Goal: Task Accomplishment & Management: Complete application form

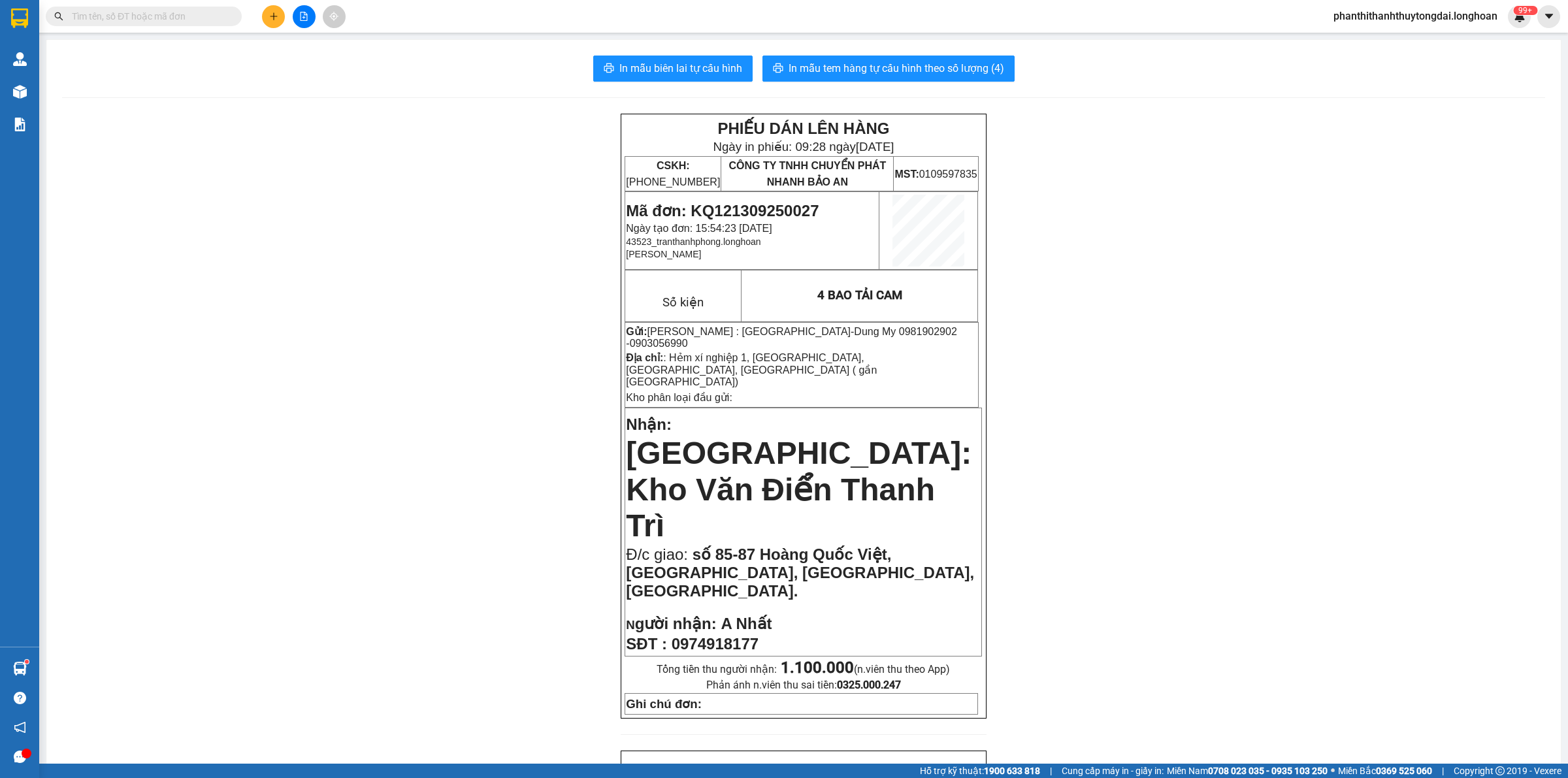
click at [201, 19] on input "text" at bounding box center [149, 16] width 154 height 15
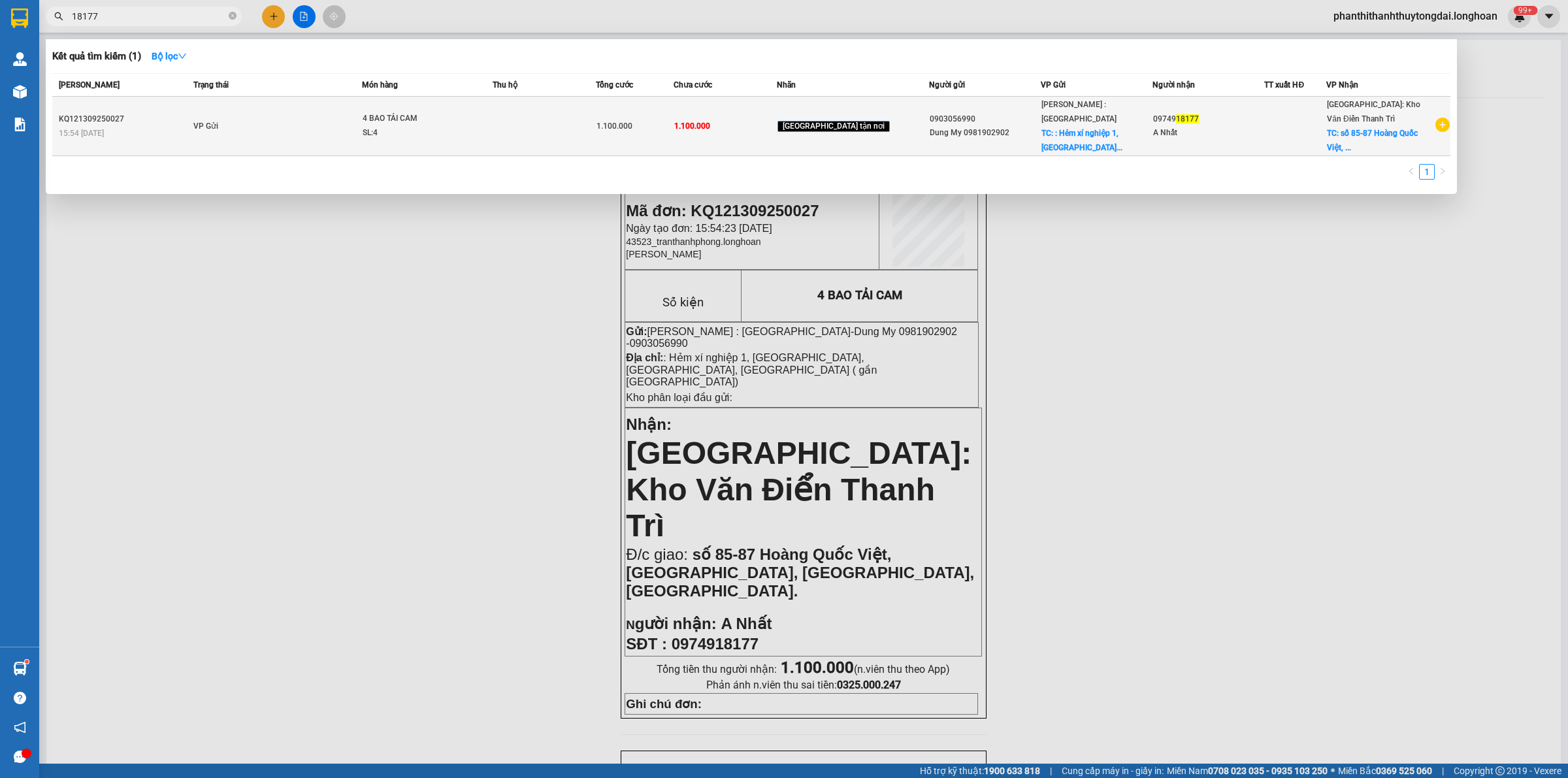
type input "18177"
click at [331, 124] on td "VP Gửi" at bounding box center [276, 126] width 172 height 59
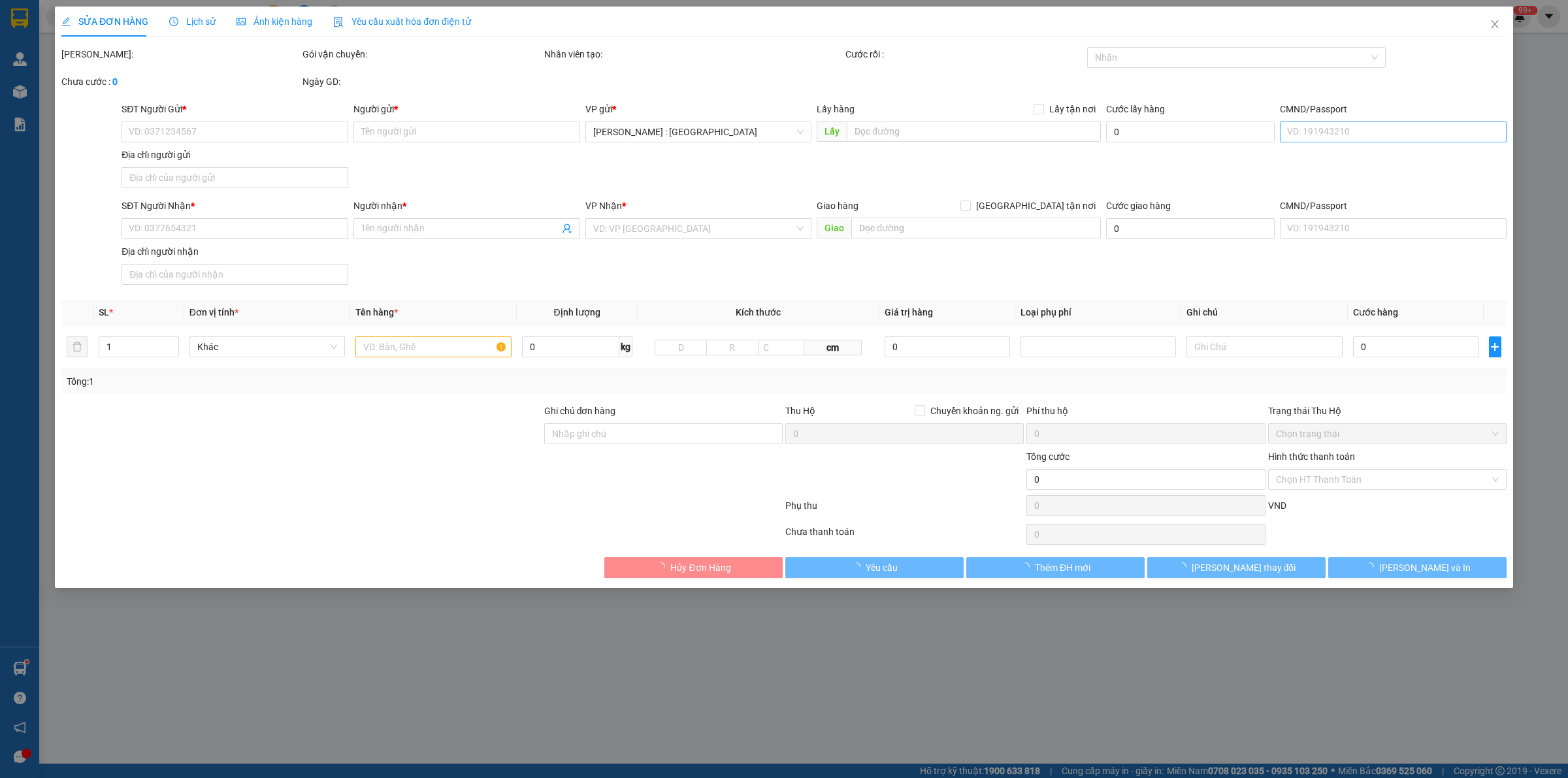
type input "0903056990"
type input "Dung My 0981902902"
checkbox input "true"
type input ": Hẻm xí nghiệp 1, Đông Hoà, Dĩ An, Bình Dương ( gần cổng trường ĐH nông Lâm)"
type input "0974918177"
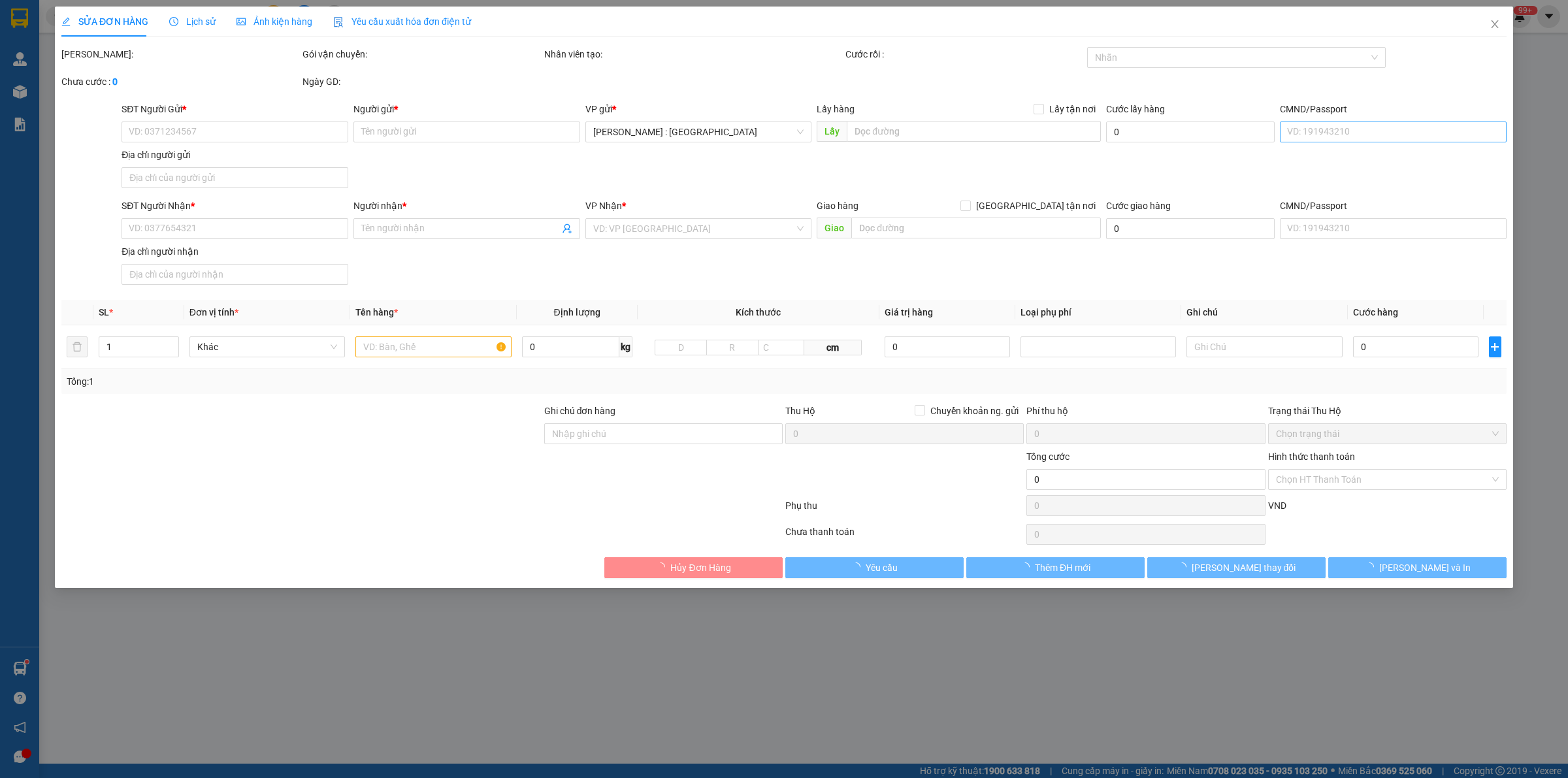
type input "A Nhất"
checkbox input "true"
type input "số 85-87 Hoàng Quốc Việt, Nghĩa Đô, Cầu Giấy, Hà Nội."
type input "1.100.000"
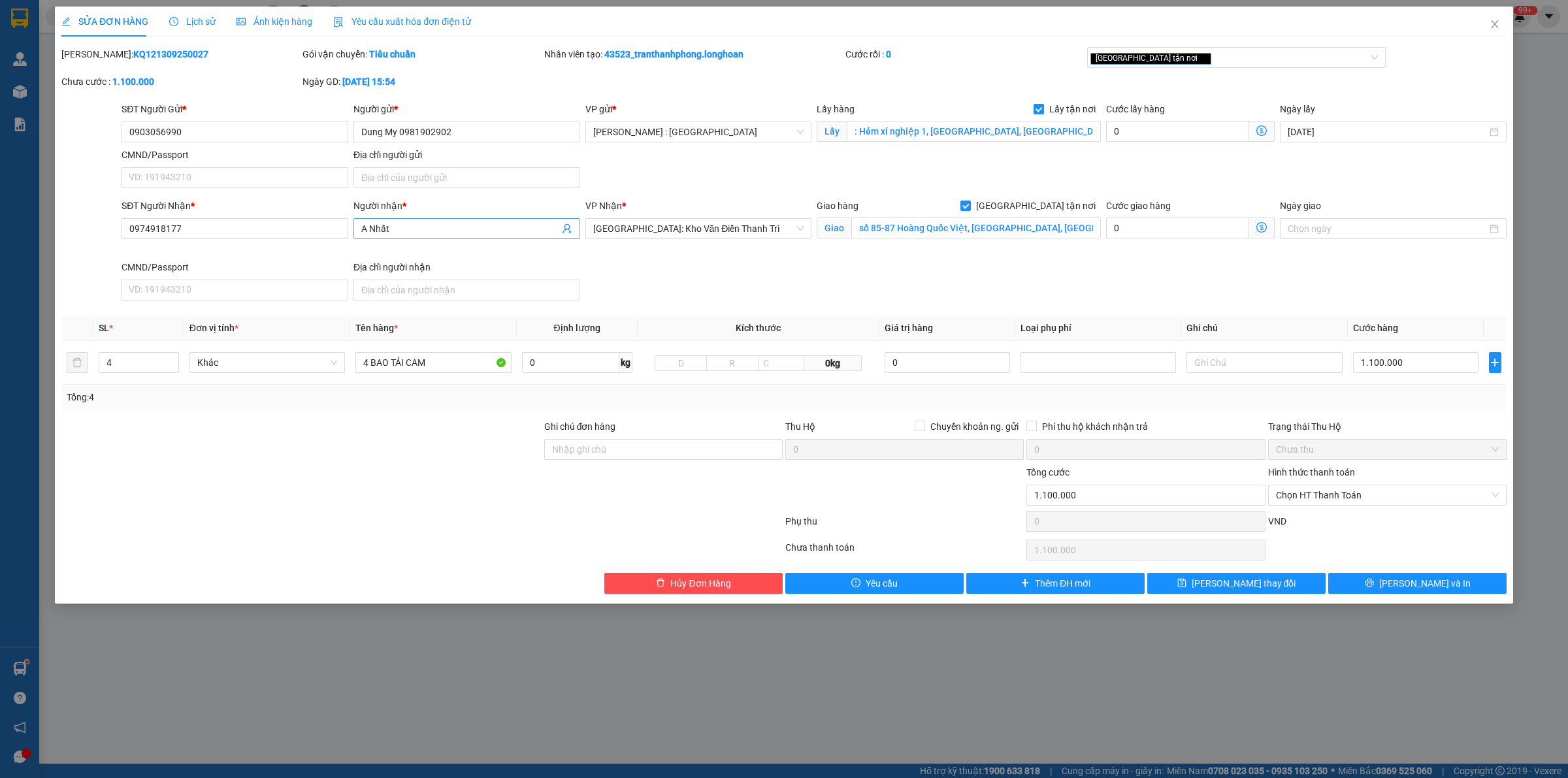
click at [426, 229] on input "A Nhất" at bounding box center [459, 228] width 198 height 15
type input "A Nhất 0981902902"
click at [409, 465] on div at bounding box center [301, 442] width 483 height 46
click at [1256, 589] on span "[PERSON_NAME] thay đổi" at bounding box center [1243, 583] width 104 height 15
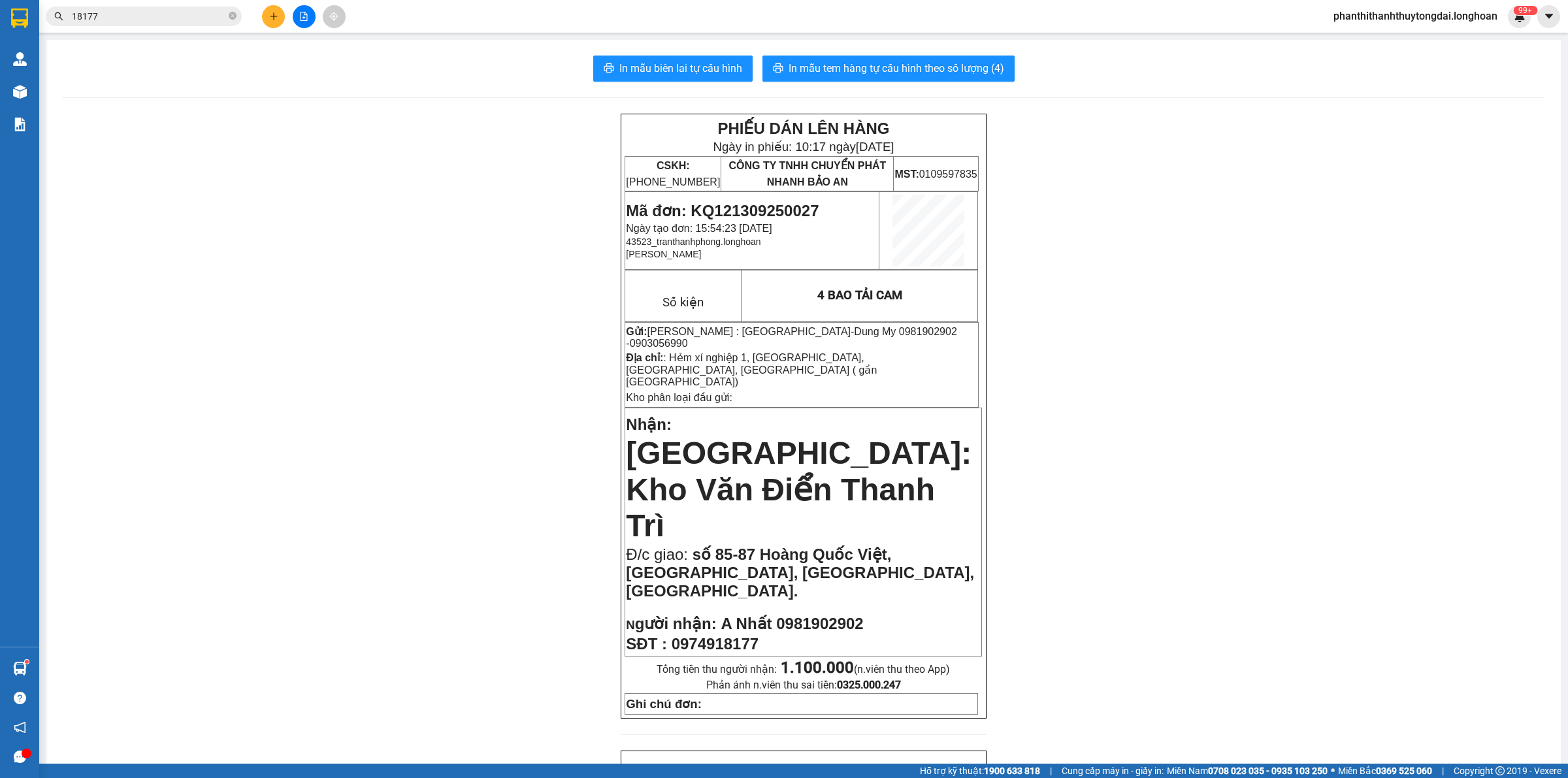
click at [279, 24] on button at bounding box center [273, 16] width 22 height 22
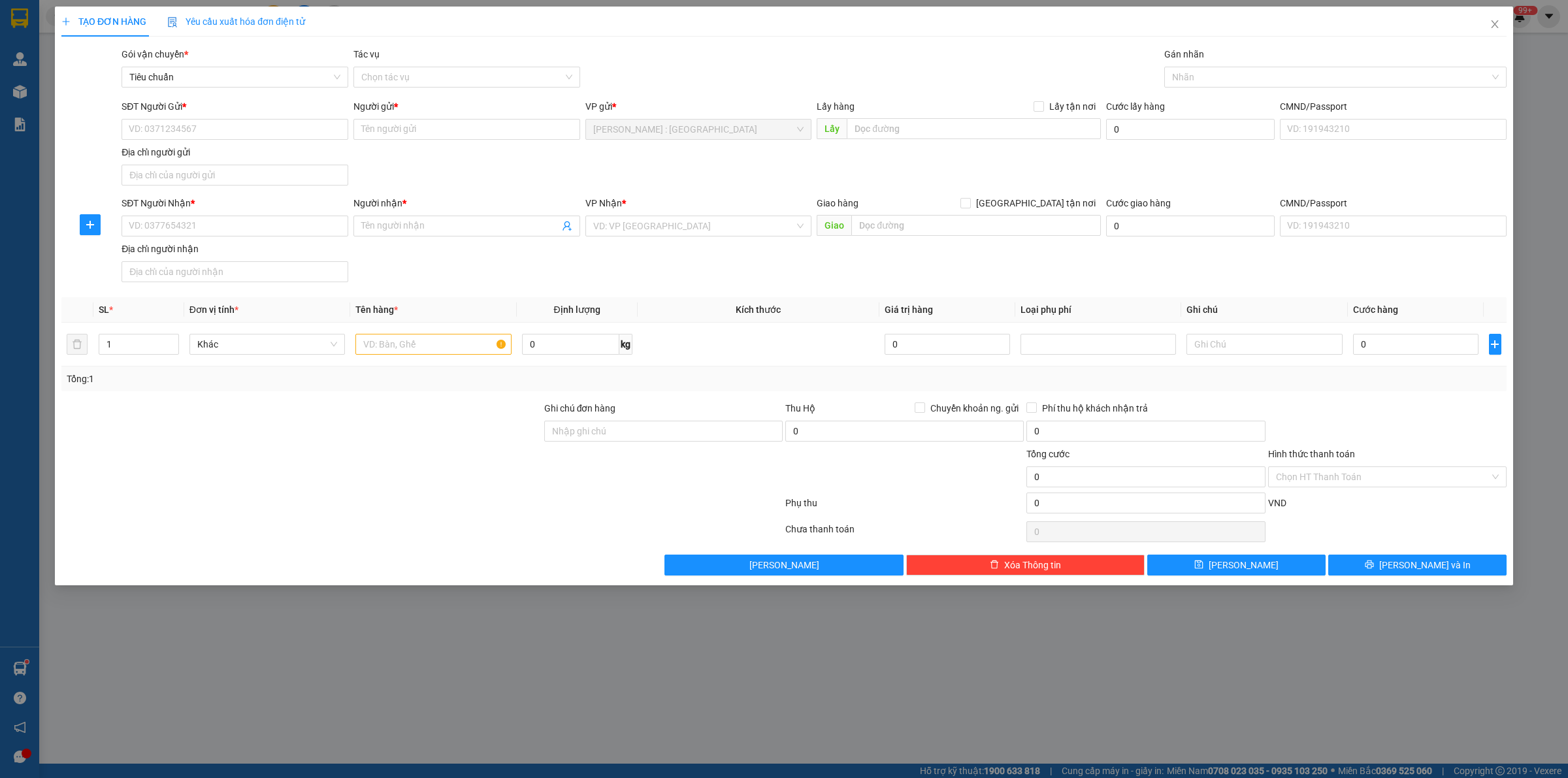
click at [278, 22] on span "Yêu cầu xuất hóa đơn điện tử" at bounding box center [236, 21] width 137 height 11
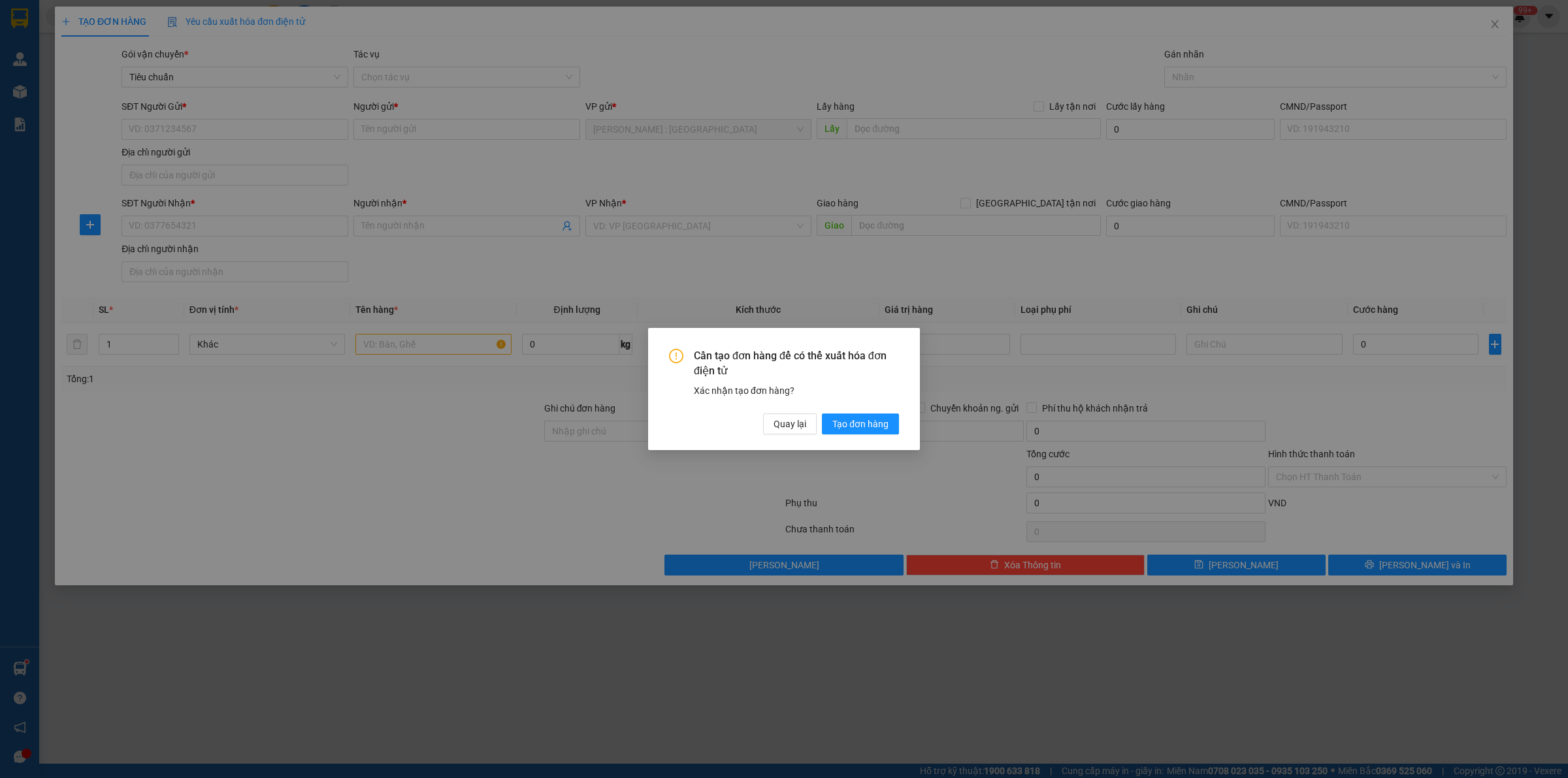
click at [280, 136] on div "Cần tạo đơn hàng để có thể xuất hóa đơn điện tử Xác nhận tạo đơn hàng? Quay lại…" at bounding box center [784, 389] width 1568 height 778
click at [268, 131] on div "Cần tạo đơn hàng để có thể xuất hóa đơn điện tử Xác nhận tạo đơn hàng? Quay lại…" at bounding box center [784, 389] width 1568 height 778
click at [791, 426] on span "Quay lại" at bounding box center [789, 423] width 32 height 15
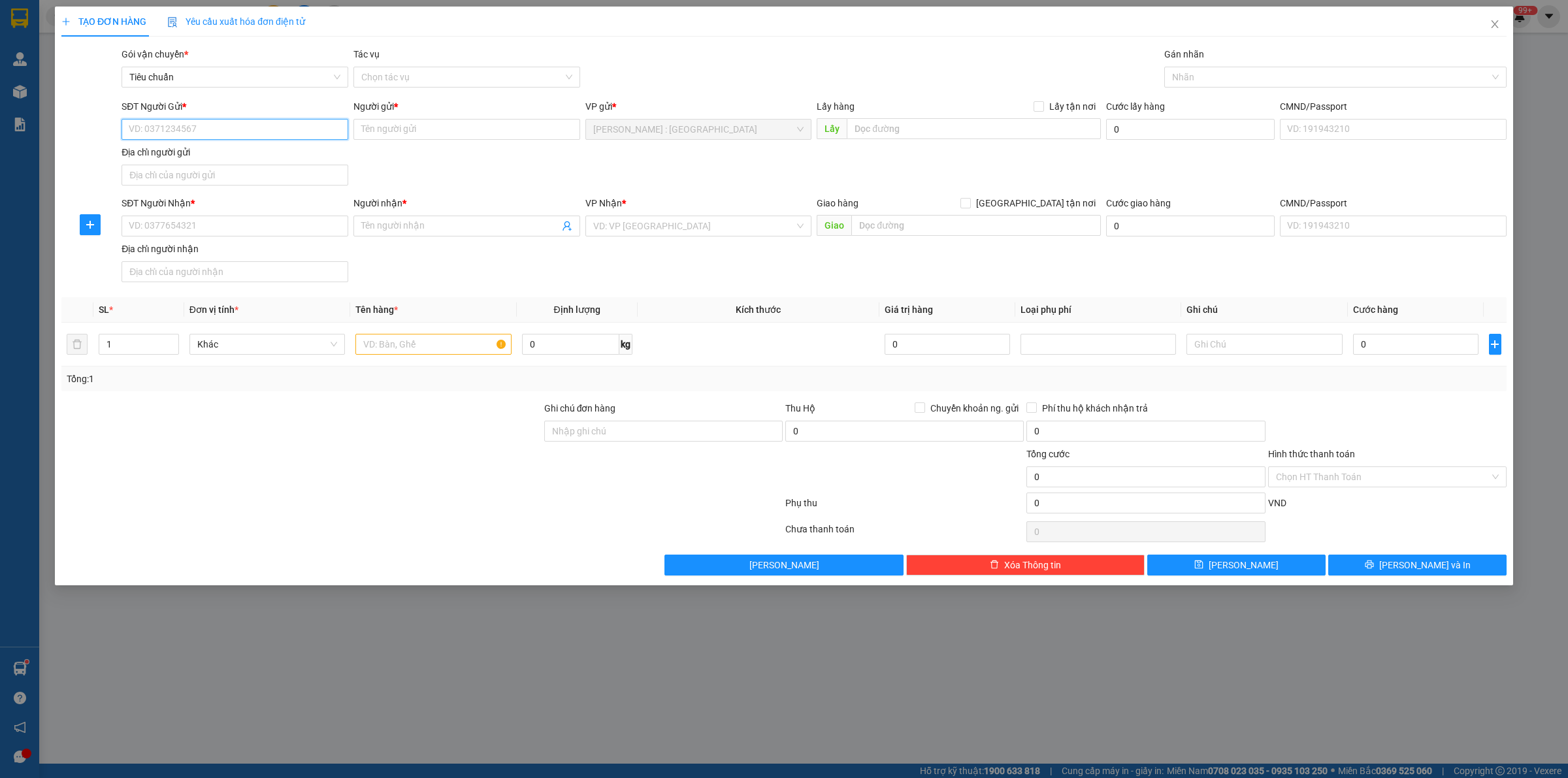
click at [276, 136] on input "SĐT Người Gửi *" at bounding box center [235, 129] width 226 height 20
paste input "0903726491"
type input "0903726491"
click at [255, 237] on input "SĐT Người Nhận *" at bounding box center [235, 225] width 226 height 20
paste input "0359268123"
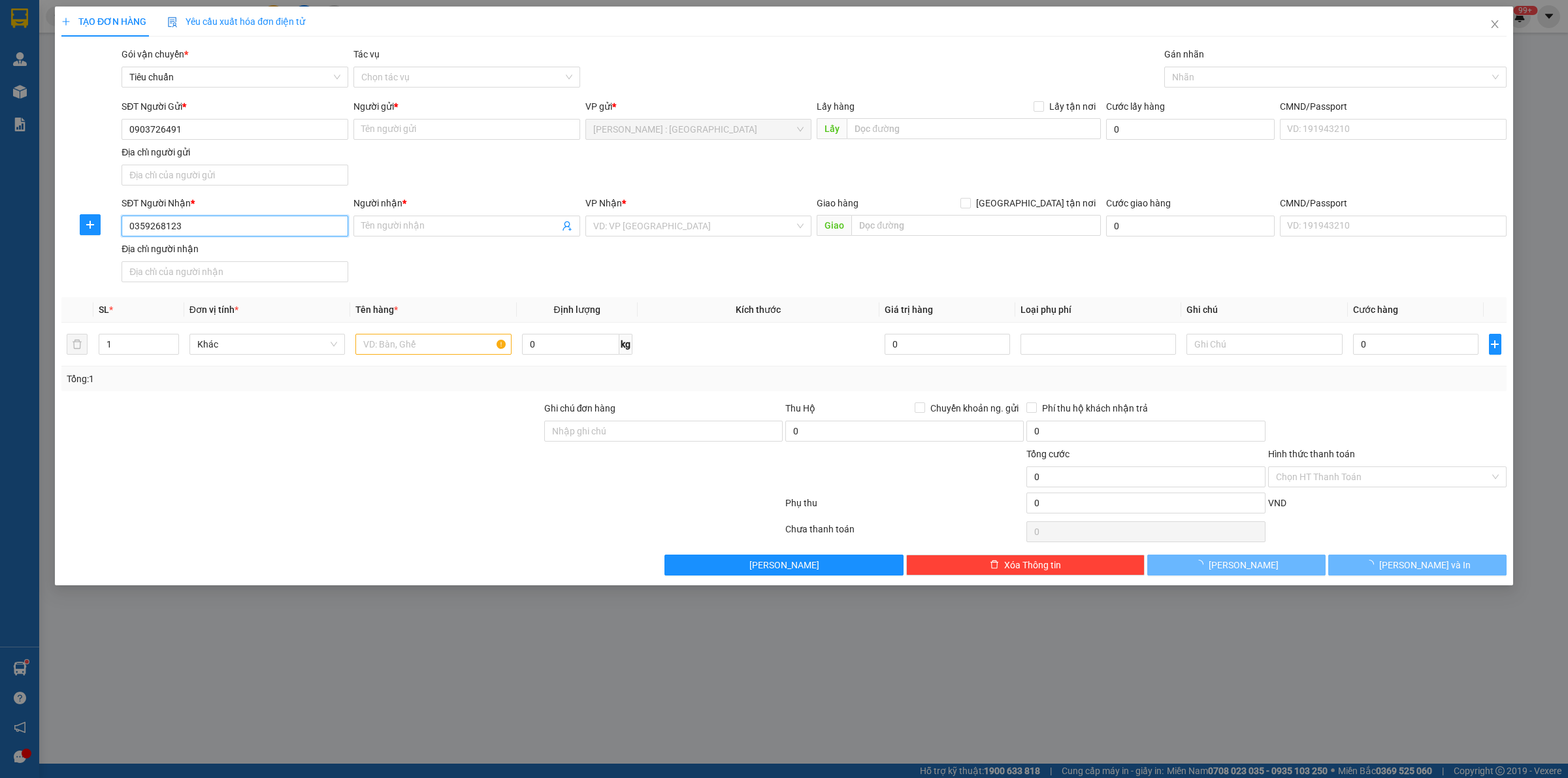
type input "0359268123"
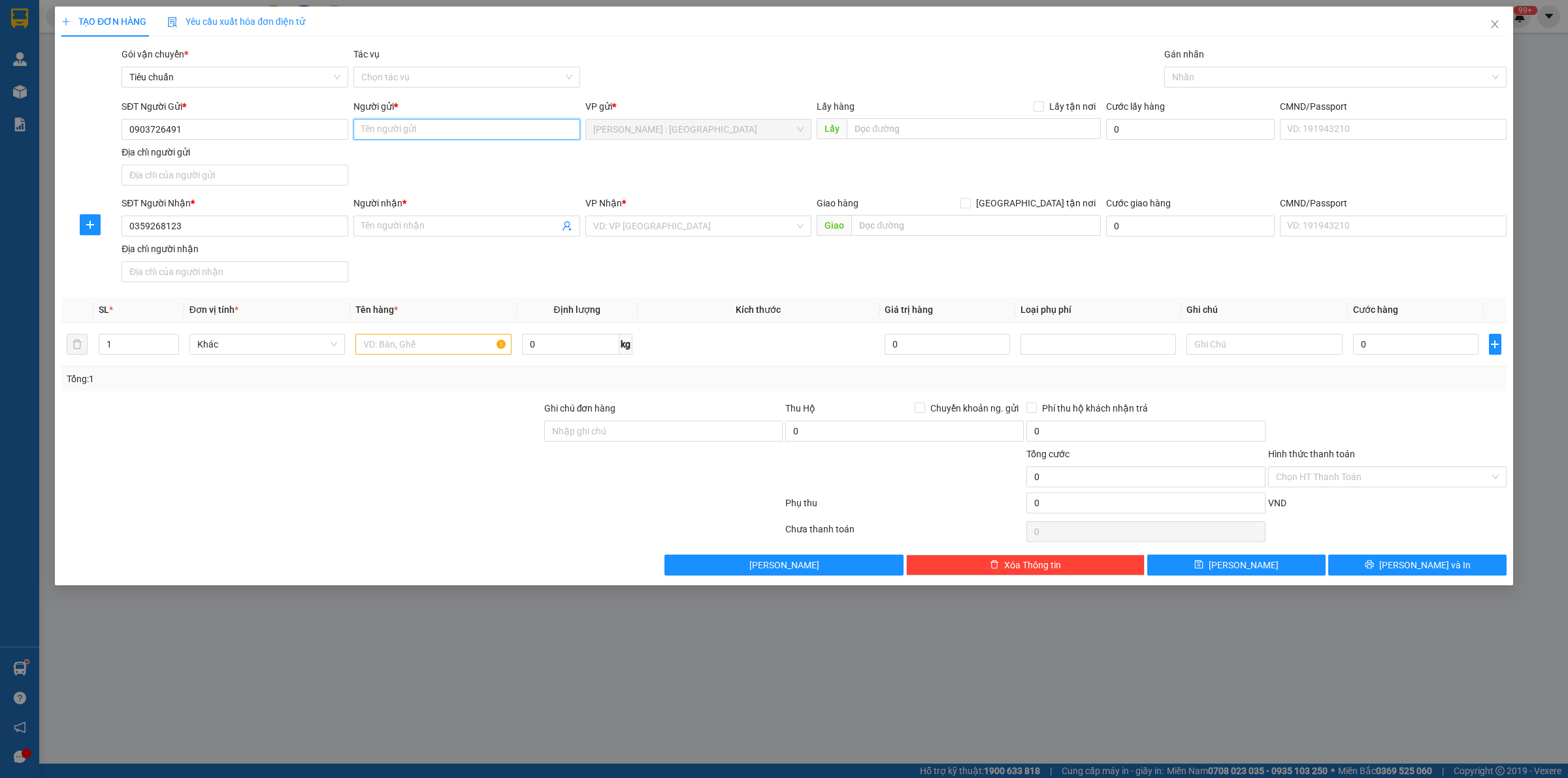
click at [439, 123] on input "Người gửi *" at bounding box center [466, 129] width 226 height 20
paste input "Thùy"
type input "Thùy"
click at [488, 227] on input "Người nhận *" at bounding box center [459, 225] width 198 height 15
paste input "Tùng"
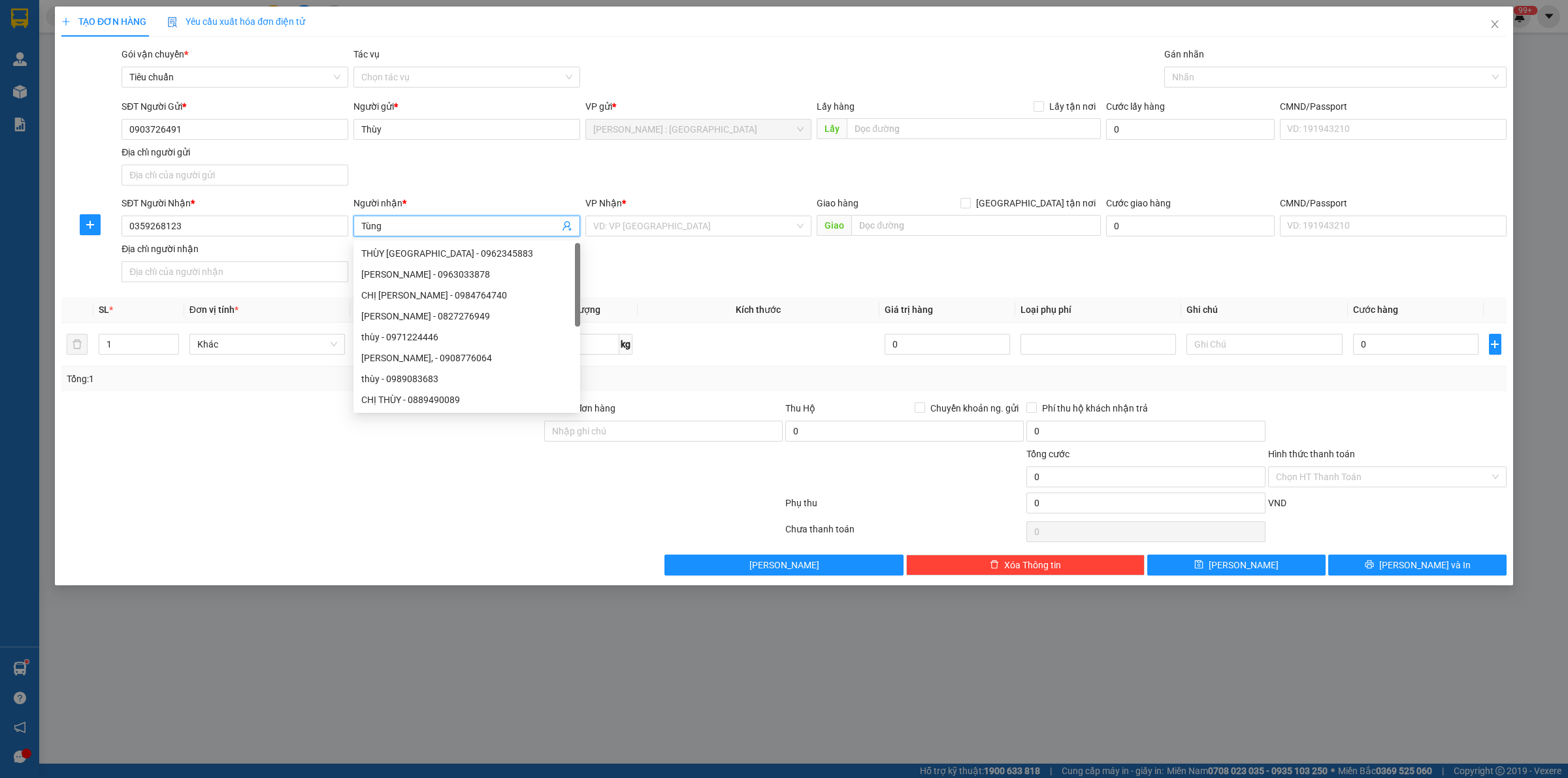
type input "Tùng"
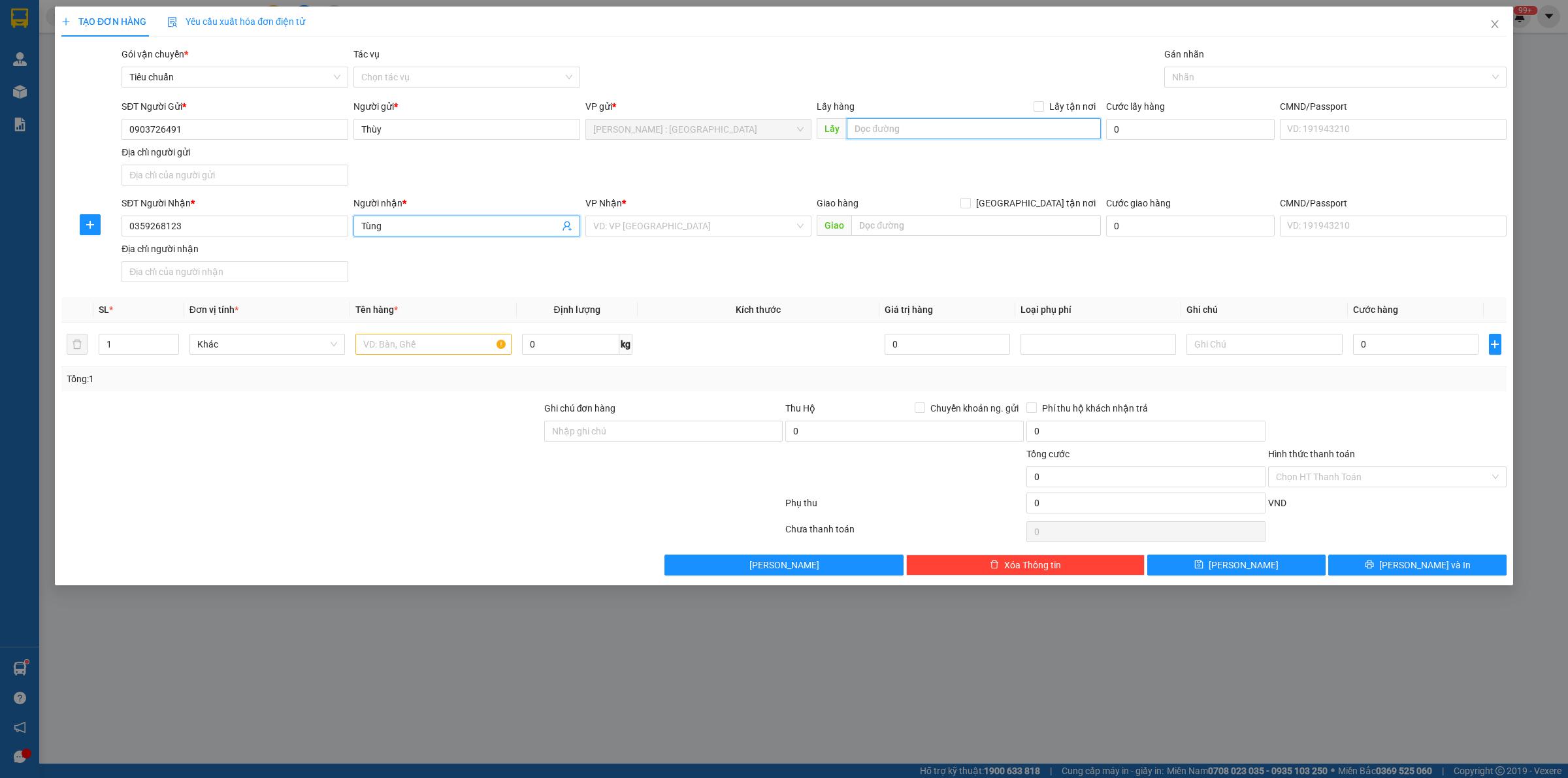
click at [960, 135] on input "text" at bounding box center [973, 128] width 255 height 20
paste input "số nhà 40, đường số 11 Khu Dân Cư Nam Long, Phường An Lạc, Quận Bình Tân, TP Hồ…"
type input "số nhà 40, đường số 11 Khu Dân Cư Nam Long, Phường An Lạc, Quận Bình Tân, TP Hồ…"
click at [1039, 100] on label "Lấy tận nơi" at bounding box center [1067, 106] width 67 height 15
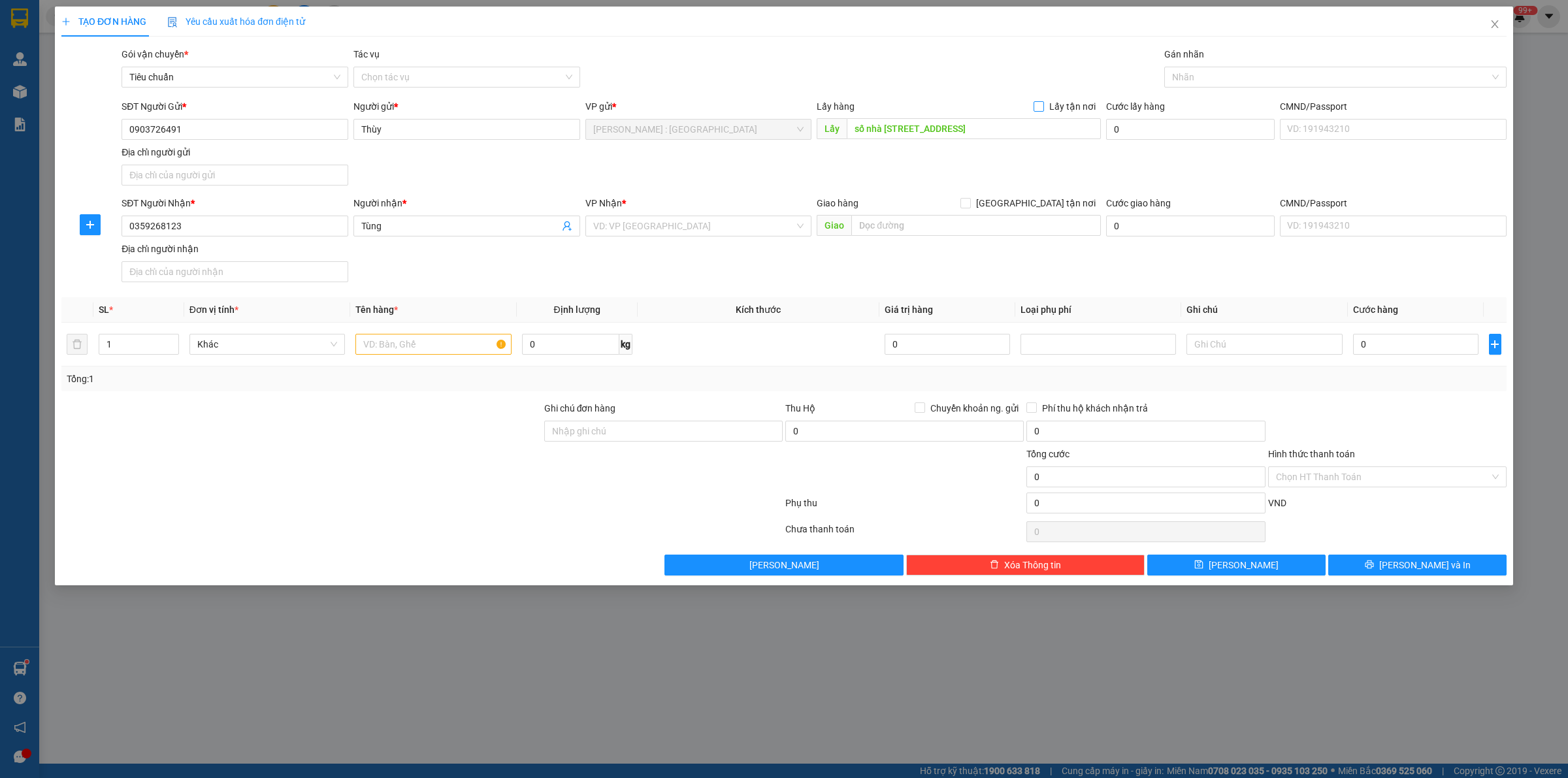
click at [1039, 101] on input "Lấy tận nơi" at bounding box center [1038, 105] width 9 height 9
checkbox input "true"
click at [920, 220] on input "text" at bounding box center [976, 224] width 250 height 20
paste input "UBND xã Minh Châu, Ba vì, hà nội"
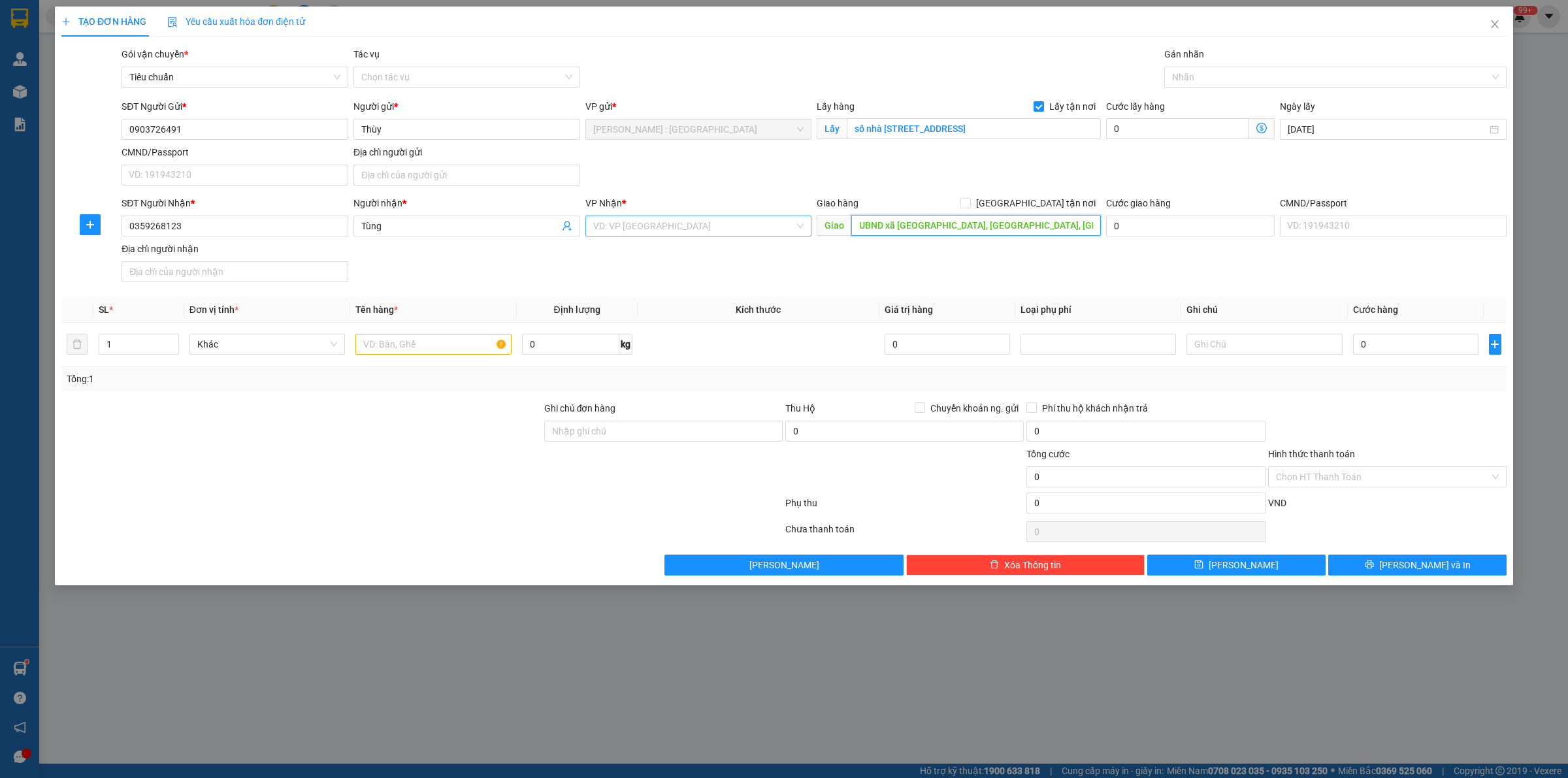
type input "UBND xã Minh Châu, Ba vì, hà nội"
click at [675, 233] on input "search" at bounding box center [693, 226] width 202 height 19
type input "văn"
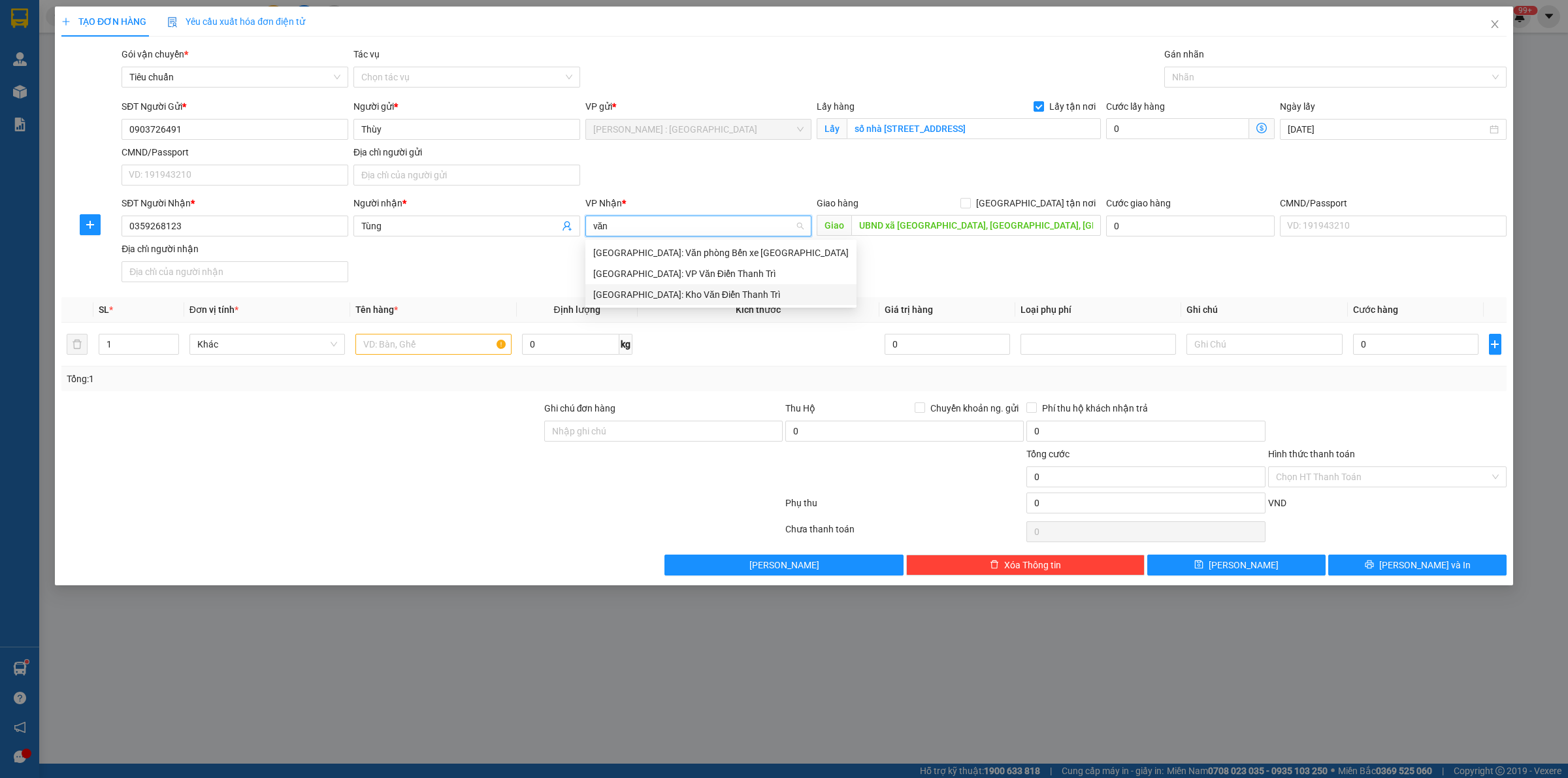
click at [689, 290] on div "[GEOGRAPHIC_DATA]: Kho Văn Điển Thanh Trì" at bounding box center [721, 294] width 255 height 15
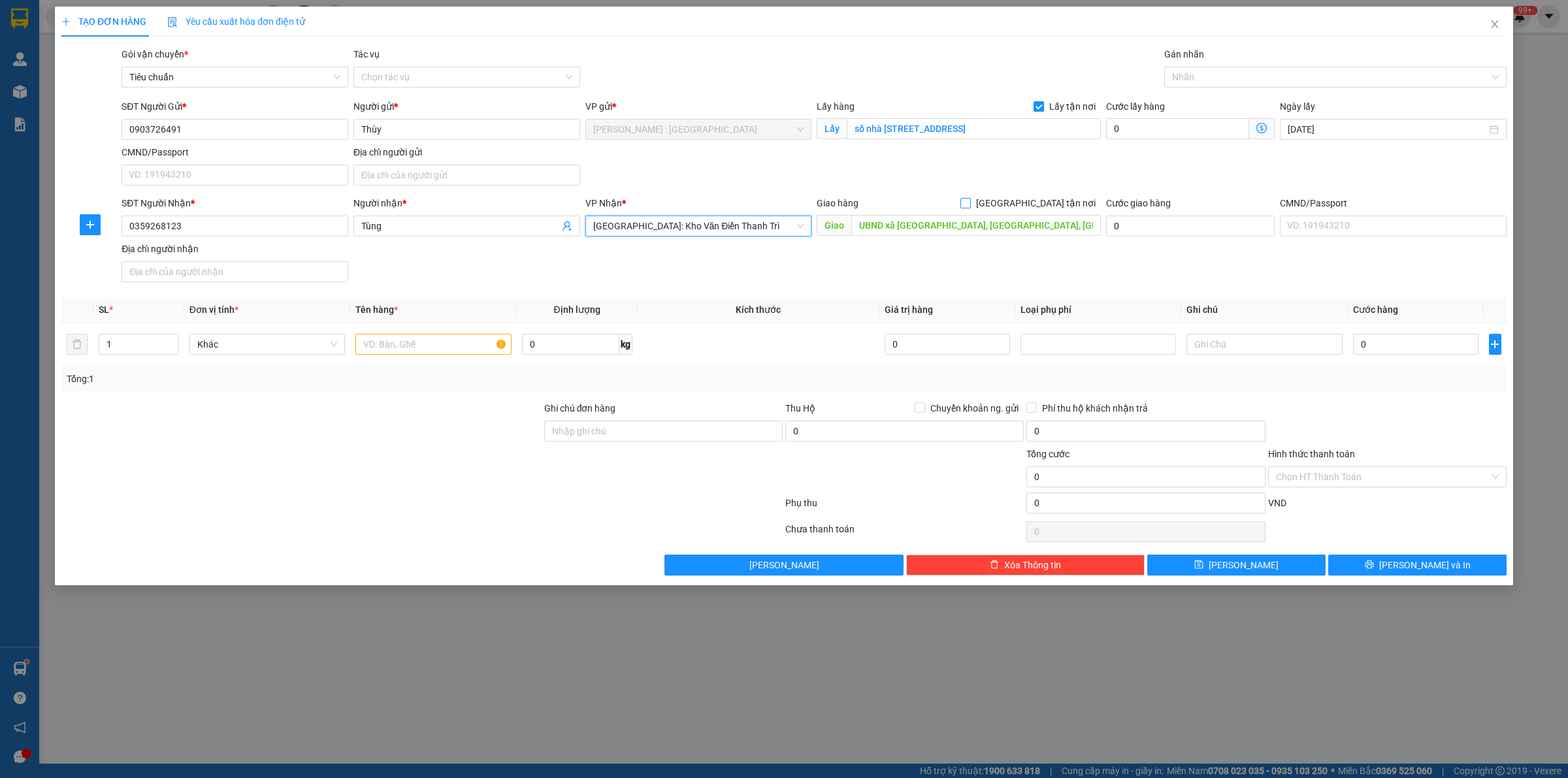
click at [971, 201] on span at bounding box center [965, 203] width 11 height 11
click at [969, 201] on input "[GEOGRAPHIC_DATA] tận nơi" at bounding box center [964, 202] width 9 height 9
checkbox input "true"
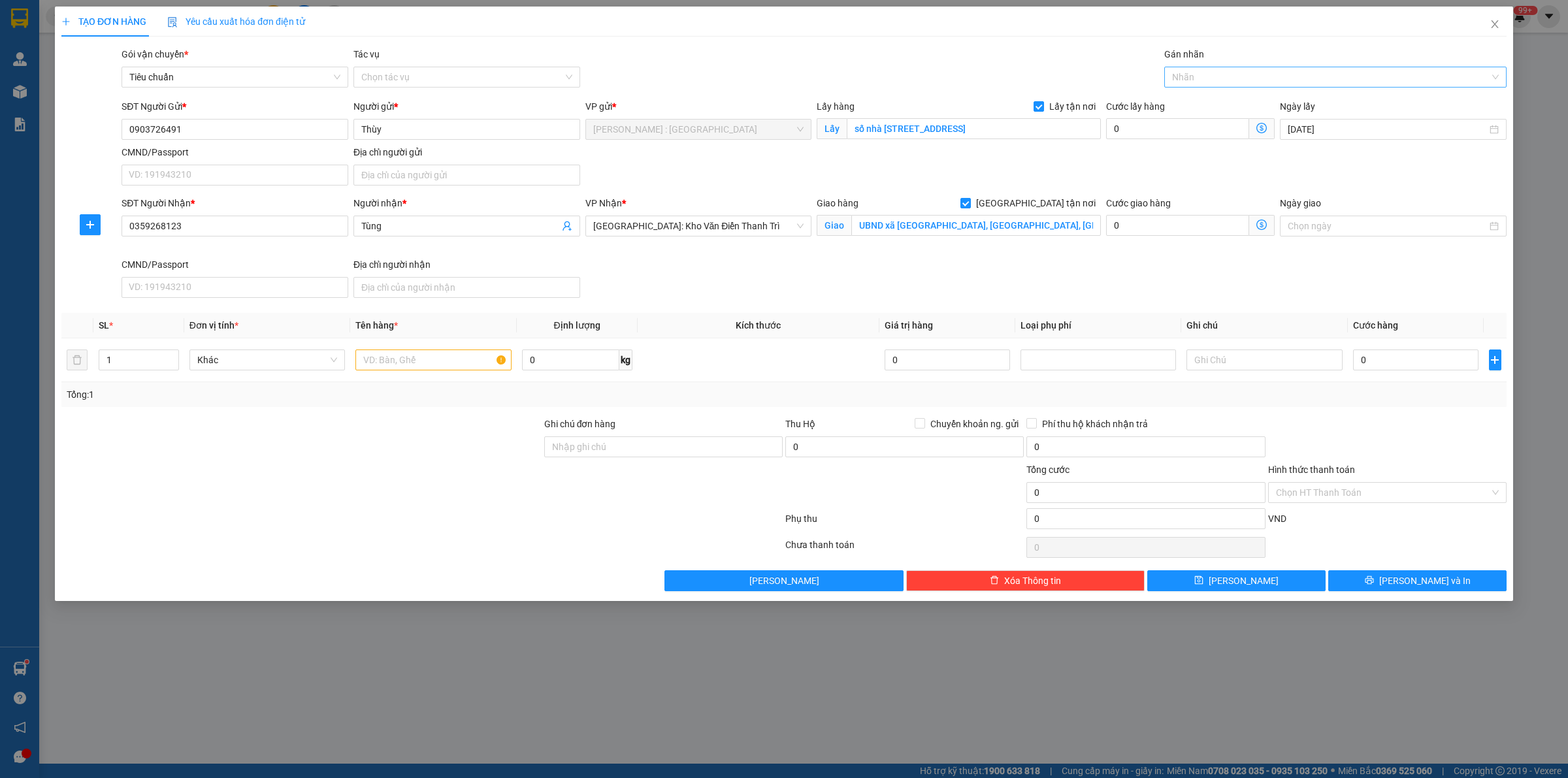
click at [1212, 72] on div at bounding box center [1328, 77] width 323 height 16
type input "giao"
click at [1202, 99] on div "[GEOGRAPHIC_DATA] tận nơi" at bounding box center [1335, 102] width 327 height 15
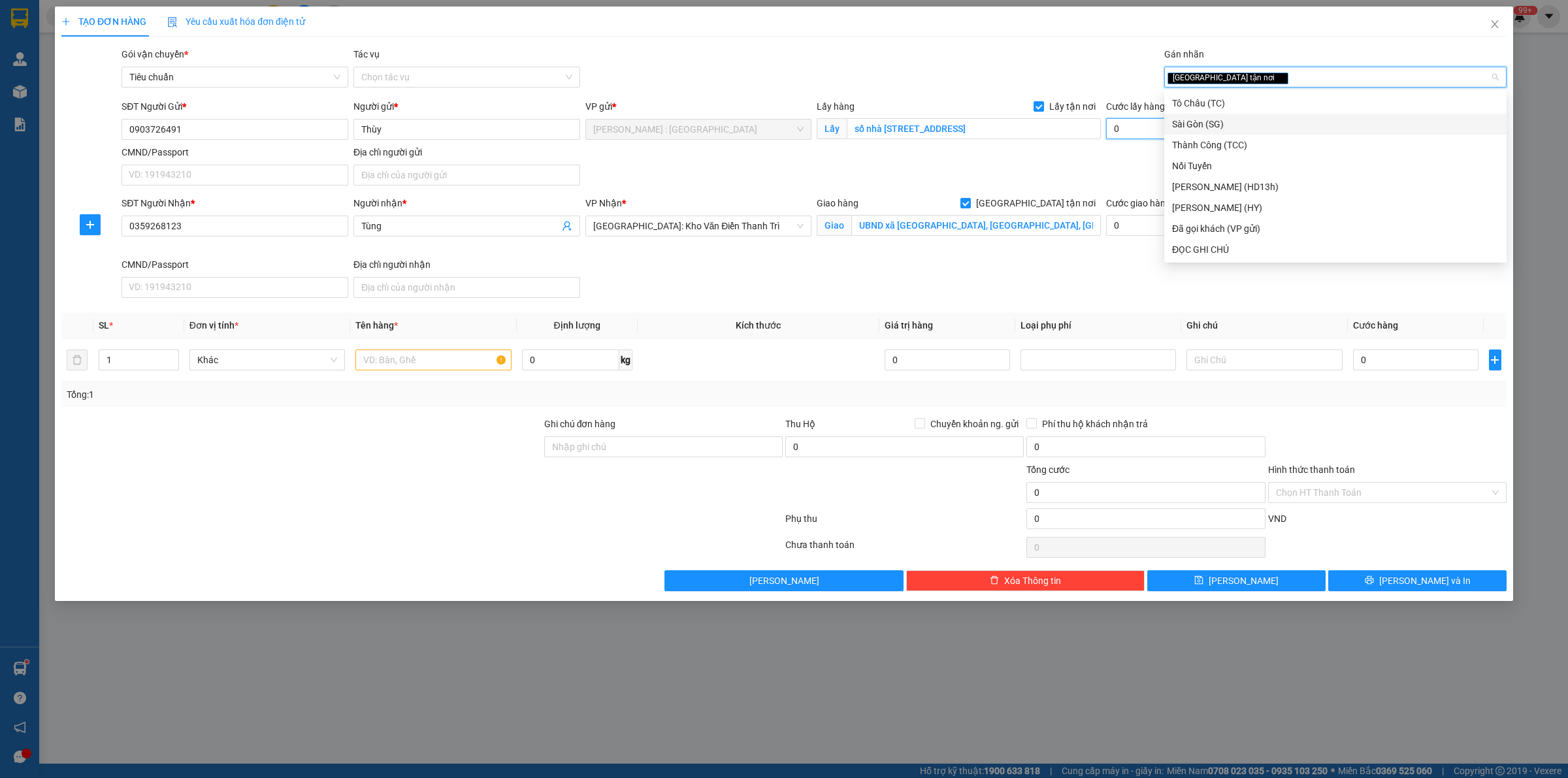
click at [1134, 126] on input "0" at bounding box center [1177, 128] width 143 height 20
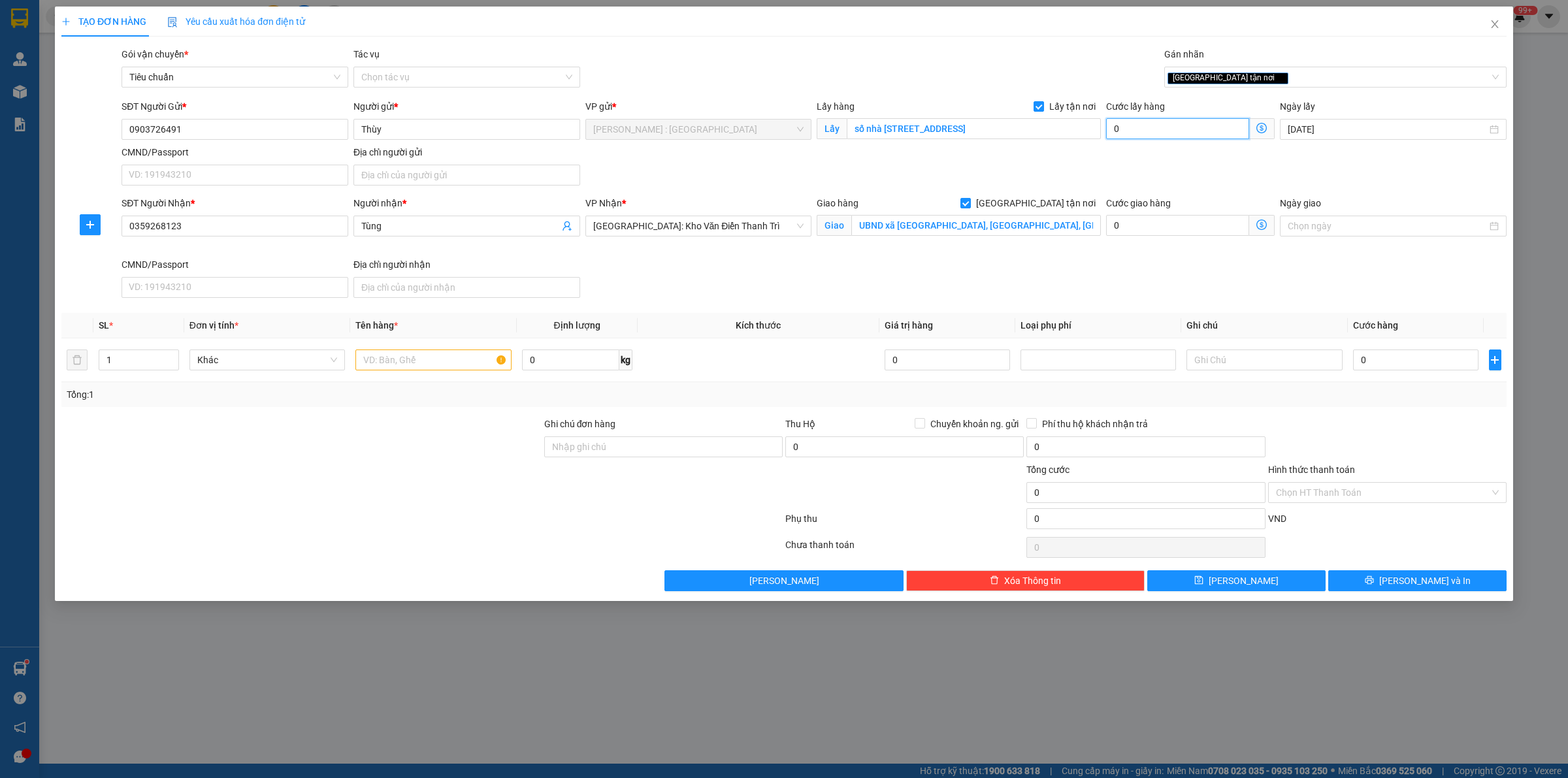
type input "1"
type input "15"
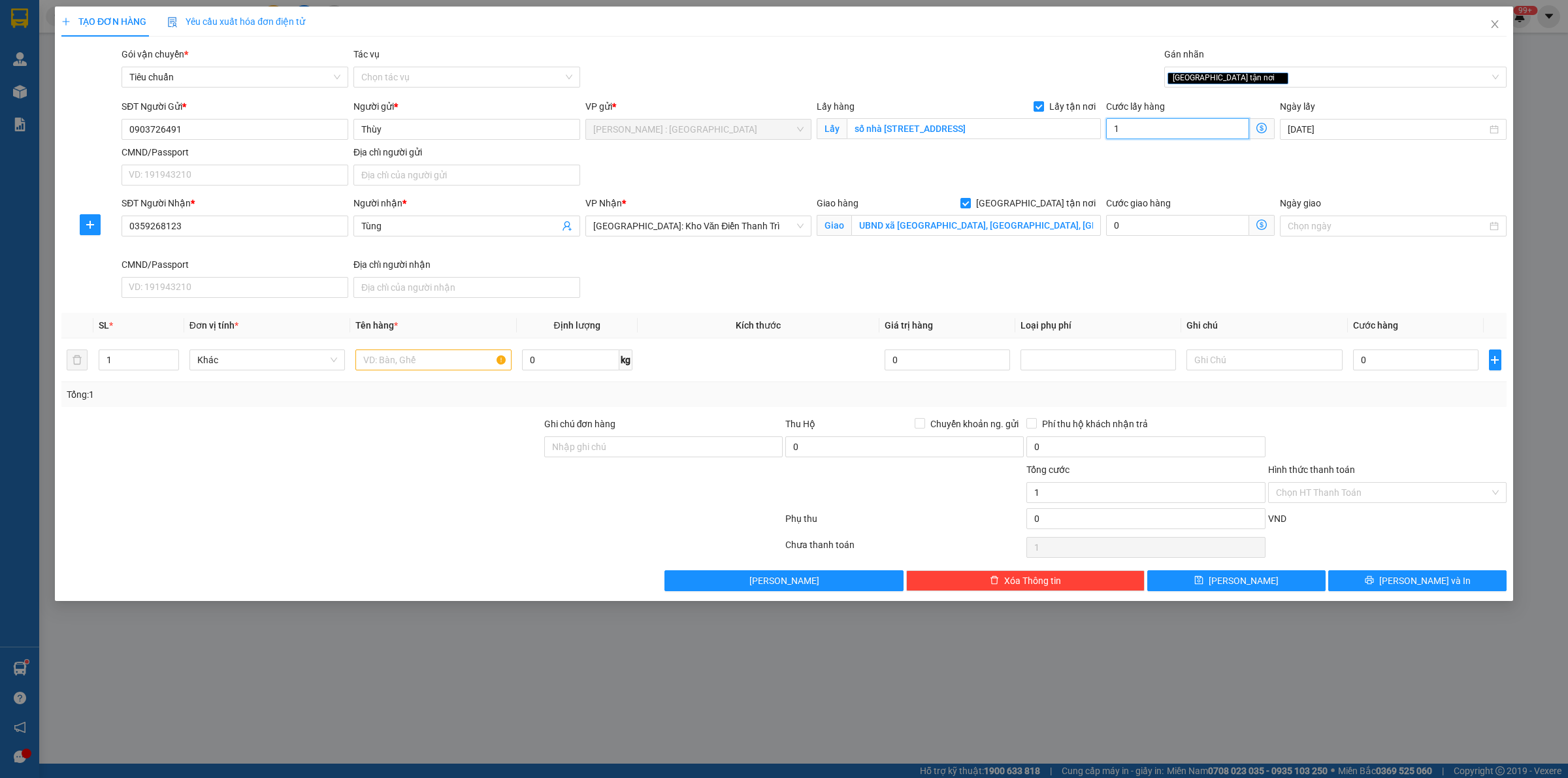
type input "15"
type input "150"
type input "150.000"
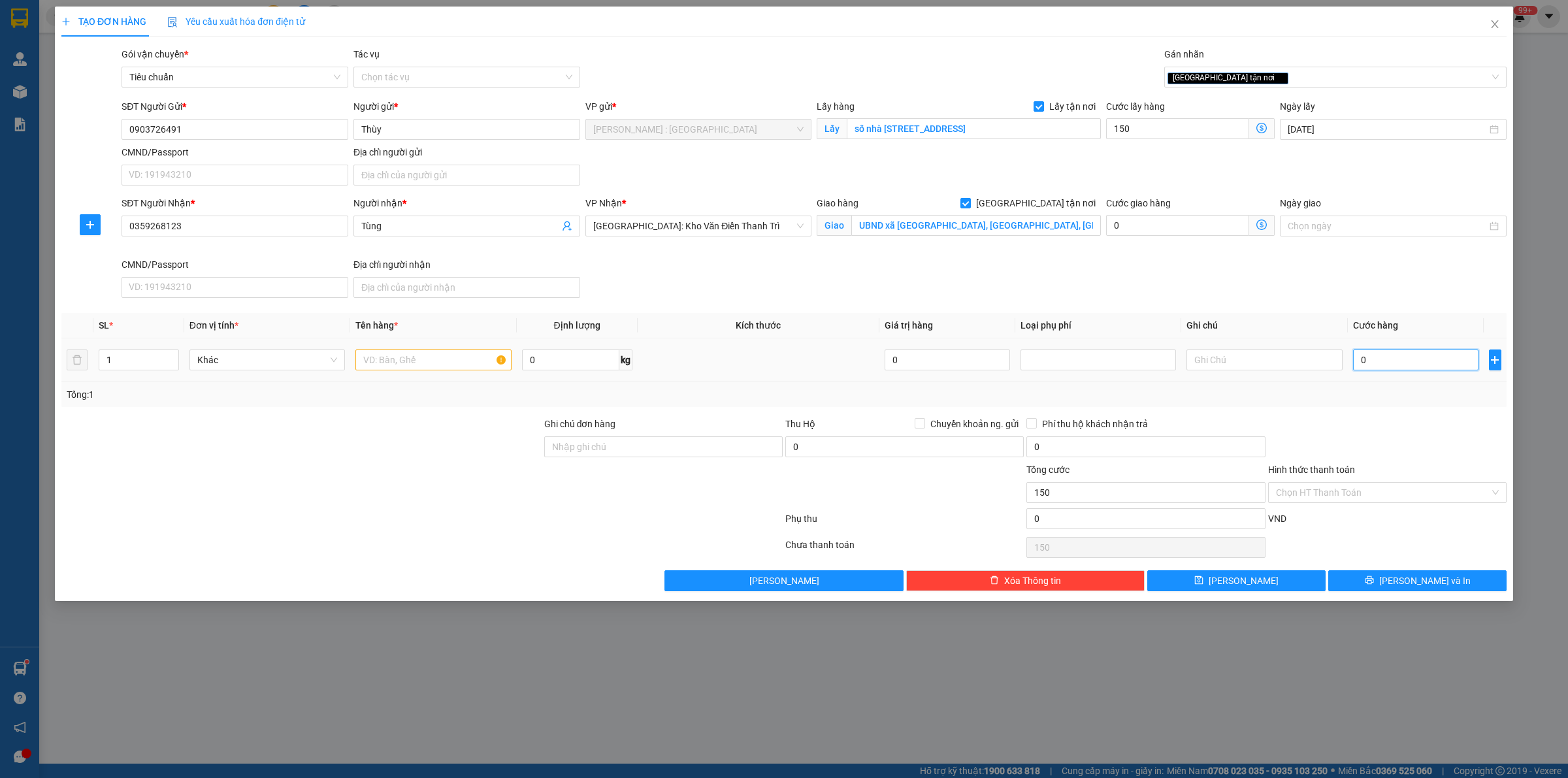
type input "150.000"
click at [1406, 368] on input "0" at bounding box center [1415, 359] width 126 height 20
type input "1"
type input "150.001"
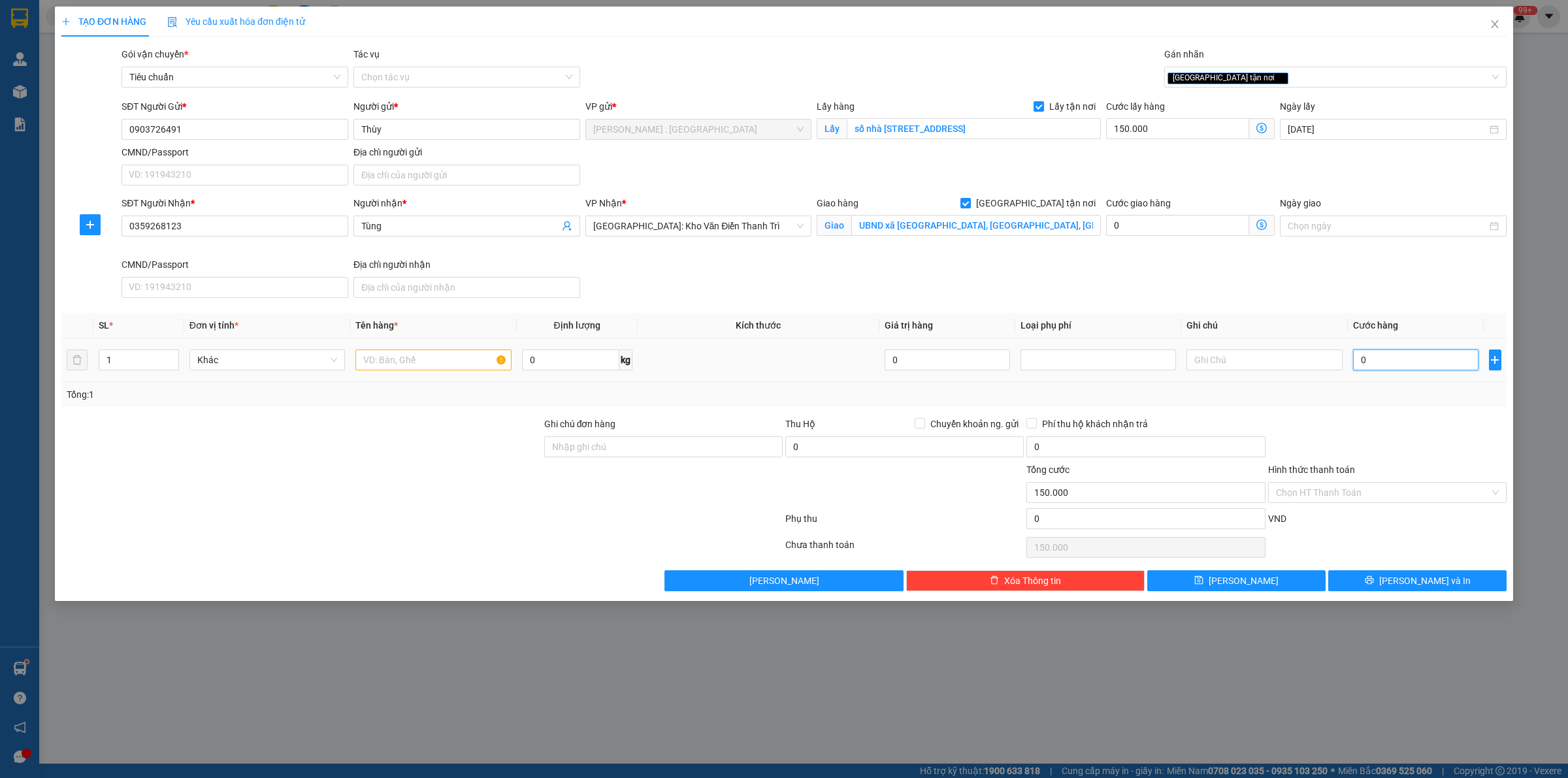
type input "150.001"
type input "10"
type input "150.010"
type input "100"
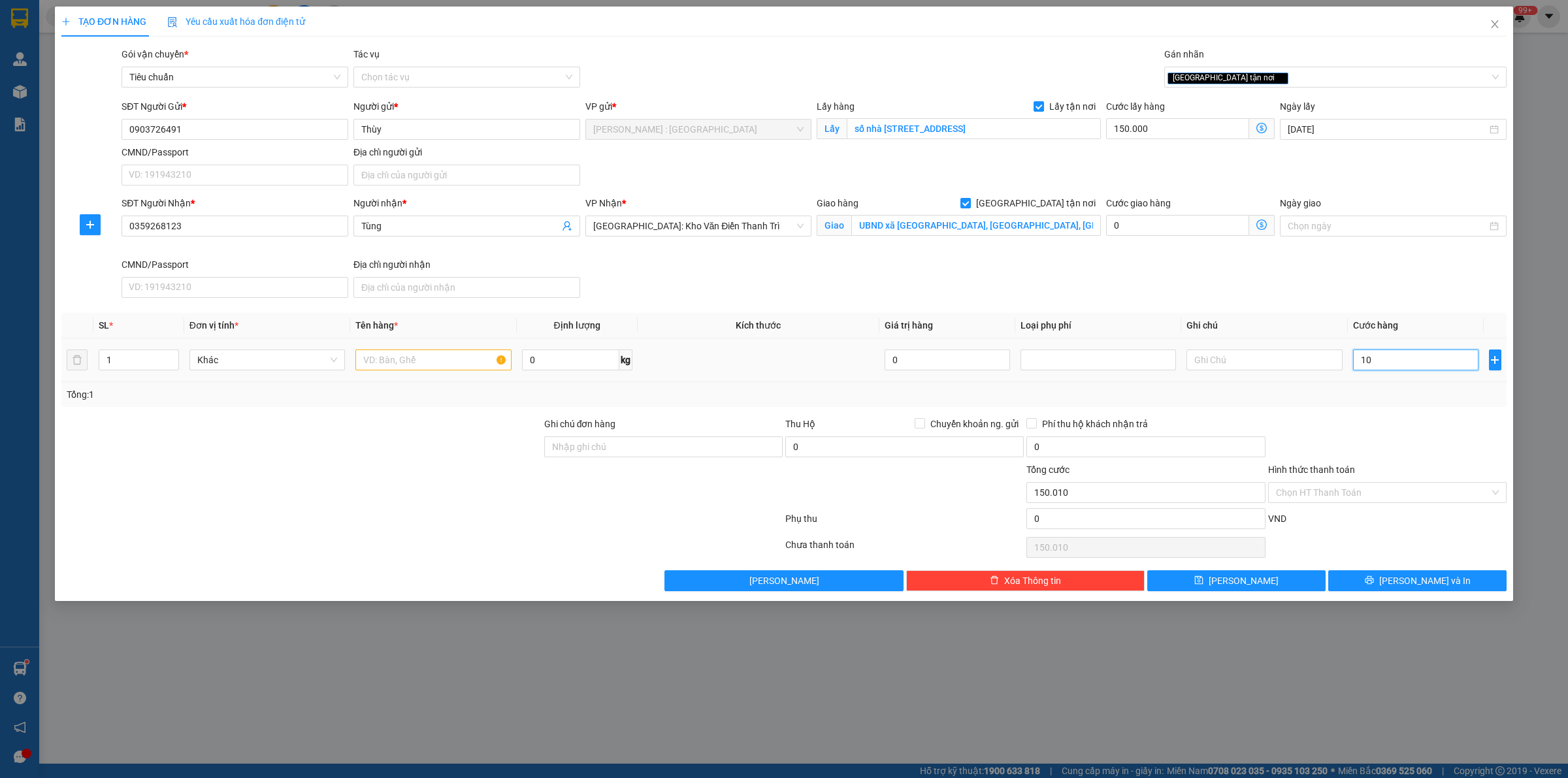
type input "150.100"
type input "1.000"
type input "151.000"
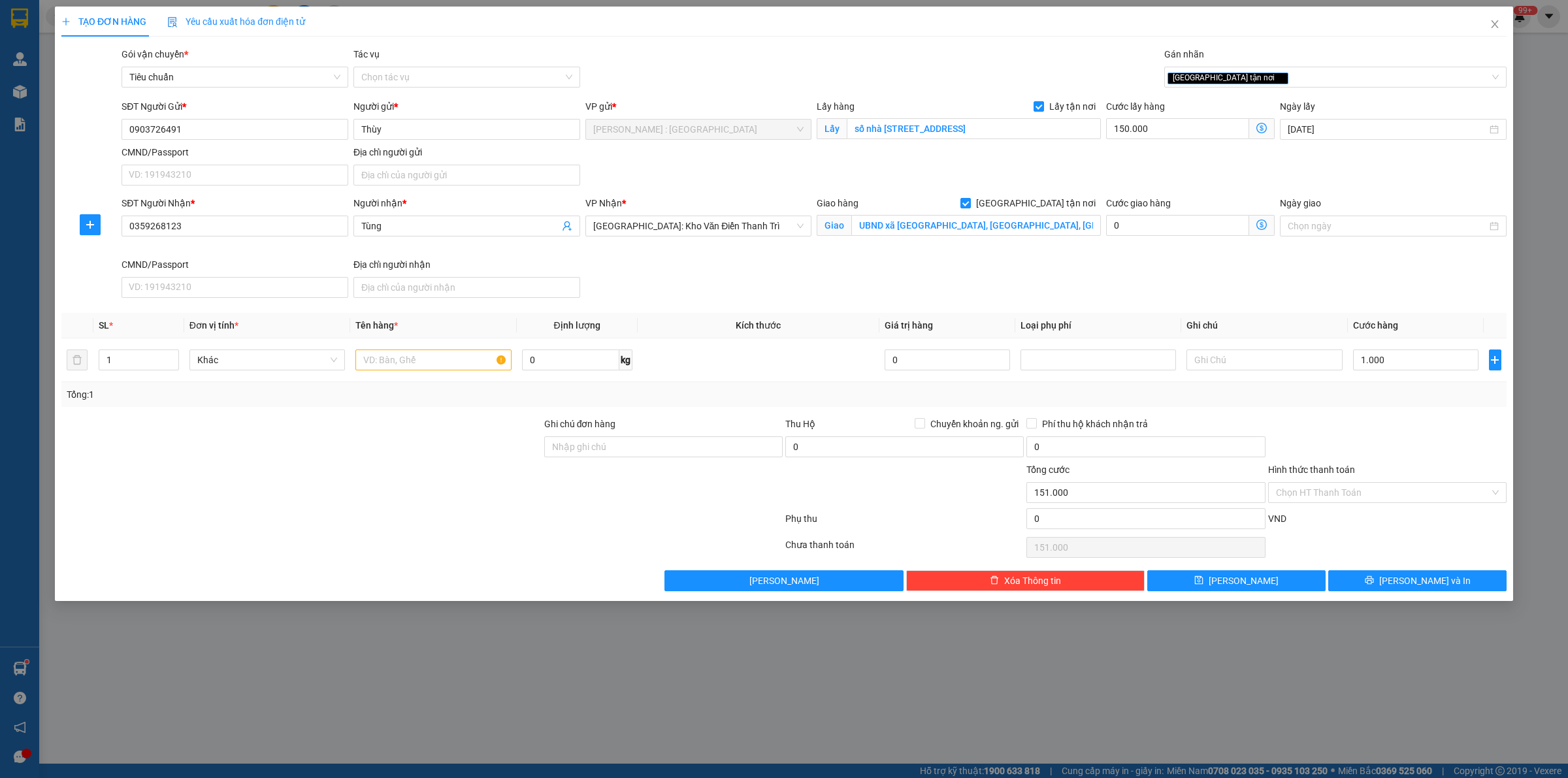
type input "1.000.000"
type input "1.150.000"
click at [1324, 294] on div "SĐT Người Nhận * 0359268123 Người nhận * Tùng VP Nhận * Hà Nội: Kho Văn Điển Th…" at bounding box center [814, 250] width 1391 height 107
click at [418, 355] on input "text" at bounding box center [432, 359] width 155 height 20
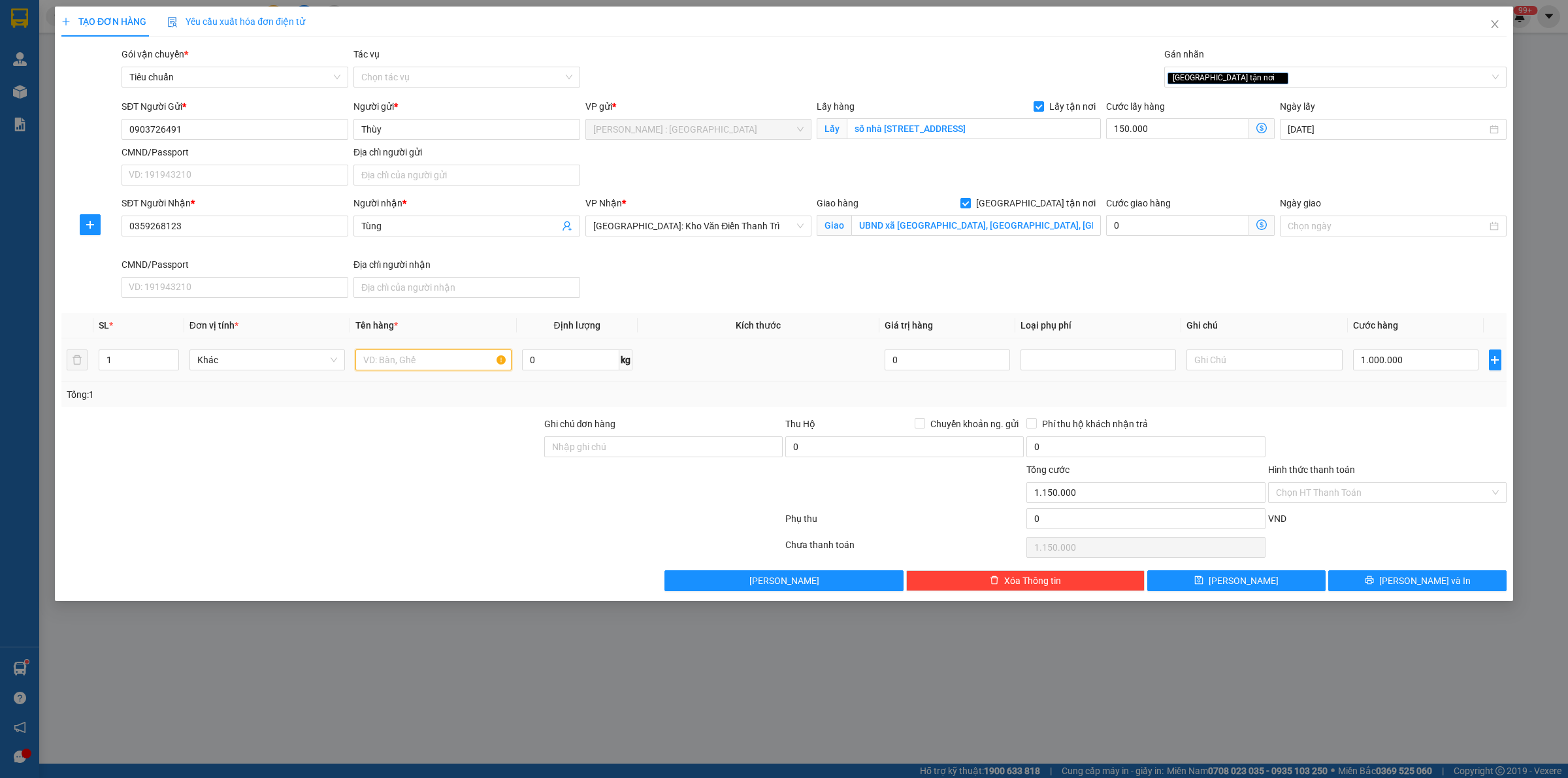
paste input "9 kiện quà tặng - sắp xếp nhẹ tay hàng dễ vỡ"
click at [390, 363] on input "9 kiện quà tặng - sắp xếp nhẹ tay hàng dễ vỡ" at bounding box center [432, 359] width 155 height 20
drag, startPoint x: 390, startPoint y: 361, endPoint x: 514, endPoint y: 357, distance: 124.1
click at [525, 355] on tr "1 Khác 9 kiện quà tặng - sắp xếp nhẹ tay hàng dễ vỡ 0 kg 0 1.000.000" at bounding box center [784, 360] width 1445 height 44
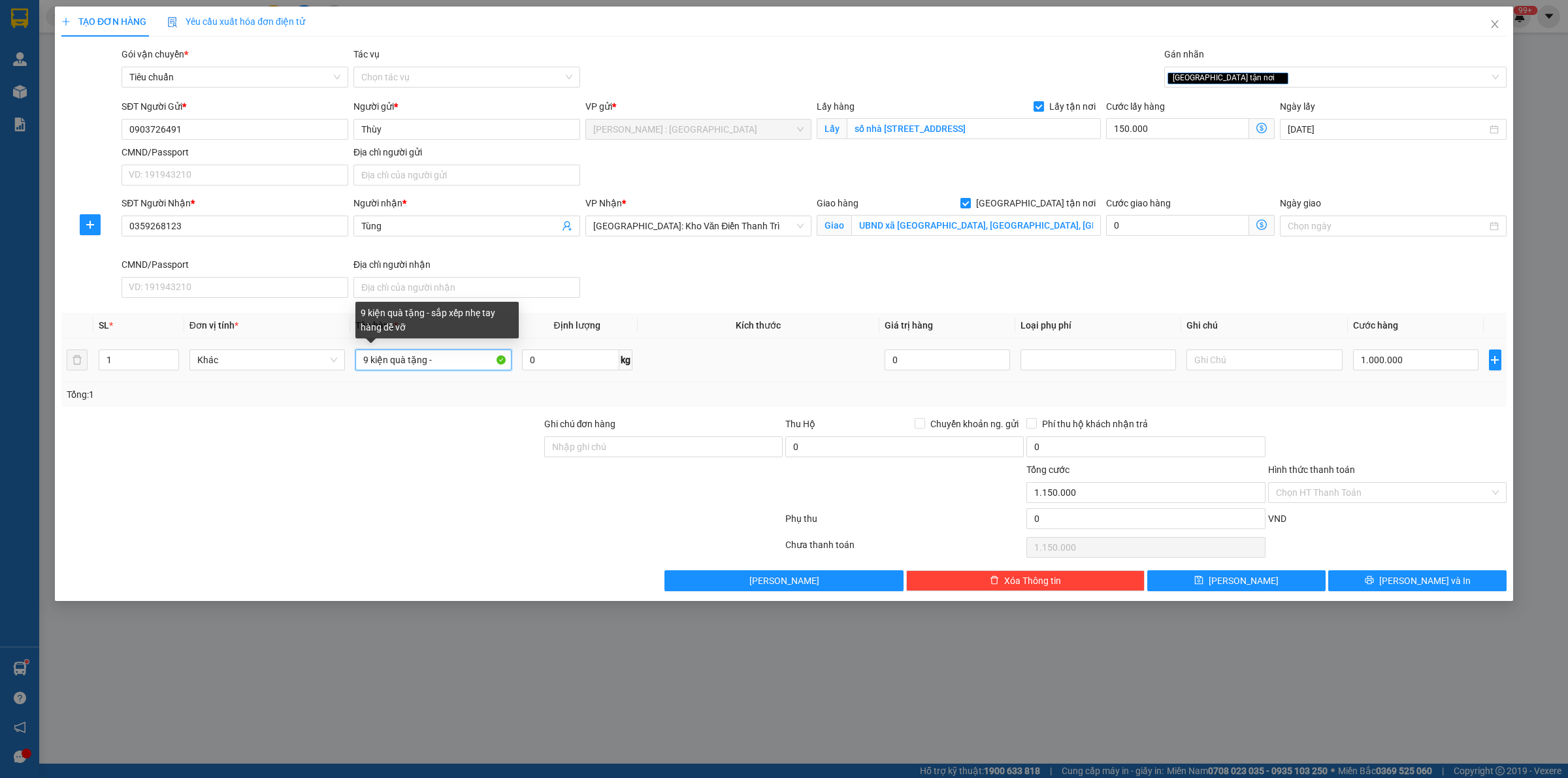
scroll to position [0, 0]
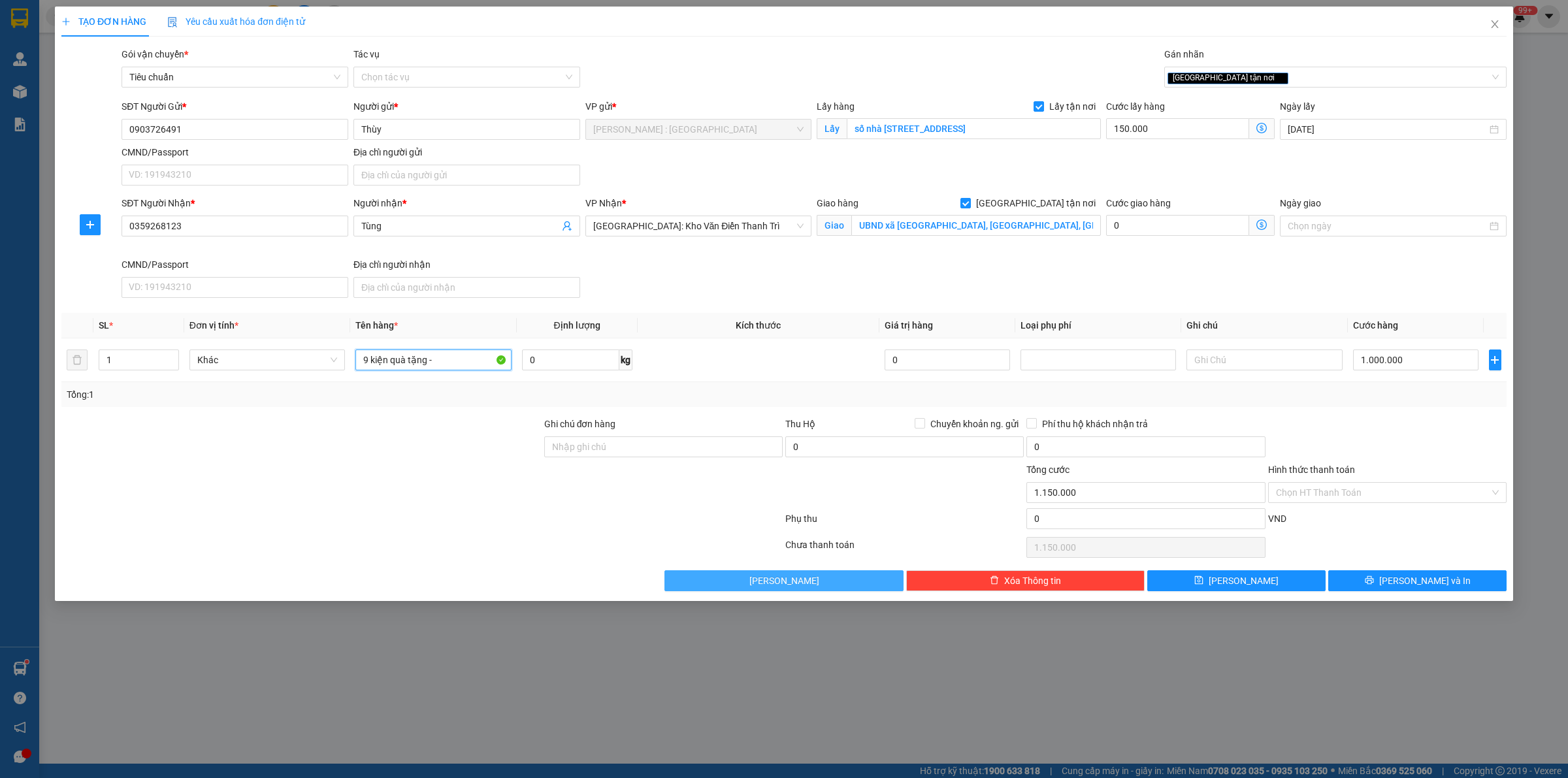
type input "9 kiện quà tặng -"
click at [746, 577] on button "[PERSON_NAME]" at bounding box center [783, 580] width 239 height 20
click at [643, 442] on input "Ghi chú đơn hàng" at bounding box center [663, 447] width 239 height 20
paste input "sắp xếp nhẹ tay hàng dễ vỡ"
type input "sắp xếp nhẹ tay hàng dễ vỡ"
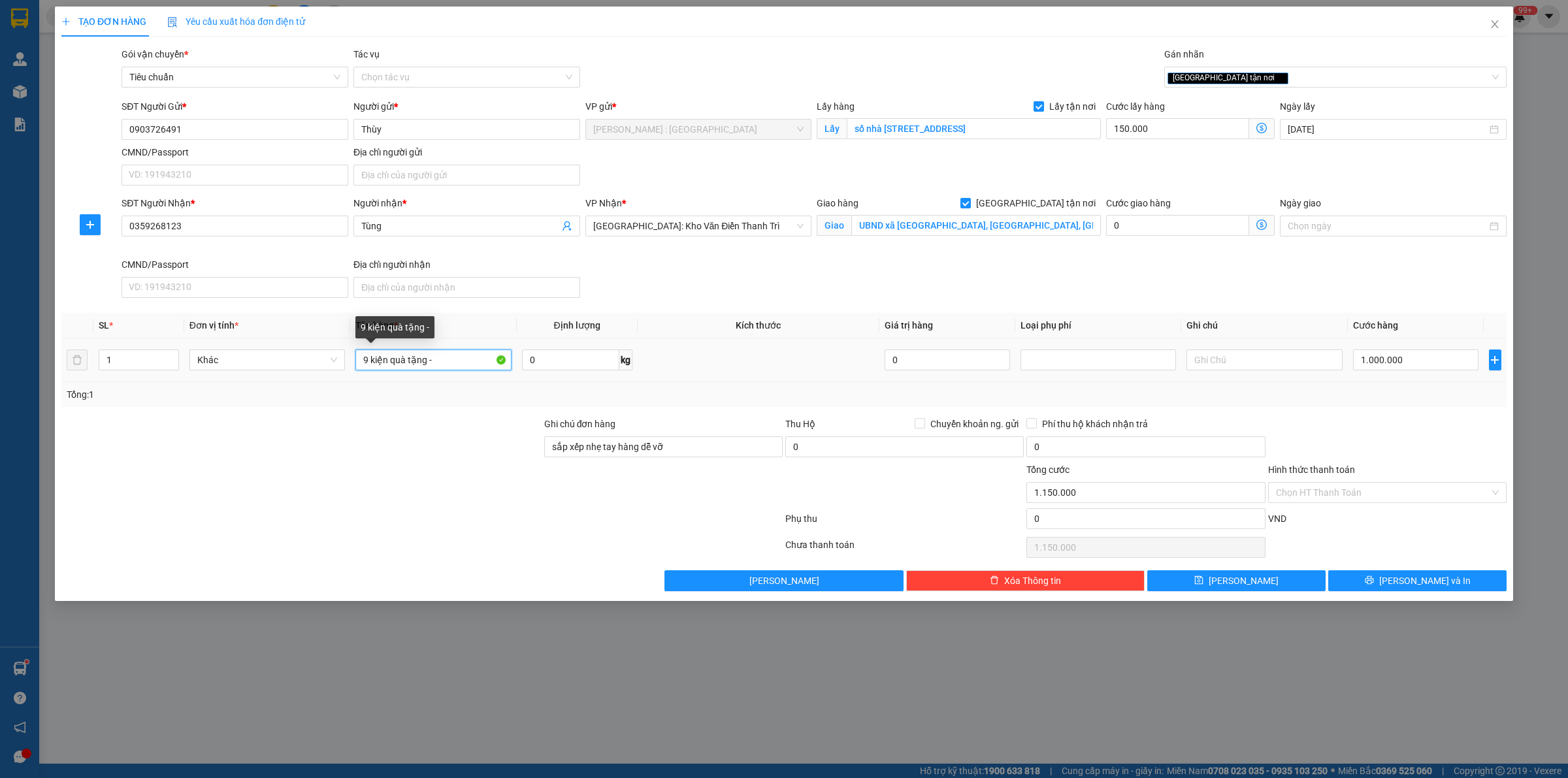
click at [452, 360] on input "9 kiện quà tặng -" at bounding box center [432, 359] width 155 height 20
type input "9 kiện quà tặng A NGHĨA"
click at [1291, 582] on button "[PERSON_NAME]" at bounding box center [1235, 580] width 178 height 20
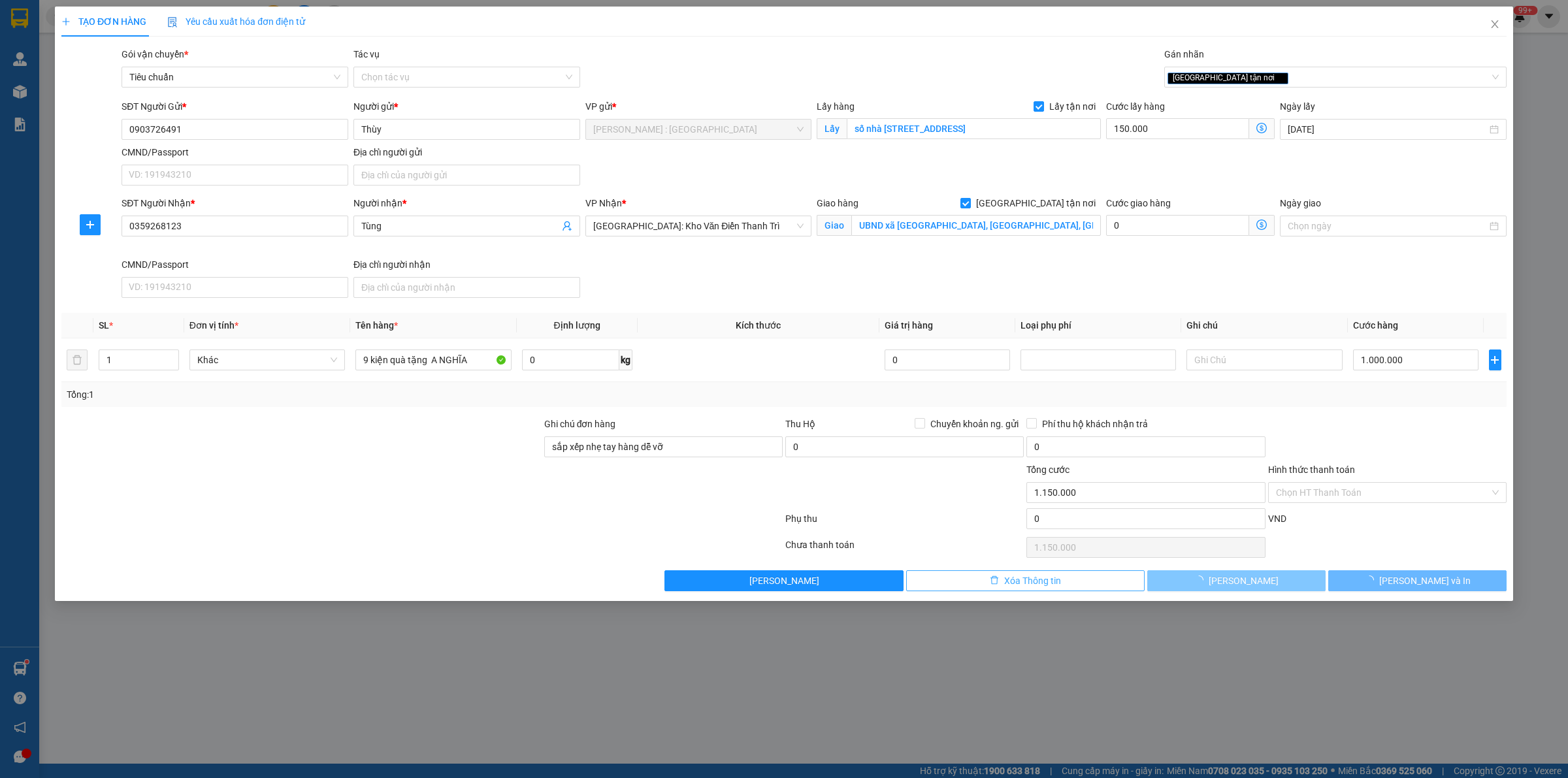
checkbox input "false"
type input "0"
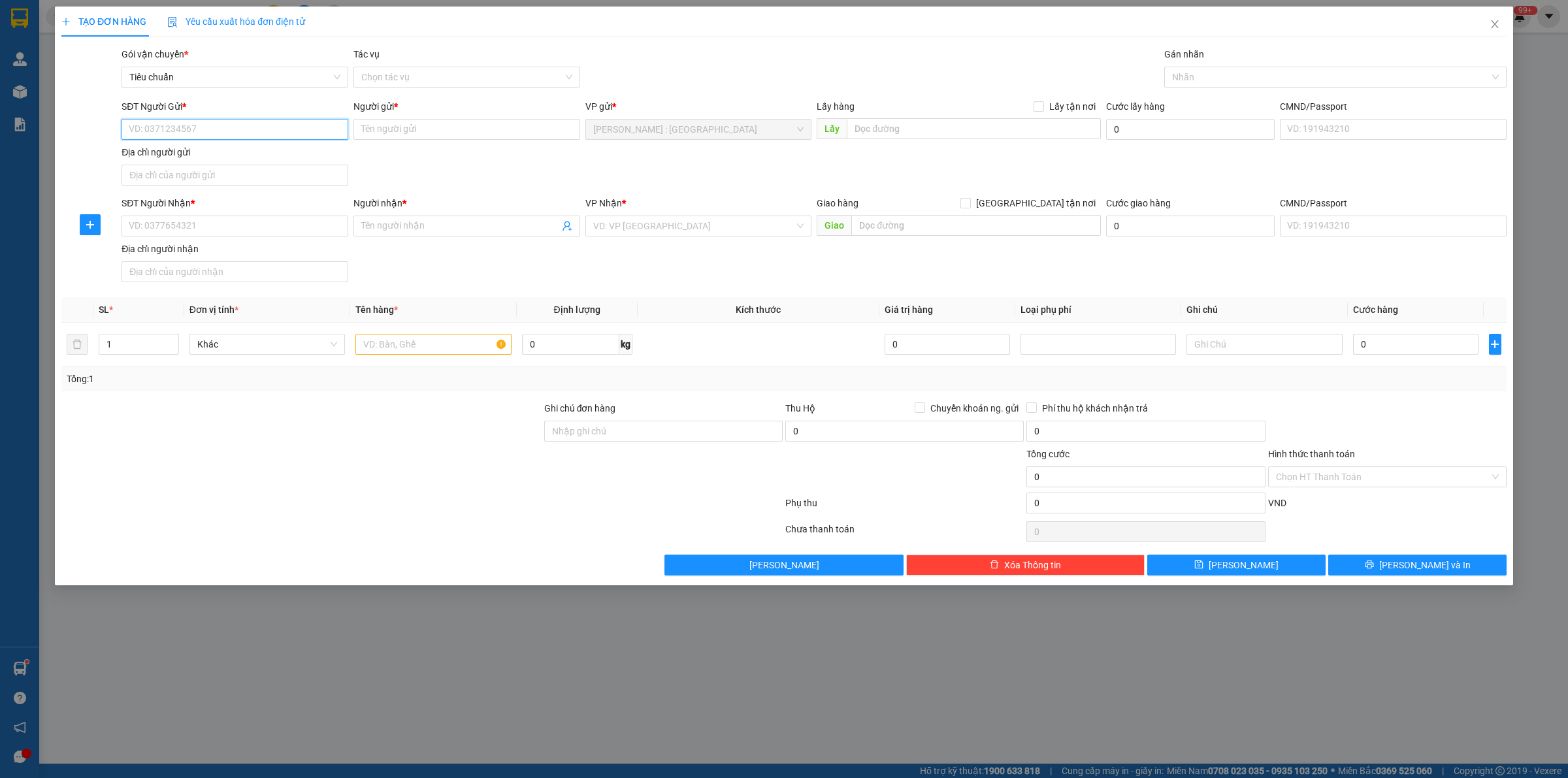
click at [297, 136] on input "SĐT Người Gửi *" at bounding box center [235, 129] width 226 height 20
paste input "0925900191"
type input "0925900191"
click at [292, 230] on input "SĐT Người Nhận *" at bounding box center [235, 225] width 226 height 20
paste input "0908 840845"
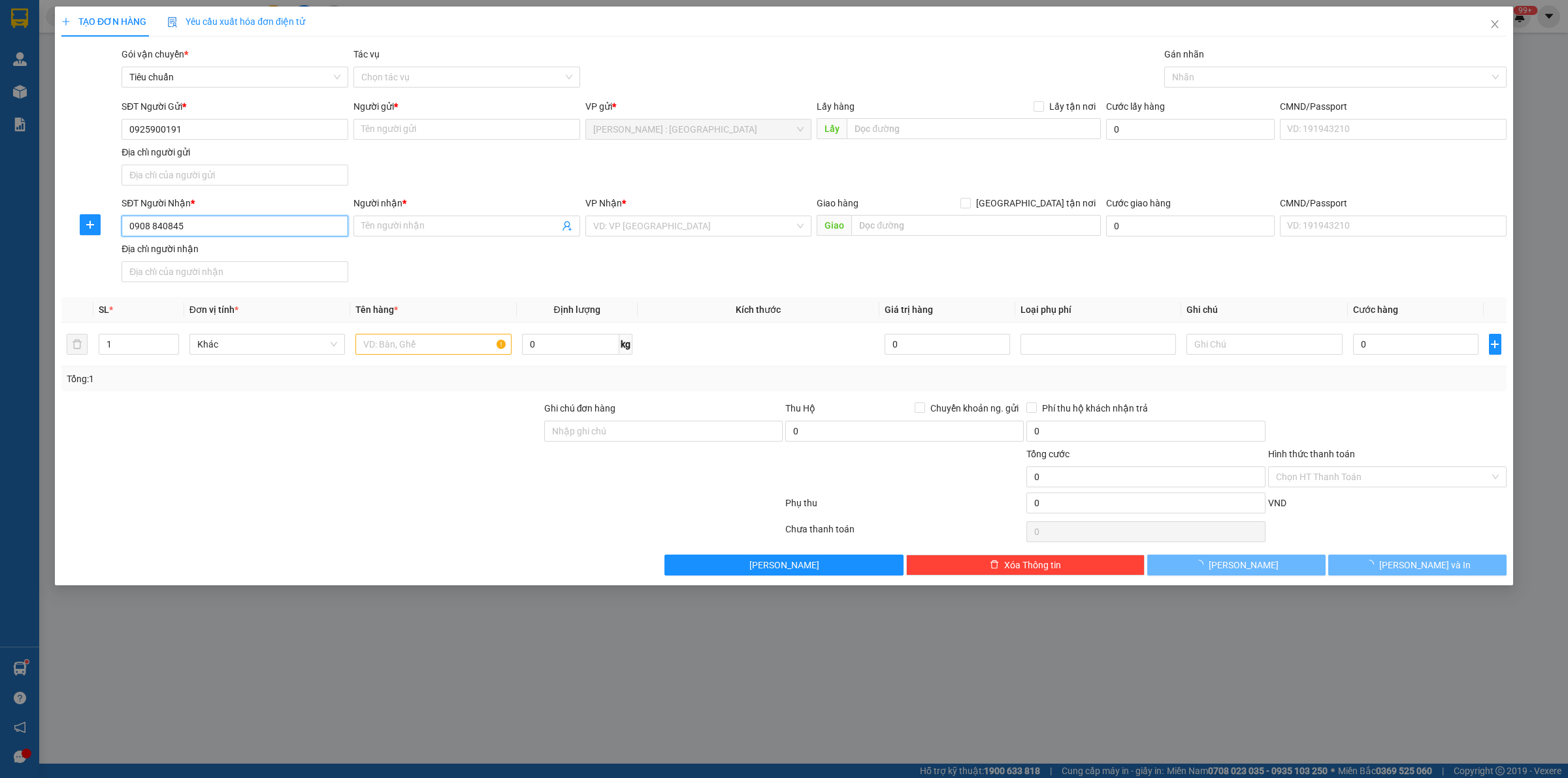
type input "0908 840845"
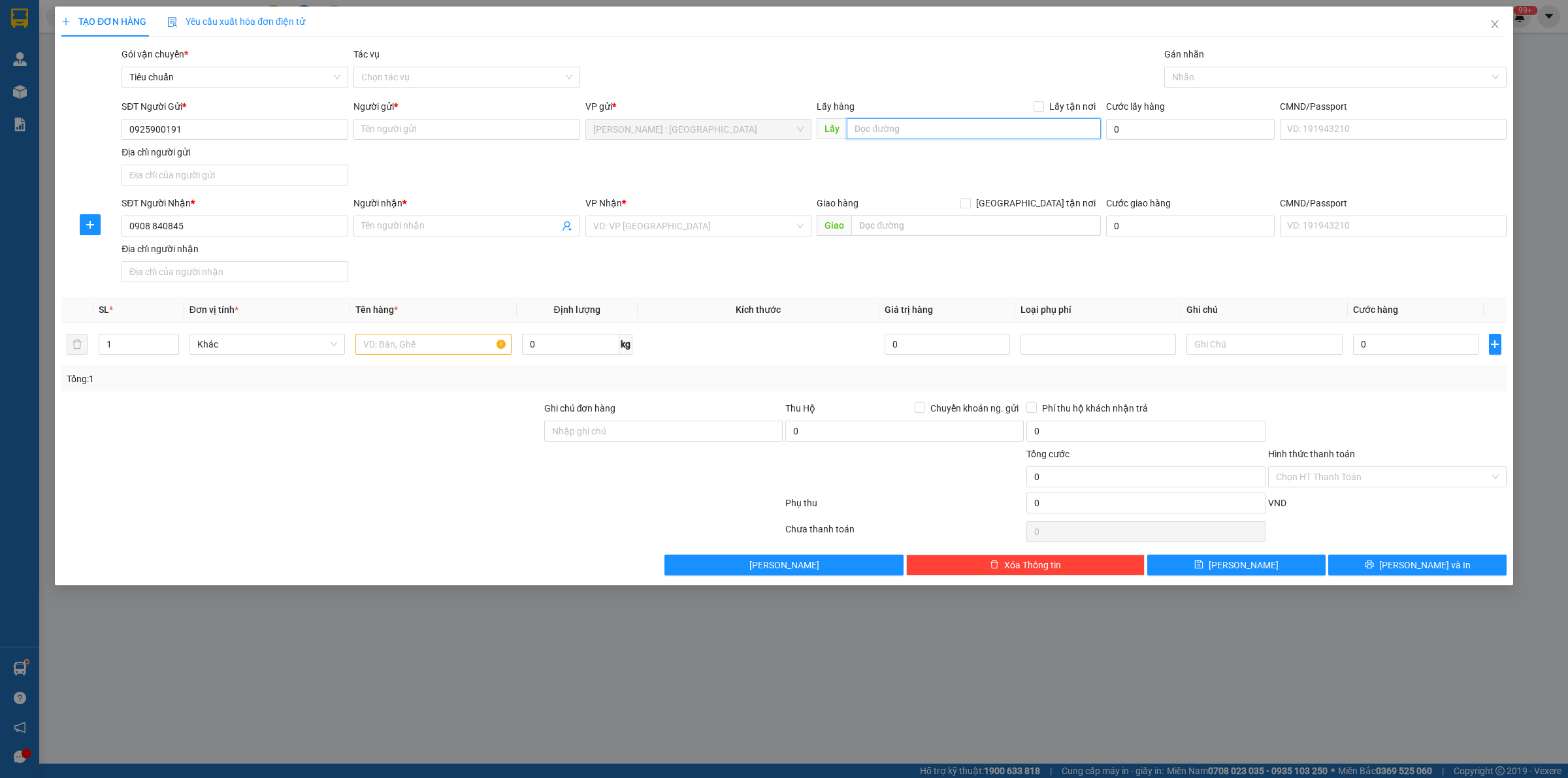
click at [988, 131] on input "text" at bounding box center [973, 128] width 255 height 20
paste input "279 bưng ông thoàn, pTang nhơn Phú b, thủ đức"
type input "279 bưng ông thoàn, pTang nhơn Phú b, thủ đức"
click at [1039, 106] on input "Lấy tận nơi" at bounding box center [1038, 105] width 9 height 9
checkbox input "true"
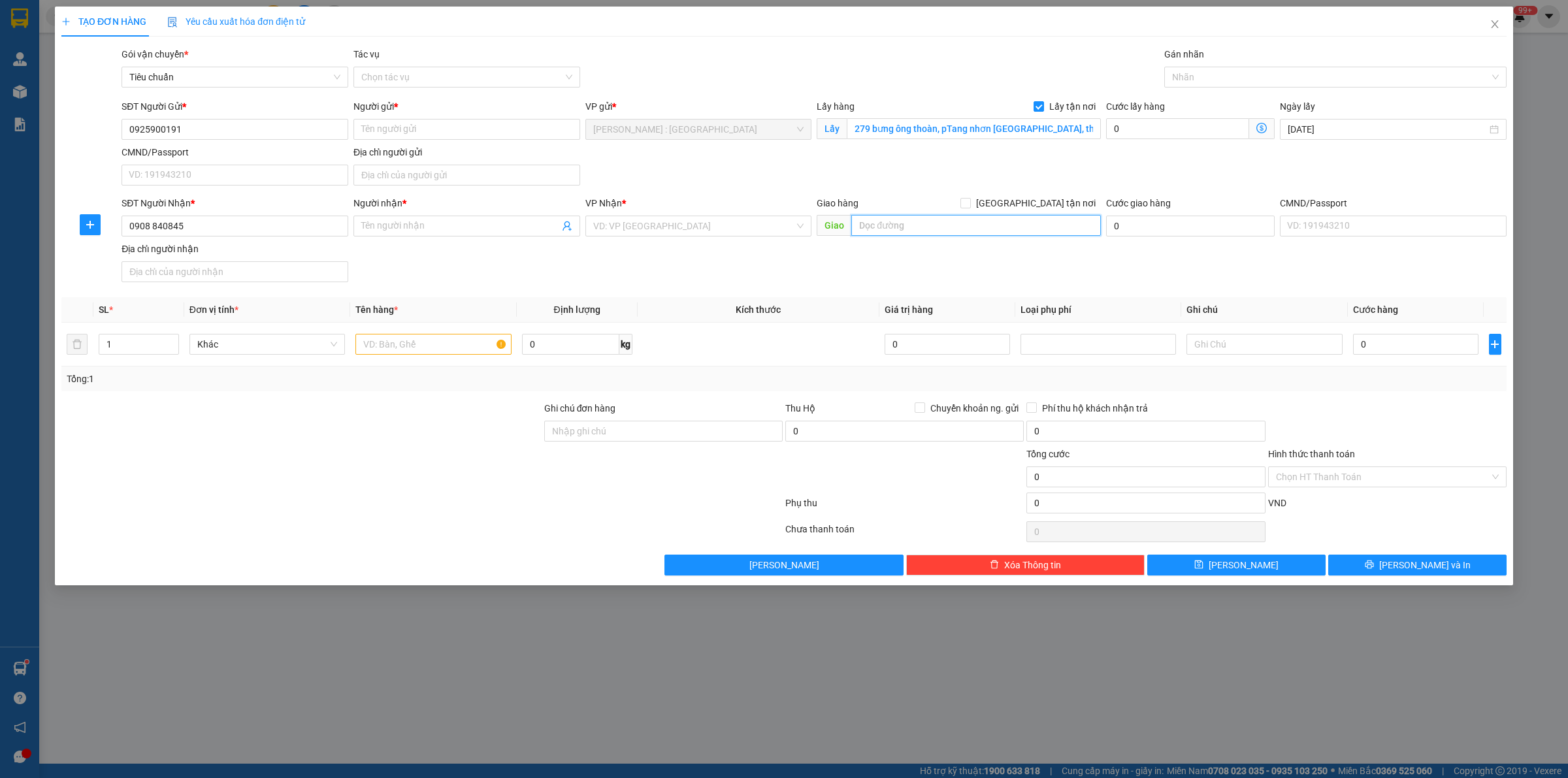
click at [864, 226] on input "text" at bounding box center [976, 224] width 250 height 20
paste input "Đc : 239 Quốc Lộ 20 Xã Đức Trọng Tỉnh Lâm Đồng"
type input "Đc : 239 Quốc Lộ 20 Xã Đức Trọng Tỉnh Lâm Đồng"
click at [969, 207] on input "[GEOGRAPHIC_DATA] tận nơi" at bounding box center [964, 202] width 9 height 9
checkbox input "true"
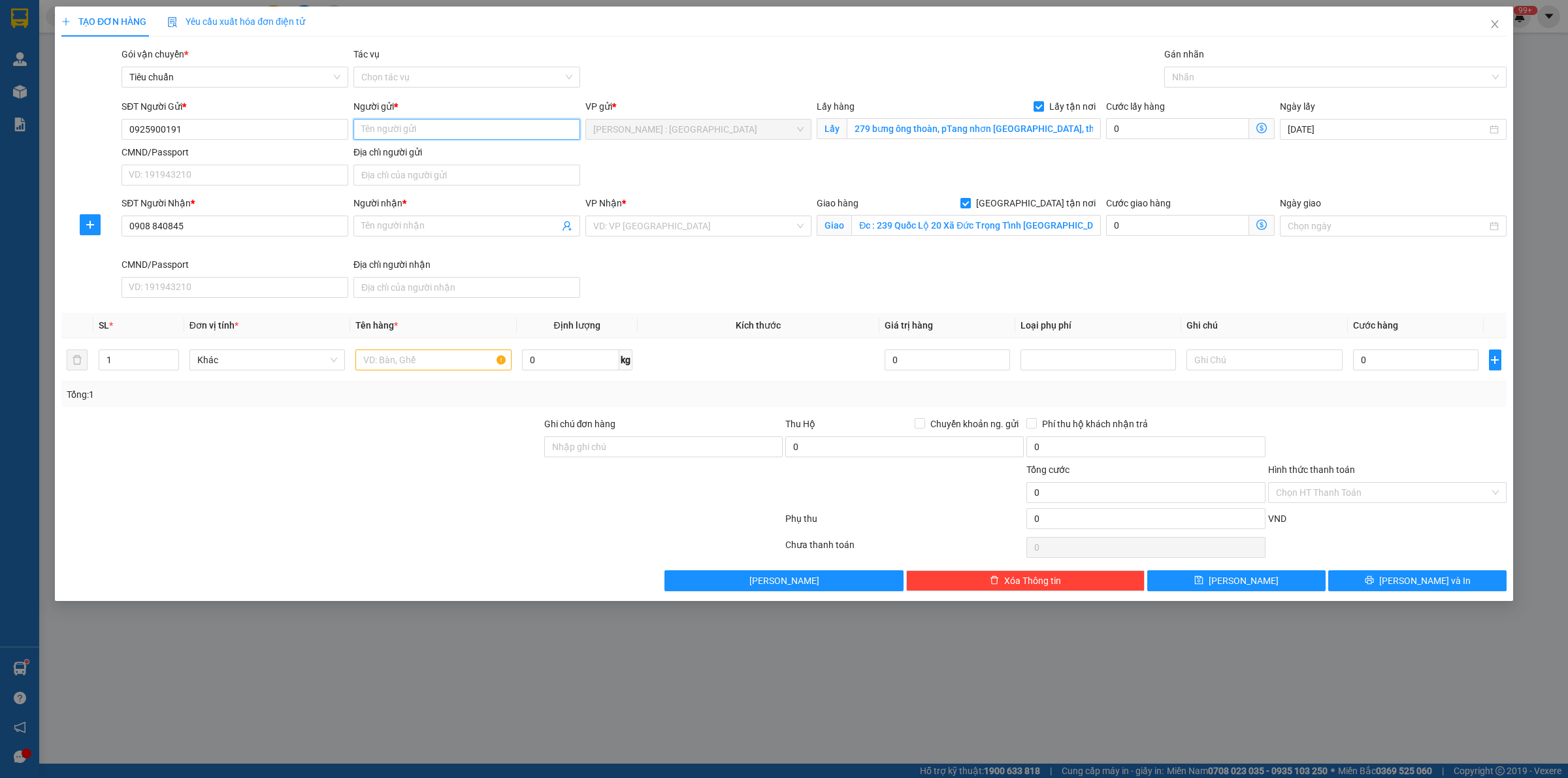
click at [422, 128] on input "Người gửi *" at bounding box center [466, 129] width 226 height 20
paste input "Nguyên"
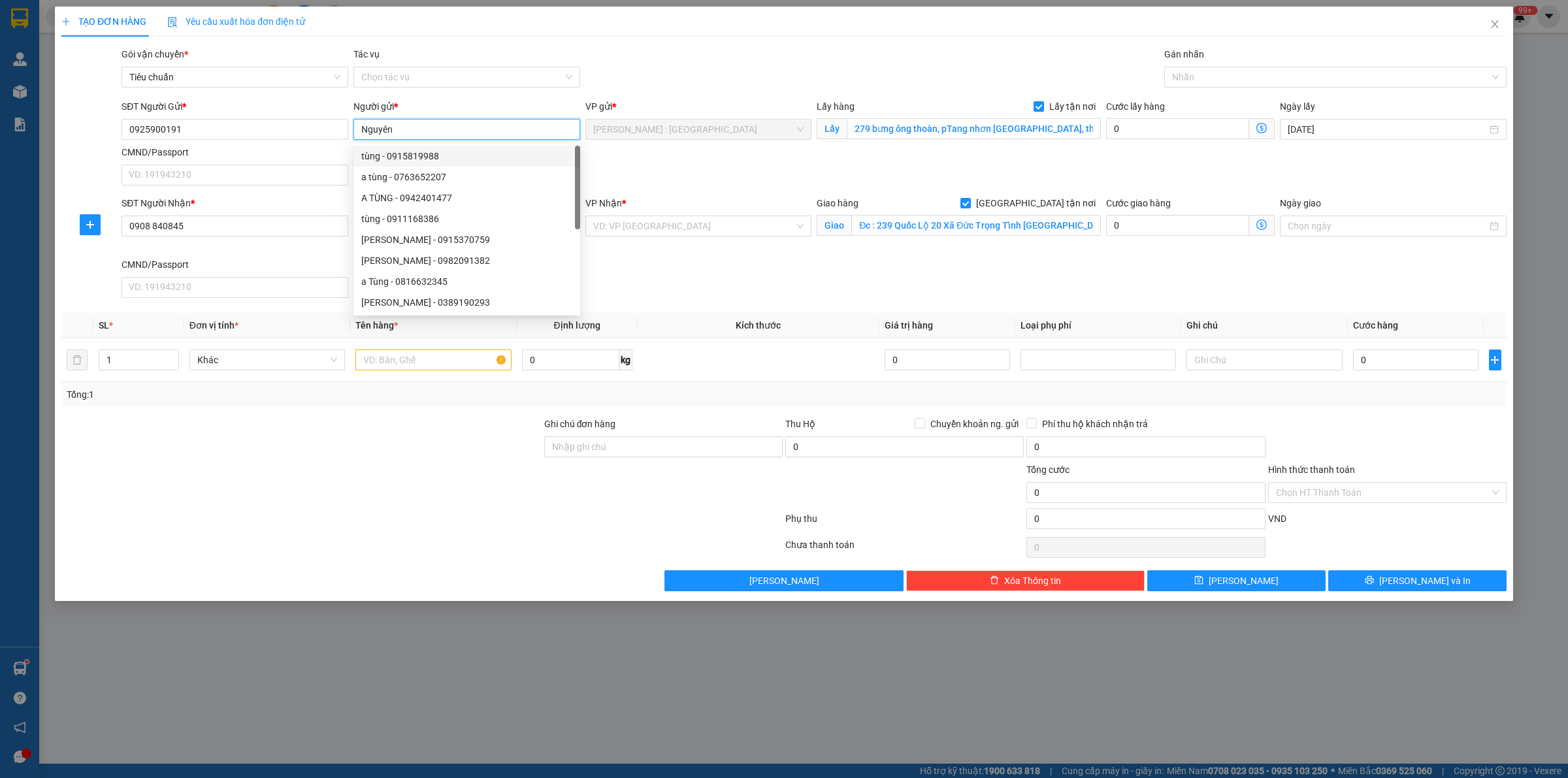
type input "Nguyên"
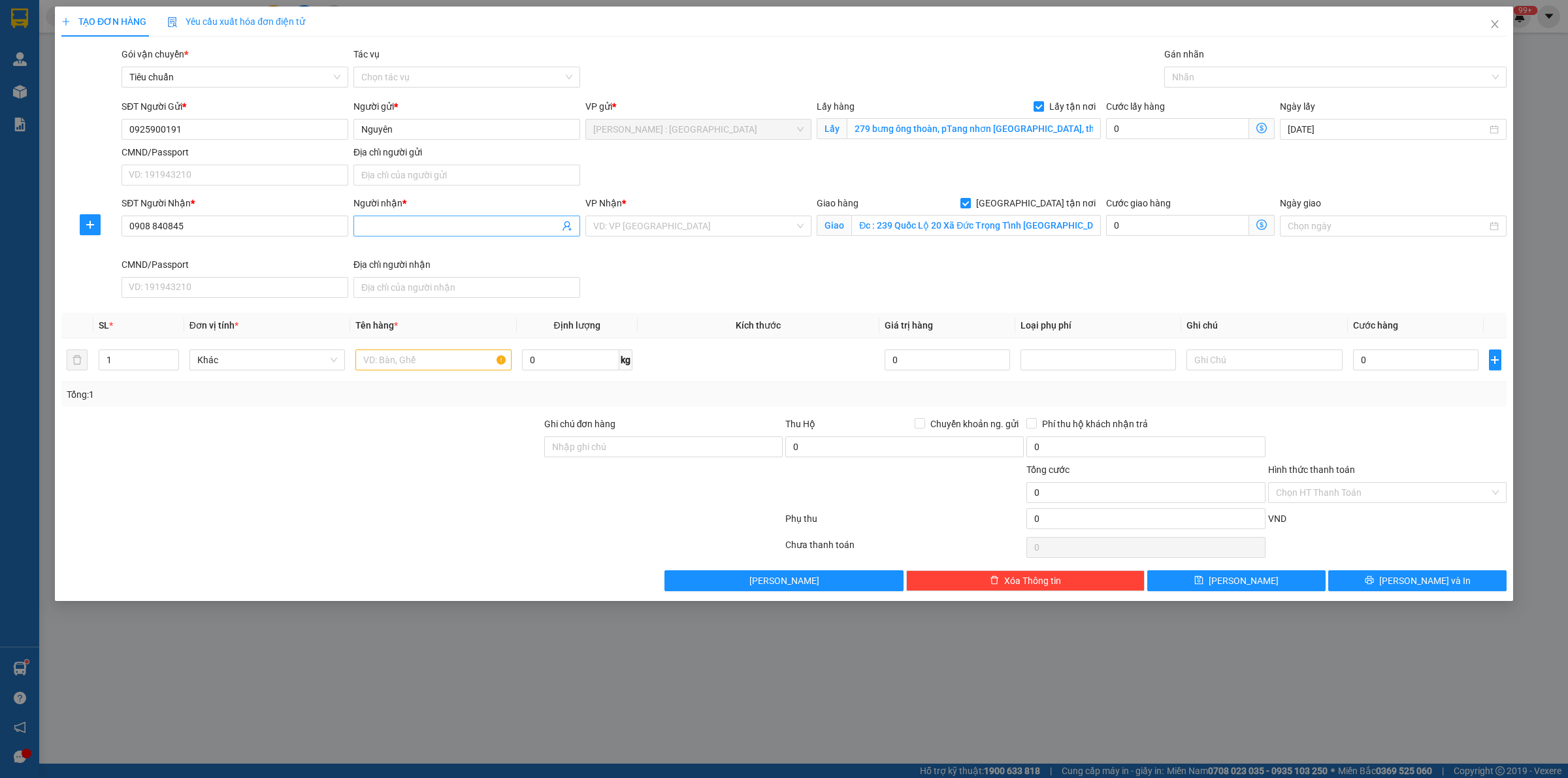
click at [413, 227] on input "Người nhận *" at bounding box center [459, 225] width 198 height 15
paste input "Hân Hạnh"
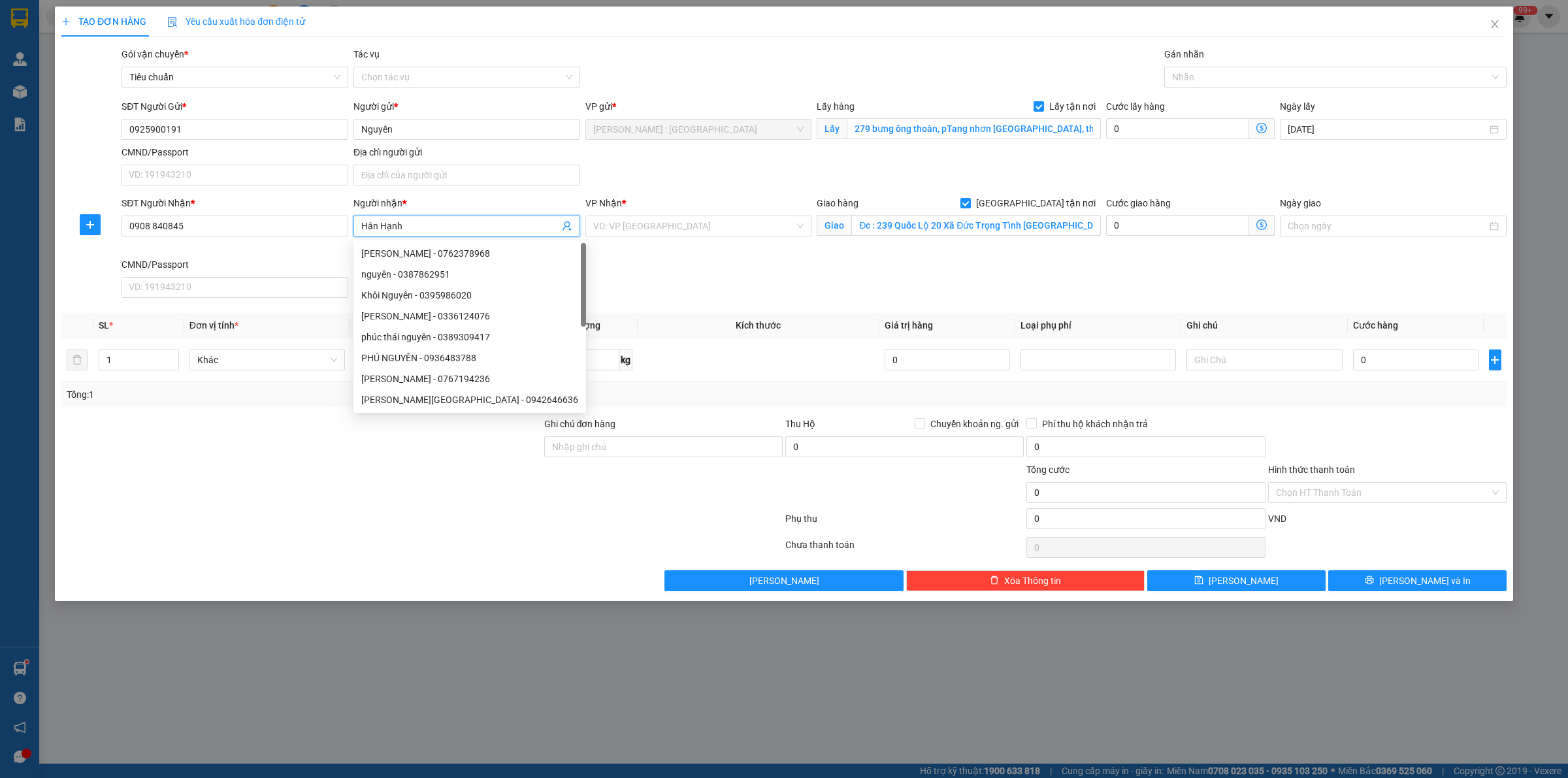
type input "Hân Hạnh"
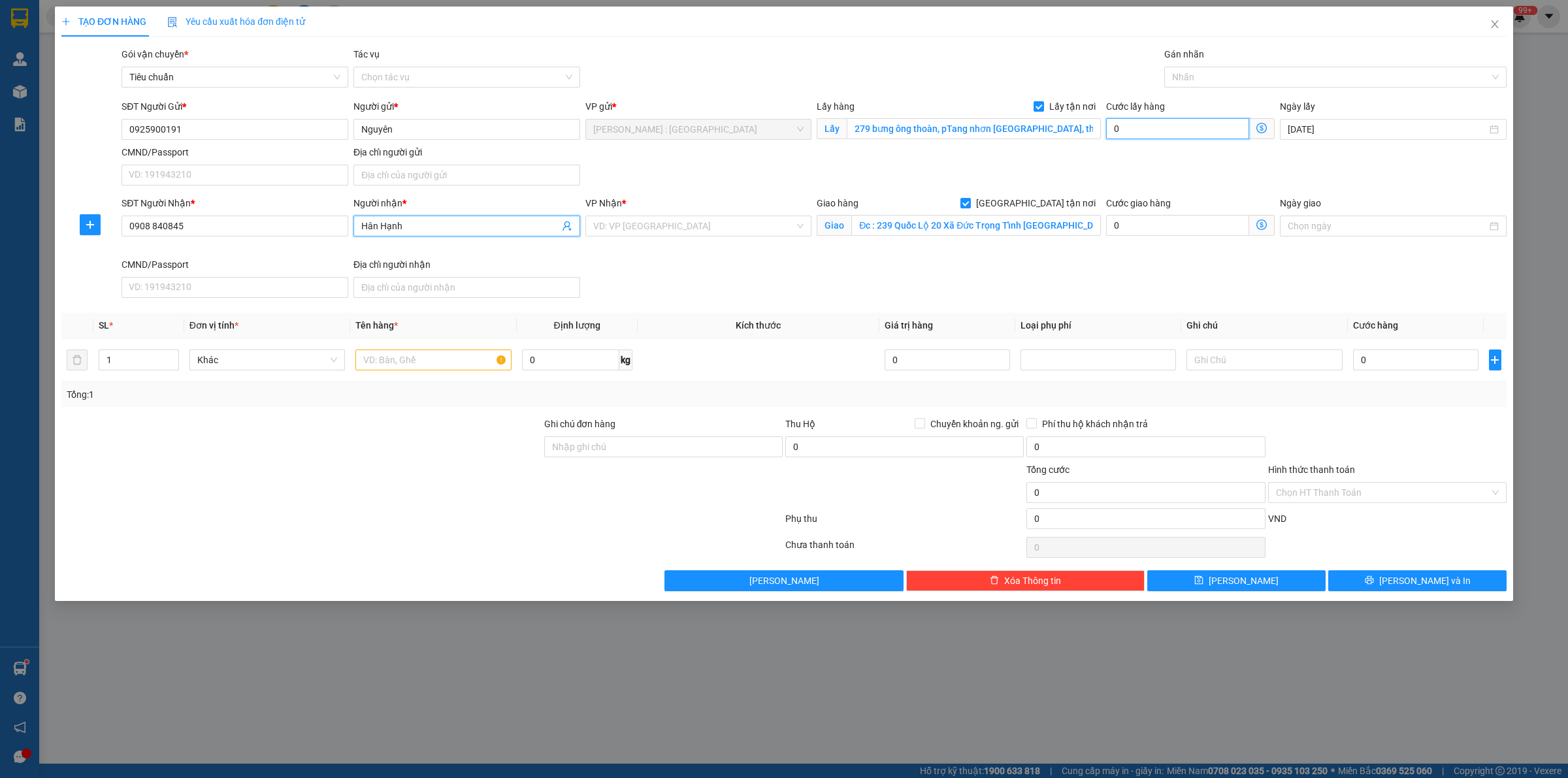
click at [1179, 134] on input "0" at bounding box center [1177, 128] width 143 height 20
type input "6"
type input "65"
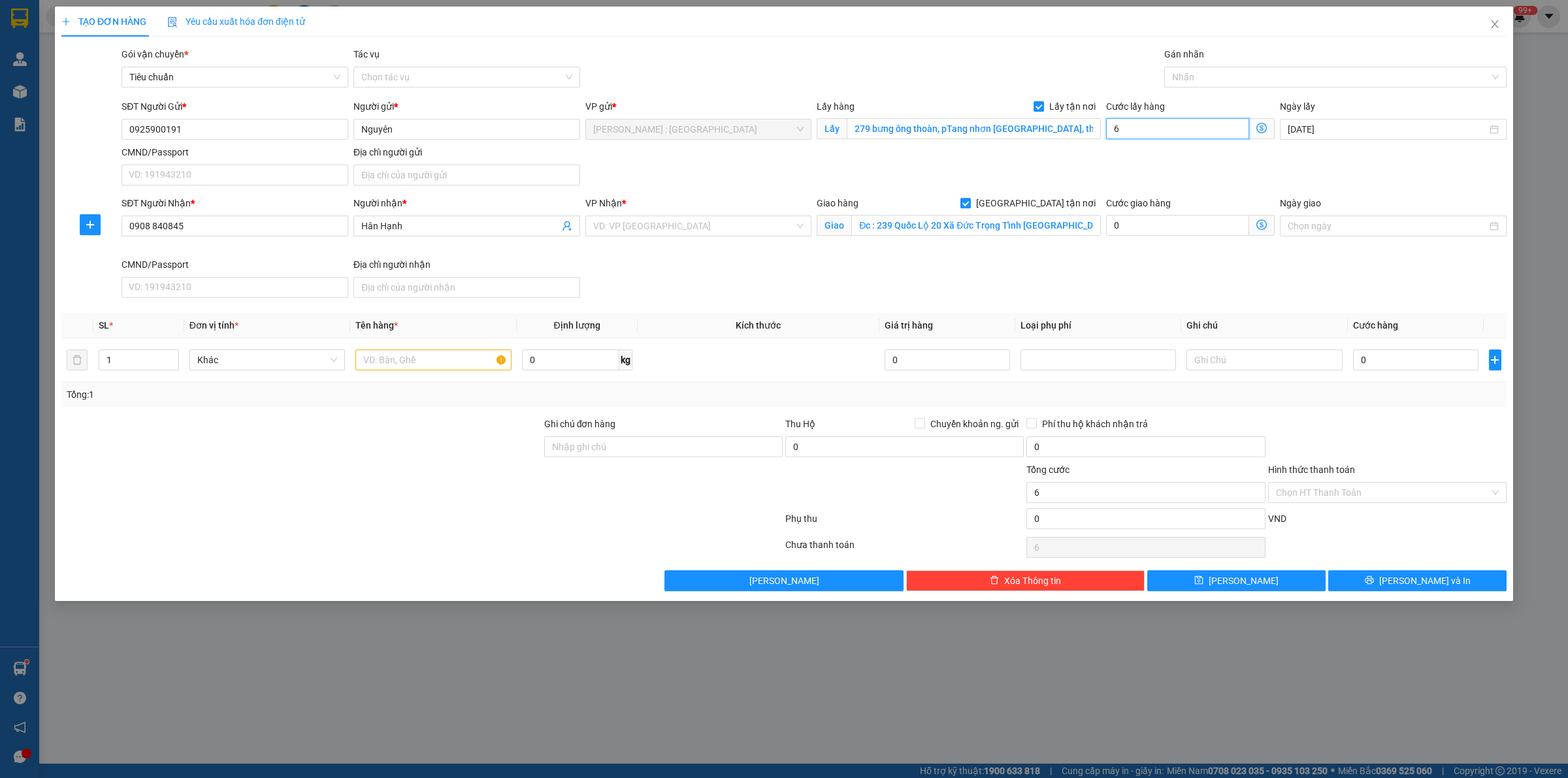
type input "65"
type input "65.000"
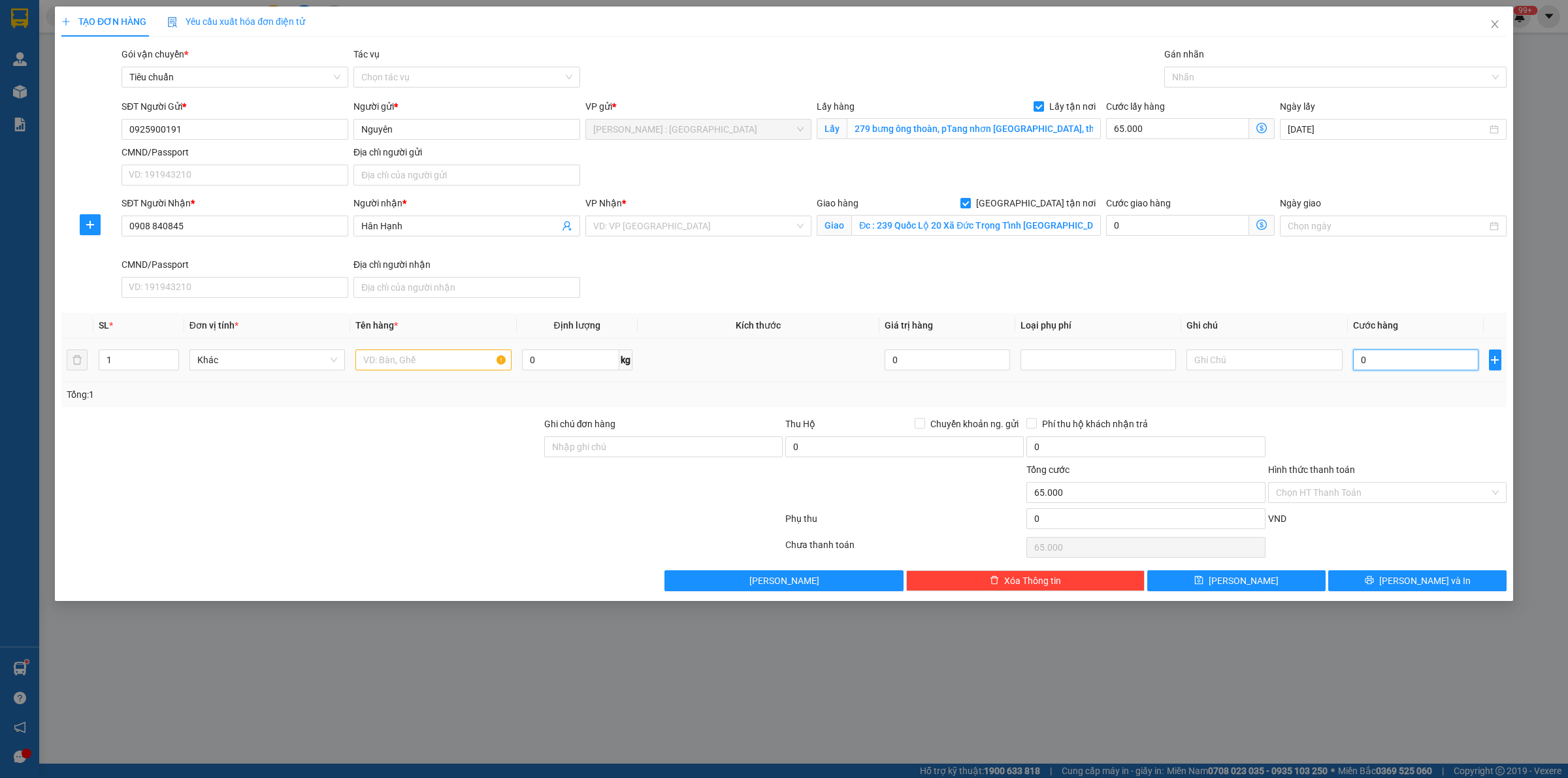
click at [1431, 363] on input "0" at bounding box center [1415, 359] width 126 height 20
type input "2"
type input "65.002"
type input "26"
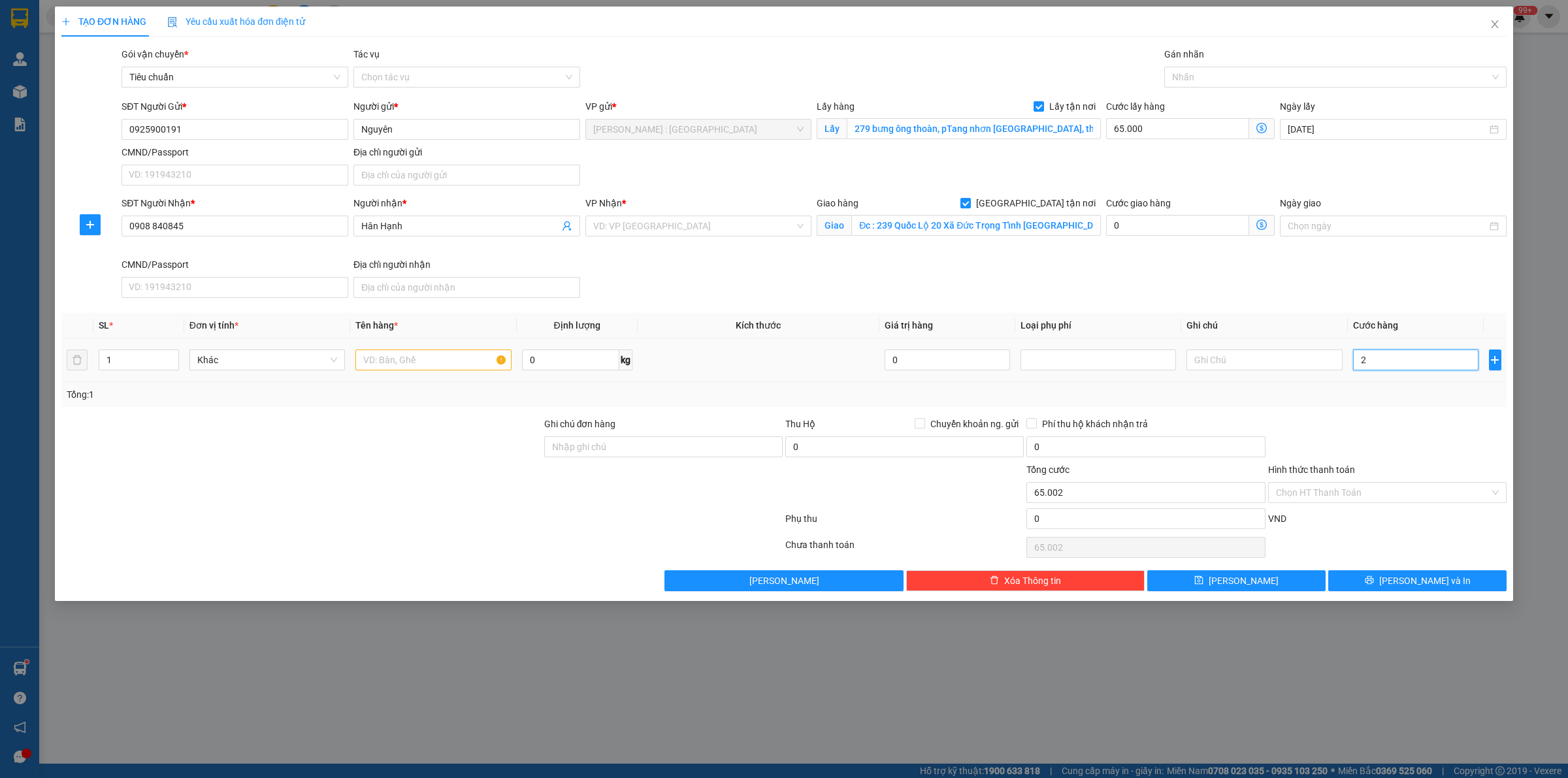
type input "65.026"
type input "265"
type input "65.265"
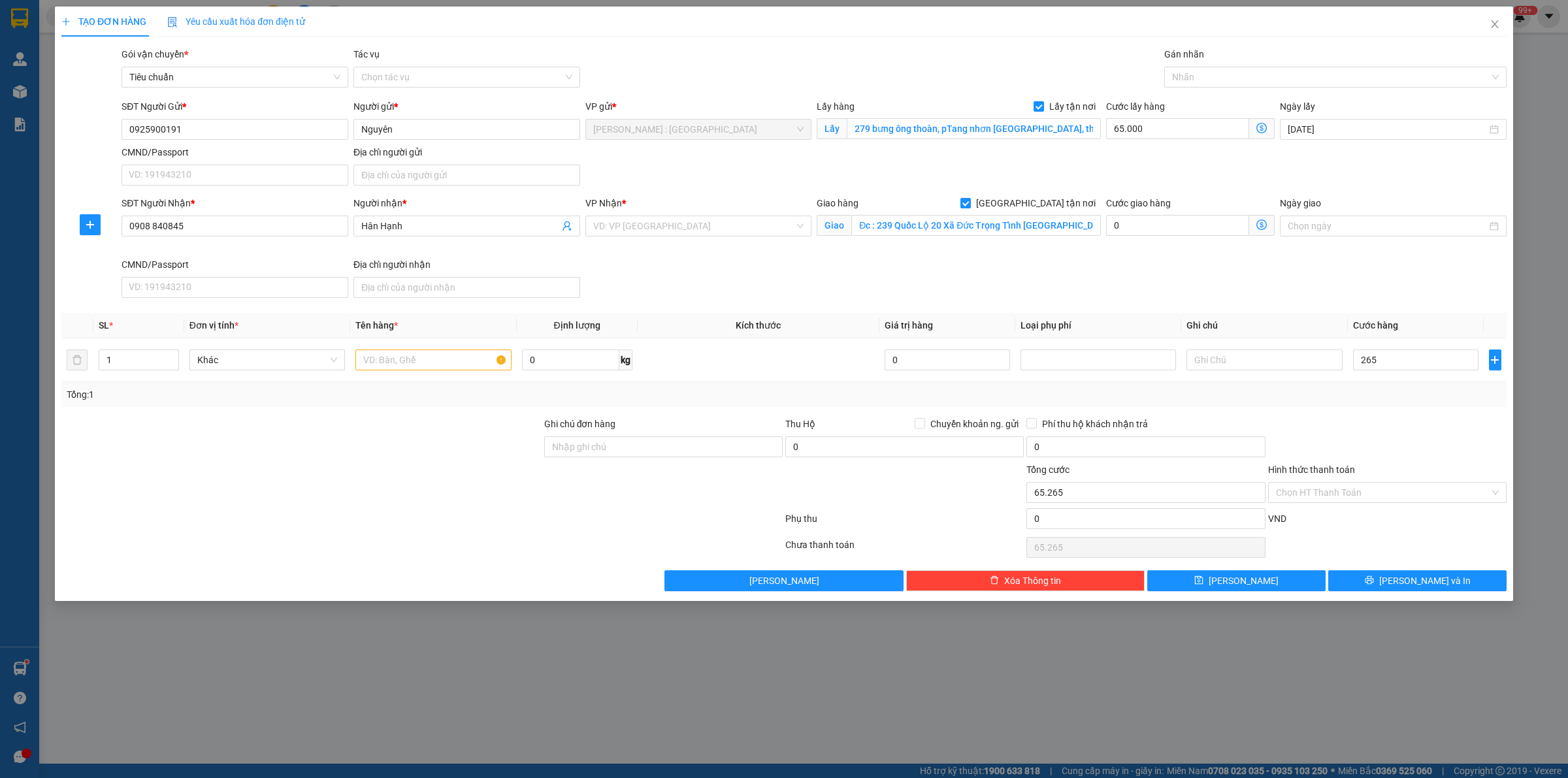
type input "265.000"
type input "330.000"
click at [1393, 291] on div "SĐT Người Nhận * 0908 840845 Người nhận * Hân Hạnh VP Nhận * VD: VP Sài Gòn Gia…" at bounding box center [814, 250] width 1391 height 107
click at [384, 367] on input "text" at bounding box center [432, 359] width 155 height 20
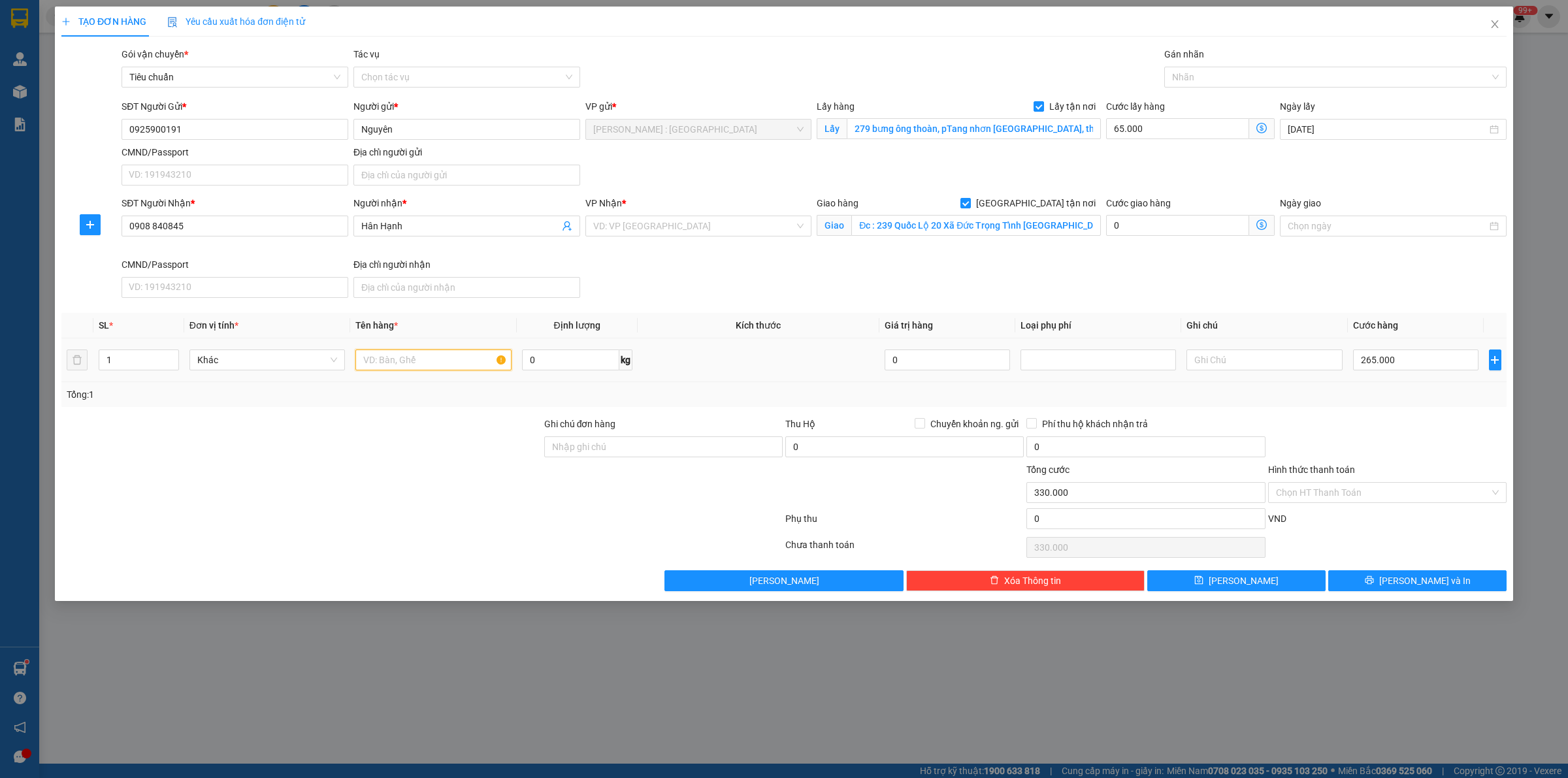
paste input "1 tivi 65 inch"
click at [1321, 76] on div at bounding box center [1328, 77] width 323 height 16
type input "1 tivi 65 inch A TÙNG"
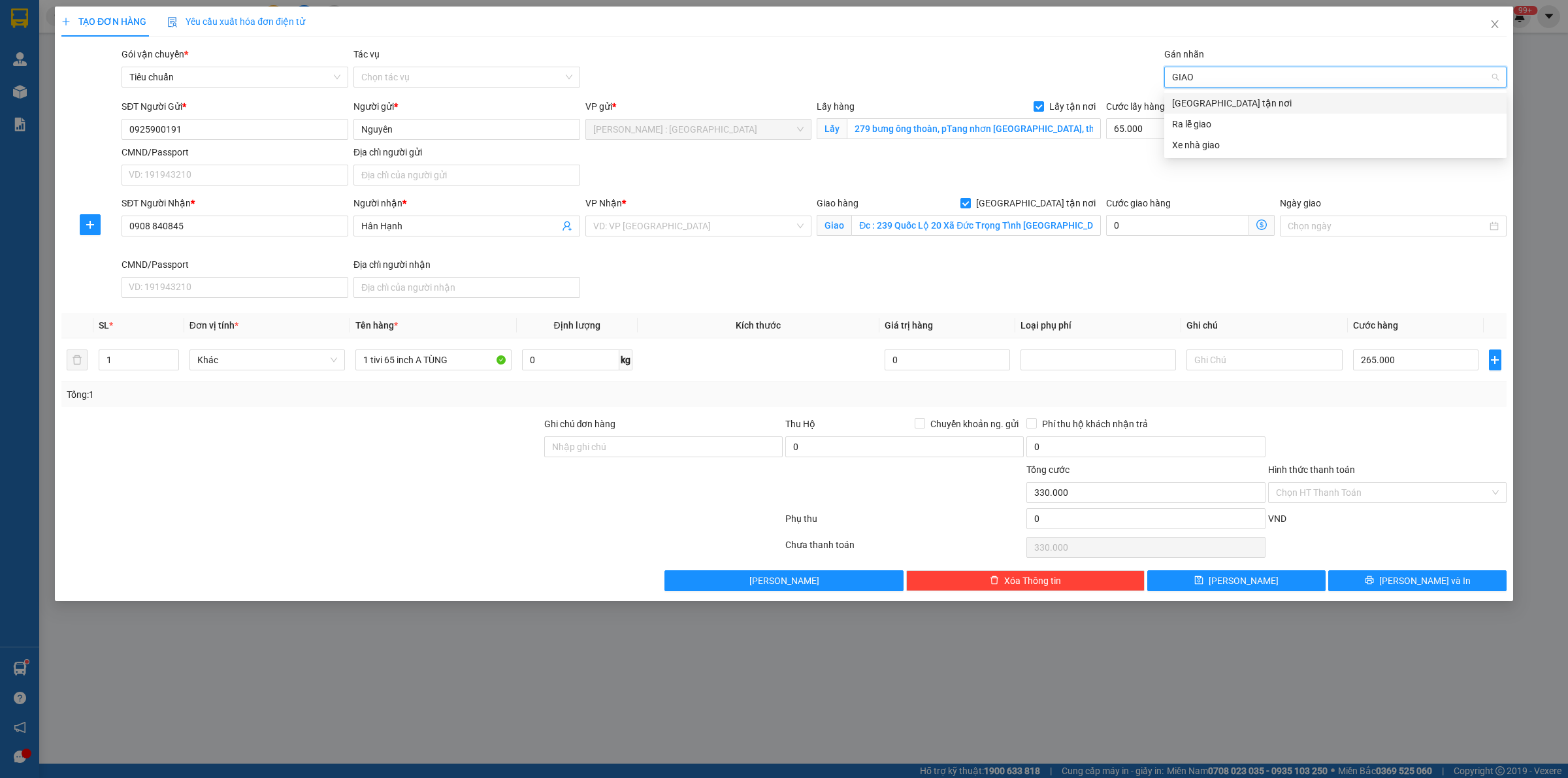
type input "GIAO"
click at [1383, 98] on div "[GEOGRAPHIC_DATA] tận nơi" at bounding box center [1335, 102] width 327 height 15
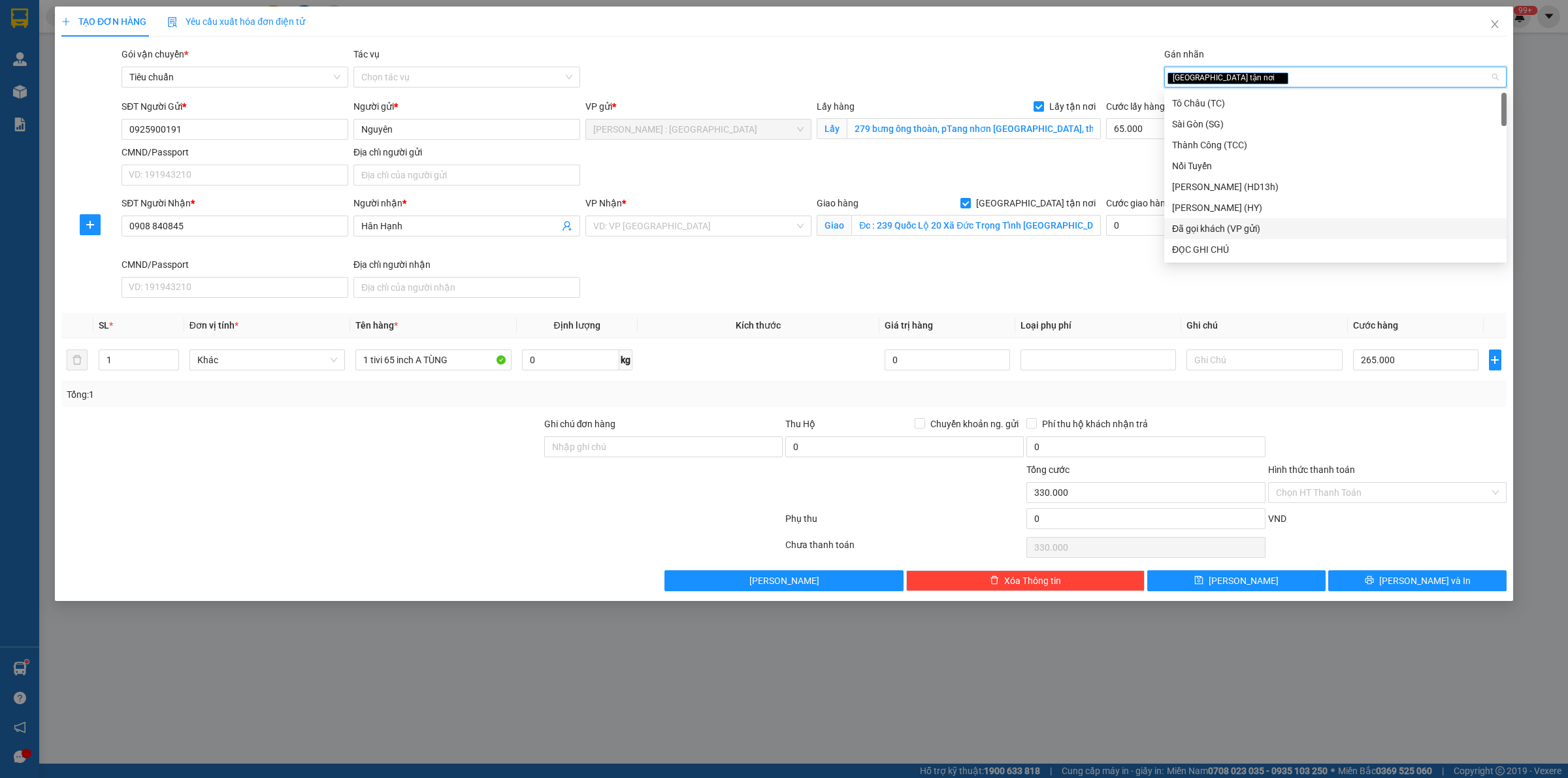
click at [569, 504] on div at bounding box center [663, 485] width 241 height 46
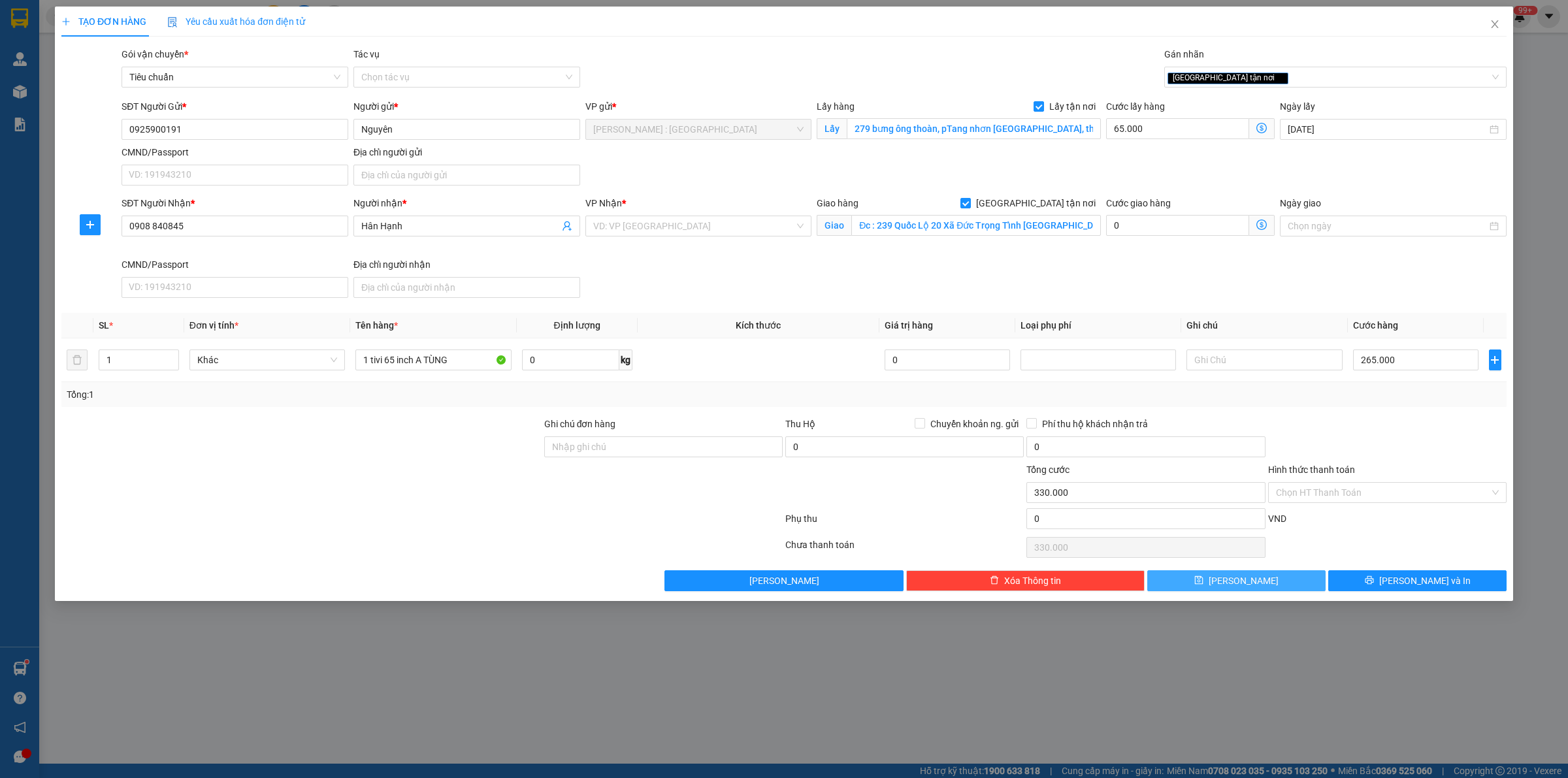
click at [1233, 579] on button "[PERSON_NAME]" at bounding box center [1235, 580] width 178 height 20
click at [151, 226] on input "0908 840845" at bounding box center [235, 225] width 226 height 20
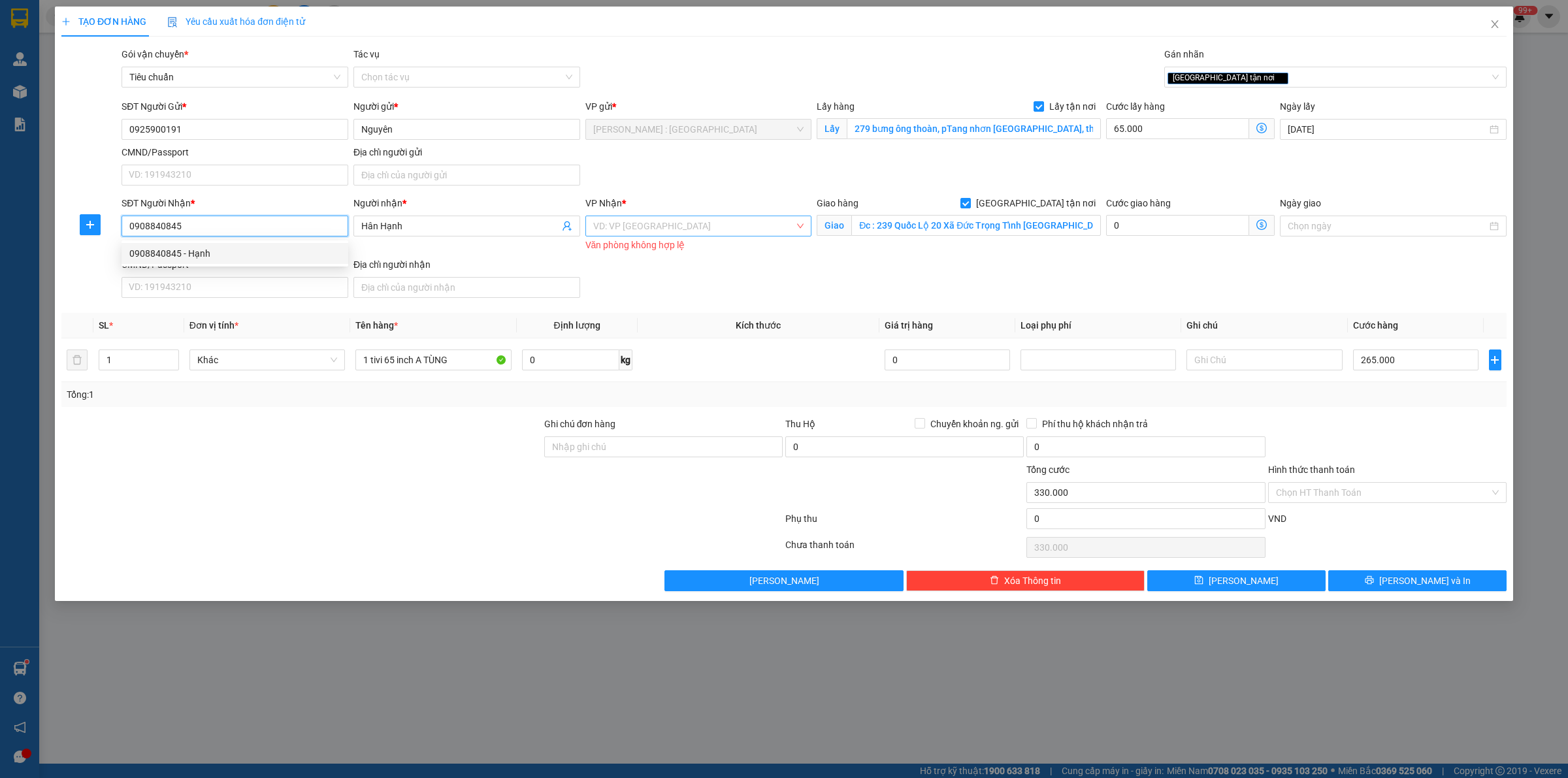
type input "0908840845"
click at [658, 227] on input "search" at bounding box center [693, 226] width 202 height 19
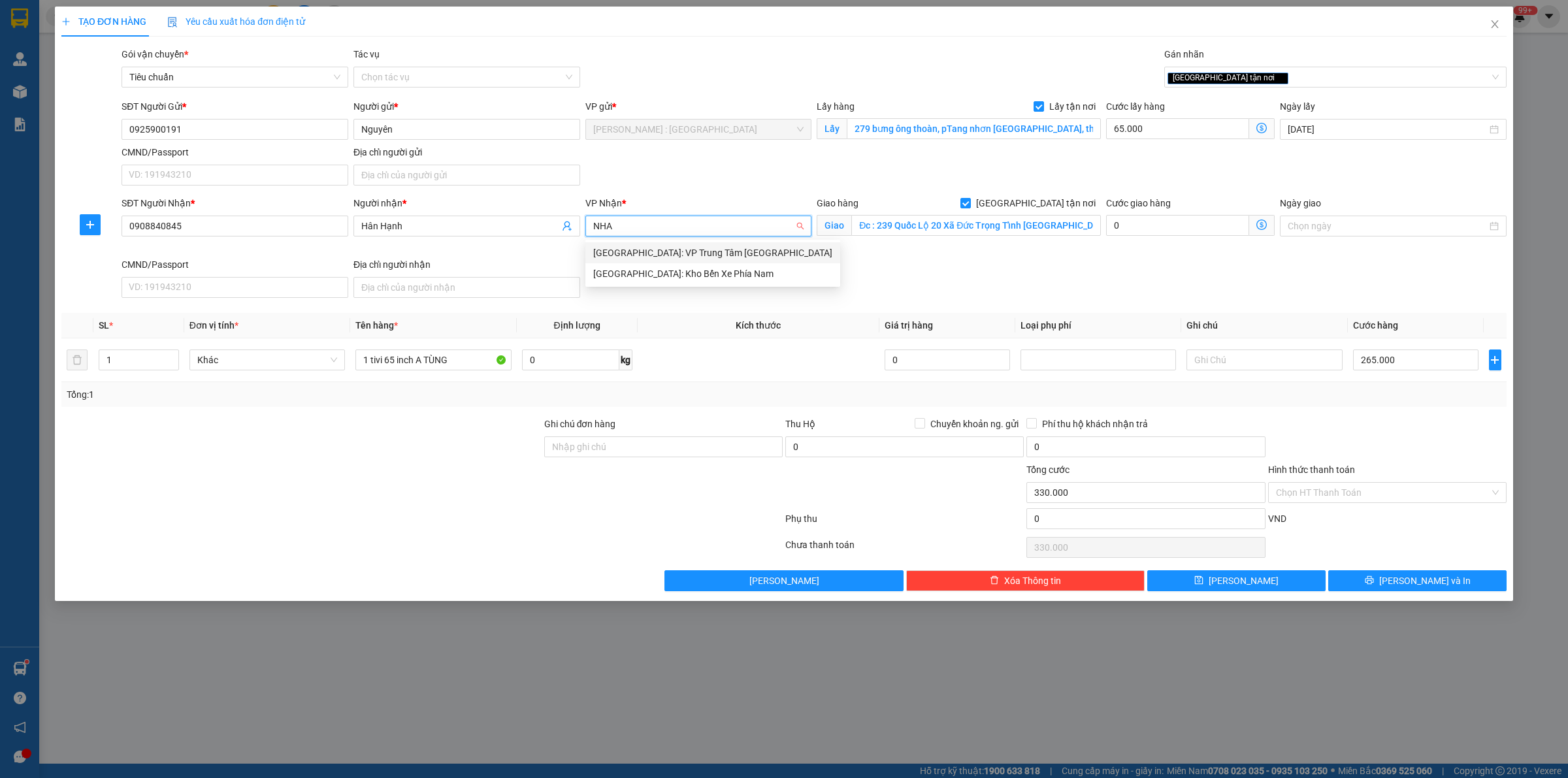
type input "NHA"
click at [683, 272] on div "[GEOGRAPHIC_DATA]: Kho Bến Xe Phía Nam" at bounding box center [712, 273] width 239 height 15
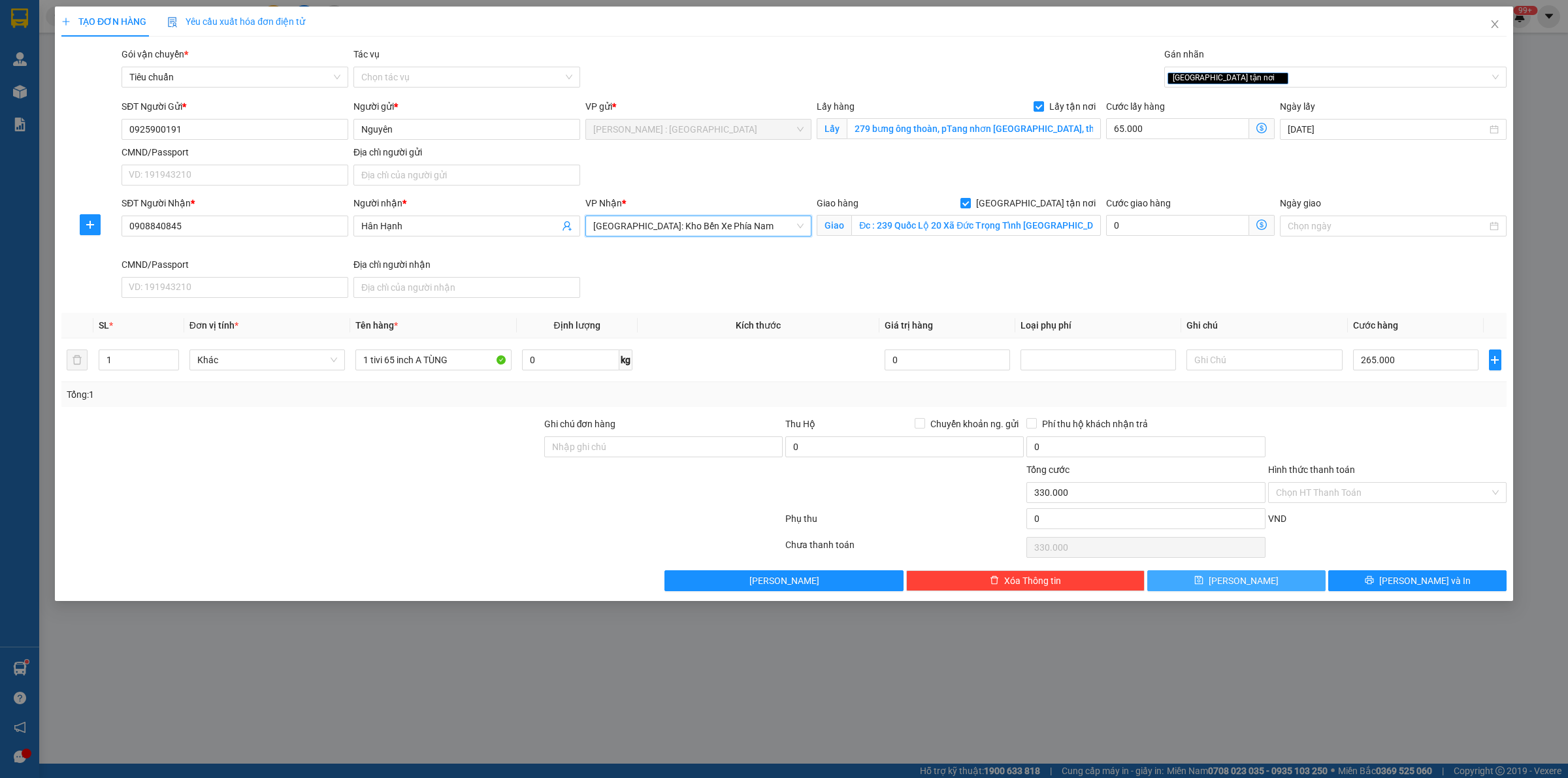
click at [1262, 579] on button "[PERSON_NAME]" at bounding box center [1235, 580] width 178 height 20
checkbox input "false"
type input "0"
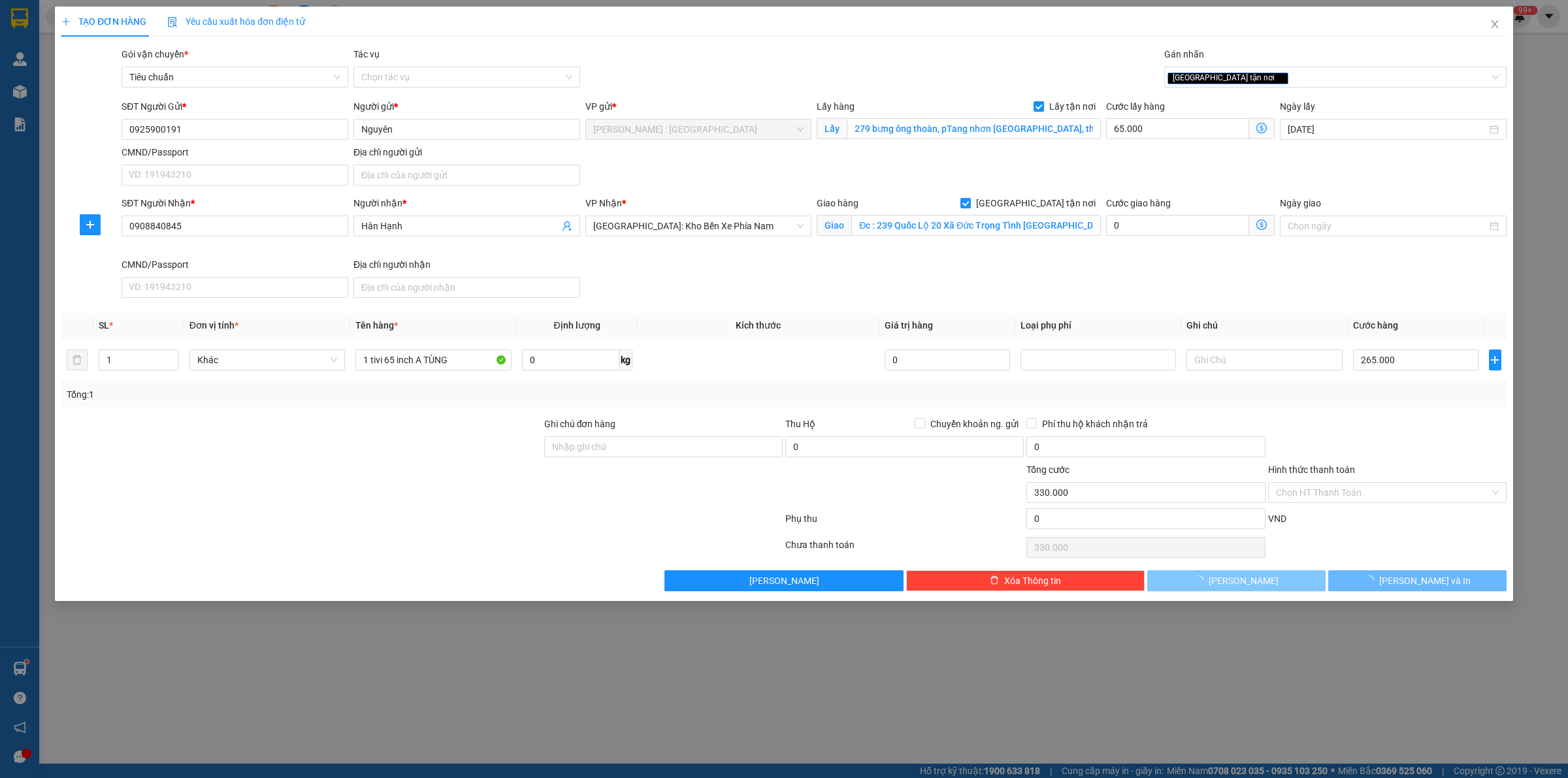
type input "0"
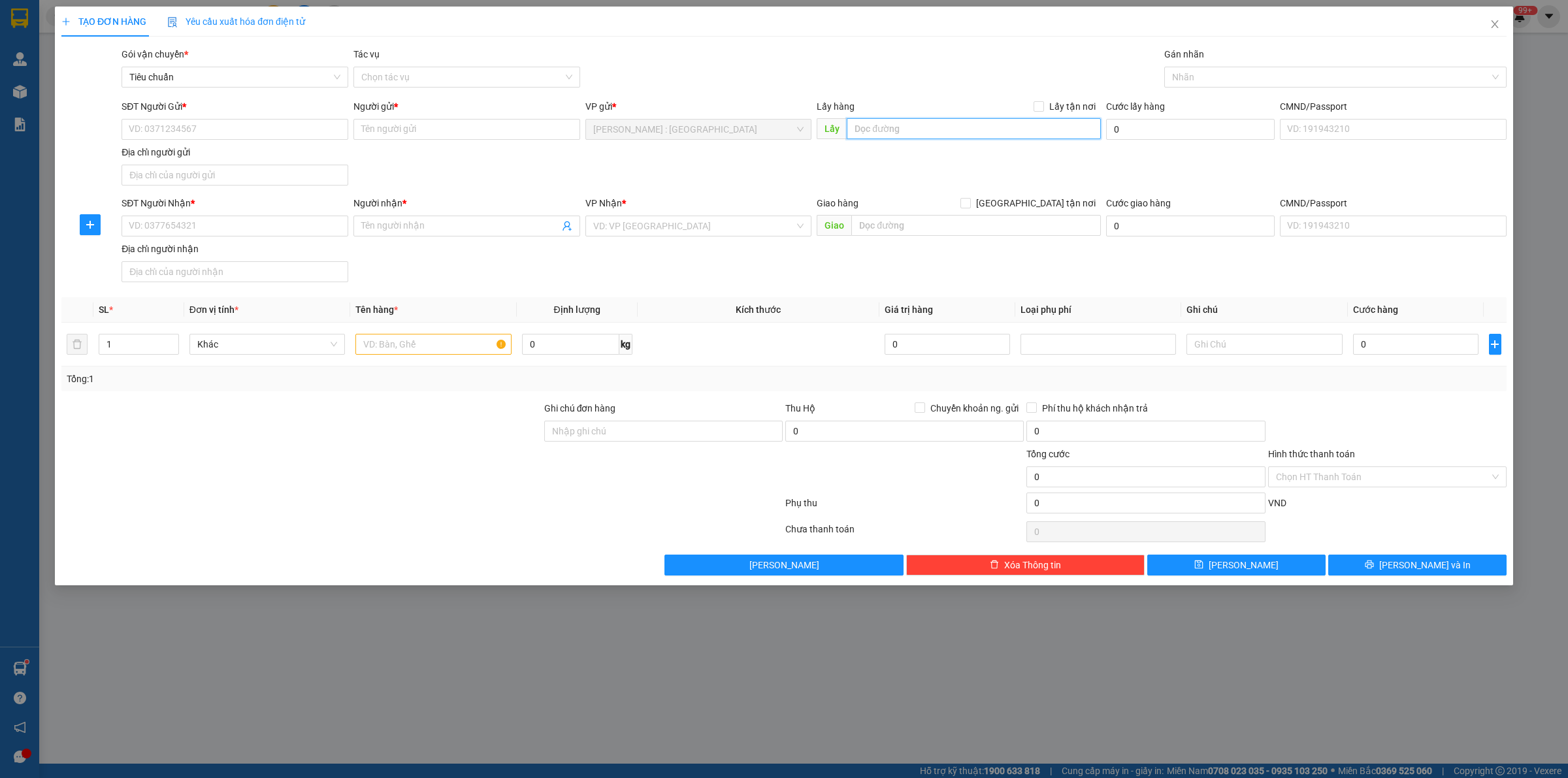
click at [949, 132] on input "text" at bounding box center [973, 128] width 255 height 20
paste input "A5/33y lê Thị ngay xã vĩnh lộc a Bình Chánh"
type input "A5/33y lê Thị ngay xã vĩnh lộc a Bình Chánh"
click at [1044, 104] on span at bounding box center [1039, 106] width 11 height 11
click at [1042, 104] on input "Lấy tận nơi" at bounding box center [1038, 105] width 9 height 9
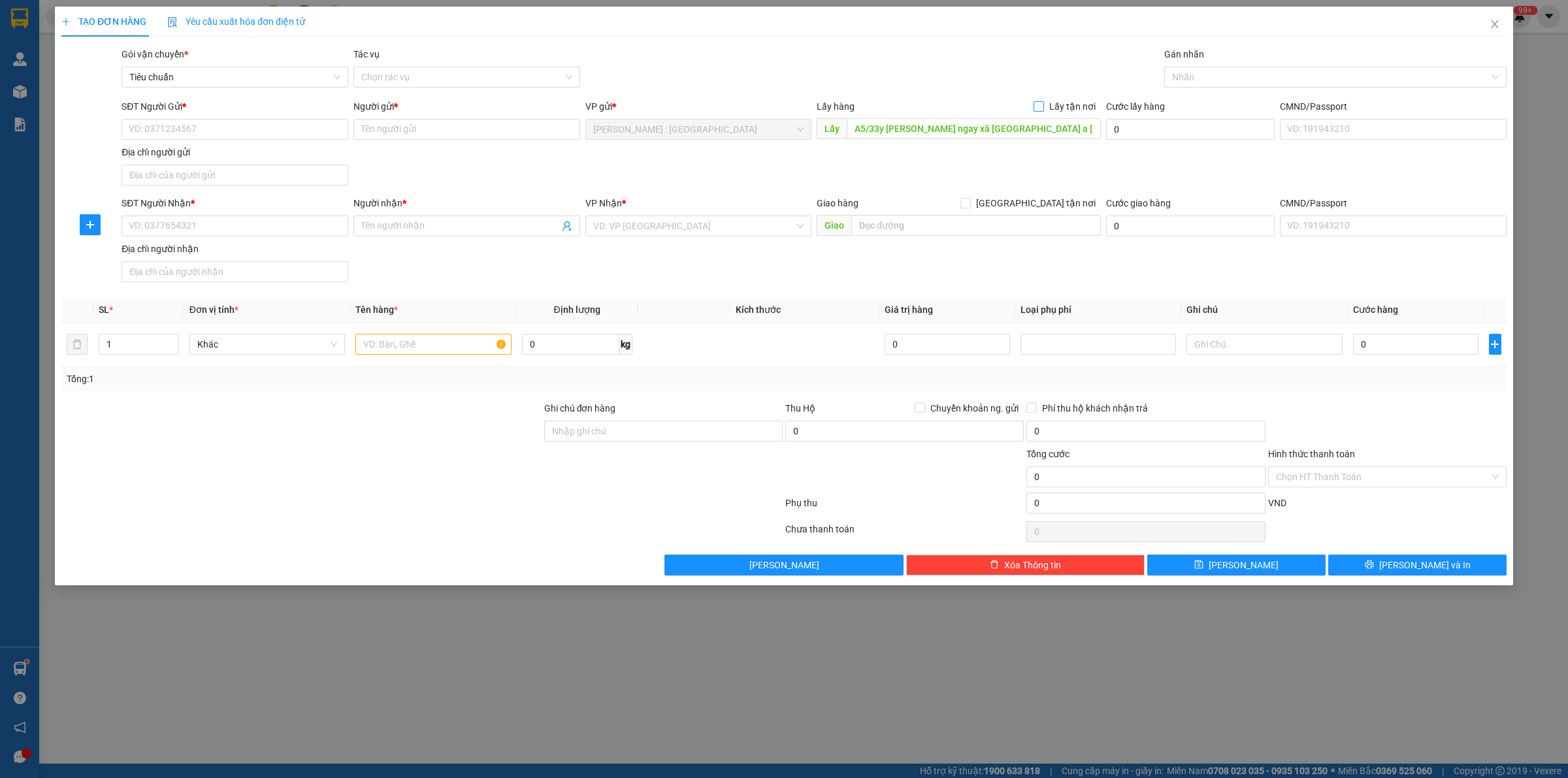
checkbox input "true"
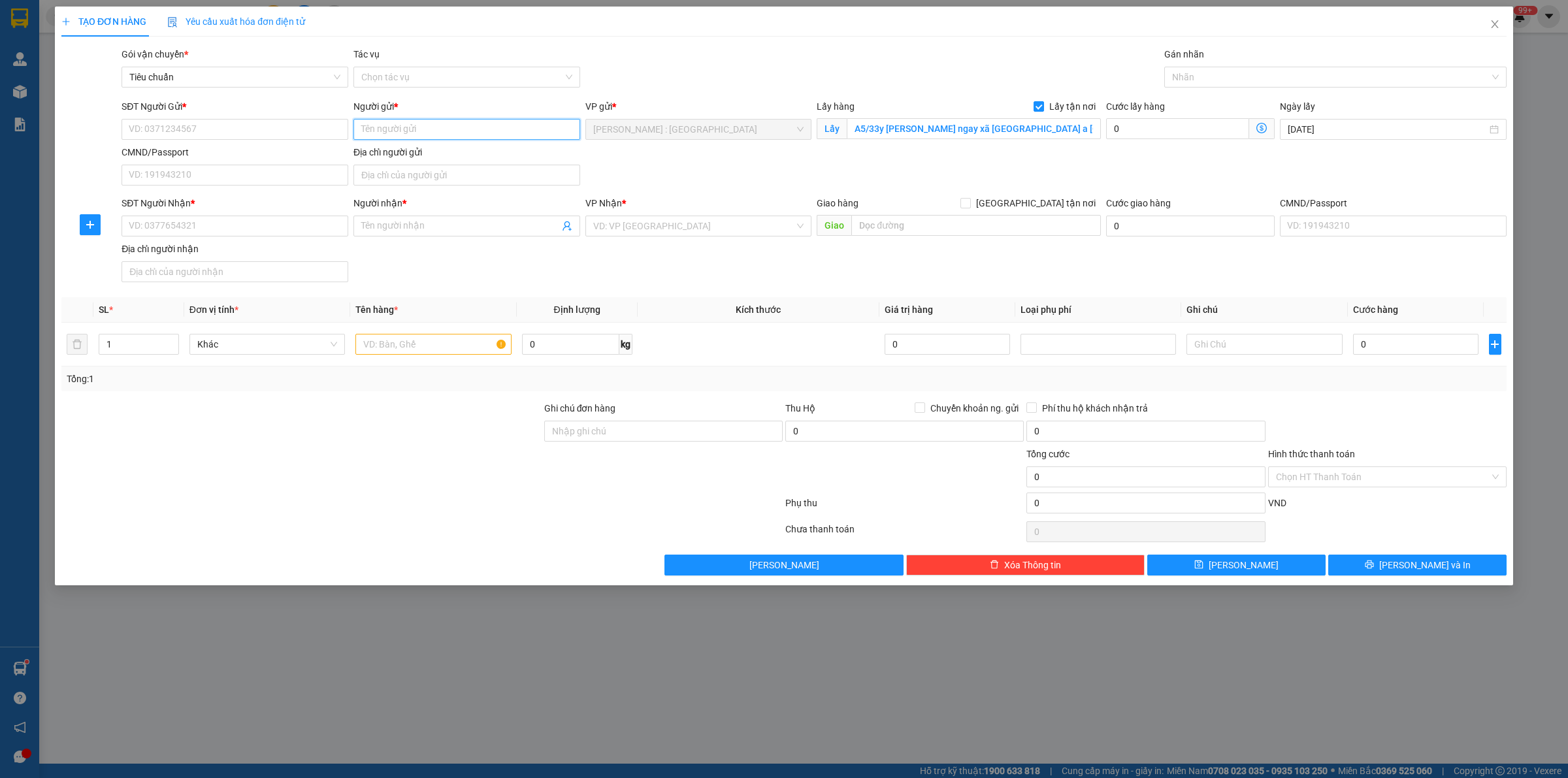
click at [416, 130] on input "Người gửi *" at bounding box center [466, 129] width 226 height 20
paste input "c phương"
type input "c phương"
click at [272, 122] on input "SĐT Người Gửi *" at bounding box center [235, 129] width 226 height 20
paste input "090 6944117"
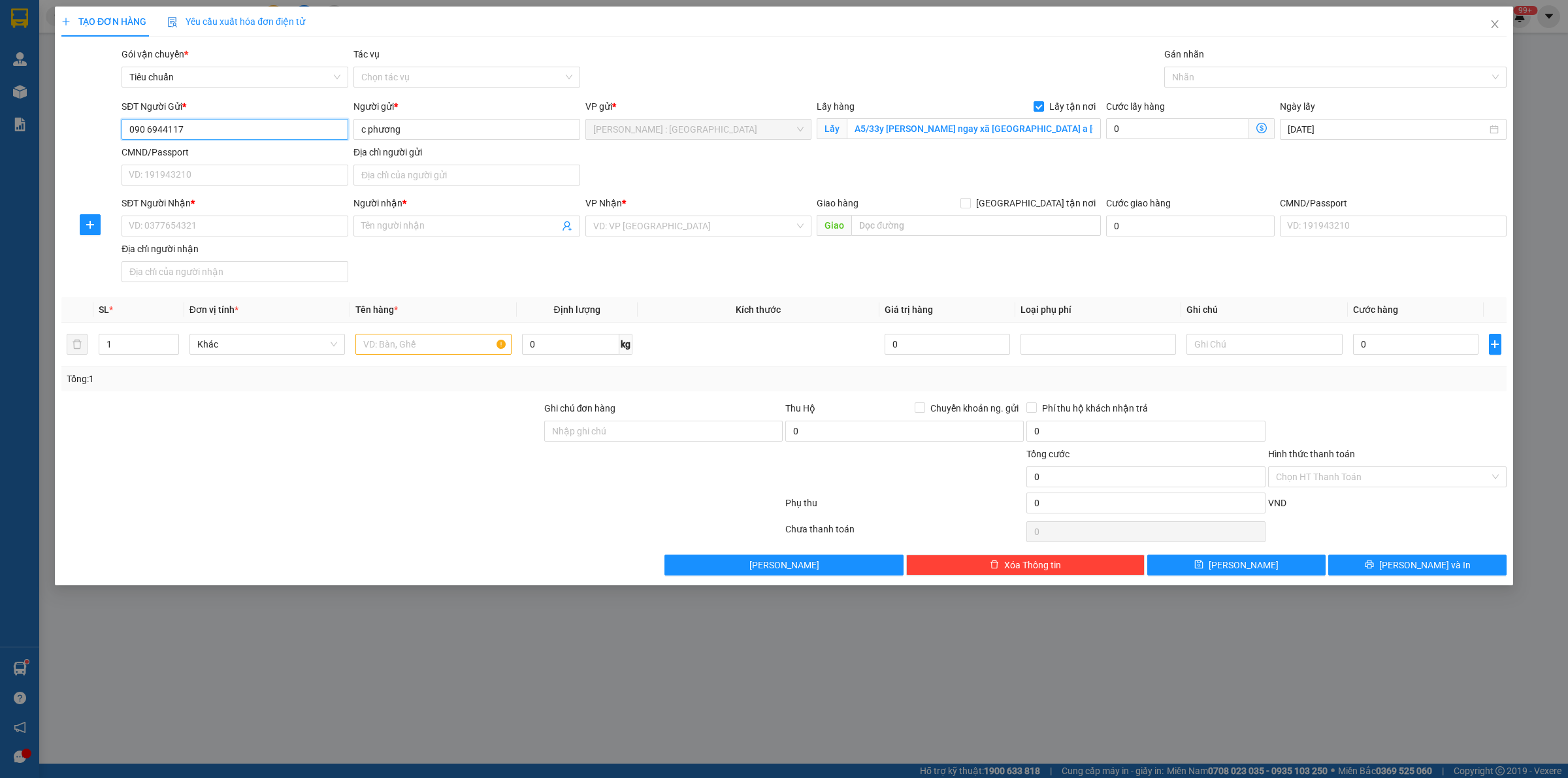
click at [148, 132] on input "090 6944117" at bounding box center [235, 129] width 226 height 20
type input "0906944117"
click at [745, 219] on input "search" at bounding box center [693, 226] width 202 height 19
click at [925, 228] on input "text" at bounding box center [976, 224] width 250 height 20
paste input "nhận dc 376 lê văn hiến ngũ hành sơn dn"
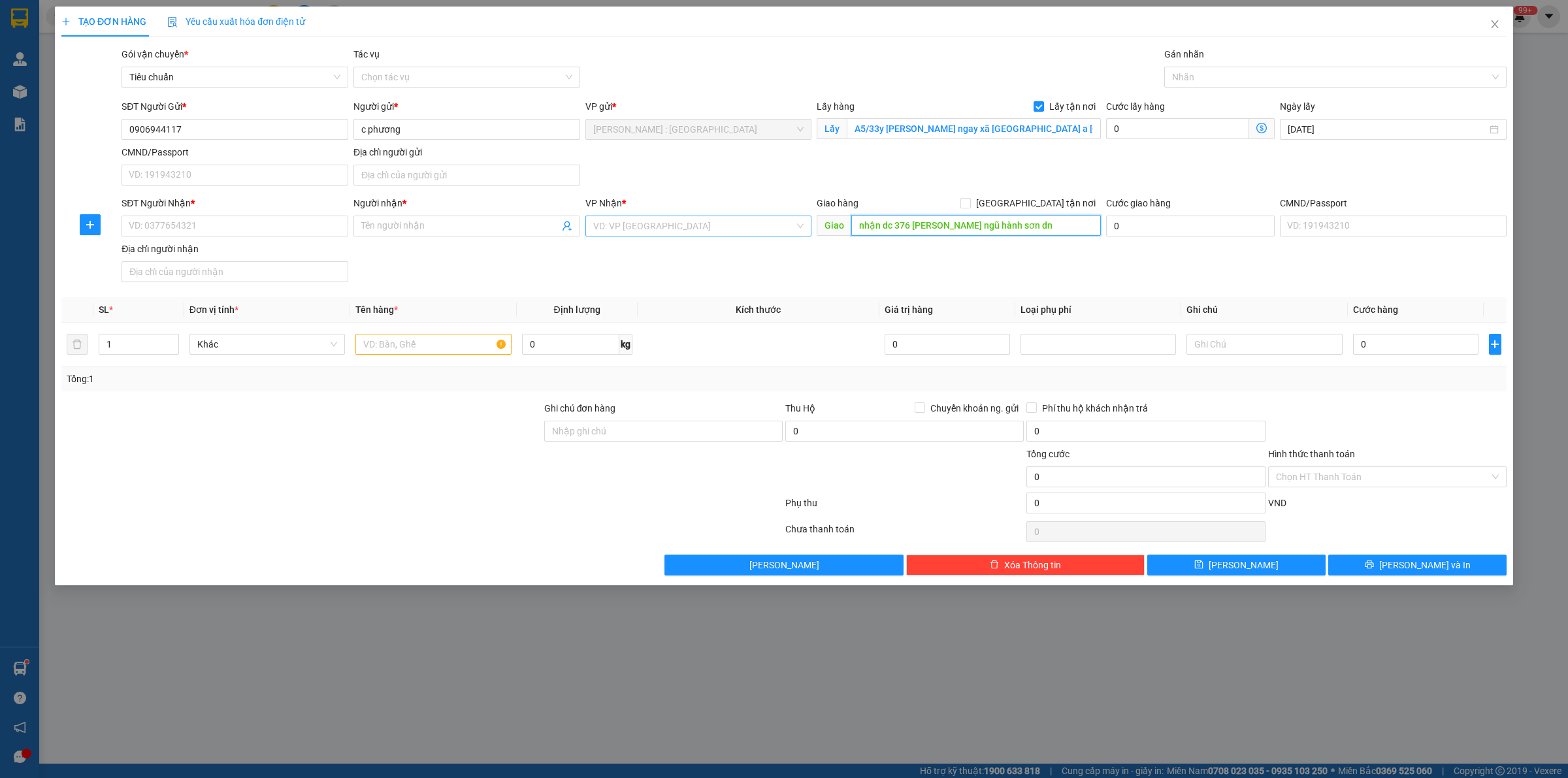
type input "nhận dc 376 lê văn hiến ngũ hành sơn dn"
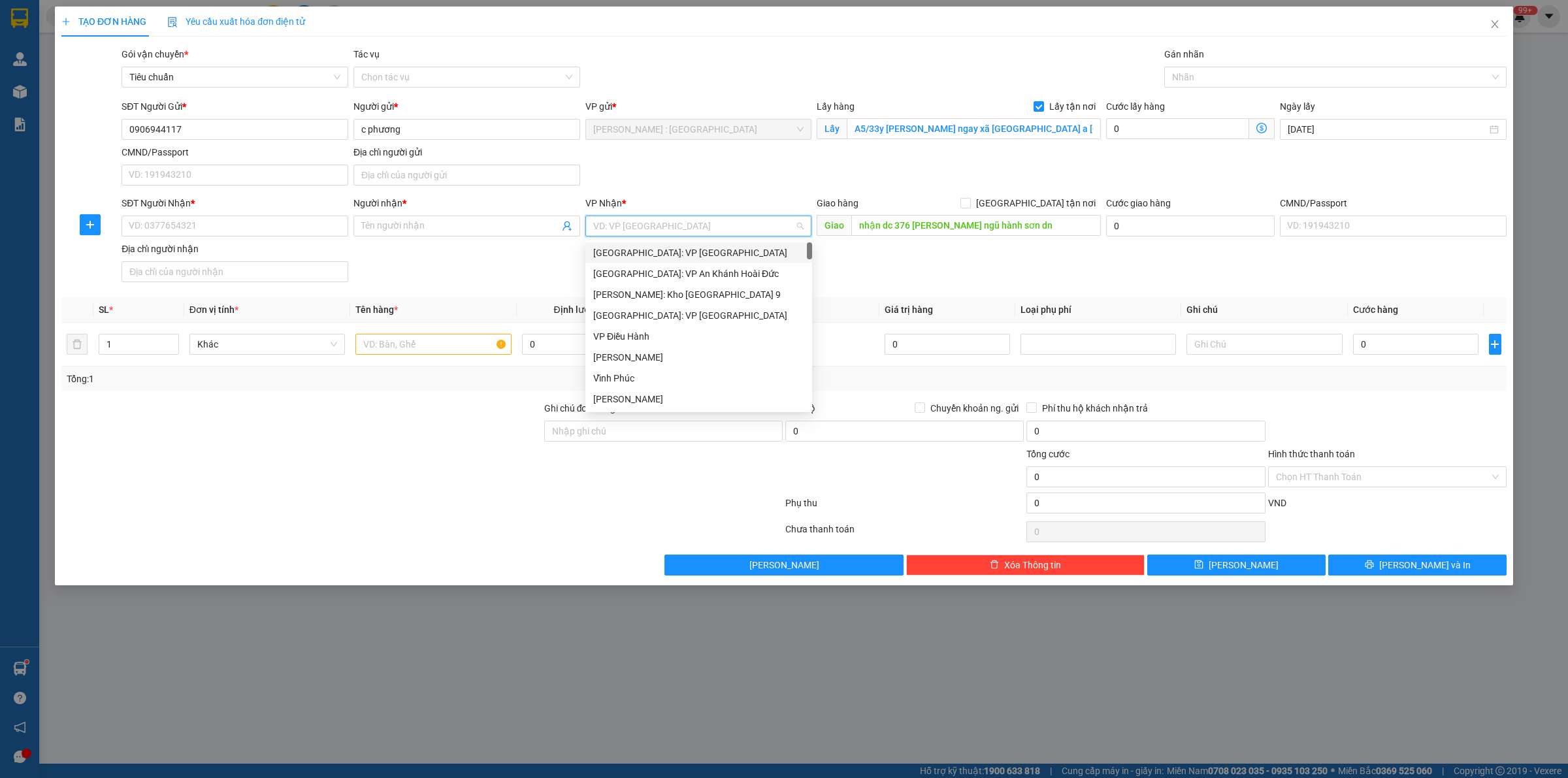
click at [748, 224] on input "search" at bounding box center [693, 226] width 202 height 19
type input "D"
type input "ĐÀ"
click at [735, 258] on div "Đà Nẵng" at bounding box center [713, 253] width 241 height 15
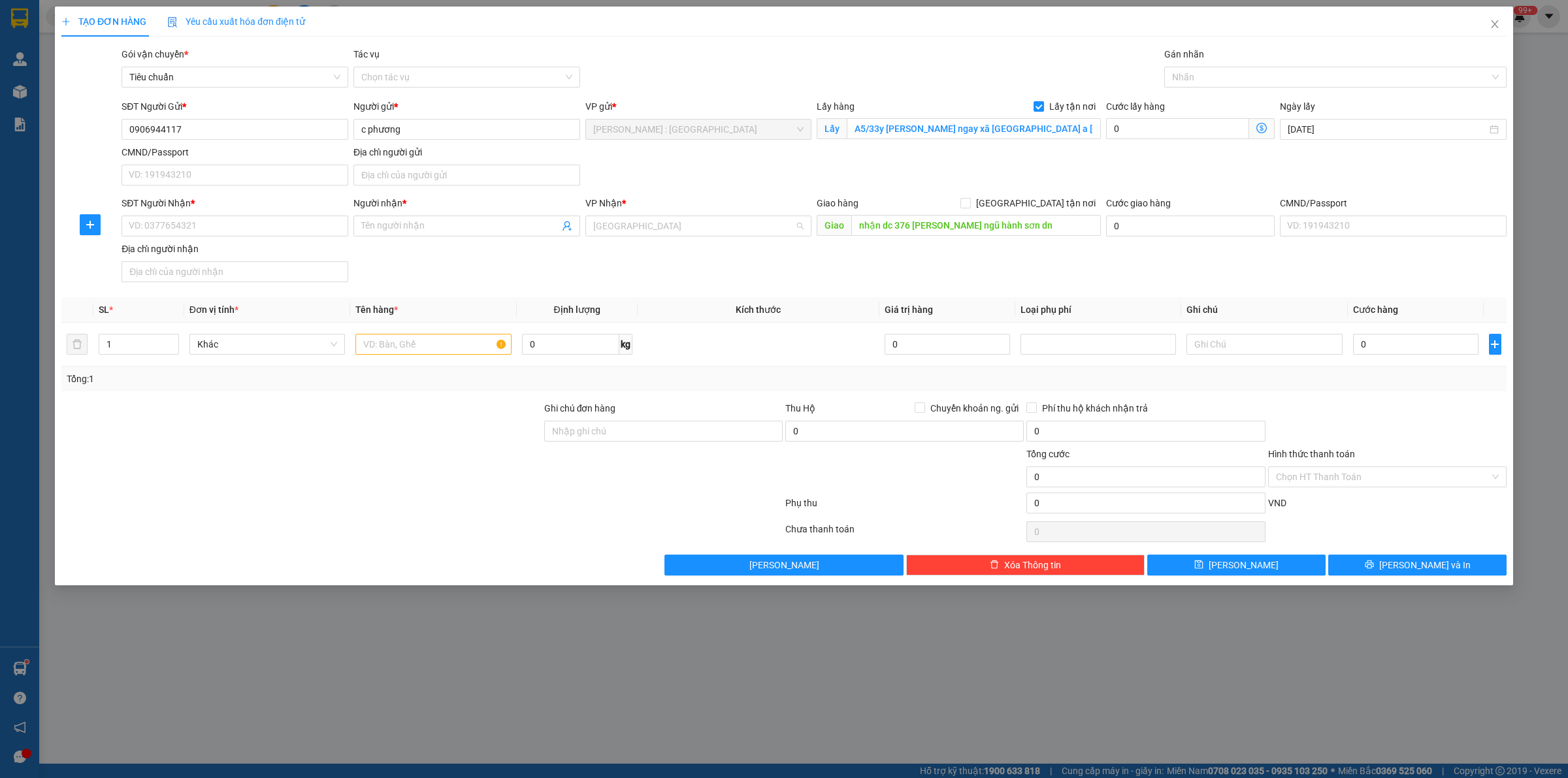
scroll to position [62, 0]
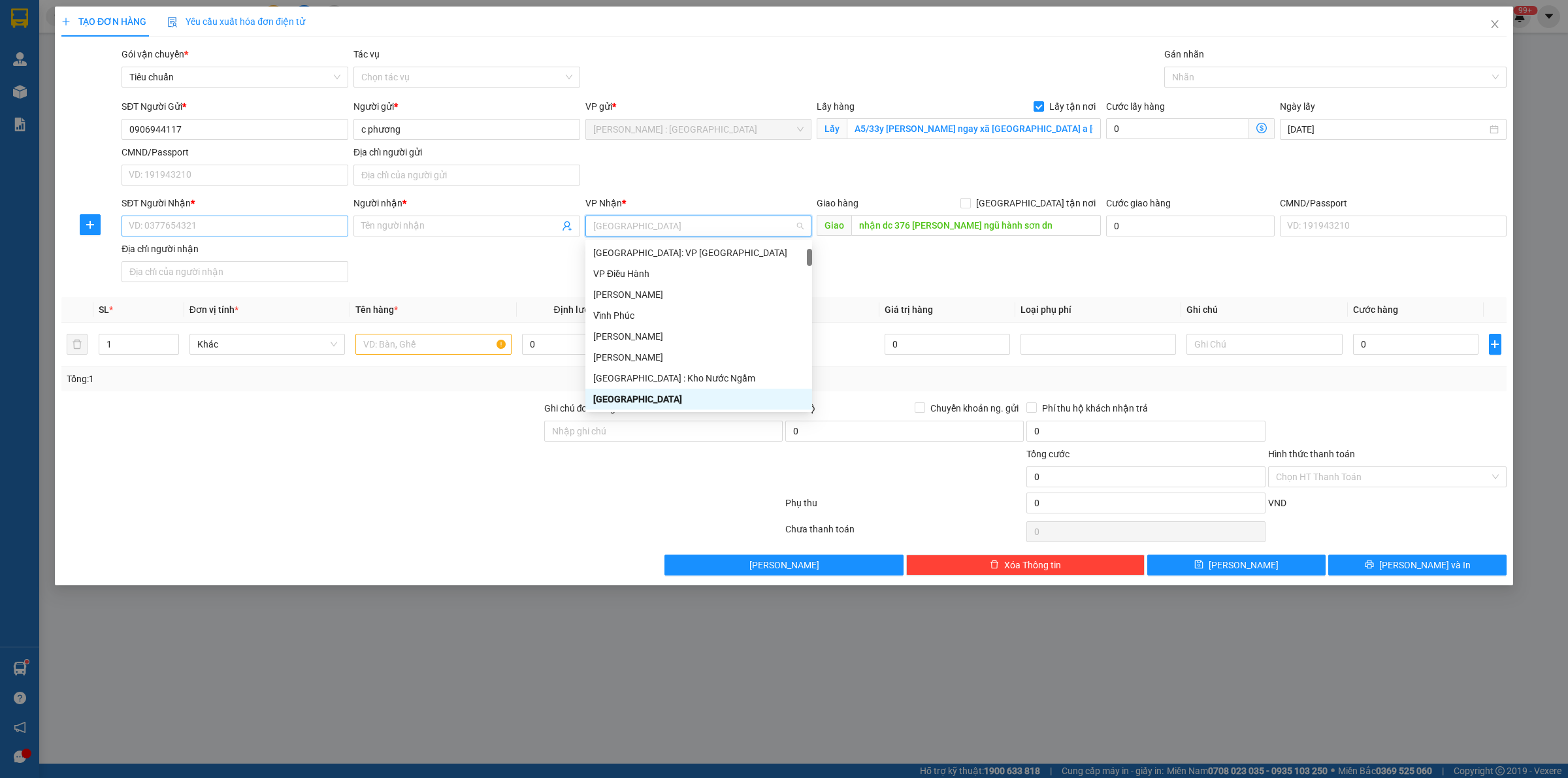
click at [251, 237] on div "SĐT Người Nhận * VD: 0377654321" at bounding box center [235, 218] width 226 height 46
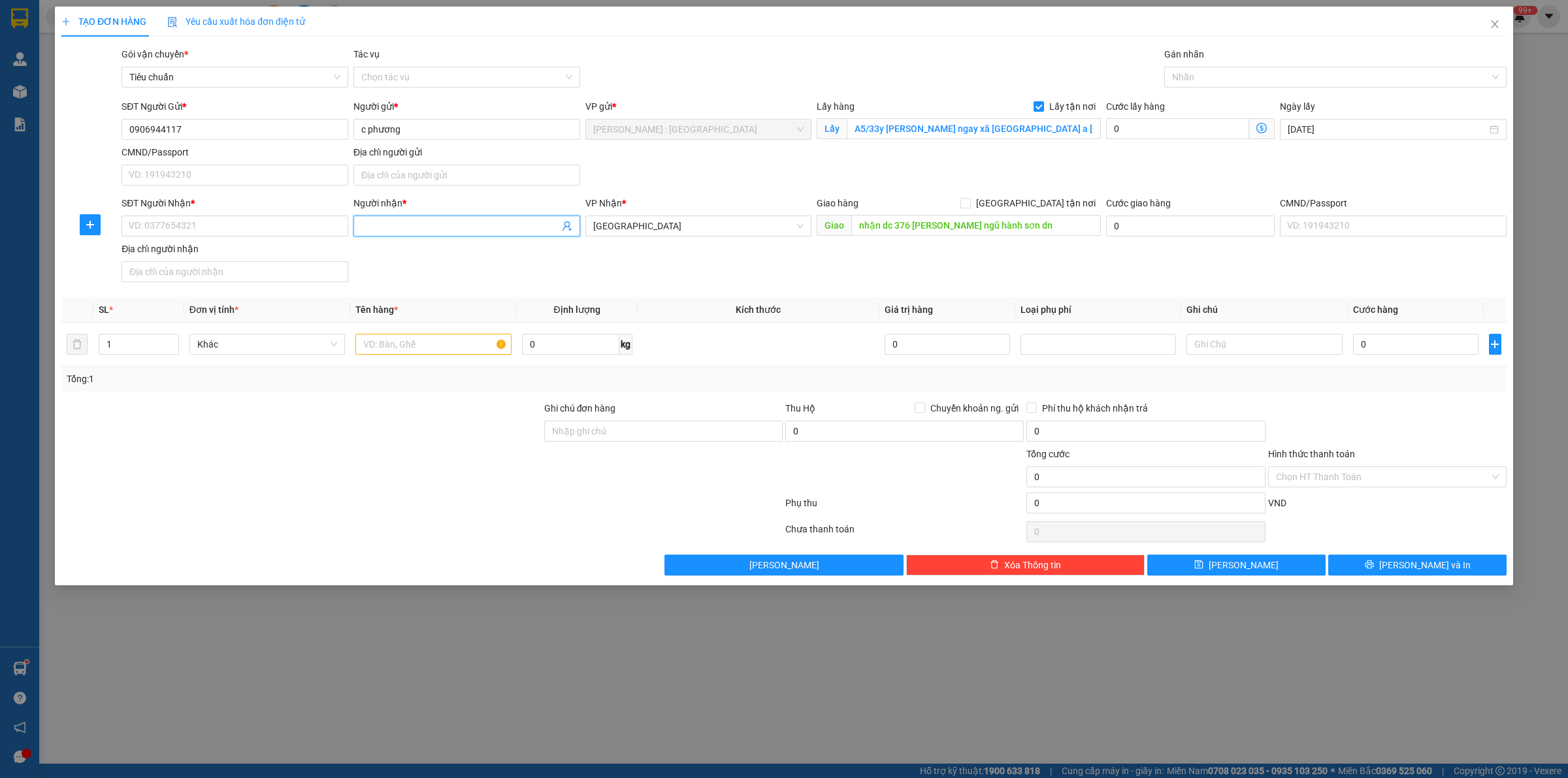
click at [506, 226] on input "Người nhận *" at bounding box center [459, 225] width 198 height 15
paste input "anh huy"
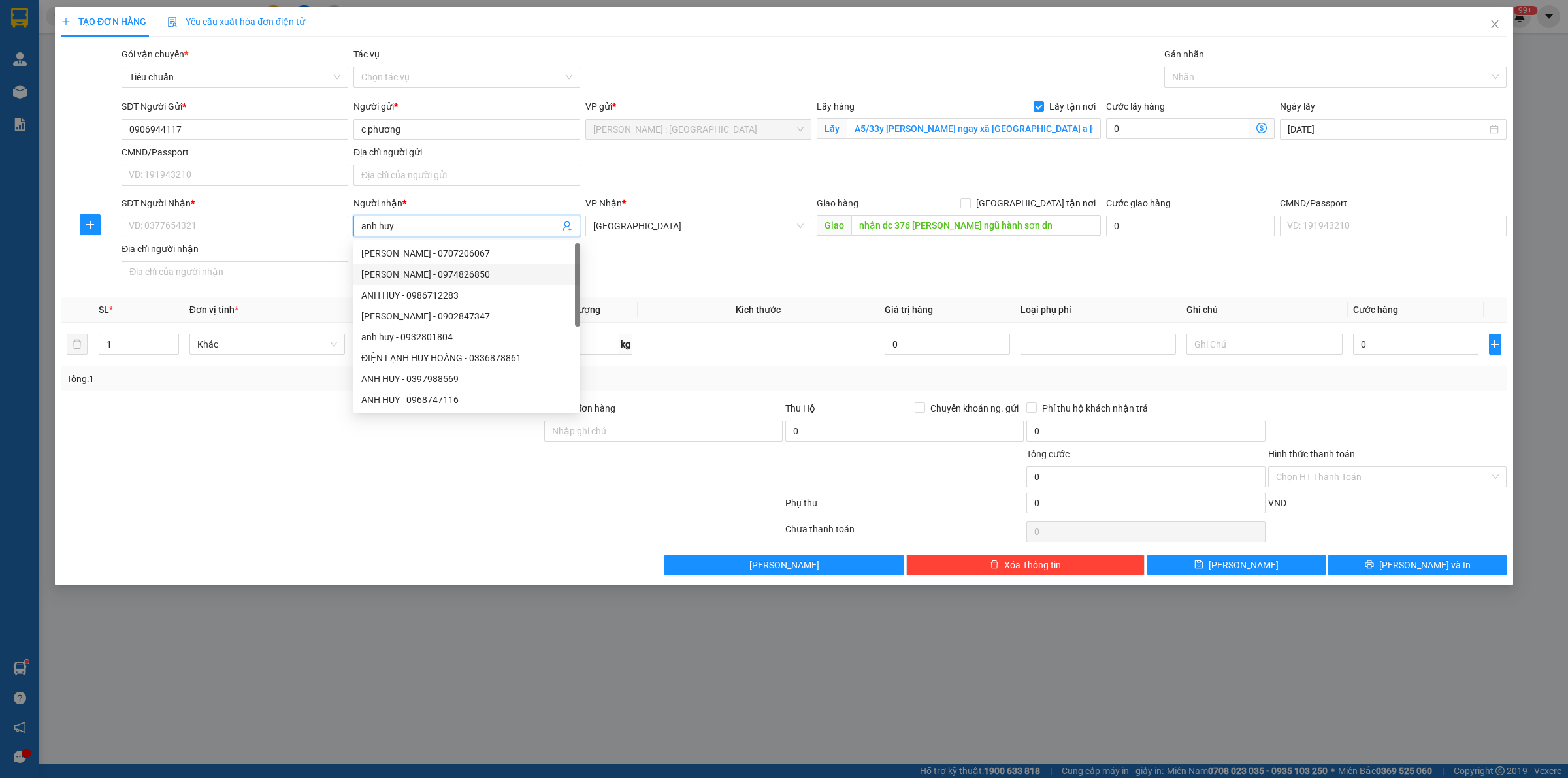
type input "anh huy"
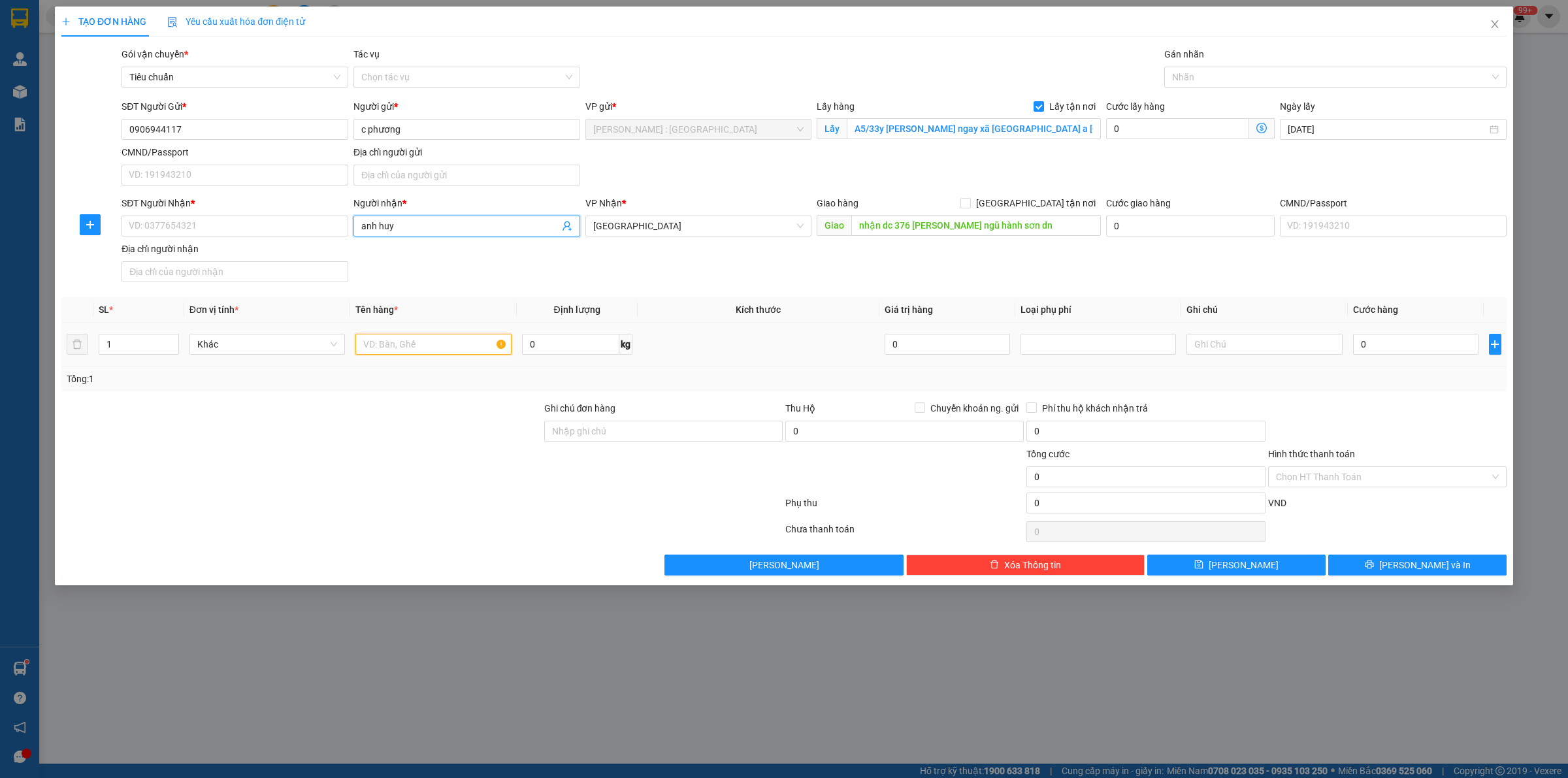
click at [395, 341] on input "text" at bounding box center [432, 343] width 155 height 20
paste input "đón 6 bộ điểu hòa"
type input "đón 6 bộ điểu hòa A NGHĨA"
click at [670, 431] on input "Ghi chú đơn hàng" at bounding box center [663, 430] width 239 height 20
click at [1155, 131] on input "0" at bounding box center [1177, 128] width 143 height 20
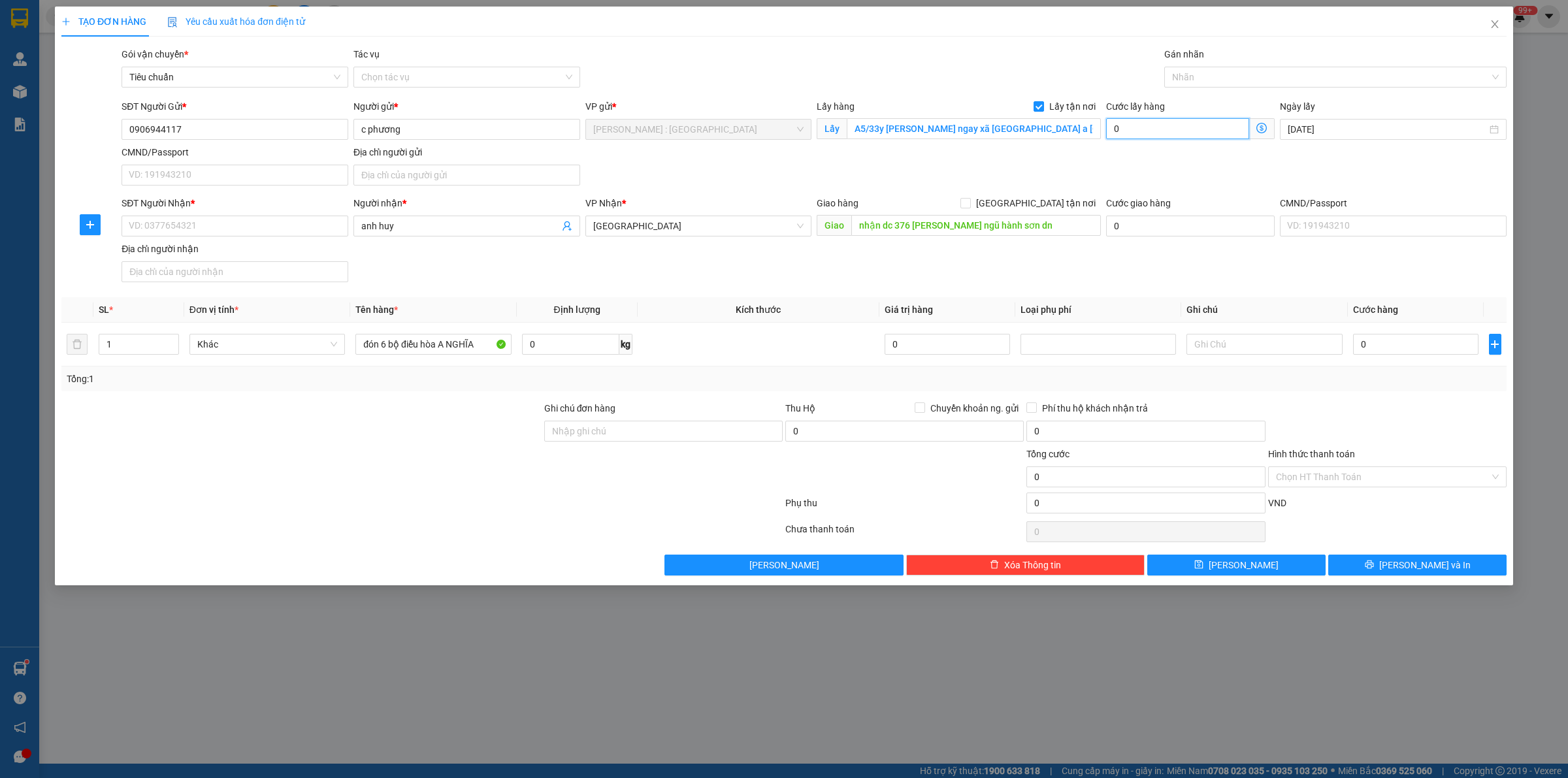
type input "1"
type input "15"
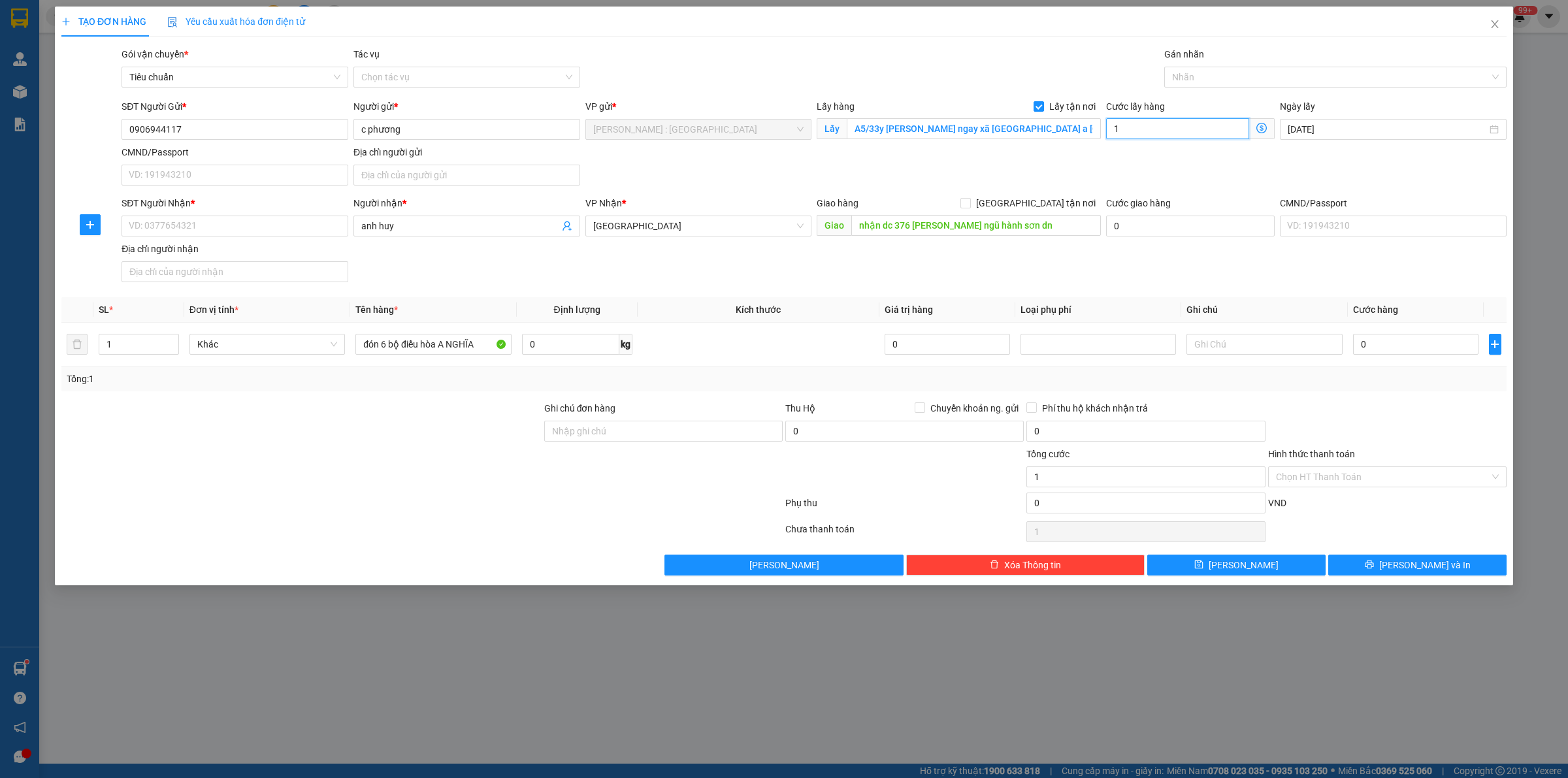
type input "15"
type input "1"
type input "16"
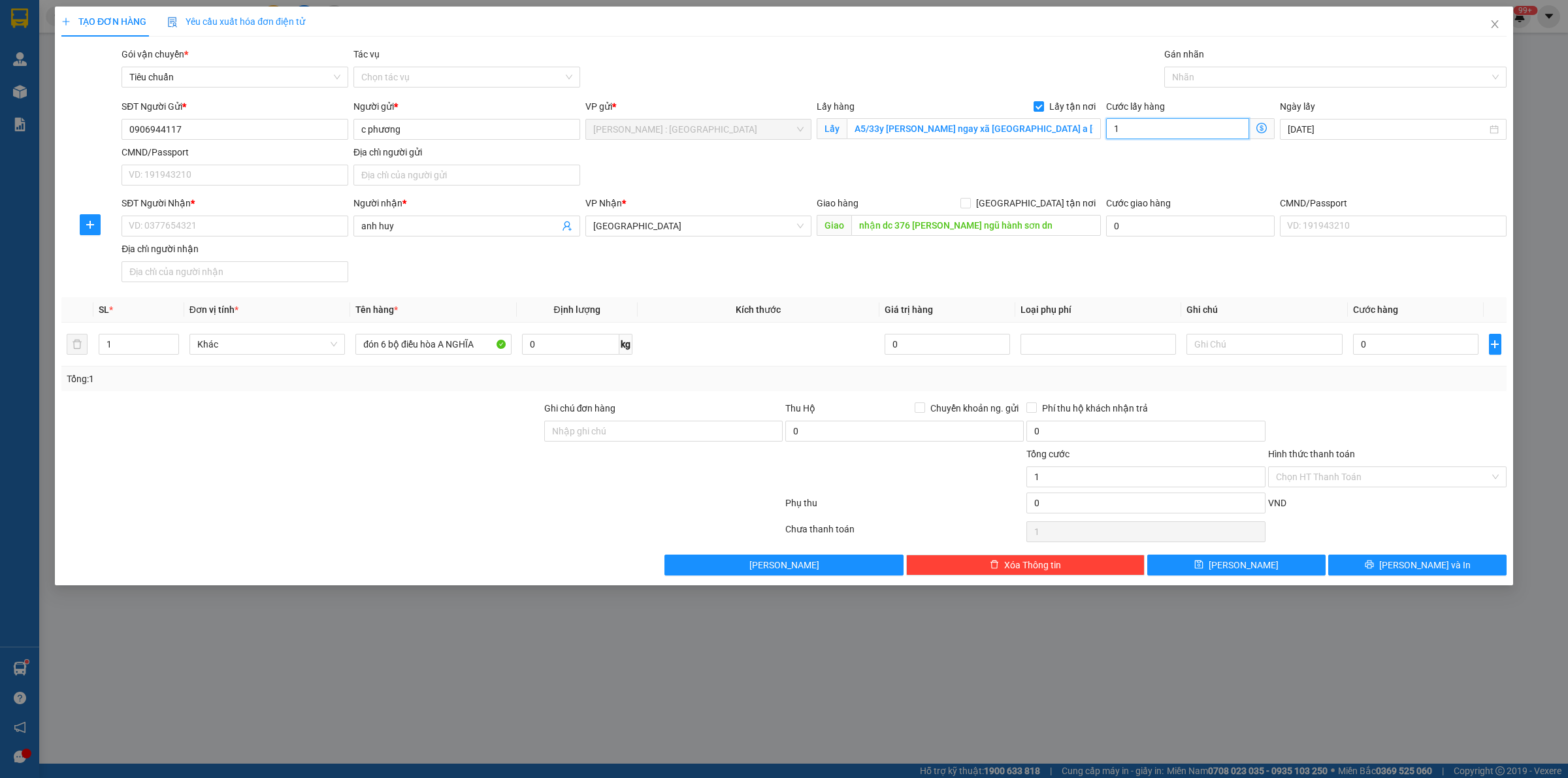
type input "16"
type input "165"
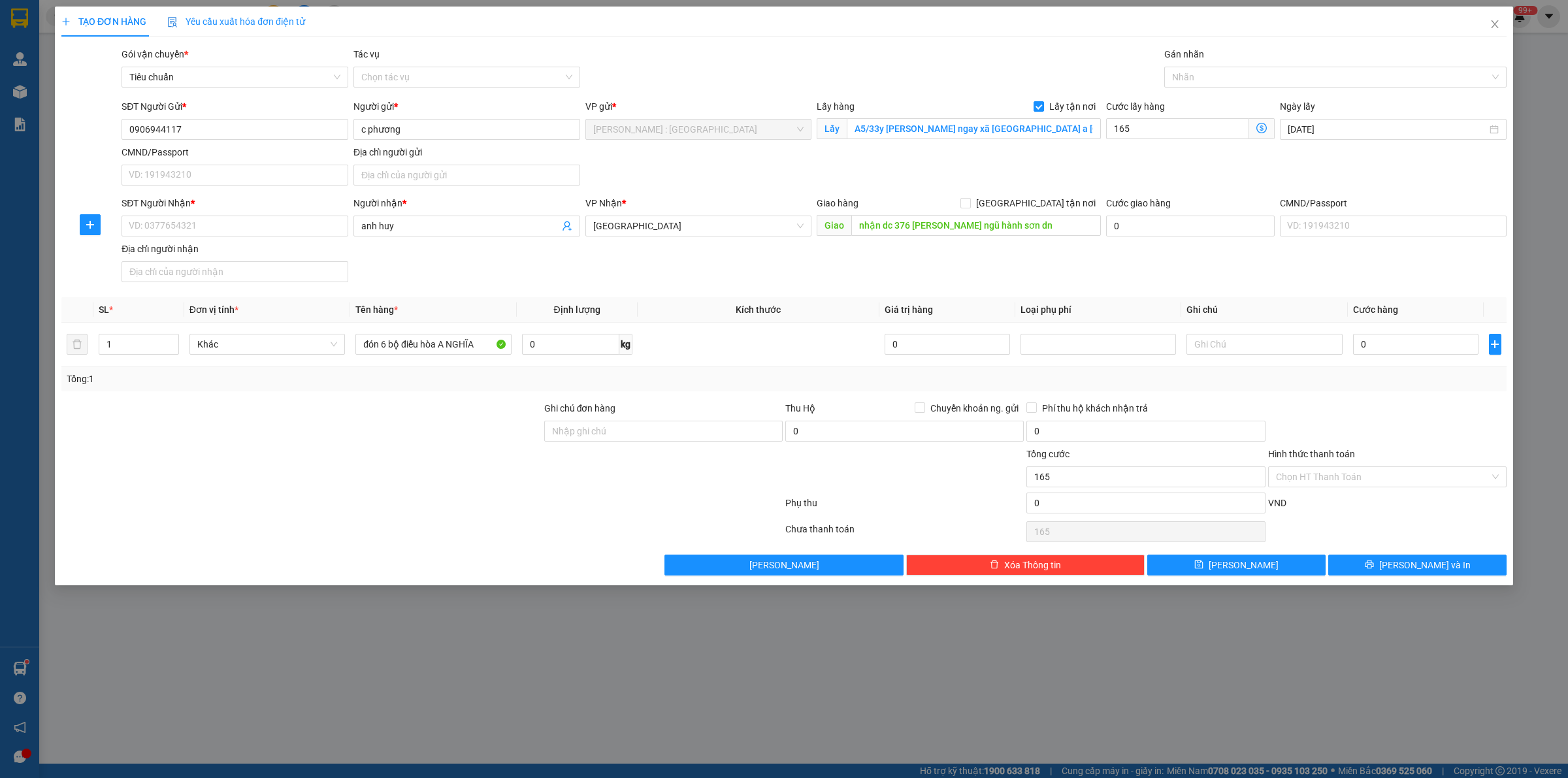
type input "165.000"
click at [1173, 168] on div "SĐT Người Gửi * 0906944117 Người gửi * c phương VP gửi * Hồ Chí Minh : Kho Quận…" at bounding box center [814, 145] width 1391 height 92
click at [772, 228] on span "Đà Nẵng" at bounding box center [698, 226] width 211 height 19
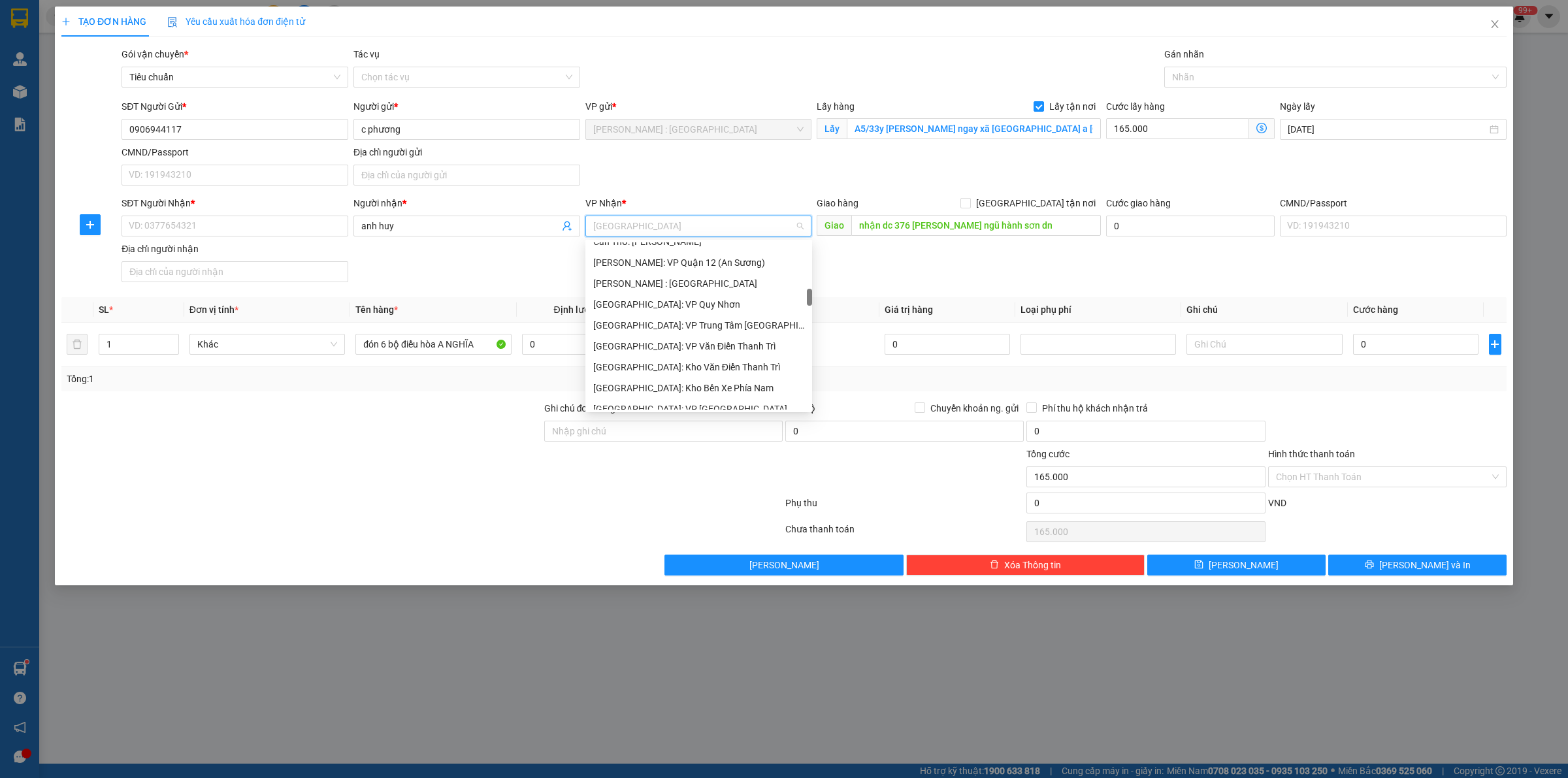
scroll to position [0, 0]
type input "D"
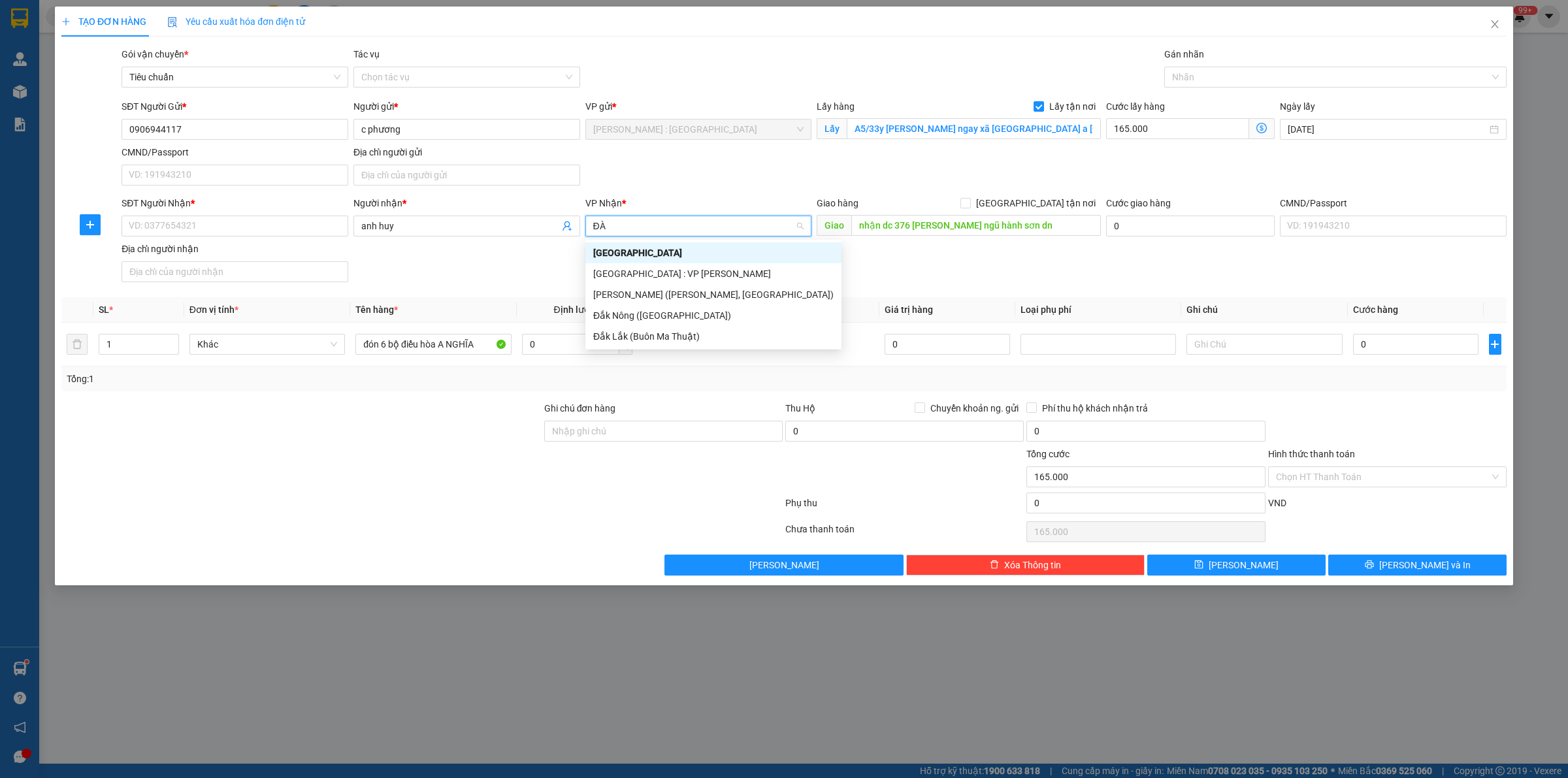
type input "ĐÀ"
click at [708, 275] on div "[GEOGRAPHIC_DATA] : VP [PERSON_NAME]" at bounding box center [713, 273] width 241 height 15
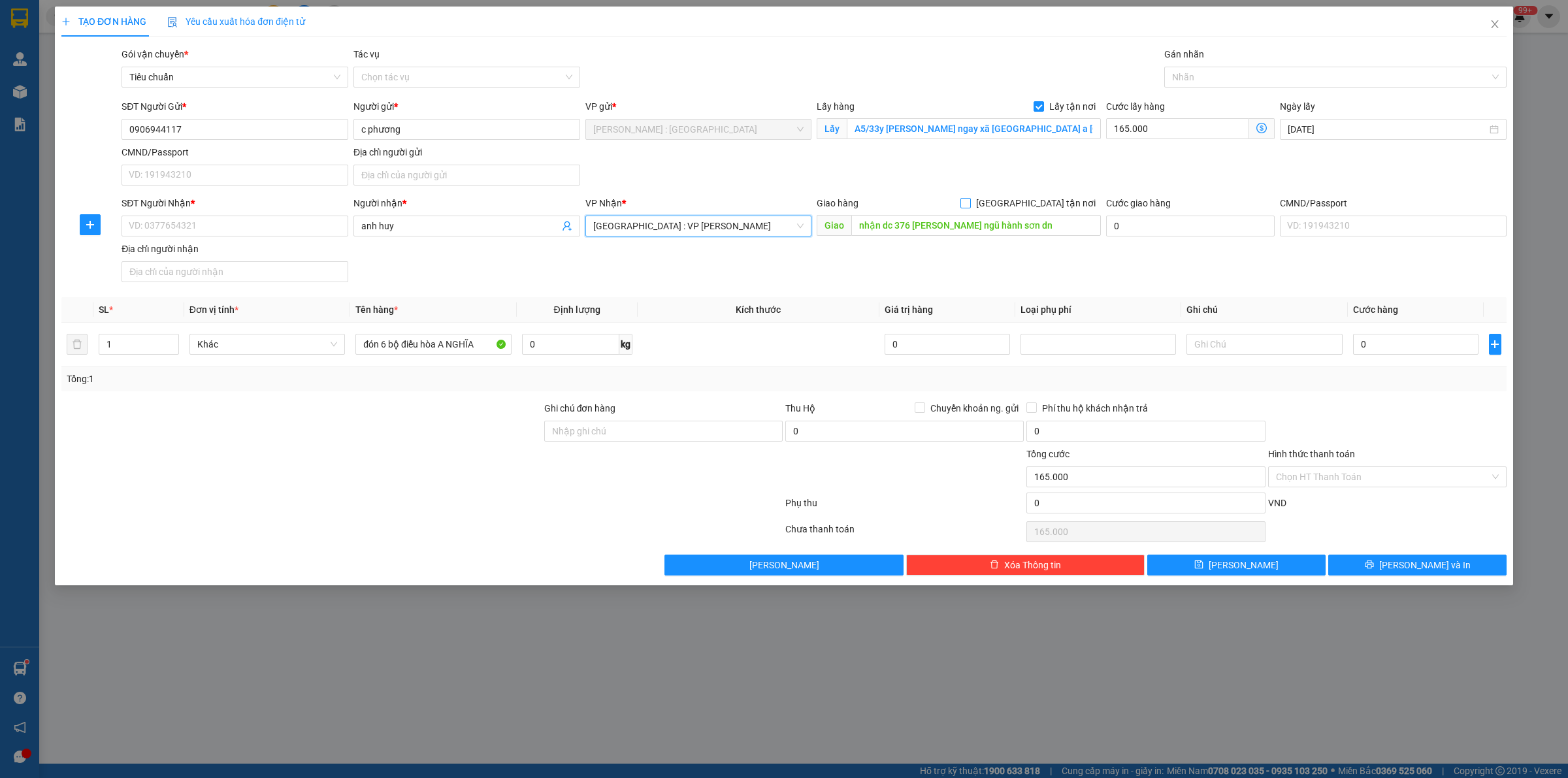
click at [969, 206] on input "[GEOGRAPHIC_DATA] tận nơi" at bounding box center [964, 202] width 9 height 9
checkbox input "true"
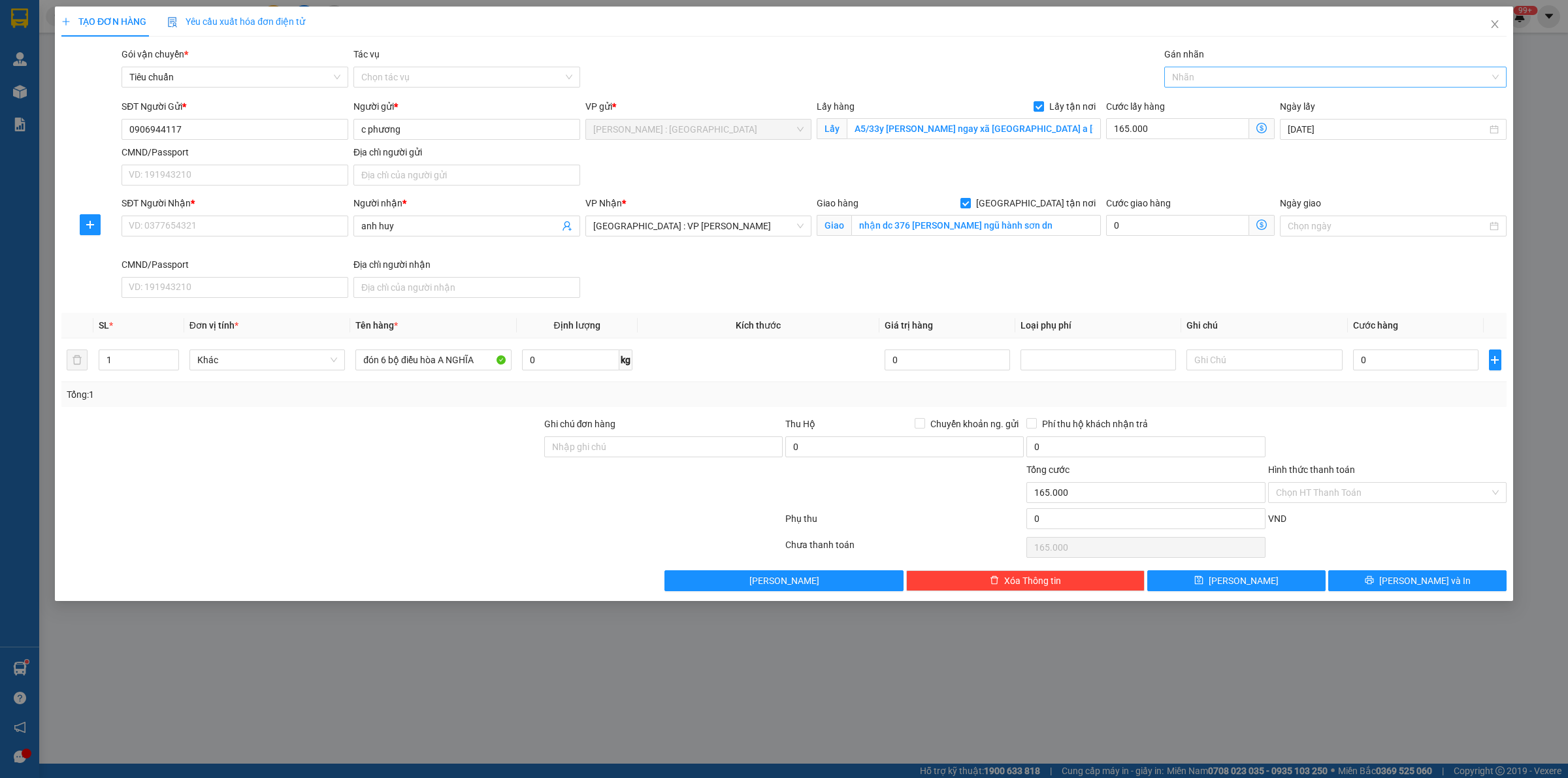
click at [1223, 78] on div at bounding box center [1328, 77] width 323 height 16
type input "GIAO"
click at [1208, 101] on div "[GEOGRAPHIC_DATA] tận nơi" at bounding box center [1335, 102] width 327 height 15
click at [1204, 298] on div "SĐT Người Nhận * VD: 0377654321 Người nhận * anh huy VP Nhận * Đà Nẵng : VP Tha…" at bounding box center [814, 250] width 1391 height 107
click at [1367, 368] on input "0" at bounding box center [1415, 359] width 126 height 20
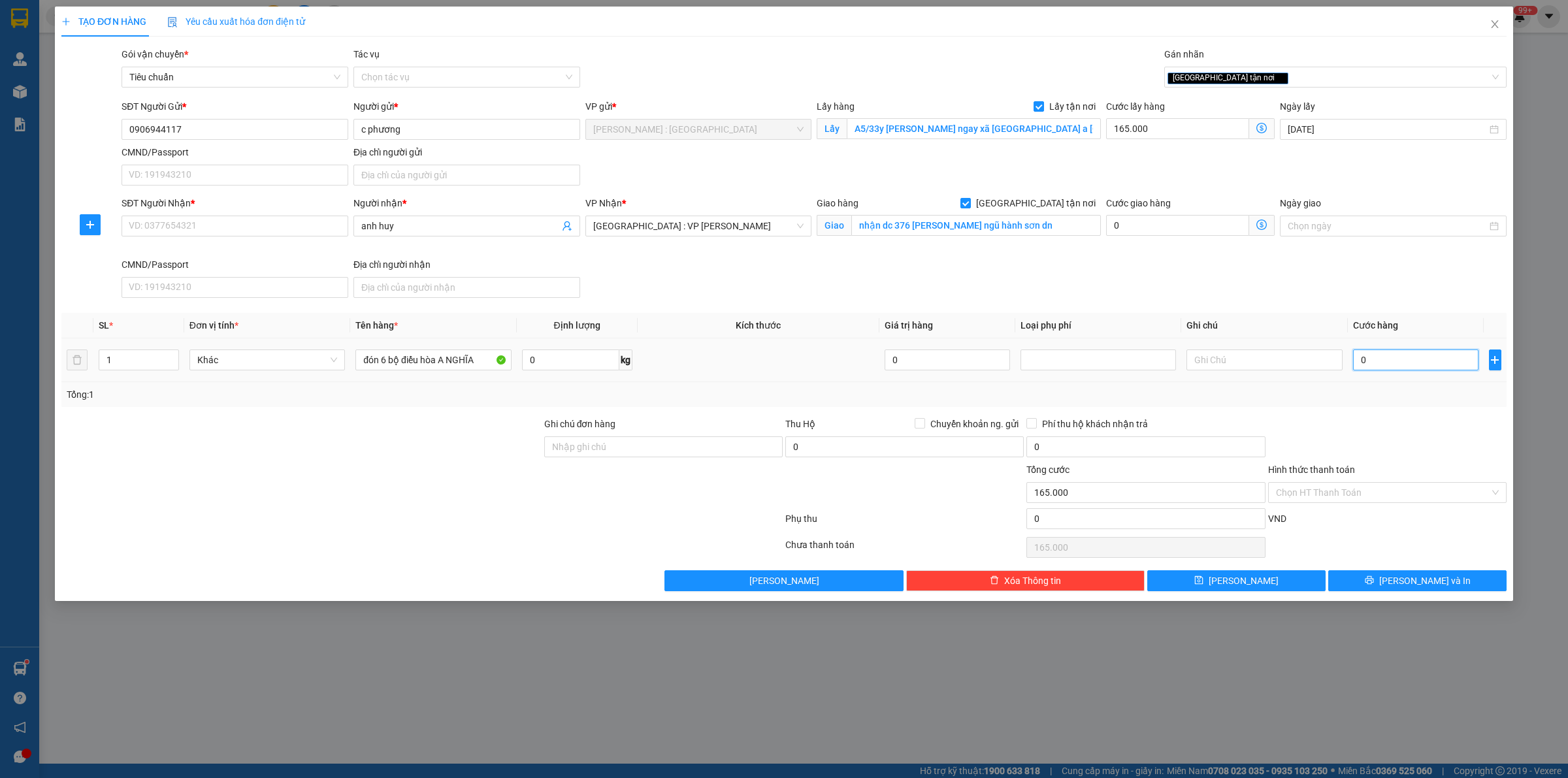
type input "1"
type input "165.001"
type input "1.000"
type input "166.000"
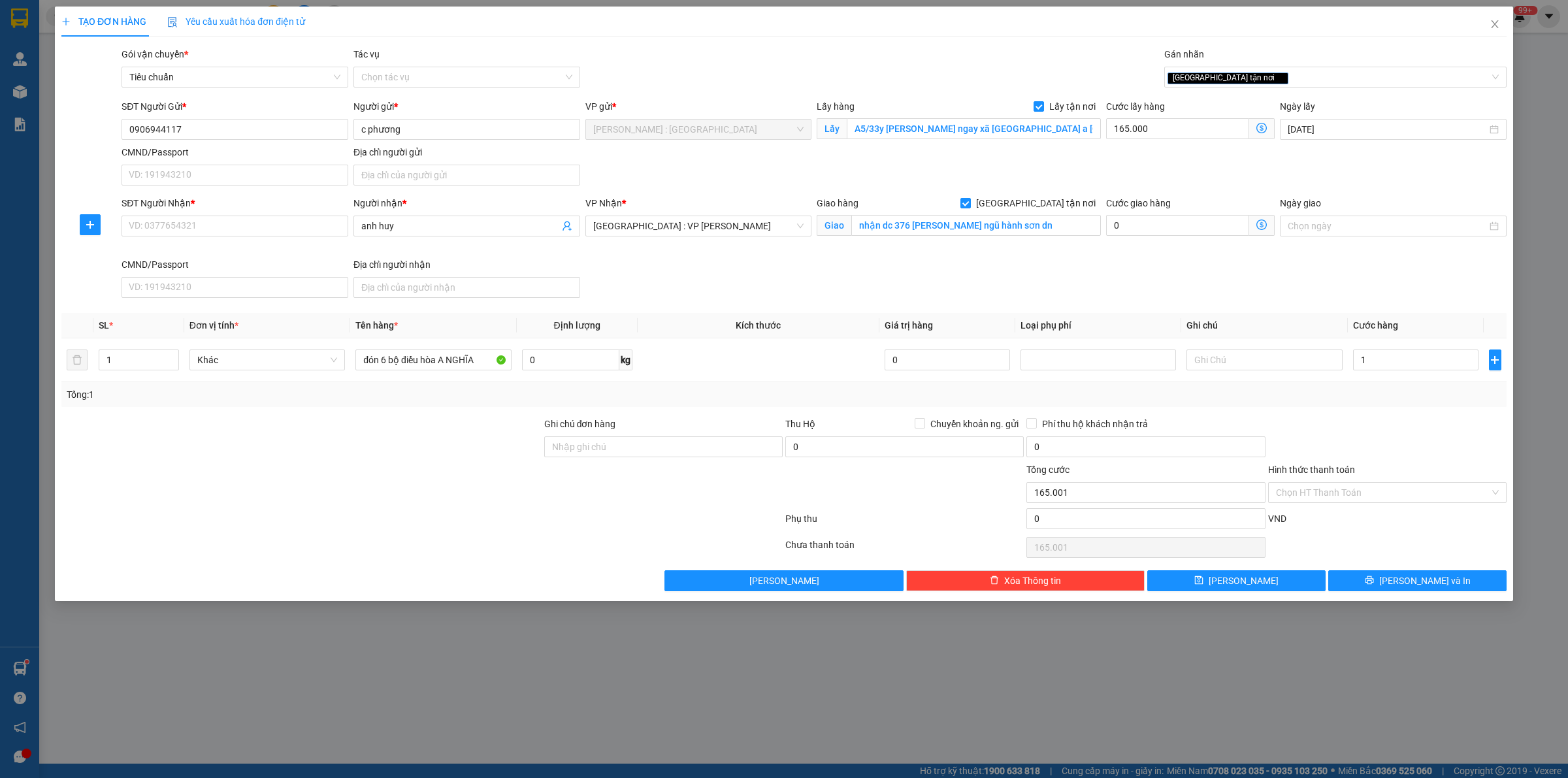
type input "166.000"
click at [1419, 437] on div at bounding box center [1387, 439] width 241 height 46
click at [1296, 580] on button "[PERSON_NAME]" at bounding box center [1235, 580] width 178 height 20
click at [222, 237] on input "SĐT Người Nhận *" at bounding box center [235, 225] width 226 height 20
paste input "0783301923"
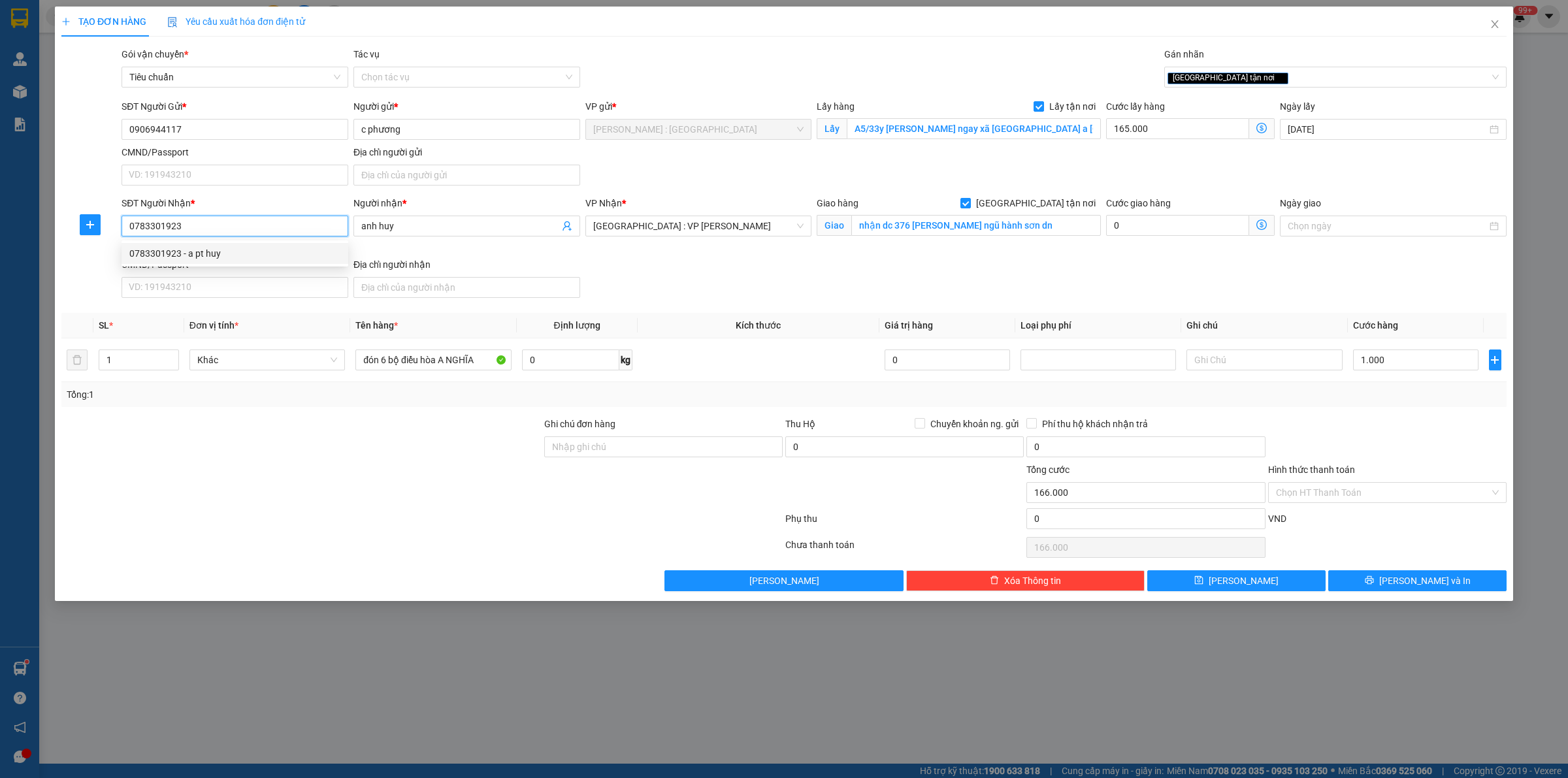
type input "0783301923"
click at [1275, 579] on button "[PERSON_NAME]" at bounding box center [1235, 580] width 178 height 20
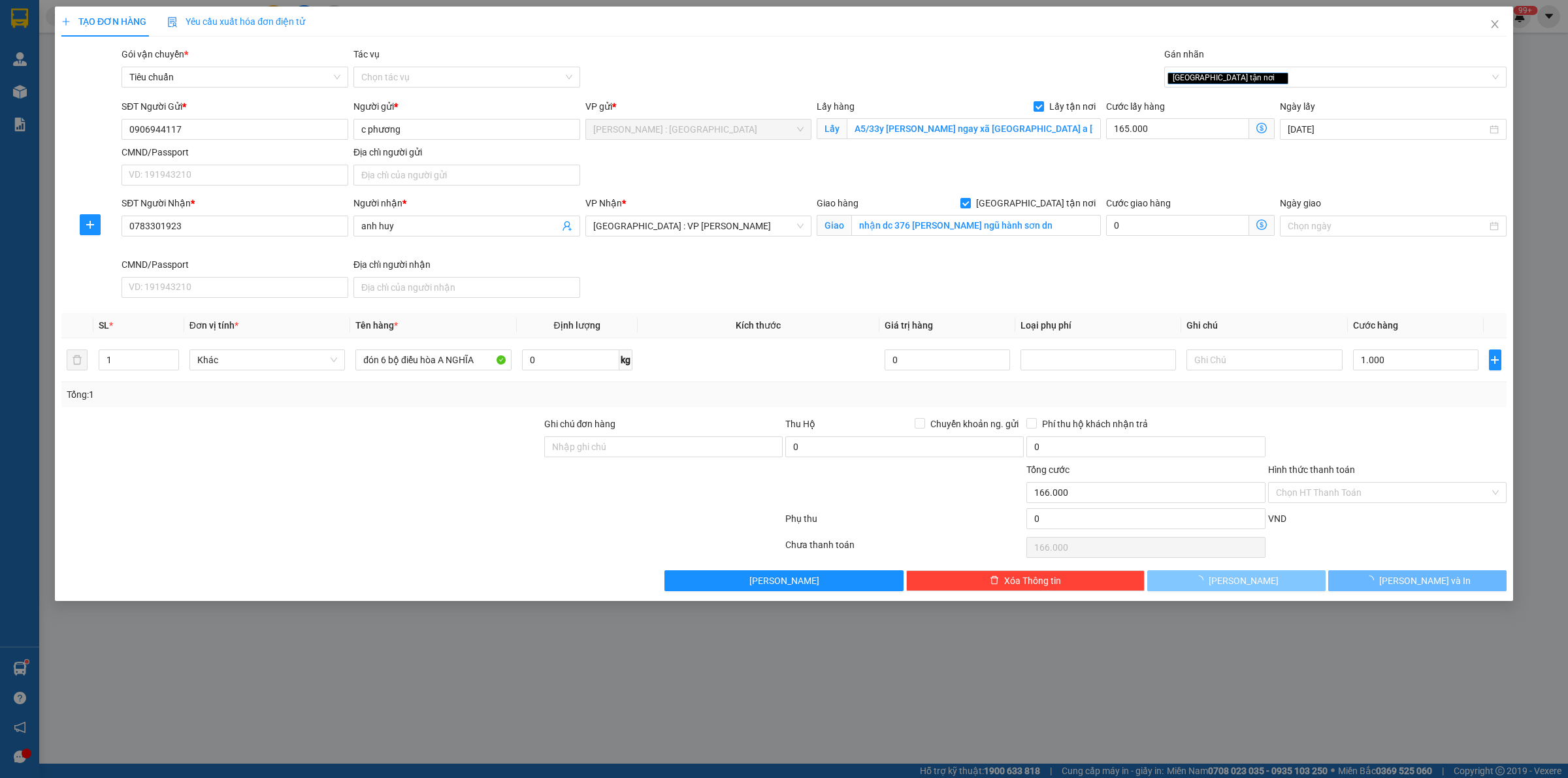
checkbox input "false"
type input "0"
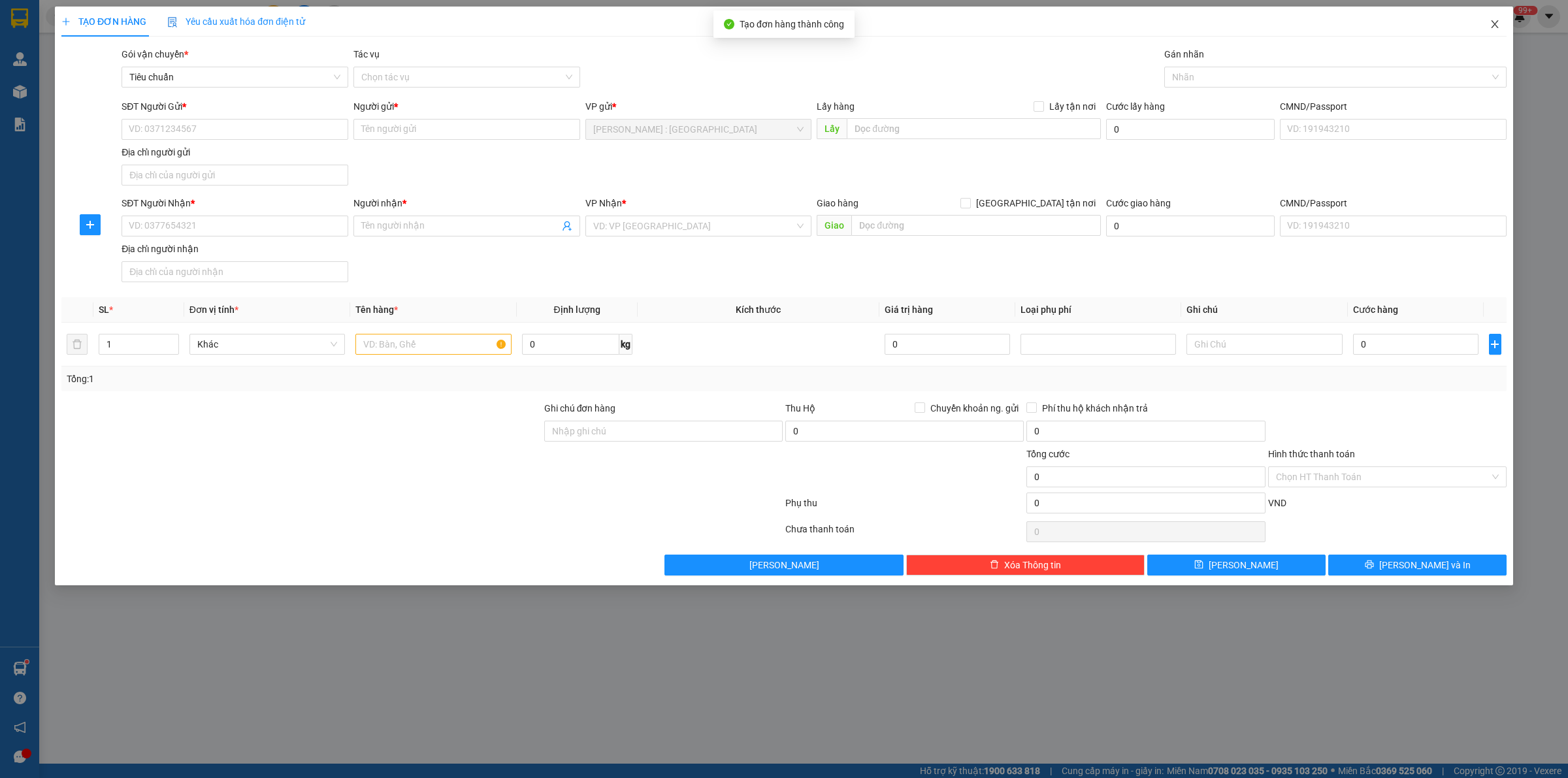
drag, startPoint x: 1490, startPoint y: 24, endPoint x: 1448, endPoint y: 30, distance: 42.4
click at [1490, 24] on icon "close" at bounding box center [1494, 23] width 11 height 11
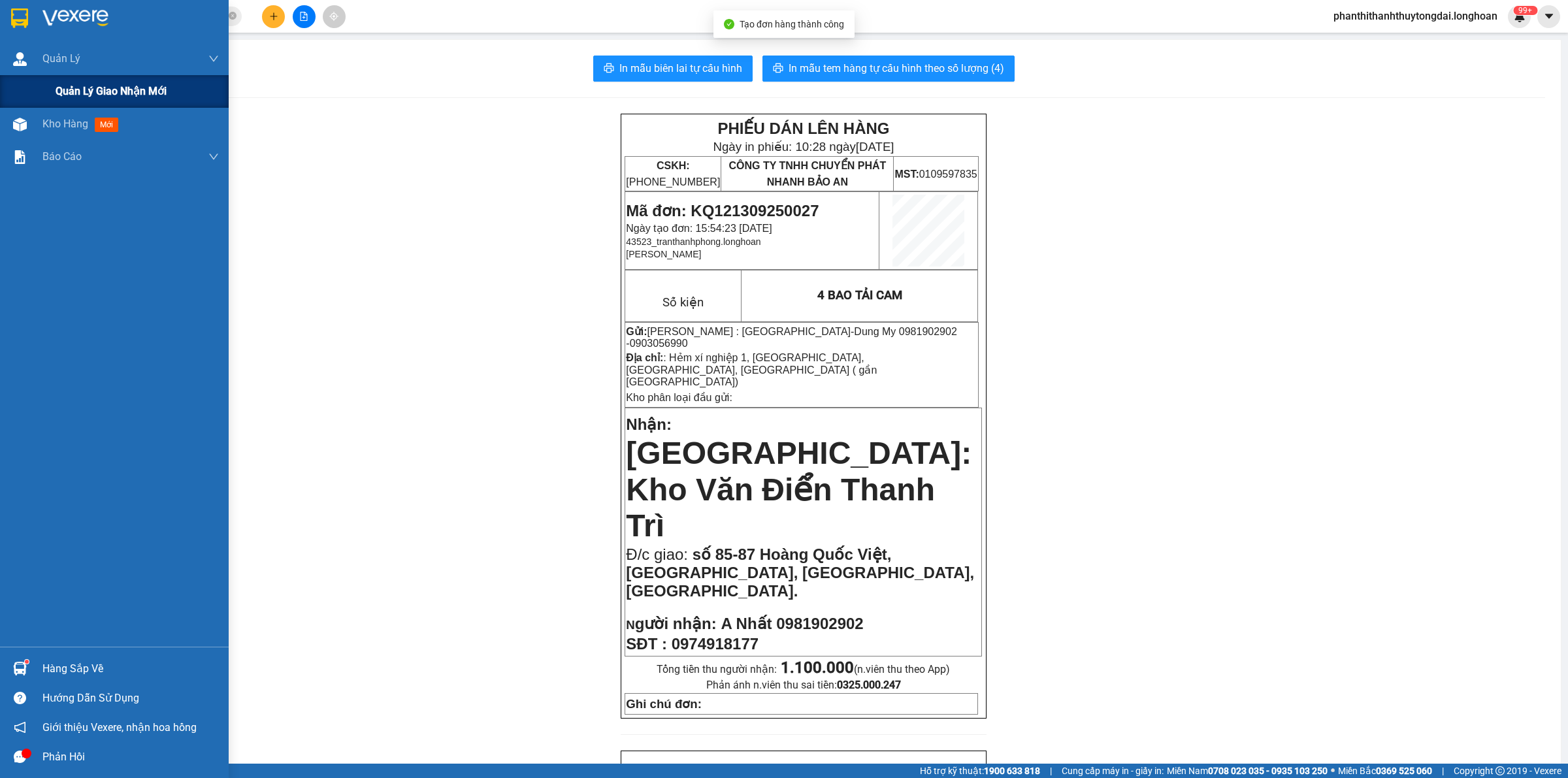
click at [76, 82] on div "Quản lý giao nhận mới" at bounding box center [137, 91] width 163 height 32
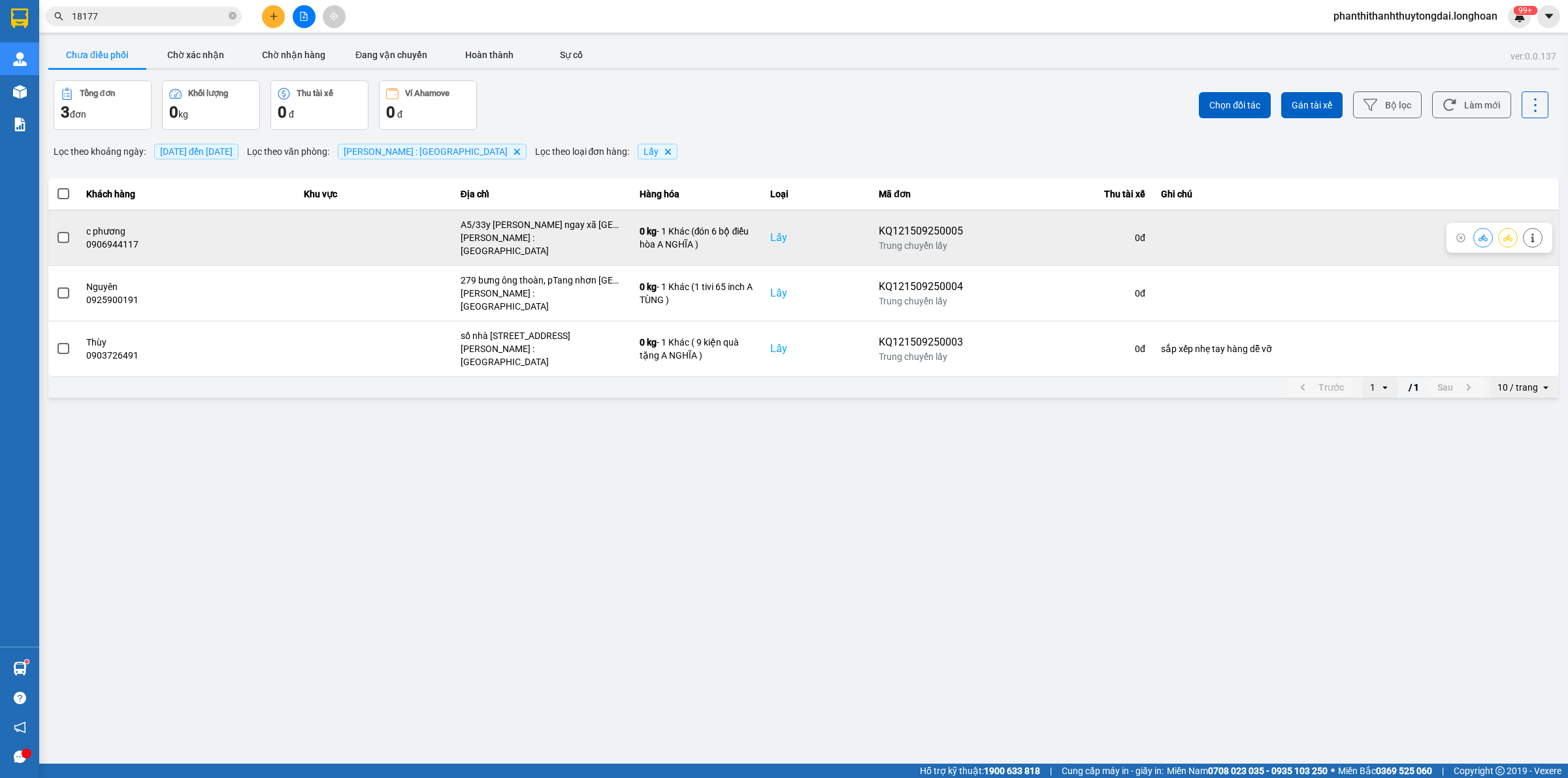
click at [60, 232] on span at bounding box center [63, 238] width 12 height 12
click at [57, 230] on input "checkbox" at bounding box center [57, 230] width 0 height 0
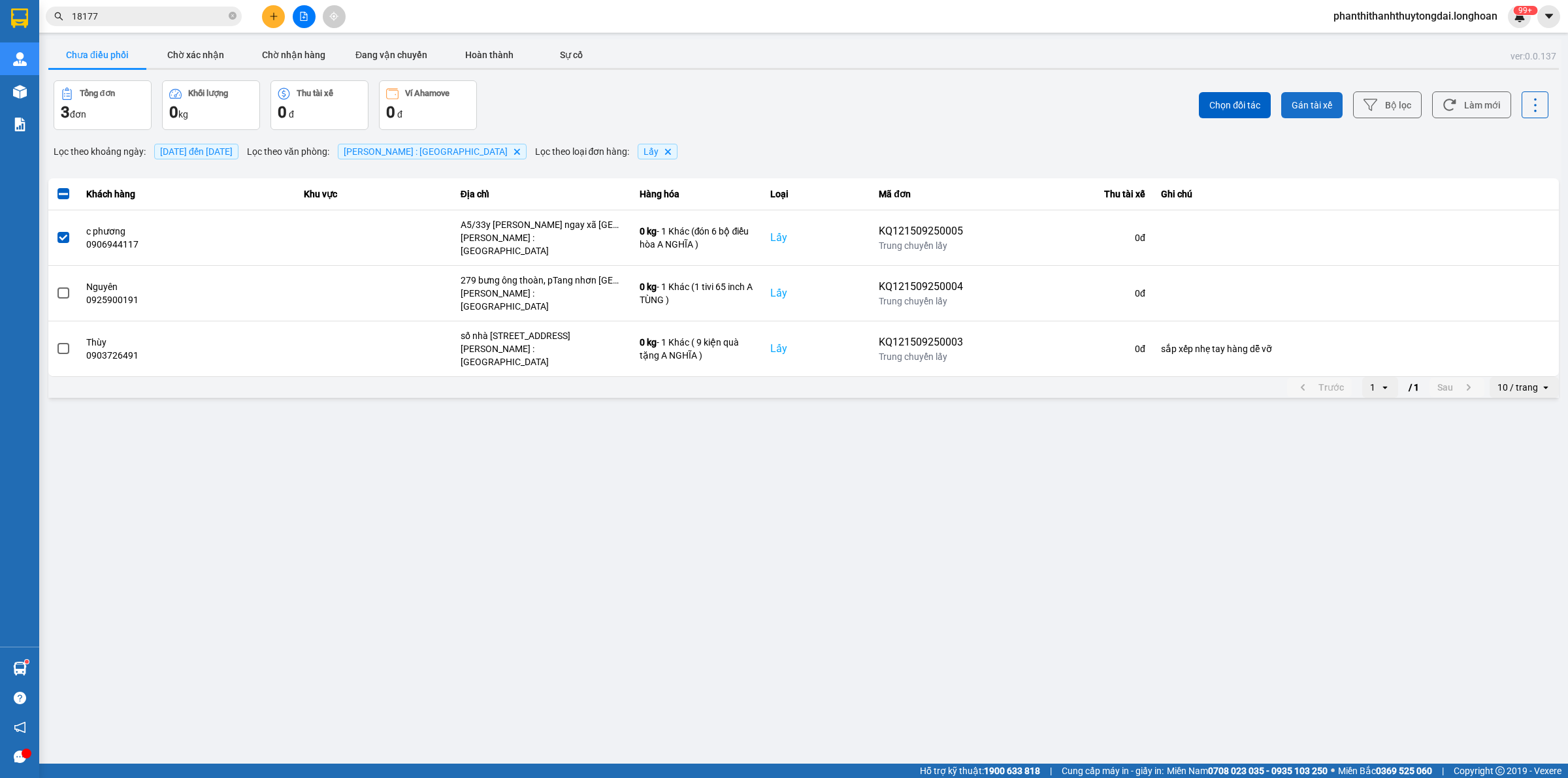
click at [1313, 108] on span "Gán tài xế" at bounding box center [1312, 104] width 41 height 13
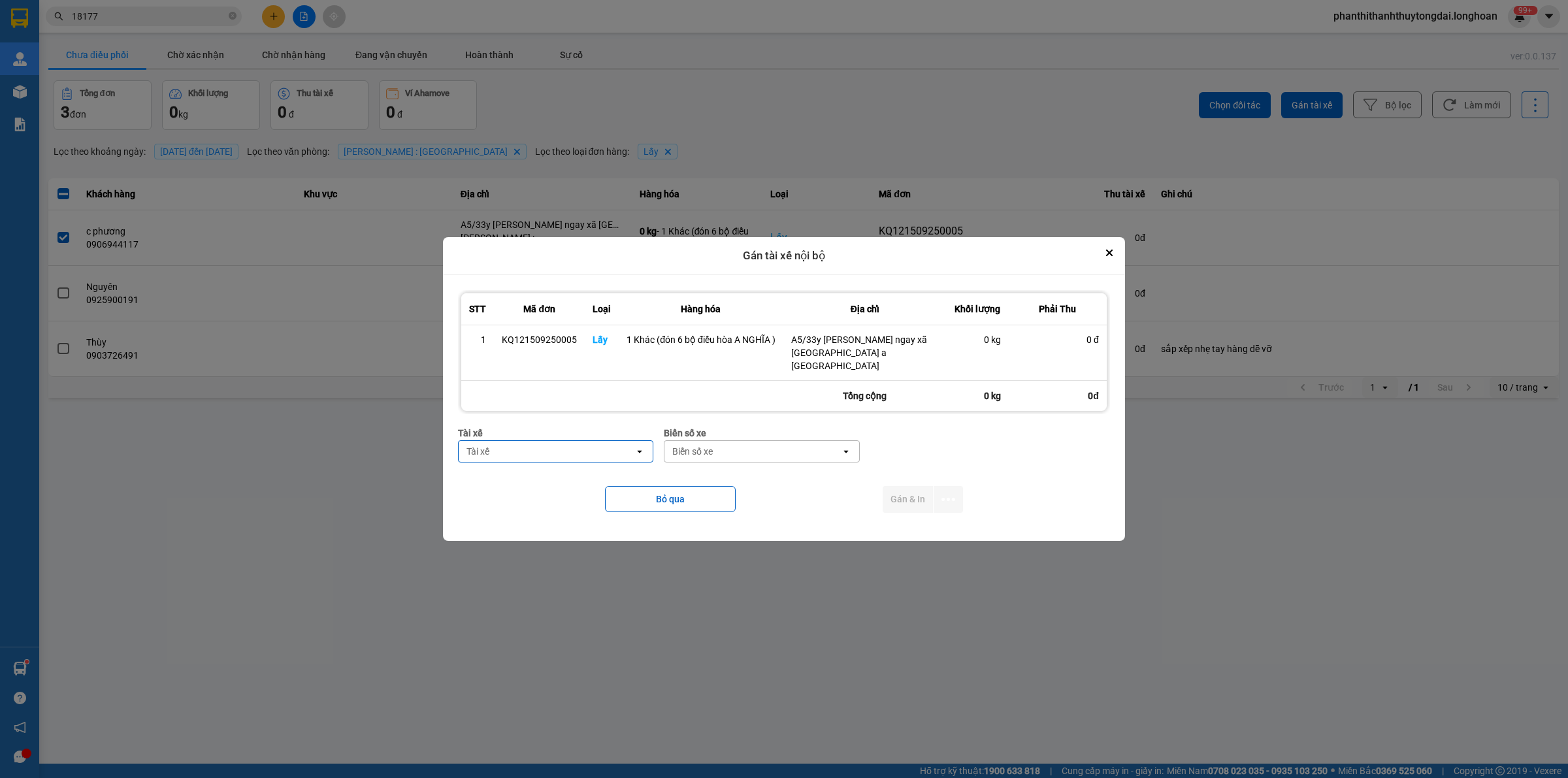
click at [573, 449] on div "Tài xế" at bounding box center [546, 450] width 176 height 20
type input "NGHĨA"
click at [595, 482] on div "0796111247 - Nguyễn Văn Nghĩa" at bounding box center [556, 473] width 195 height 23
click at [693, 448] on div "Biển số xe" at bounding box center [692, 450] width 41 height 13
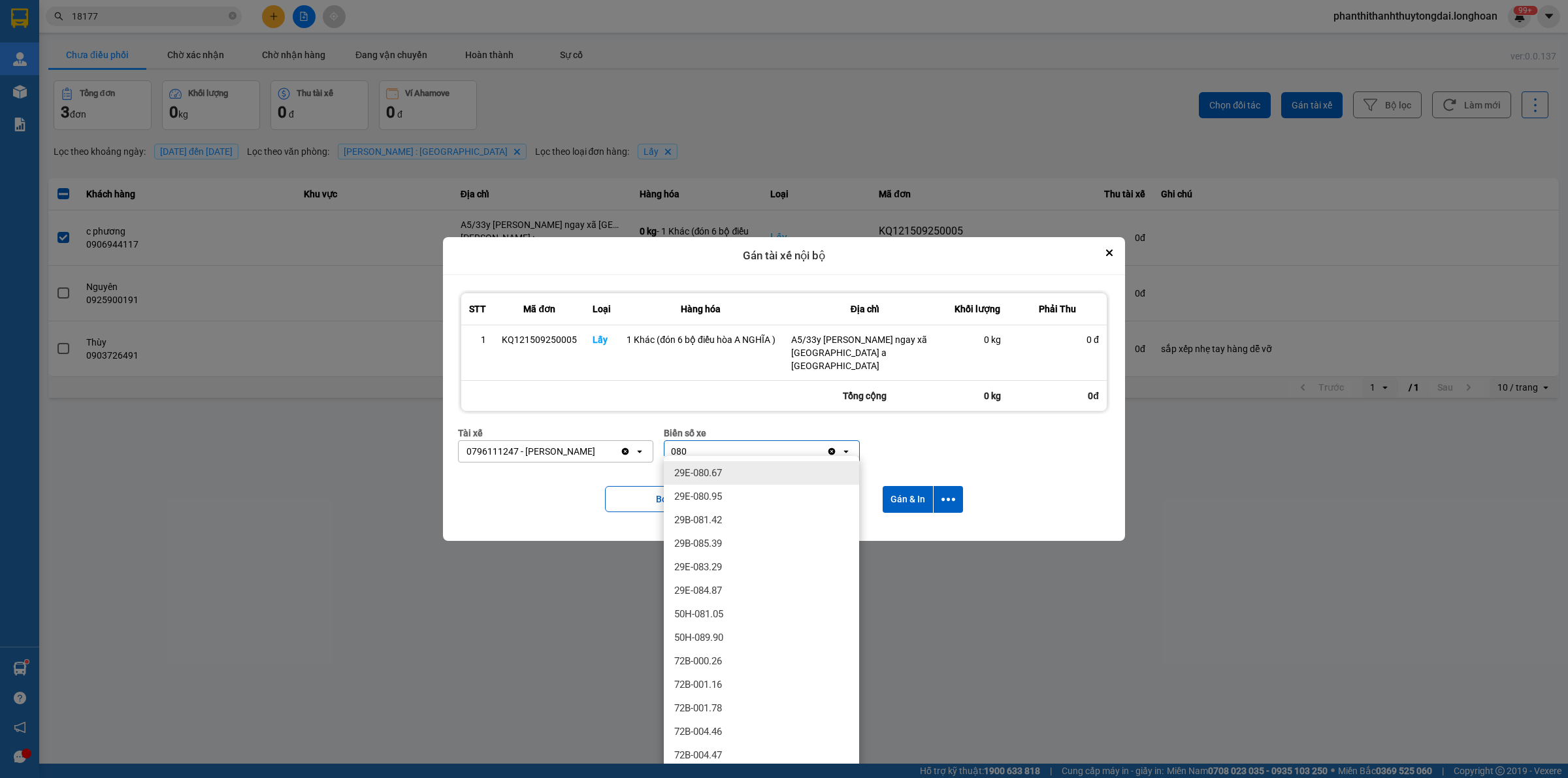
type input "080"
click at [727, 464] on div "29E-080.67" at bounding box center [762, 473] width 195 height 23
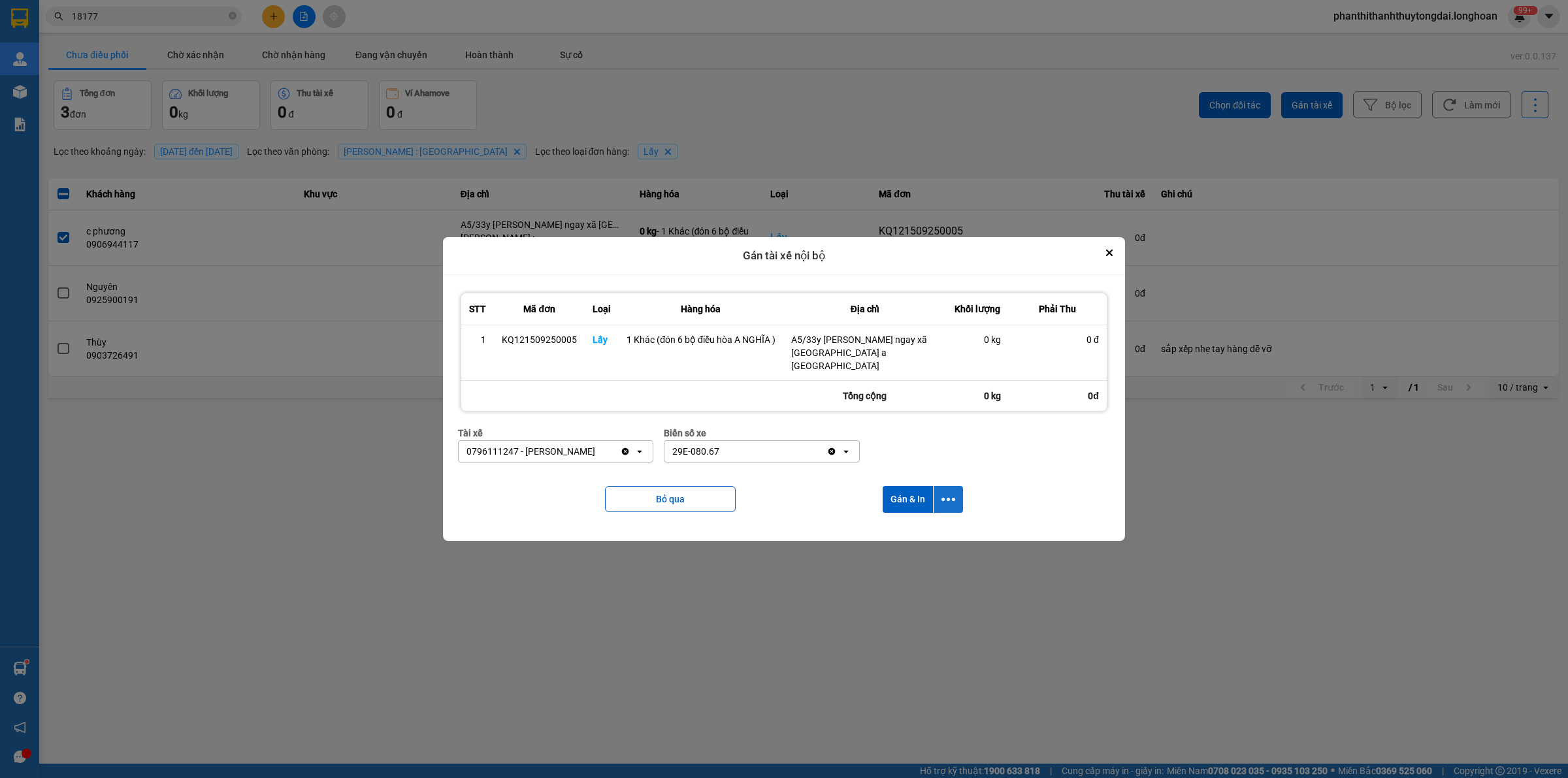
click at [955, 498] on icon "dialog" at bounding box center [948, 499] width 14 height 14
click at [946, 525] on div "Chỉ gán tài" at bounding box center [913, 527] width 77 height 13
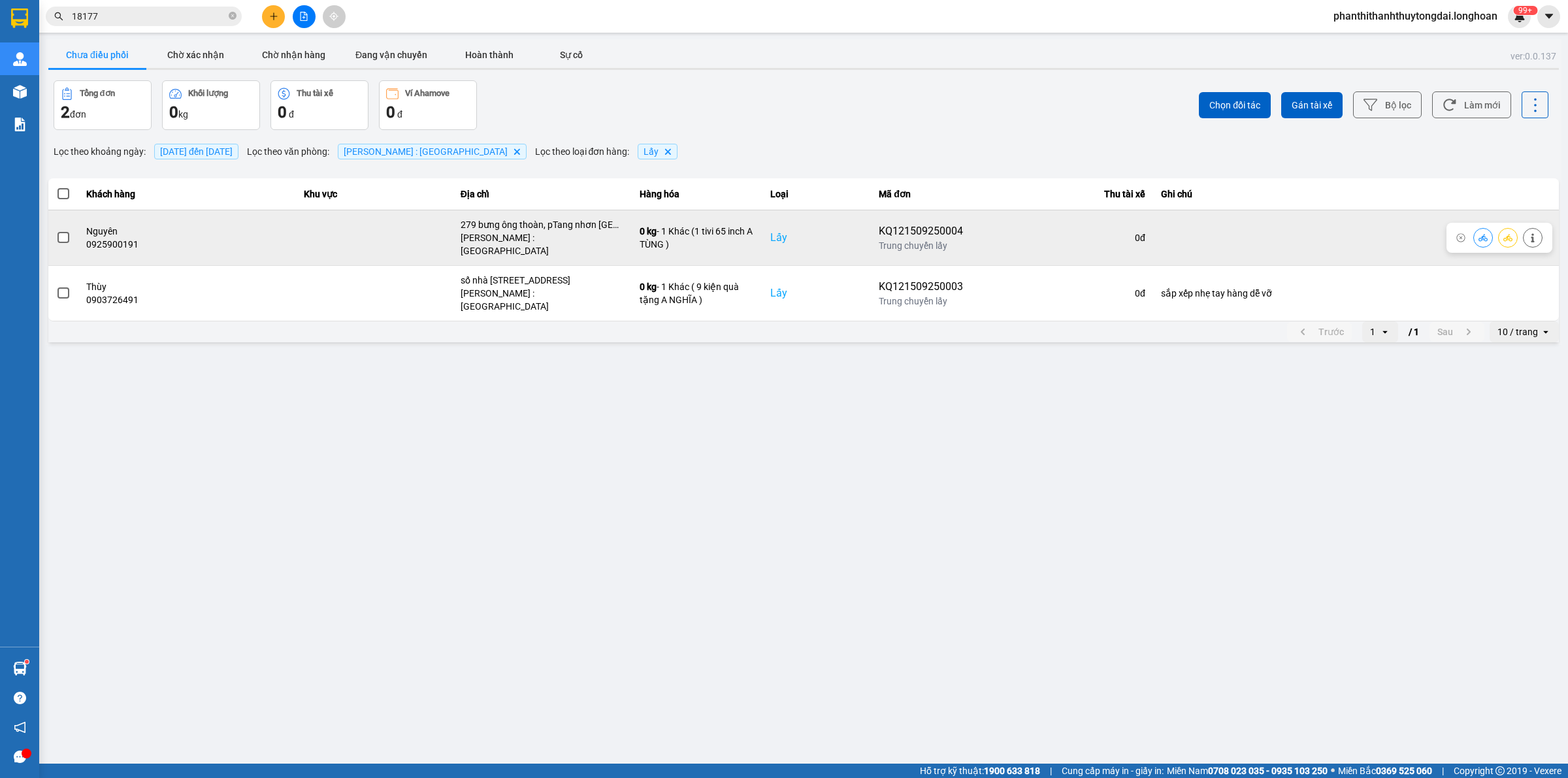
click at [62, 233] on span at bounding box center [63, 238] width 12 height 12
click at [57, 230] on input "checkbox" at bounding box center [57, 230] width 0 height 0
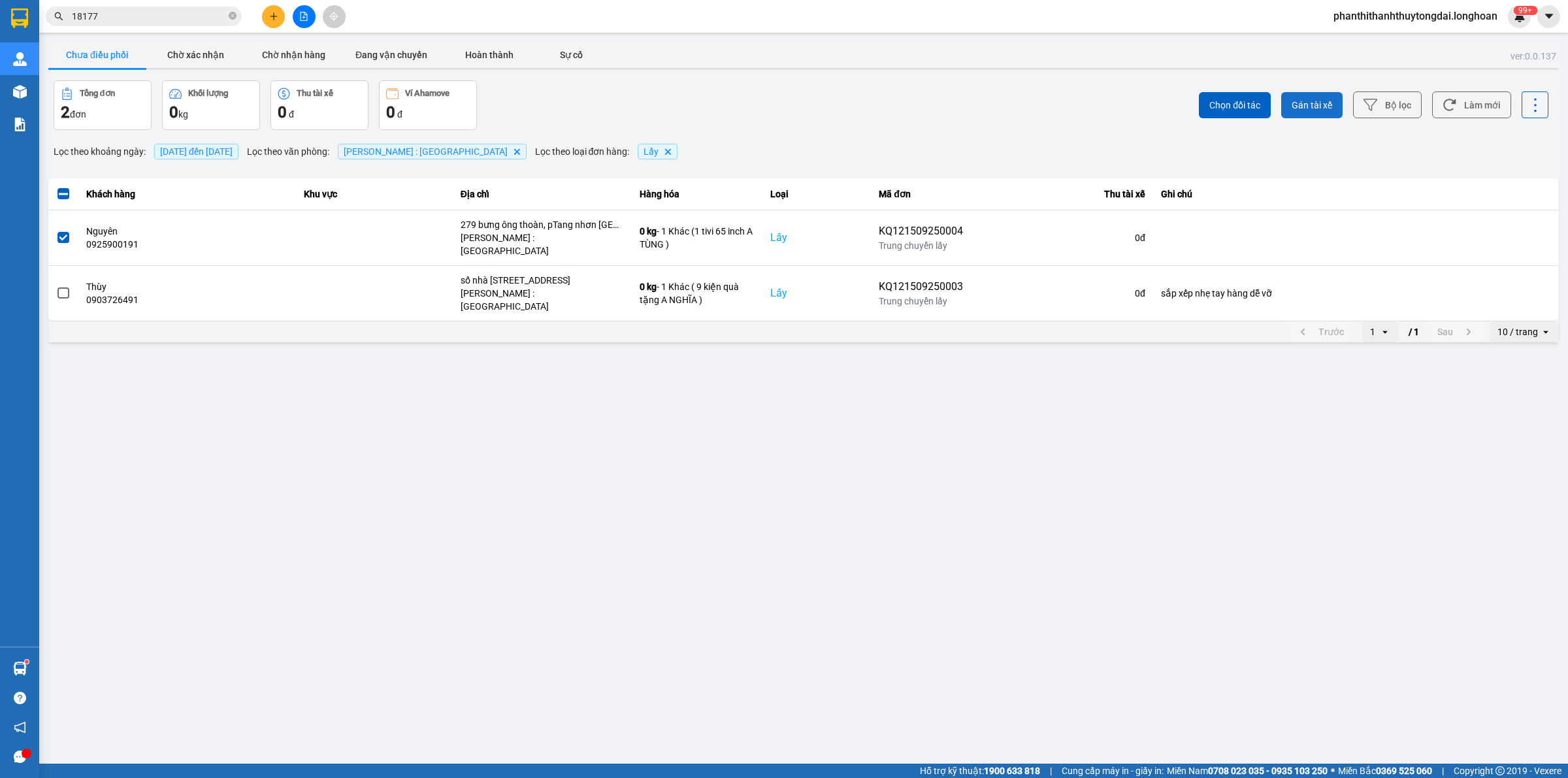
click at [1302, 108] on span "Gán tài xế" at bounding box center [1312, 104] width 41 height 13
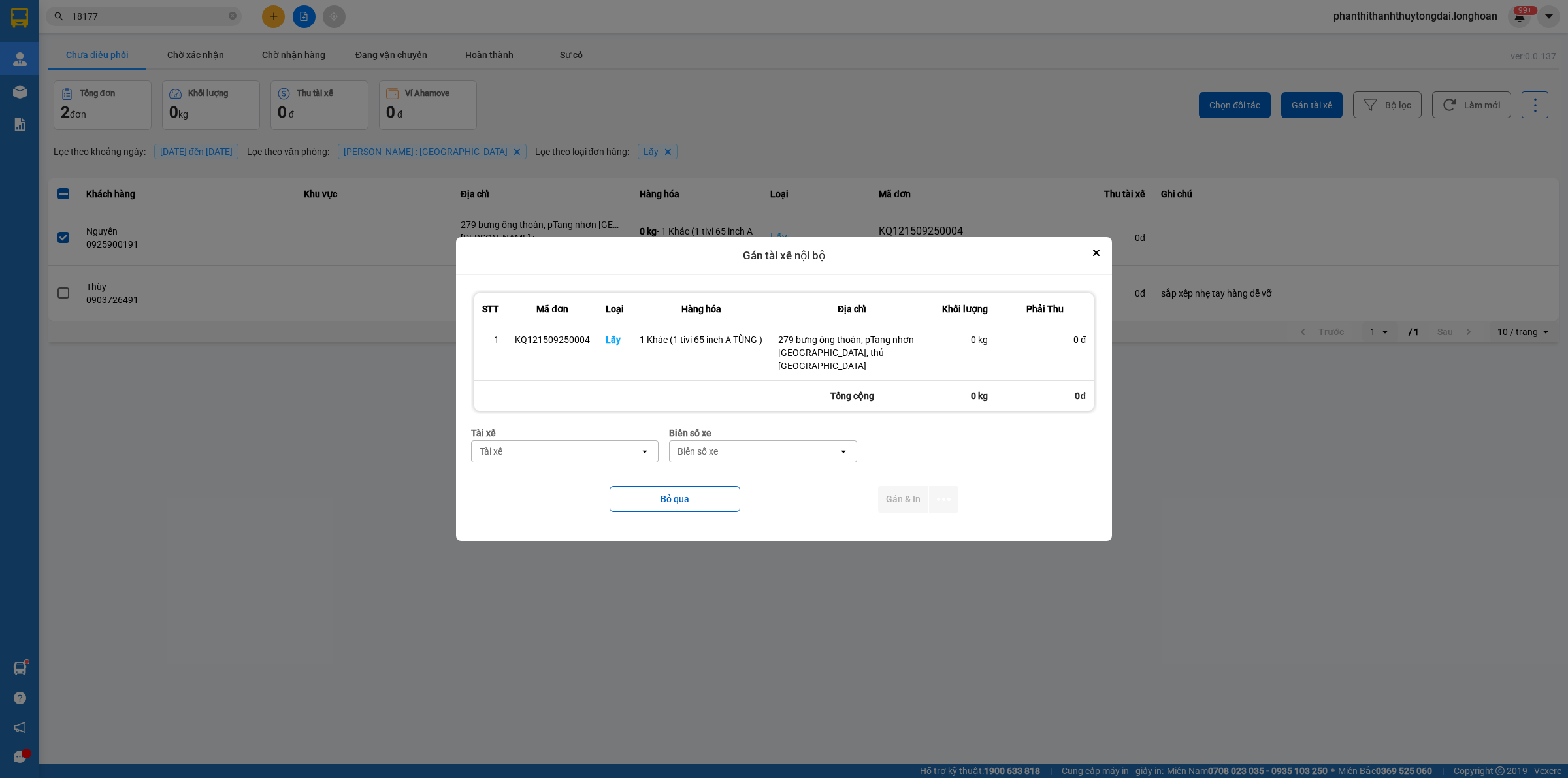
click at [614, 448] on div "Tài xế" at bounding box center [556, 450] width 168 height 20
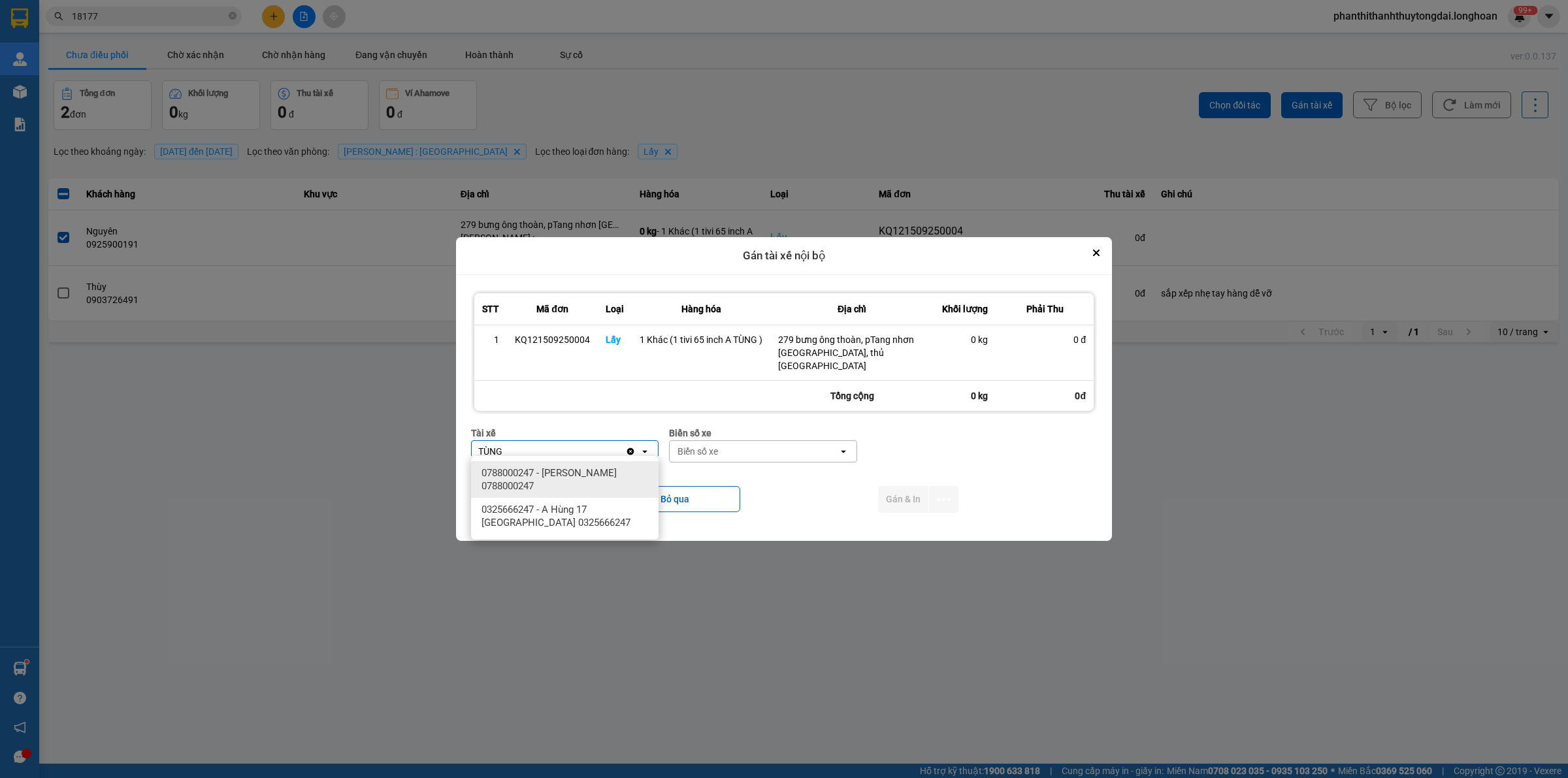
type input "TÙNG"
click at [617, 480] on span "0788000247 - NGUYỄN THIỆN THANH TÙNG 0788000247" at bounding box center [568, 479] width 172 height 26
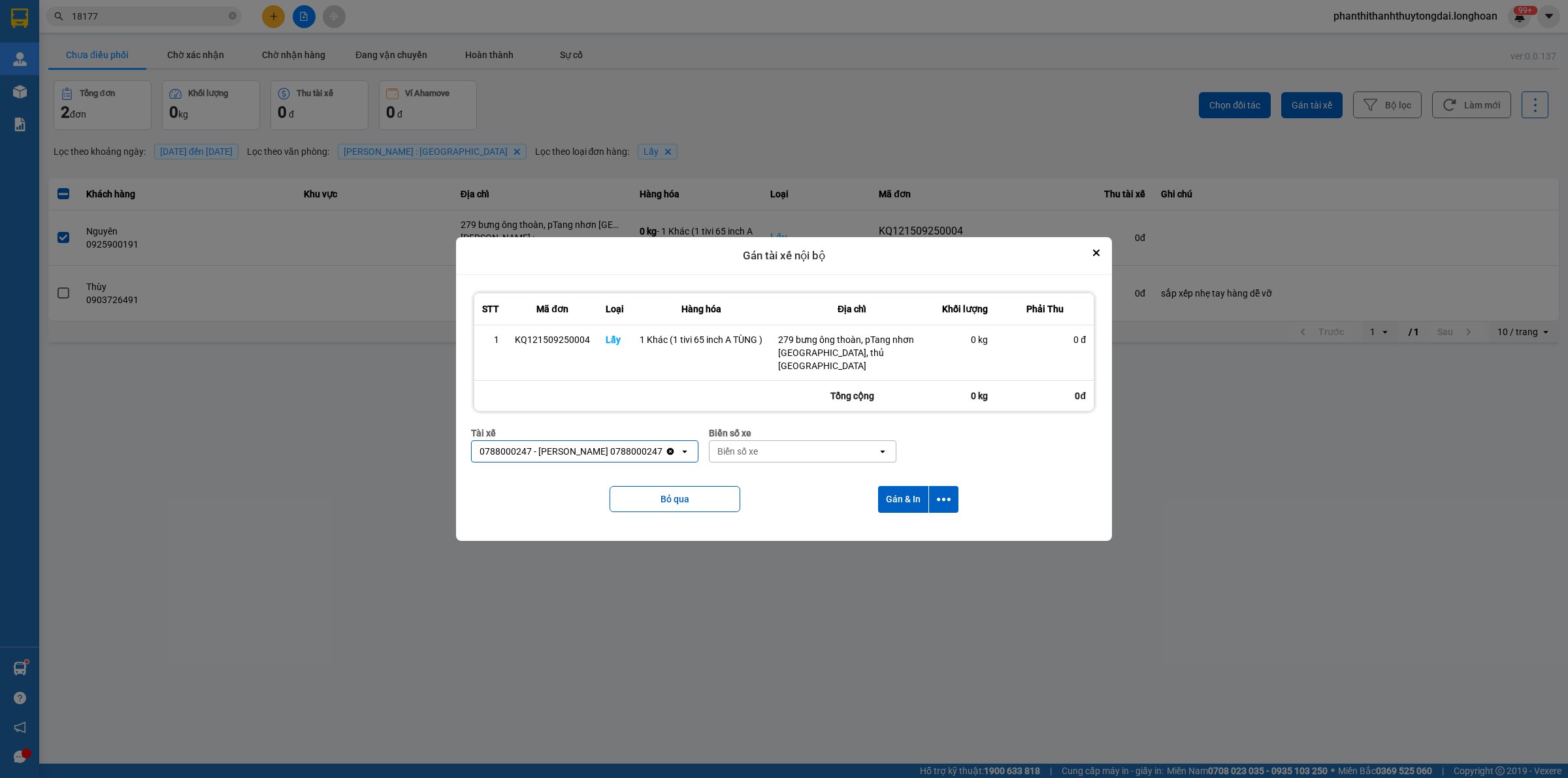
click at [758, 448] on div "Biển số xe" at bounding box center [738, 450] width 41 height 13
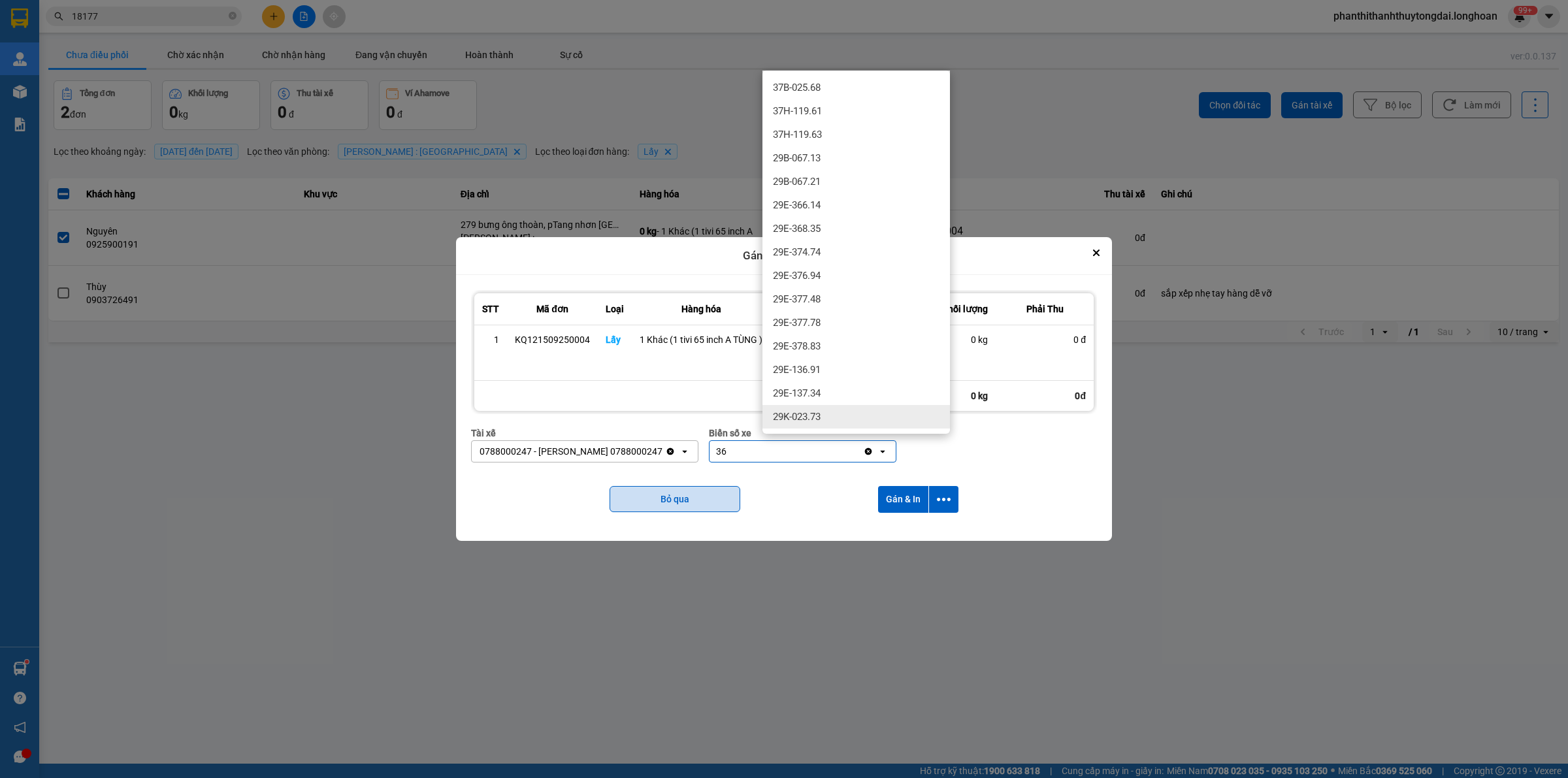
type input "3"
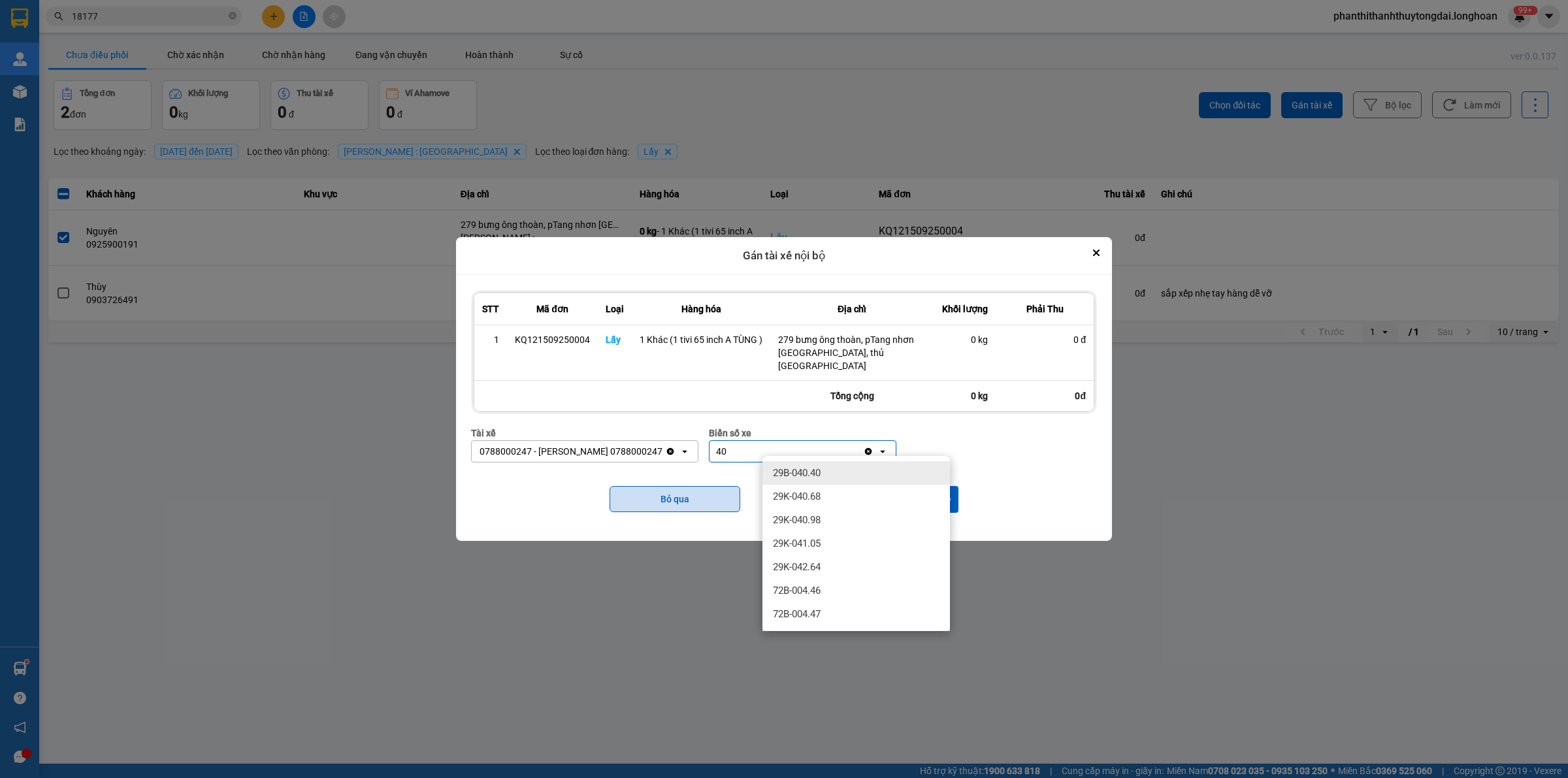
type input "4"
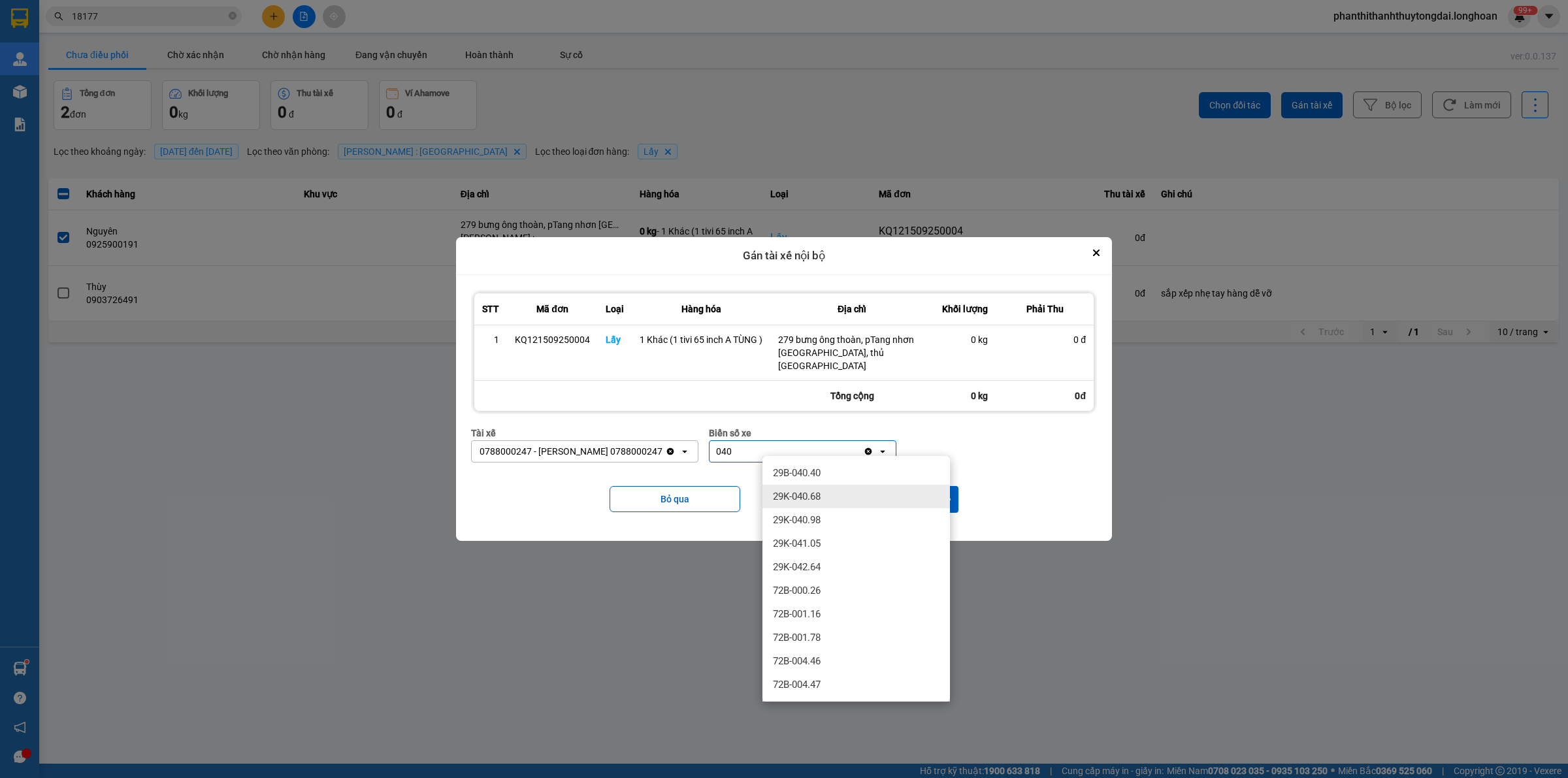
type input "040"
click at [849, 497] on div "29K-040.68" at bounding box center [856, 496] width 187 height 23
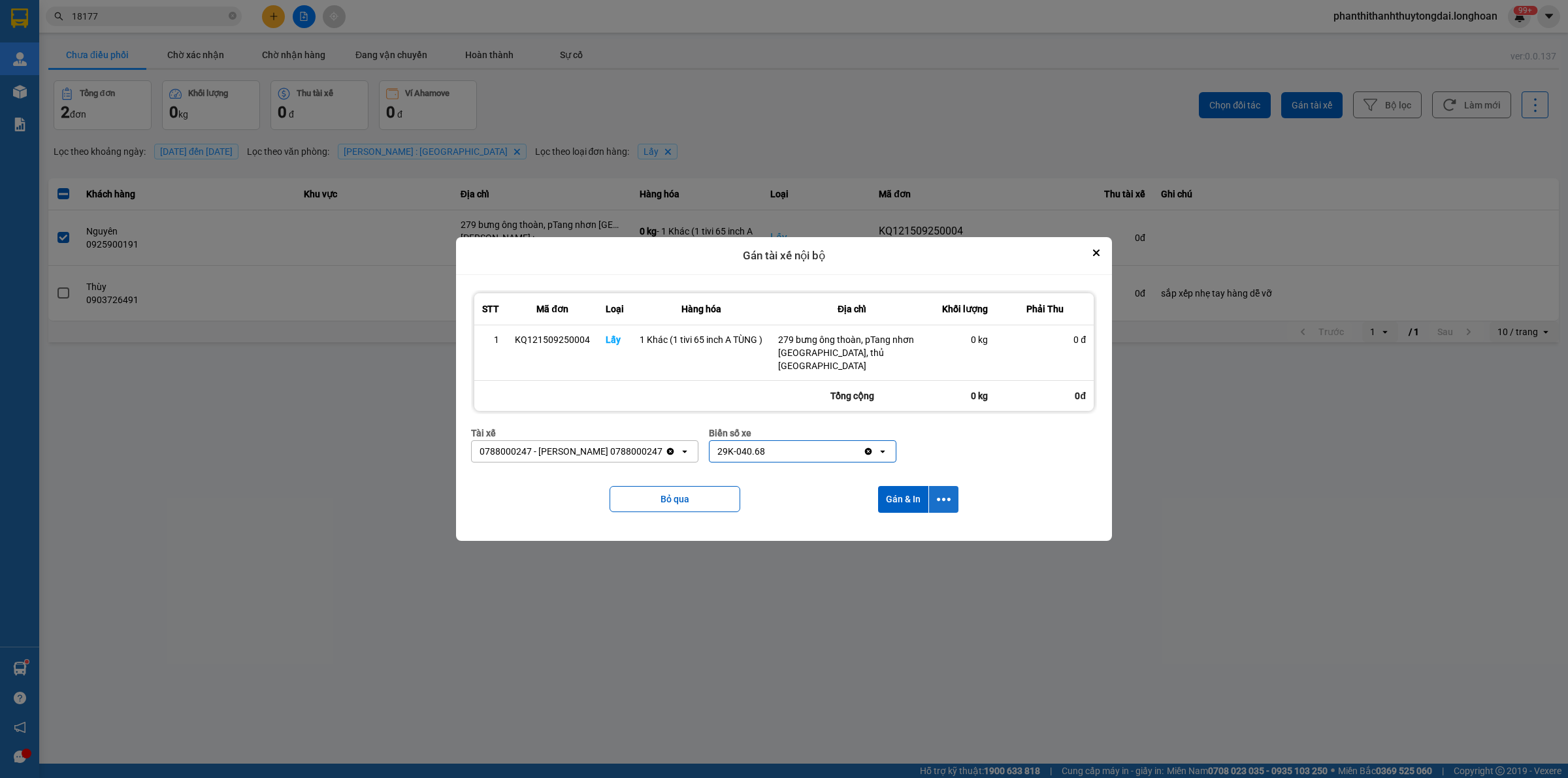
click at [945, 496] on icon "dialog" at bounding box center [944, 499] width 14 height 14
click at [937, 533] on div "Chỉ gán tài" at bounding box center [908, 527] width 77 height 13
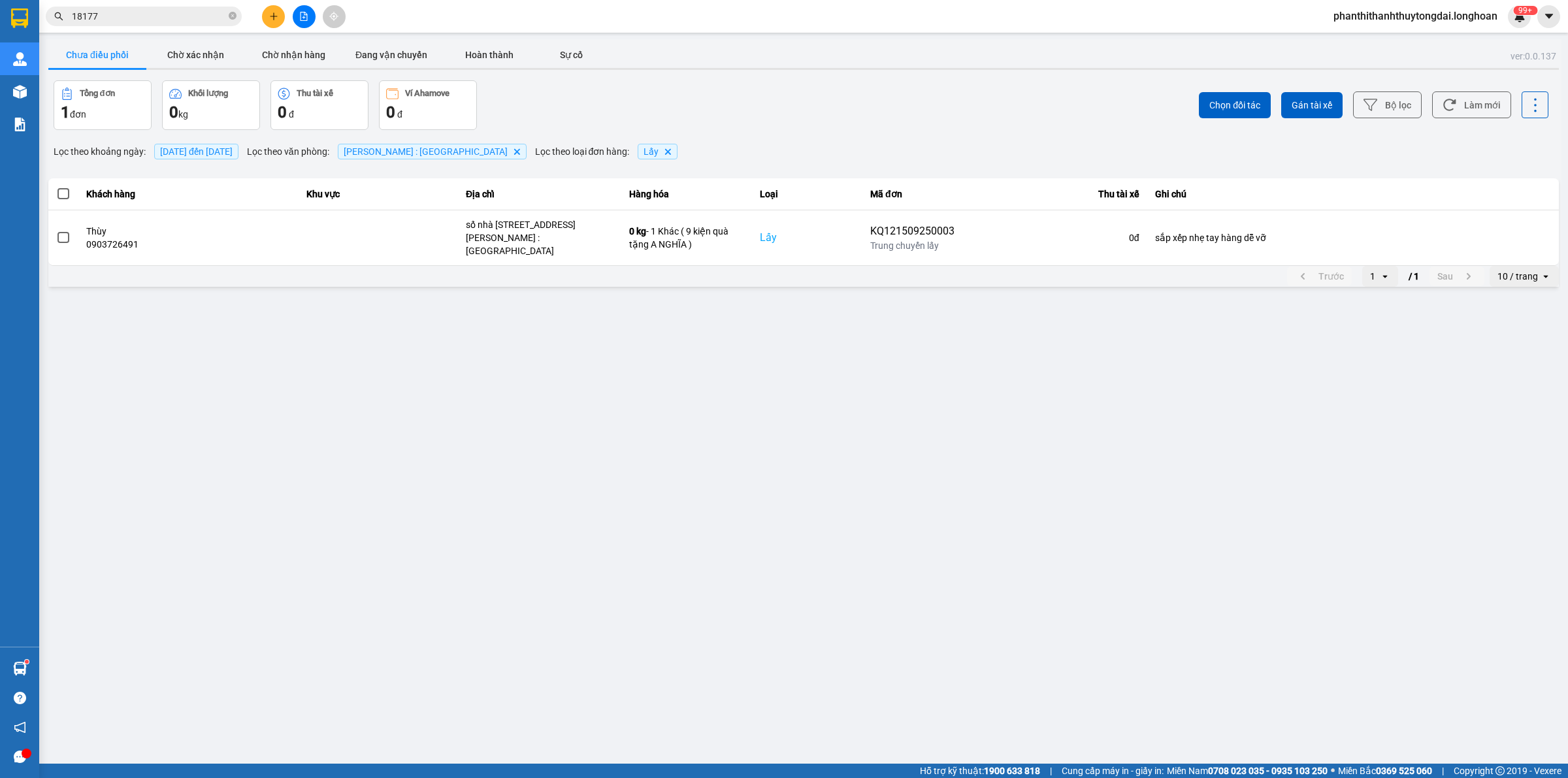
click at [225, 14] on input "18177" at bounding box center [149, 16] width 154 height 15
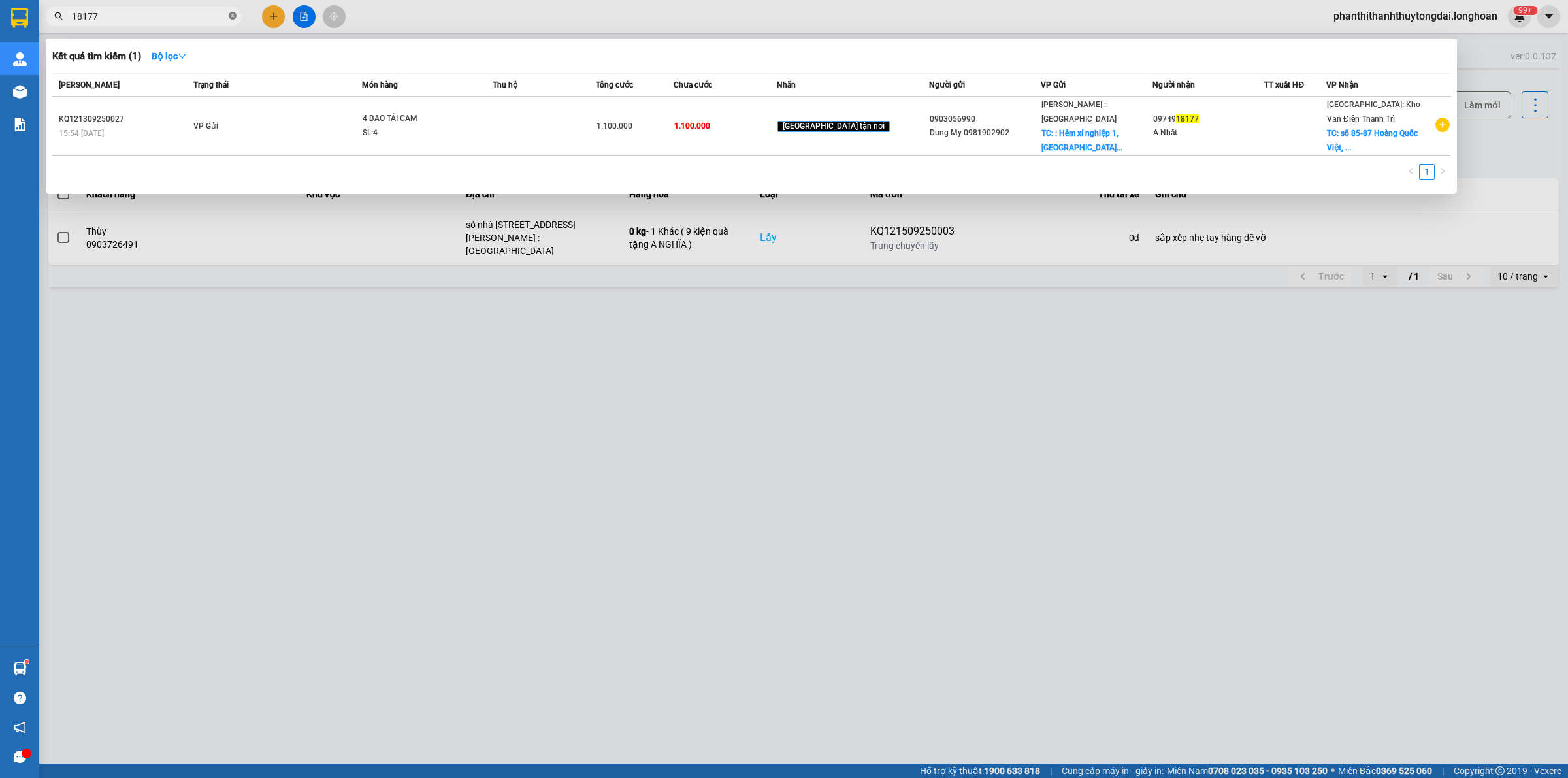
click at [229, 17] on icon "close-circle" at bounding box center [232, 16] width 8 height 8
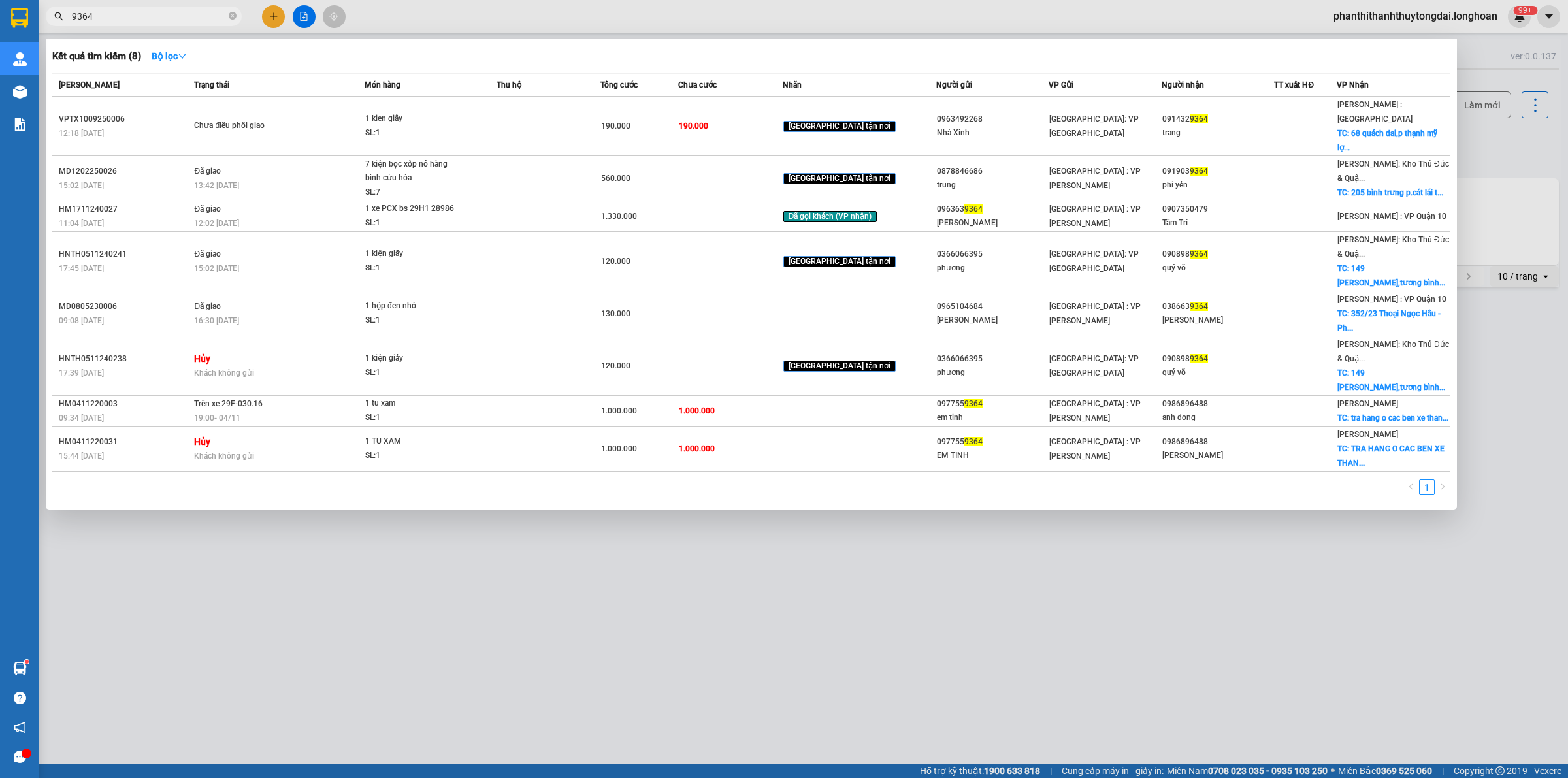
type input "9364"
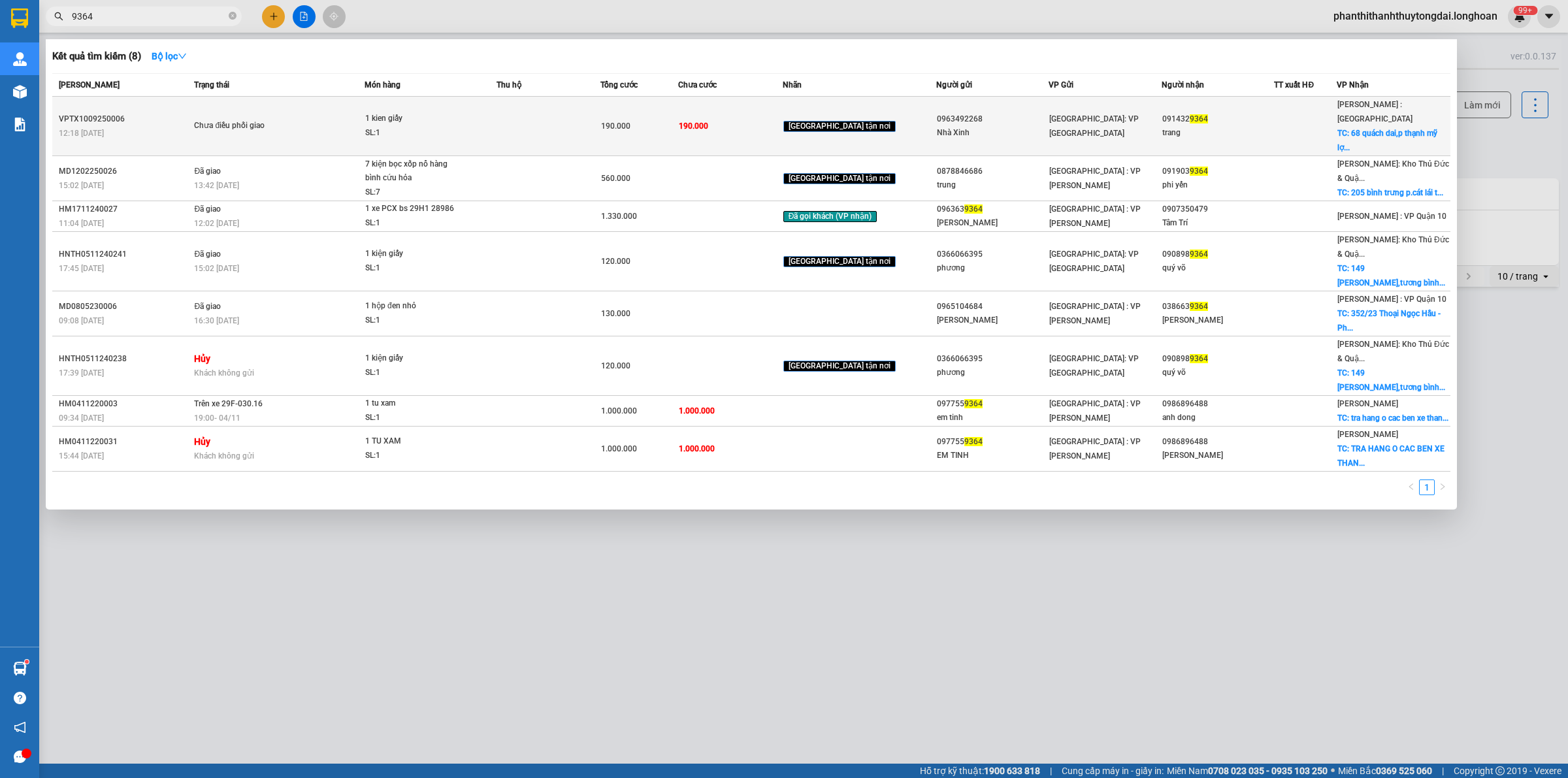
click at [514, 121] on td at bounding box center [548, 126] width 104 height 59
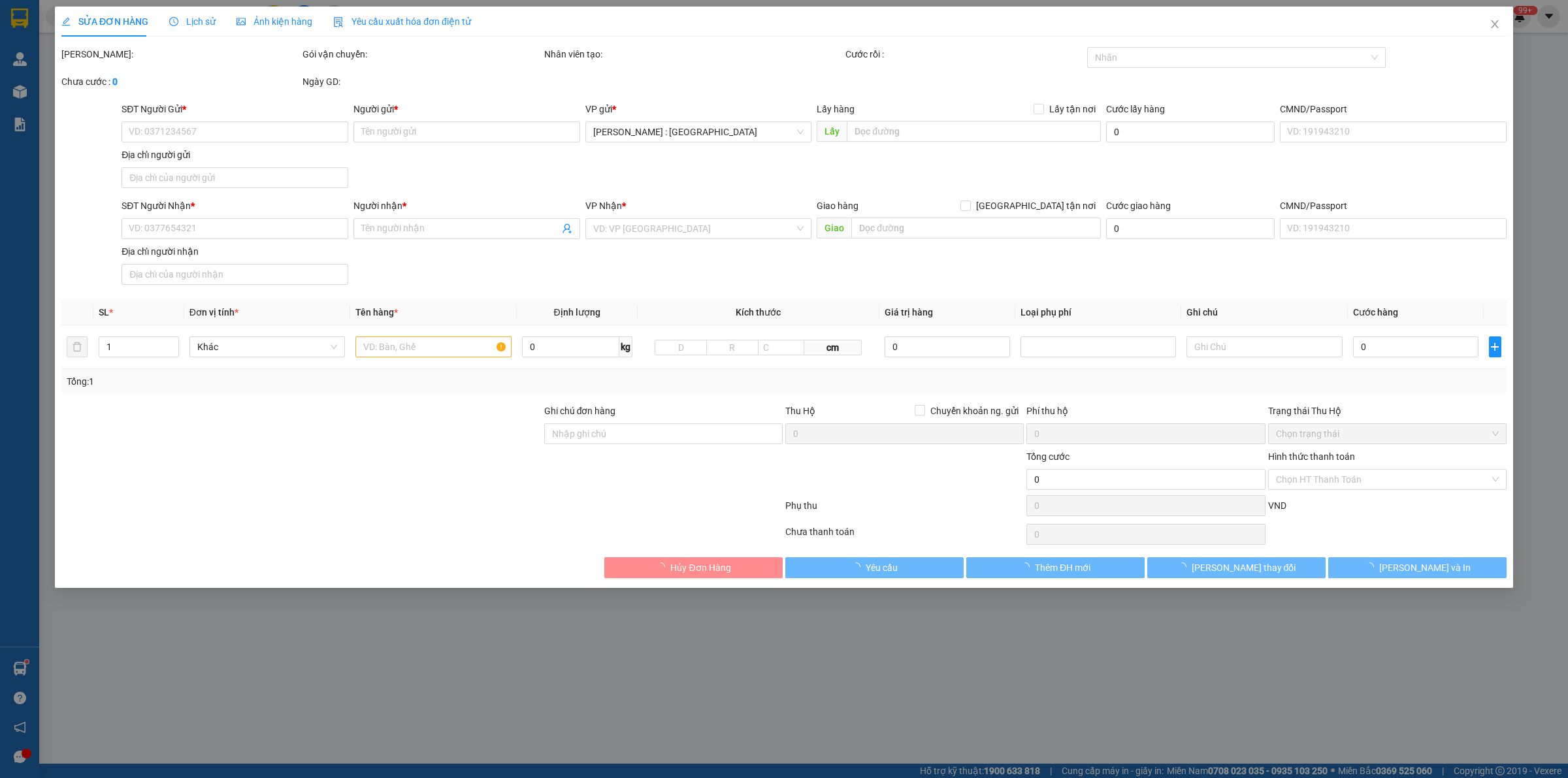
type input "0963492268"
type input "Nhà Xinh"
type input "luong thế vinh hn"
type input "0914329364"
type input "trang"
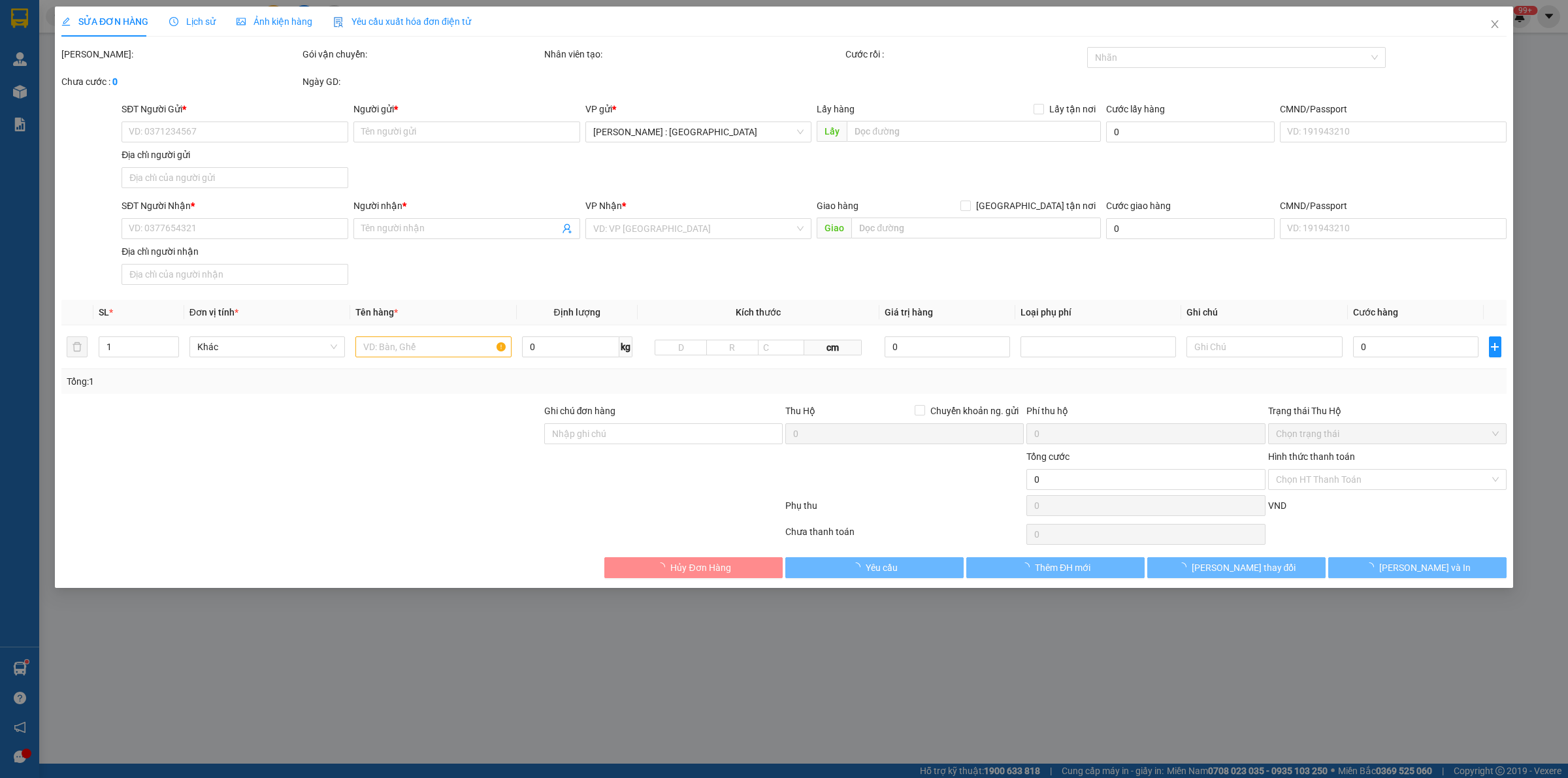
checkbox input "true"
type input "68 quách dai,p thạnh mỹ lợi,thủ đức hcm"
type input "190.000"
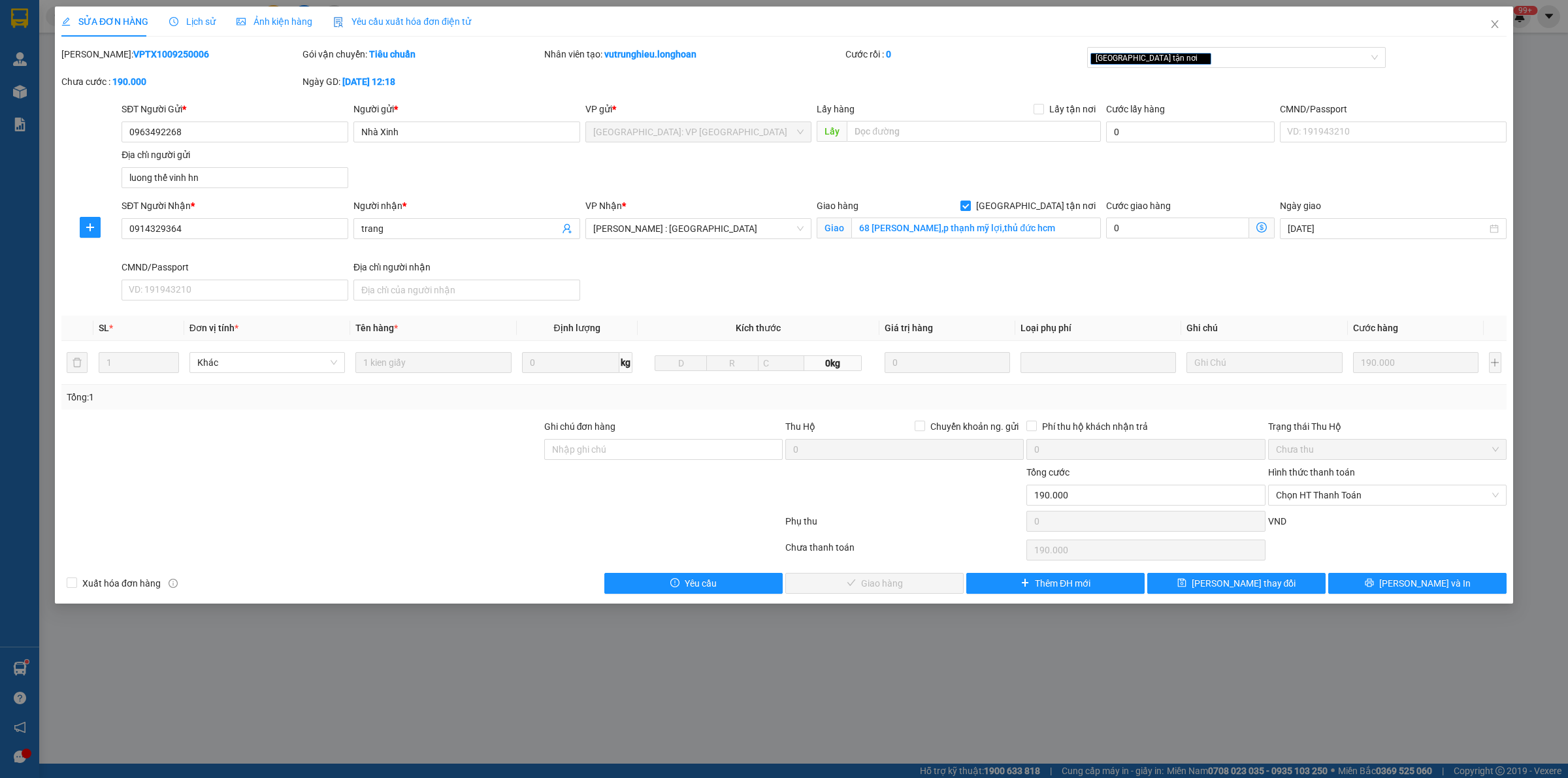
click at [191, 19] on span "Lịch sử" at bounding box center [193, 21] width 47 height 11
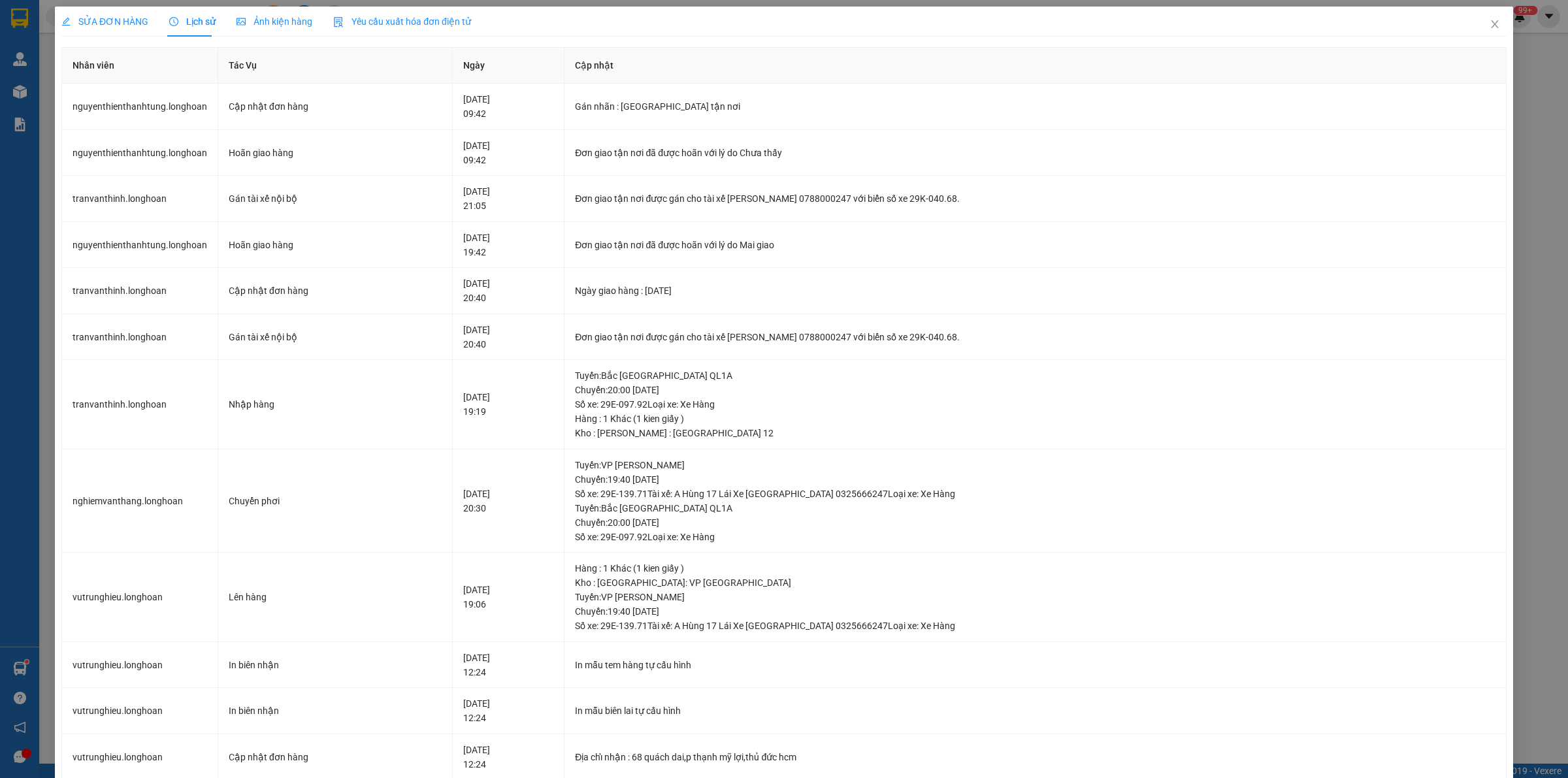
click at [122, 22] on span "SỬA ĐƠN HÀNG" at bounding box center [104, 21] width 87 height 11
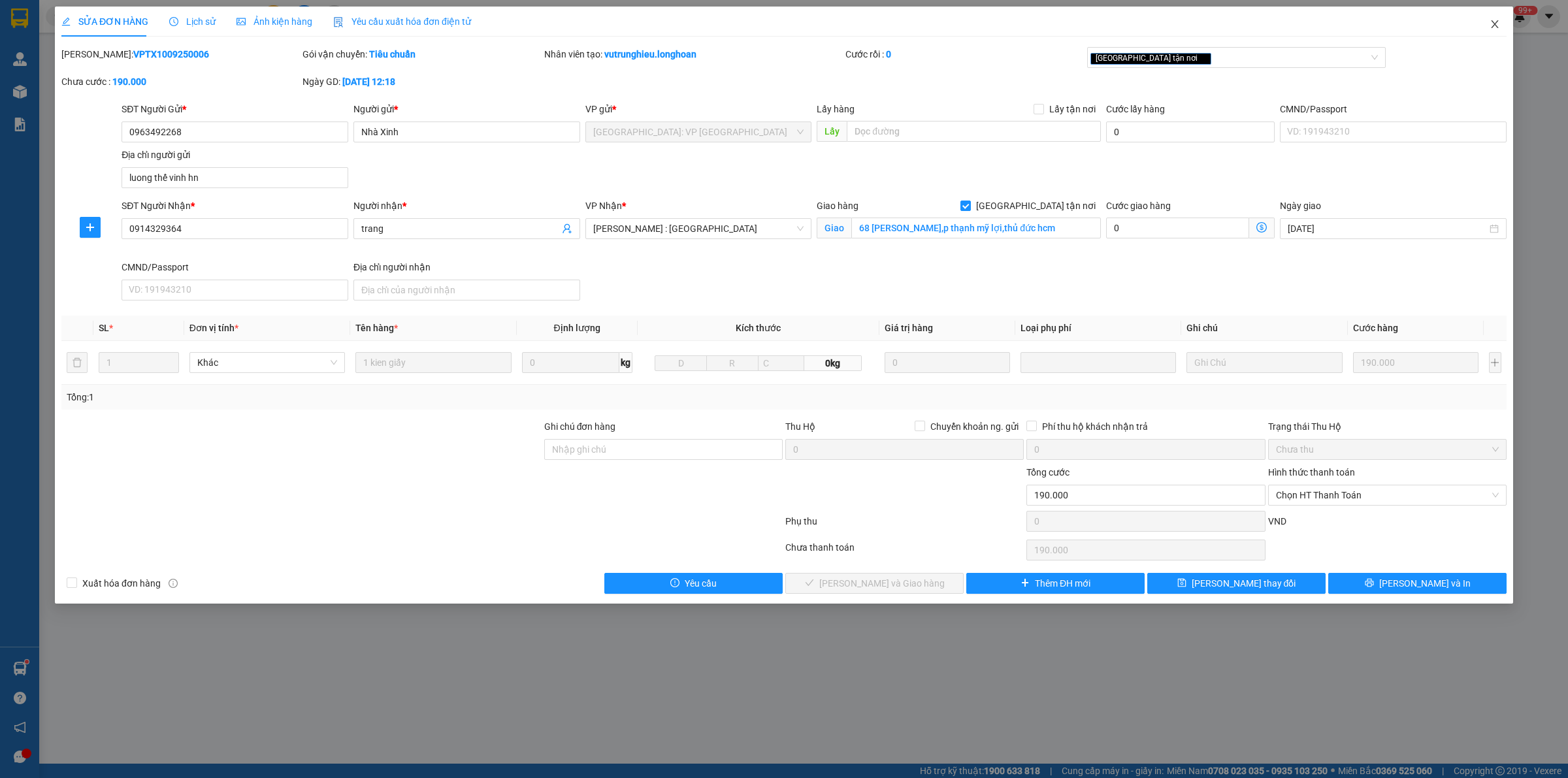
click at [1489, 24] on icon "close" at bounding box center [1494, 23] width 11 height 11
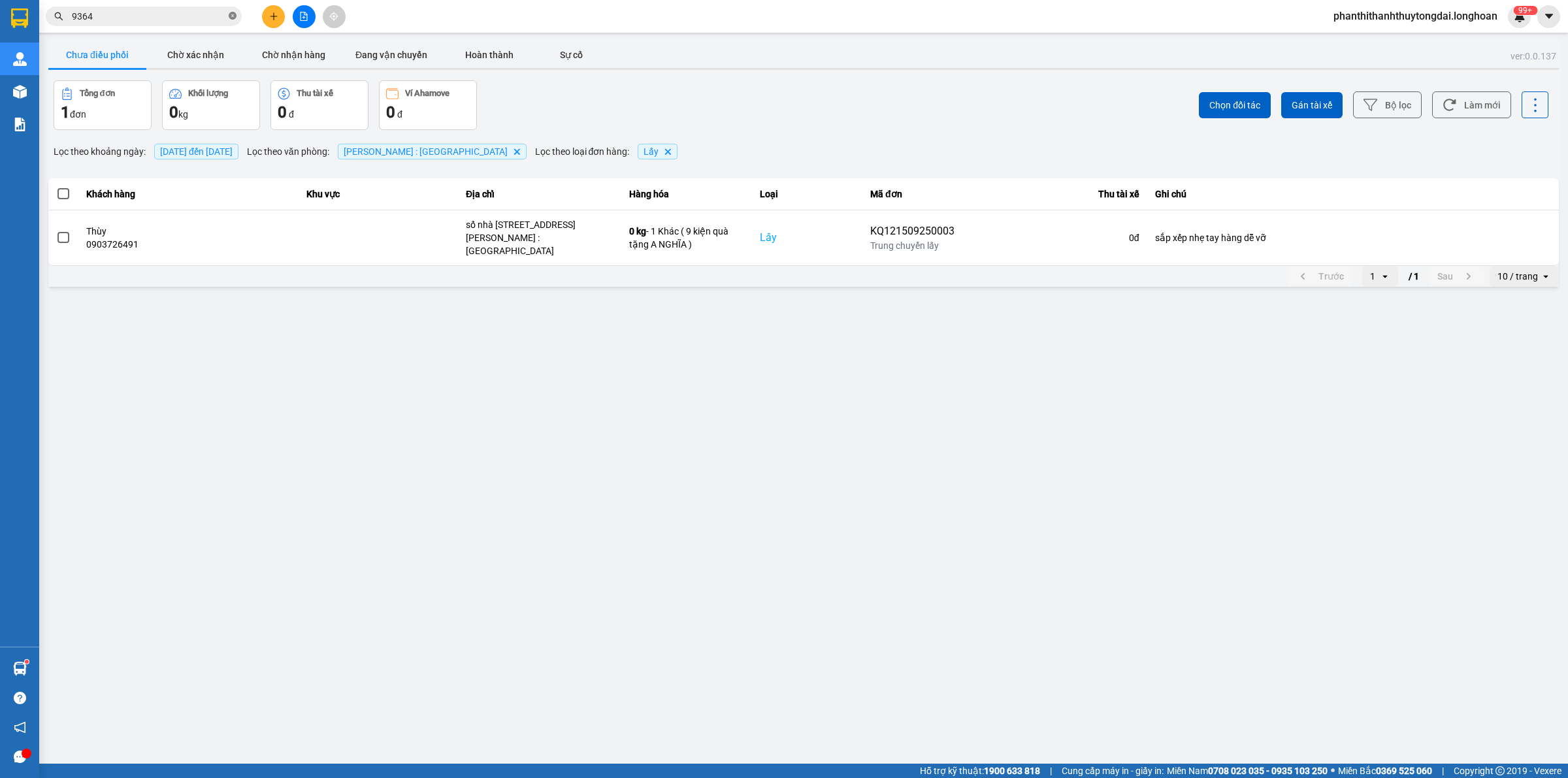
click at [229, 17] on icon "close-circle" at bounding box center [232, 16] width 8 height 8
click at [201, 20] on input "text" at bounding box center [149, 16] width 154 height 15
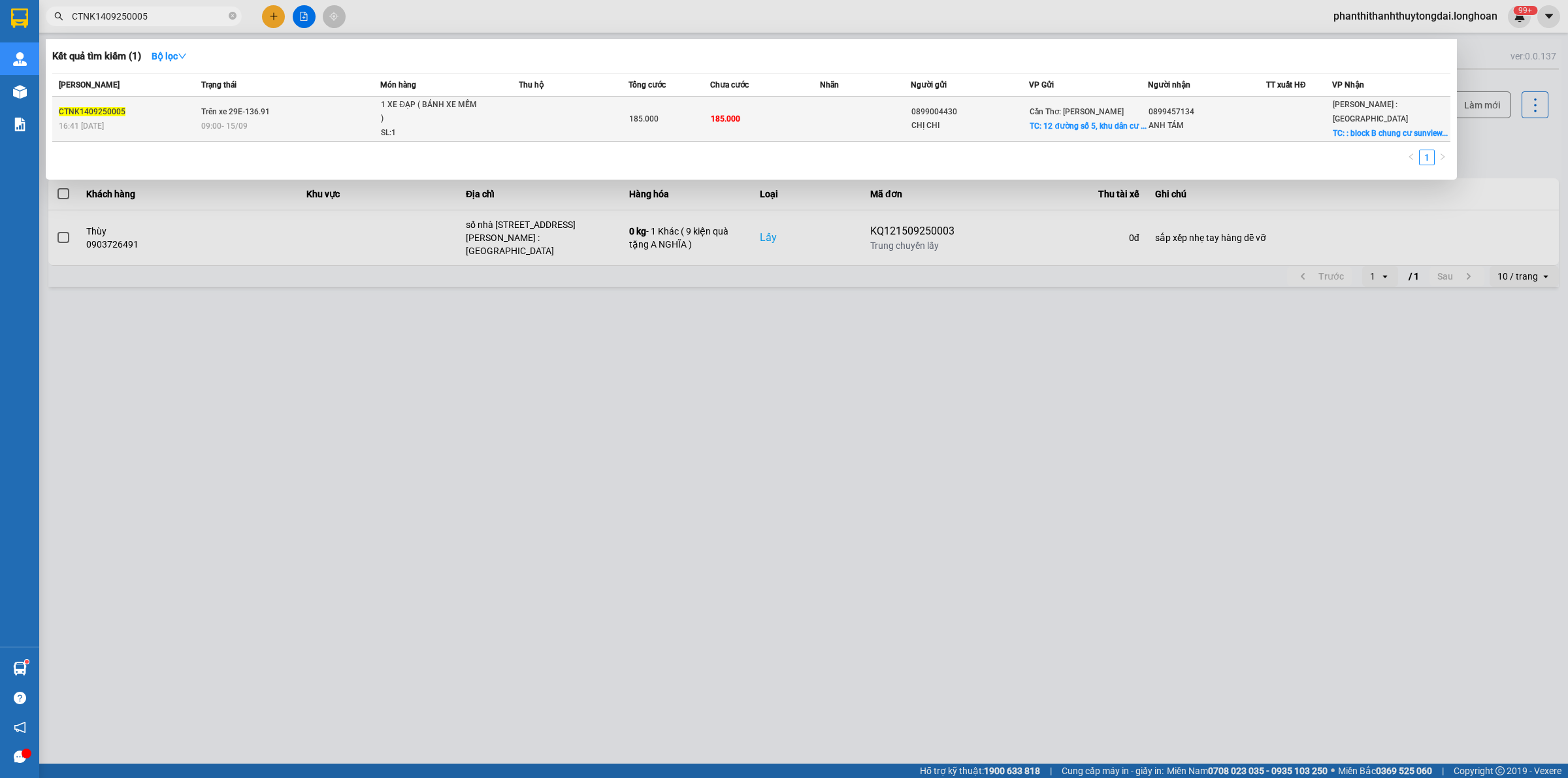
type input "CTNK1409250005"
click at [341, 123] on div "09:00 - 15/09" at bounding box center [290, 126] width 178 height 15
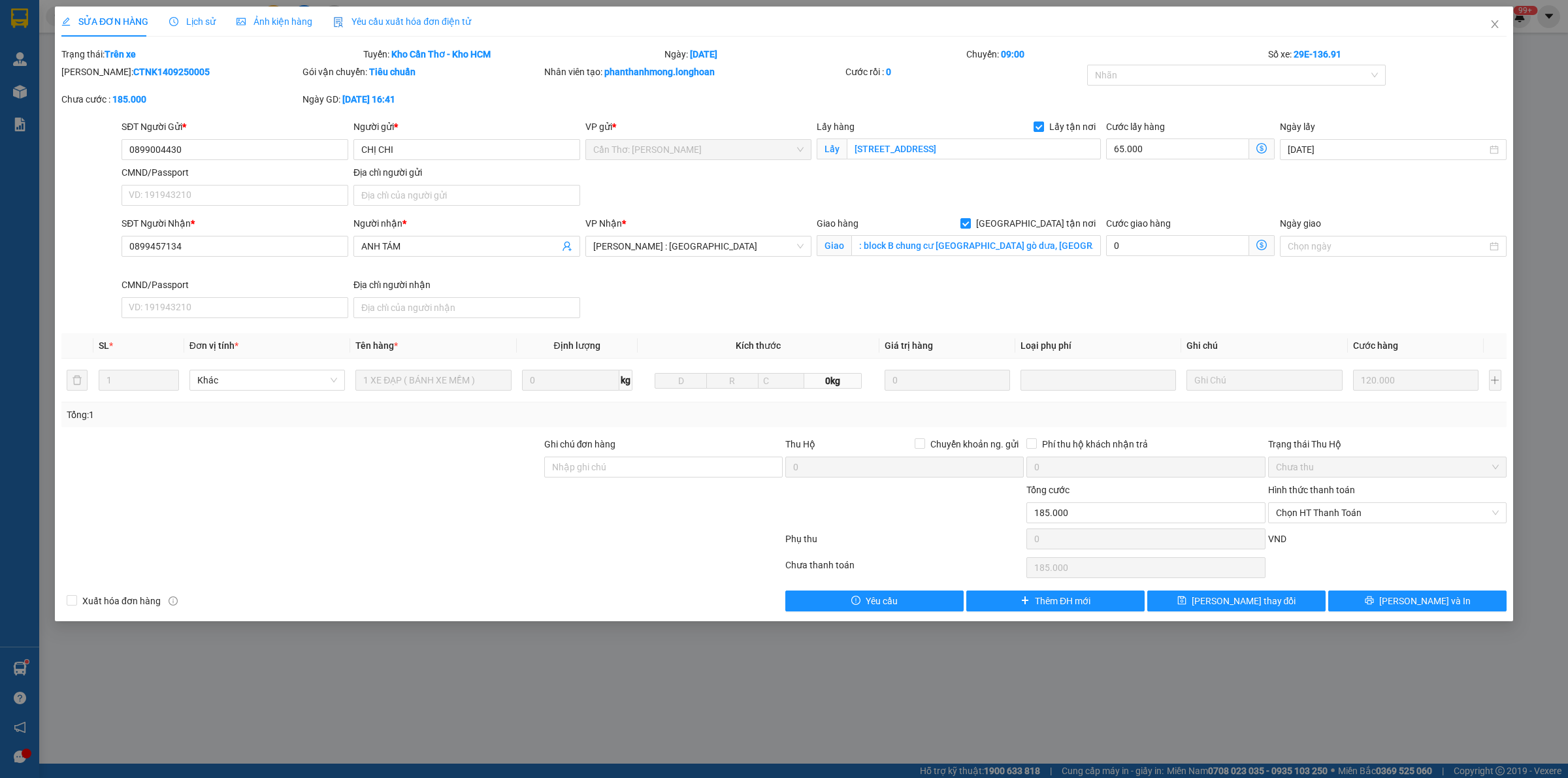
click at [203, 22] on span "Lịch sử" at bounding box center [193, 21] width 47 height 11
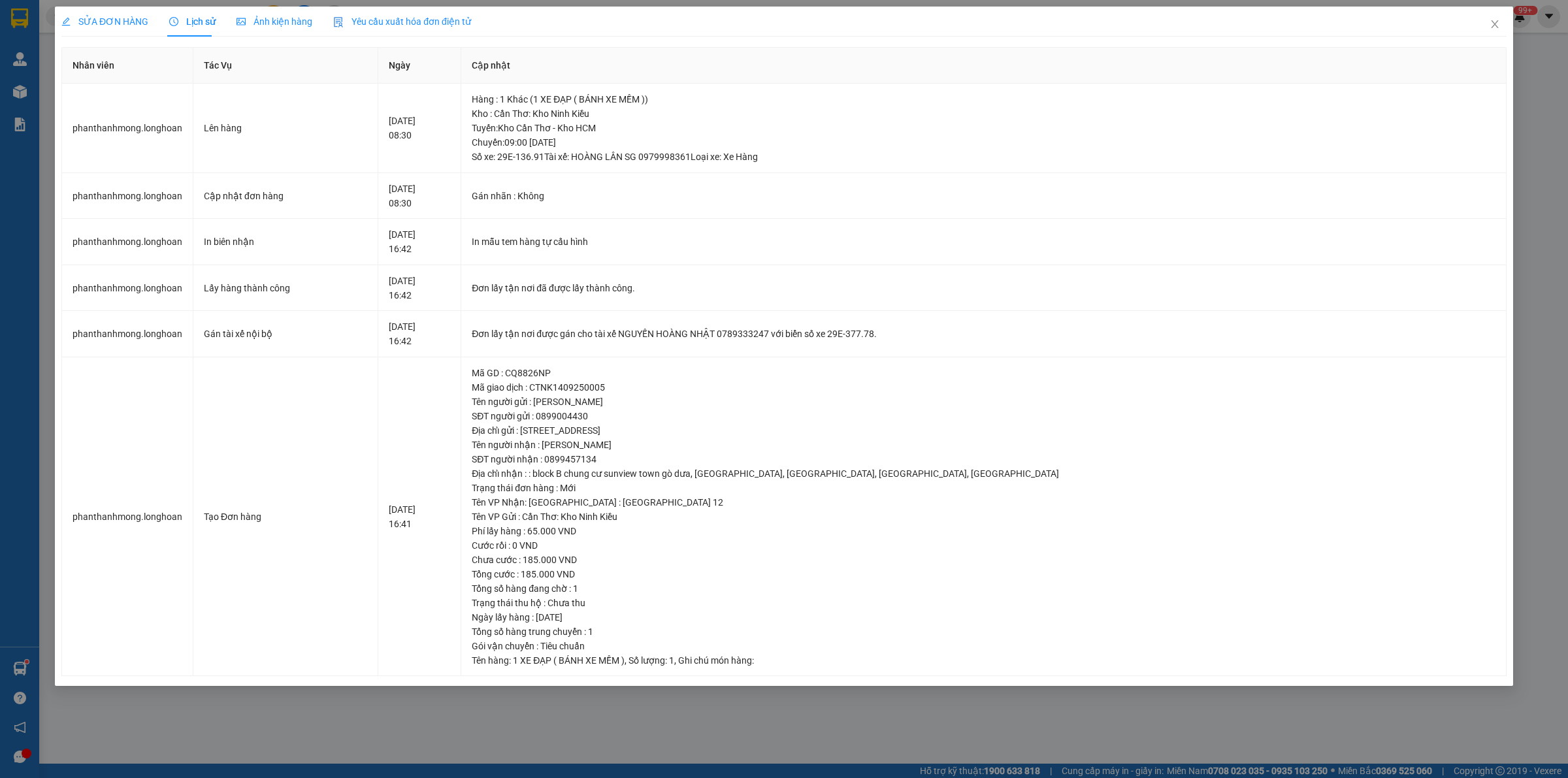
click at [130, 22] on span "SỬA ĐƠN HÀNG" at bounding box center [104, 21] width 87 height 11
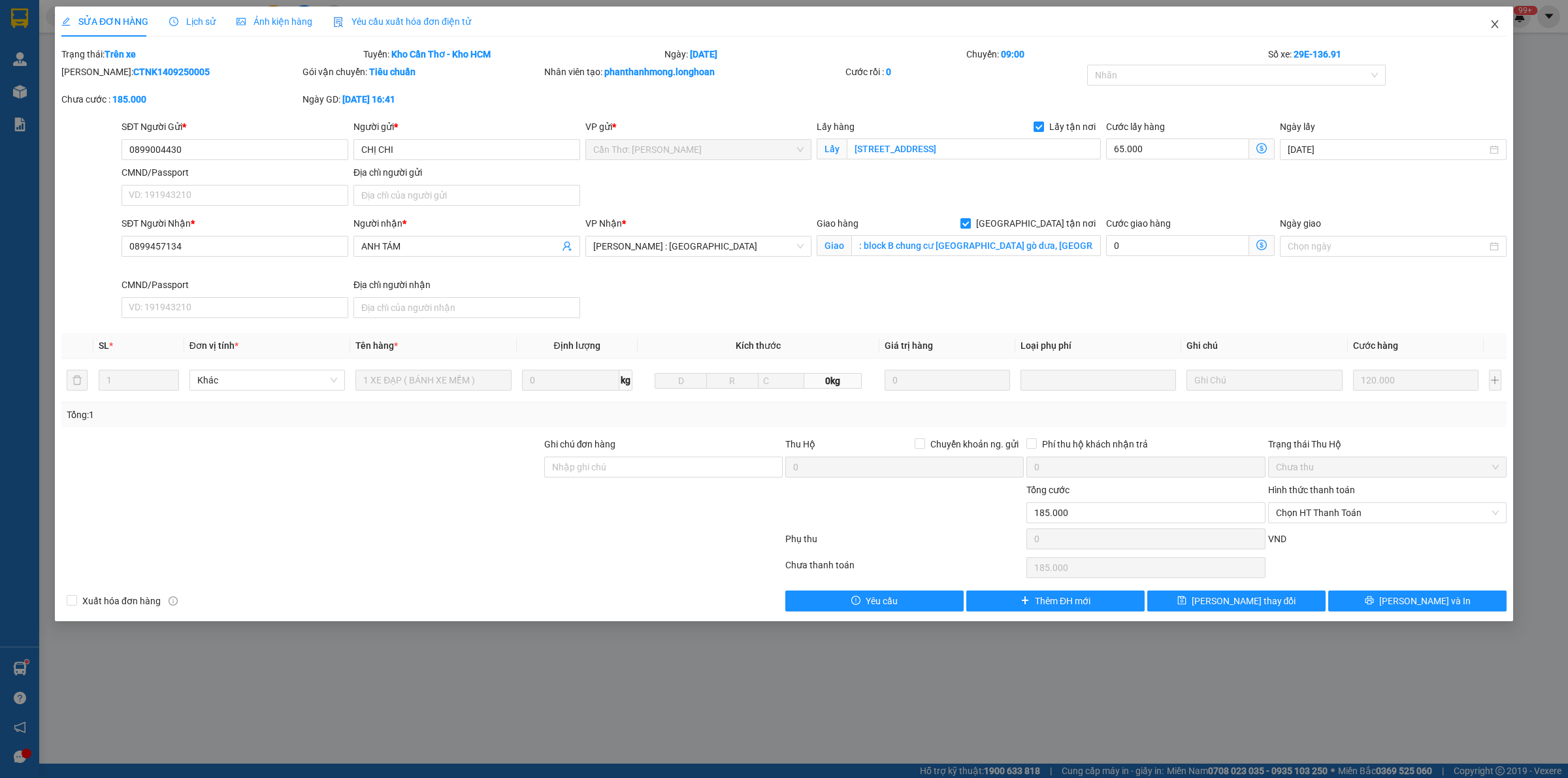
click at [1483, 20] on span "Close" at bounding box center [1495, 25] width 37 height 37
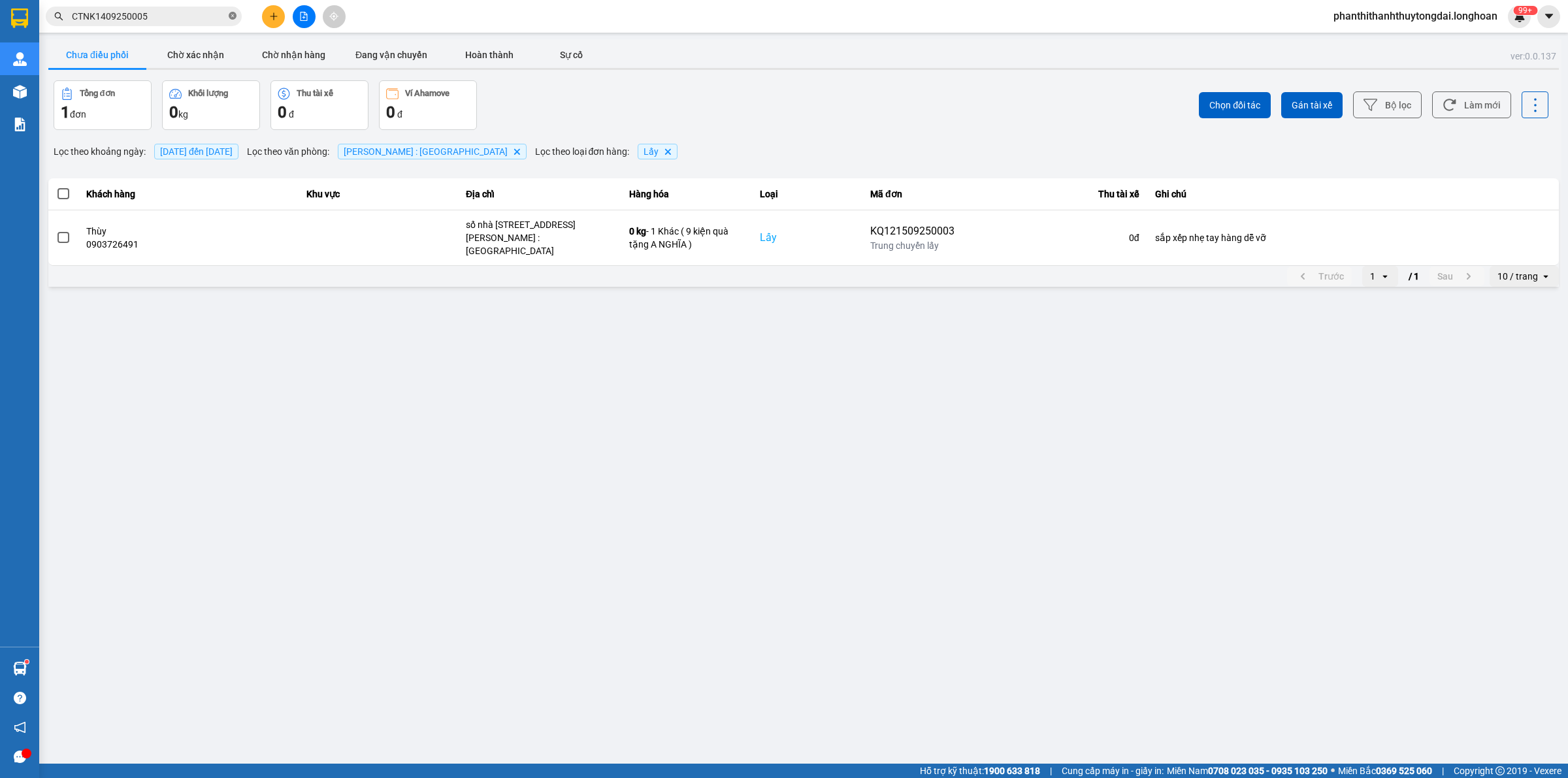
click at [230, 19] on icon "close-circle" at bounding box center [232, 16] width 8 height 8
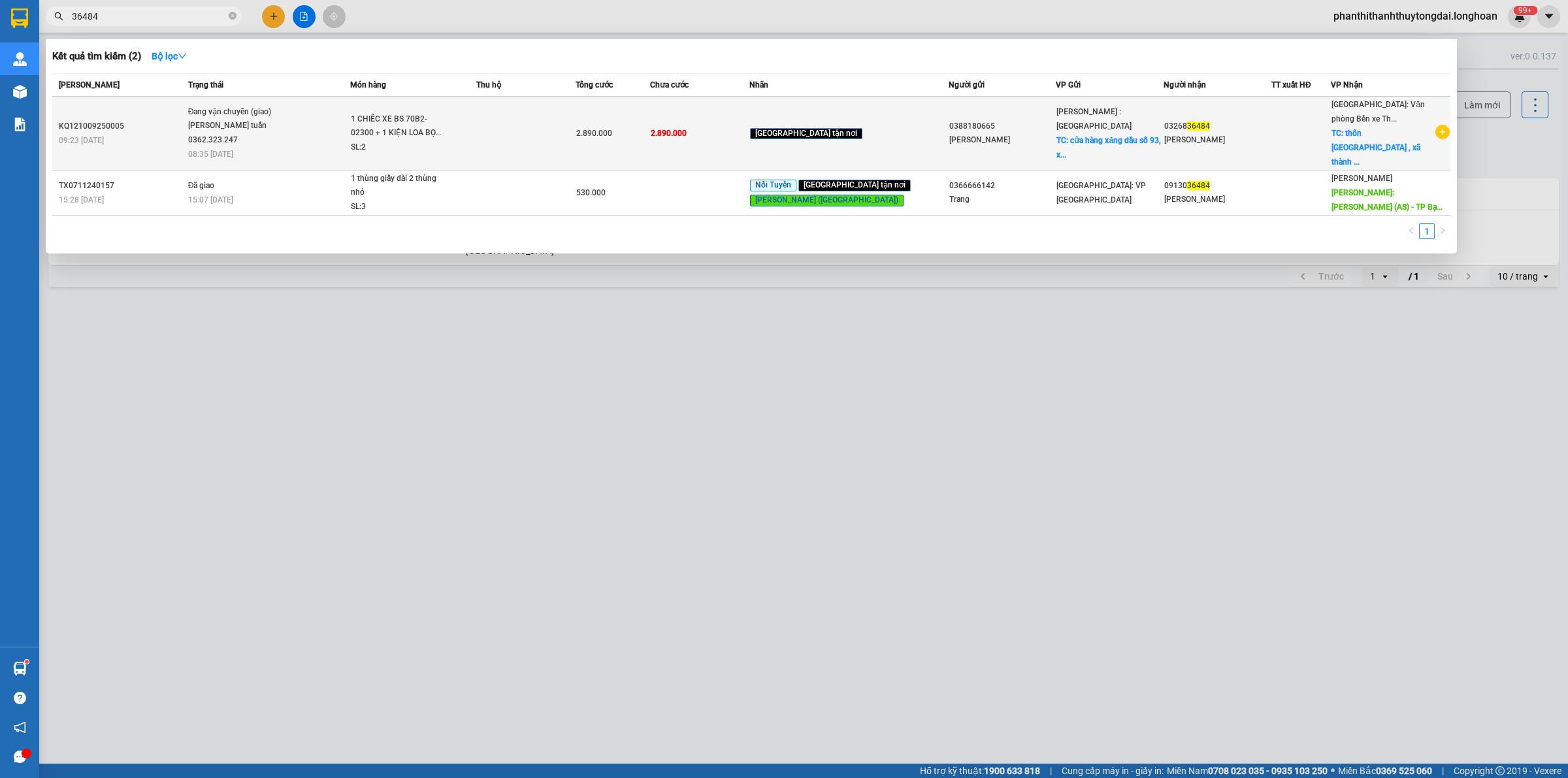
type input "36484"
click at [328, 131] on span "Đang vận chuyển (giao) vũ anh tuấn 0362.323.247 08:35 [DATE]" at bounding box center [269, 133] width 162 height 55
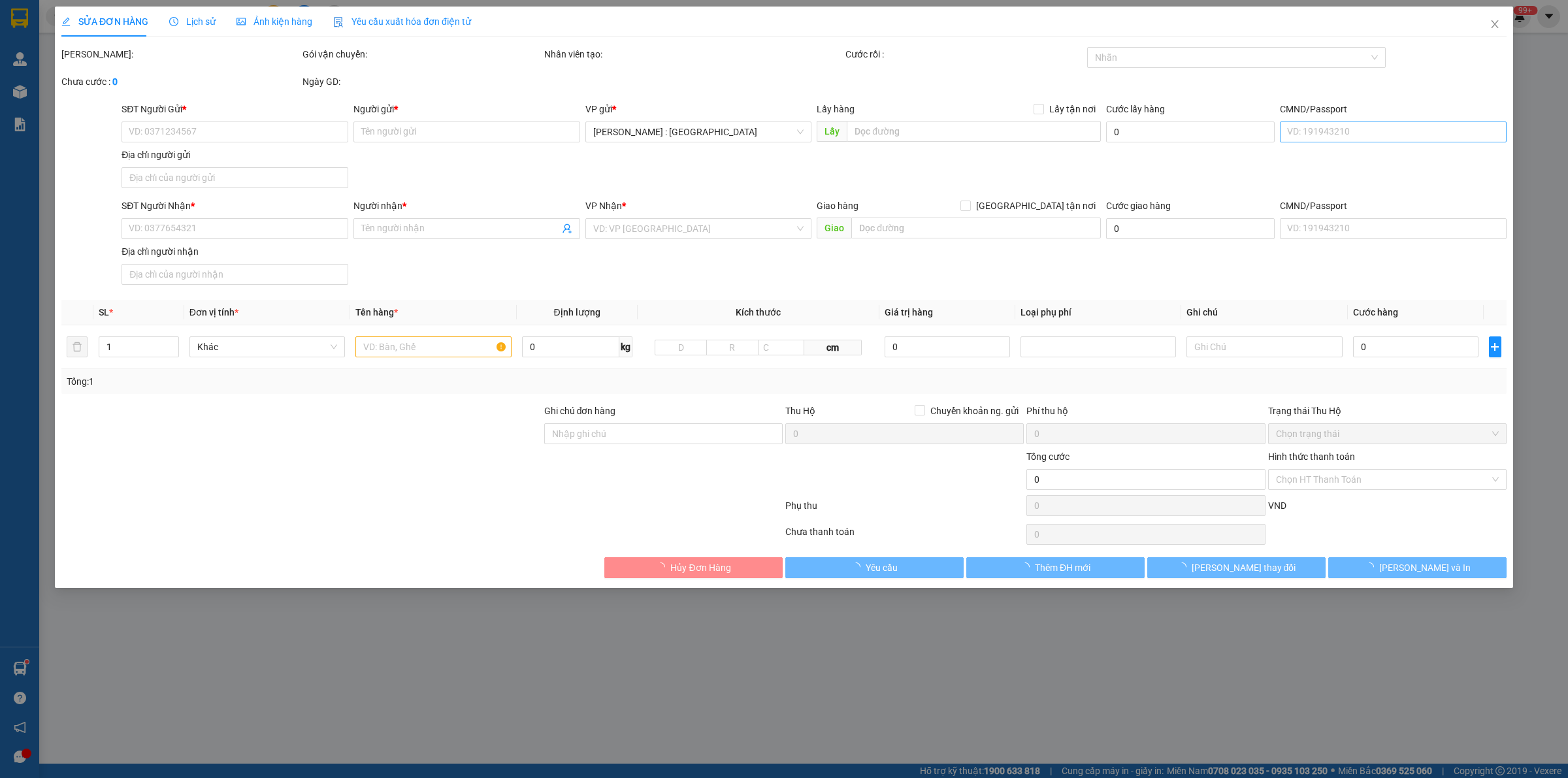
type input "0388180665"
type input "[PERSON_NAME]"
checkbox input "true"
type input "cửa hàng xăng dầu số 93, xã [GEOGRAPHIC_DATA],[GEOGRAPHIC_DATA] , [GEOGRAPHIC_D…"
type input "0326836484"
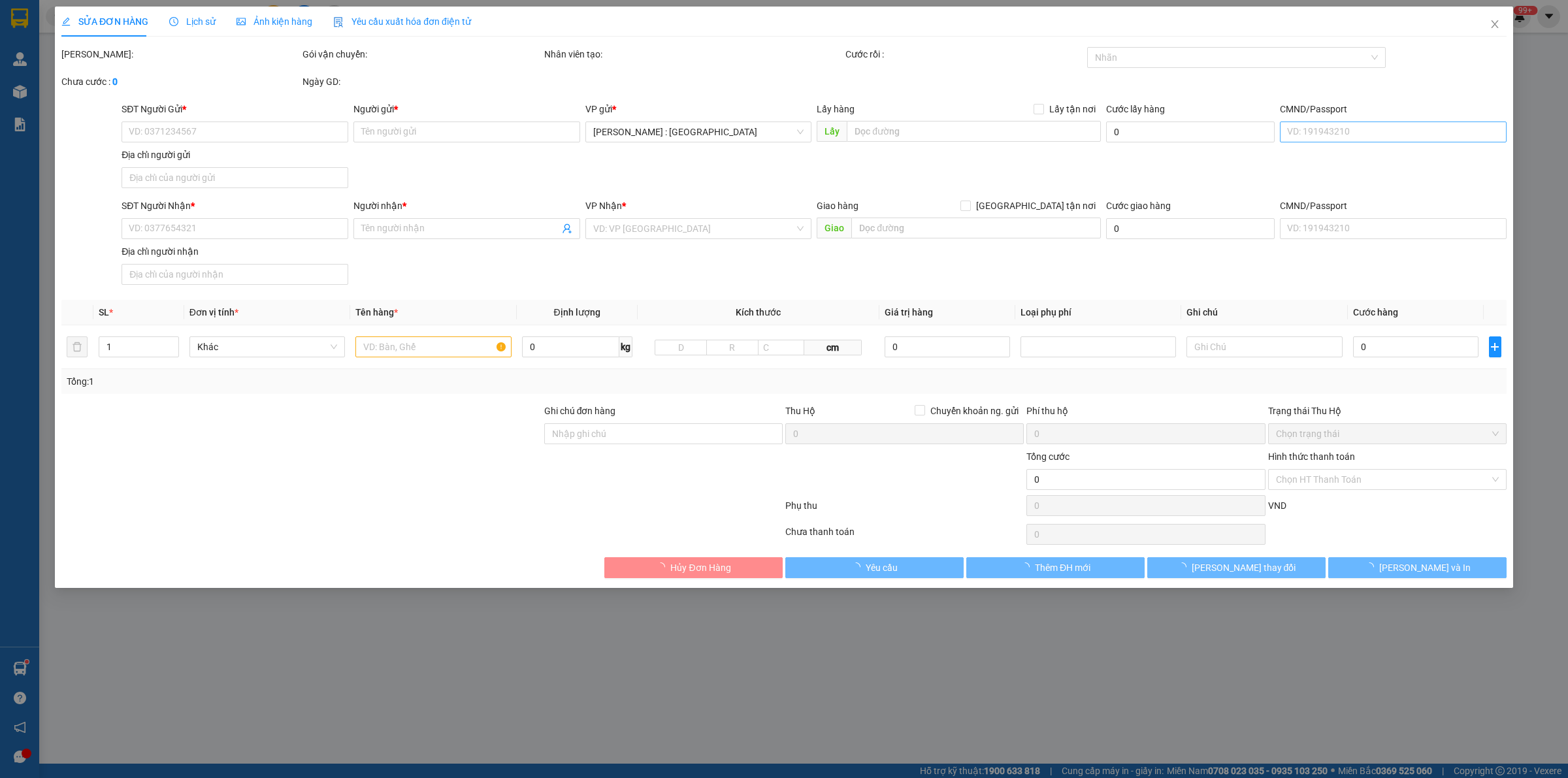
type input "[PERSON_NAME]"
checkbox input "true"
type input "thôn [GEOGRAPHIC_DATA] , xã [GEOGRAPHIC_DATA] , [GEOGRAPHIC_DATA] , [GEOGRAPHIC…"
type input "KHÔNG CHÌA KHÓA,KHÔNG CAVET"
type input "2.890.000"
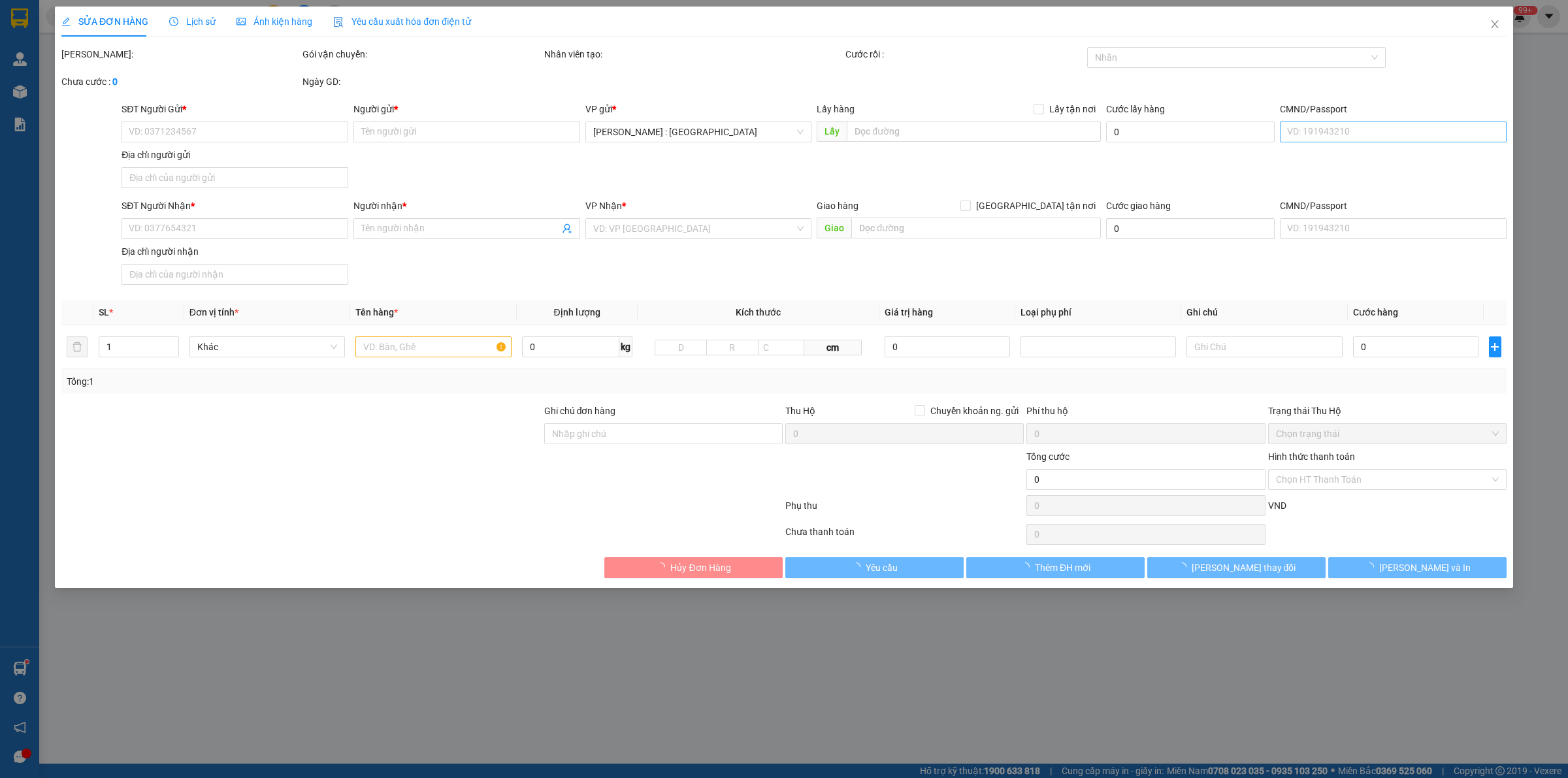
type input "2.890.000"
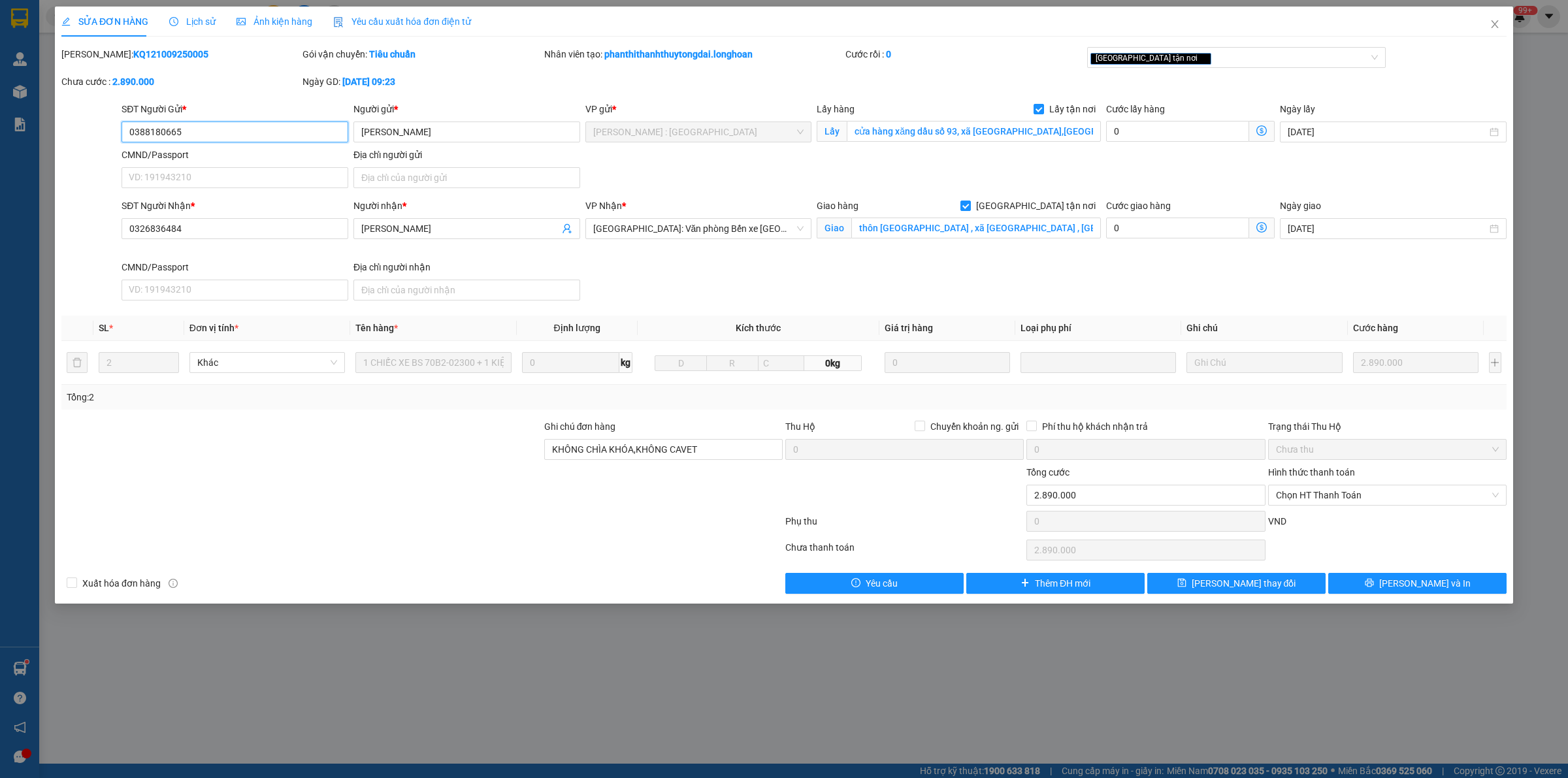
click at [294, 137] on input "0388180665" at bounding box center [235, 132] width 226 height 20
click at [294, 136] on input "0388180665" at bounding box center [235, 132] width 226 height 20
click at [1440, 589] on span "[PERSON_NAME] và In" at bounding box center [1425, 583] width 92 height 15
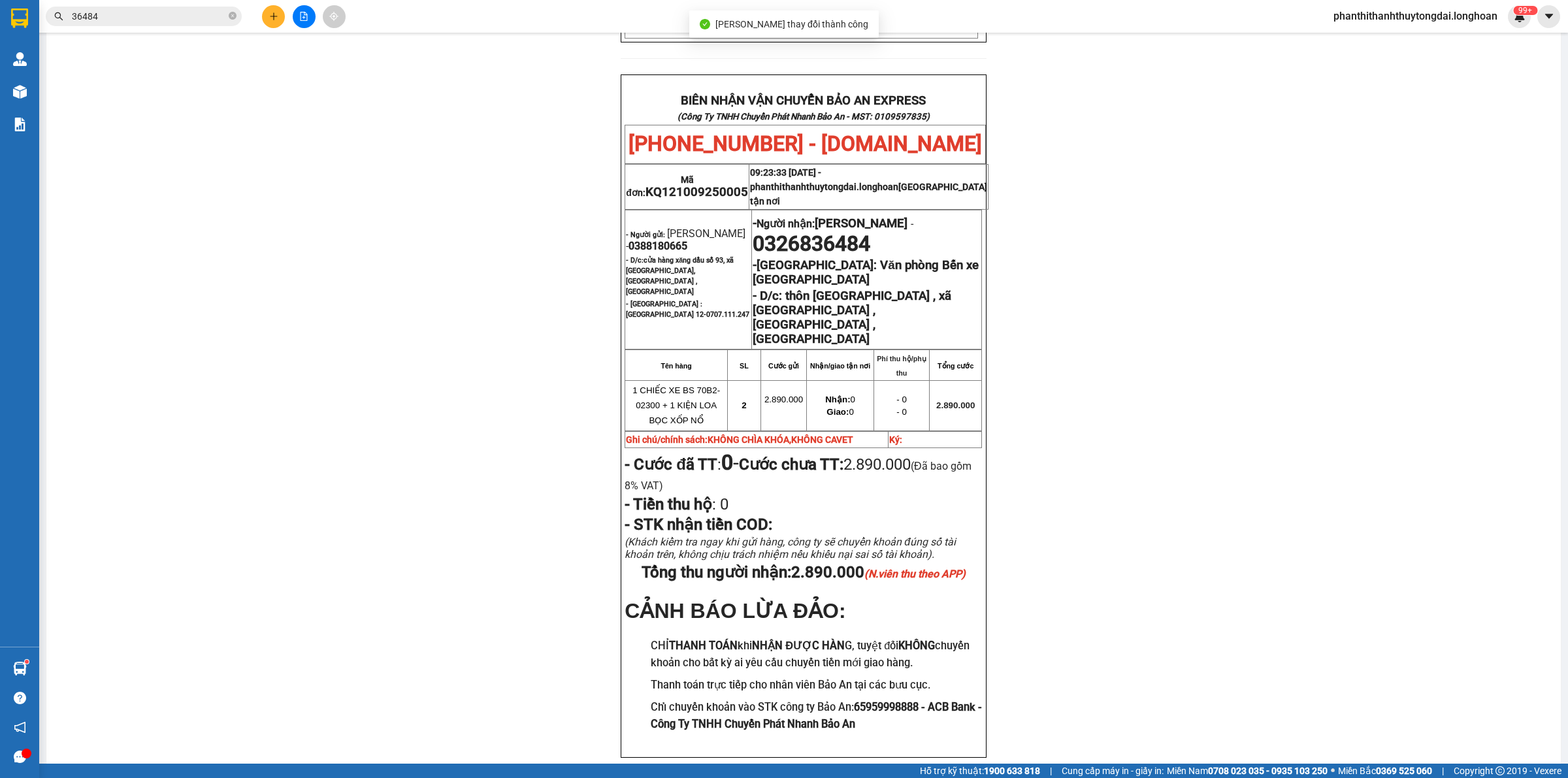
scroll to position [527, 0]
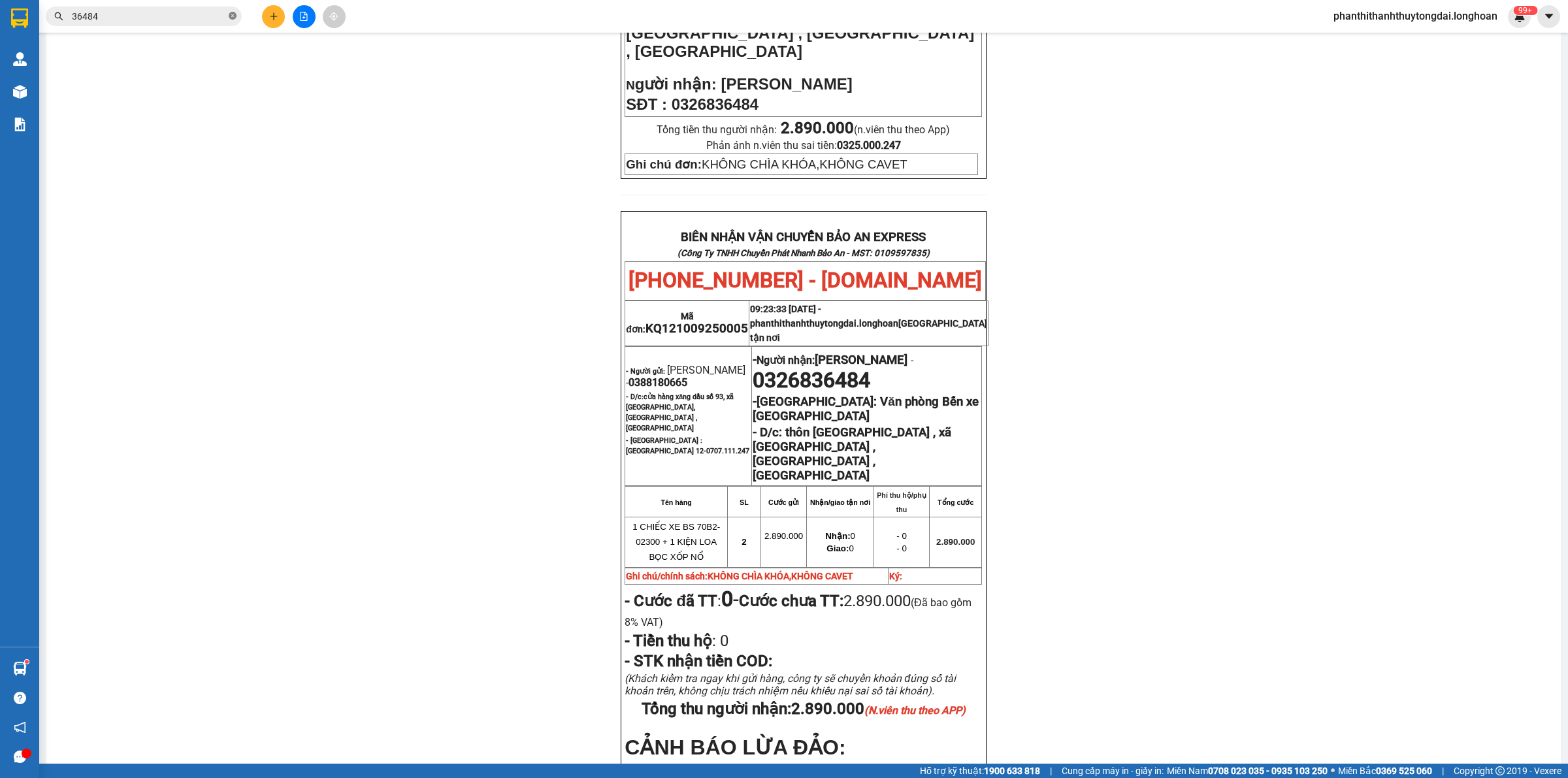
click at [233, 12] on icon "close-circle" at bounding box center [232, 16] width 8 height 8
click at [189, 20] on input "text" at bounding box center [149, 16] width 154 height 15
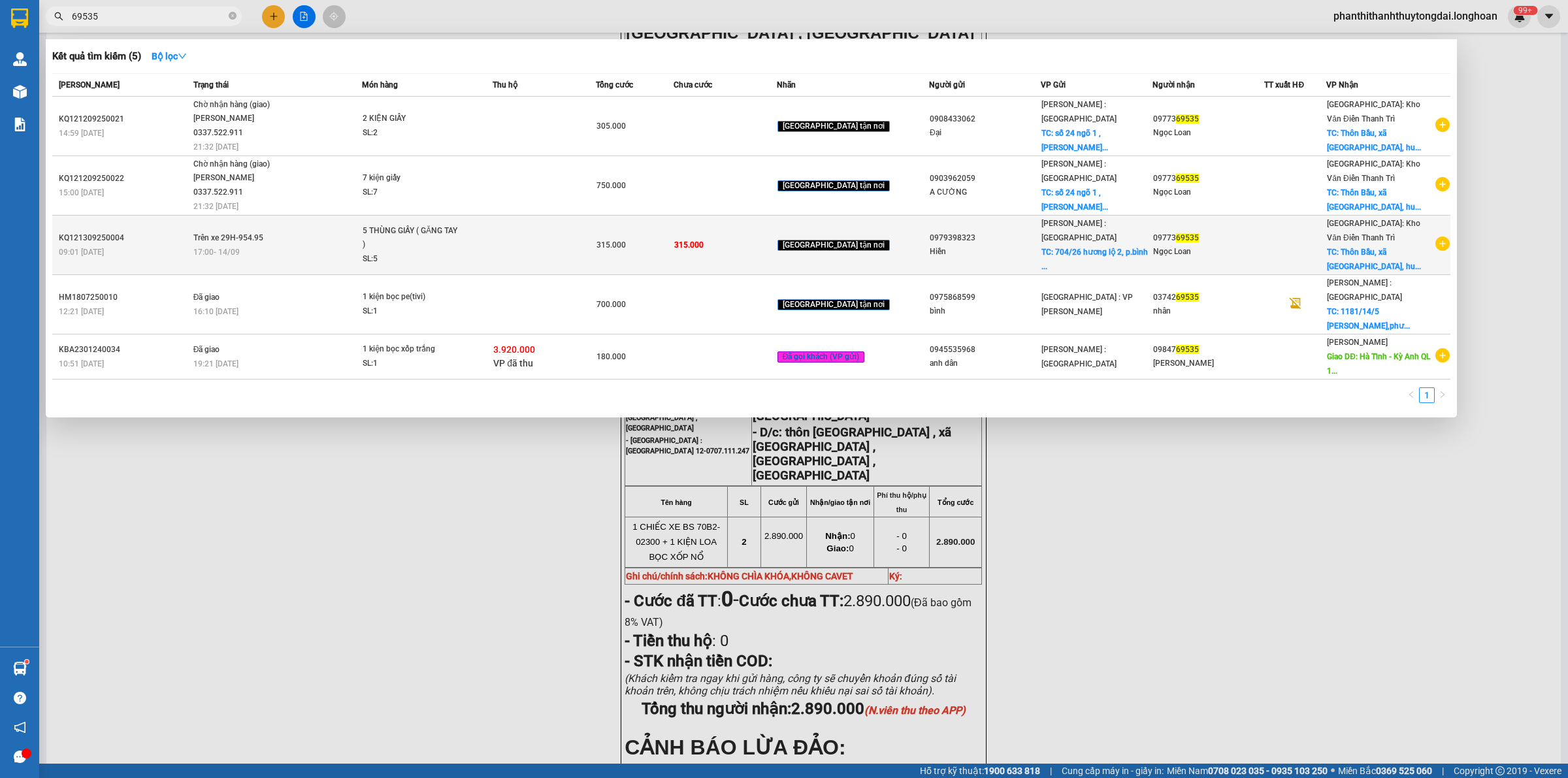
click at [542, 252] on td at bounding box center [544, 245] width 103 height 59
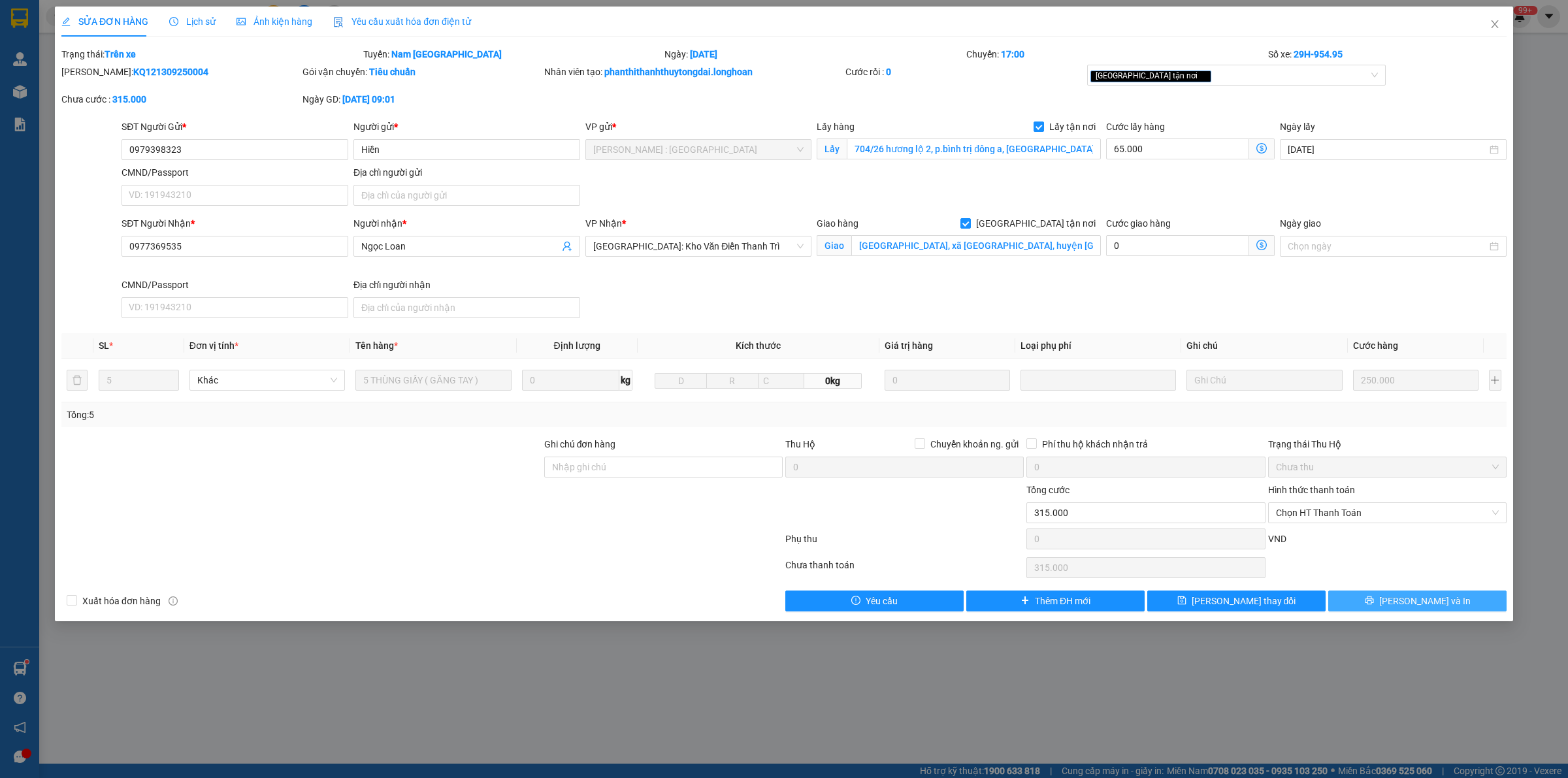
click at [1403, 606] on button "[PERSON_NAME] và In" at bounding box center [1417, 601] width 178 height 20
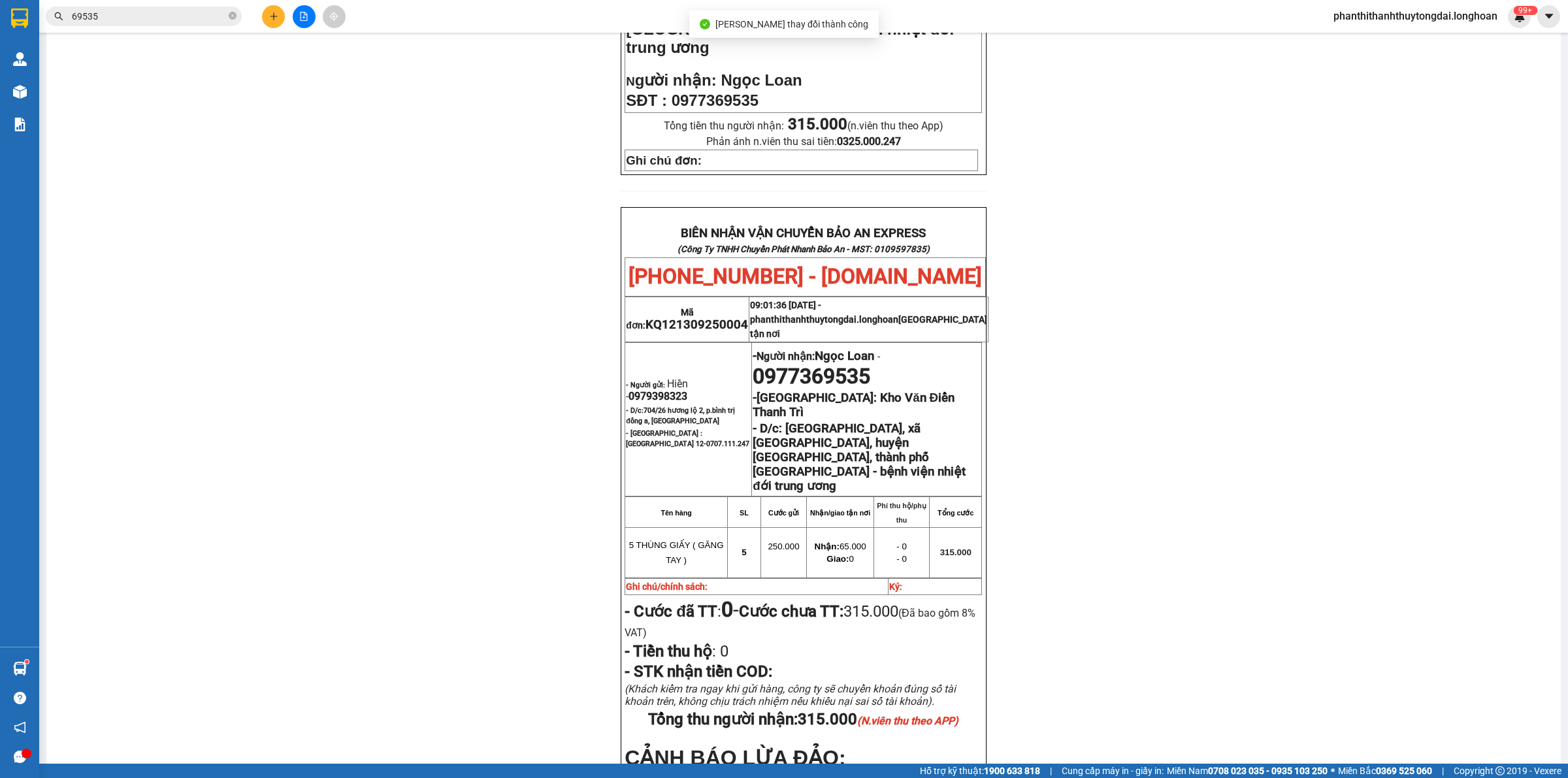
scroll to position [645, 0]
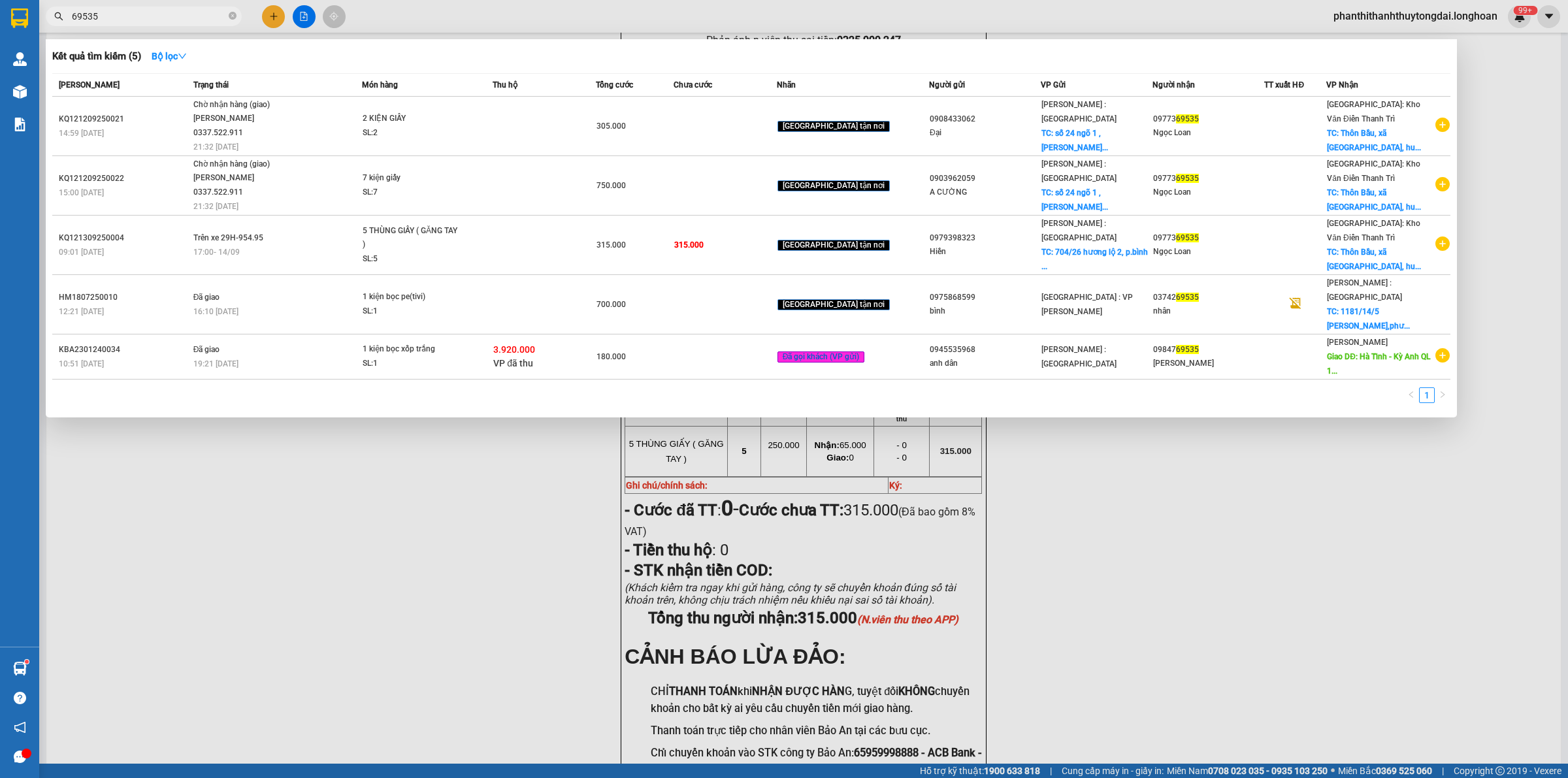
click at [201, 18] on input "69535" at bounding box center [149, 16] width 154 height 15
click at [439, 520] on div at bounding box center [784, 389] width 1568 height 778
click at [204, 20] on input "69535" at bounding box center [149, 16] width 154 height 15
click at [235, 12] on icon "close-circle" at bounding box center [232, 16] width 8 height 8
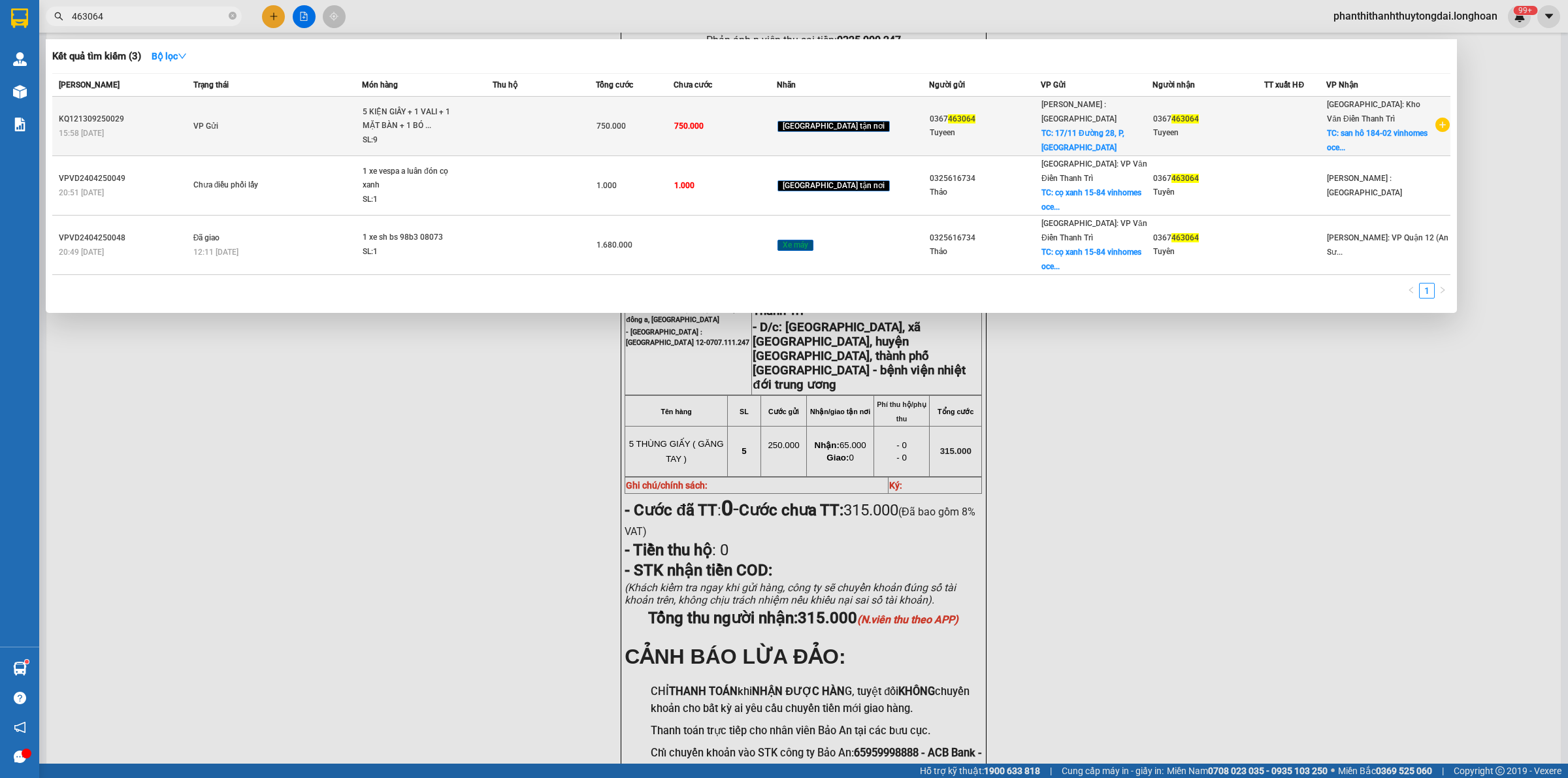
click at [314, 113] on td "VP Gửi" at bounding box center [276, 126] width 172 height 59
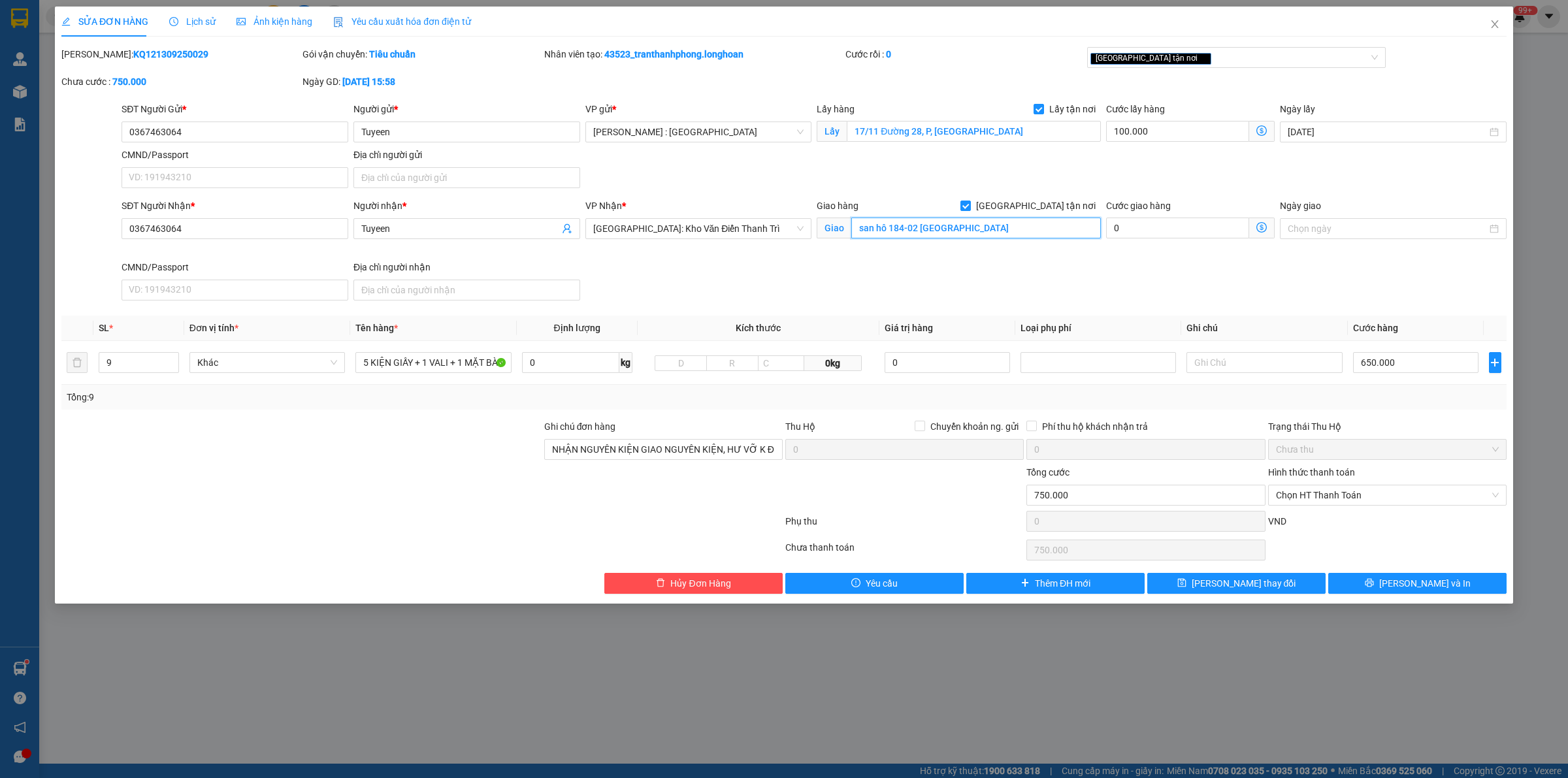
click at [910, 225] on input "san hô 184-02 vinhomes oceanpark1 gia lâm HN" at bounding box center [976, 227] width 250 height 20
drag, startPoint x: 917, startPoint y: 229, endPoint x: 854, endPoint y: 234, distance: 63.2
click at [854, 234] on input "san hô 184-02 vinhomes oceanpark1 gia lâm HN" at bounding box center [976, 227] width 250 height 20
click at [857, 229] on input "vinhomes oceanpark1 gia lâm HN" at bounding box center [976, 227] width 250 height 20
paste input "Hải âu 02-184"
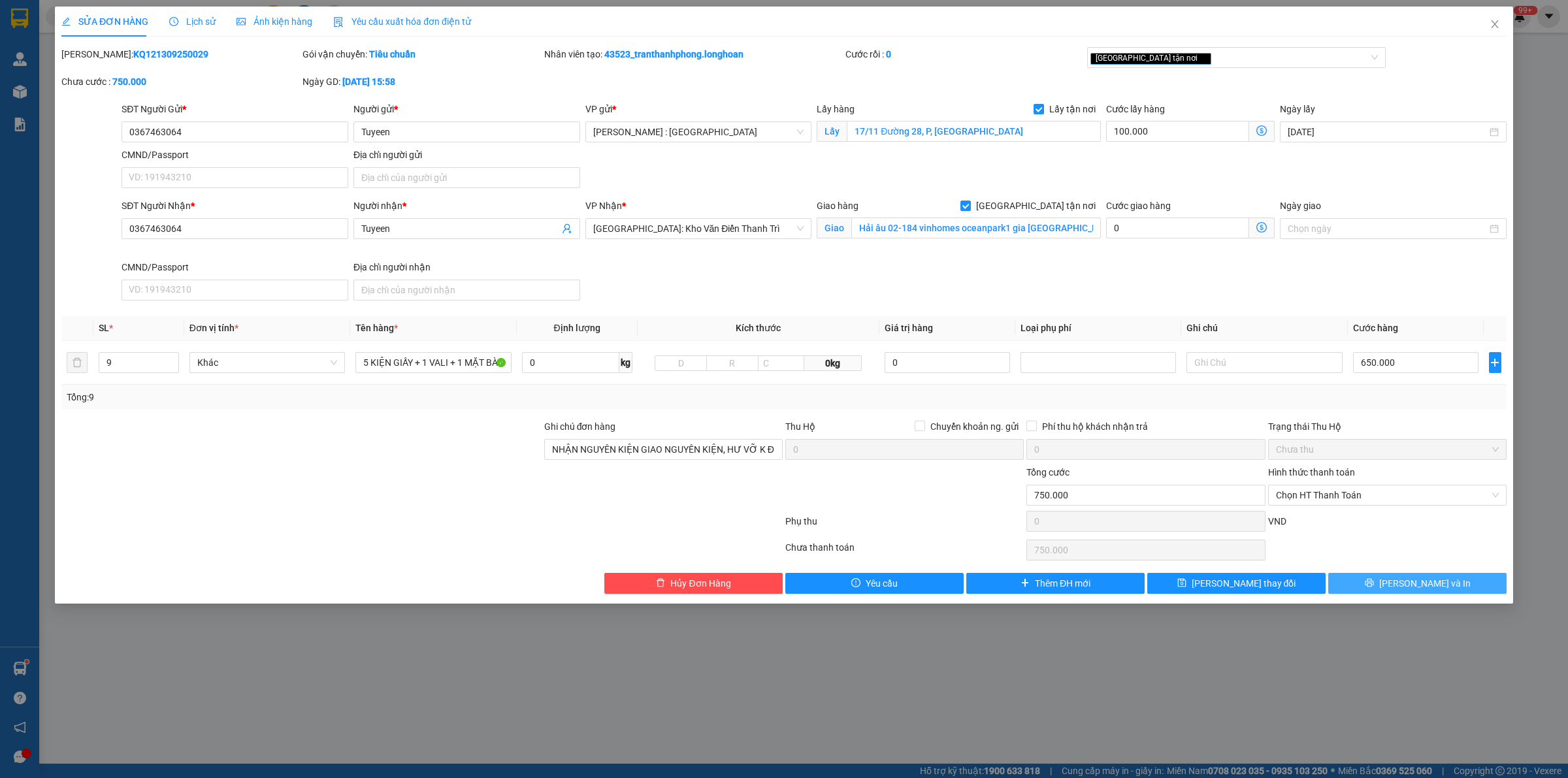
click at [1440, 585] on span "[PERSON_NAME] và In" at bounding box center [1425, 583] width 92 height 15
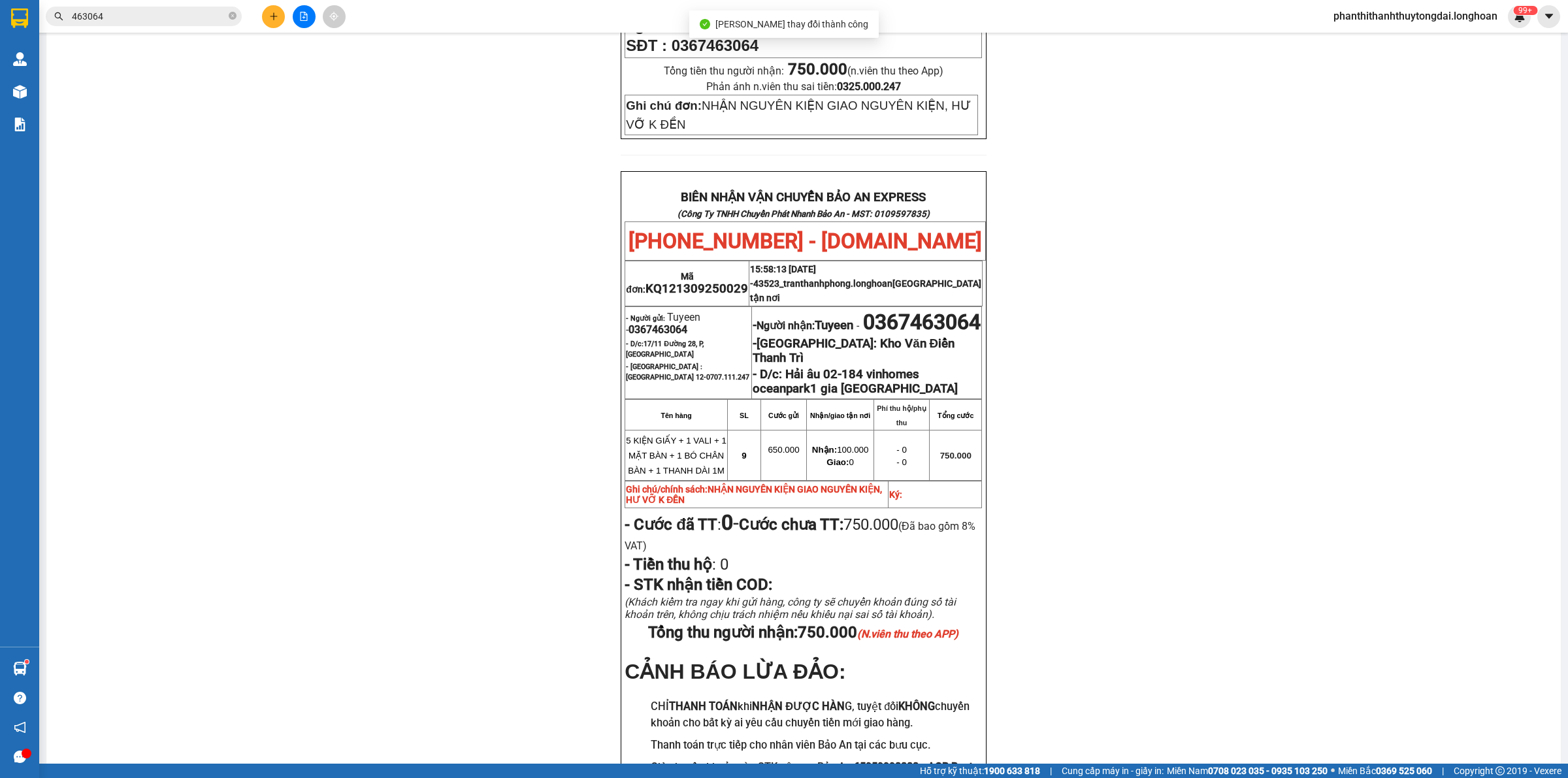
scroll to position [652, 0]
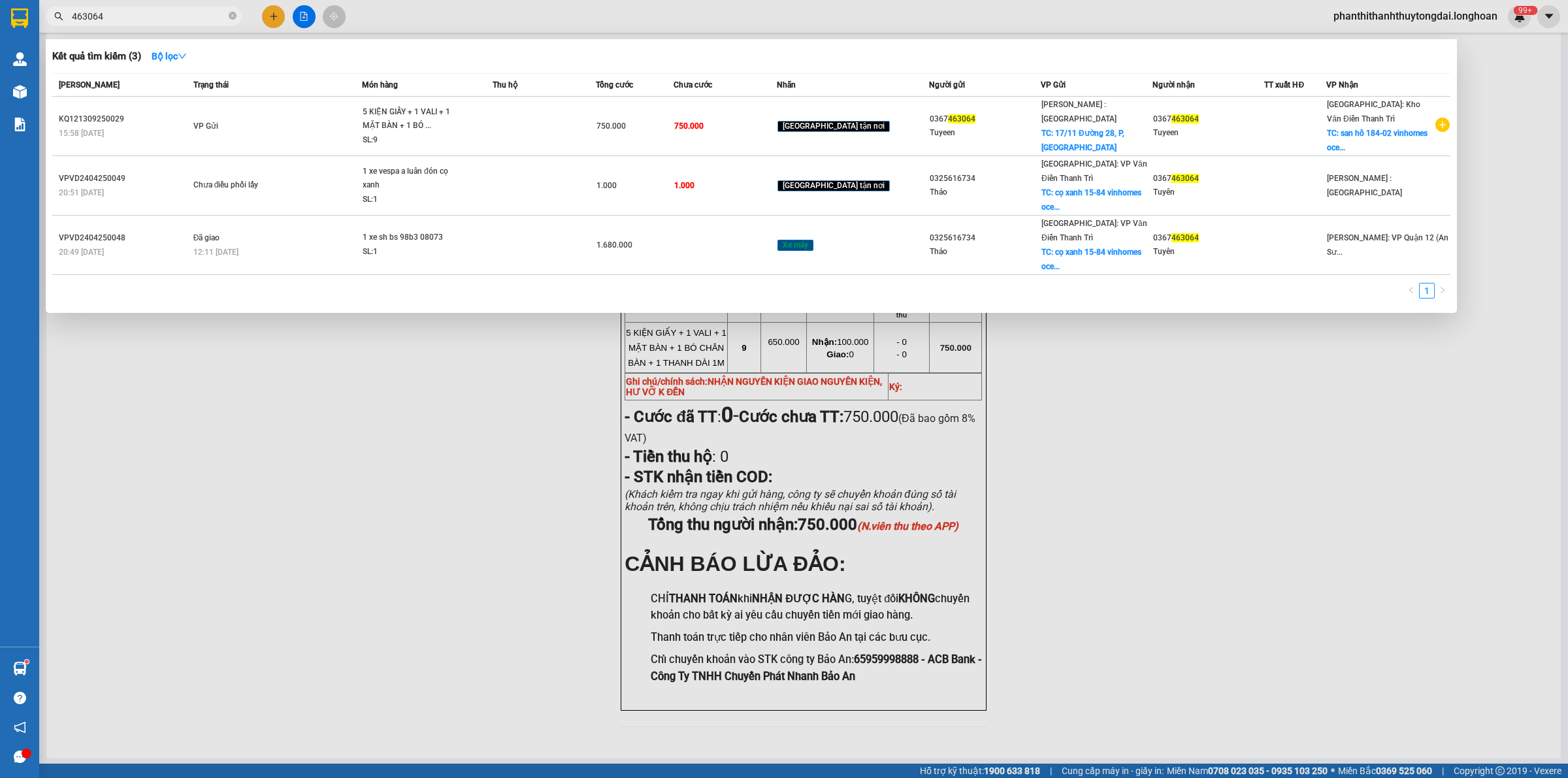
drag, startPoint x: 230, startPoint y: 15, endPoint x: 200, endPoint y: 13, distance: 30.1
click at [228, 13] on icon "close-circle" at bounding box center [232, 16] width 8 height 8
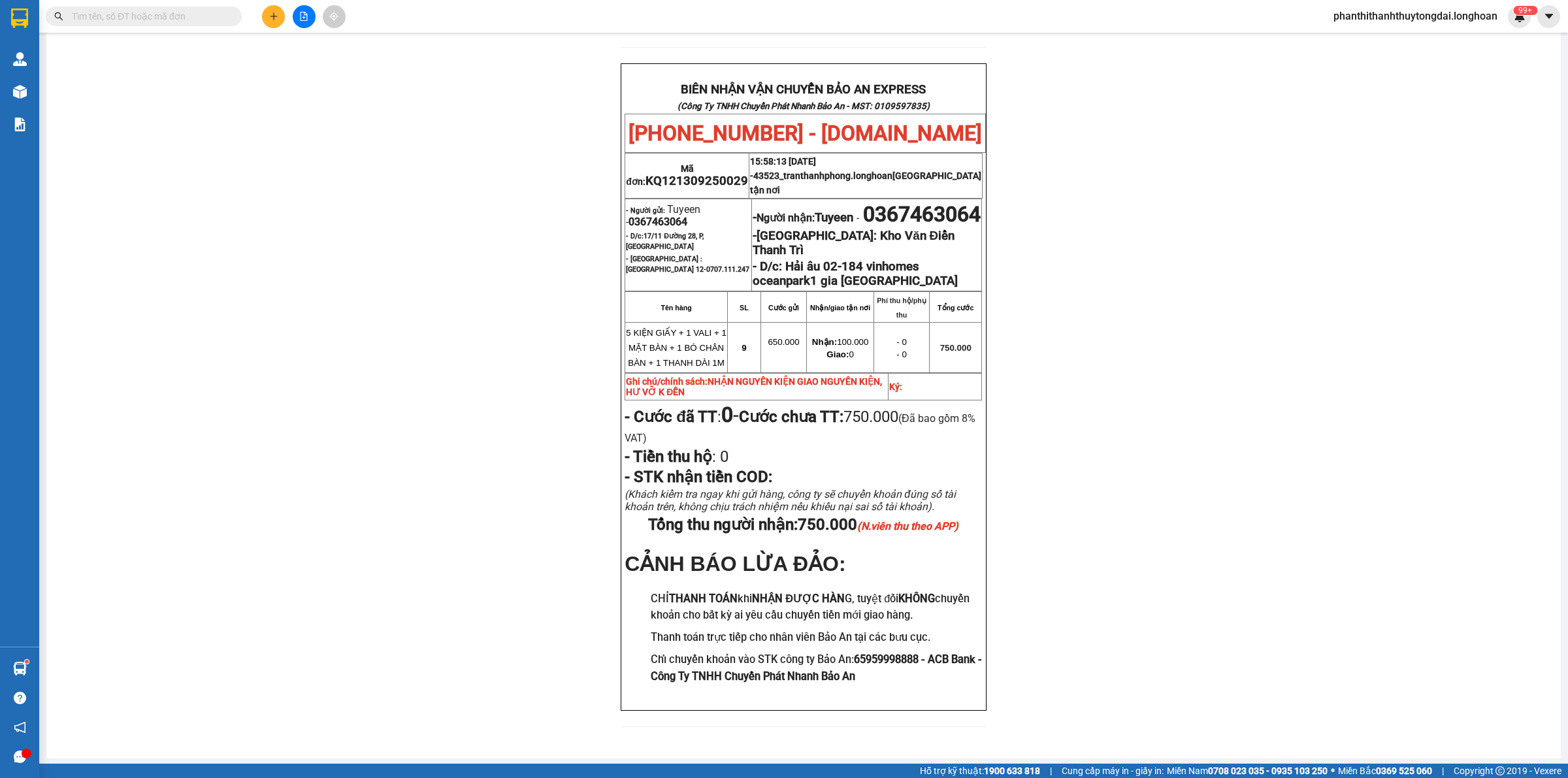
click at [199, 13] on input "text" at bounding box center [149, 16] width 154 height 15
paste input "0907909670"
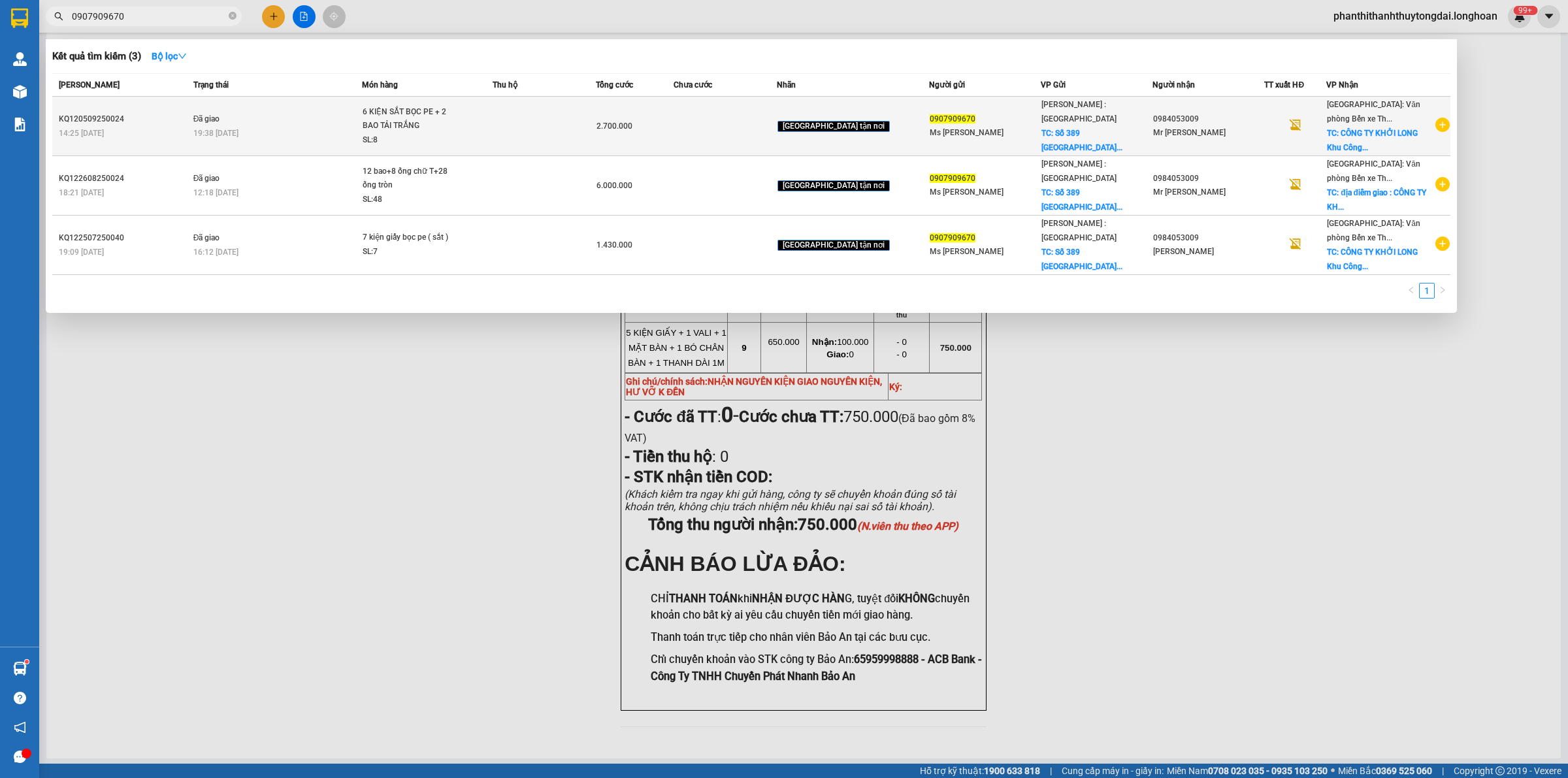
click at [278, 132] on div "19:38 - 10/09" at bounding box center [277, 133] width 168 height 15
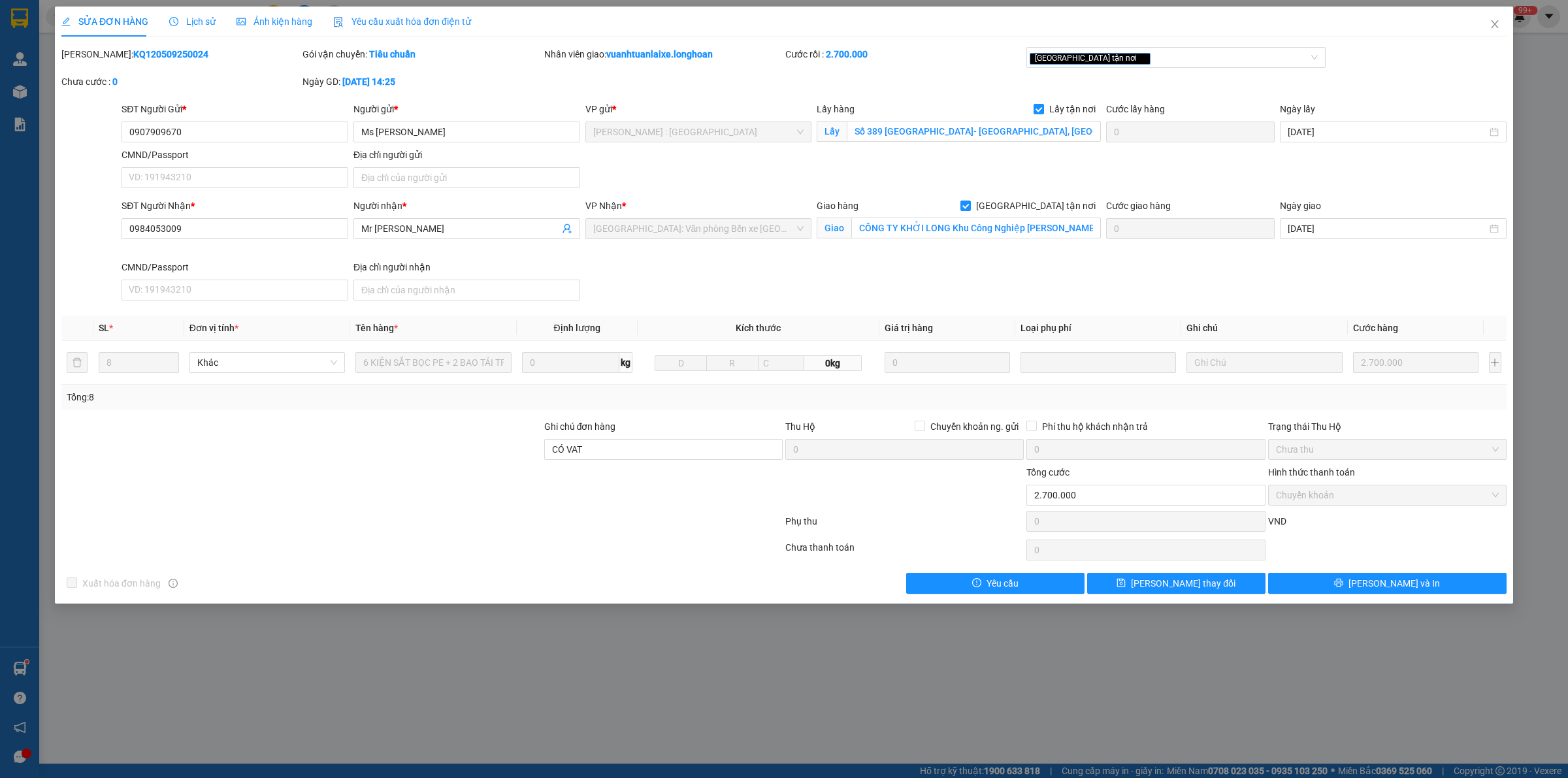
click at [185, 11] on div "Lịch sử" at bounding box center [193, 21] width 47 height 30
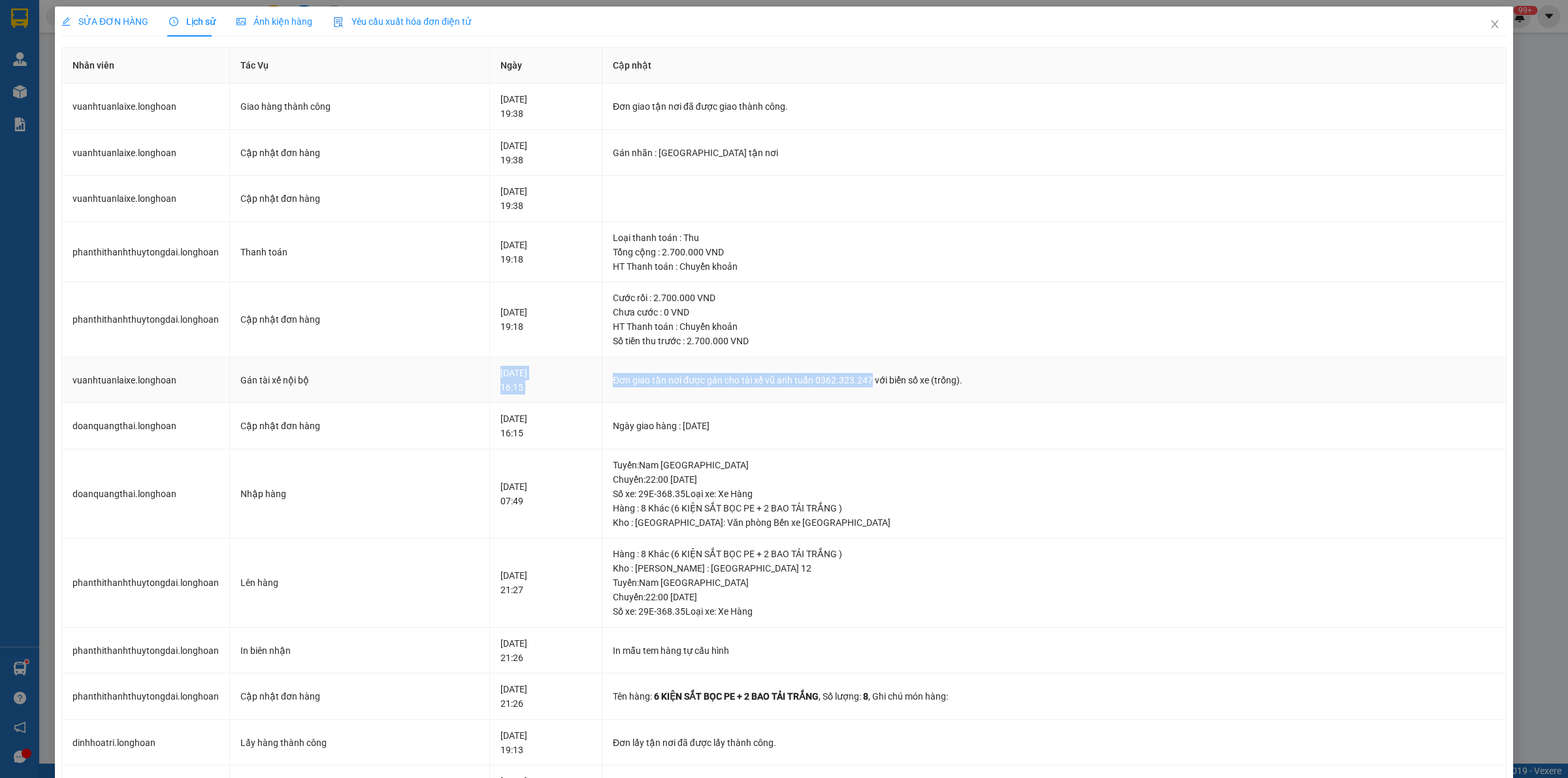
drag, startPoint x: 812, startPoint y: 380, endPoint x: 527, endPoint y: 361, distance: 285.6
click at [527, 361] on tr "vuanhtuanlaixe.longhoan Gán tài xế nội bộ 10-09-2025 16:15 Đơn giao tận nơi đượ…" at bounding box center [784, 380] width 1444 height 47
click at [645, 376] on div "Đơn giao tận nơi được gán cho tài xế vũ anh tuấn 0362.323.247 với biển số xe (t…" at bounding box center [1053, 380] width 882 height 15
drag, startPoint x: 814, startPoint y: 380, endPoint x: 562, endPoint y: 383, distance: 252.0
click at [612, 383] on div "Đơn giao tận nơi được gán cho tài xế vũ anh tuấn 0362.323.247 với biển số xe (t…" at bounding box center [1053, 380] width 882 height 15
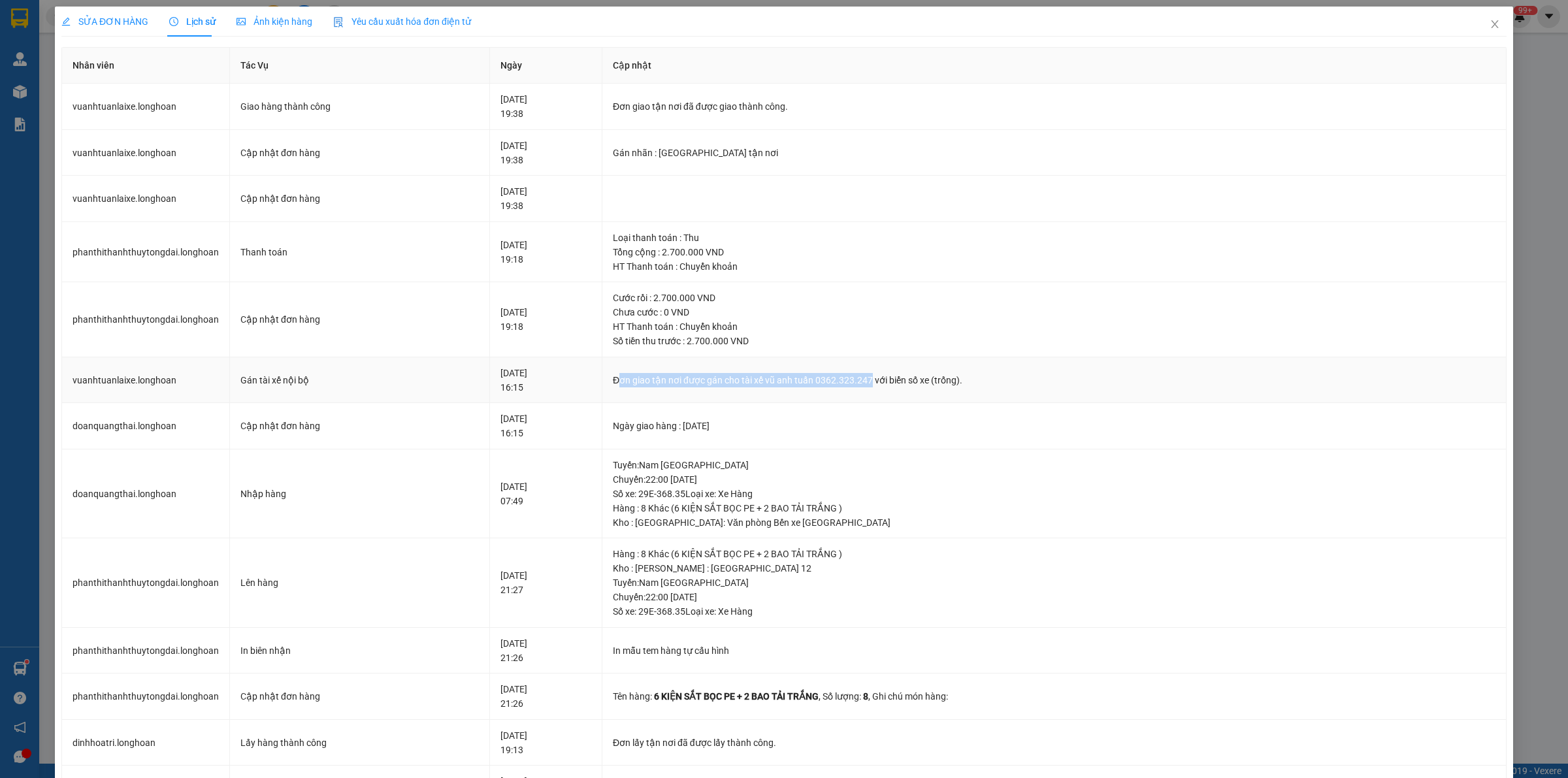
click at [695, 389] on td "Đơn giao tận nơi được gán cho tài xế vũ anh tuấn 0362.323.247 với biển số xe (t…" at bounding box center [1054, 380] width 904 height 47
click at [794, 385] on div "Đơn giao tận nơi được gán cho tài xế vũ anh tuấn 0362.323.247 với biển số xe (t…" at bounding box center [1053, 380] width 882 height 15
click at [794, 384] on div "Đơn giao tận nơi được gán cho tài xế vũ anh tuấn 0362.323.247 với biển số xe (t…" at bounding box center [1053, 380] width 882 height 15
copy div "Đơn giao tận nơi được gán cho tài xế vũ anh tuấn 0362.323.247 với biển số xe (t…"
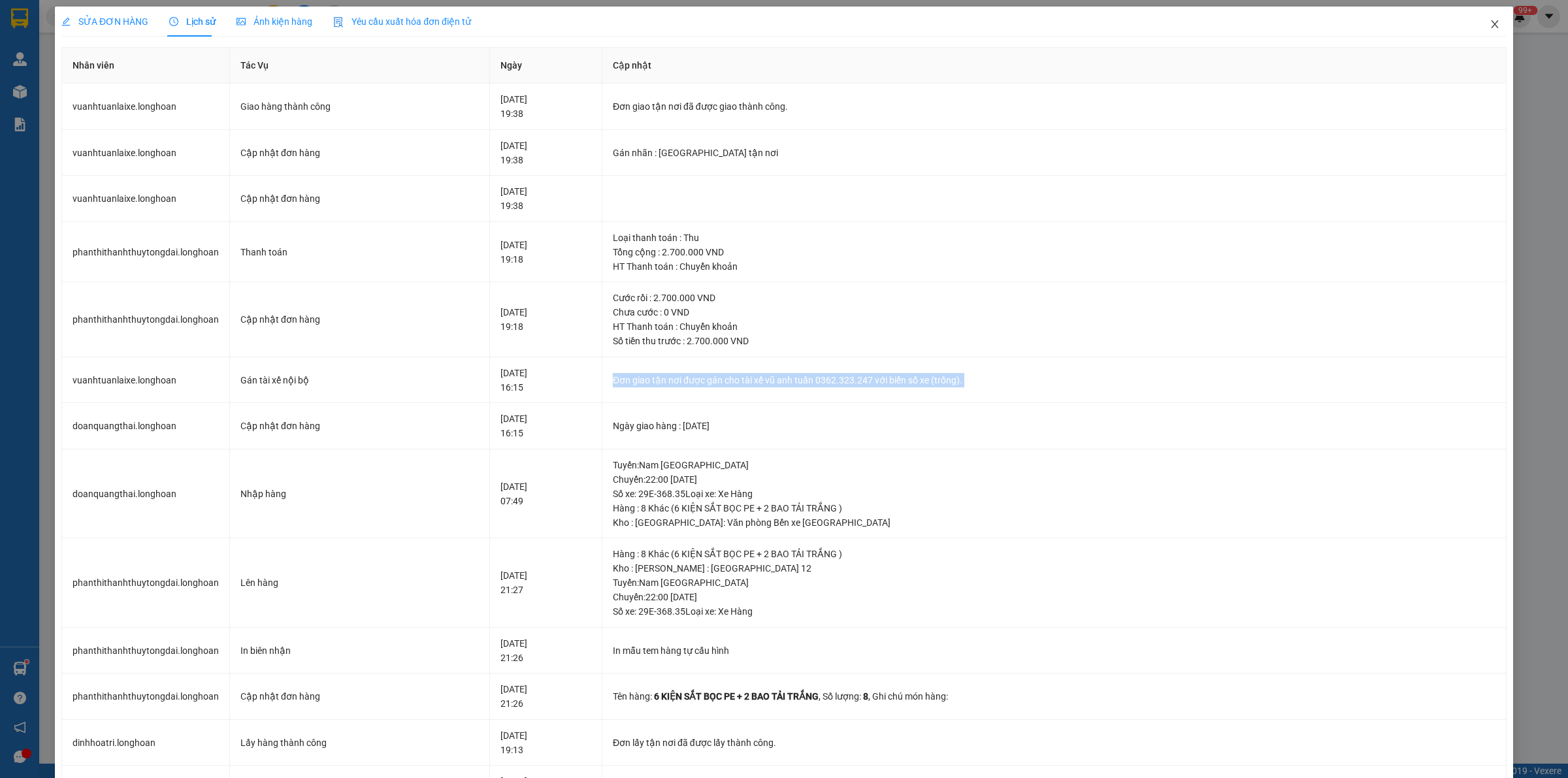
click at [1491, 26] on icon "close" at bounding box center [1494, 24] width 7 height 8
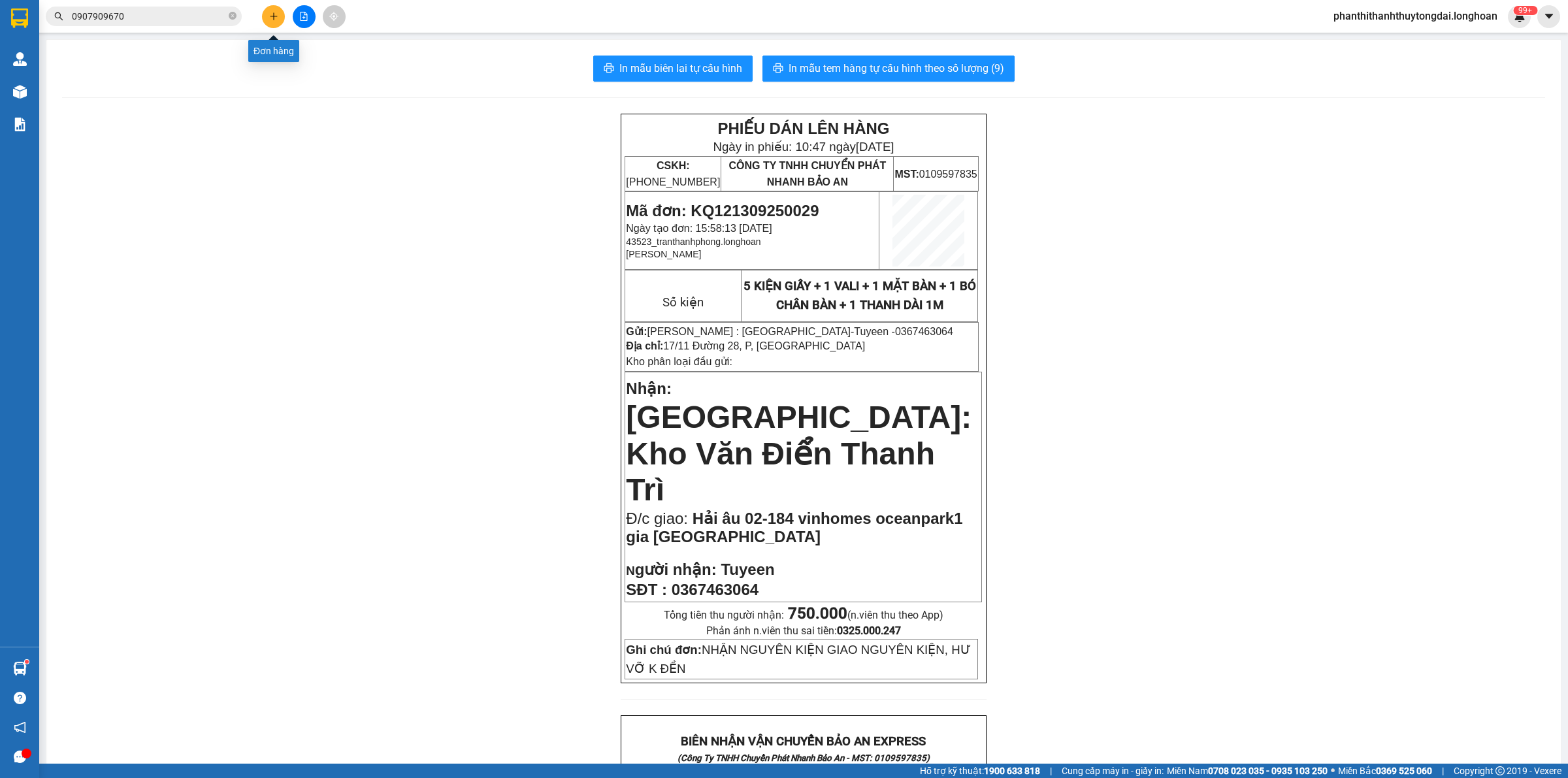
click at [268, 11] on button at bounding box center [273, 16] width 22 height 22
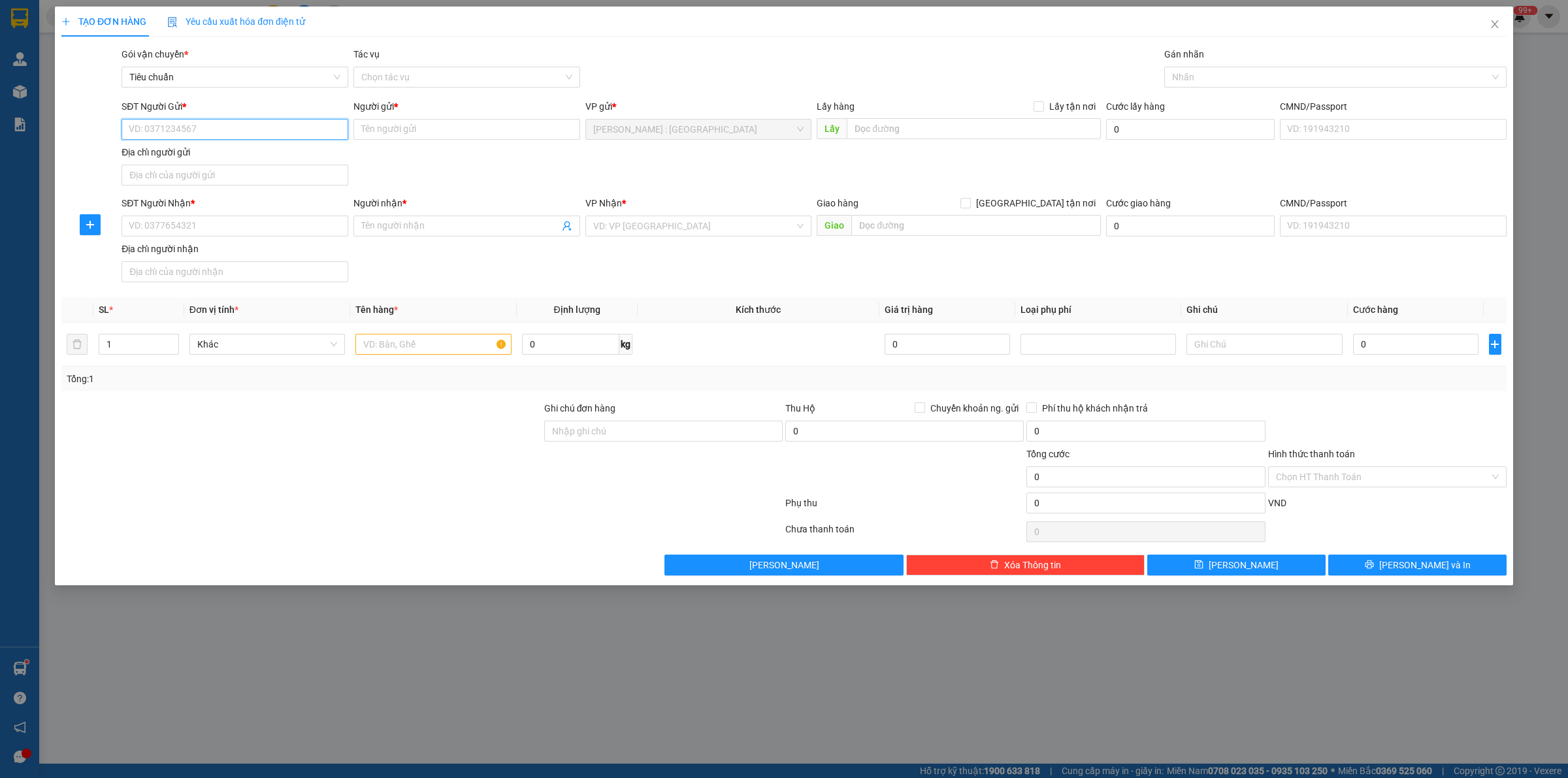
click at [213, 133] on input "SĐT Người Gửi *" at bounding box center [235, 129] width 226 height 20
paste input "0765341347"
click at [910, 131] on input "text" at bounding box center [973, 128] width 255 height 20
paste input "Đón: 30/1b dg phùng thị chuyện ấp thới tứ xã thới tam thôn huyện hóc môn tpchm"
click at [299, 237] on div "SĐT Người Nhận * VD: 0377654321" at bounding box center [235, 218] width 226 height 46
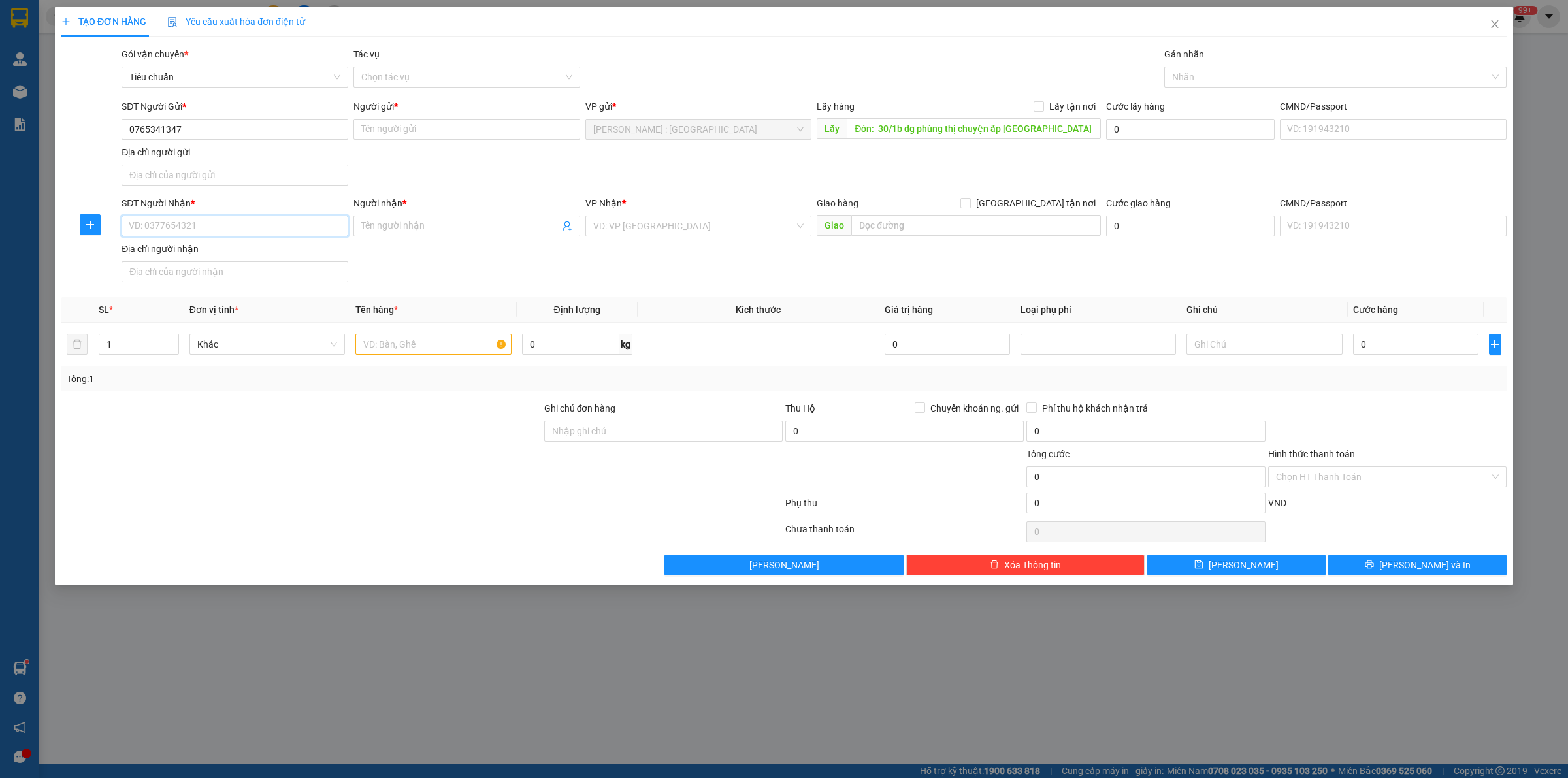
paste input "0985610868"
click at [400, 224] on input "Người nhận *" at bounding box center [459, 225] width 198 height 15
paste input "NHUNG"
click at [432, 131] on input "Người gửi *" at bounding box center [466, 129] width 226 height 20
paste input "Trang"
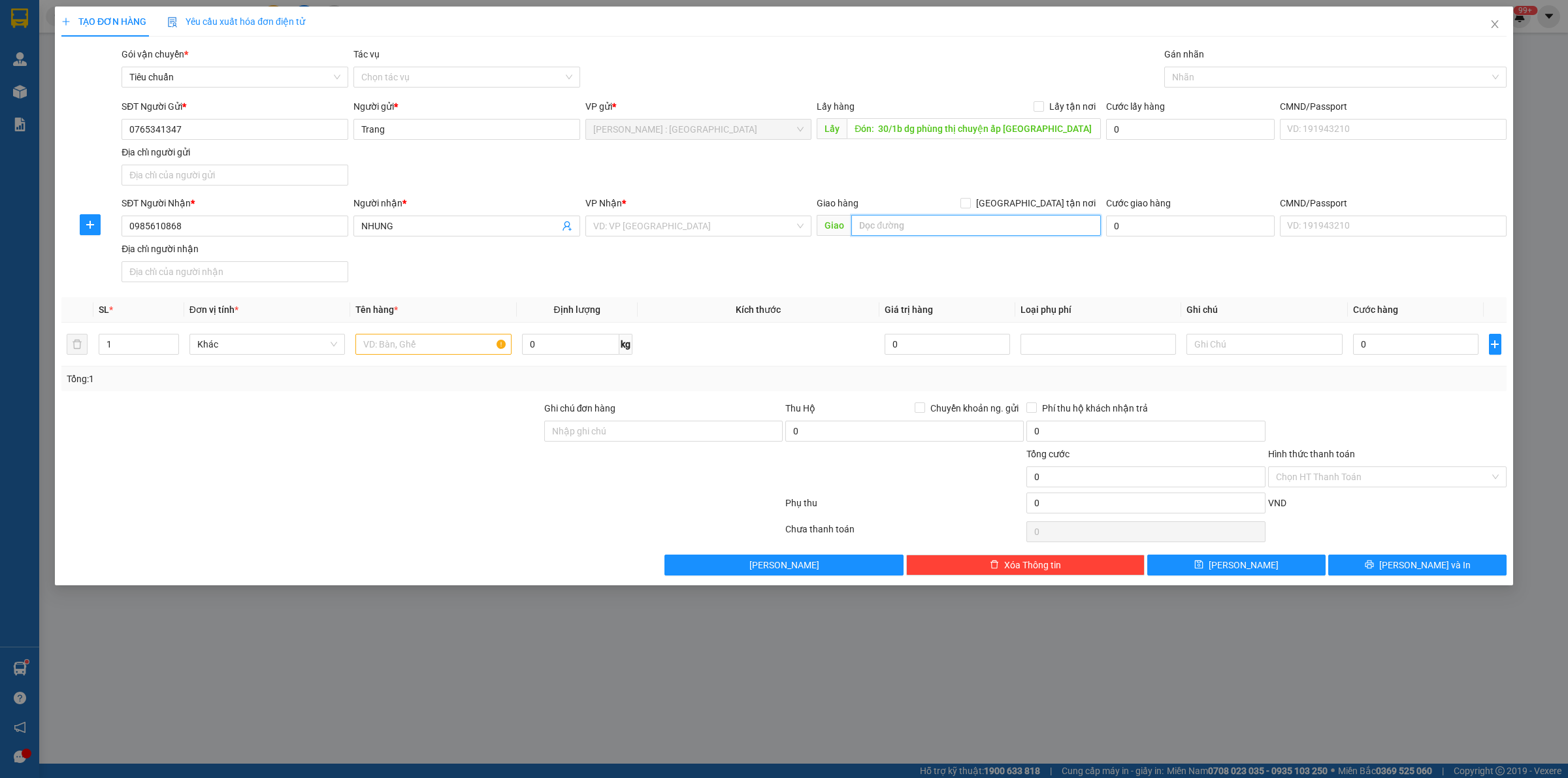
click at [951, 230] on input "text" at bounding box center [976, 224] width 250 height 20
paste input "Trả : Hh3a linh đàm hoàng liệt hoàng mai hà nội"
drag, startPoint x: 1036, startPoint y: 204, endPoint x: 1053, endPoint y: 151, distance: 55.7
click at [969, 201] on input "[GEOGRAPHIC_DATA] tận nơi" at bounding box center [964, 202] width 9 height 9
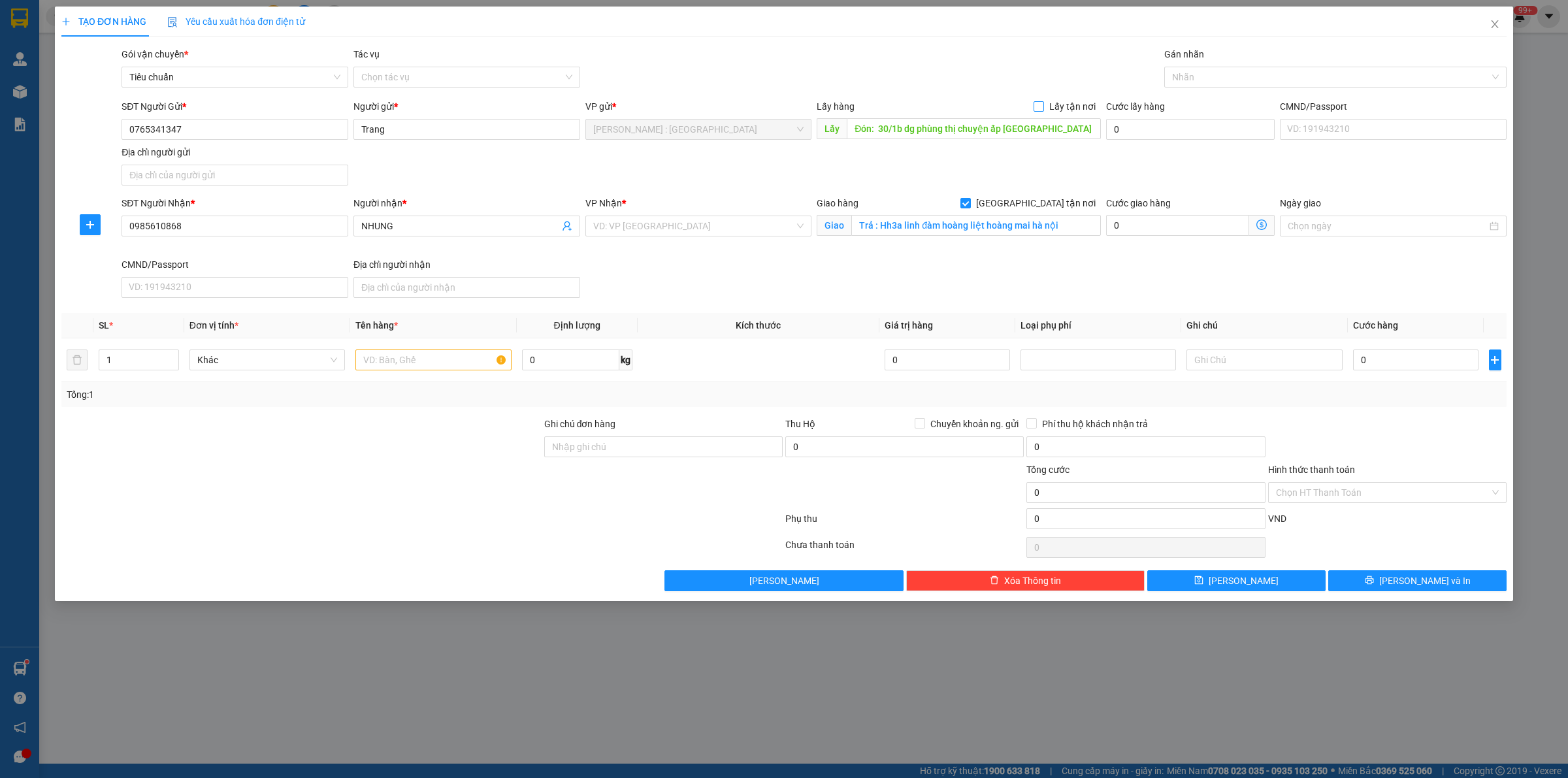
click at [1044, 105] on span at bounding box center [1039, 106] width 11 height 11
click at [1042, 105] on input "Lấy tận nơi" at bounding box center [1038, 105] width 9 height 9
drag, startPoint x: 1234, startPoint y: 73, endPoint x: 1212, endPoint y: 82, distance: 23.8
click at [1232, 76] on div at bounding box center [1328, 77] width 323 height 16
click at [1200, 92] on body "Kết quả tìm kiếm ( 3 ) Bộ lọc Mã ĐH Trạng thái Món hàng Thu hộ Tổng cước Chưa c…" at bounding box center [784, 389] width 1568 height 778
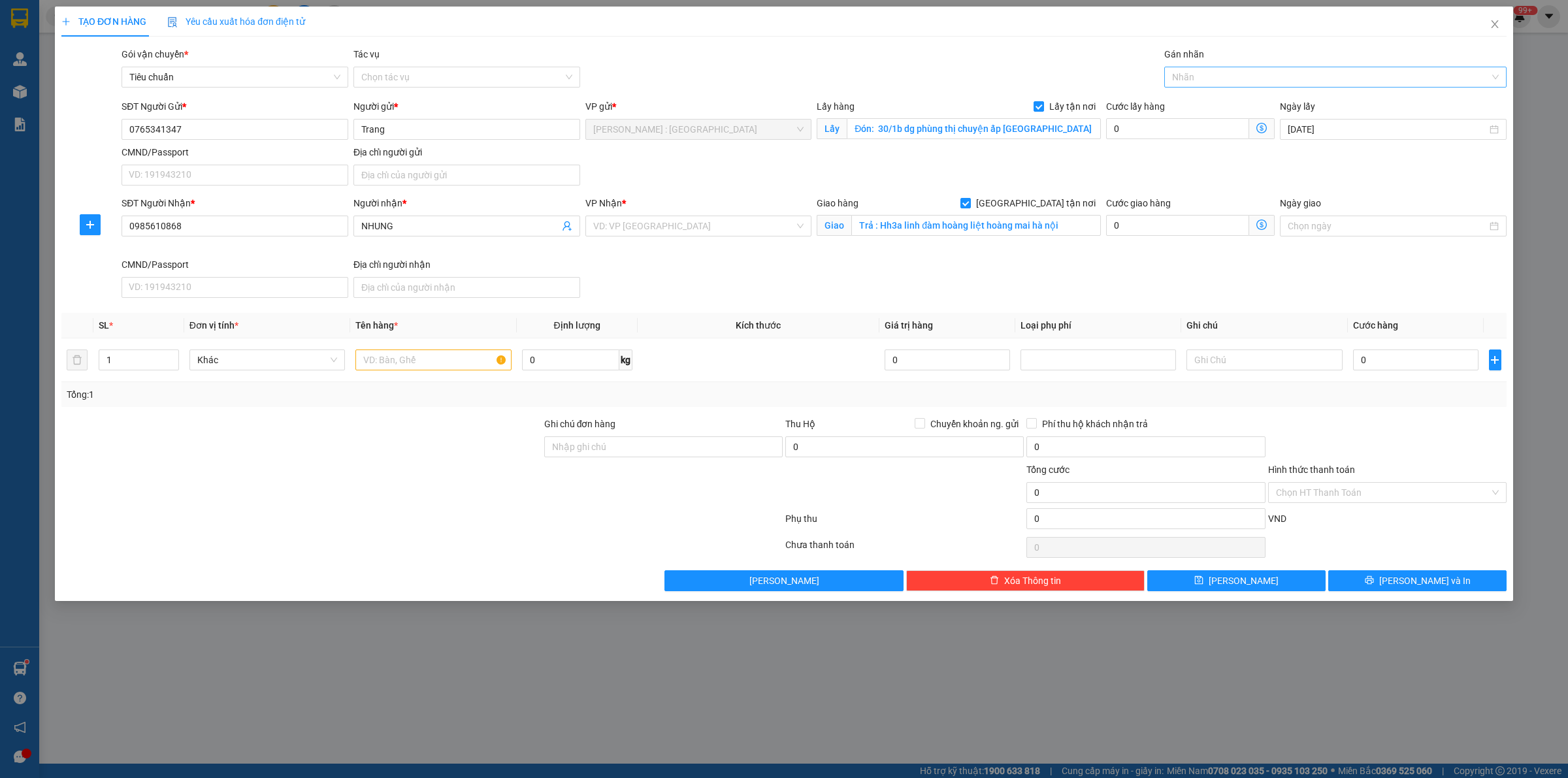
click at [1197, 76] on div at bounding box center [1328, 77] width 323 height 16
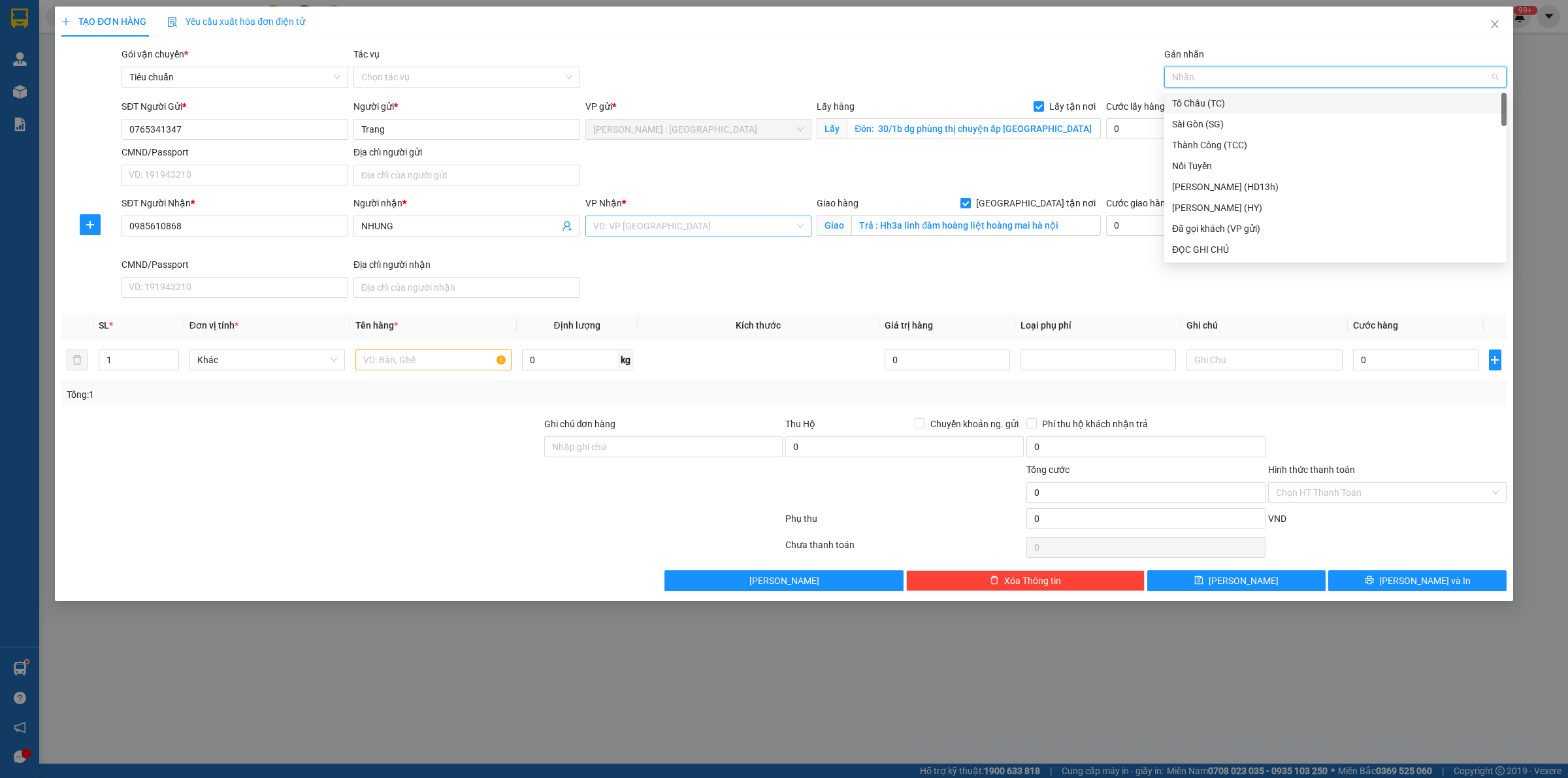
click at [703, 236] on input "search" at bounding box center [693, 226] width 202 height 19
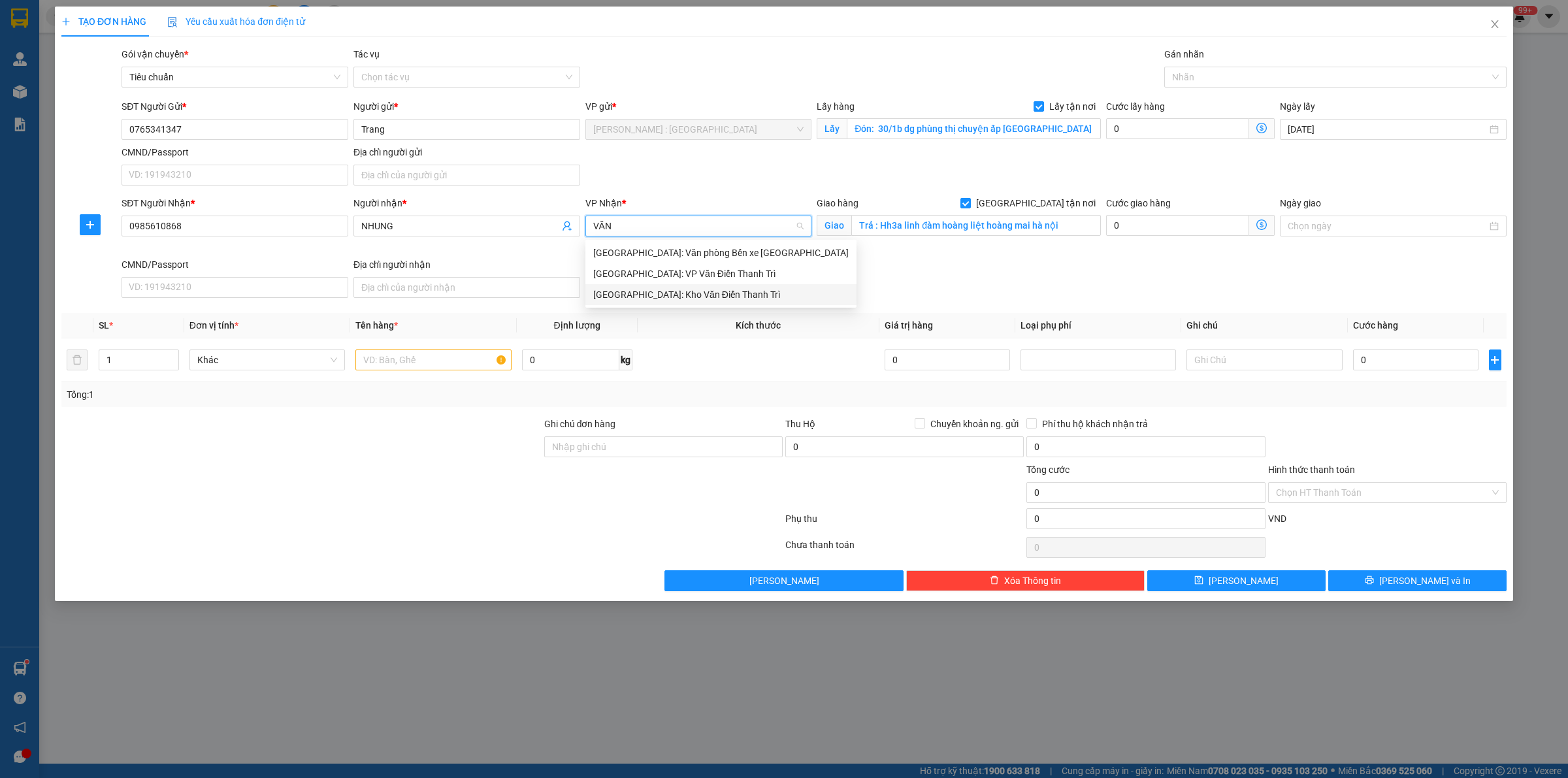
click at [711, 290] on div "[GEOGRAPHIC_DATA]: Kho Văn Điển Thanh Trì" at bounding box center [721, 294] width 255 height 15
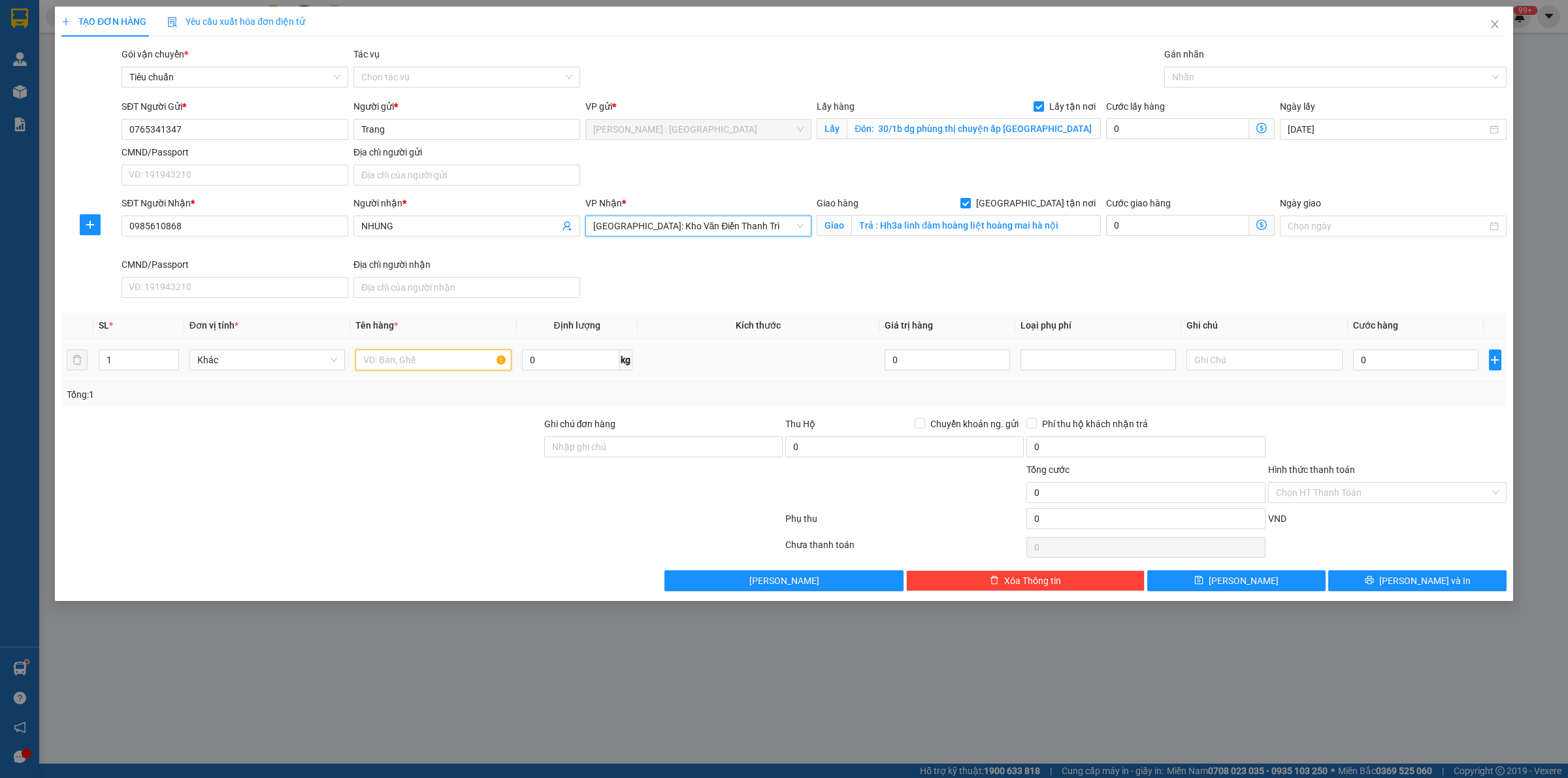
click at [472, 365] on input "text" at bounding box center [432, 359] width 155 height 20
click at [1191, 125] on input "0" at bounding box center [1177, 128] width 143 height 20
click at [1396, 426] on div at bounding box center [1387, 439] width 241 height 46
click at [1292, 582] on button "[PERSON_NAME]" at bounding box center [1235, 580] width 178 height 20
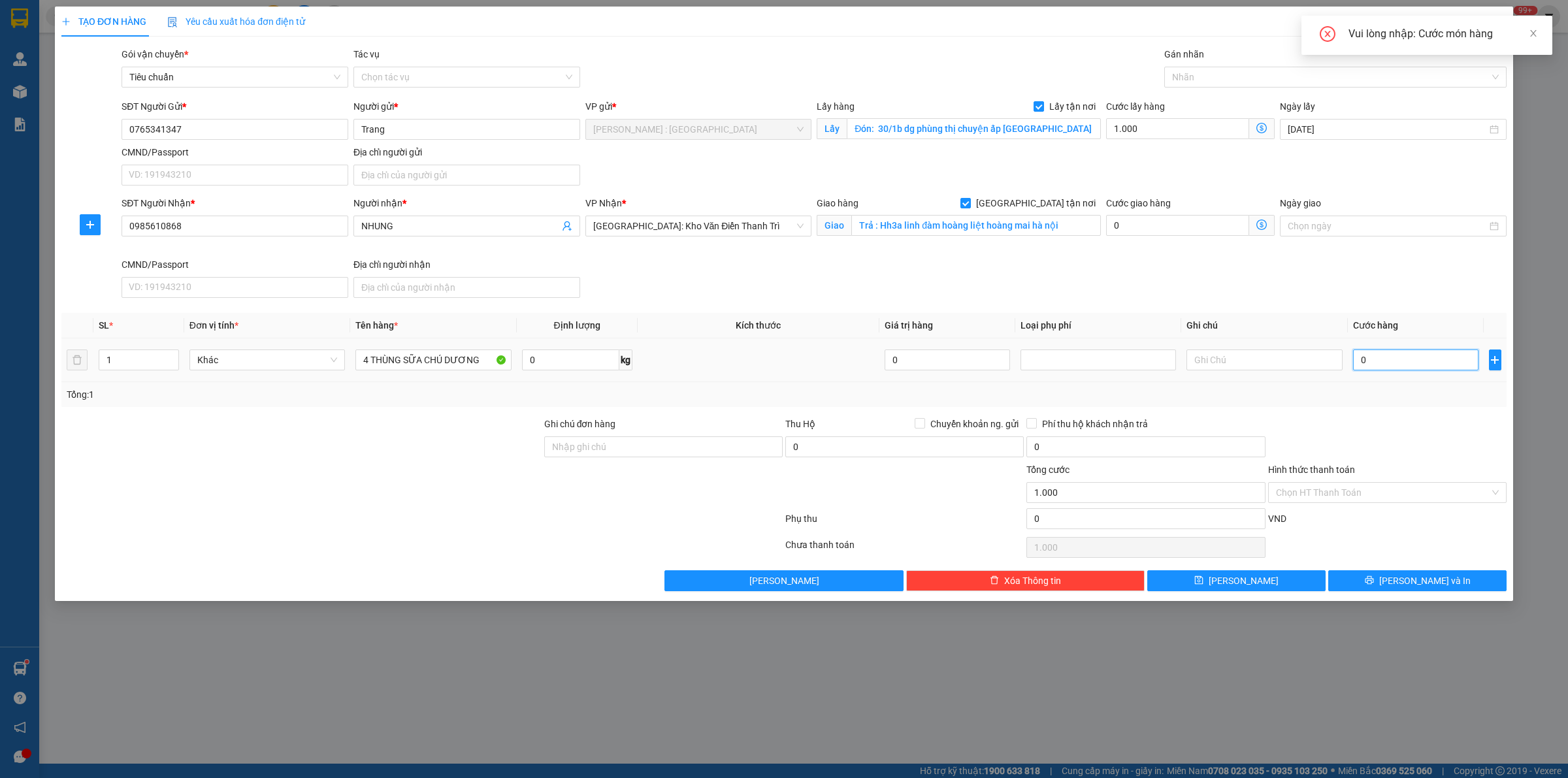
click at [1383, 365] on input "0" at bounding box center [1415, 359] width 126 height 20
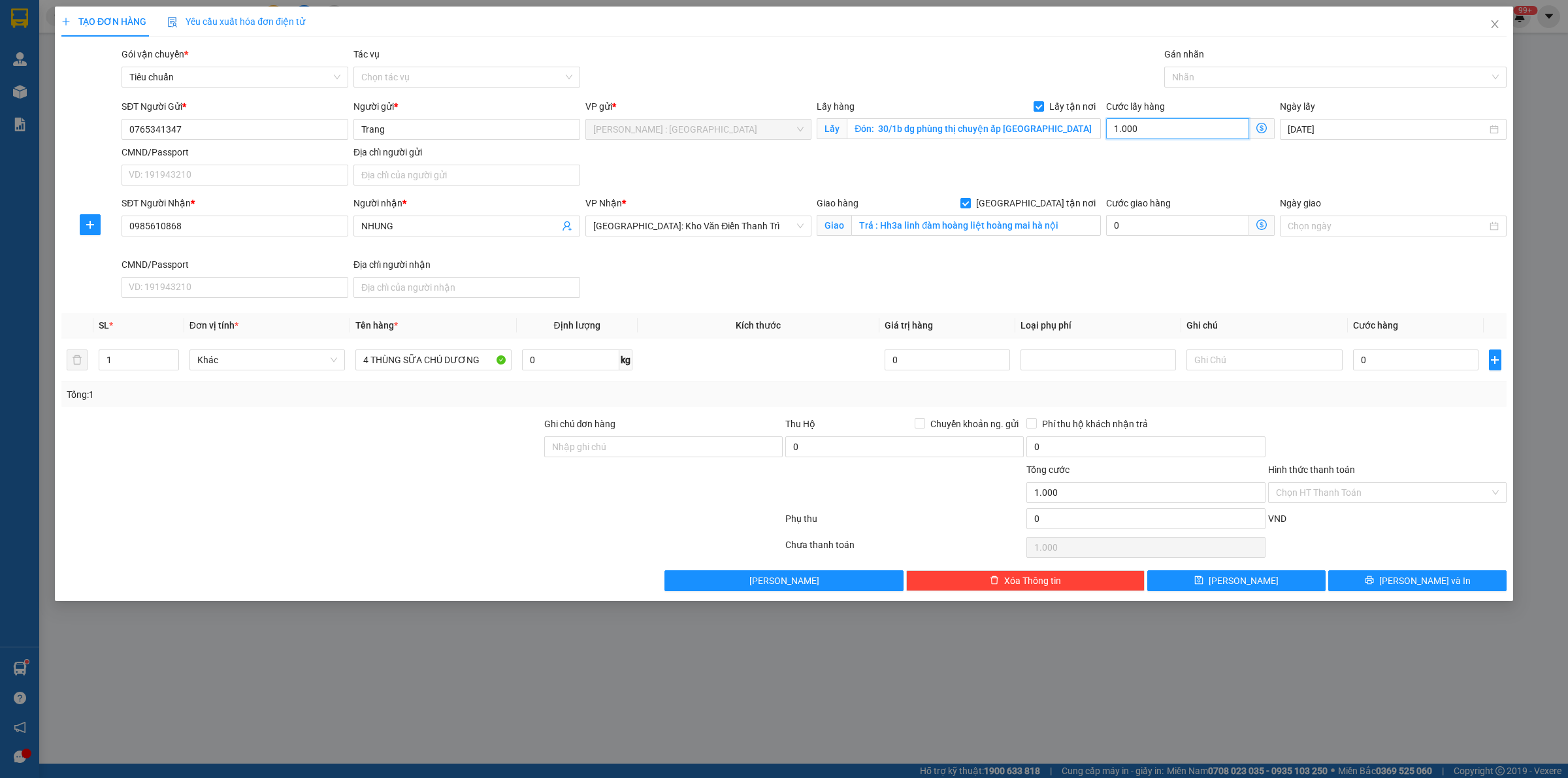
click at [1151, 132] on input "1.000" at bounding box center [1177, 128] width 143 height 20
click at [1411, 365] on input "0" at bounding box center [1415, 359] width 126 height 20
drag, startPoint x: 1418, startPoint y: 403, endPoint x: 1403, endPoint y: 370, distance: 36.2
click at [1418, 403] on div "Tổng: 1" at bounding box center [784, 394] width 1445 height 24
click at [1246, 591] on button "[PERSON_NAME]" at bounding box center [1235, 580] width 178 height 20
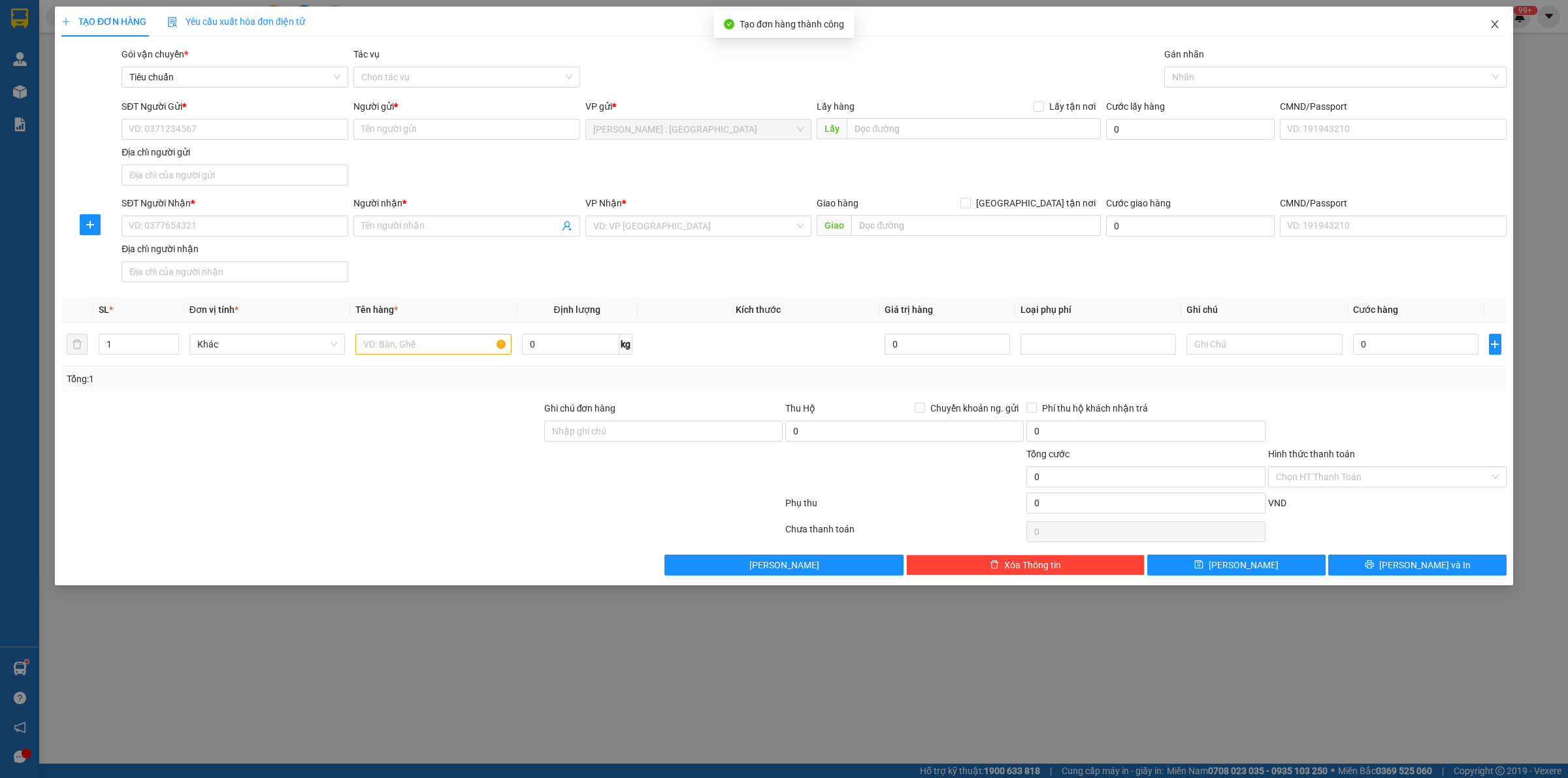
click at [1501, 24] on span "Close" at bounding box center [1495, 25] width 37 height 37
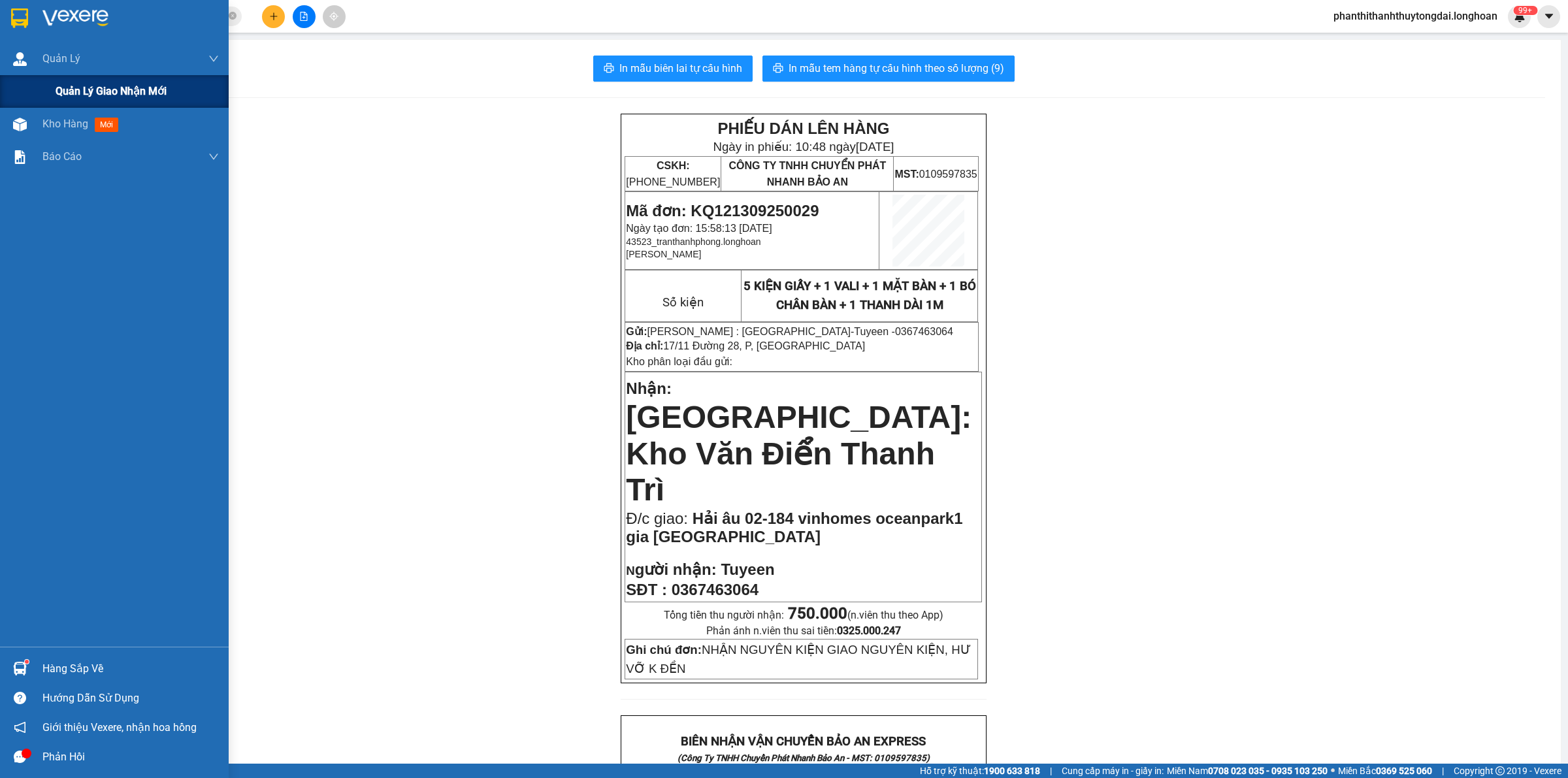
click at [24, 97] on div "Quản lý giao nhận mới" at bounding box center [114, 91] width 228 height 32
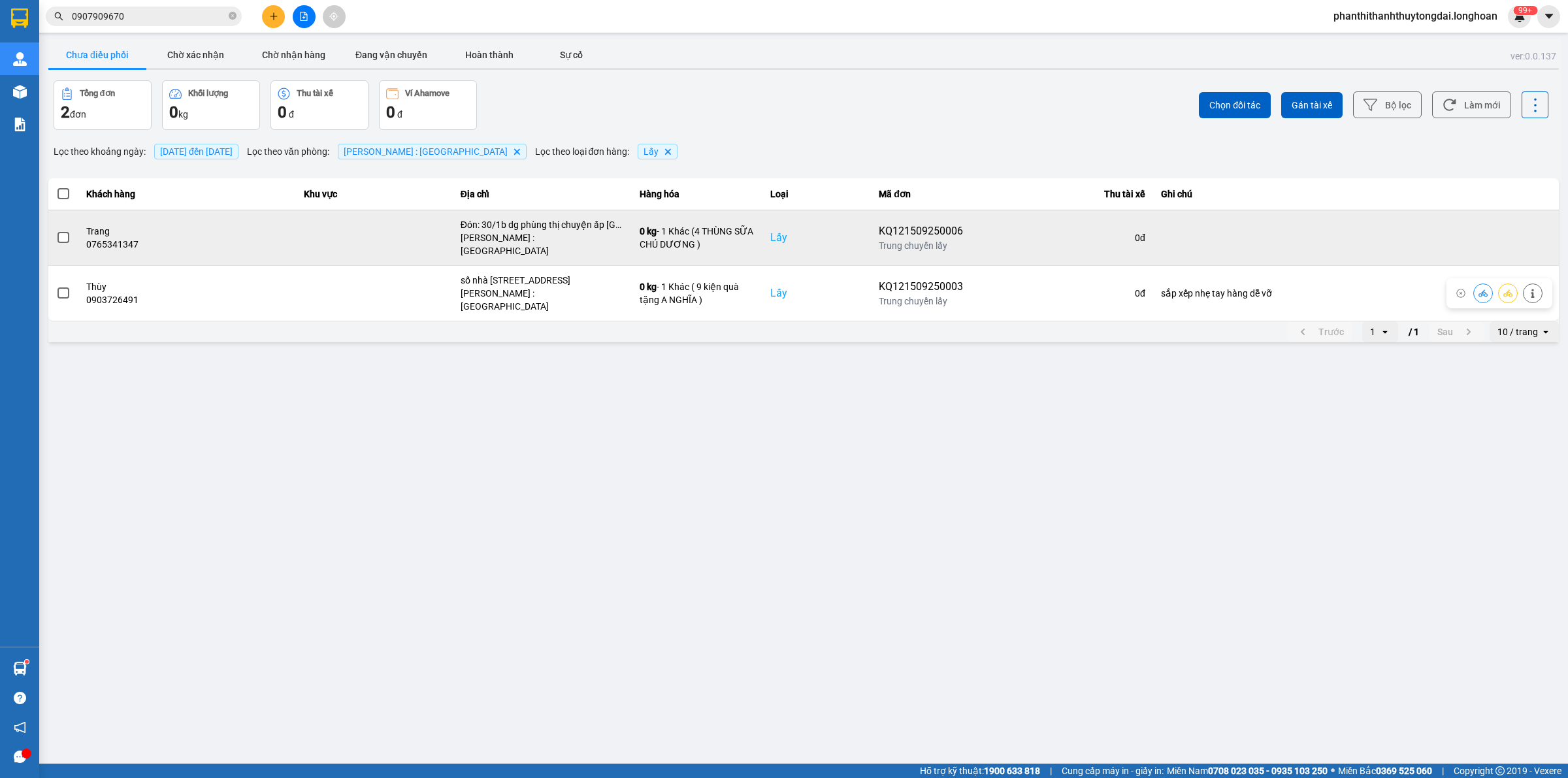
click at [60, 235] on span at bounding box center [63, 238] width 12 height 12
click at [57, 230] on input "checkbox" at bounding box center [57, 230] width 0 height 0
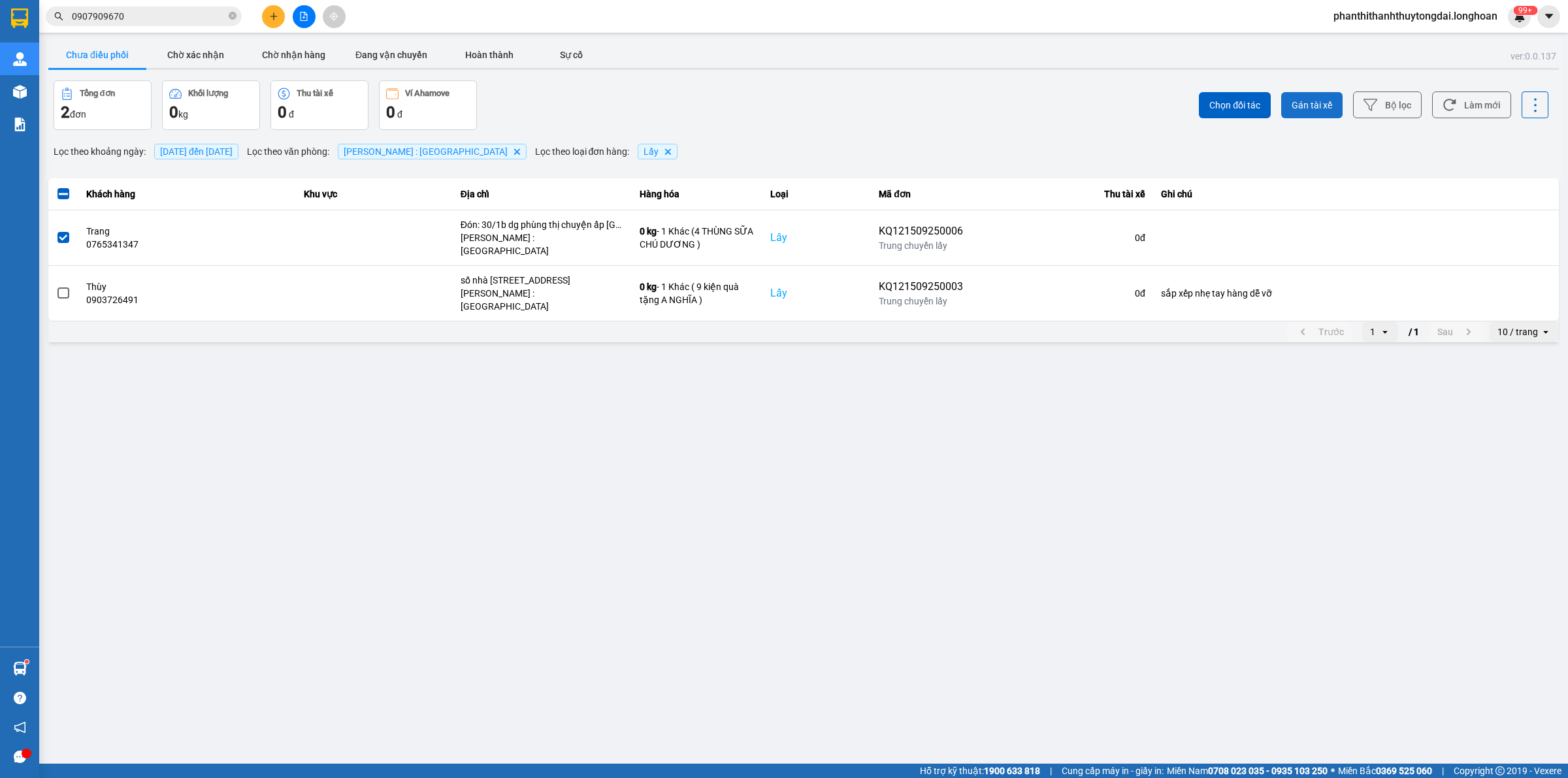
click at [1327, 101] on span "Gán tài xế" at bounding box center [1312, 104] width 41 height 13
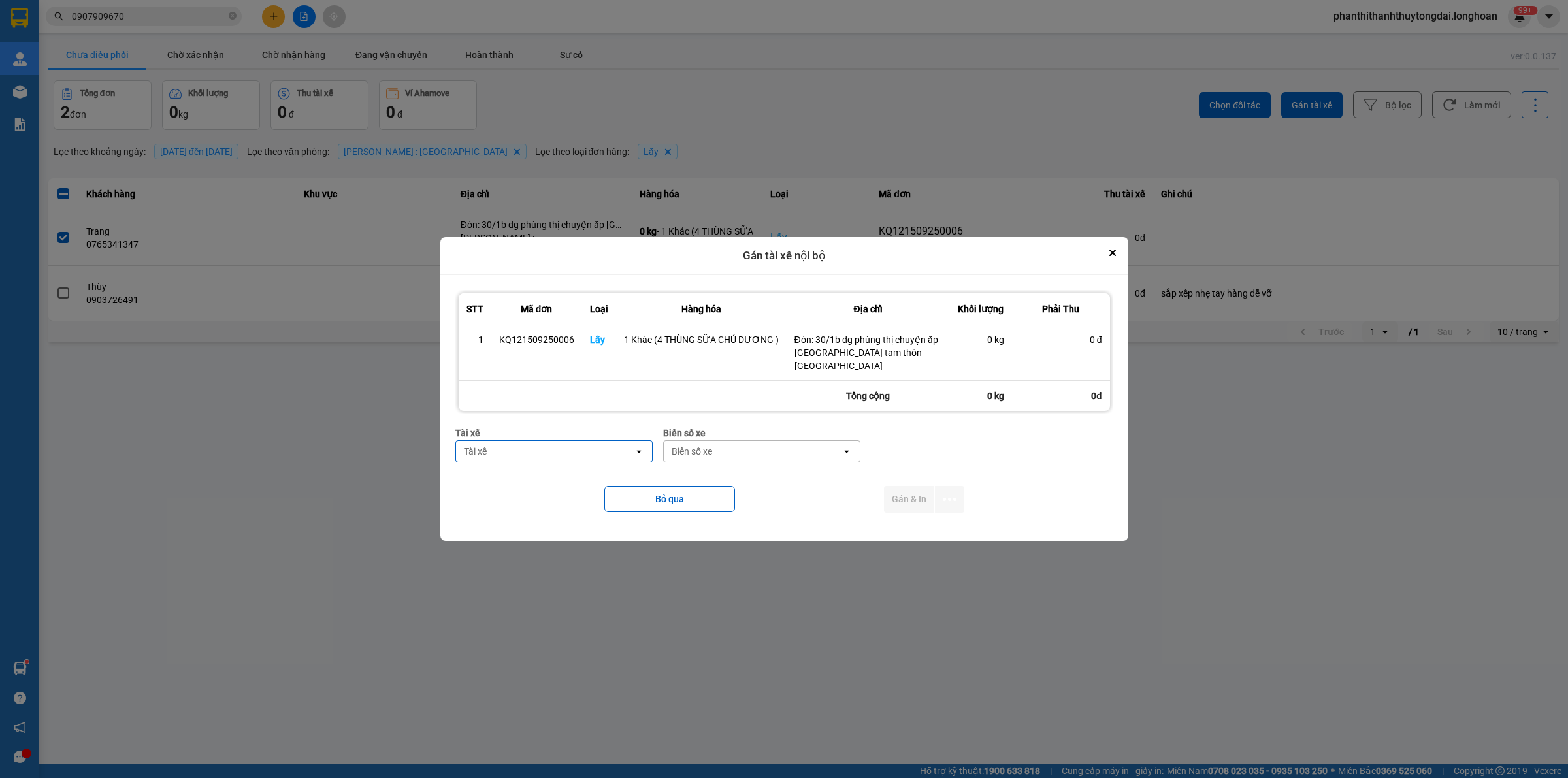
click at [635, 449] on icon "open" at bounding box center [639, 451] width 11 height 11
click at [621, 493] on span "0774555247 - TRƯƠNG DUY DƯƠNG 0774555247" at bounding box center [558, 486] width 179 height 26
click at [837, 448] on div "Biển số xe" at bounding box center [782, 450] width 177 height 20
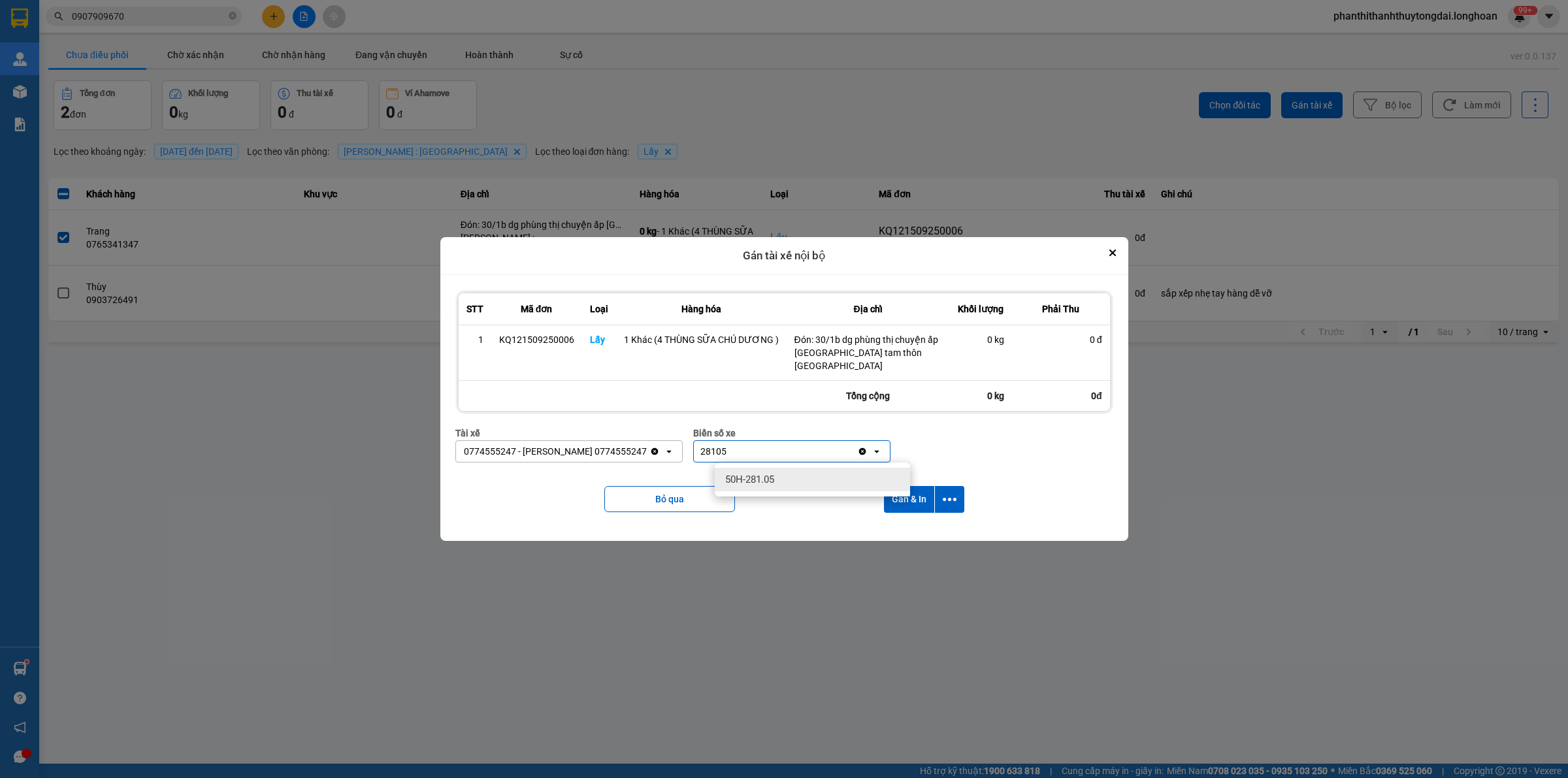
click at [841, 484] on div "50H-281.05" at bounding box center [812, 480] width 195 height 23
click at [951, 500] on icon "dialog" at bounding box center [950, 499] width 14 height 14
click at [924, 529] on div "Chỉ gán tài" at bounding box center [913, 534] width 77 height 13
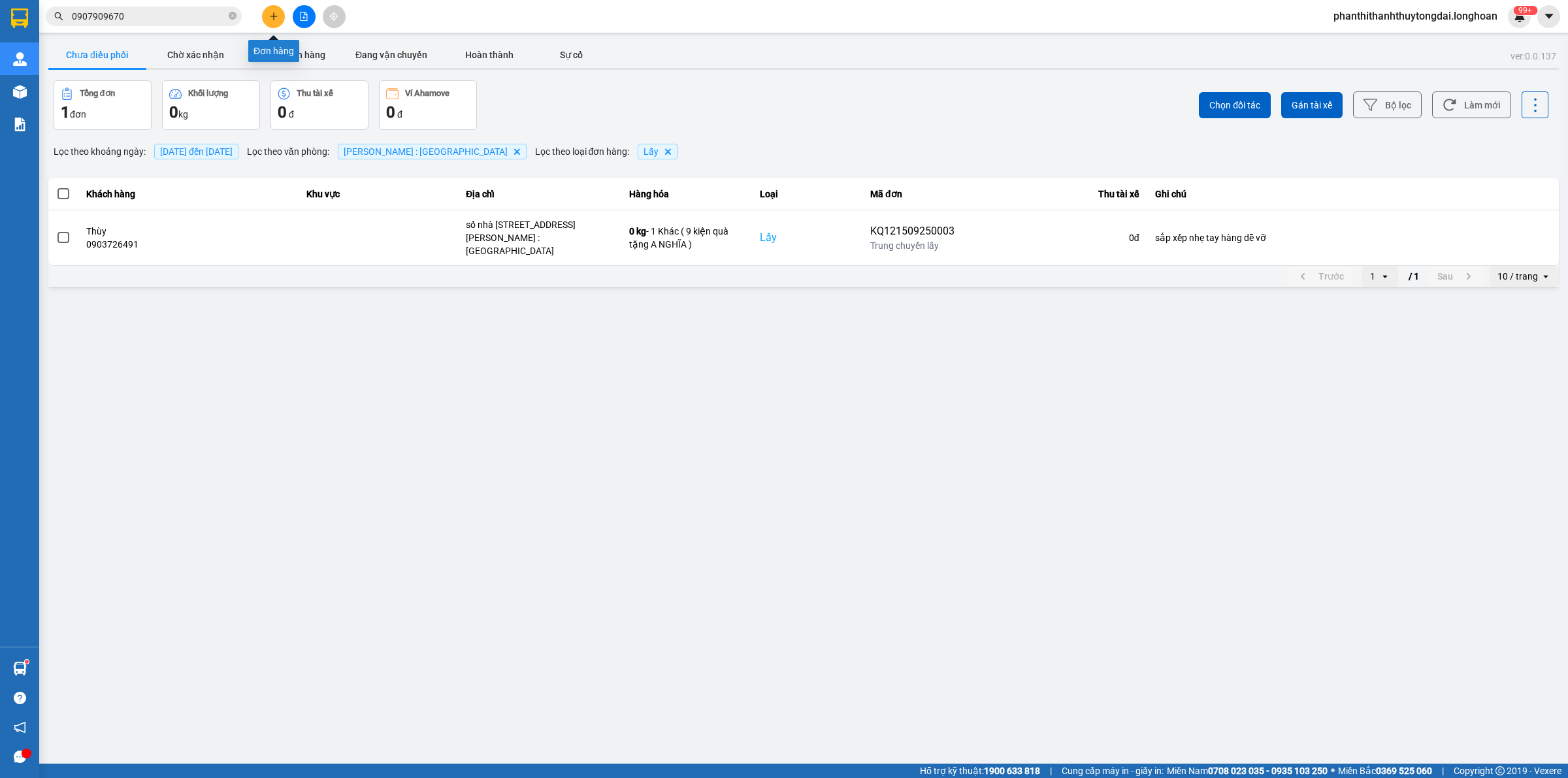
click at [268, 13] on button at bounding box center [273, 16] width 22 height 22
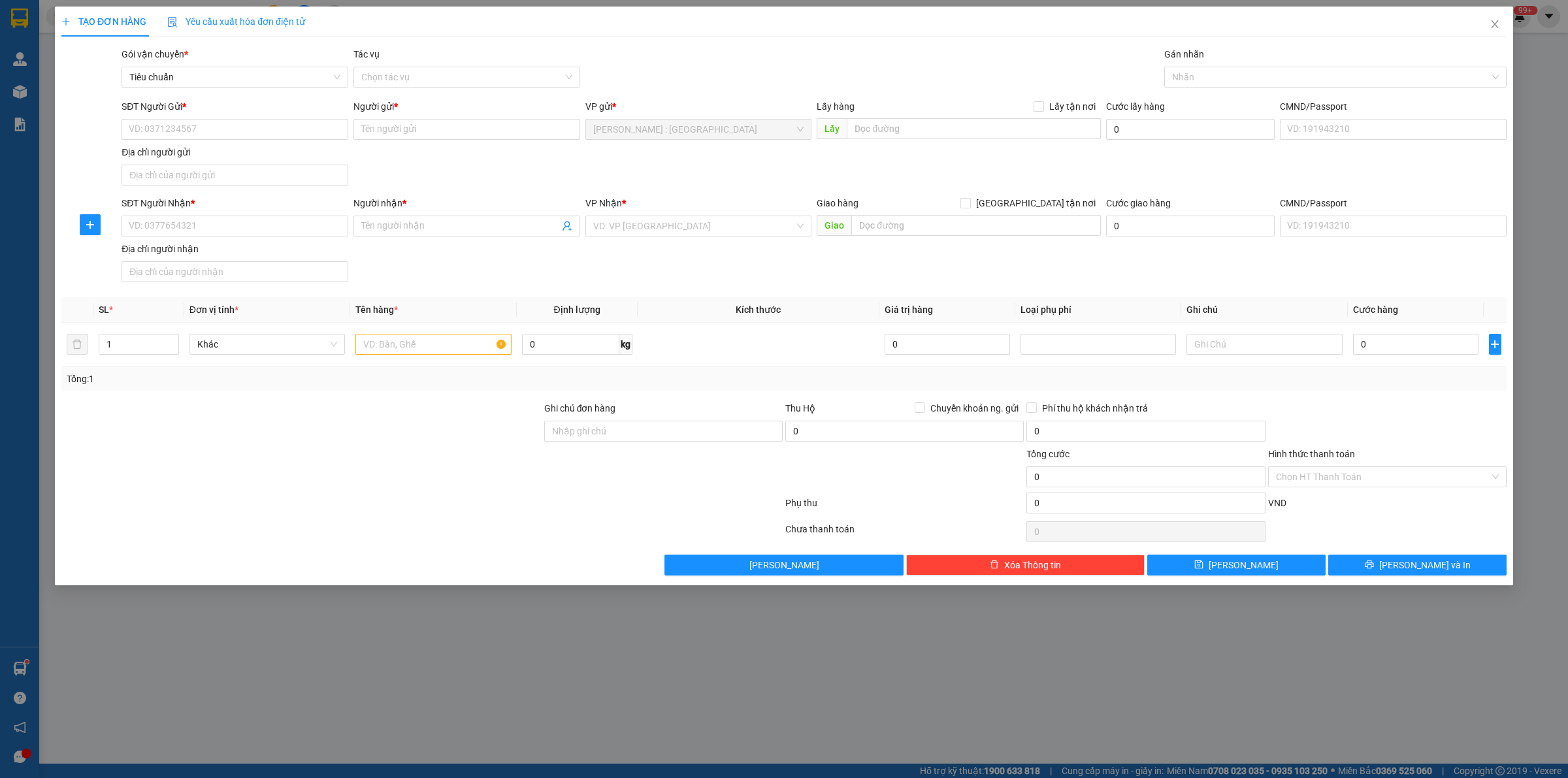
click at [273, 142] on div "SĐT Người Gửi * VD: 0371234567" at bounding box center [235, 122] width 226 height 46
click at [279, 132] on input "SĐT Người Gửi *" at bounding box center [235, 129] width 226 height 20
paste input "+84918657338"
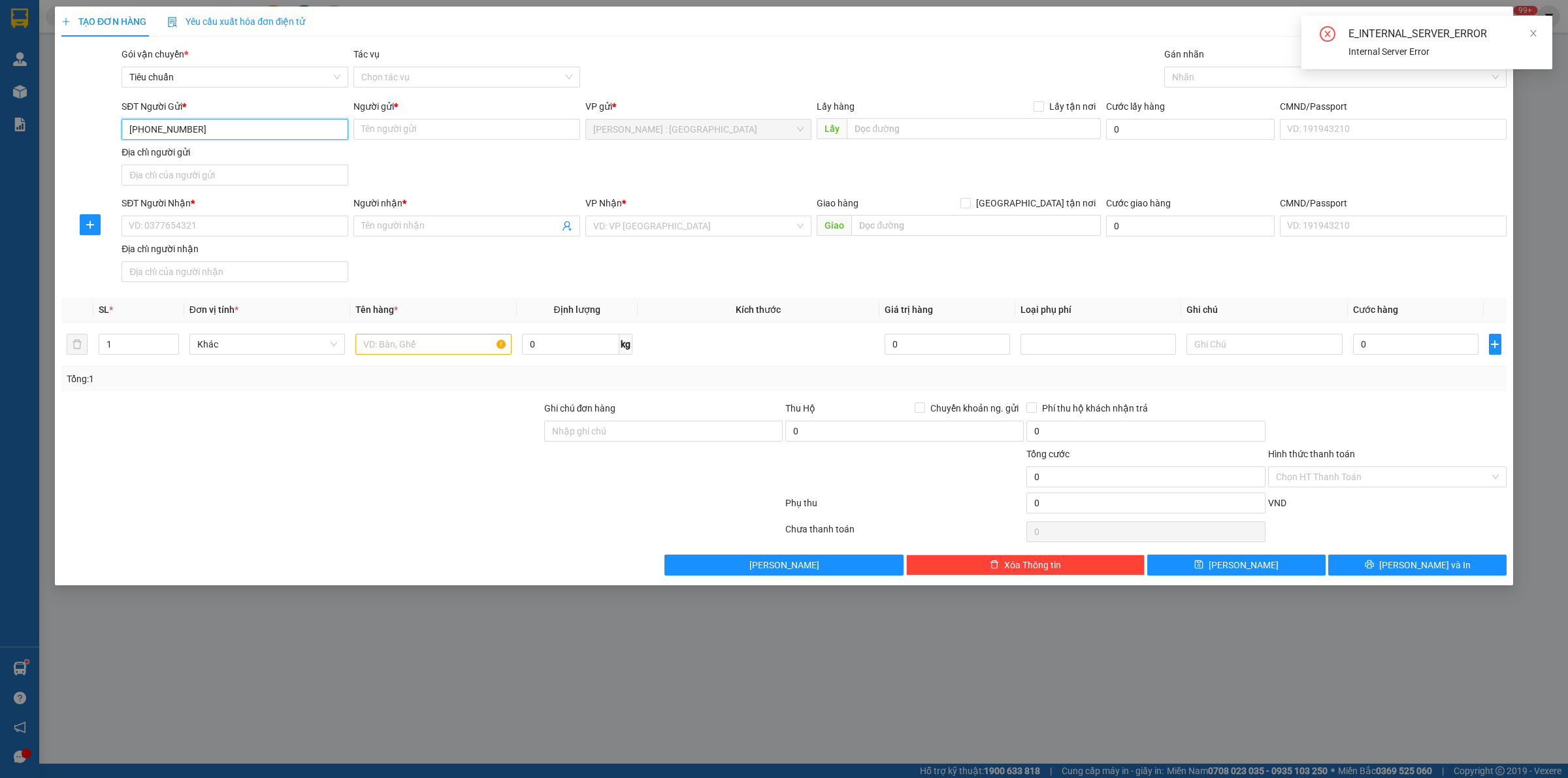
drag, startPoint x: 144, startPoint y: 130, endPoint x: 169, endPoint y: 131, distance: 25.0
click at [147, 130] on input "+84918657338" at bounding box center [235, 129] width 226 height 20
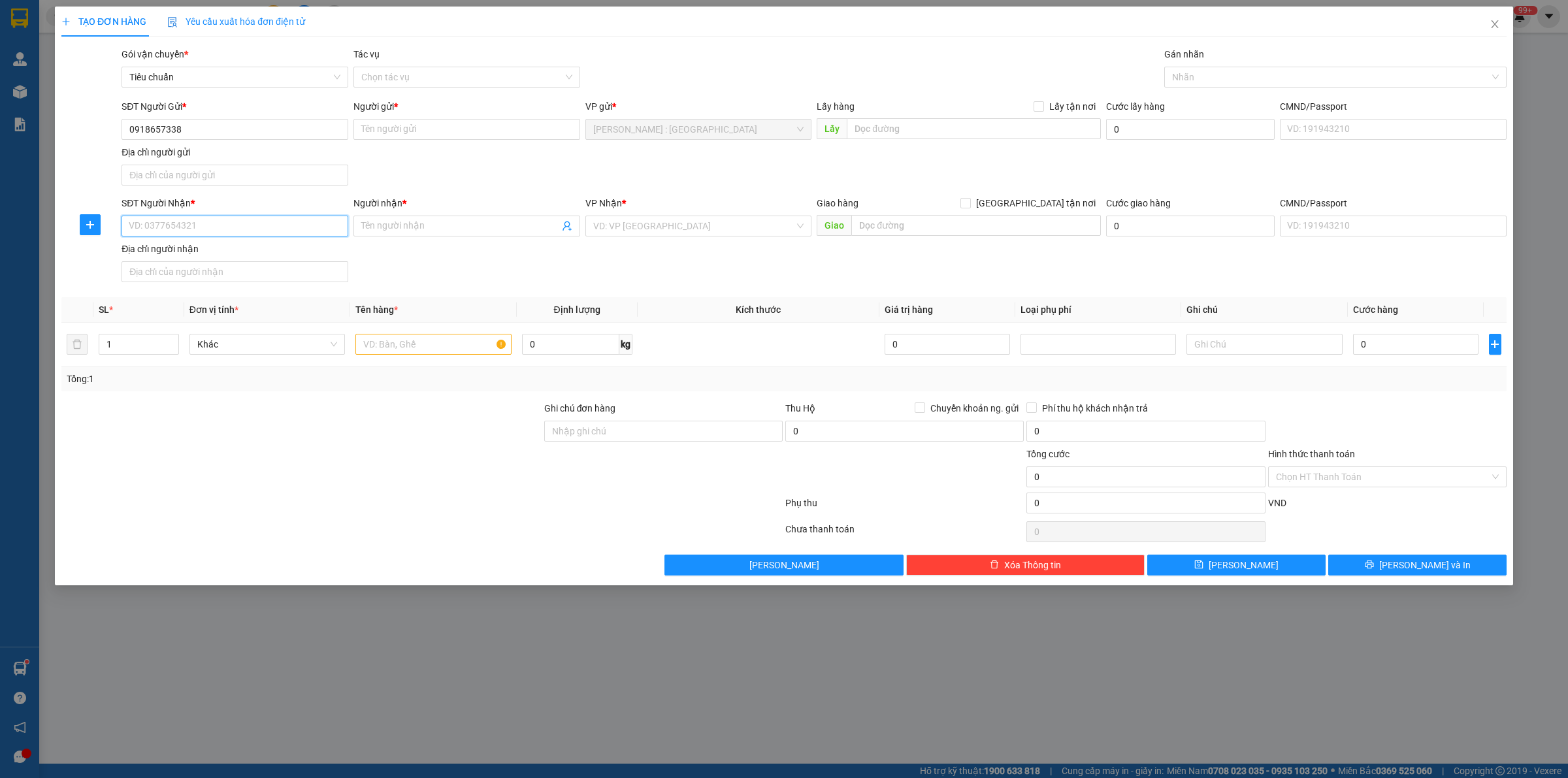
click at [246, 222] on input "SĐT Người Nhận *" at bounding box center [235, 225] width 226 height 20
paste input "0973356567"
click at [1491, 24] on icon "close" at bounding box center [1494, 23] width 11 height 11
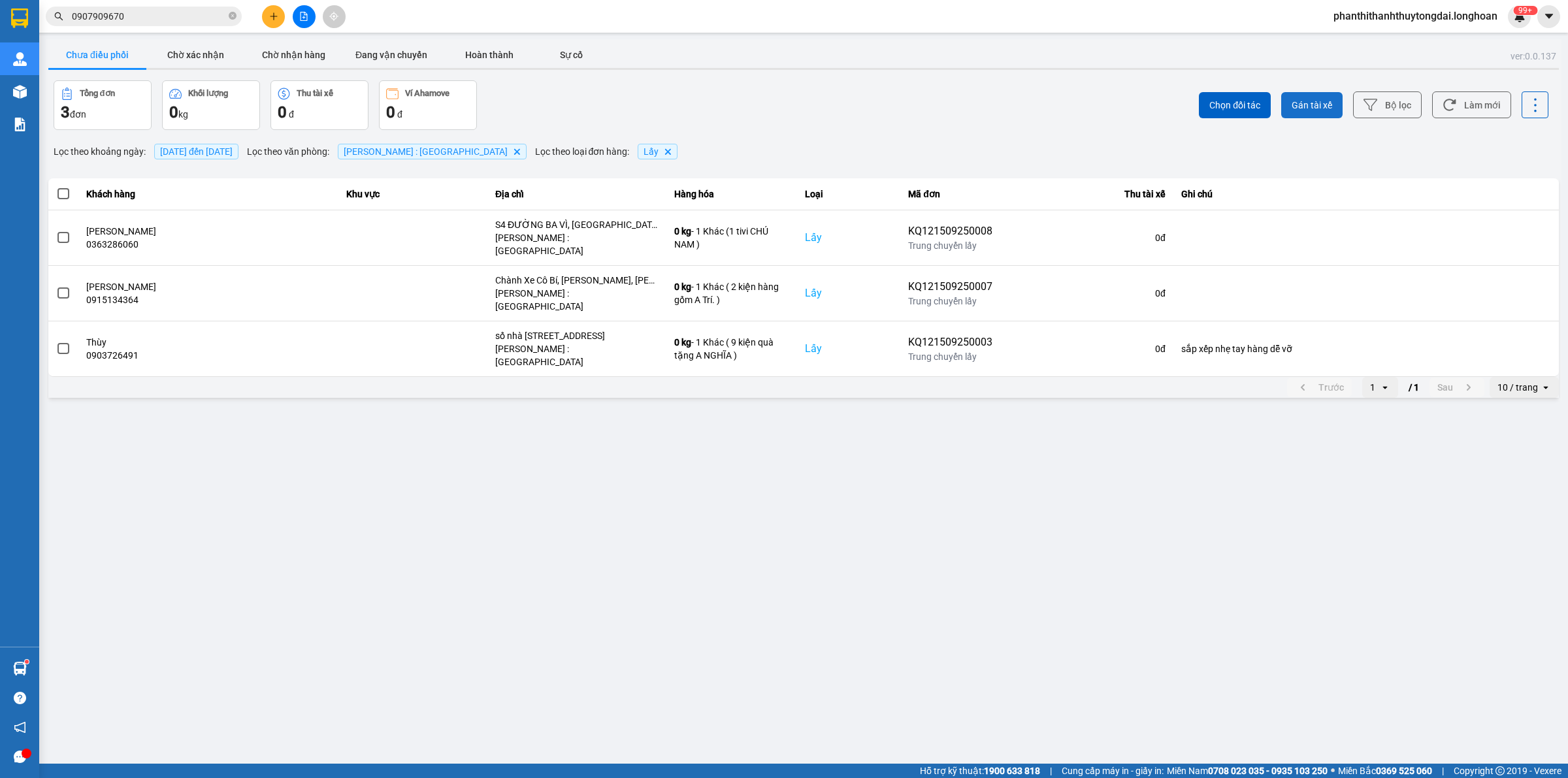
click at [1330, 103] on span "Gán tài xế" at bounding box center [1312, 104] width 41 height 13
click at [1375, 106] on icon at bounding box center [1370, 104] width 14 height 14
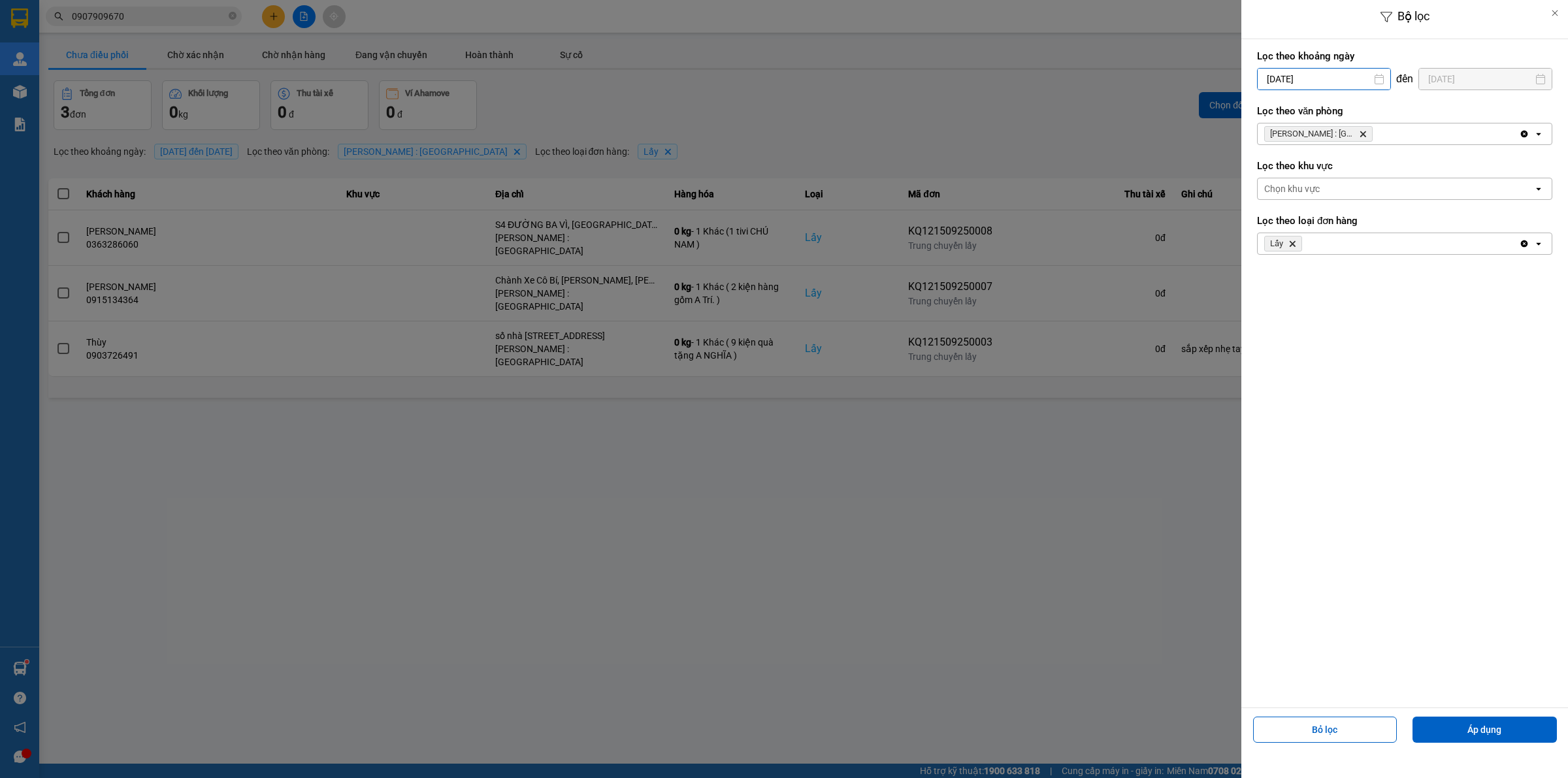
click at [1296, 80] on input "[DATE]" at bounding box center [1324, 78] width 133 height 20
click at [1268, 170] on div "1" at bounding box center [1265, 175] width 19 height 16
click at [1519, 732] on button "Áp dụng" at bounding box center [1484, 729] width 144 height 26
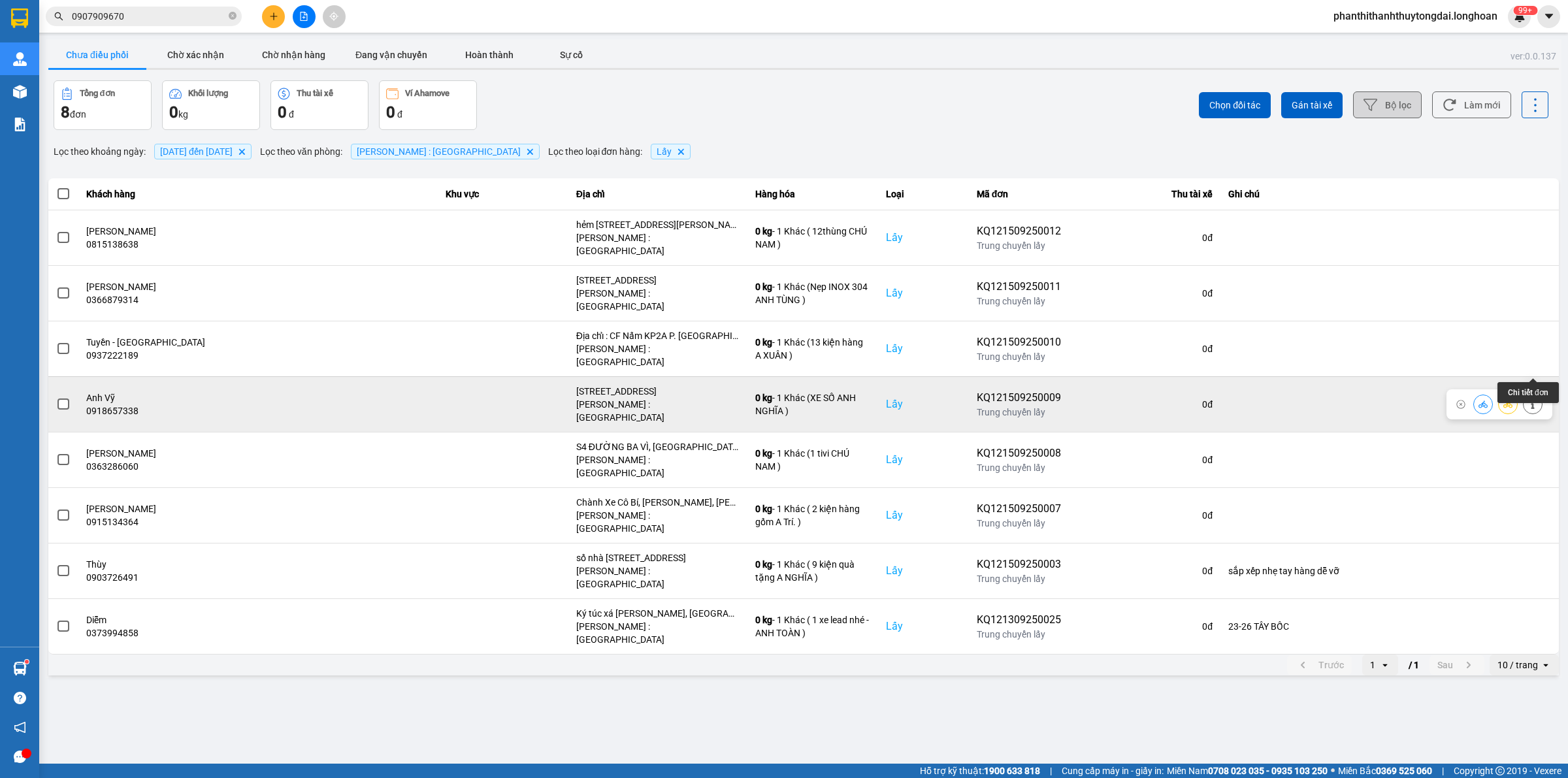
click at [1527, 393] on button at bounding box center [1532, 404] width 19 height 22
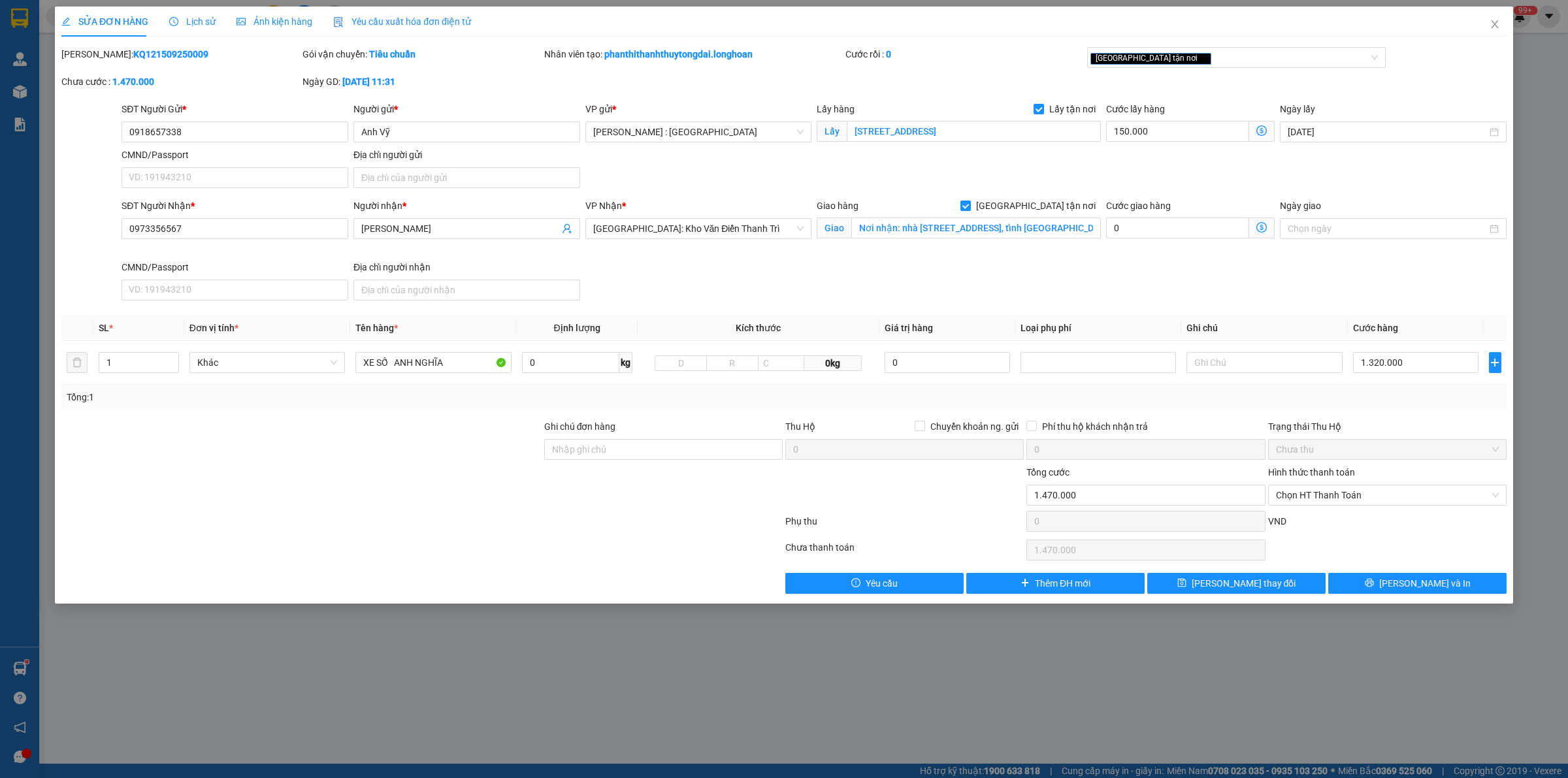
click at [197, 18] on span "Lịch sử" at bounding box center [193, 21] width 47 height 11
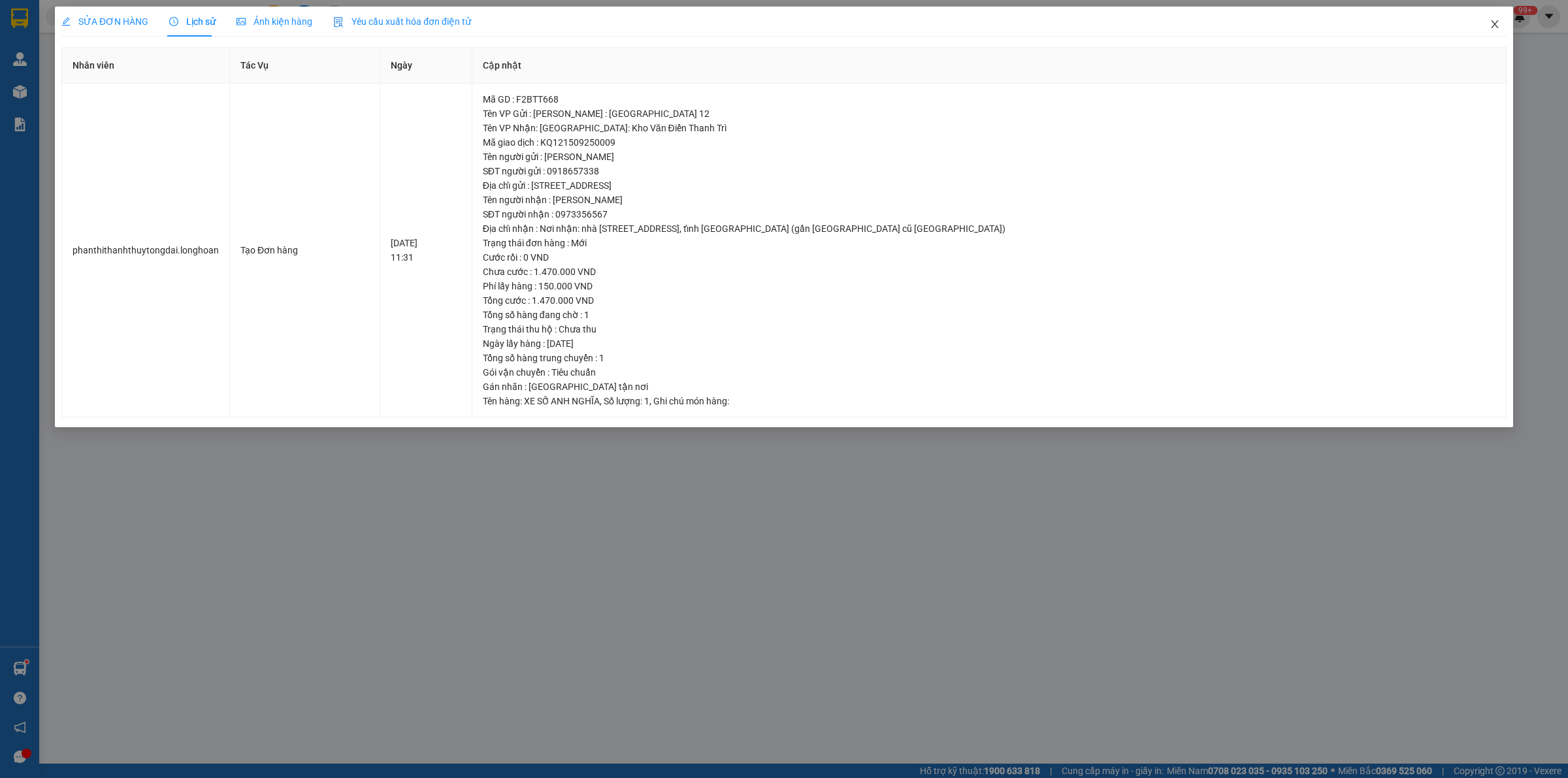
click at [1493, 26] on icon "close" at bounding box center [1494, 24] width 7 height 8
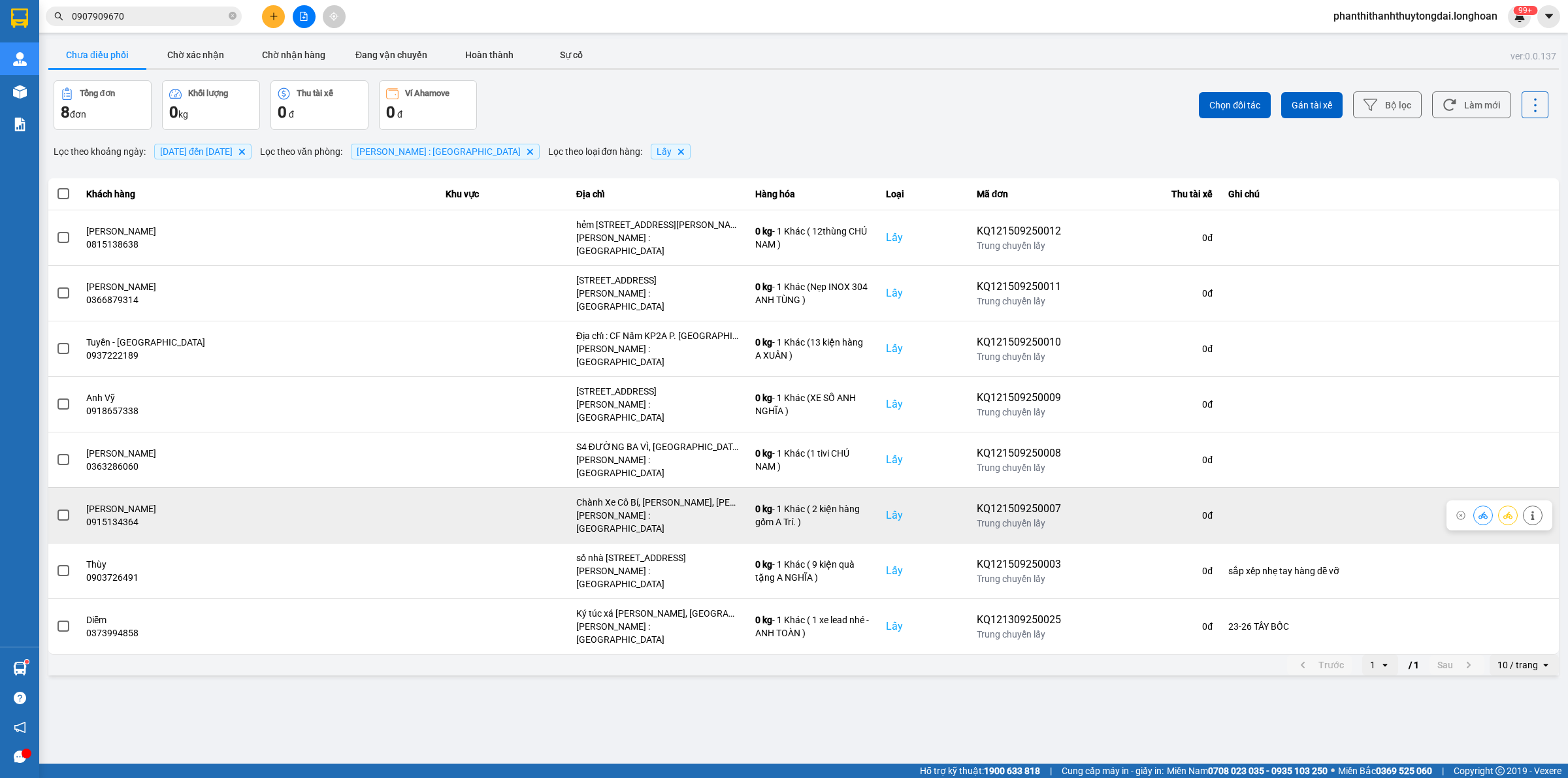
click at [57, 508] on label at bounding box center [63, 515] width 15 height 15
click at [57, 508] on input "checkbox" at bounding box center [57, 508] width 0 height 0
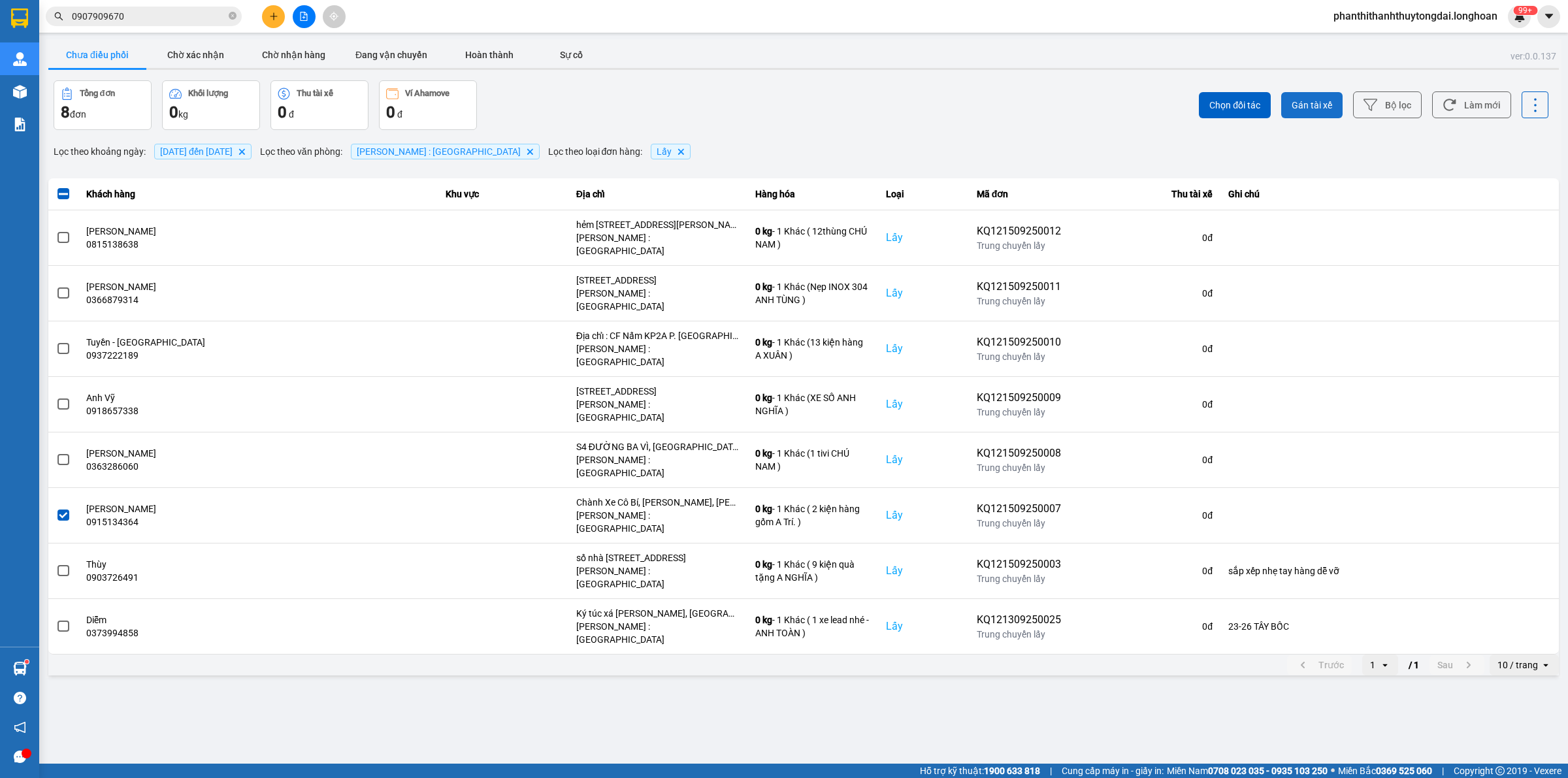
click at [1312, 105] on span "Gán tài xế" at bounding box center [1312, 104] width 41 height 13
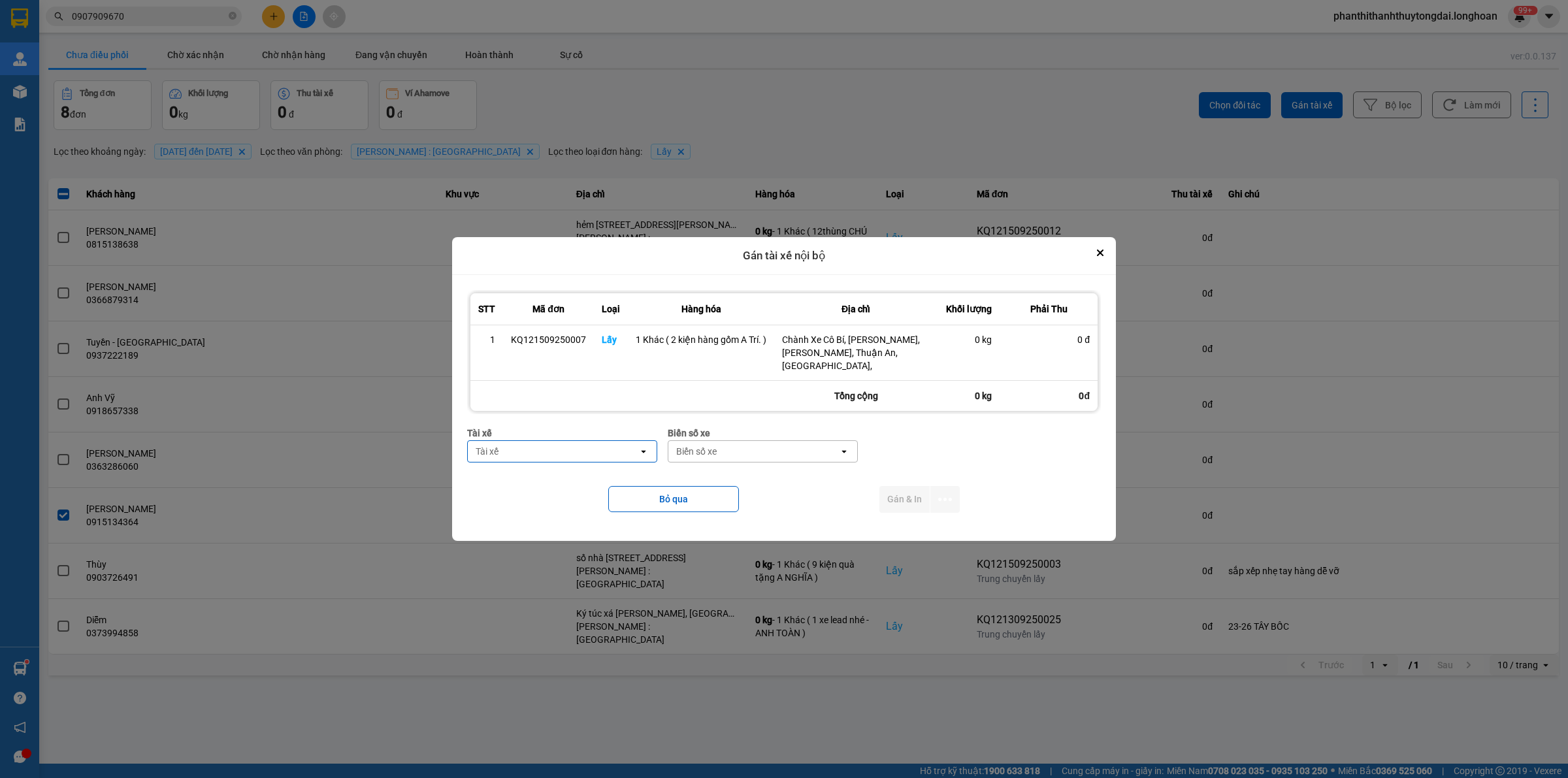
click at [516, 443] on div "Tài xế" at bounding box center [553, 450] width 171 height 20
click at [599, 493] on span "0762111247 - ĐINH HÒA TRÍ 0762111247" at bounding box center [565, 502] width 174 height 26
click at [737, 448] on div "Biển số xe" at bounding box center [734, 450] width 41 height 13
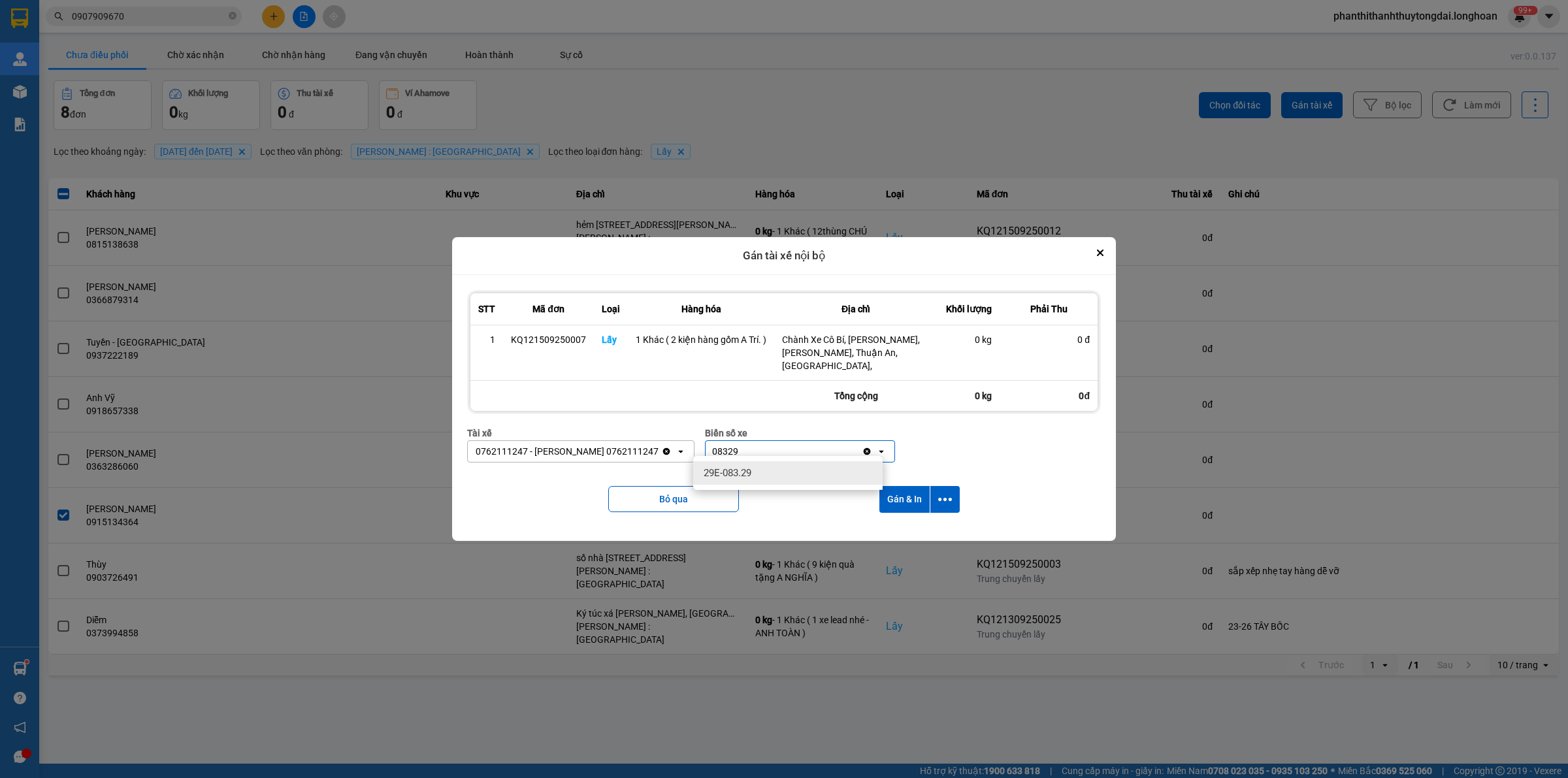
click at [765, 479] on div "29E-083.29" at bounding box center [788, 473] width 189 height 23
click at [949, 500] on button "dialog" at bounding box center [945, 498] width 29 height 26
click at [941, 525] on div "Chỉ gán tài" at bounding box center [910, 527] width 77 height 13
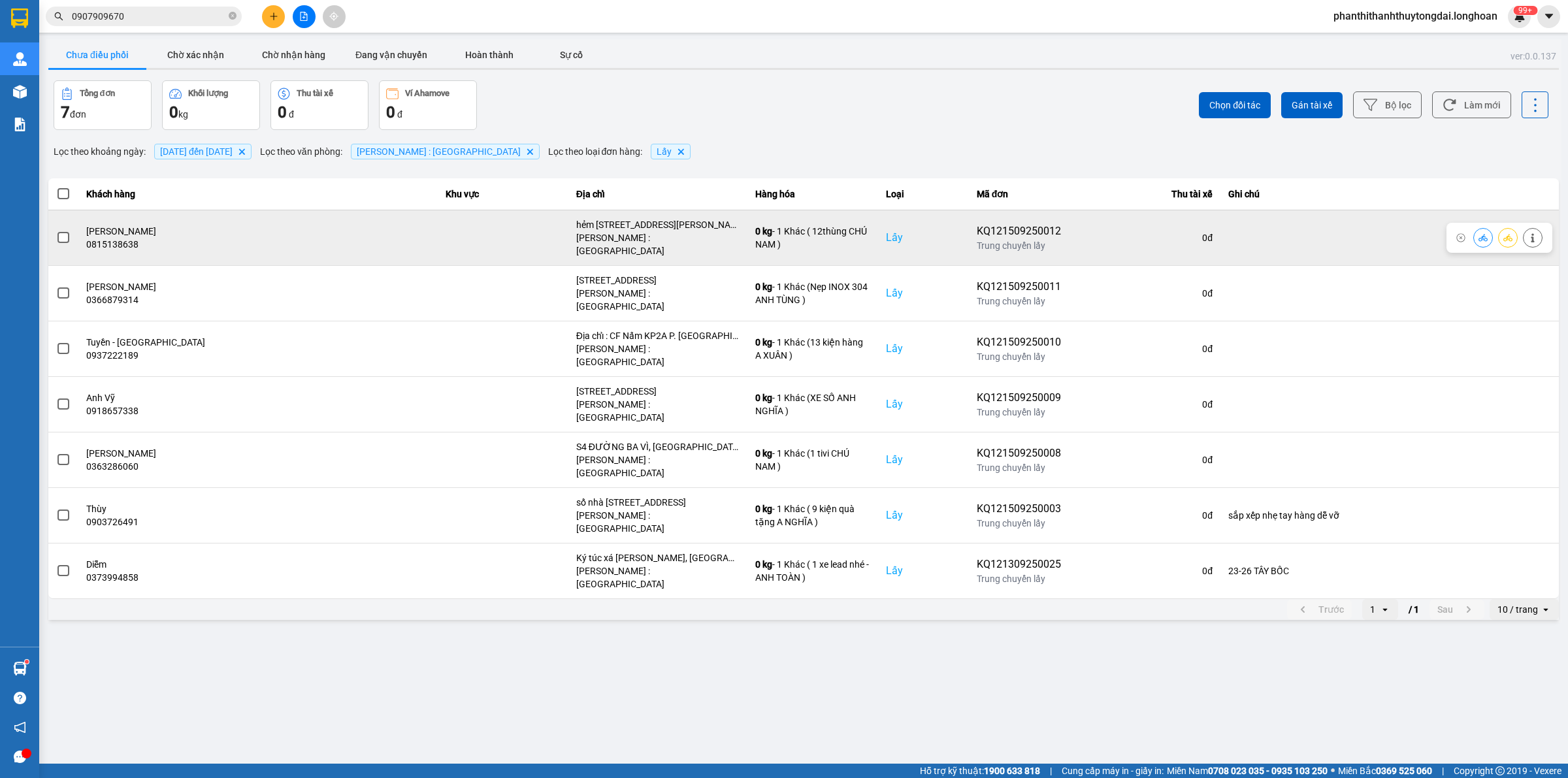
click at [65, 232] on span at bounding box center [63, 238] width 12 height 12
click at [57, 230] on input "checkbox" at bounding box center [57, 230] width 0 height 0
click at [70, 235] on td at bounding box center [63, 237] width 30 height 56
click at [73, 236] on td at bounding box center [63, 237] width 30 height 56
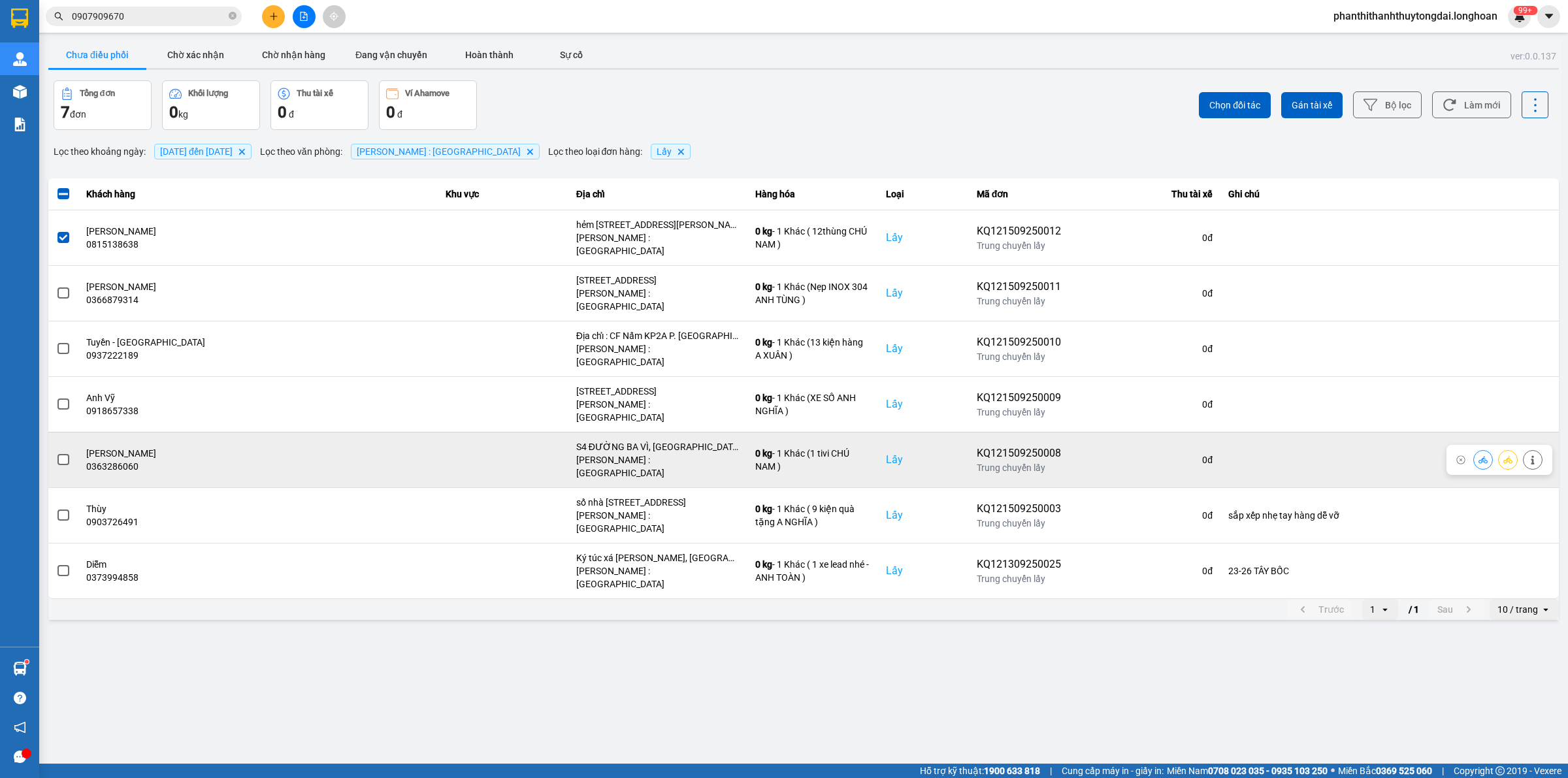
click at [66, 454] on span at bounding box center [63, 460] width 12 height 12
click at [57, 452] on input "checkbox" at bounding box center [57, 452] width 0 height 0
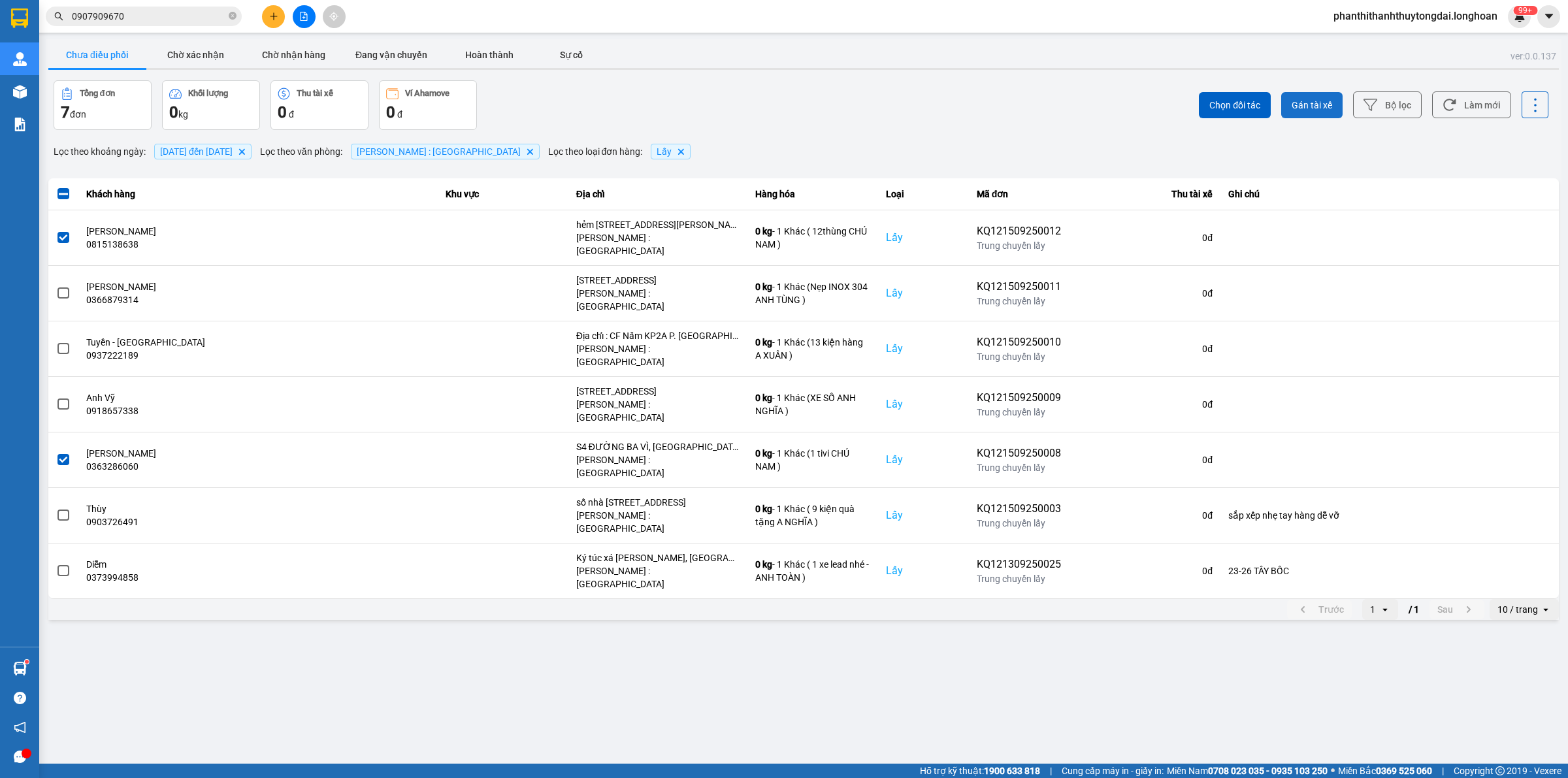
click at [1323, 102] on span "Gán tài xế" at bounding box center [1312, 104] width 41 height 13
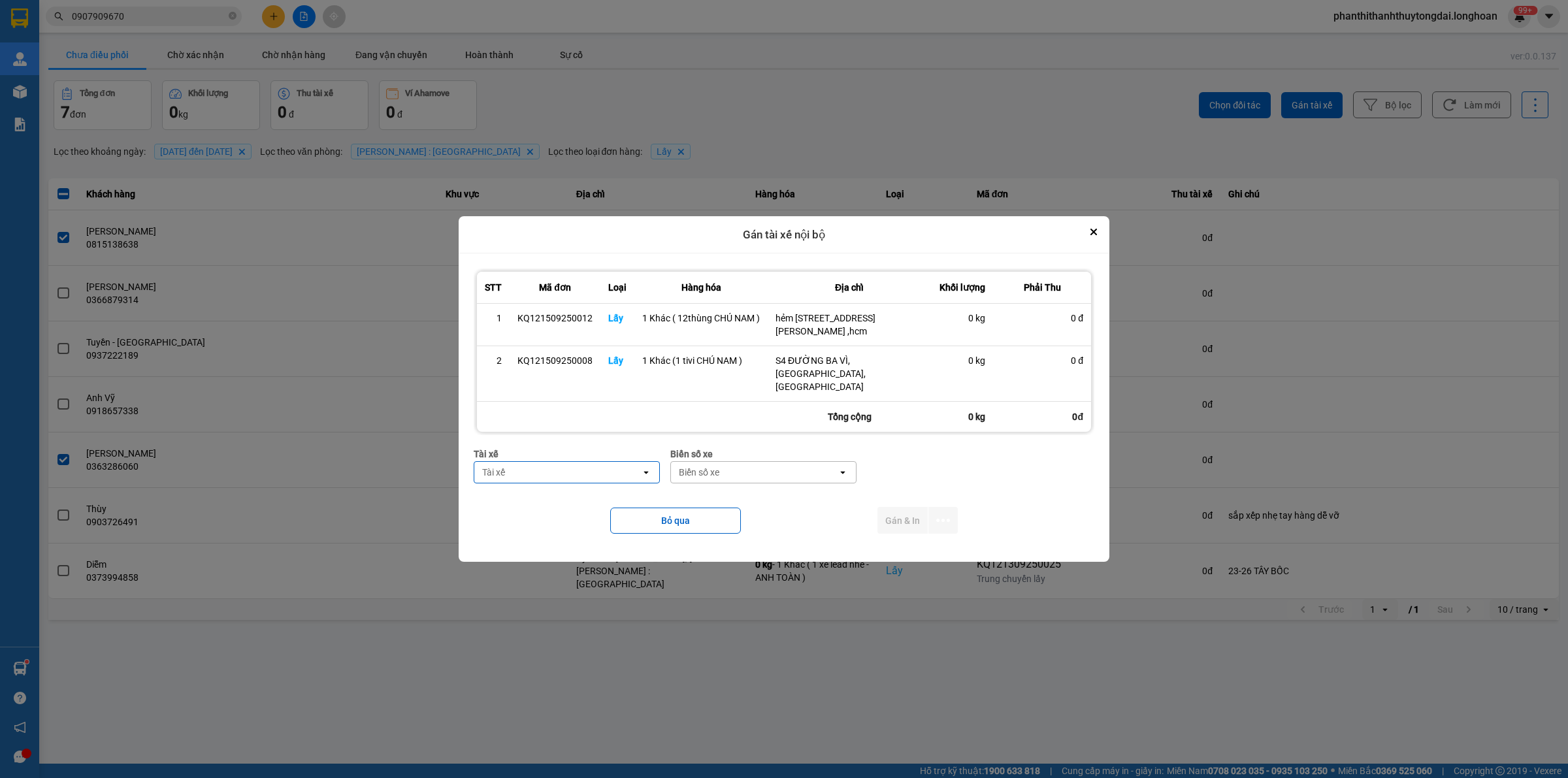
click at [593, 469] on div "Tài xế" at bounding box center [557, 472] width 167 height 20
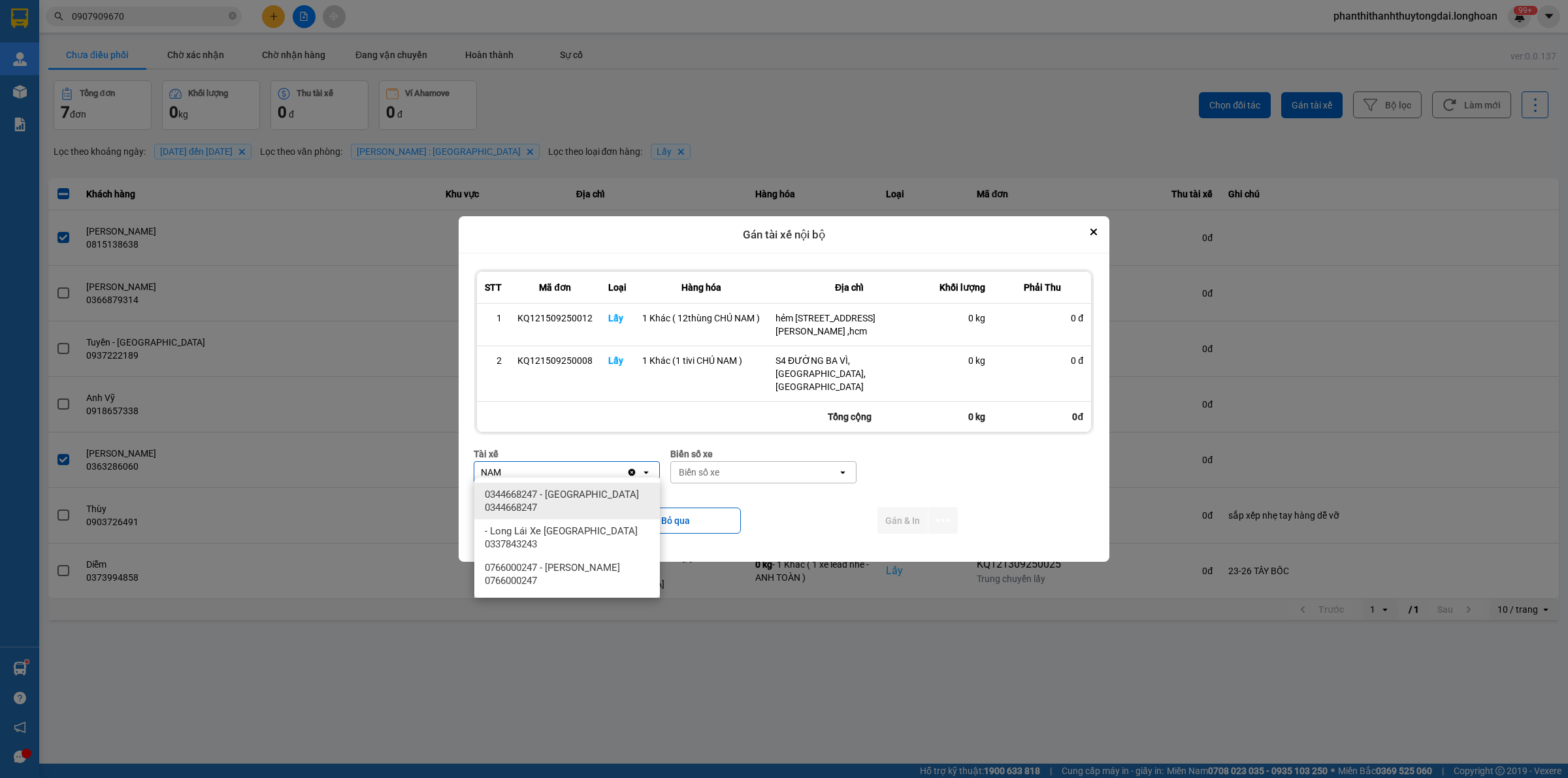
click at [582, 496] on span "0344668247 - Lê Đình Nam 0344668247" at bounding box center [569, 500] width 170 height 26
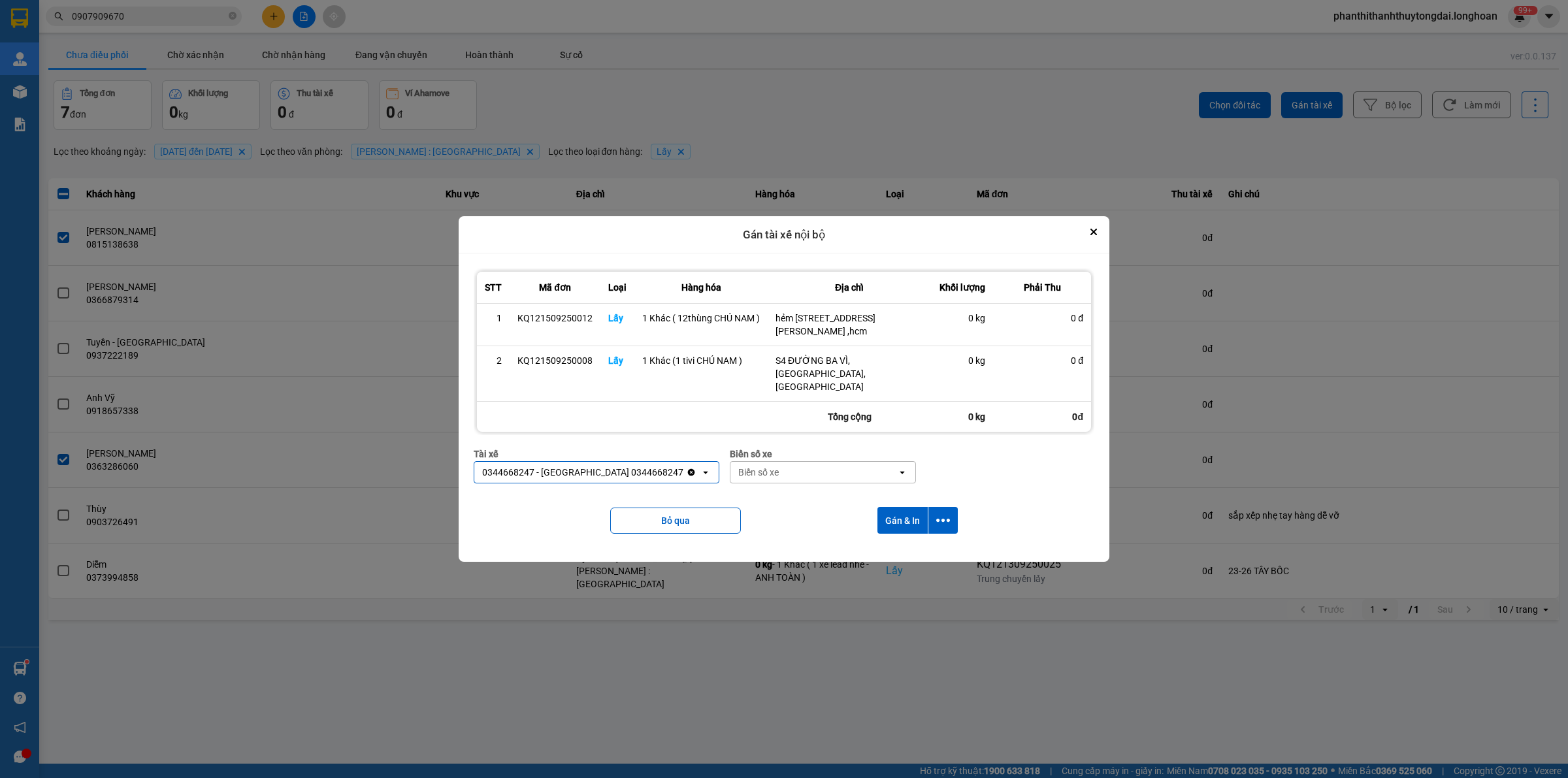
click at [824, 469] on div "Biển số xe" at bounding box center [813, 472] width 167 height 20
click at [795, 490] on div "29H-955.02" at bounding box center [786, 494] width 185 height 23
click at [939, 522] on button "dialog" at bounding box center [943, 520] width 29 height 26
click at [918, 556] on div "Chỉ gán tài" at bounding box center [908, 549] width 77 height 13
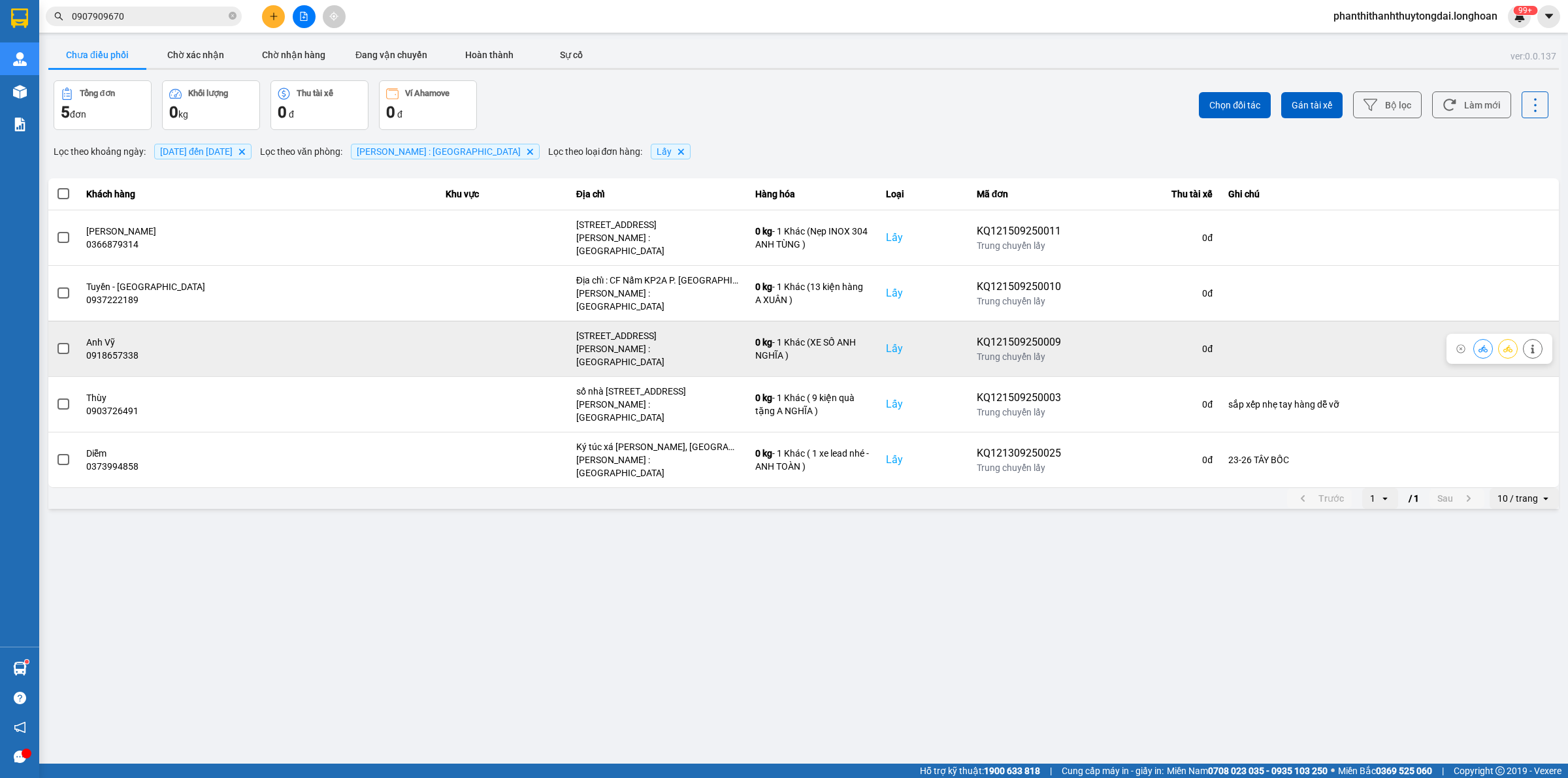
click at [65, 341] on label at bounding box center [63, 348] width 15 height 15
click at [57, 341] on input "checkbox" at bounding box center [57, 341] width 0 height 0
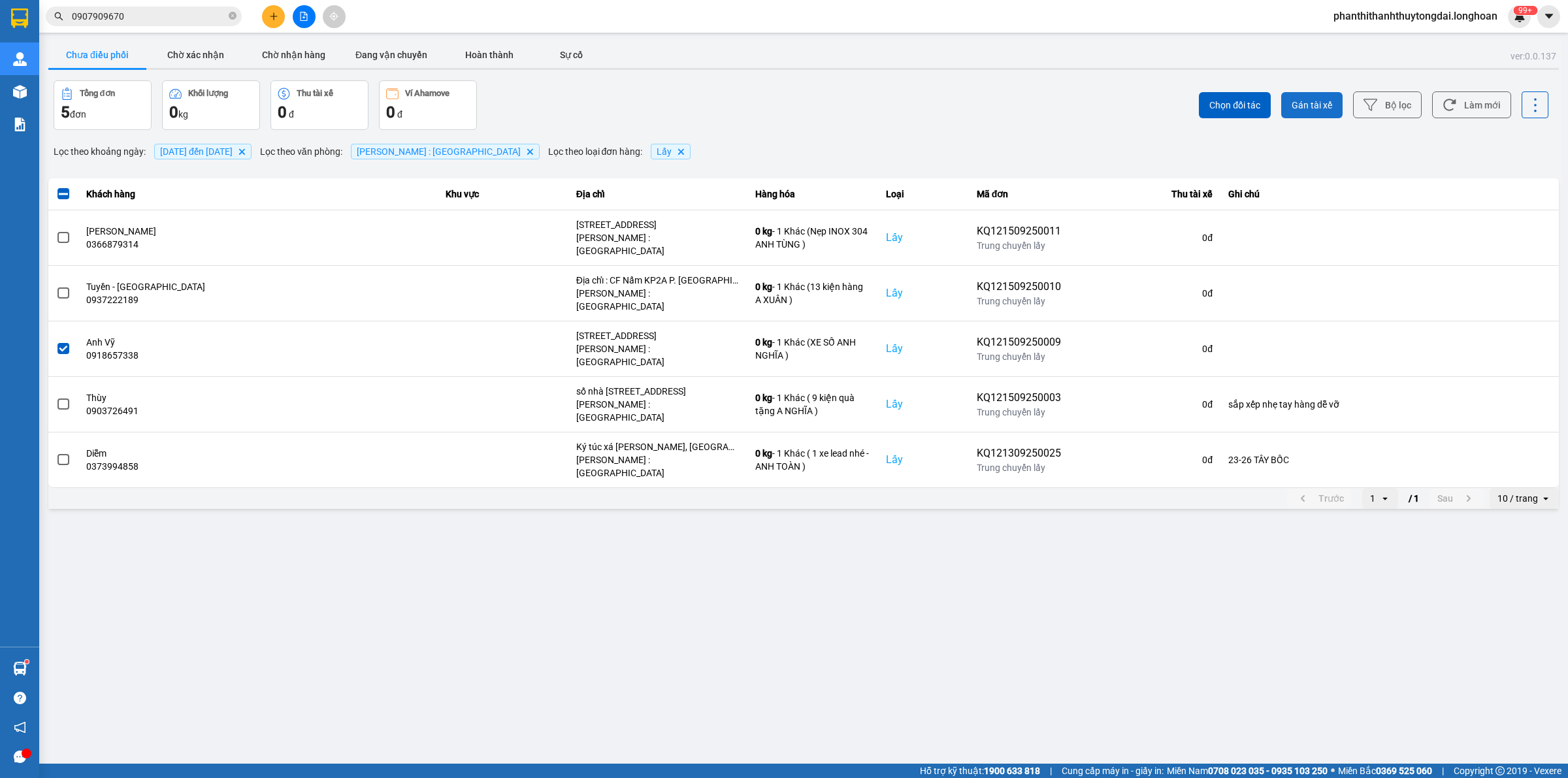
click at [1304, 98] on span "Gán tài xế" at bounding box center [1312, 104] width 41 height 13
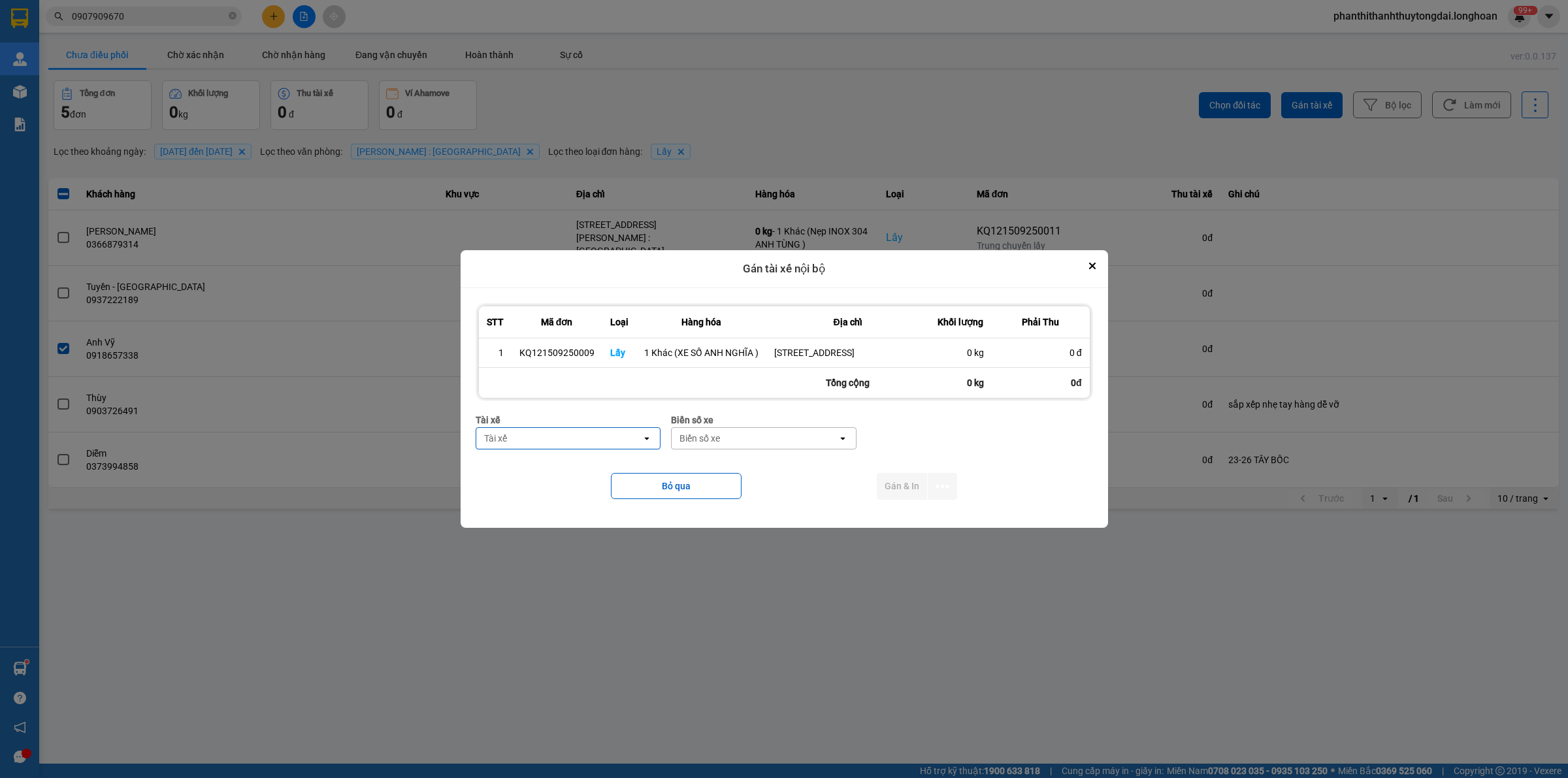
click at [580, 442] on div "Tài xế" at bounding box center [559, 438] width 166 height 20
click at [635, 469] on div "0796111247 - Nguyễn Văn Nghĩa" at bounding box center [568, 473] width 185 height 23
click at [750, 437] on div "Biển số xe" at bounding box center [755, 438] width 166 height 20
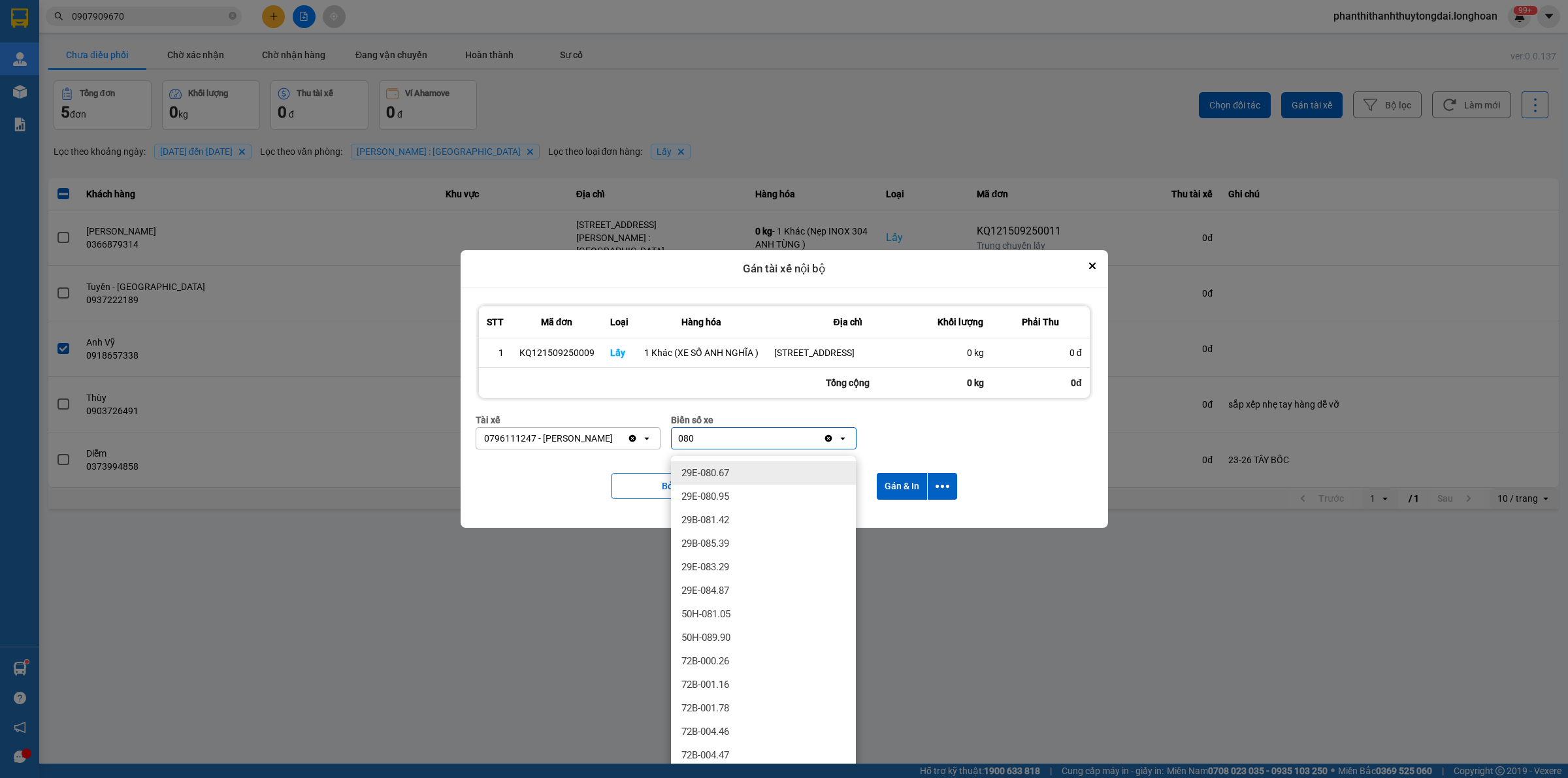
click at [766, 461] on div "29E-080.67" at bounding box center [764, 473] width 185 height 23
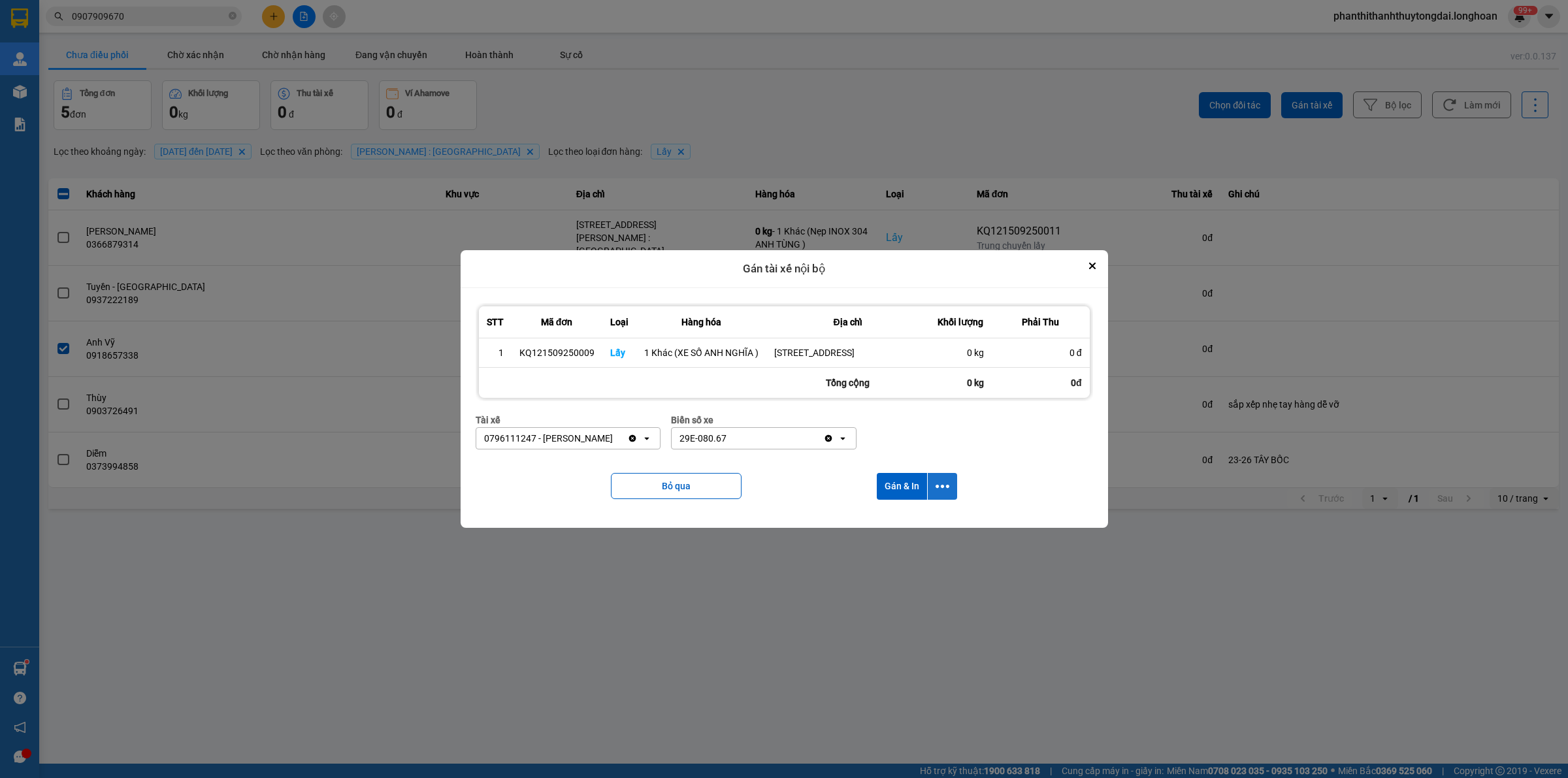
drag, startPoint x: 949, startPoint y: 490, endPoint x: 938, endPoint y: 506, distance: 19.4
click at [949, 491] on button "dialog" at bounding box center [942, 486] width 29 height 26
click at [933, 524] on div "Chỉ gán tài" at bounding box center [907, 527] width 77 height 13
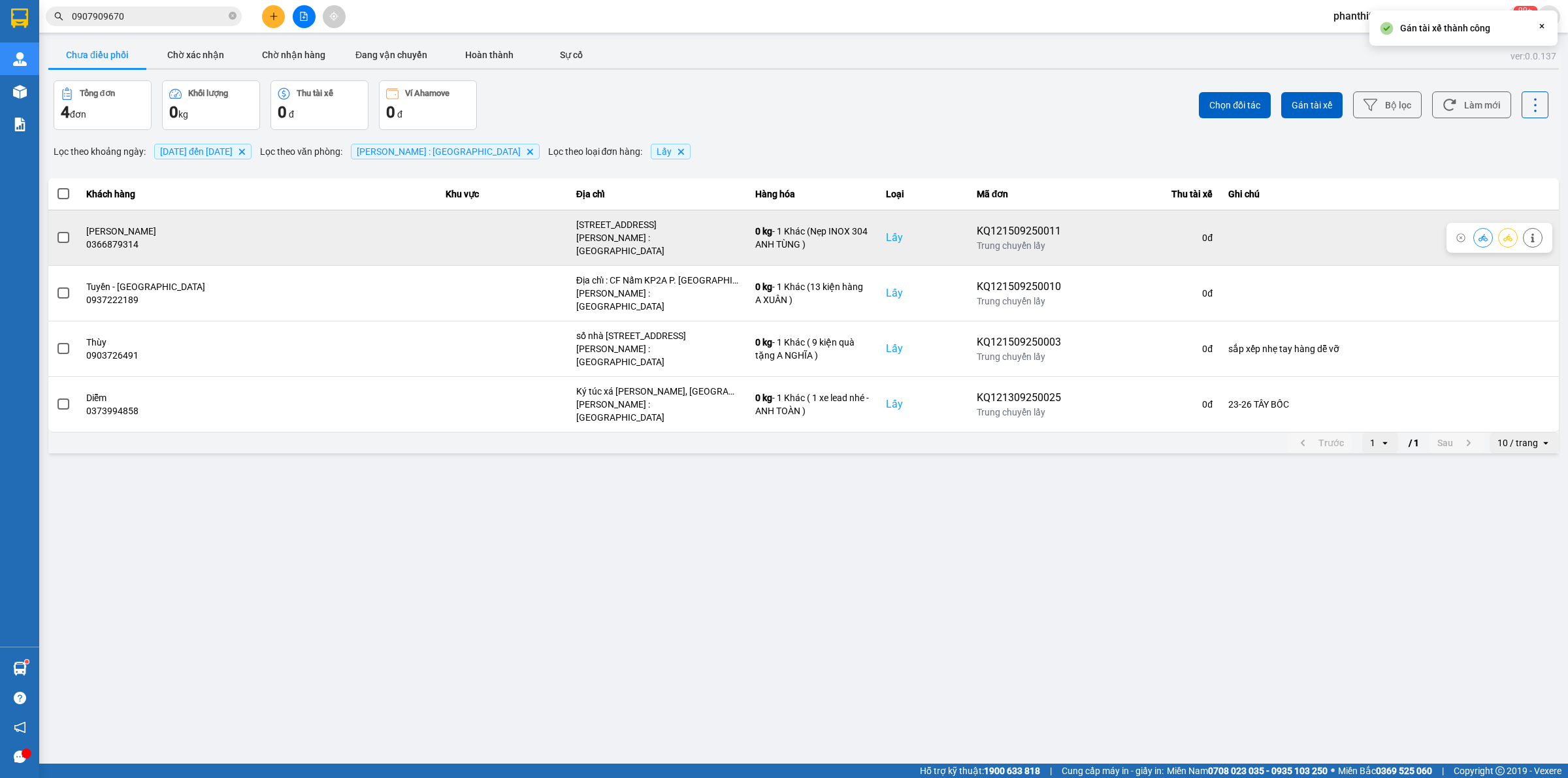
click at [59, 232] on span at bounding box center [63, 238] width 12 height 12
click at [57, 230] on input "checkbox" at bounding box center [57, 230] width 0 height 0
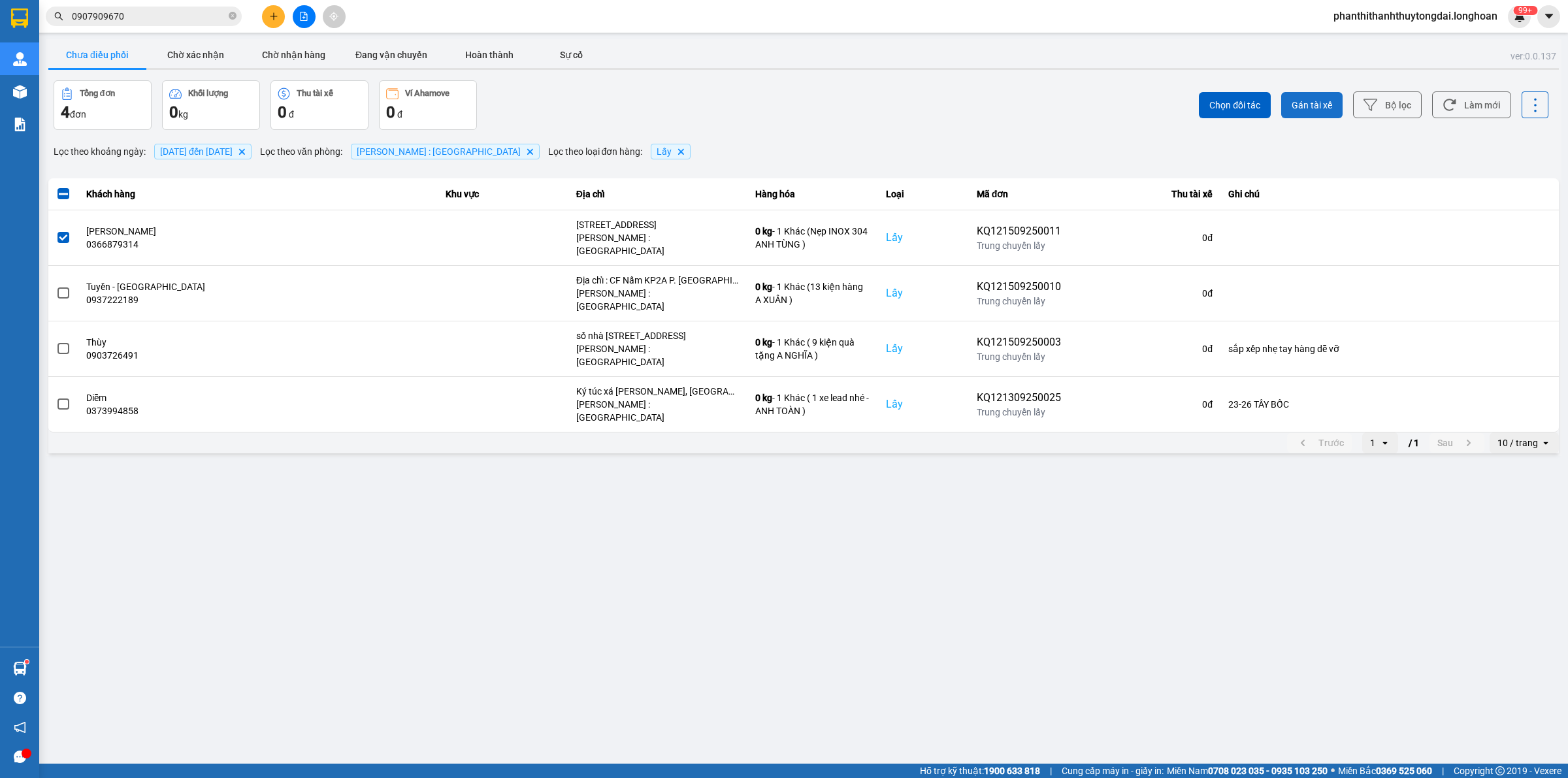
click at [1313, 98] on span "Gán tài xế" at bounding box center [1312, 104] width 41 height 13
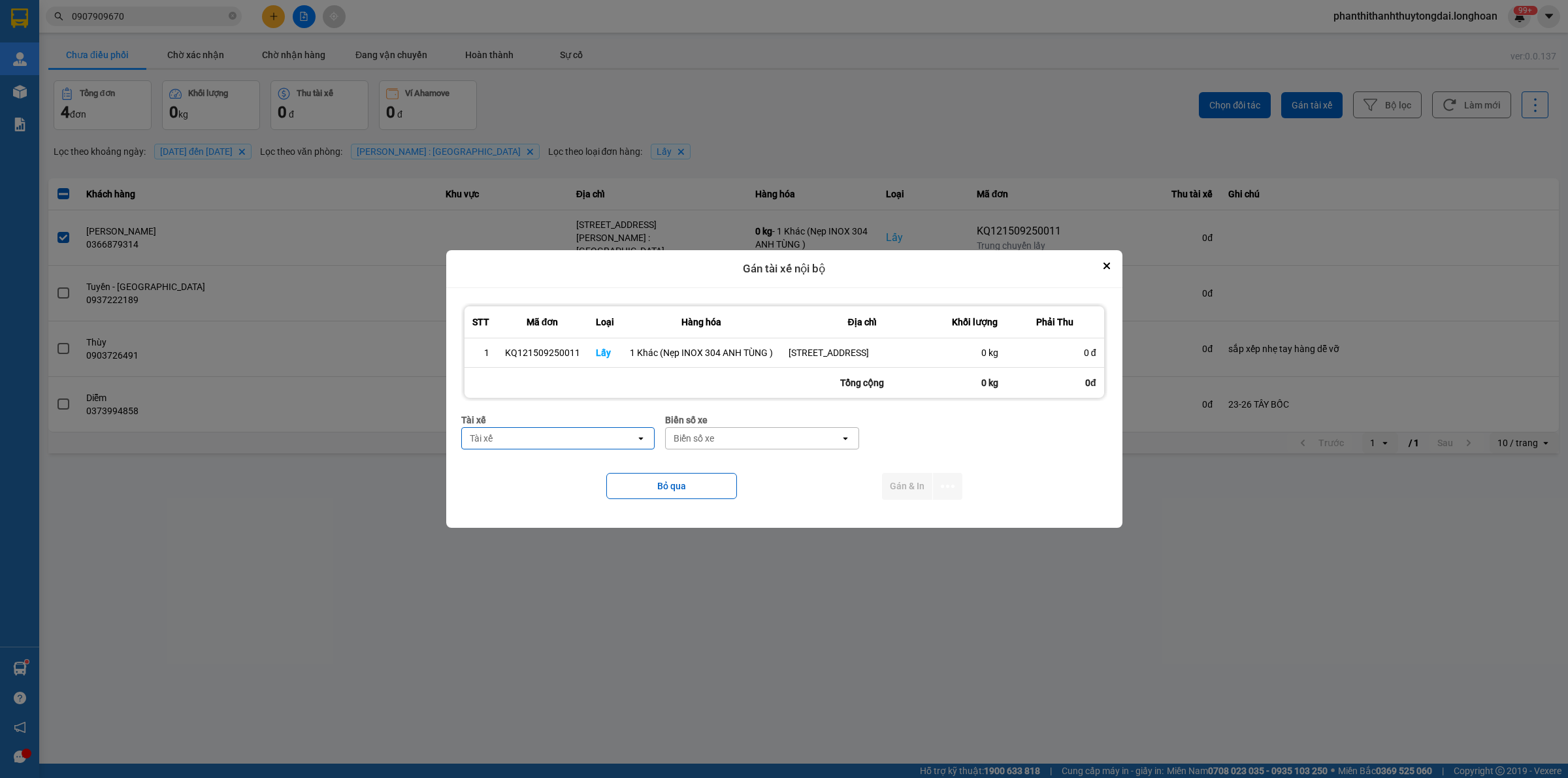
click at [588, 442] on div "Tài xế" at bounding box center [549, 438] width 175 height 20
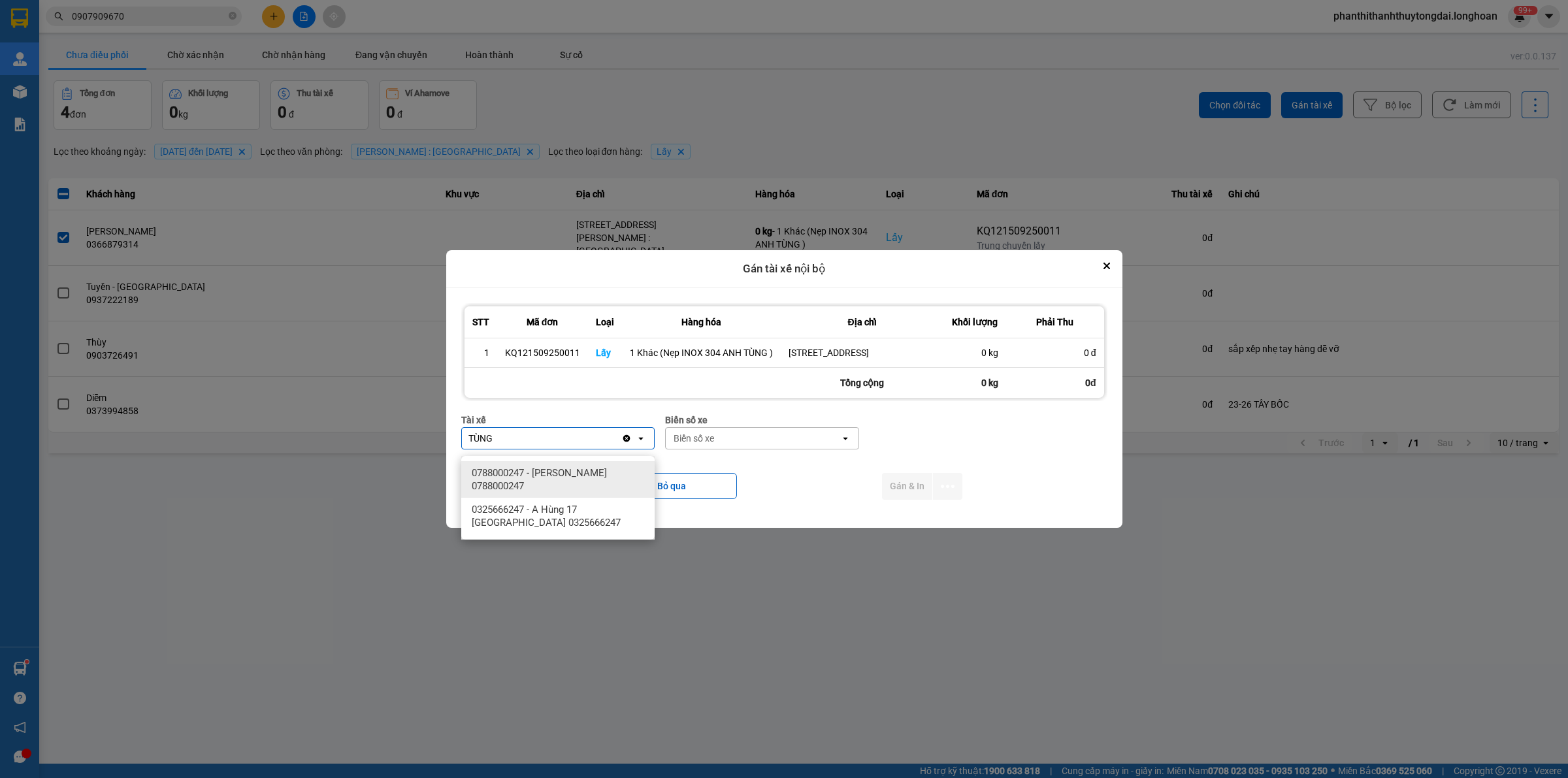
click at [602, 472] on span "0788000247 - NGUYỄN THIỆN THANH TÙNG 0788000247" at bounding box center [561, 479] width 177 height 26
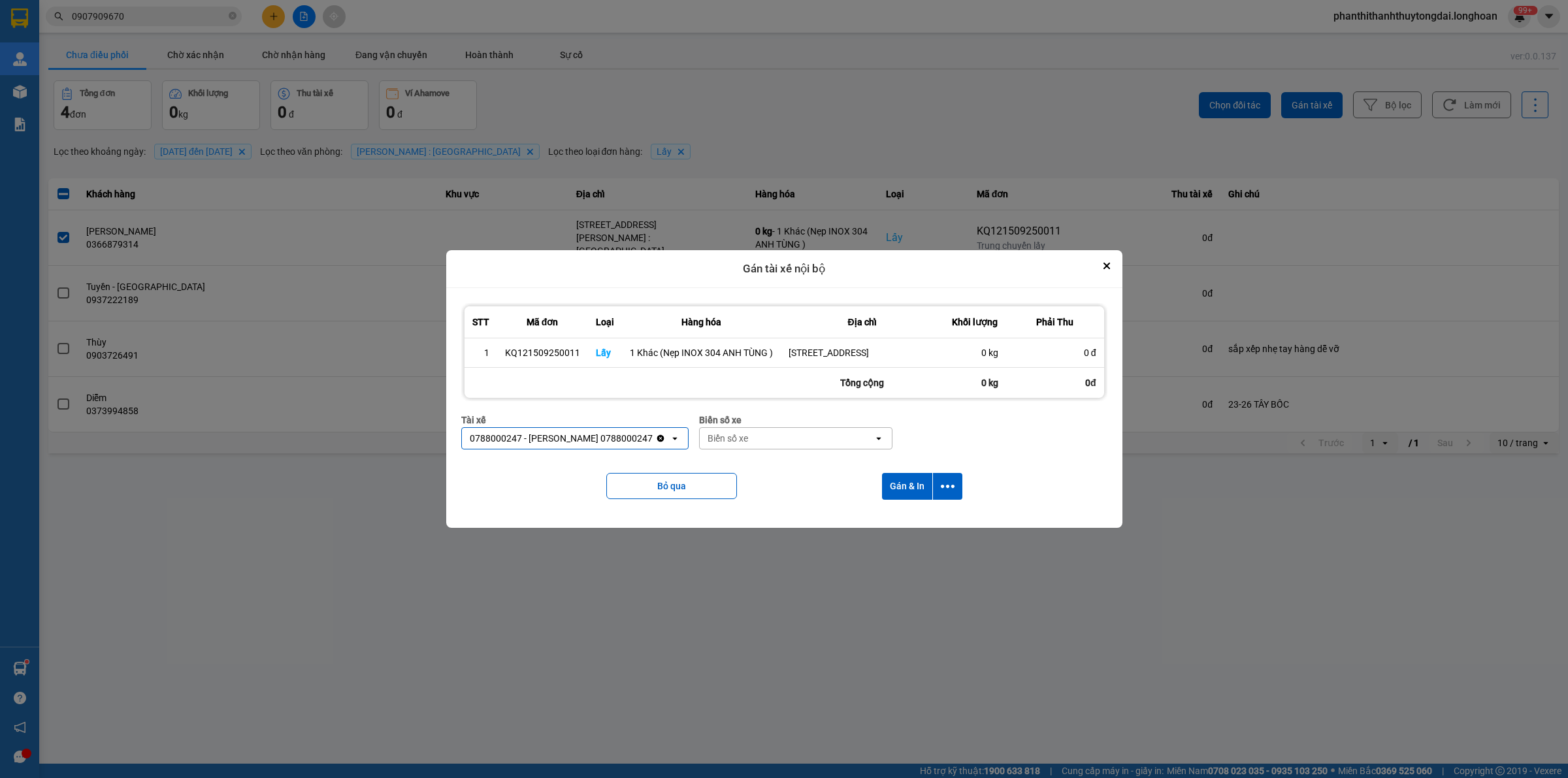
click at [835, 447] on div "Biển số xe" at bounding box center [787, 438] width 175 height 20
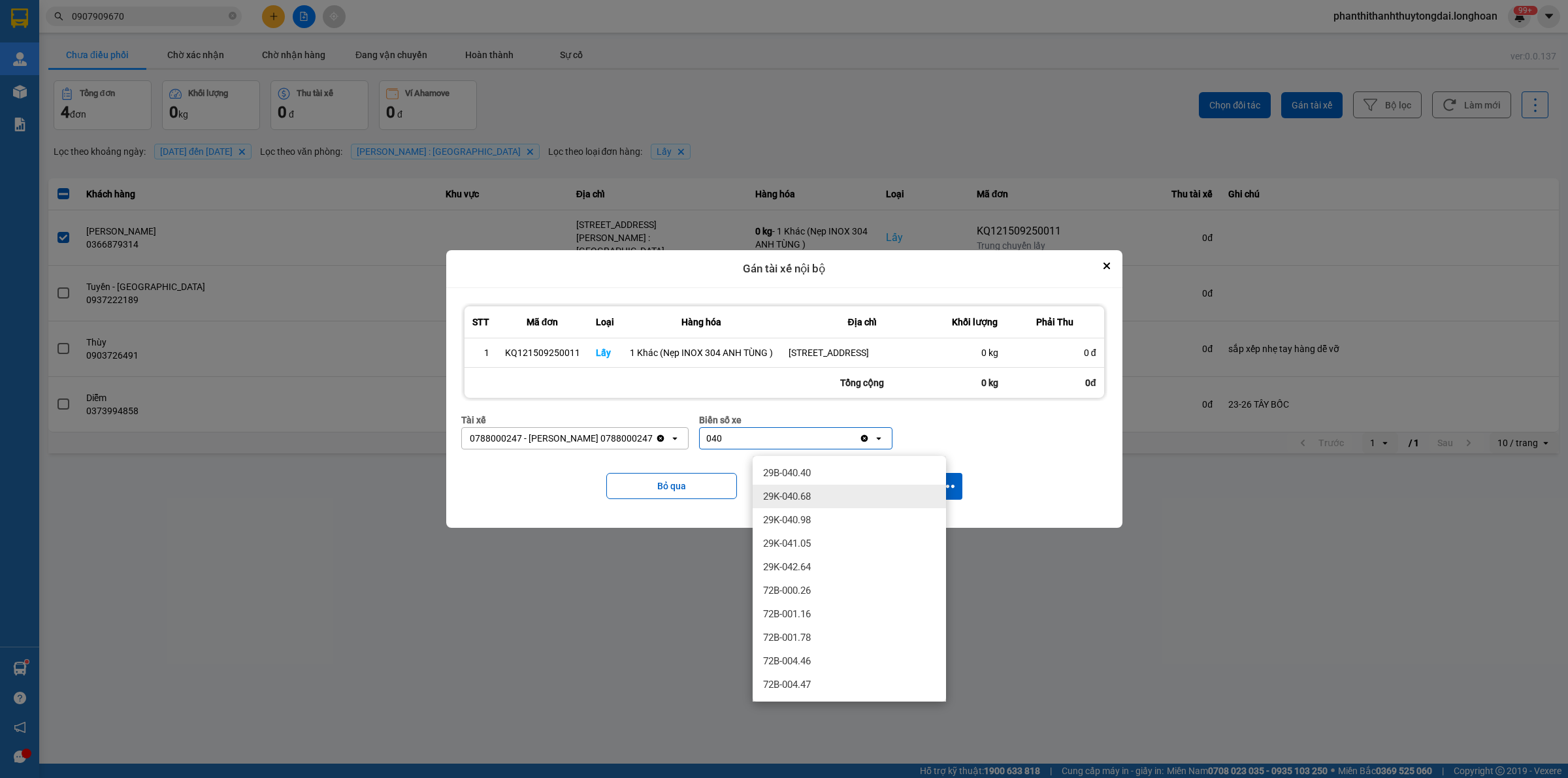
click at [887, 486] on div "29K-040.68" at bounding box center [849, 496] width 193 height 23
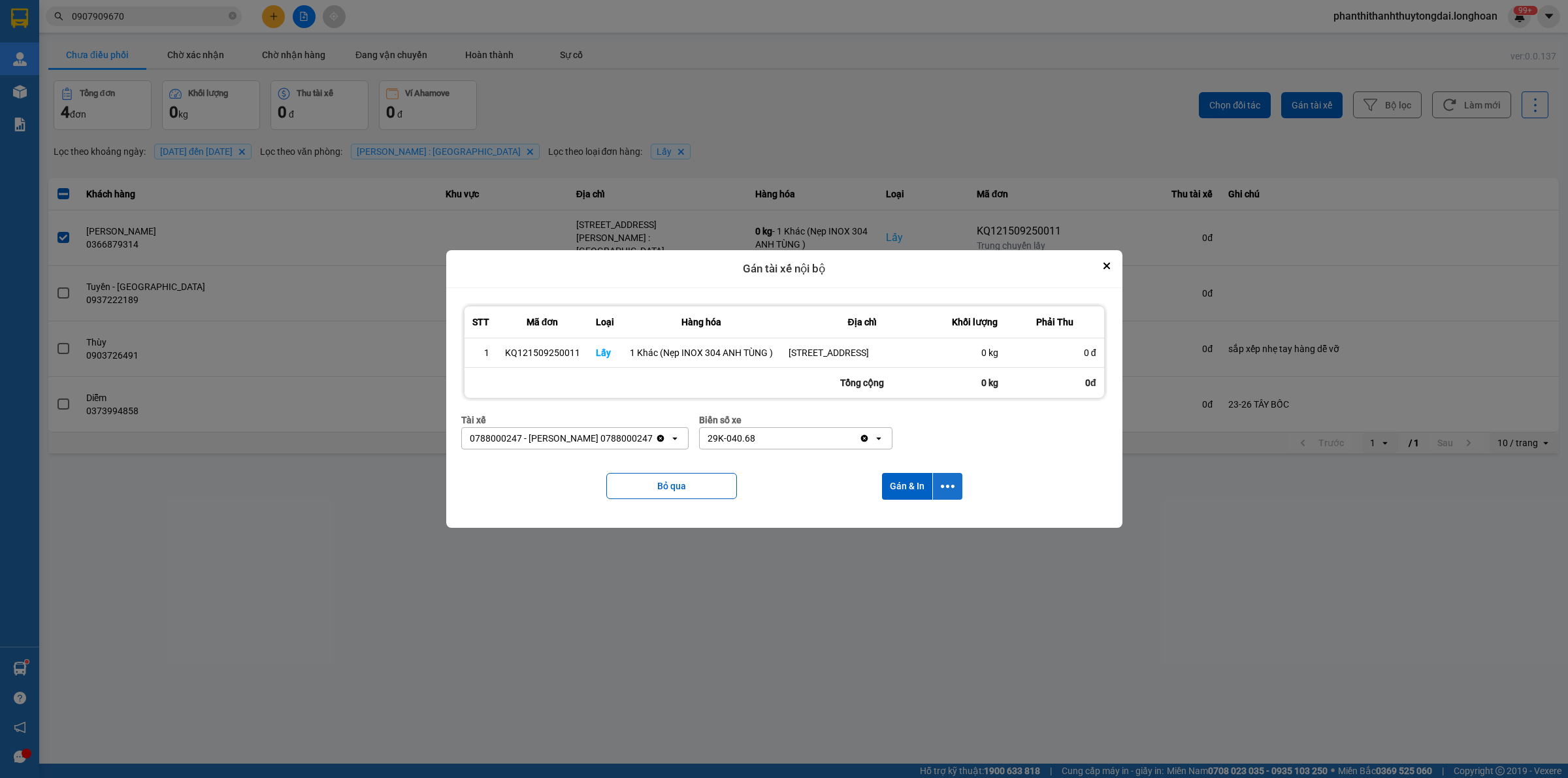
click at [949, 491] on icon "dialog" at bounding box center [948, 486] width 14 height 14
click at [943, 526] on div "Chỉ gán tài" at bounding box center [912, 527] width 77 height 13
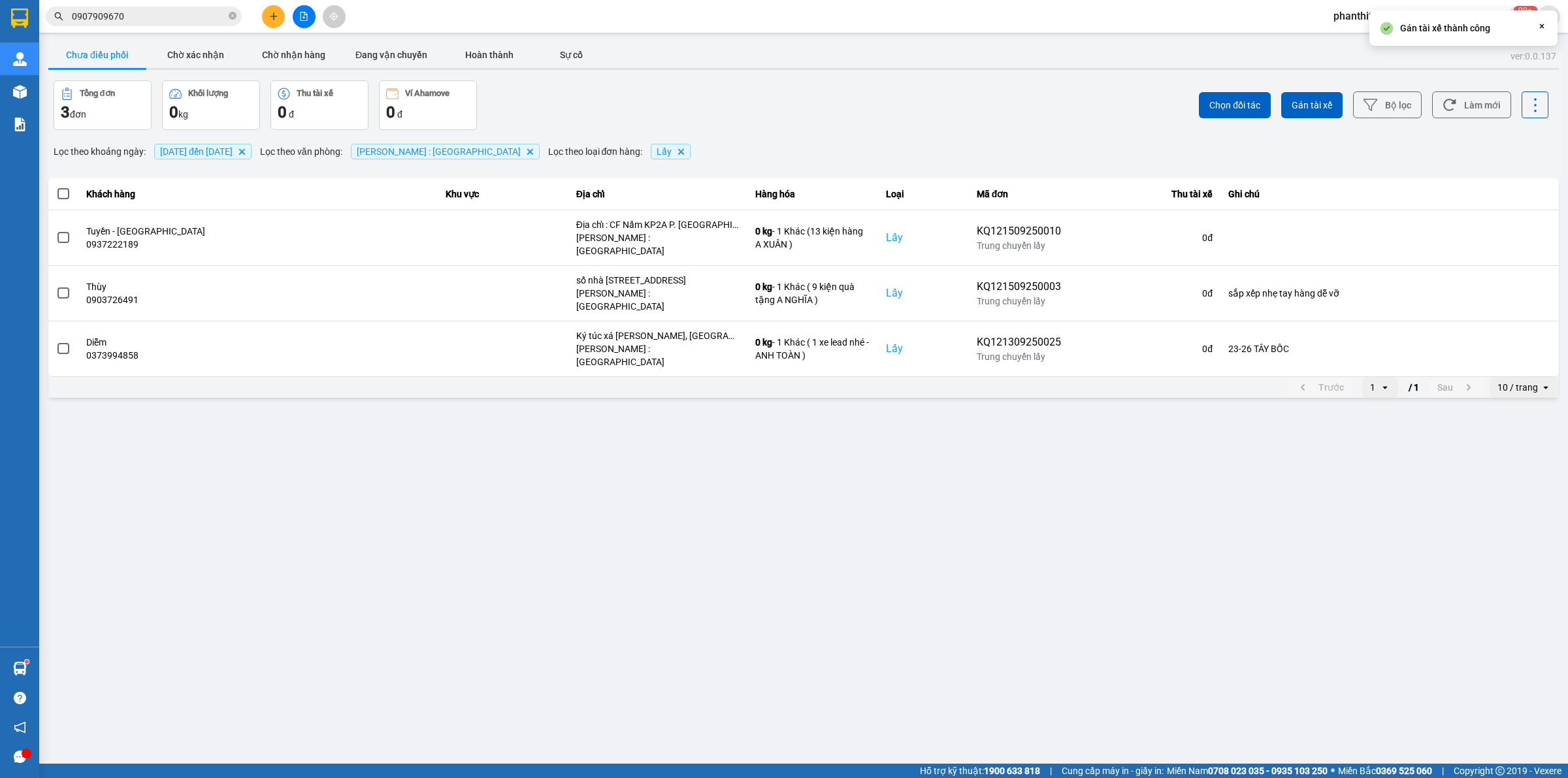
click at [781, 618] on main "ver: 0.0.137 Chưa điều phối Chờ xác nhận Chờ nhận hàng Đang vận chuyển Hoàn thà…" at bounding box center [784, 381] width 1568 height 763
click at [341, 411] on main "ver: 0.0.137 Chưa điều phối Chờ xác nhận Chờ nhận hàng Đang vận chuyển Hoàn thà…" at bounding box center [784, 381] width 1568 height 763
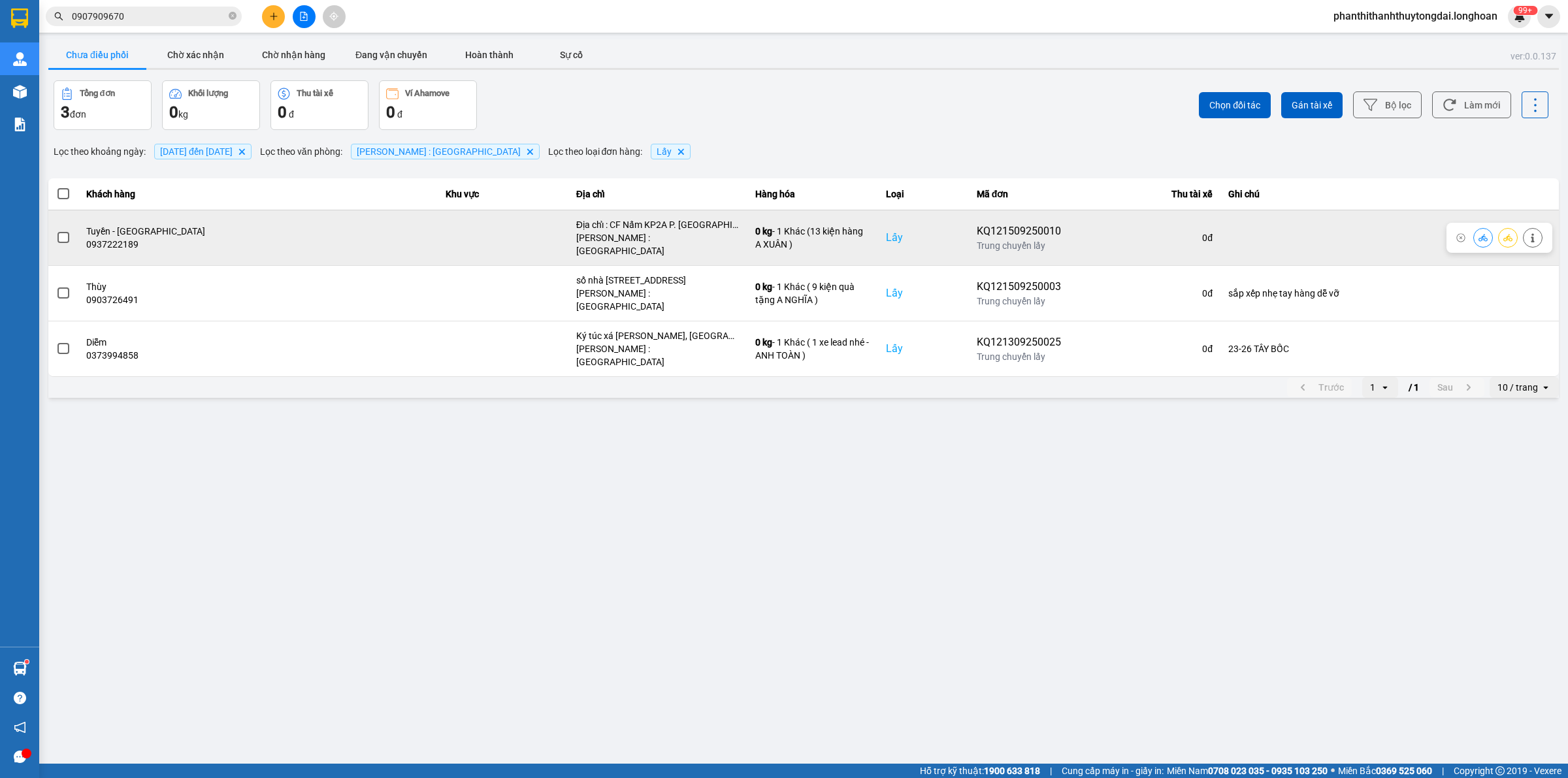
click at [62, 239] on label at bounding box center [63, 237] width 15 height 15
click at [57, 230] on input "checkbox" at bounding box center [57, 230] width 0 height 0
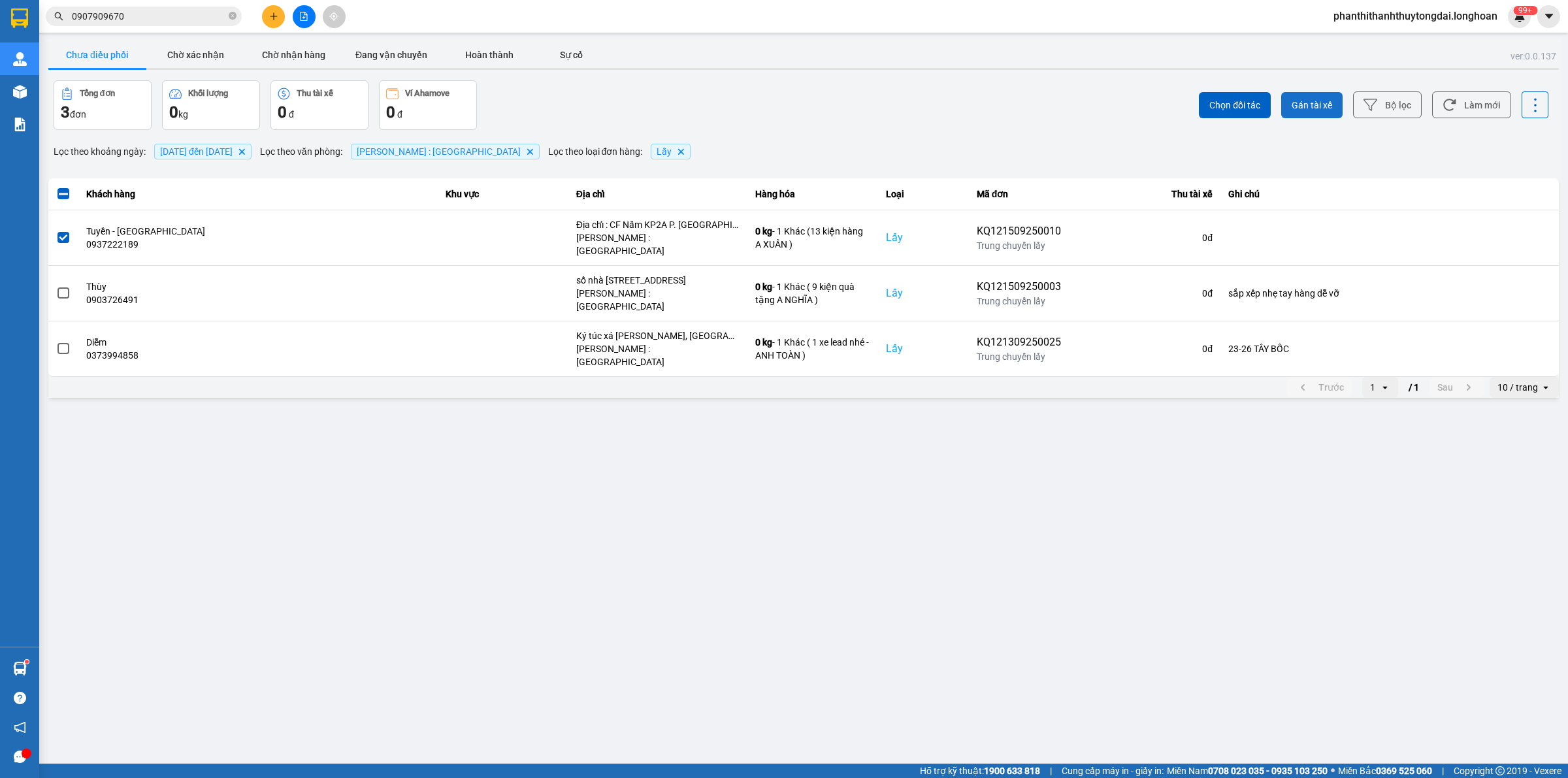
click at [1310, 109] on span "Gán tài xế" at bounding box center [1312, 104] width 41 height 13
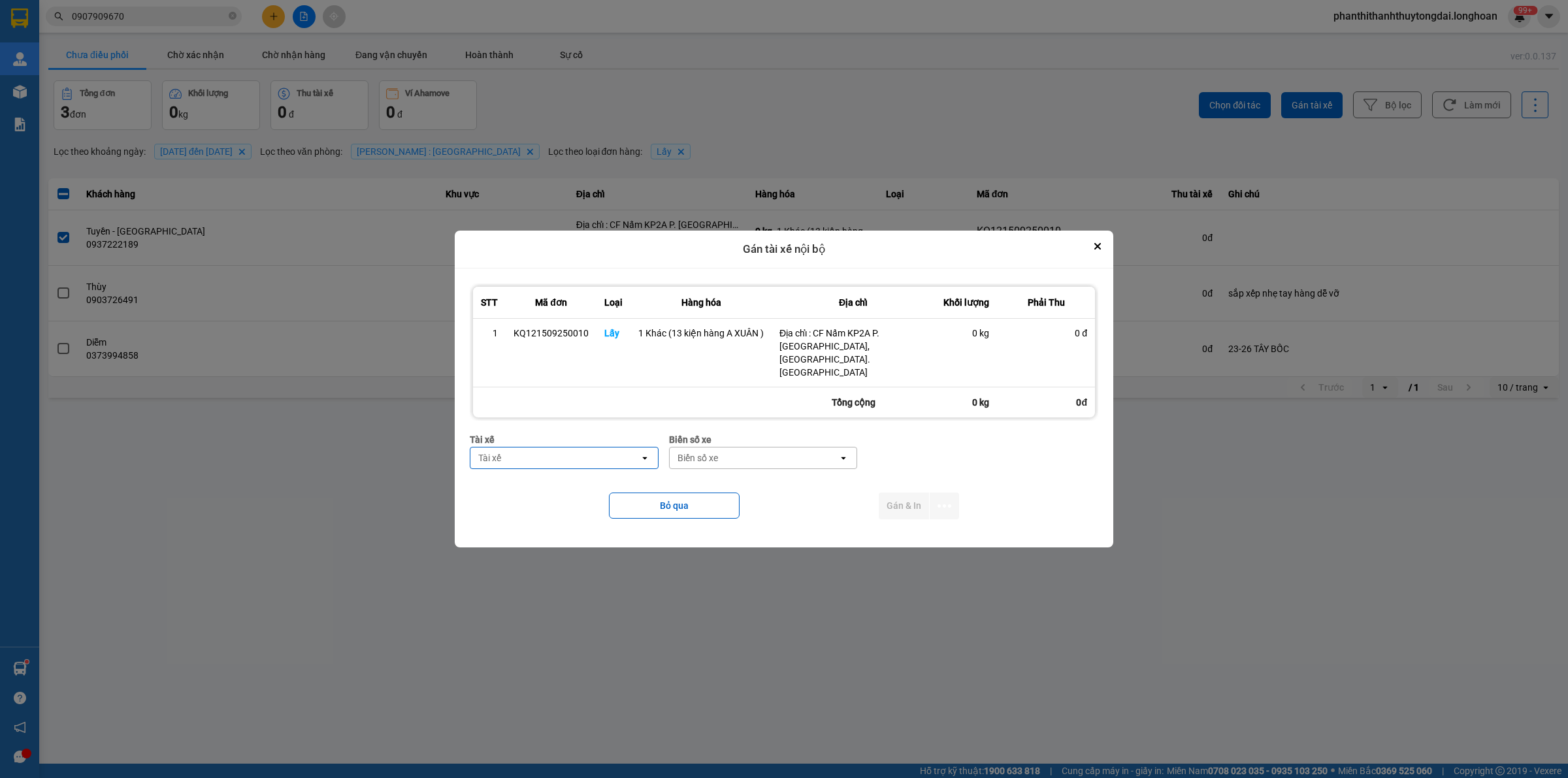
click at [619, 452] on div "Tài xế" at bounding box center [555, 457] width 170 height 20
click at [593, 543] on span "0964111247 - TRẦN THANH XUÂN- 0964111247" at bounding box center [568, 552] width 172 height 26
click at [781, 447] on div "Biển số xe" at bounding box center [796, 457] width 170 height 20
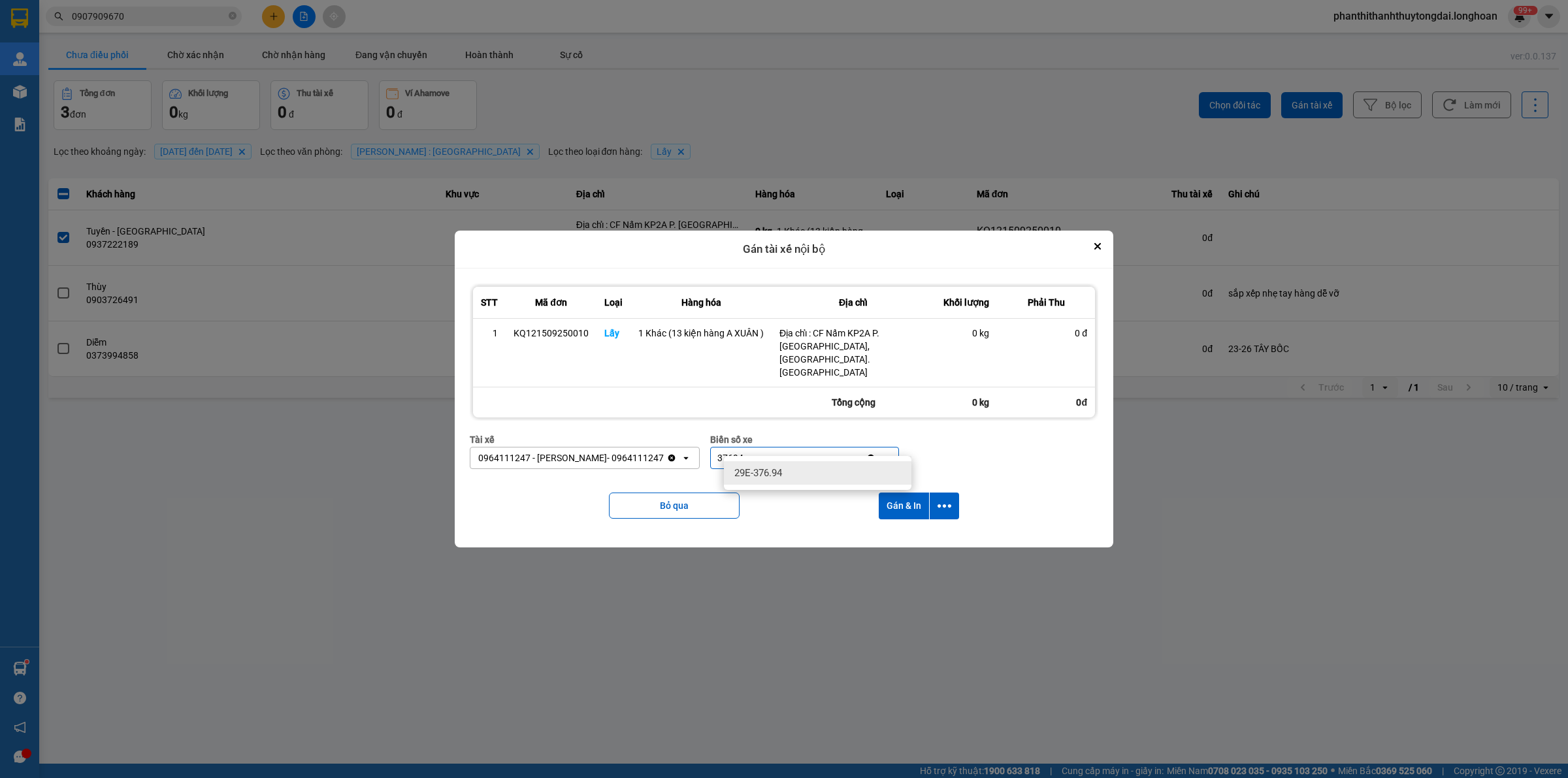
click at [817, 476] on div "29E-376.94" at bounding box center [817, 473] width 187 height 23
click at [939, 499] on icon "dialog" at bounding box center [944, 506] width 14 height 14
click at [931, 517] on li "Chỉ gán tài" at bounding box center [909, 528] width 98 height 23
click at [949, 499] on icon "dialog" at bounding box center [944, 506] width 14 height 14
drag, startPoint x: 949, startPoint y: 505, endPoint x: 936, endPoint y: 540, distance: 37.3
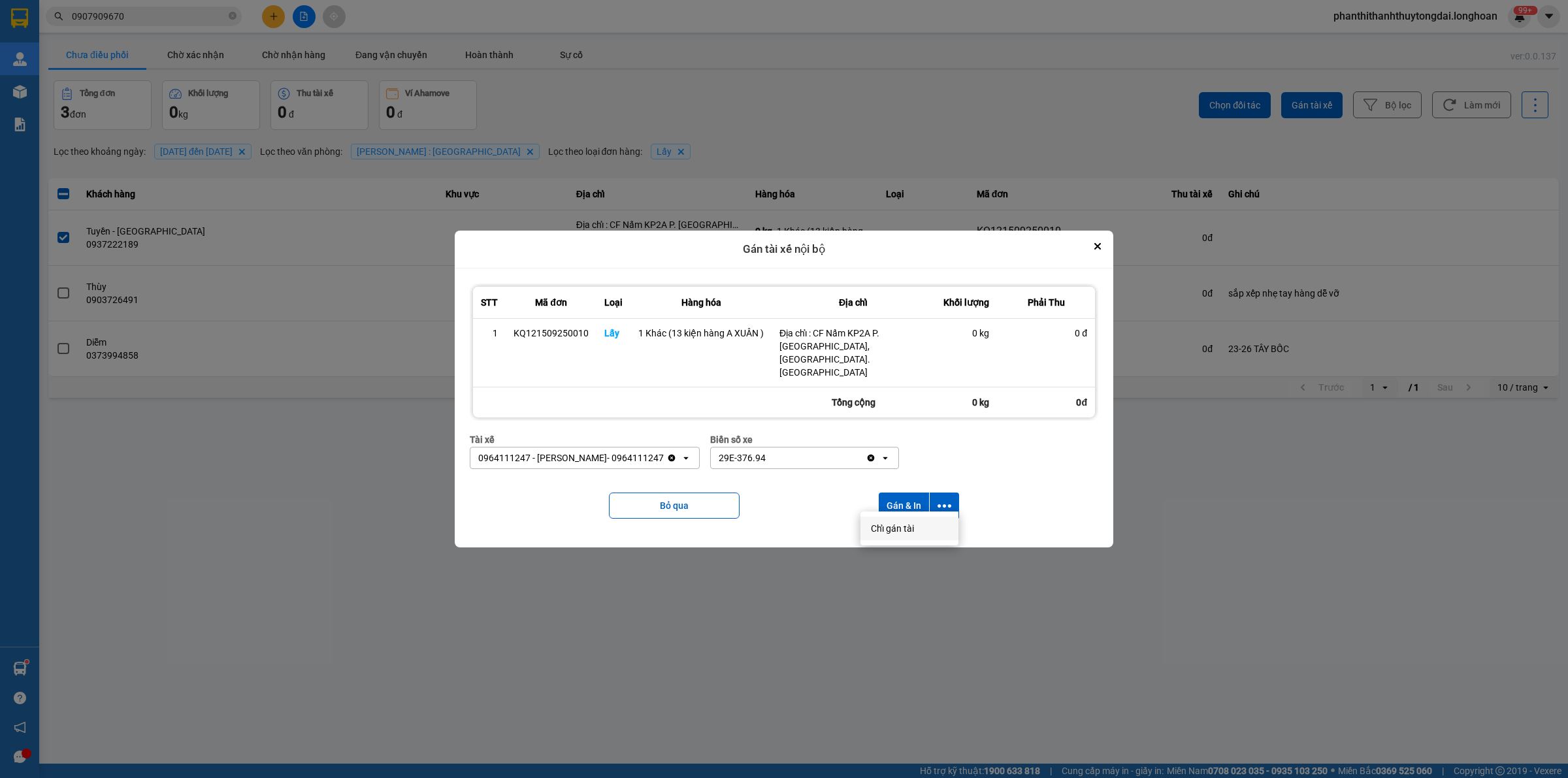
click at [936, 540] on ul "Chỉ gán tài" at bounding box center [909, 528] width 98 height 34
click at [913, 525] on span "Chỉ gán tài" at bounding box center [892, 527] width 43 height 13
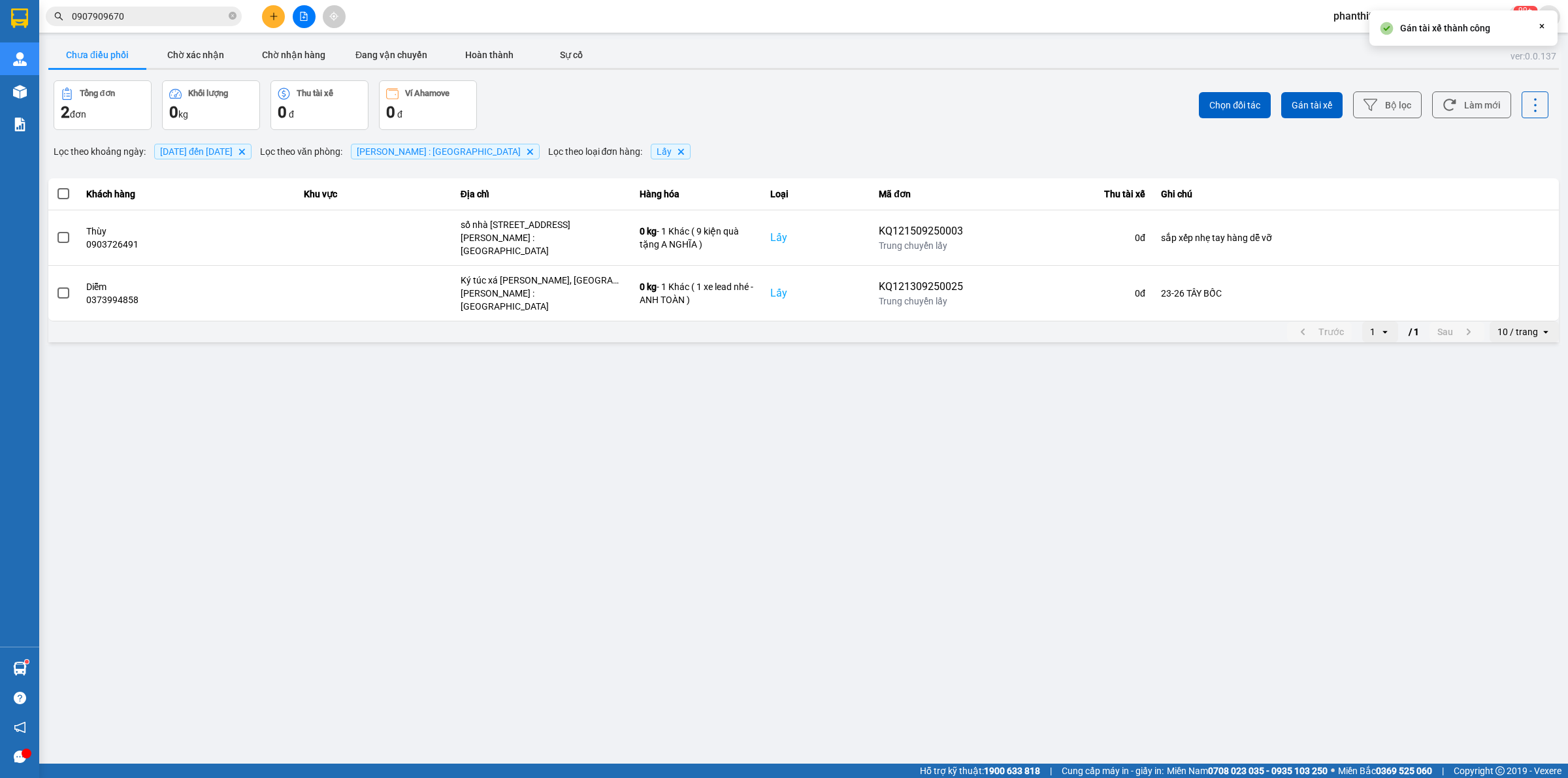
drag, startPoint x: 838, startPoint y: 551, endPoint x: 814, endPoint y: 506, distance: 51.0
click at [834, 551] on main "ver: 0.0.137 Chưa điều phối Chờ xác nhận Chờ nhận hàng Đang vận chuyển Hoàn thà…" at bounding box center [784, 381] width 1568 height 763
click at [664, 405] on main "ver: 0.0.137 Chưa điều phối Chờ xác nhận Chờ nhận hàng Đang vận chuyển Hoàn thà…" at bounding box center [784, 381] width 1568 height 763
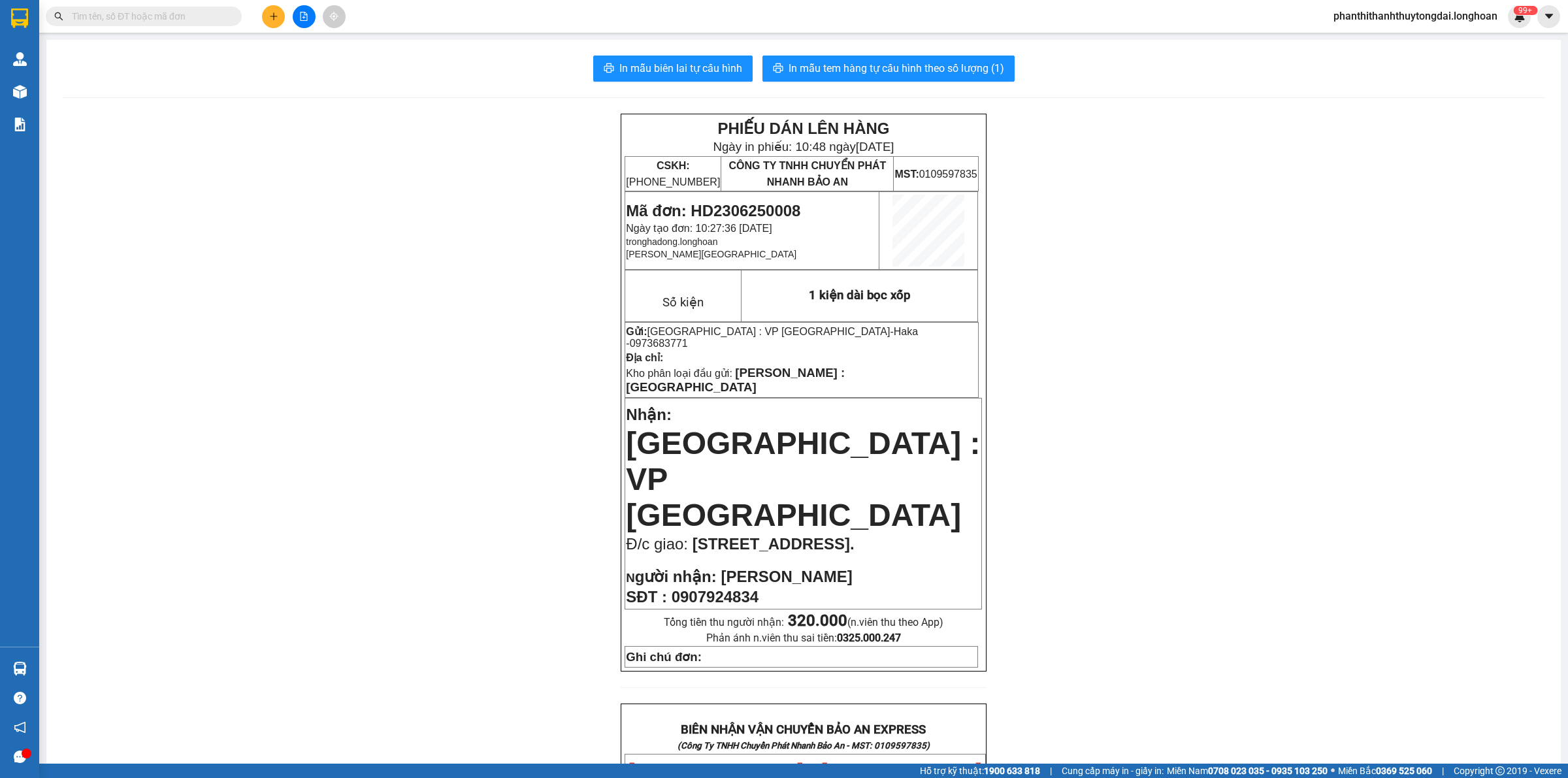
click at [190, 18] on input "text" at bounding box center [149, 16] width 154 height 15
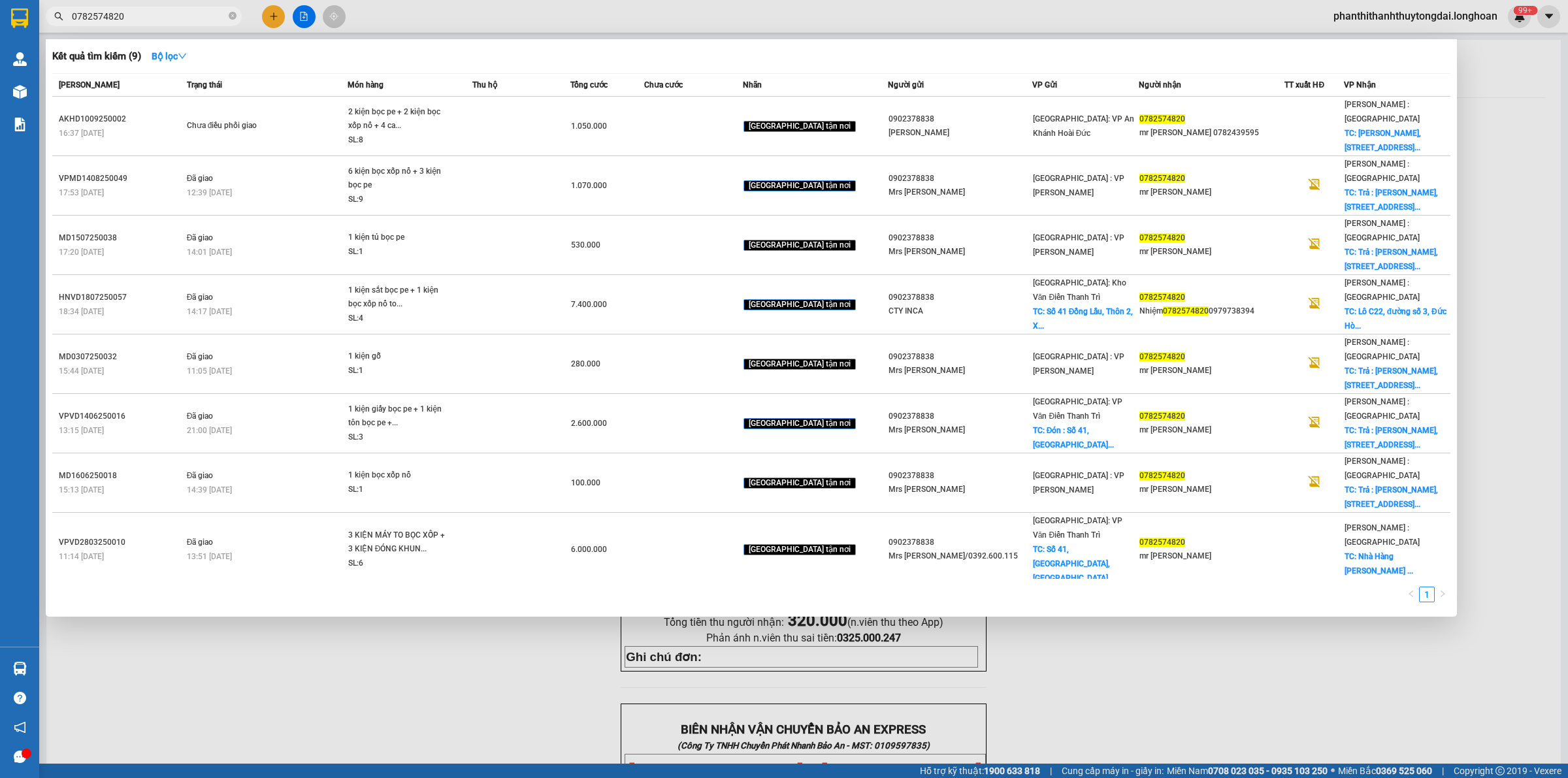
type input "0782574820"
click at [230, 14] on icon "close-circle" at bounding box center [232, 16] width 8 height 8
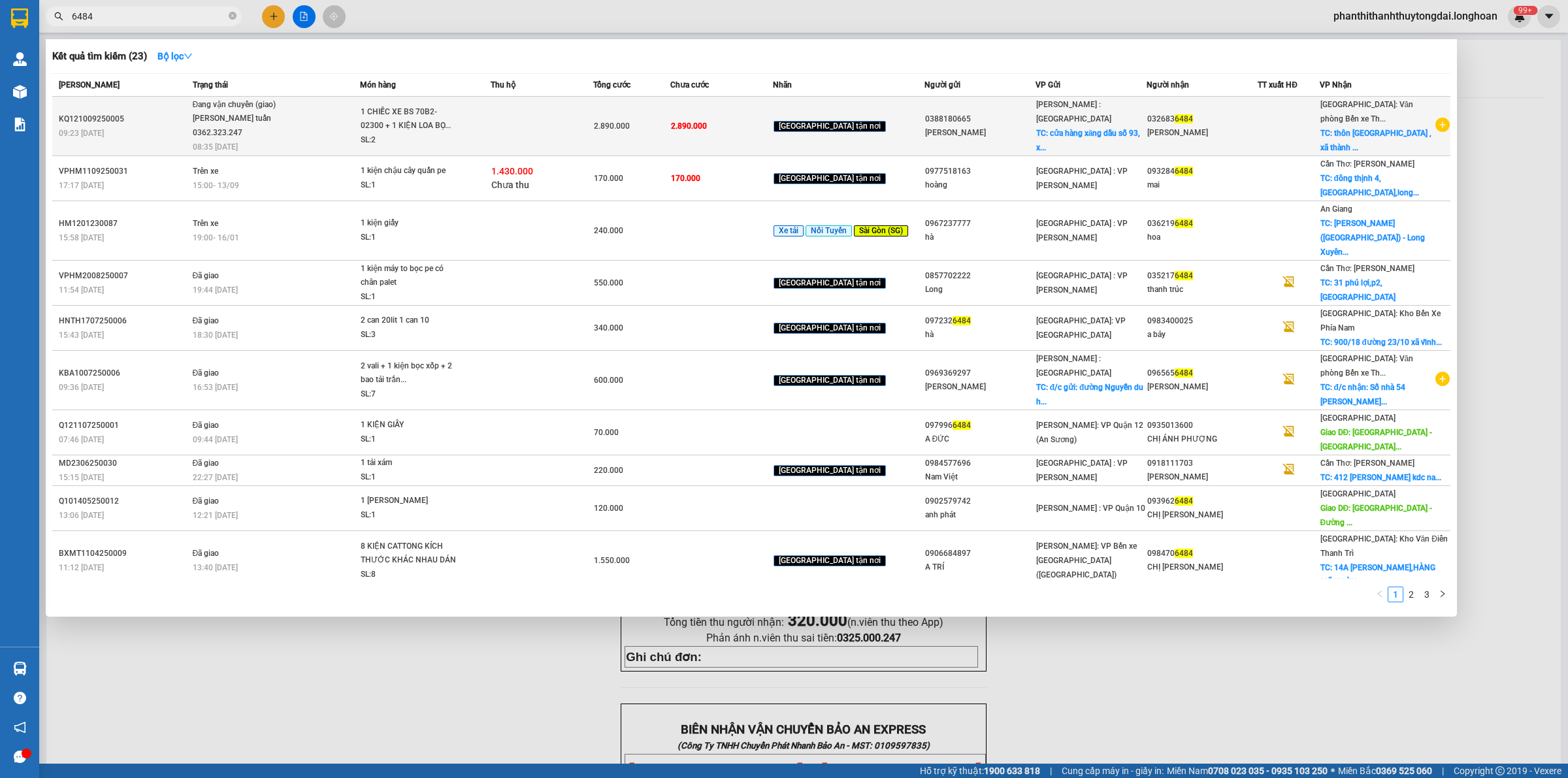
type input "6484"
click at [337, 129] on span "Đang vận chuyển (giao) vũ anh tuấn 0362.323.247 08:35 [DATE]" at bounding box center [277, 125] width 168 height 55
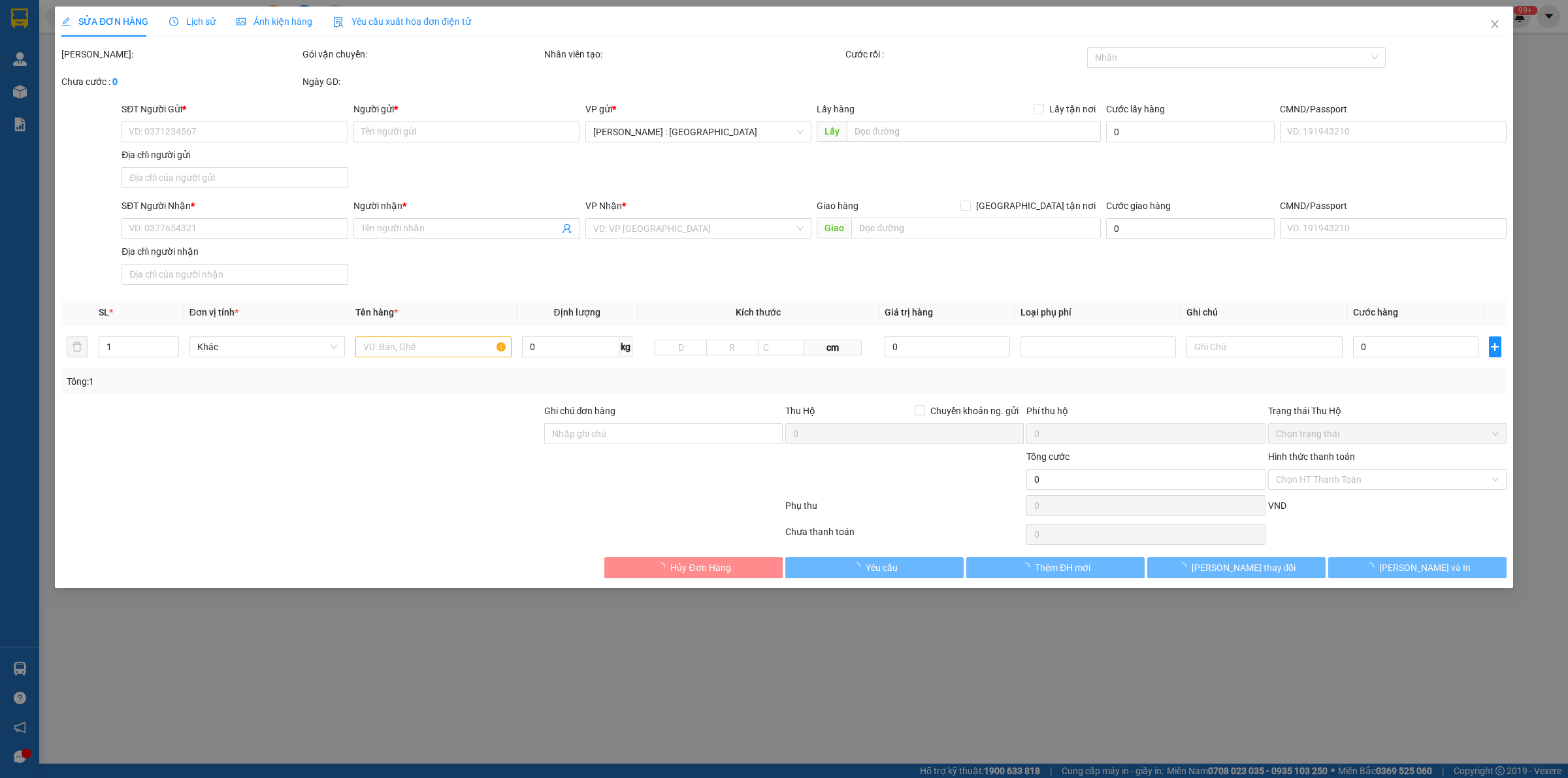
type input "0388180665"
type input "[PERSON_NAME]"
checkbox input "true"
type input "cửa hàng xăng dầu số 93, xã [GEOGRAPHIC_DATA],[GEOGRAPHIC_DATA] , [GEOGRAPHIC_D…"
type input "0326836484"
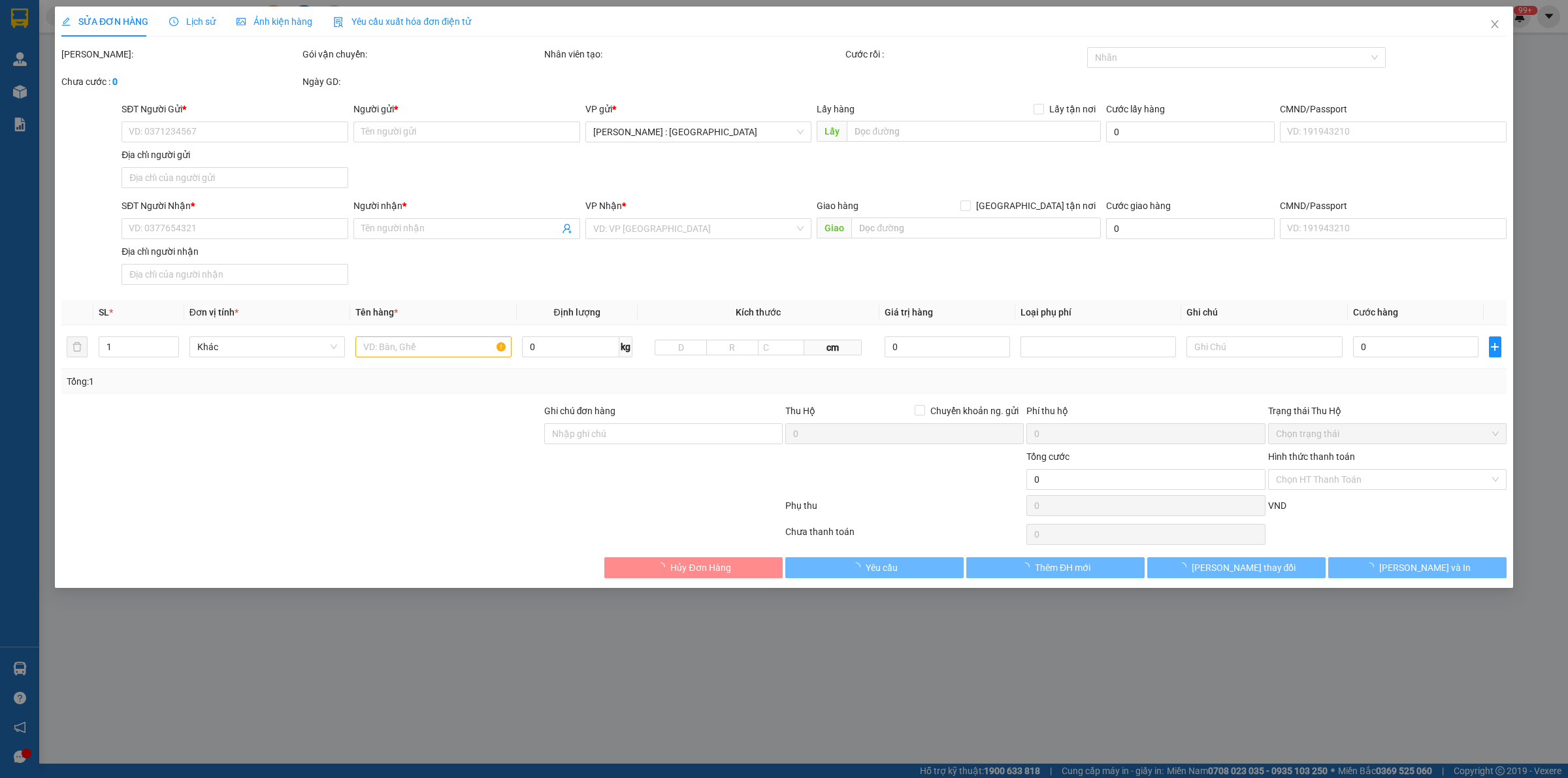
type input "[PERSON_NAME]"
checkbox input "true"
type input "thôn [GEOGRAPHIC_DATA] , xã [GEOGRAPHIC_DATA] , [GEOGRAPHIC_DATA] , [GEOGRAPHIC…"
type input "KHÔNG CHÌA KHÓA,KHÔNG CAVET"
type input "2.890.000"
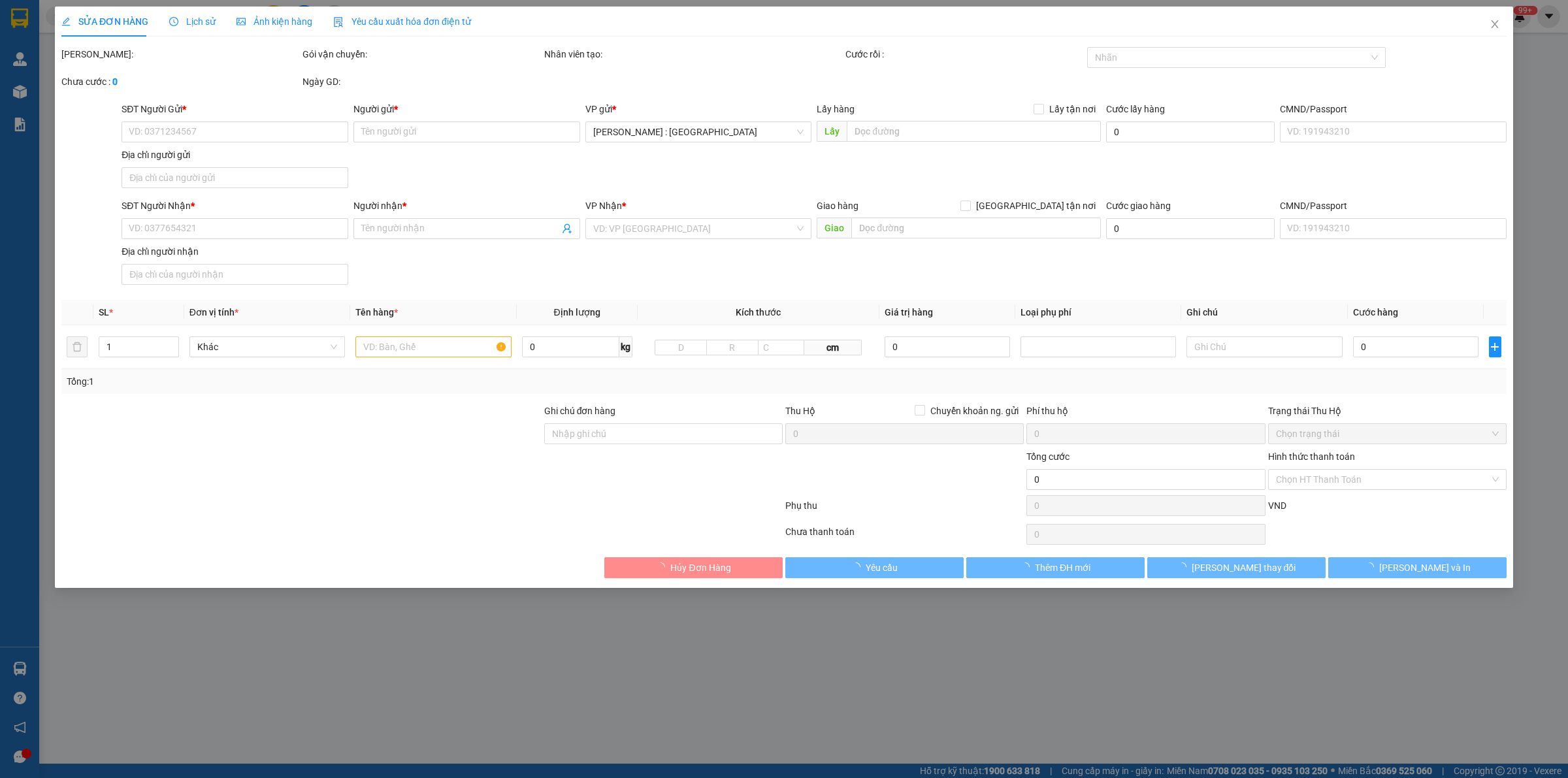
type input "2.890.000"
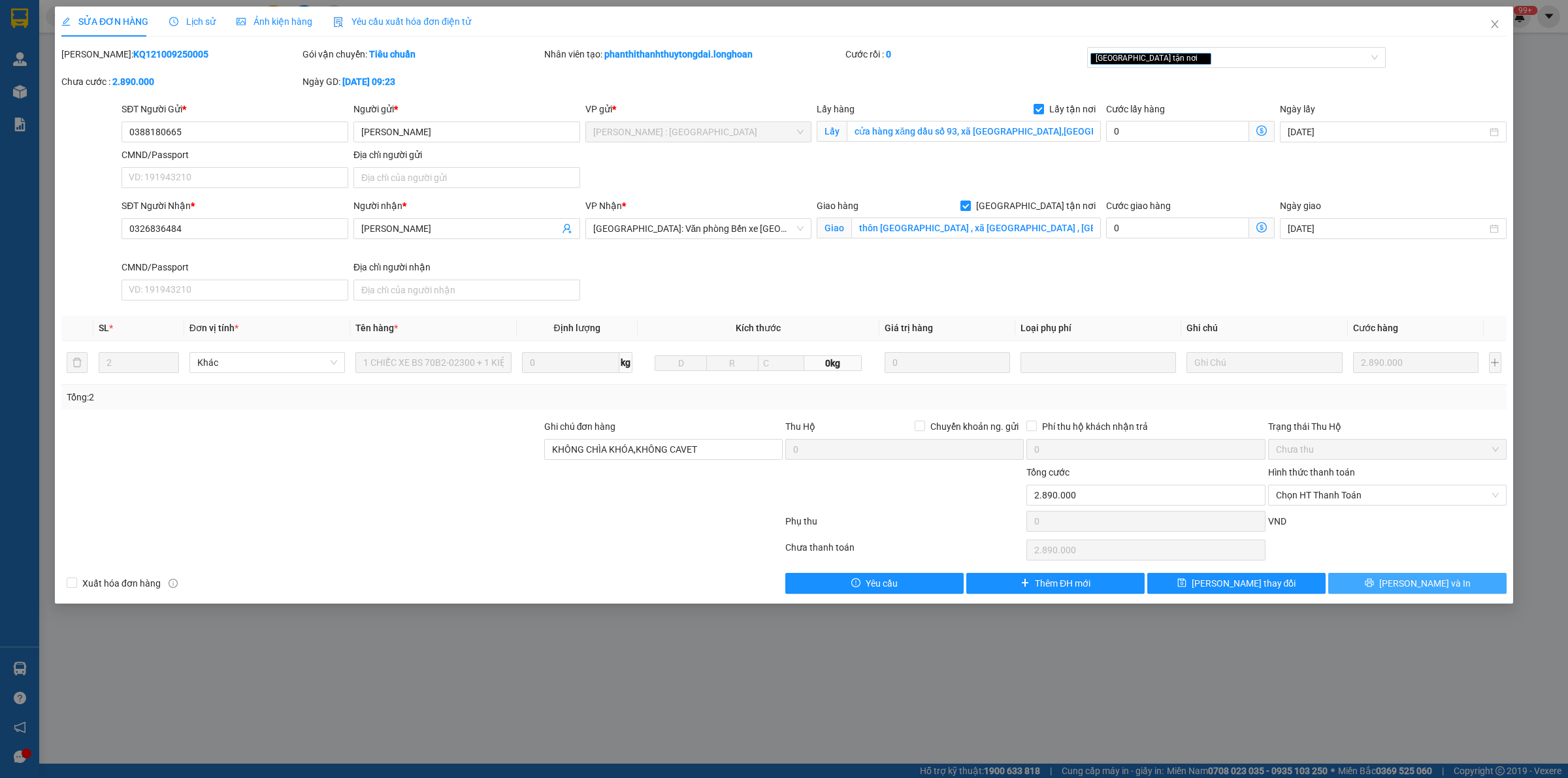
click at [1354, 583] on button "[PERSON_NAME] và In" at bounding box center [1417, 583] width 178 height 20
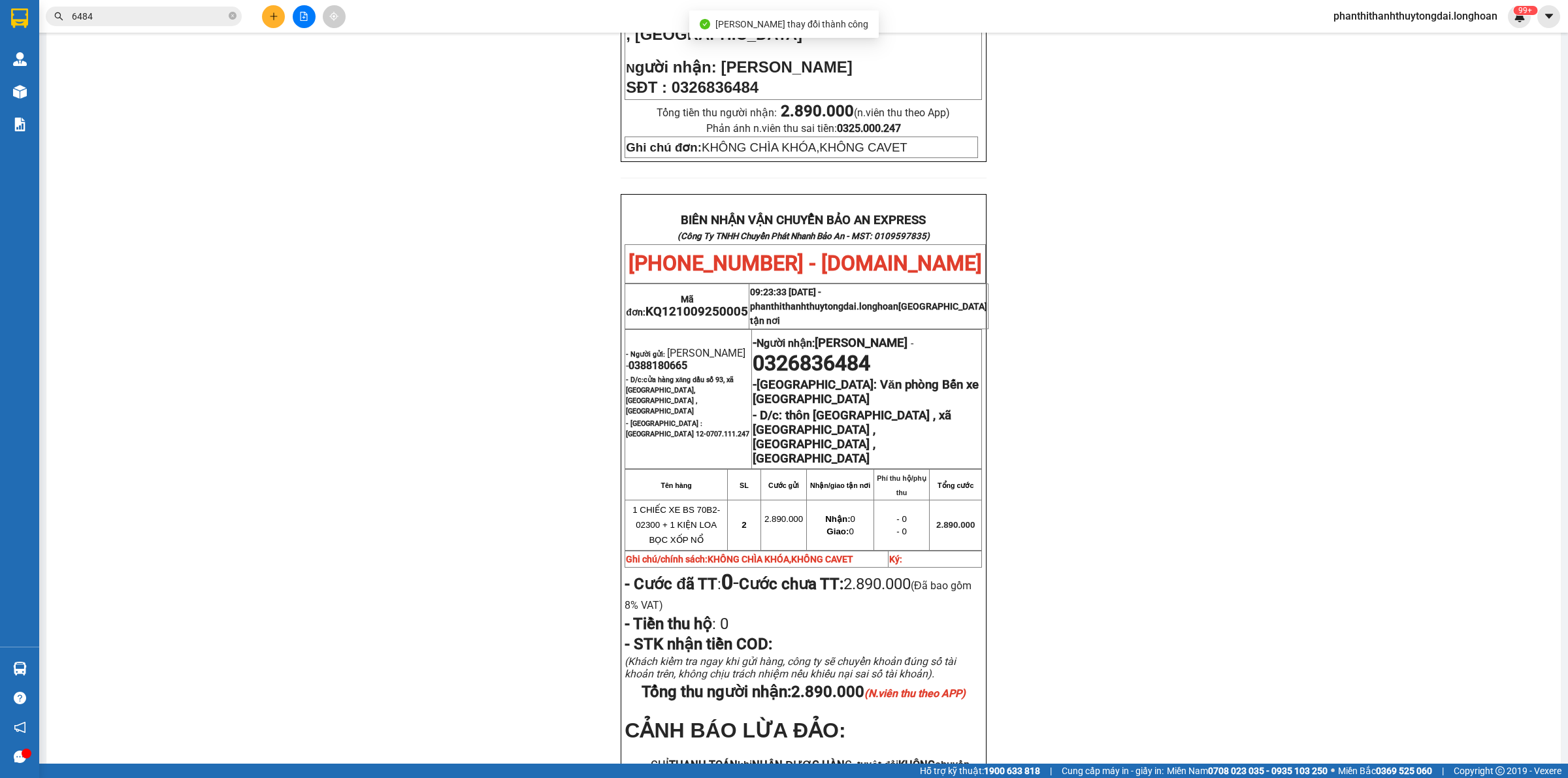
scroll to position [664, 0]
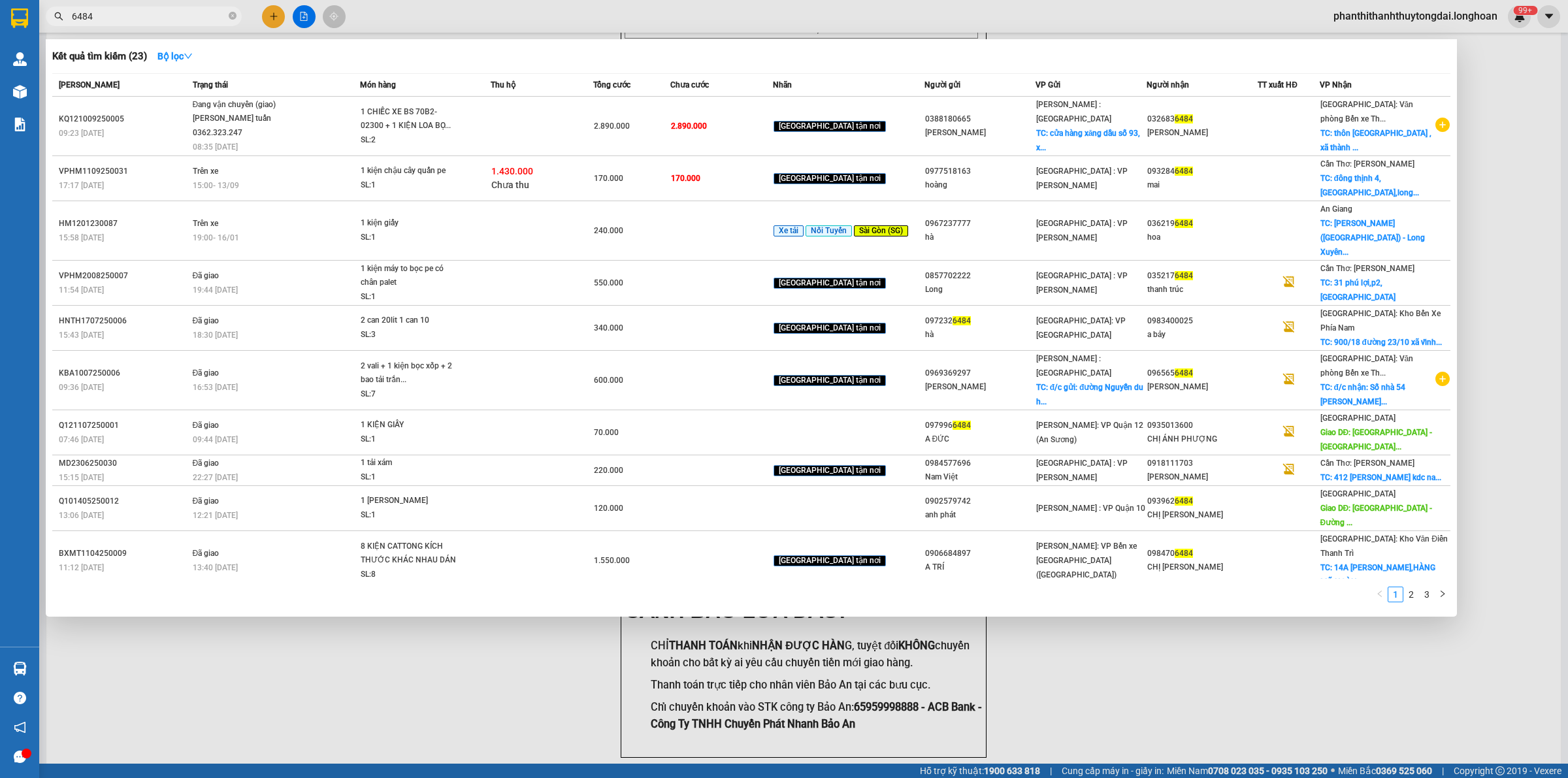
click at [184, 20] on input "6484" at bounding box center [149, 16] width 154 height 15
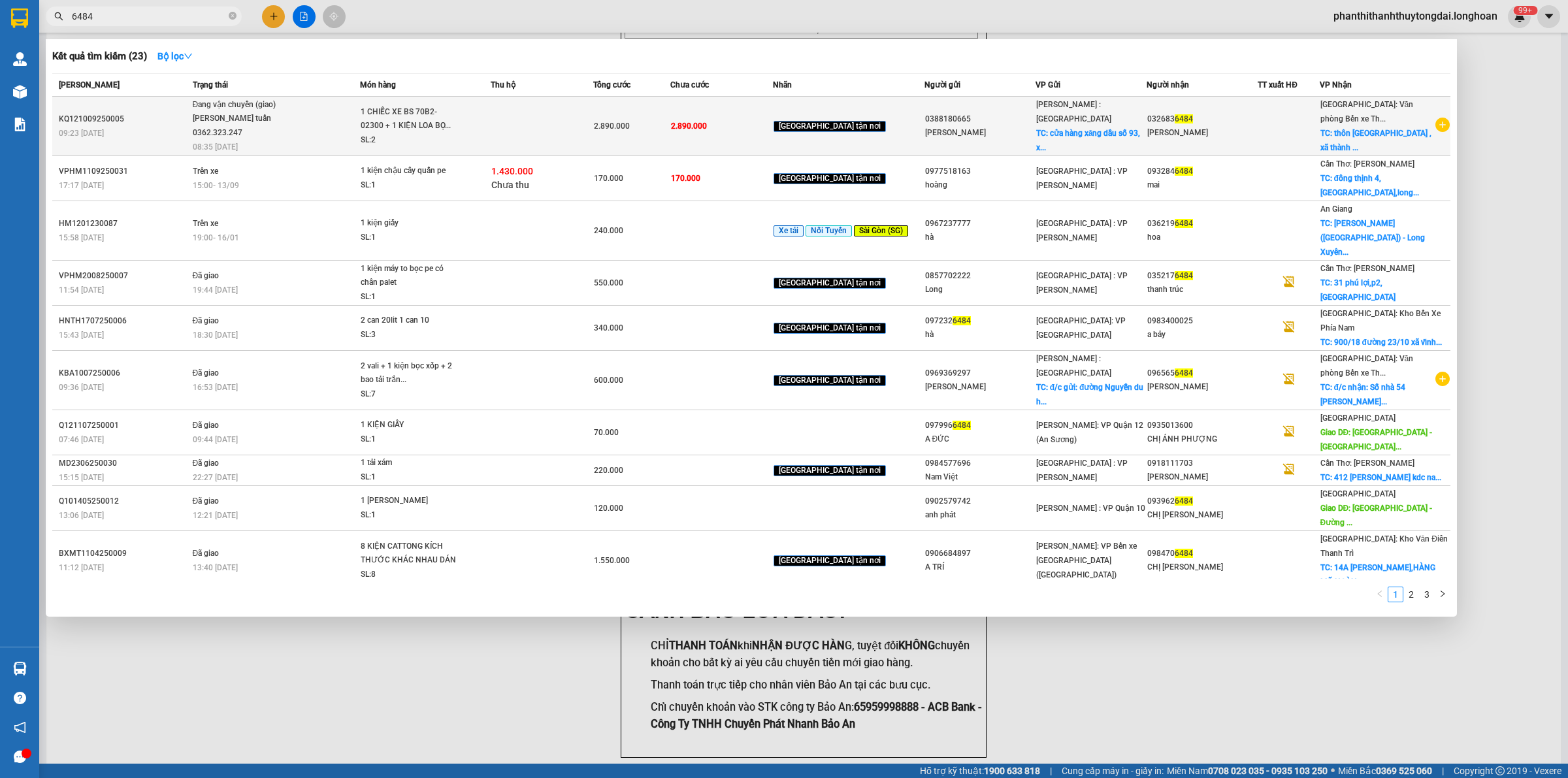
click at [252, 125] on div "[PERSON_NAME] tuấn 0362.323.247" at bounding box center [242, 126] width 98 height 28
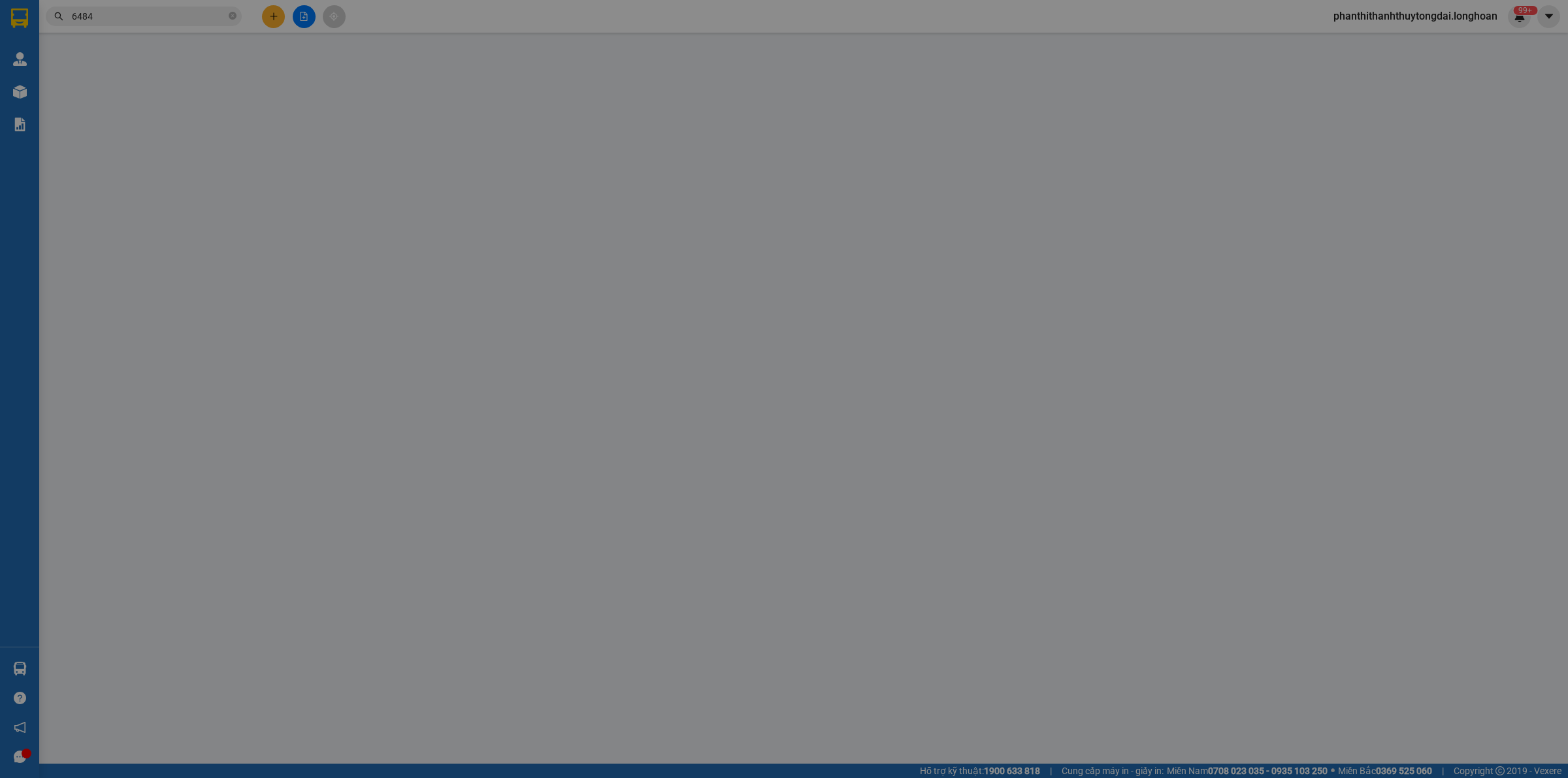
type input "0388180665"
type input "[PERSON_NAME]"
checkbox input "true"
type input "cửa hàng xăng dầu số 93, xã [GEOGRAPHIC_DATA],[GEOGRAPHIC_DATA] , [GEOGRAPHIC_D…"
type input "0326836484"
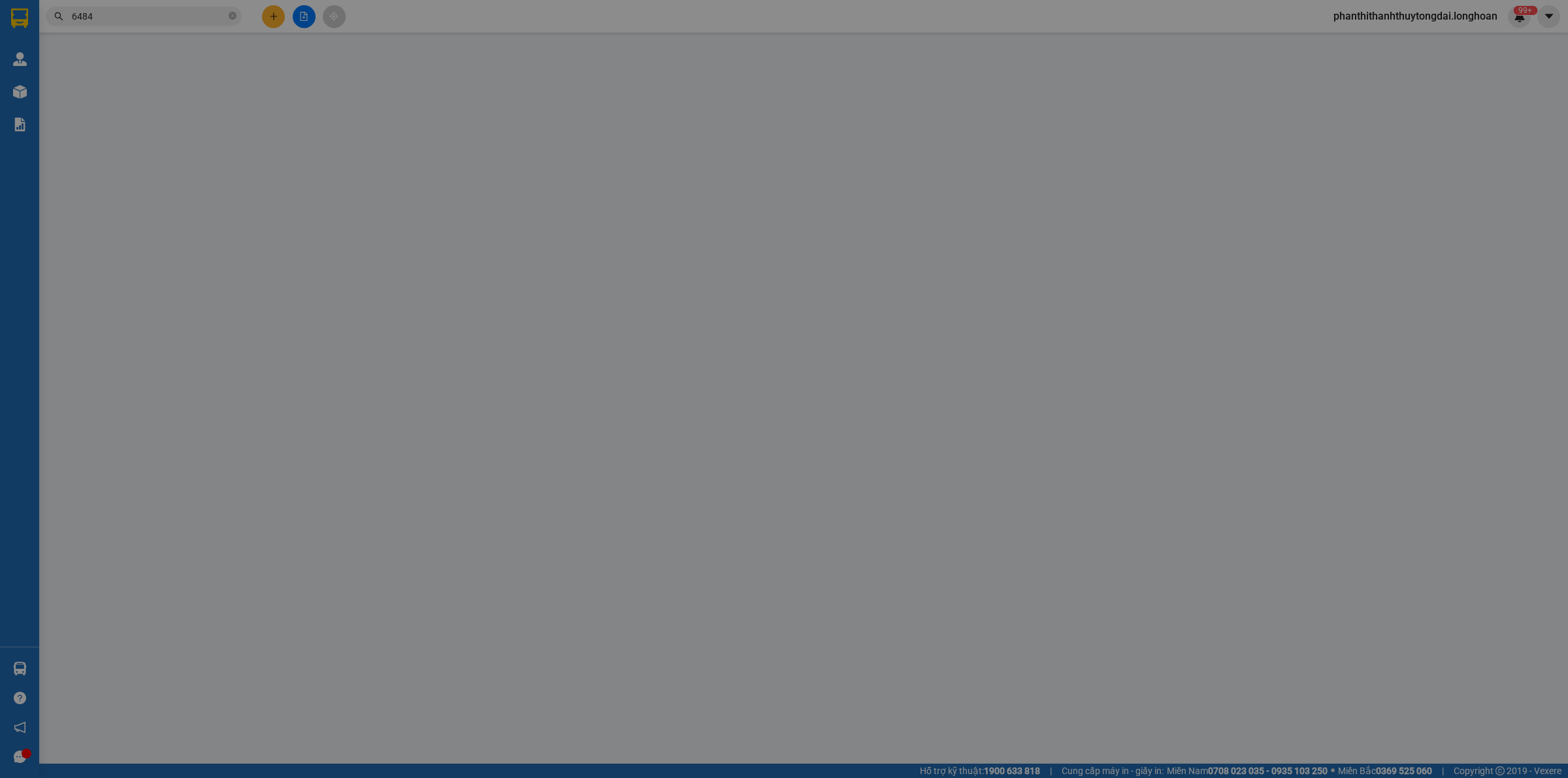
type input "[PERSON_NAME]"
checkbox input "true"
type input "thôn [GEOGRAPHIC_DATA] , xã [GEOGRAPHIC_DATA] , [GEOGRAPHIC_DATA] , [GEOGRAPHIC…"
type input "KHÔNG CHÌA KHÓA,KHÔNG CAVET"
type input "2.890.000"
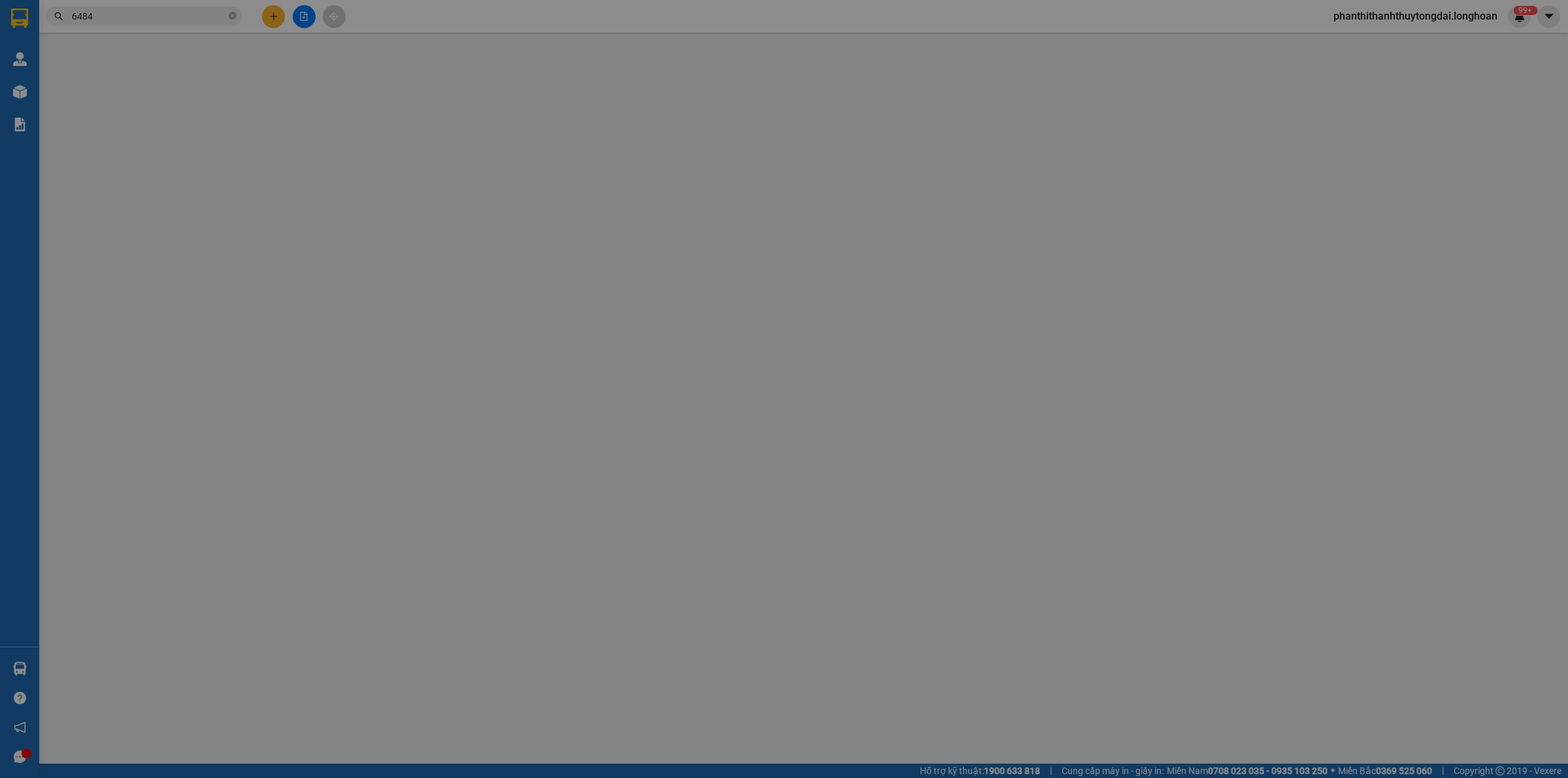
type input "2.890.000"
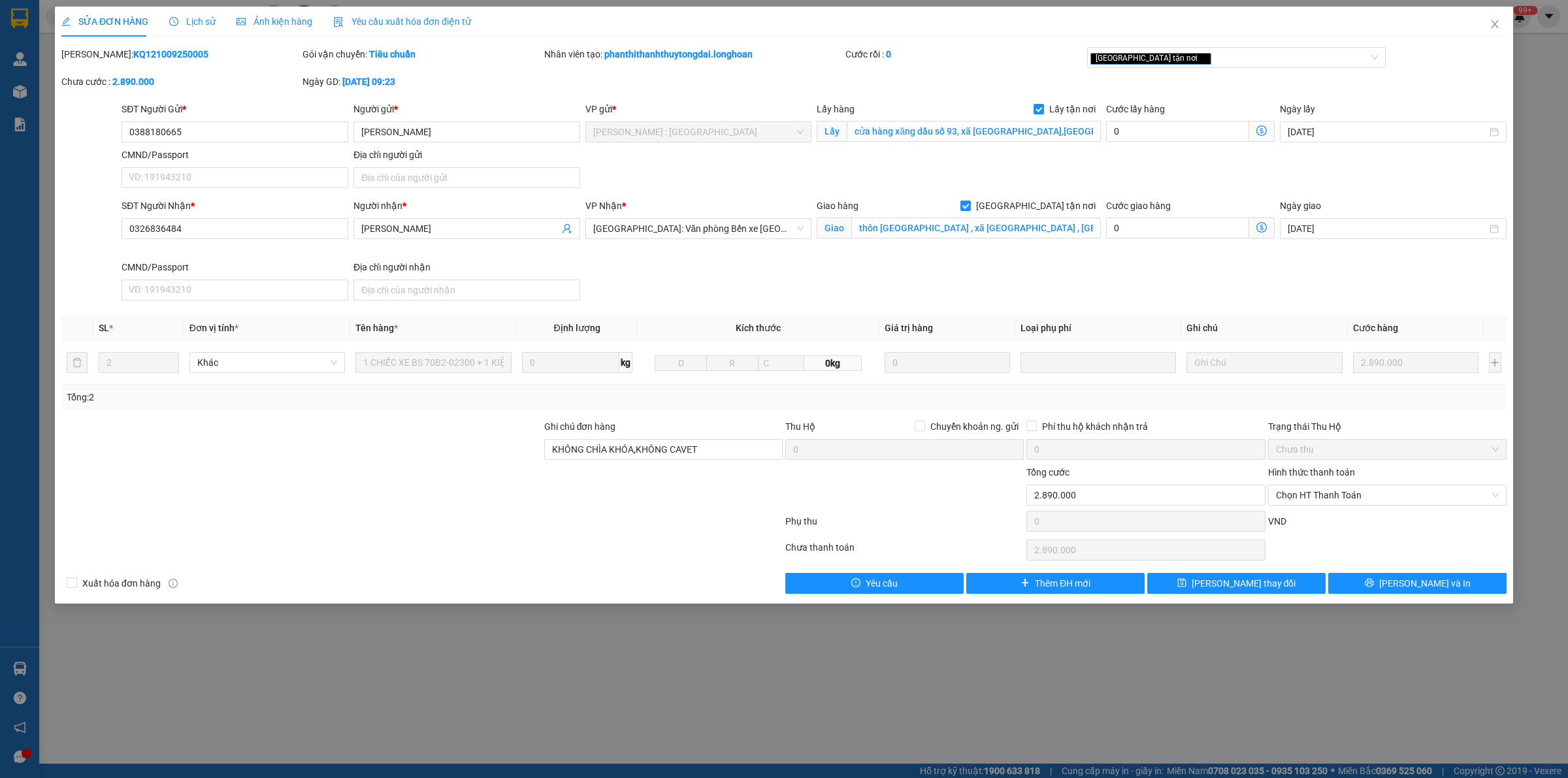
click at [208, 17] on span "Lịch sử" at bounding box center [193, 21] width 47 height 11
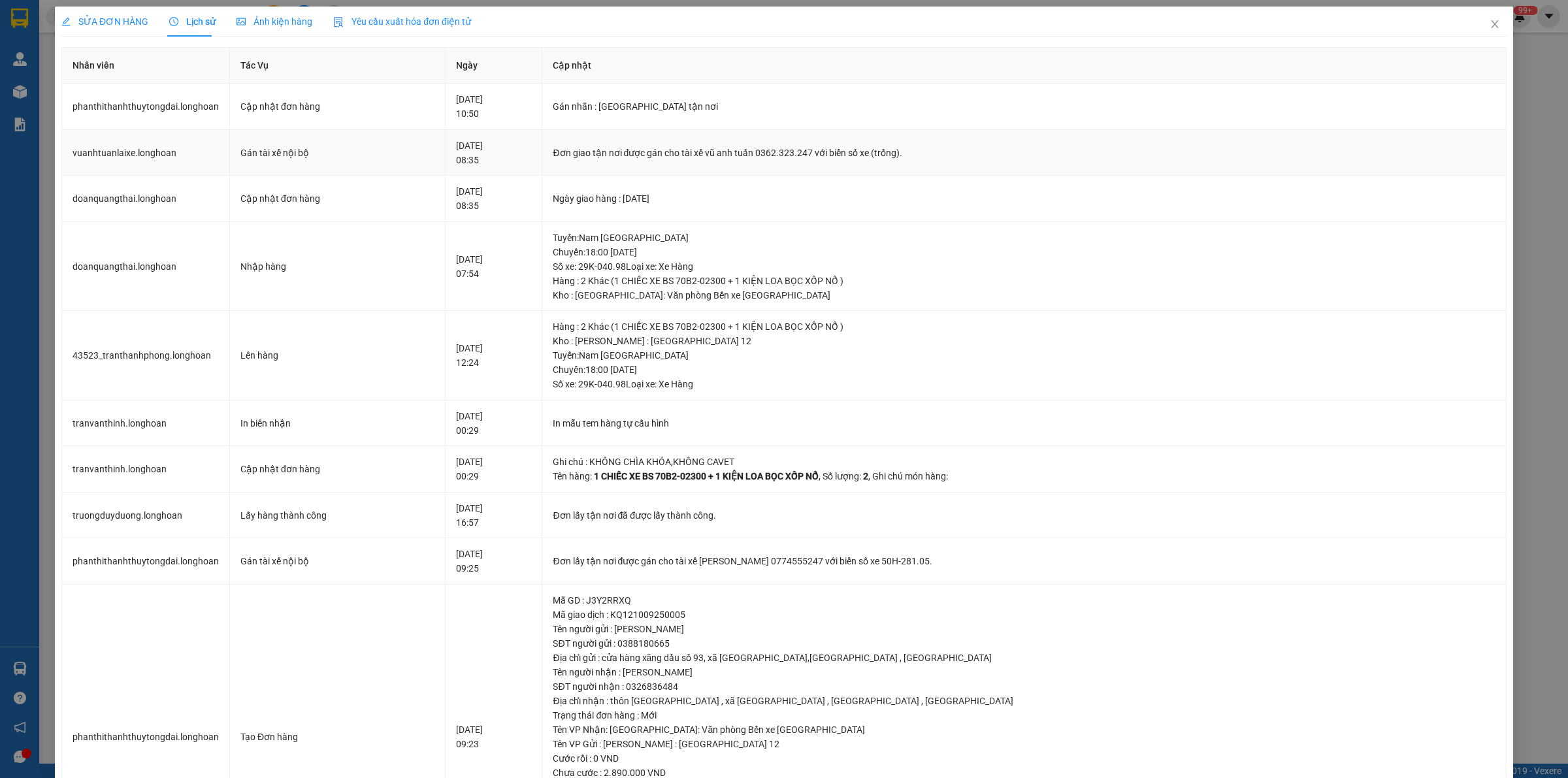
click at [740, 153] on div "Đơn giao tận nơi được gán cho tài xế vũ anh tuấn 0362.323.247 với biển số xe (t…" at bounding box center [1024, 152] width 943 height 15
click at [741, 157] on div "Đơn giao tận nơi được gán cho tài xế vũ anh tuấn 0362.323.247 với biển số xe (t…" at bounding box center [1024, 152] width 943 height 15
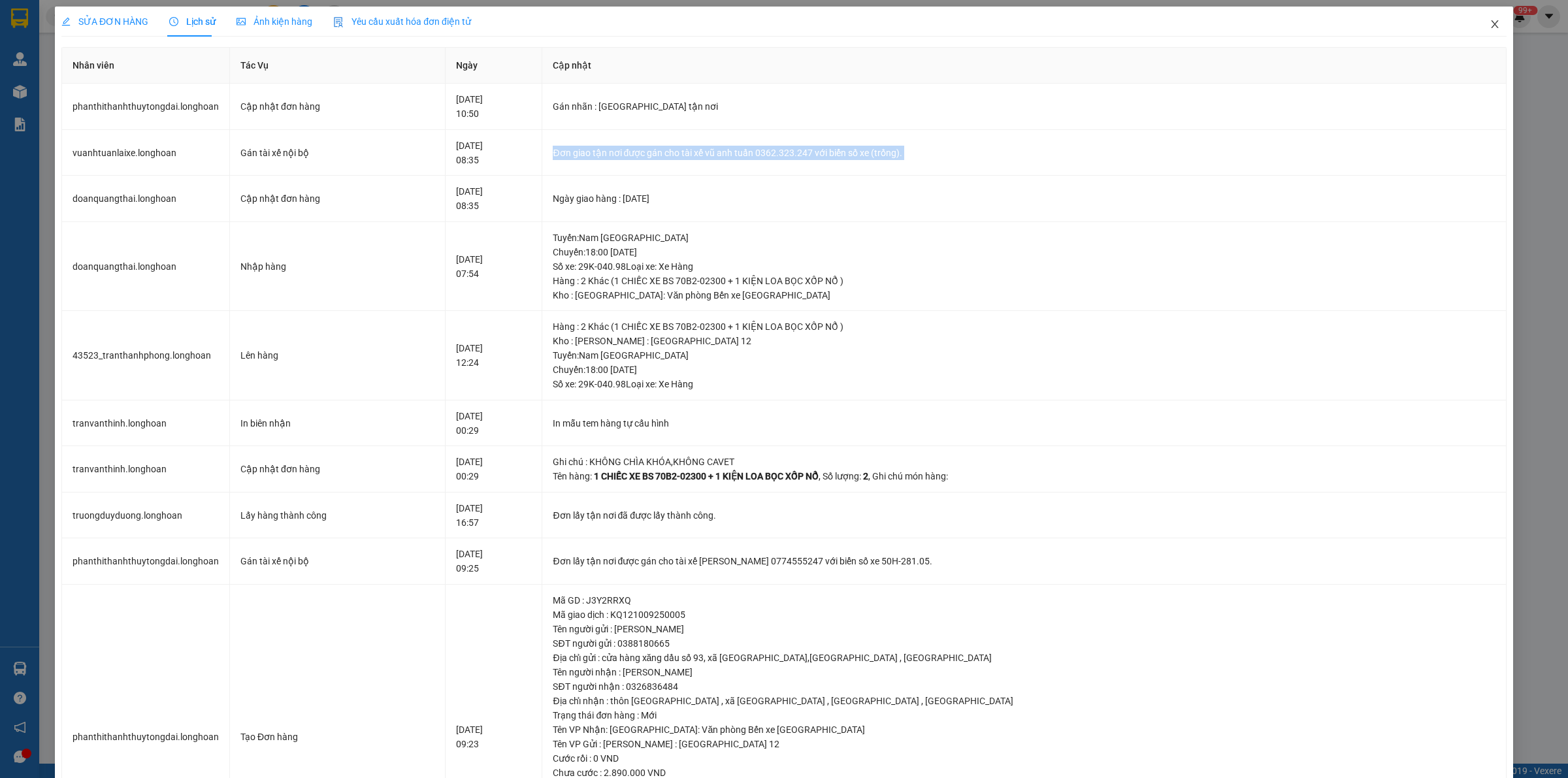
click at [1490, 12] on span "Close" at bounding box center [1495, 25] width 37 height 37
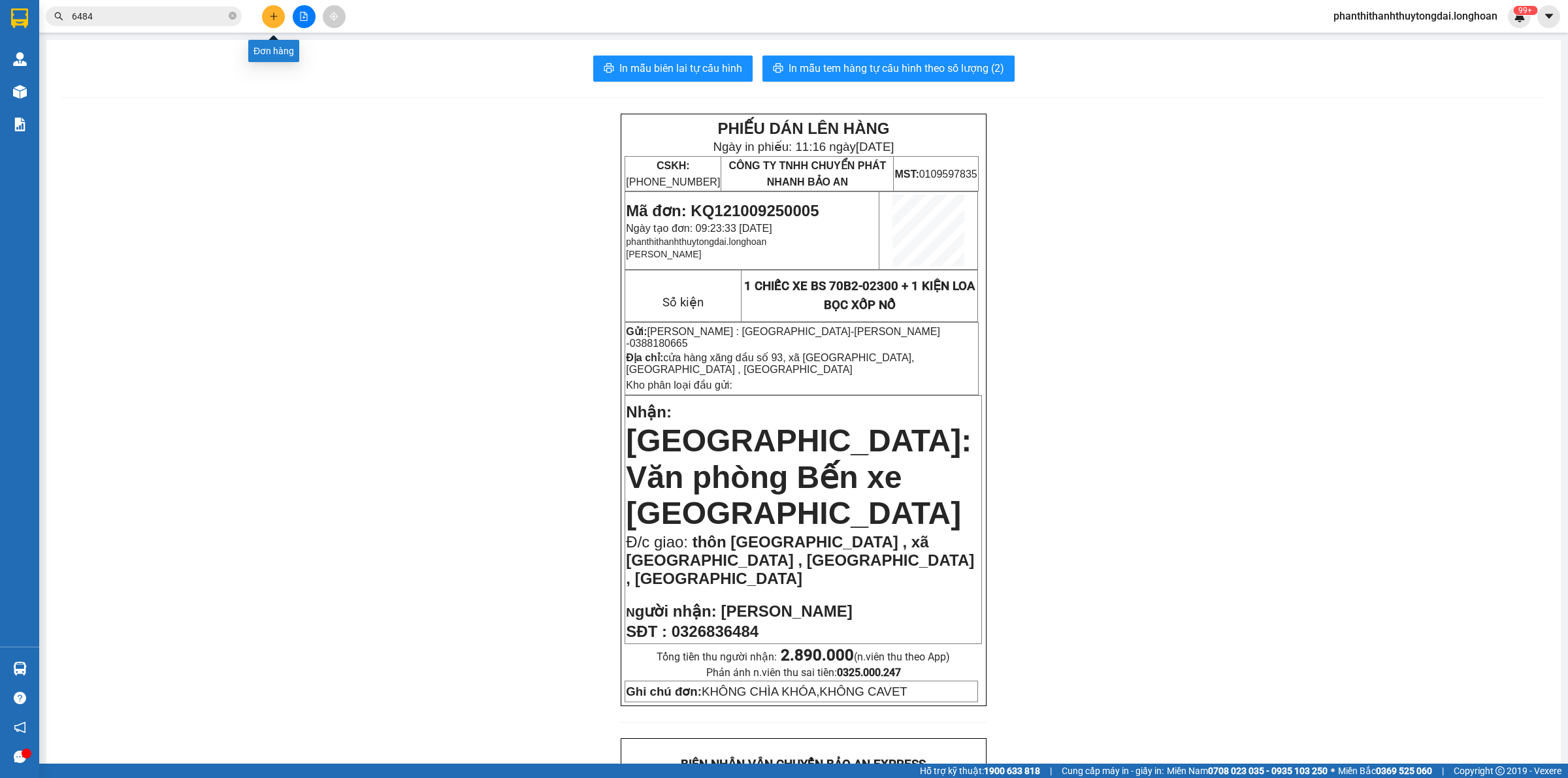
click at [270, 14] on icon "plus" at bounding box center [273, 16] width 9 height 9
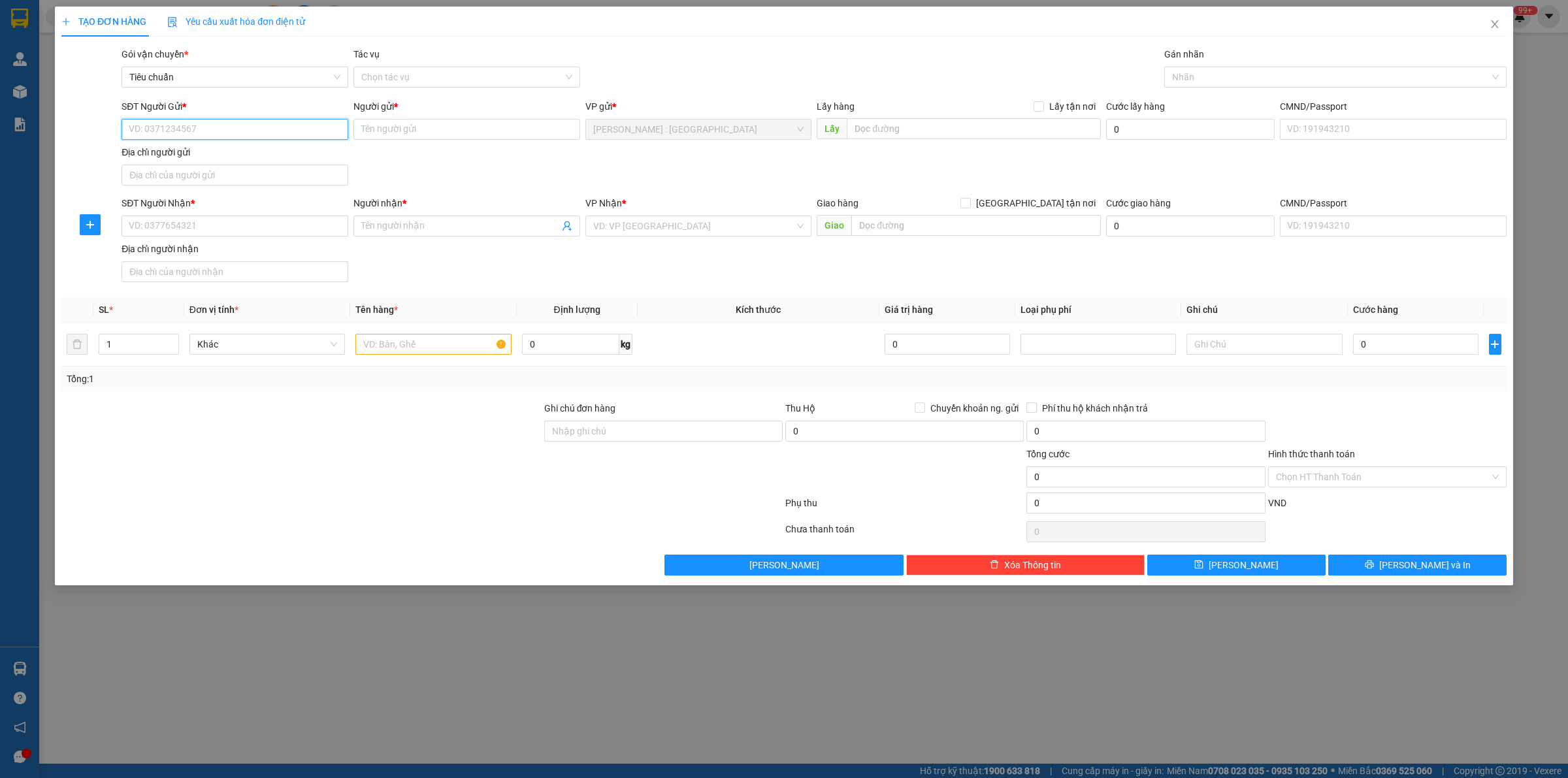
click at [249, 131] on input "SĐT Người Gửi *" at bounding box center [235, 129] width 226 height 20
paste input "0363286060"
type input "0363286060"
click at [310, 237] on div "SĐT Người Nhận * VD: 0377654321" at bounding box center [235, 218] width 226 height 46
click at [284, 234] on input "SĐT Người Nhận *" at bounding box center [235, 225] width 226 height 20
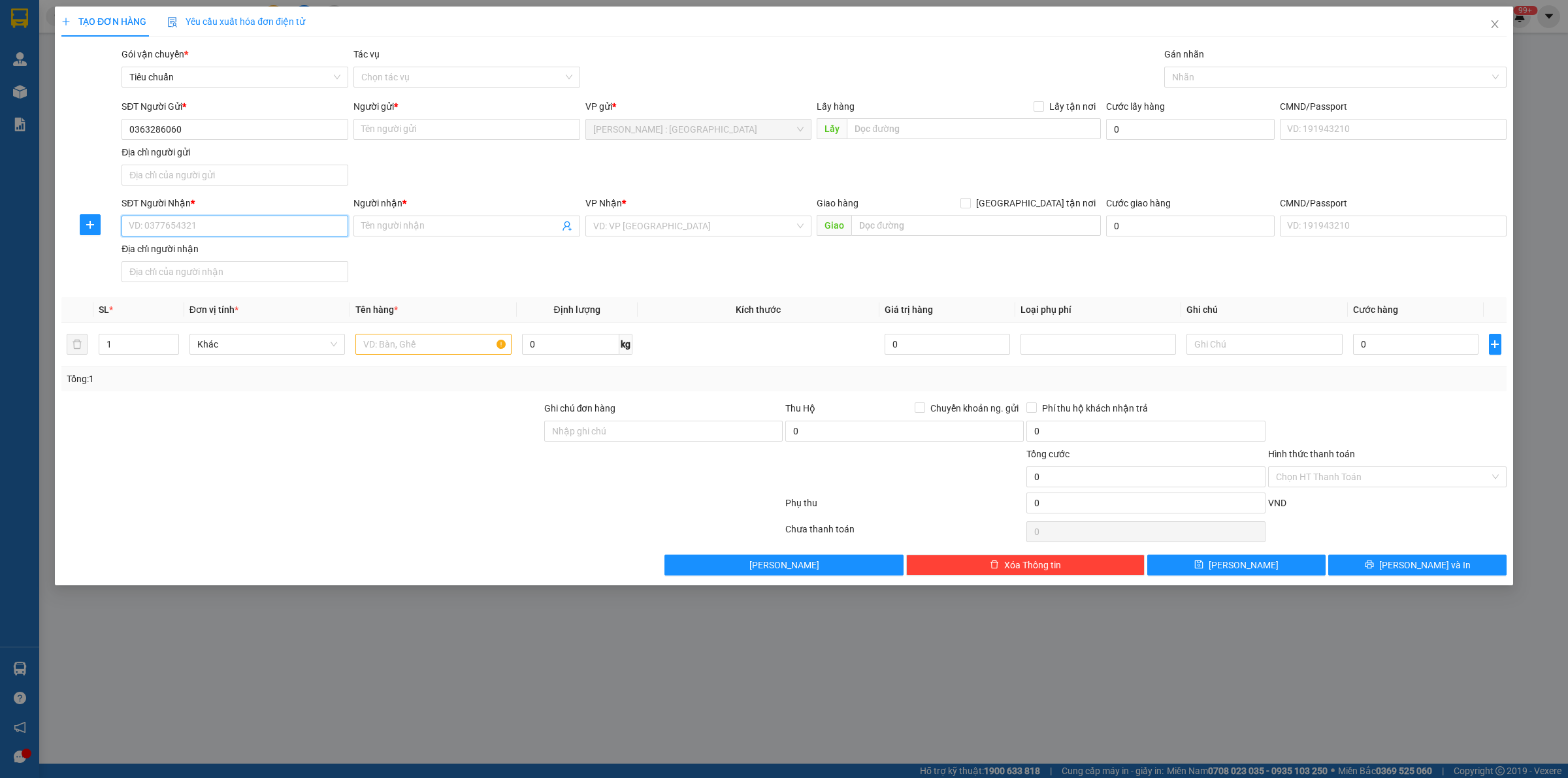
paste input "0564344444"
type input "0564344444"
click at [478, 226] on input "Người nhận *" at bounding box center [459, 225] width 198 height 15
paste input "Công ty [PERSON_NAME]"
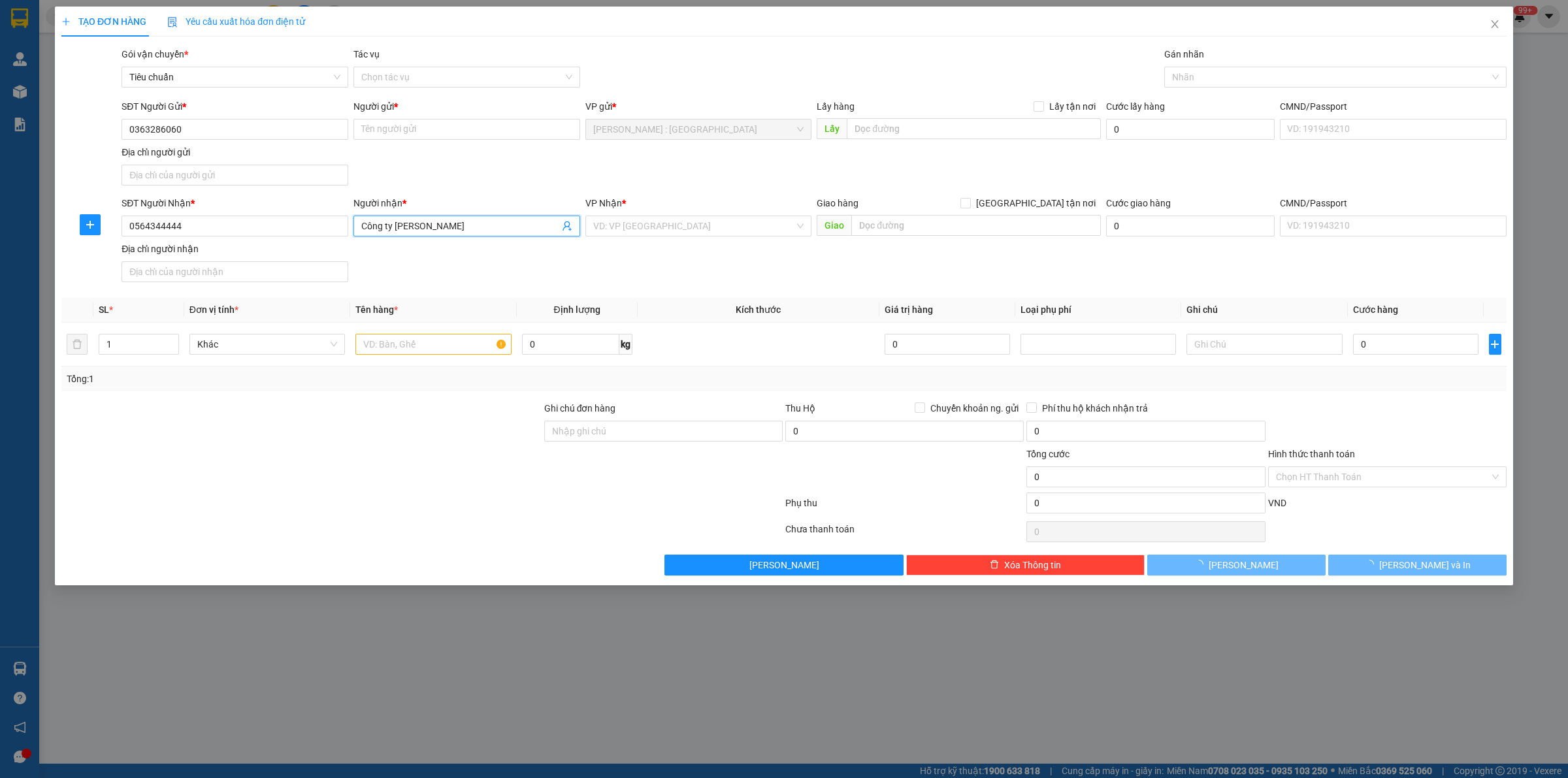
type input "Công ty [PERSON_NAME]"
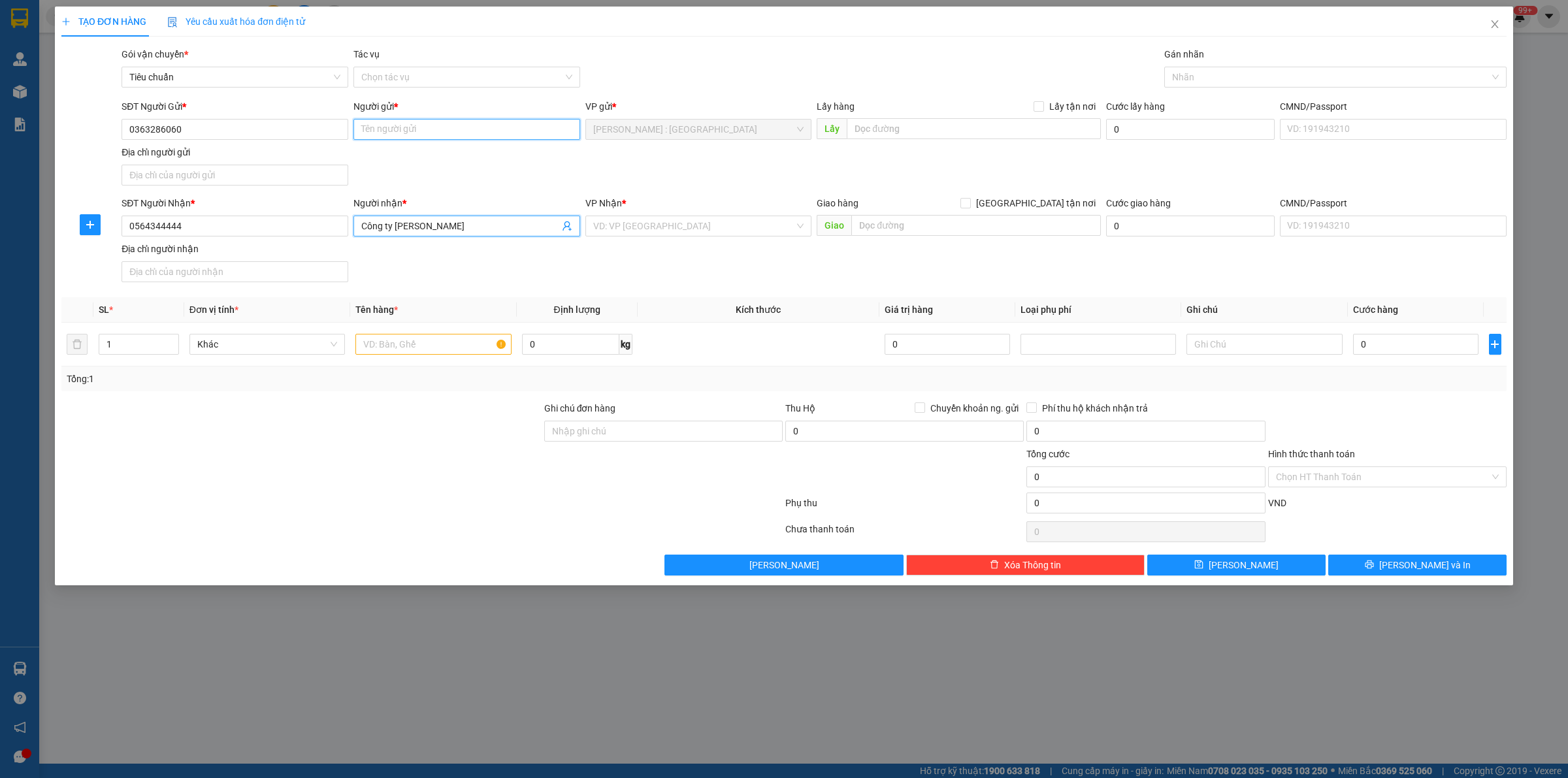
click at [474, 124] on input "Người gửi *" at bounding box center [466, 129] width 226 height 20
paste input "[PERSON_NAME]"
type input "[PERSON_NAME]"
click at [945, 126] on input "text" at bounding box center [973, 128] width 255 height 20
paste input "S4 ĐƯỜNG BA VÌ, [GEOGRAPHIC_DATA], [GEOGRAPHIC_DATA]"
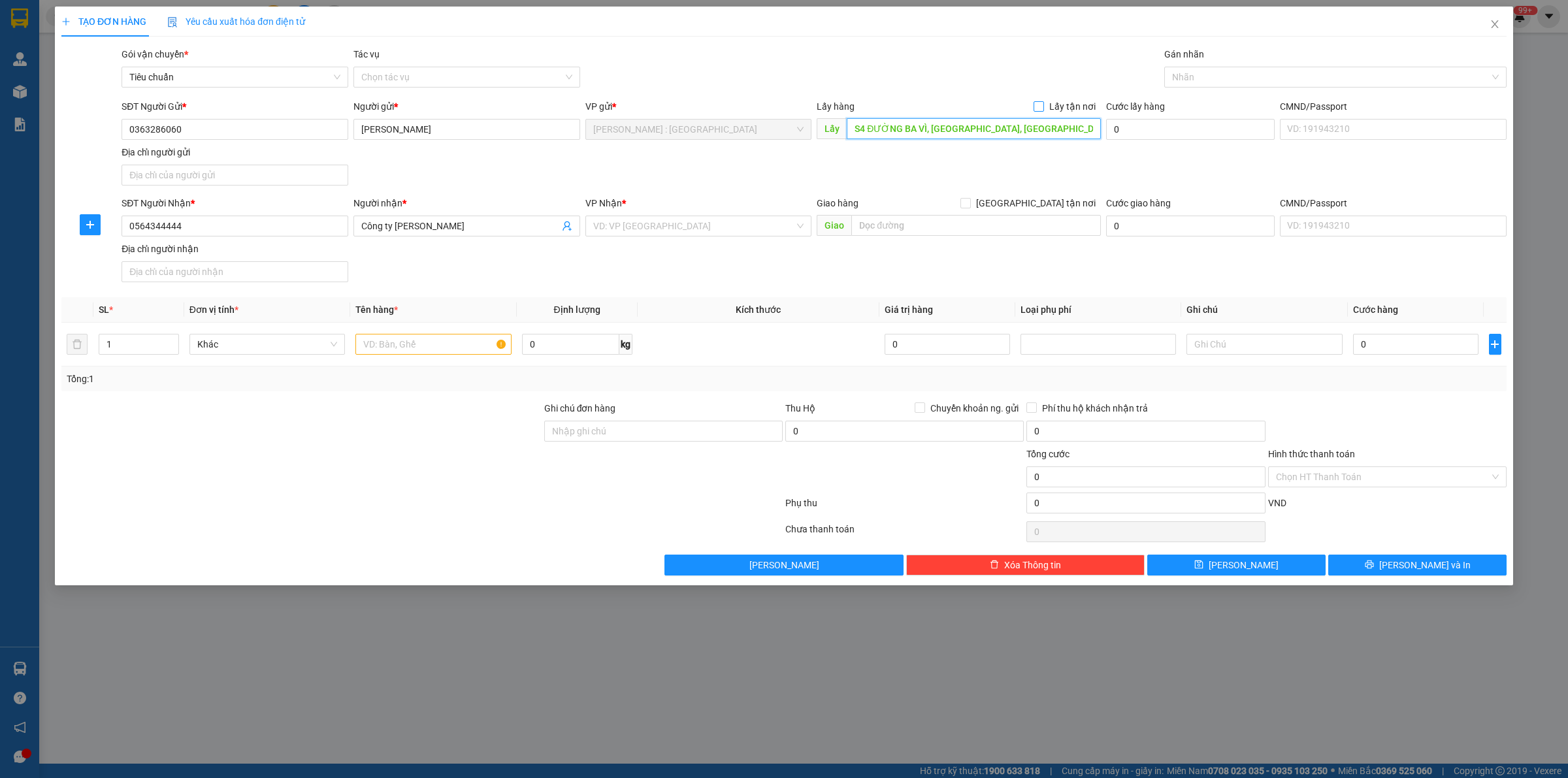
type input "S4 ĐƯỜNG BA VÌ, [GEOGRAPHIC_DATA], [GEOGRAPHIC_DATA]"
click at [1040, 104] on input "Lấy tận nơi" at bounding box center [1038, 105] width 9 height 9
checkbox input "true"
click at [899, 224] on input "text" at bounding box center [976, 224] width 250 height 20
paste input "ĐỊA CHỈ: Lô 9 C24 khu đô thị mới [GEOGRAPHIC_DATA], [GEOGRAPHIC_DATA], [GEOGRAP…"
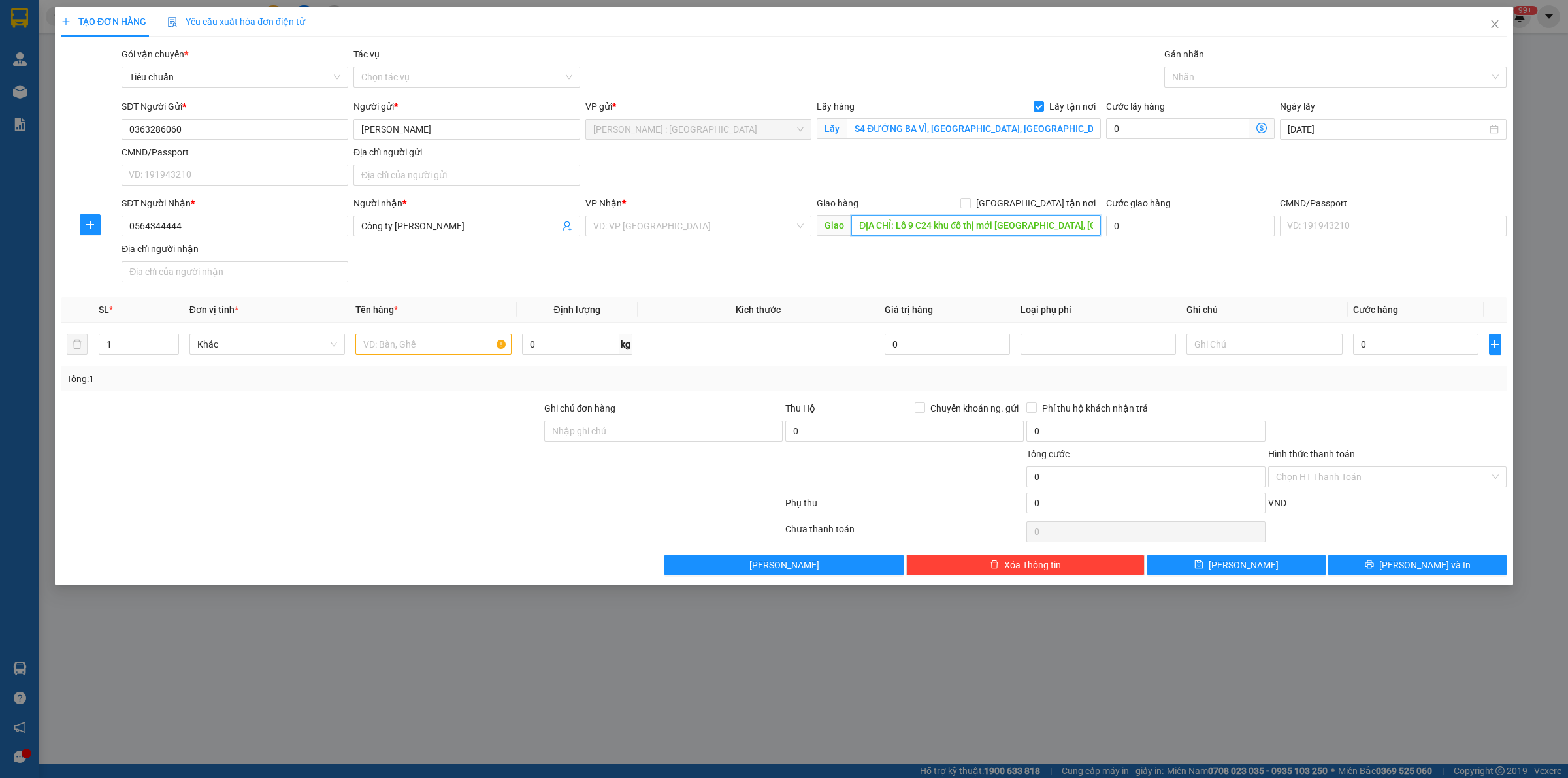
scroll to position [0, 33]
type input "ĐỊA CHỈ: Lô 9 C24 khu đô thị mới [GEOGRAPHIC_DATA], [GEOGRAPHIC_DATA], [GEOGRAP…"
click at [969, 204] on input "[GEOGRAPHIC_DATA] tận nơi" at bounding box center [964, 202] width 9 height 9
checkbox input "true"
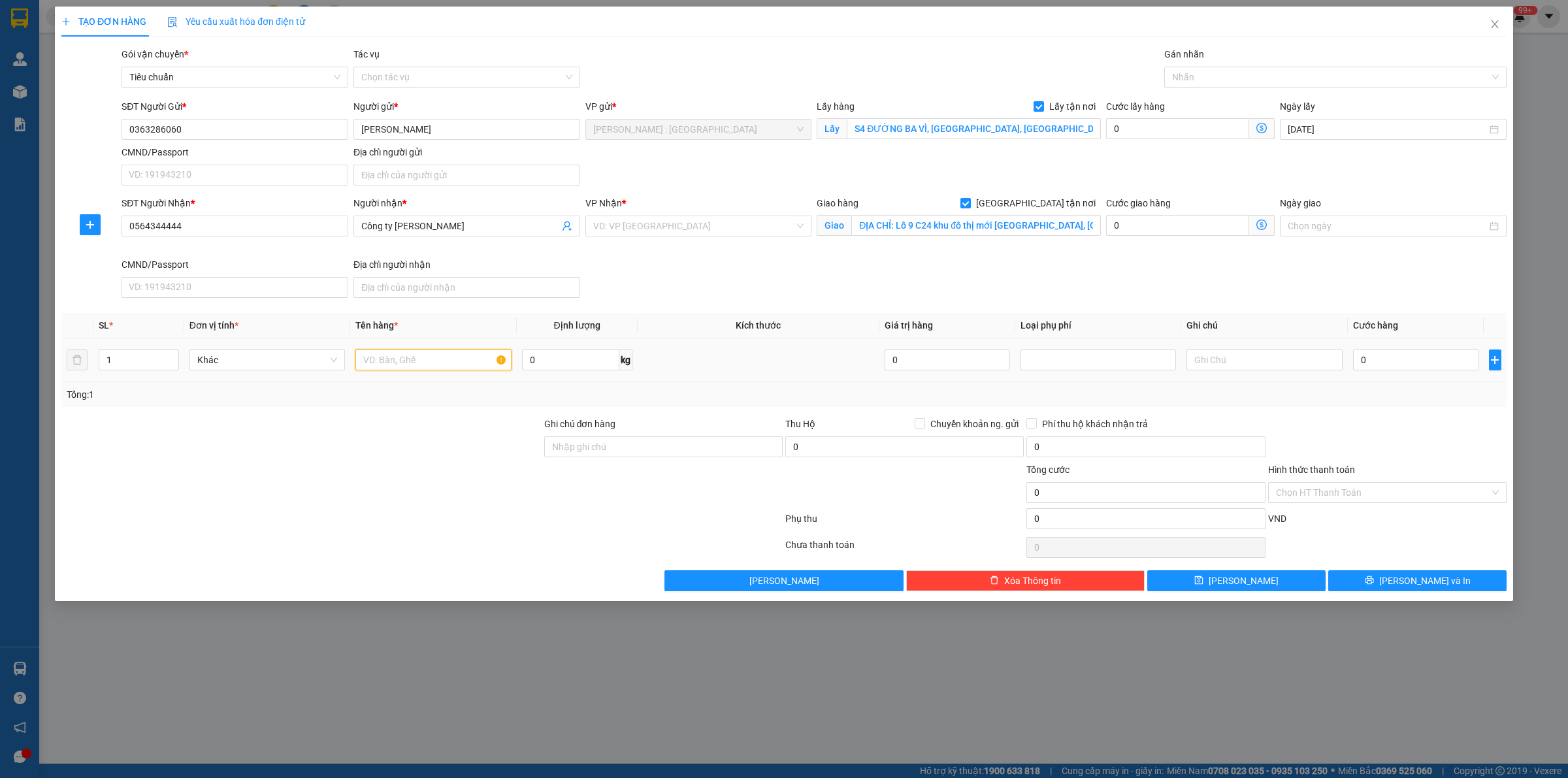
click at [436, 359] on input "text" at bounding box center [432, 359] width 155 height 20
paste input "1 tivi"
type input "1 tivi CHÚ NAM"
click at [667, 230] on input "search" at bounding box center [693, 226] width 202 height 19
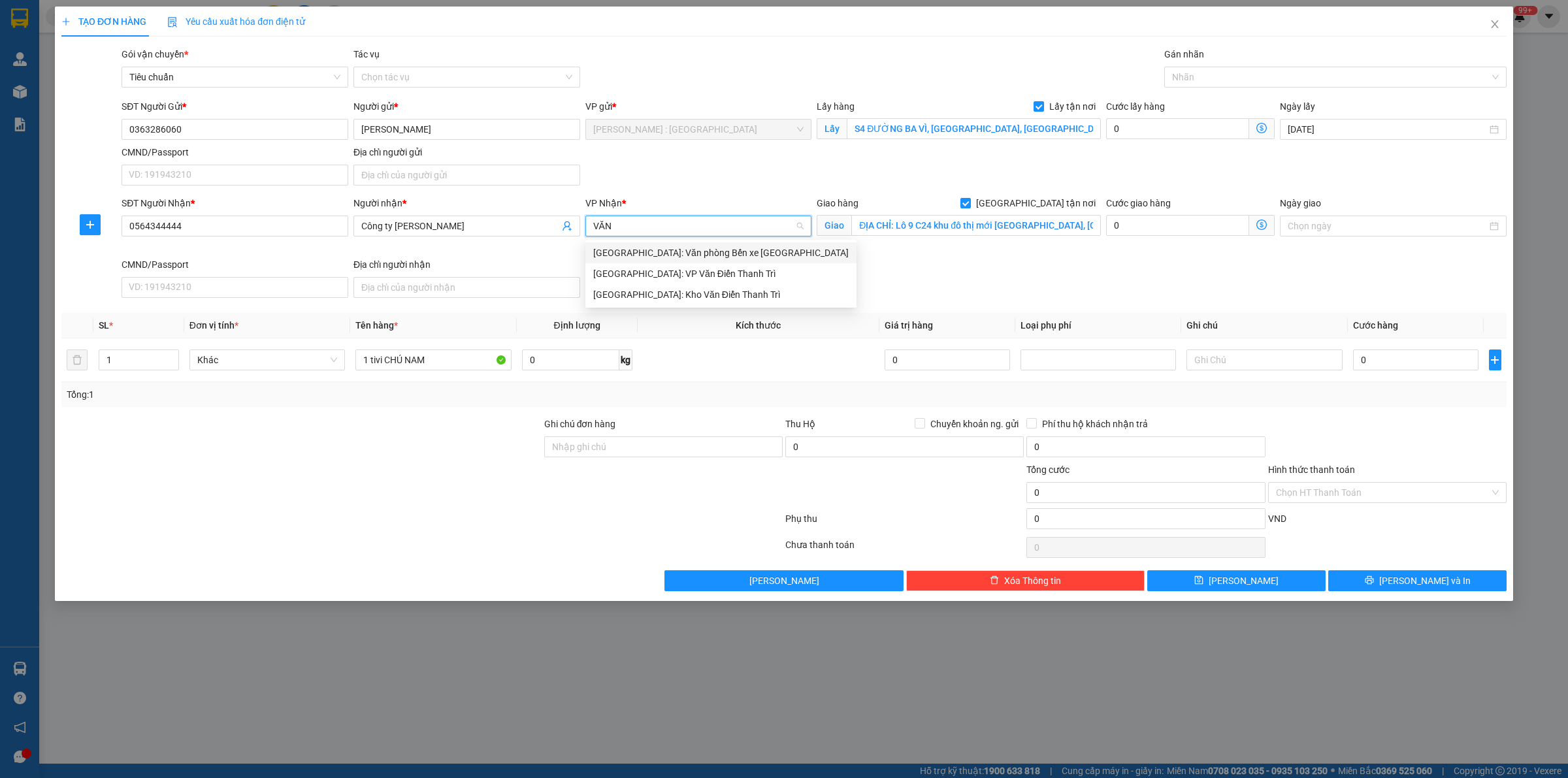
type input "VĂN"
click at [703, 295] on div "[GEOGRAPHIC_DATA]: Kho Văn Điển Thanh Trì" at bounding box center [721, 294] width 255 height 15
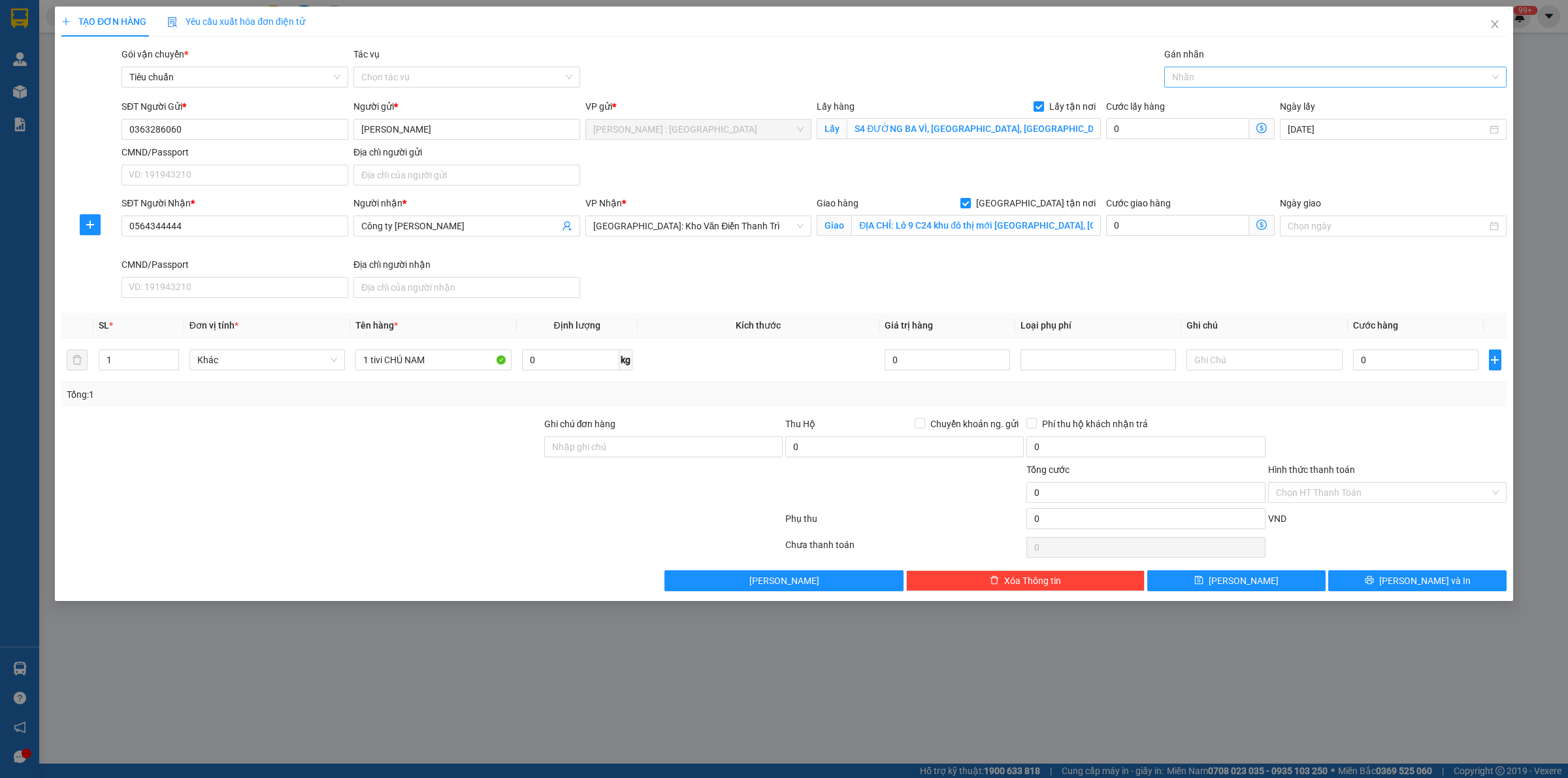
drag, startPoint x: 1270, startPoint y: 65, endPoint x: 1269, endPoint y: 76, distance: 11.0
click at [1269, 73] on div "Gán nhãn Nhãn" at bounding box center [1335, 69] width 342 height 46
click at [1269, 82] on div at bounding box center [1328, 77] width 323 height 16
type input "GIAO"
click at [1246, 93] on div "[GEOGRAPHIC_DATA] tận nơi" at bounding box center [1335, 102] width 342 height 20
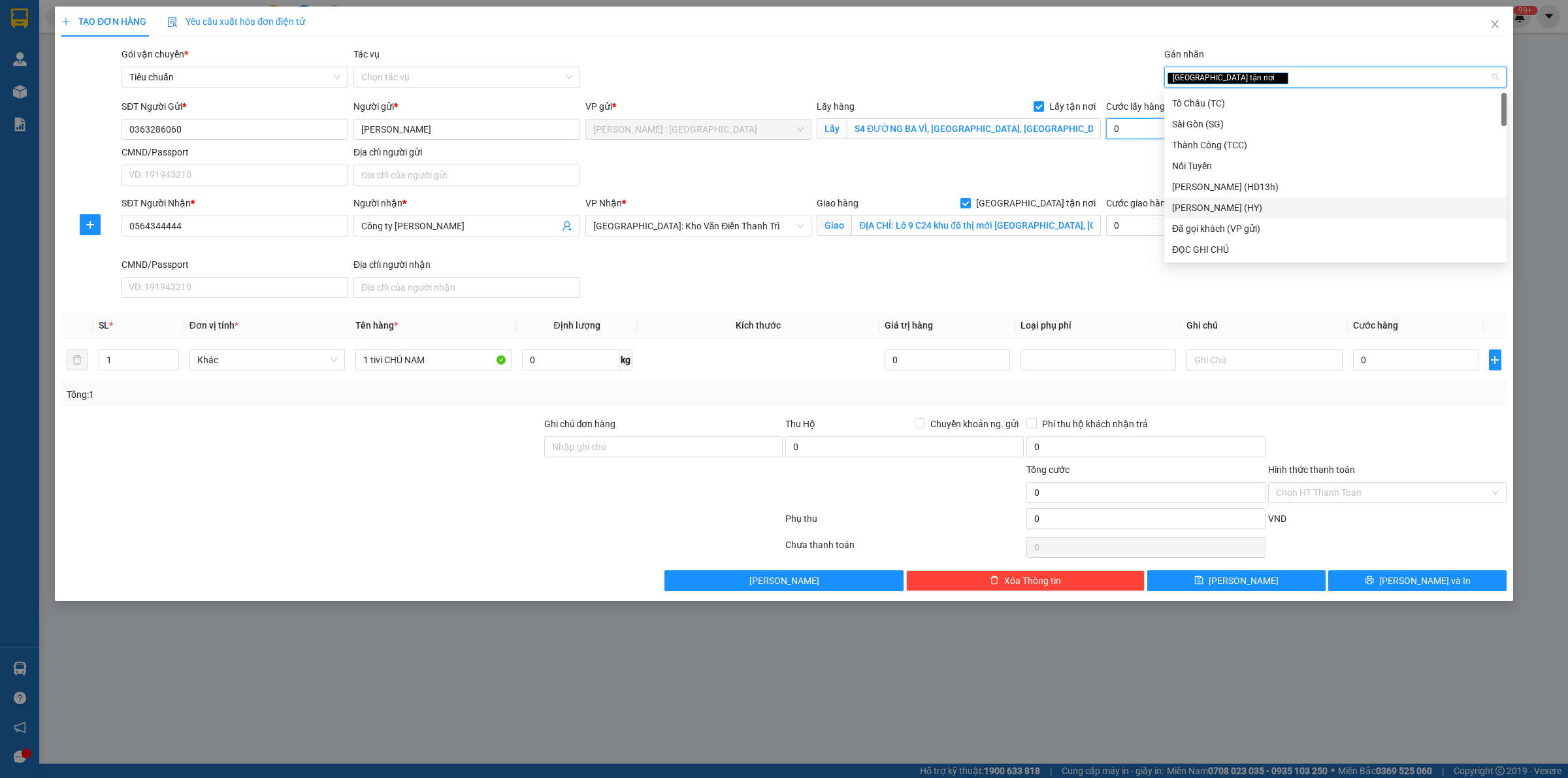
click at [1125, 132] on input "0" at bounding box center [1177, 128] width 143 height 20
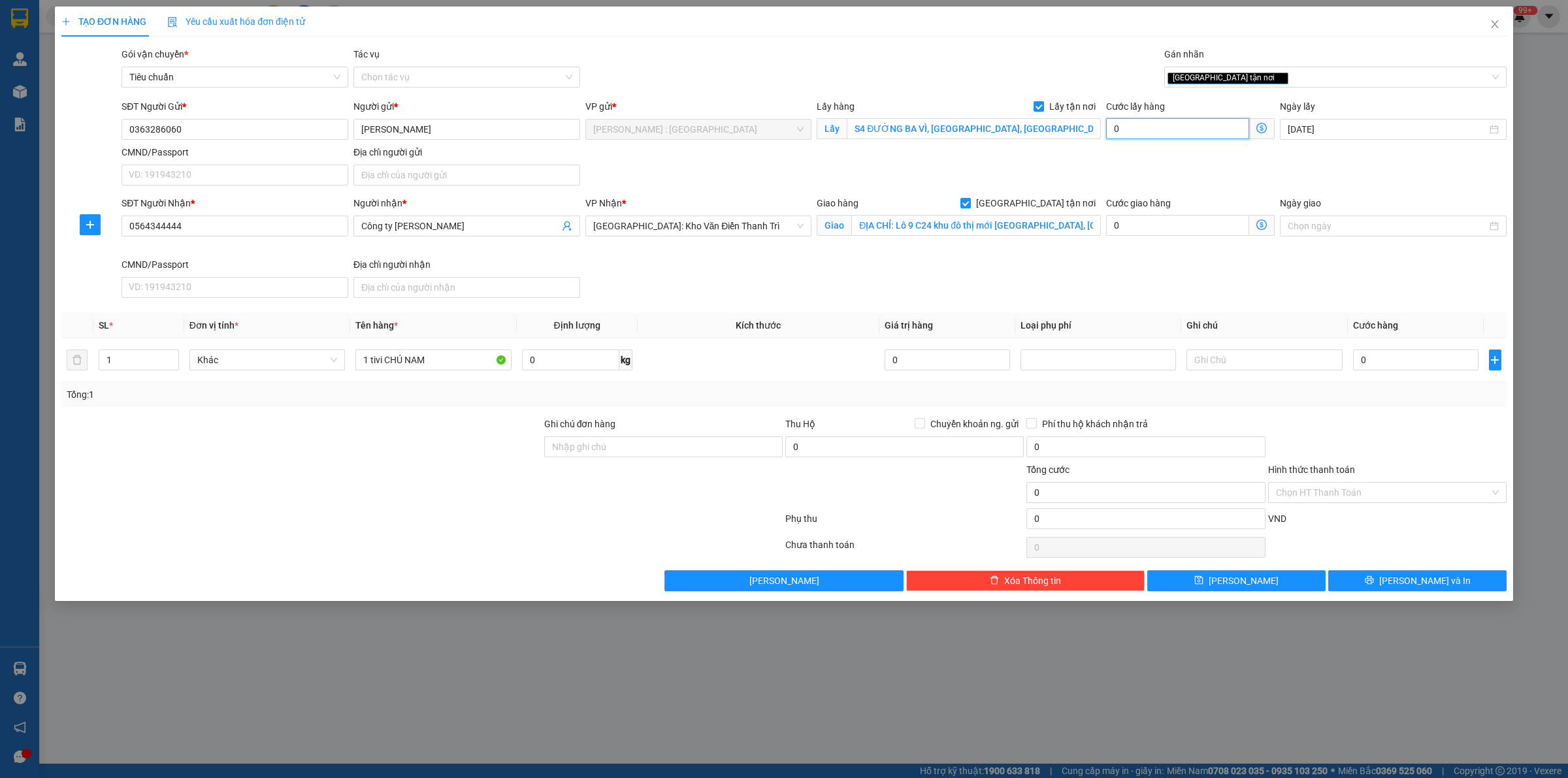
type input "1"
type input "15"
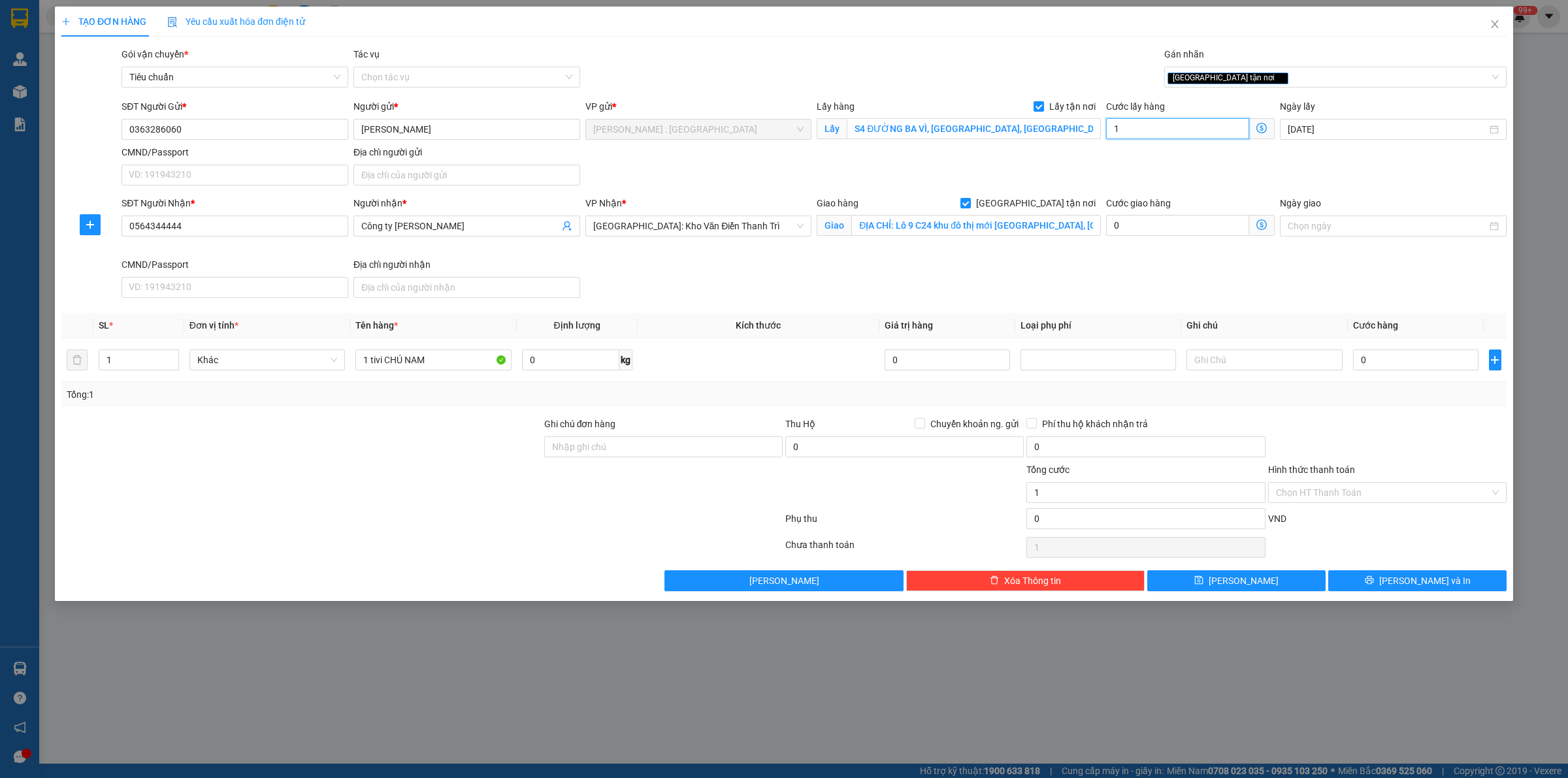
type input "15"
type input "150"
type input "150.000"
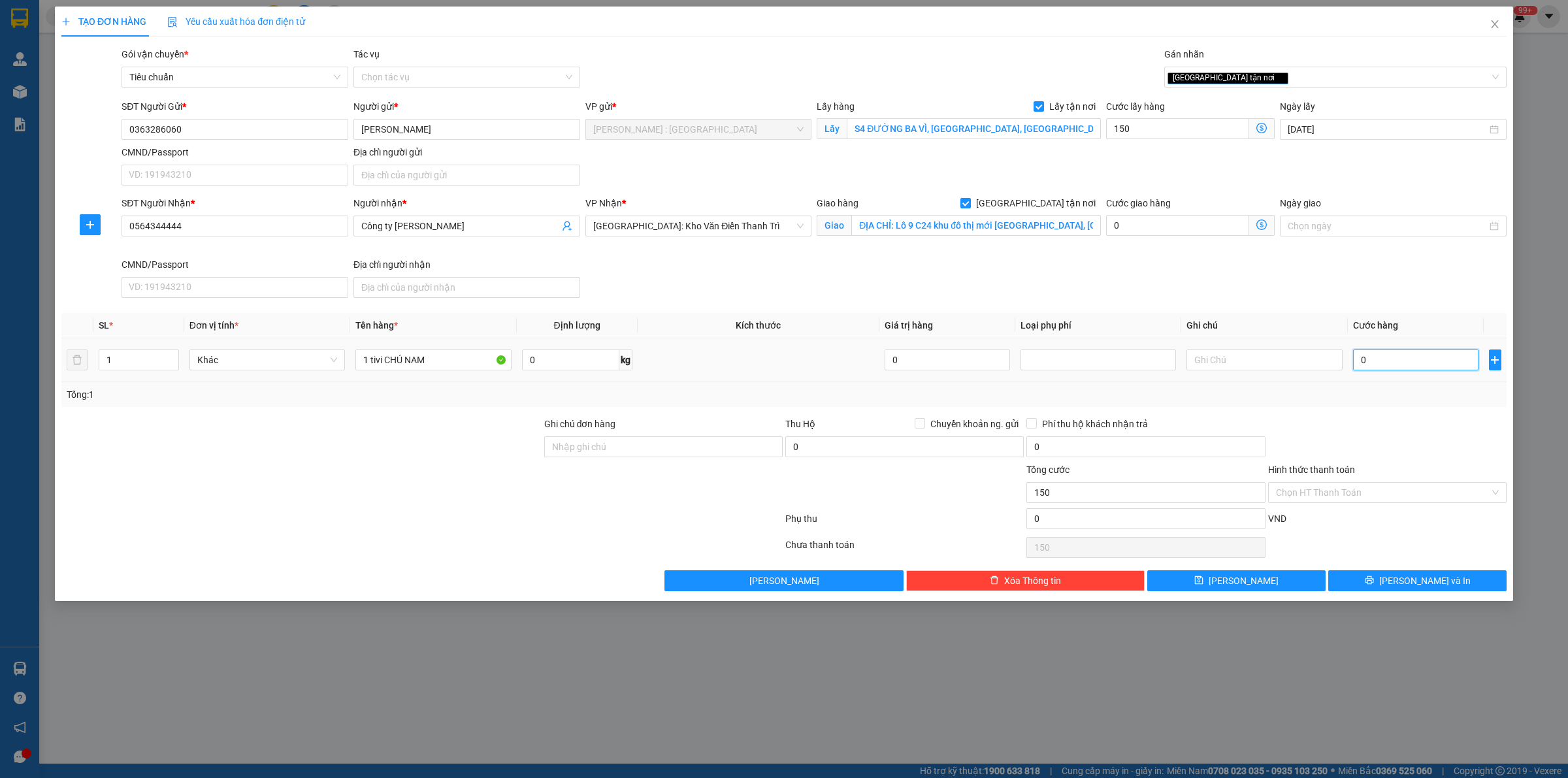
type input "150.000"
click at [1396, 368] on input "0" at bounding box center [1415, 359] width 126 height 20
type input "1"
type input "150.001"
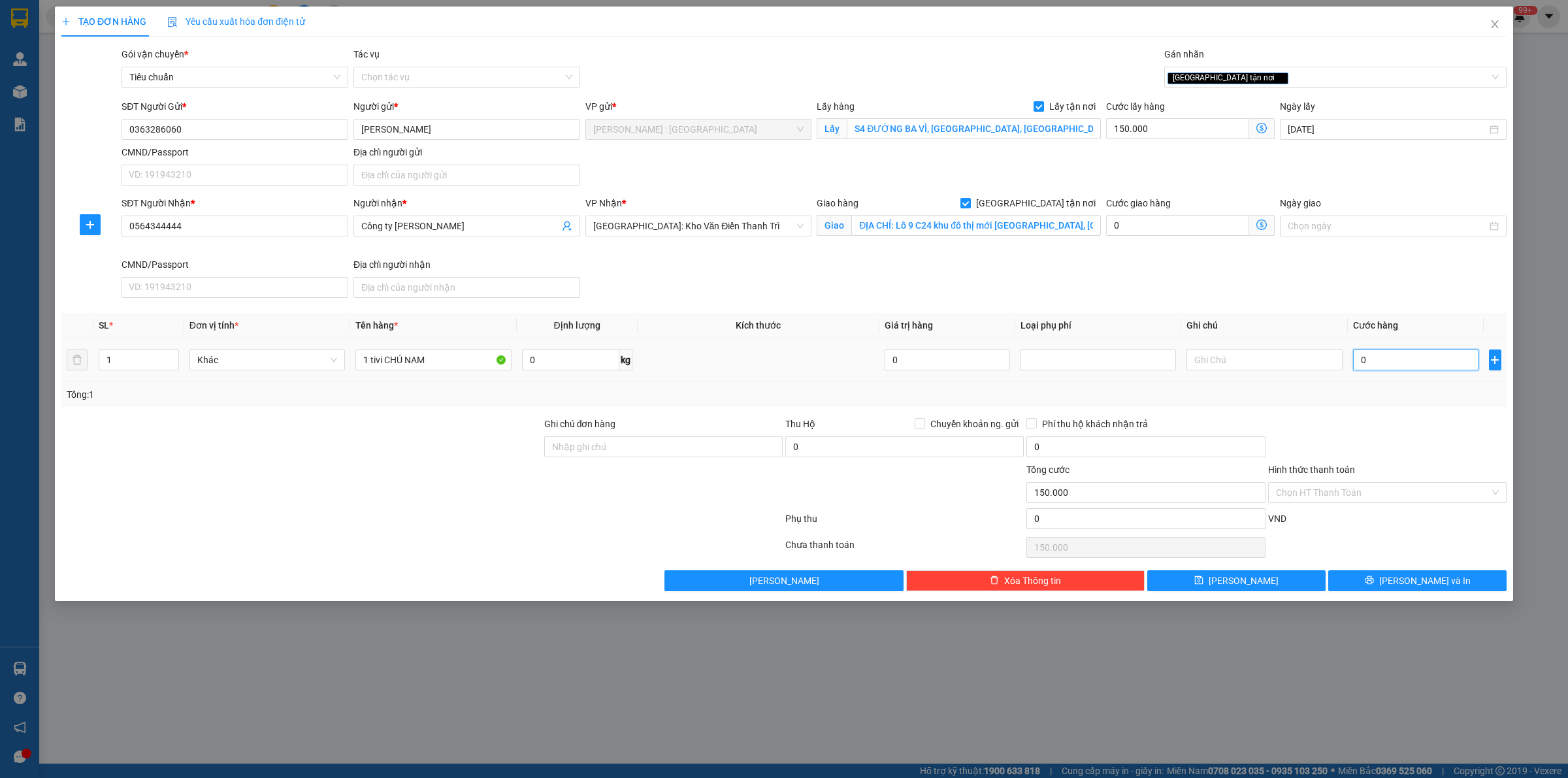
type input "150.001"
type input "11"
type input "150.011"
type input "110"
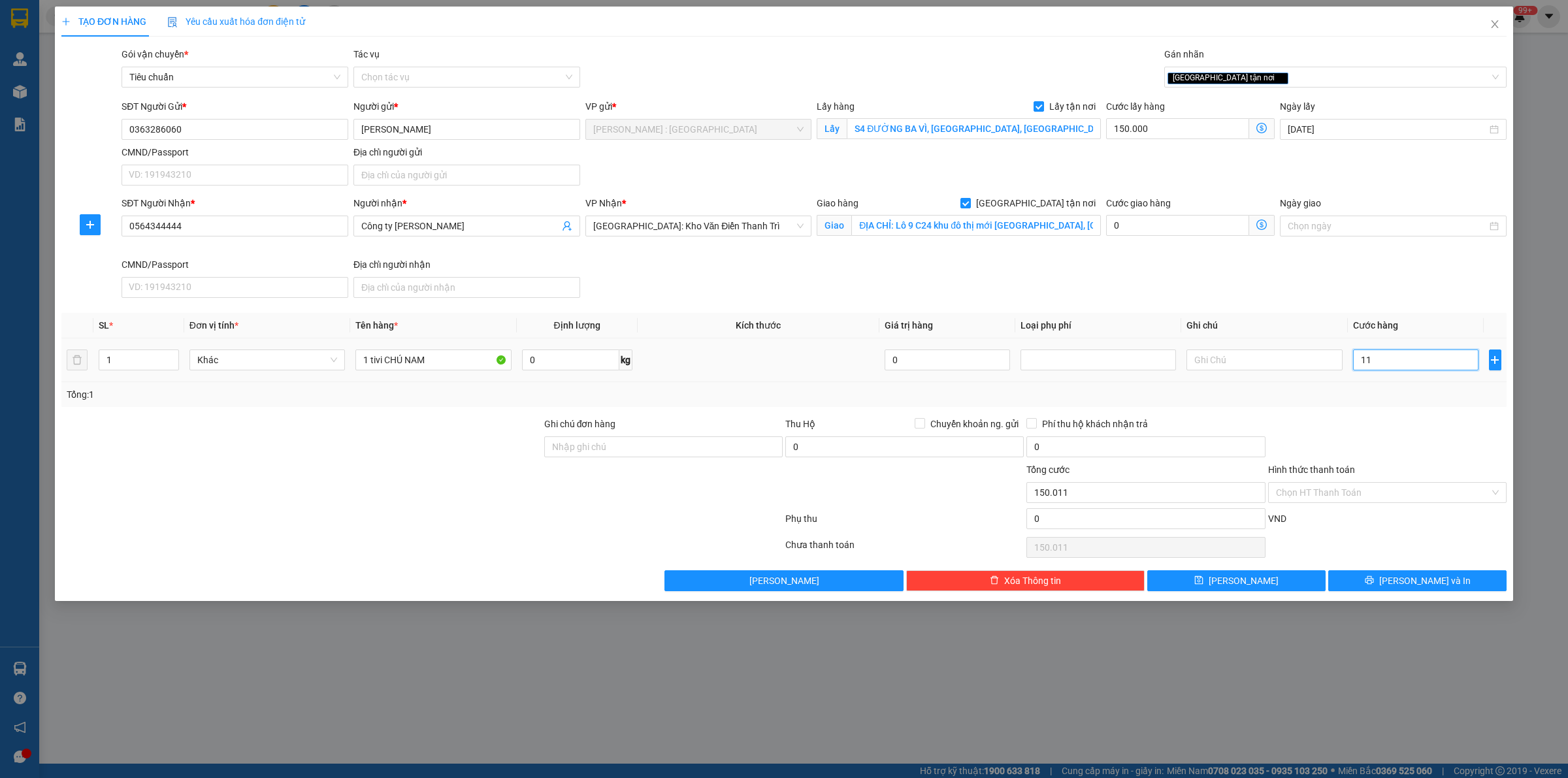
type input "150.110"
type input "1.100"
type input "151.100"
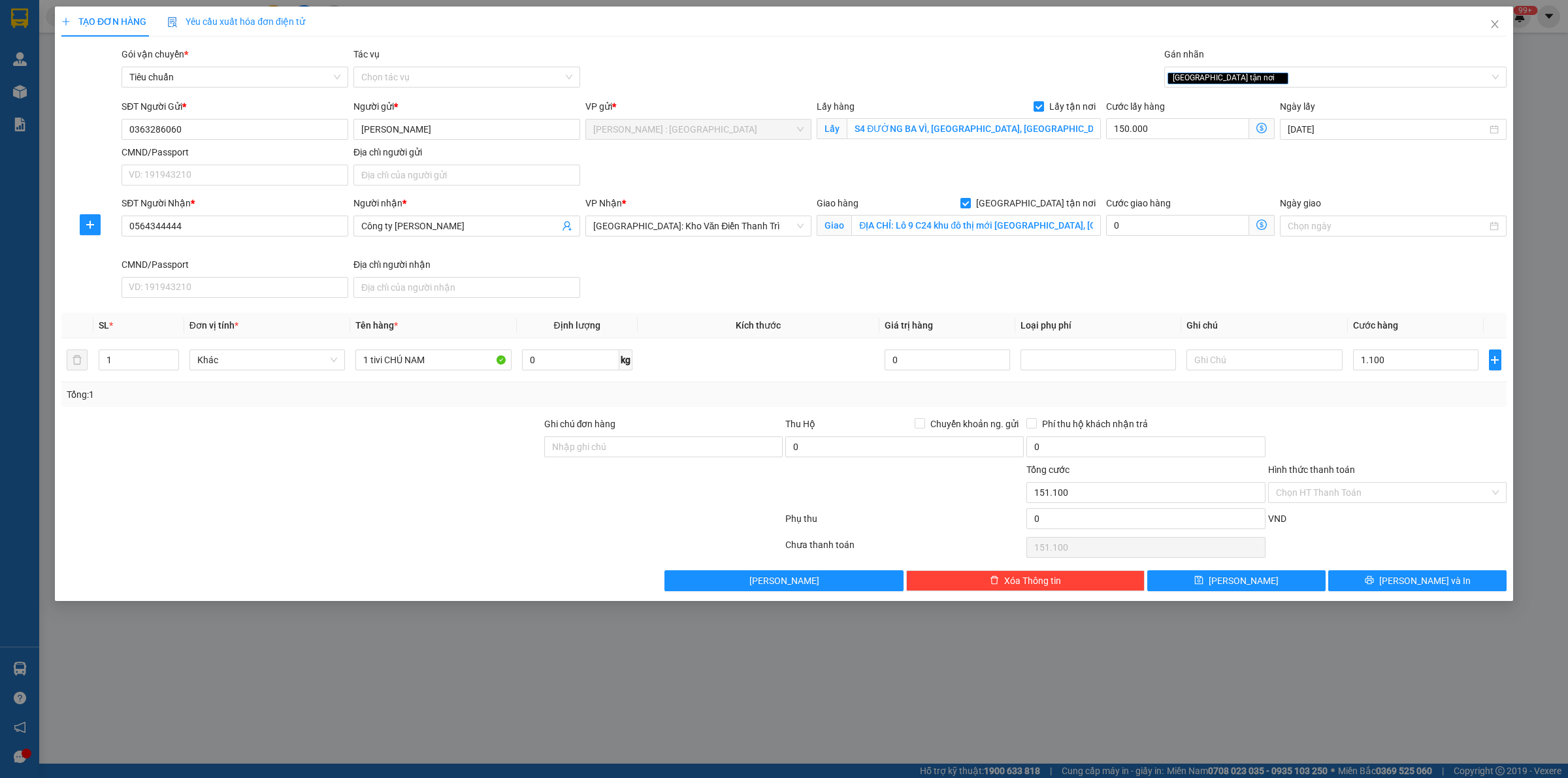
type input "1.100.000"
type input "1.250.000"
click at [1423, 439] on div at bounding box center [1387, 439] width 241 height 46
click at [830, 276] on div "SĐT Người Nhận * 0564344444 Người nhận * Công ty [PERSON_NAME] VP Nhận * [GEOGR…" at bounding box center [814, 250] width 1391 height 107
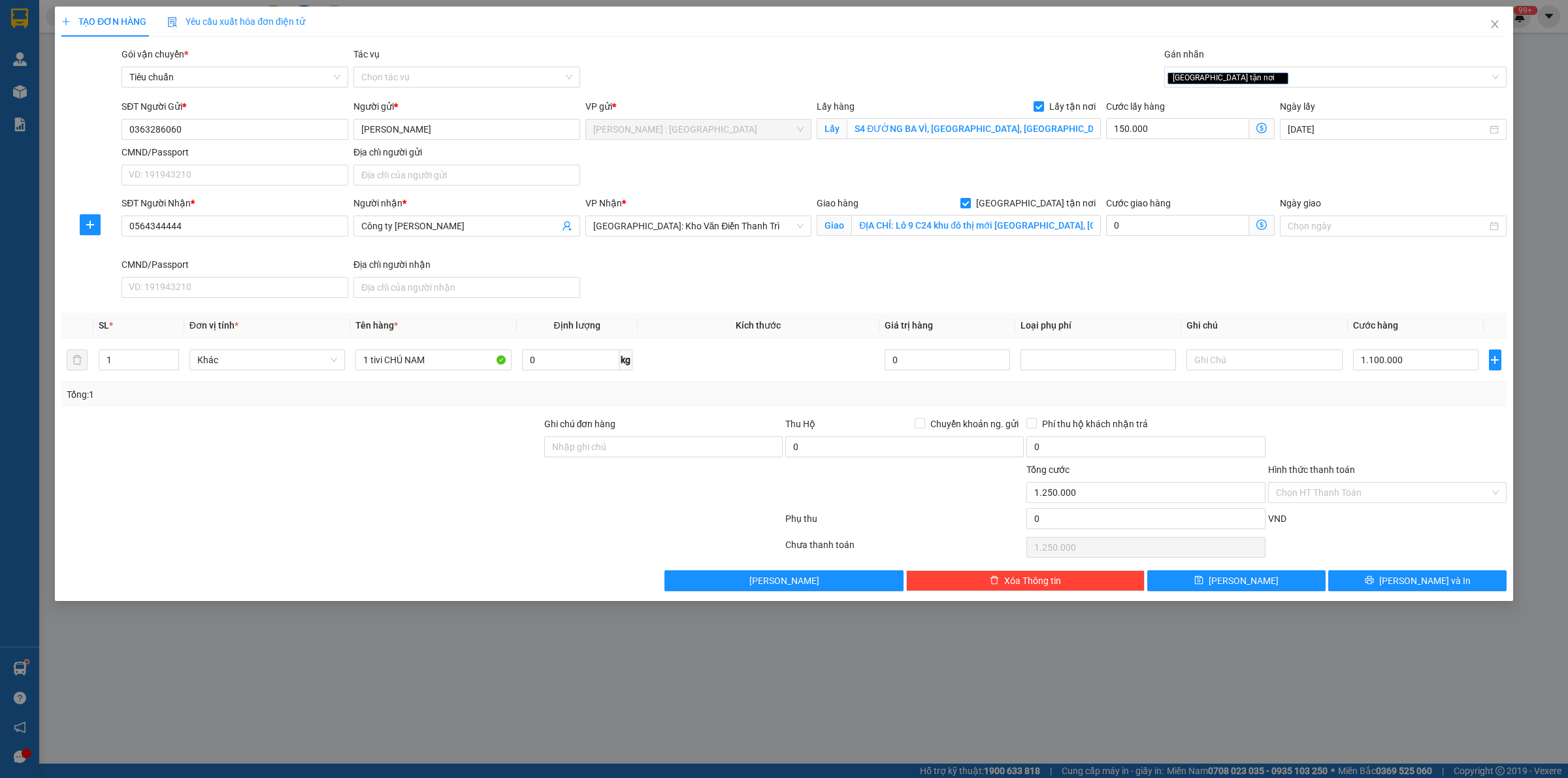
click at [714, 703] on div "TẠO ĐƠN HÀNG Yêu cầu xuất hóa đơn điện tử Transit Pickup Surcharge Ids Transit …" at bounding box center [784, 389] width 1568 height 778
click at [777, 696] on div "TẠO ĐƠN HÀNG Yêu cầu xuất hóa đơn điện tử Transit Pickup Surcharge Ids Transit …" at bounding box center [784, 389] width 1568 height 778
click at [772, 680] on div "TẠO ĐƠN HÀNG Yêu cầu xuất hóa đơn điện tử Transit Pickup Surcharge Ids Transit …" at bounding box center [784, 389] width 1568 height 778
drag, startPoint x: 416, startPoint y: 638, endPoint x: 441, endPoint y: 692, distance: 59.5
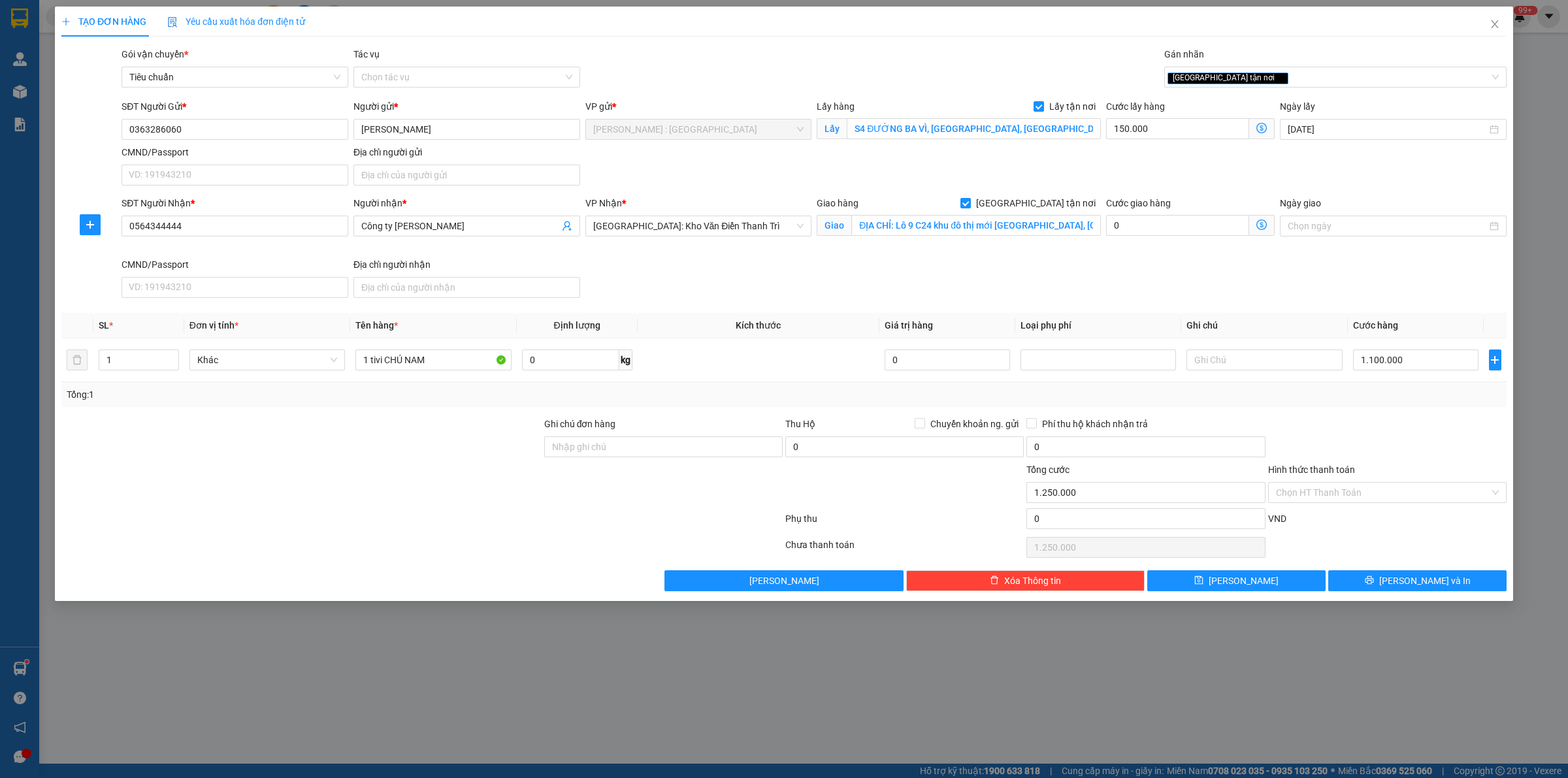
click at [420, 639] on div "TẠO ĐƠN HÀNG Yêu cầu xuất hóa đơn điện tử Transit Pickup Surcharge Ids Transit …" at bounding box center [784, 389] width 1568 height 778
click at [506, 698] on div "TẠO ĐƠN HÀNG Yêu cầu xuất hóa đơn điện tử Transit Pickup Surcharge Ids Transit …" at bounding box center [784, 389] width 1568 height 778
click at [1220, 579] on button "[PERSON_NAME]" at bounding box center [1235, 580] width 178 height 20
checkbox input "false"
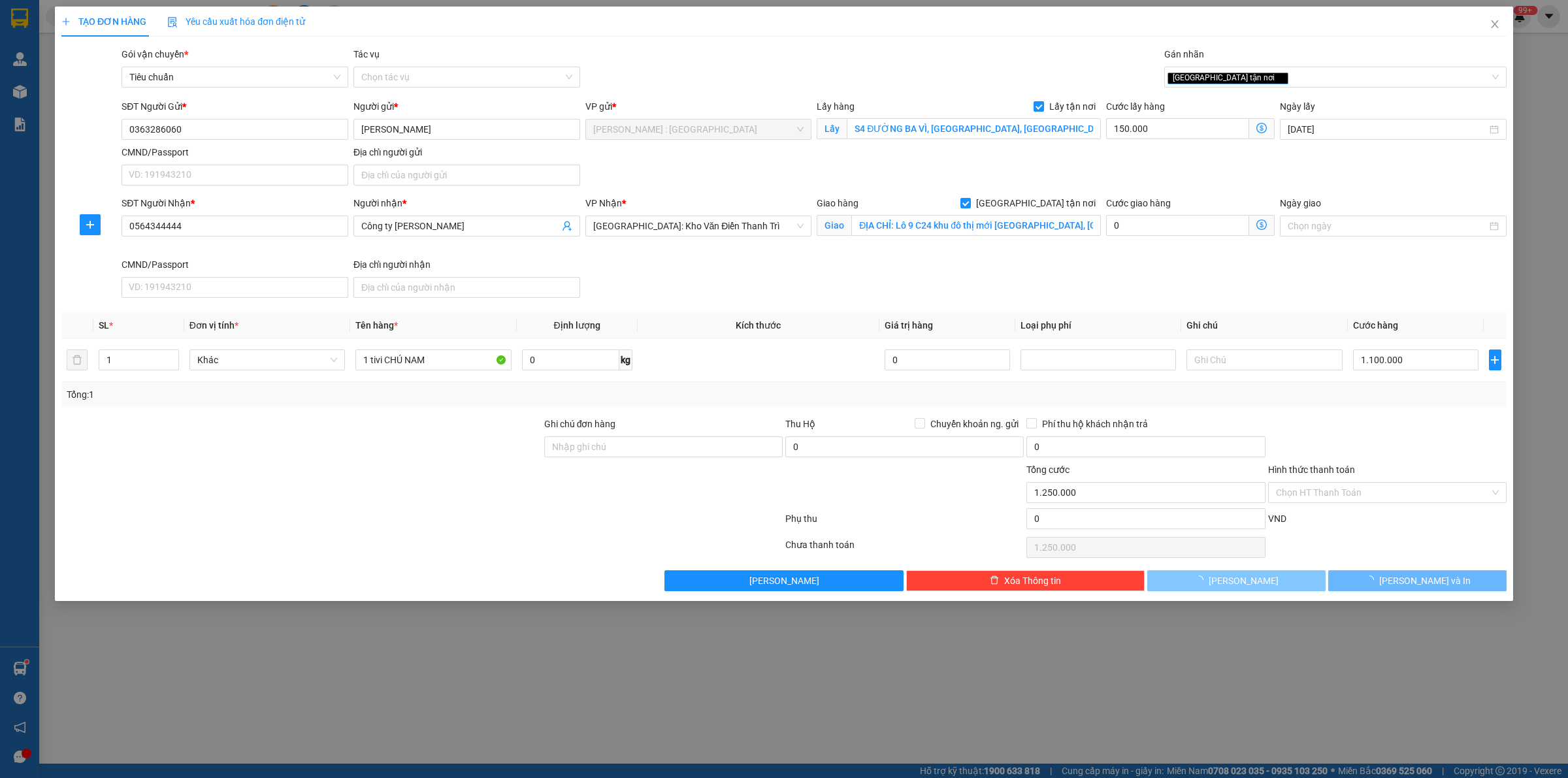
type input "0"
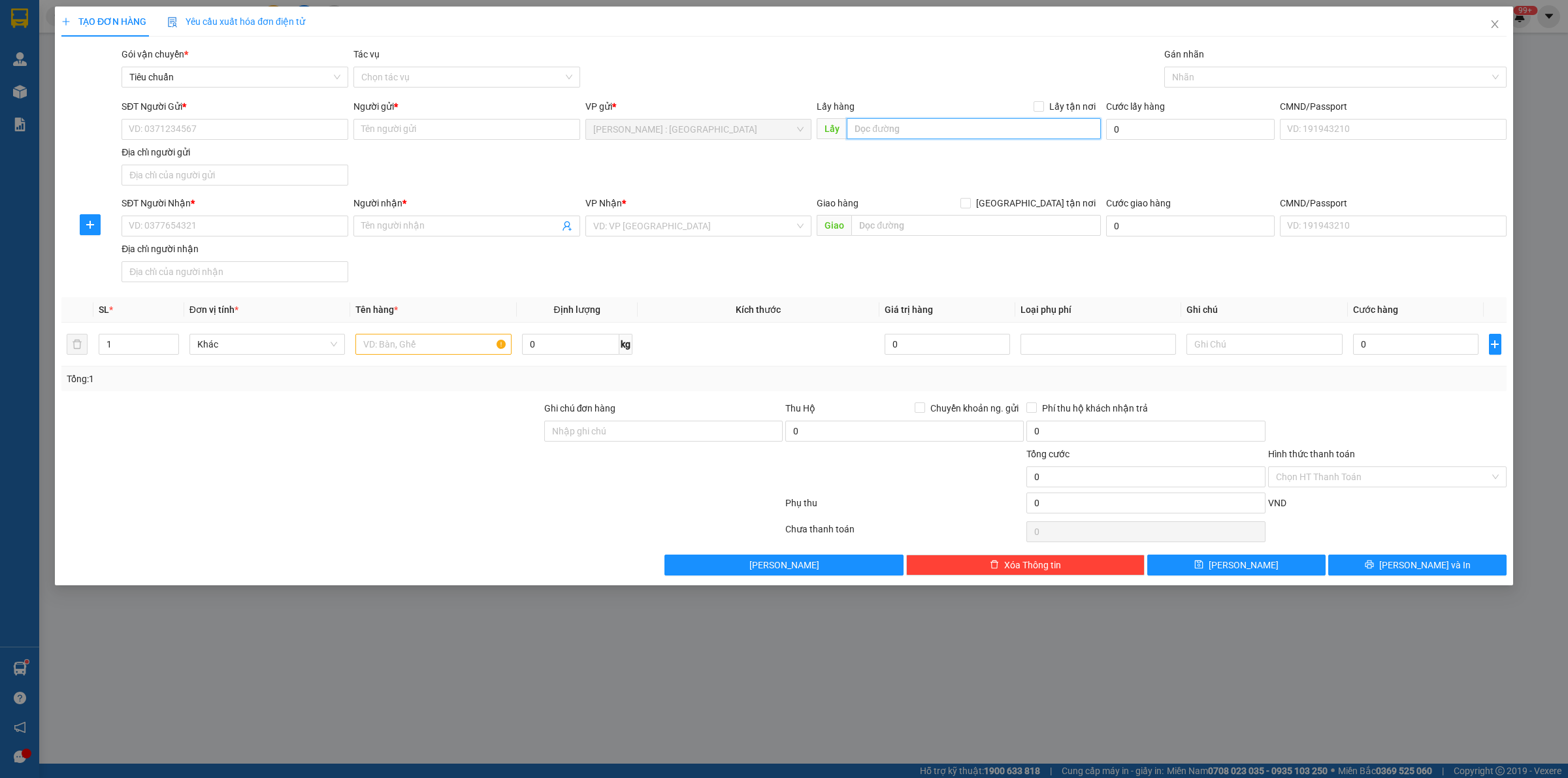
click at [904, 134] on input "text" at bounding box center [973, 128] width 255 height 20
paste input "[STREET_ADDRESS]"
type input "[STREET_ADDRESS]"
click at [1042, 102] on input "Lấy tận nơi" at bounding box center [1038, 105] width 9 height 9
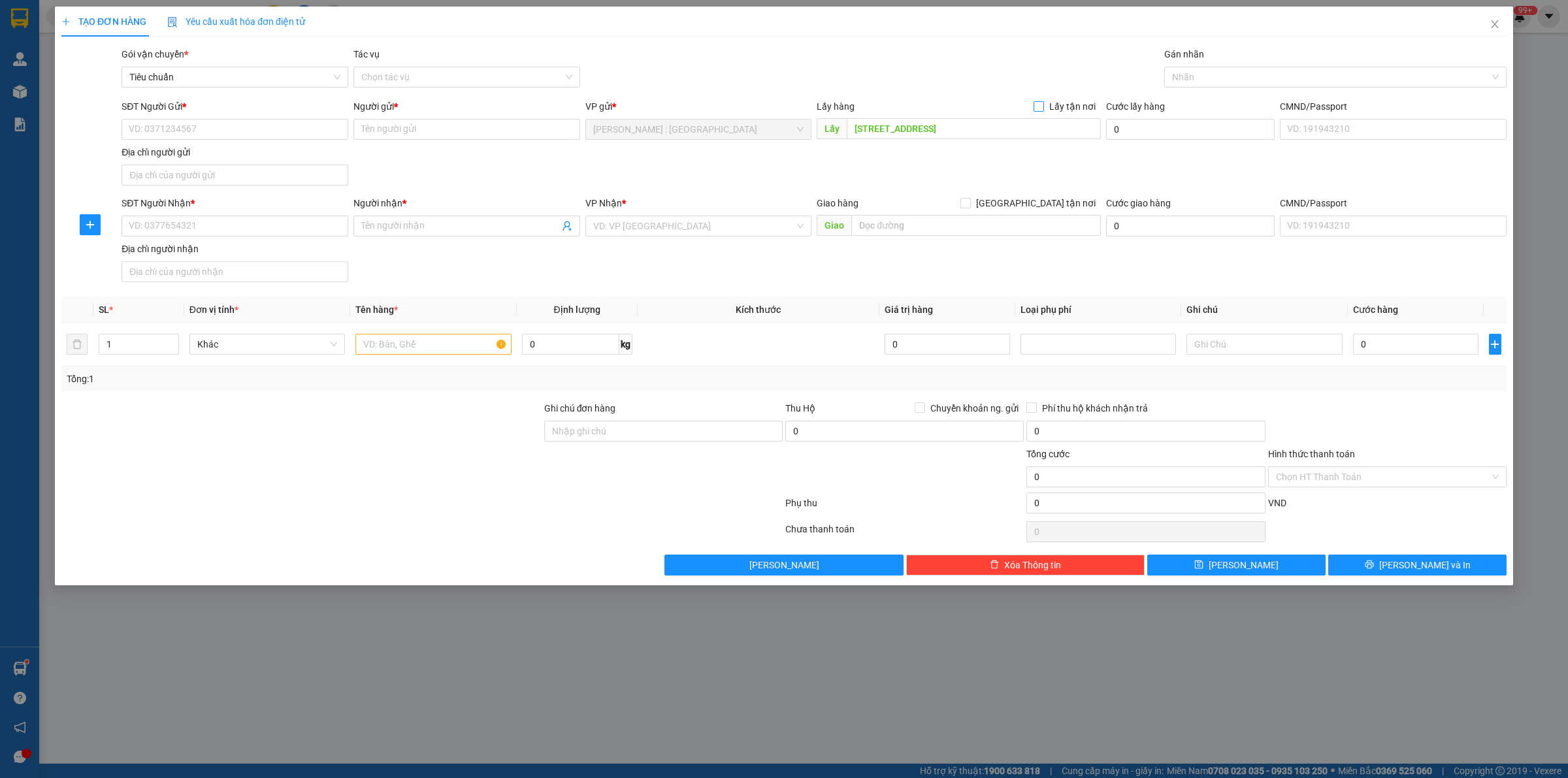
checkbox input "true"
click at [1001, 67] on div "Địa chỉ lấy hàng trung chuyển" at bounding box center [1040, 78] width 130 height 22
click at [826, 102] on span "Lấy hàng" at bounding box center [835, 106] width 38 height 11
click at [831, 70] on div "Gói vận chuyển * Tiêu chuẩn Tác vụ Chọn tác vụ Gán nhãn Nhãn" at bounding box center [814, 69] width 1391 height 46
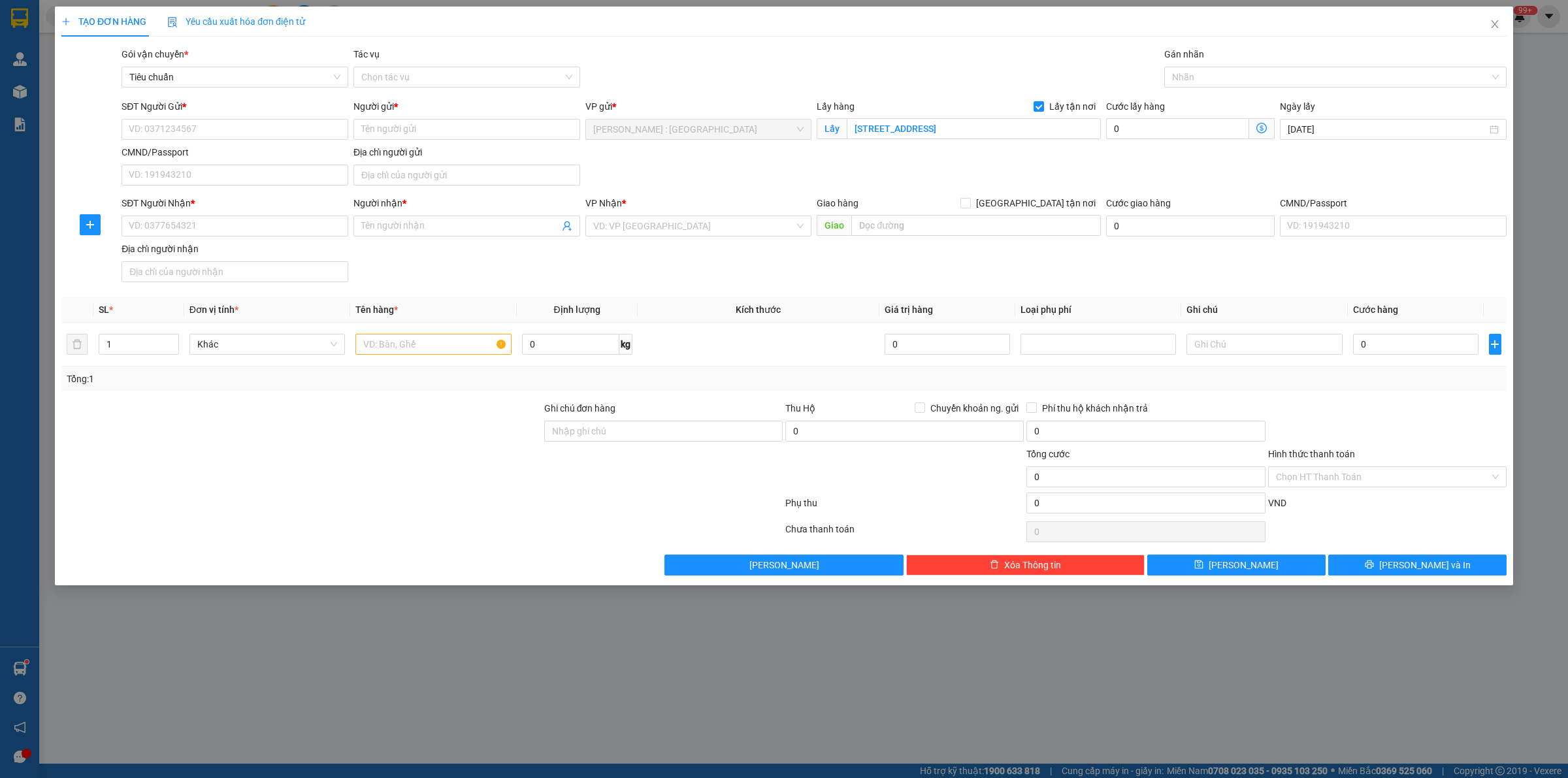
click at [882, 70] on div "Gói vận chuyển * Tiêu chuẩn Tác vụ Chọn tác vụ Gán nhãn Nhãn" at bounding box center [814, 69] width 1391 height 46
click at [1184, 74] on div at bounding box center [1328, 77] width 323 height 16
type input "GIAO"
click at [1216, 99] on div "[GEOGRAPHIC_DATA] tận nơi" at bounding box center [1335, 102] width 327 height 15
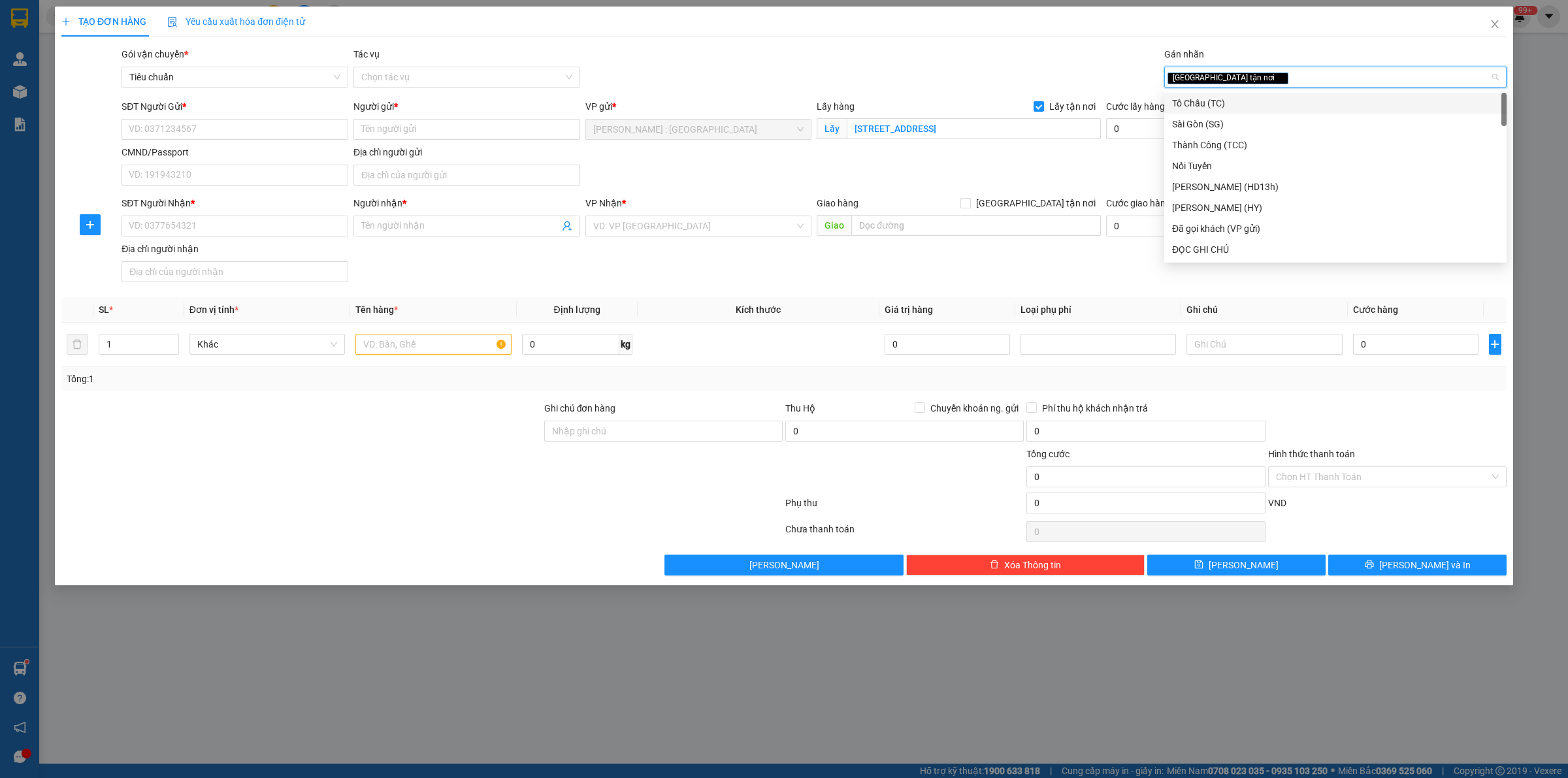
click at [888, 68] on div "Gói vận chuyển * Tiêu chuẩn Tác vụ Chọn tác vụ Gán nhãn Giao tận nơi" at bounding box center [814, 69] width 1391 height 46
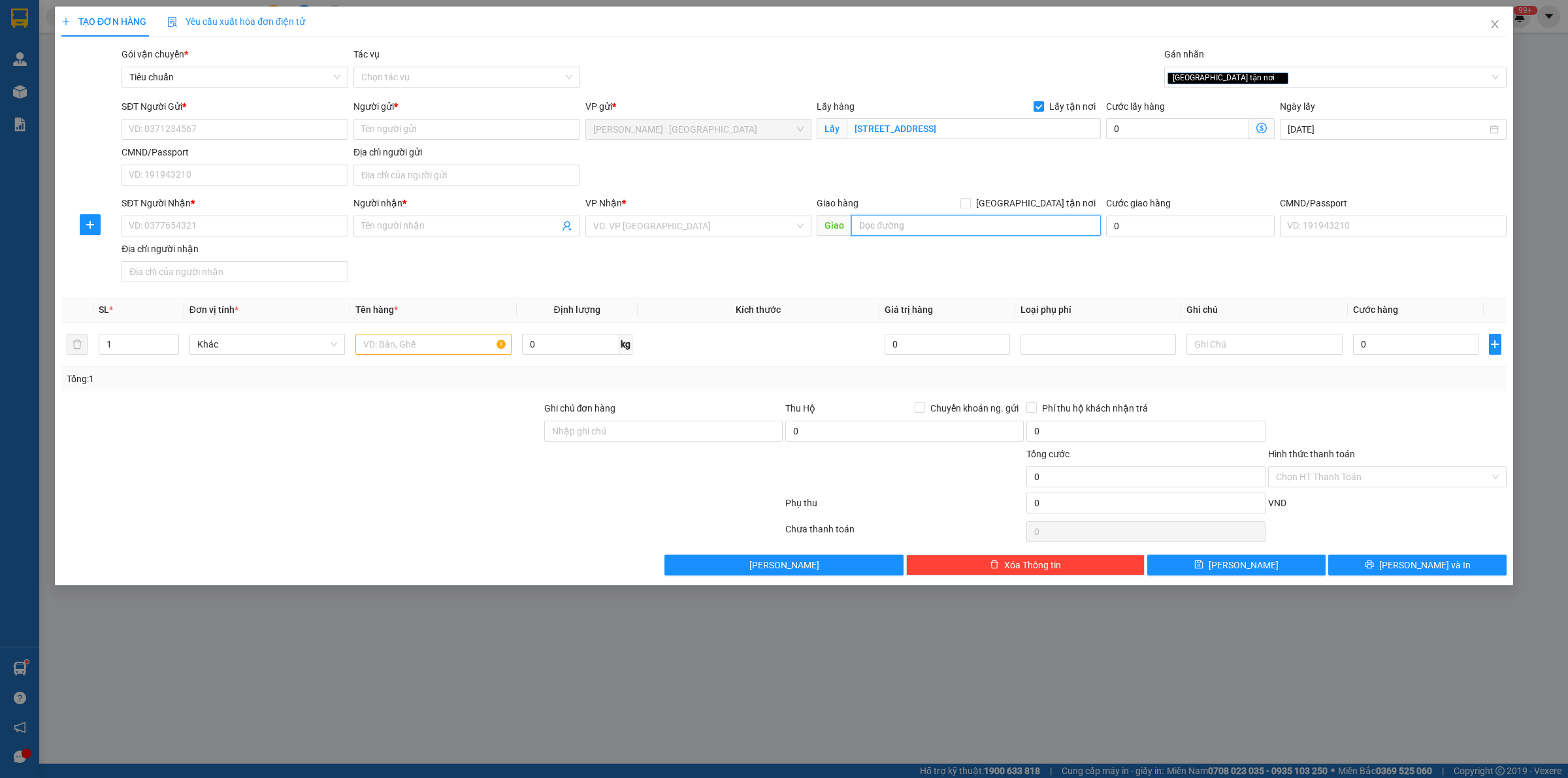
click at [971, 227] on input "text" at bounding box center [976, 224] width 250 height 20
paste input "Nơi nhận: nhà [STREET_ADDRESS], tỉnh [GEOGRAPHIC_DATA] (gần [GEOGRAPHIC_DATA] c…"
type input "Nơi nhận: nhà [STREET_ADDRESS], tỉnh [GEOGRAPHIC_DATA] (gần [GEOGRAPHIC_DATA] c…"
click at [969, 203] on input "[GEOGRAPHIC_DATA] tận nơi" at bounding box center [964, 202] width 9 height 9
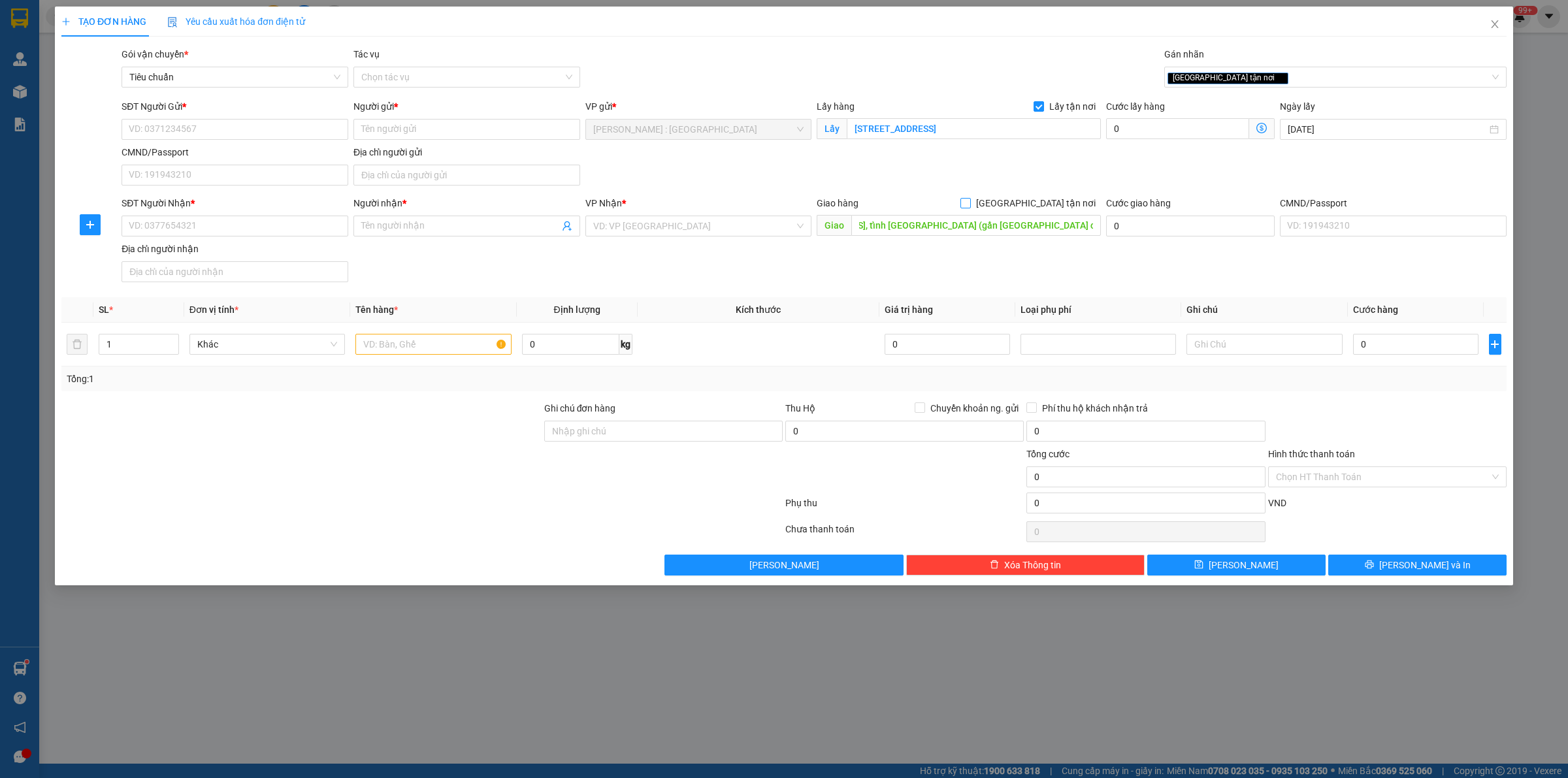
checkbox input "true"
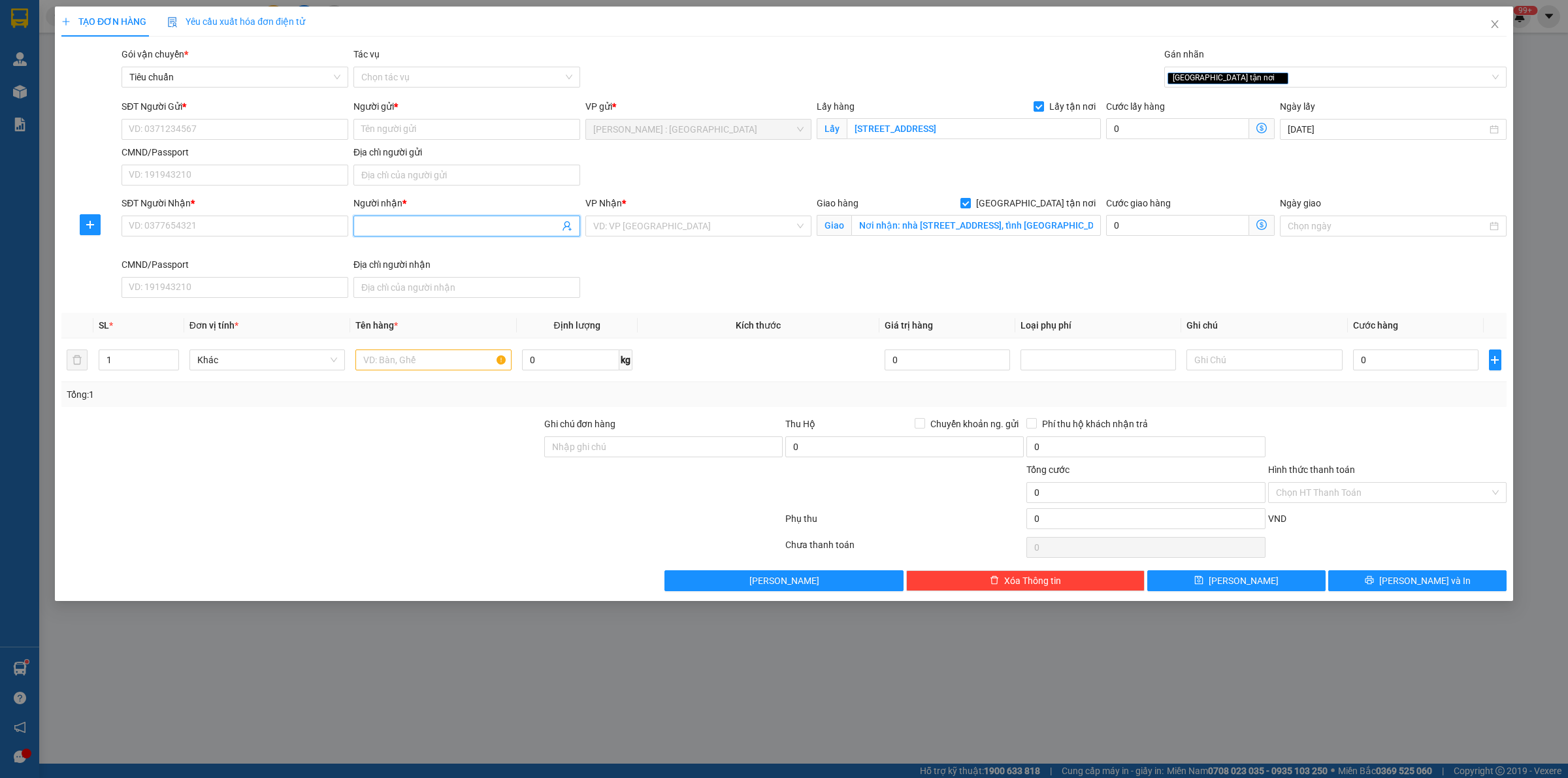
drag, startPoint x: 476, startPoint y: 228, endPoint x: 485, endPoint y: 237, distance: 12.7
click at [478, 229] on input "Người nhận *" at bounding box center [459, 225] width 198 height 15
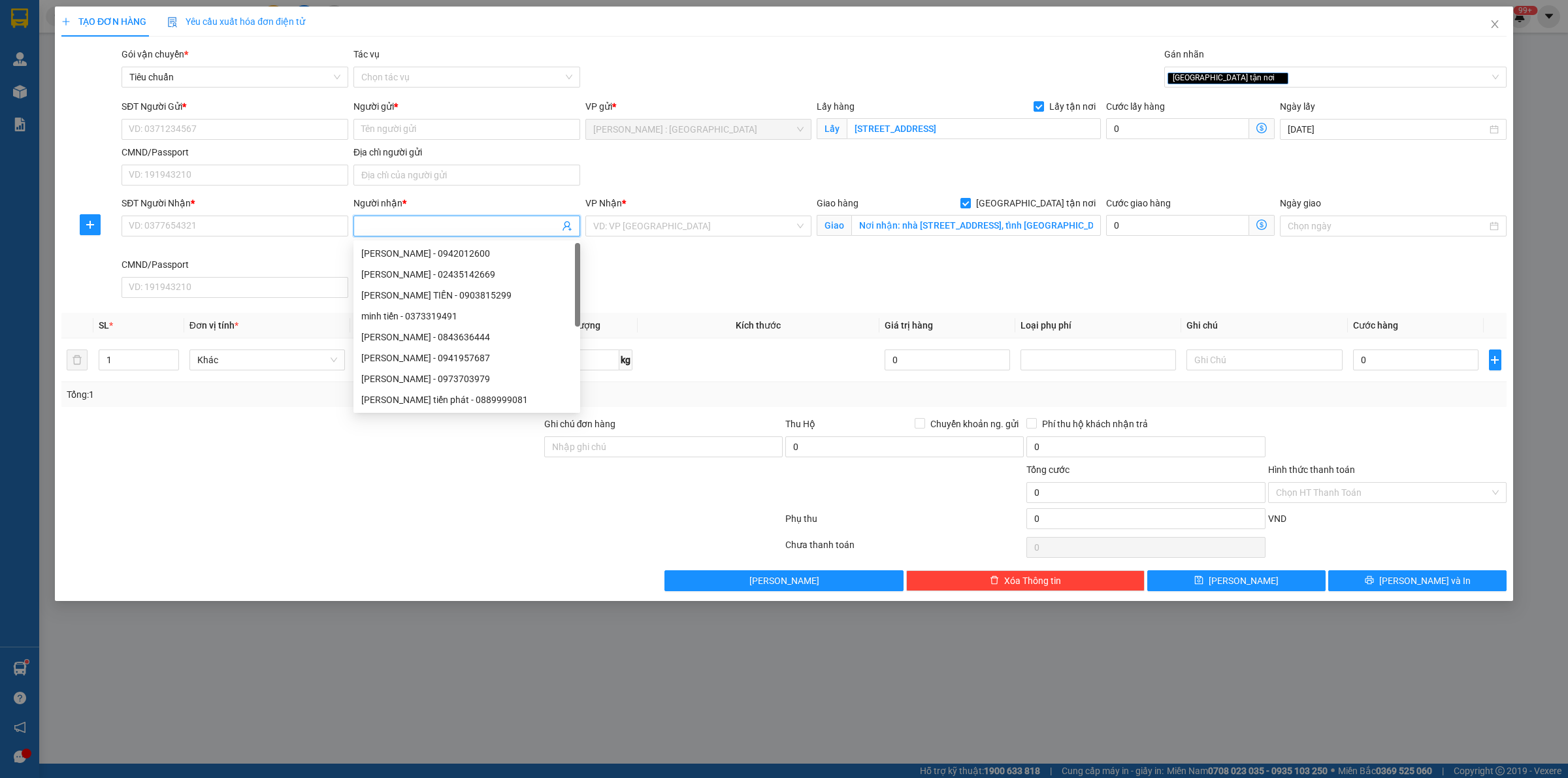
paste input "[PERSON_NAME]"
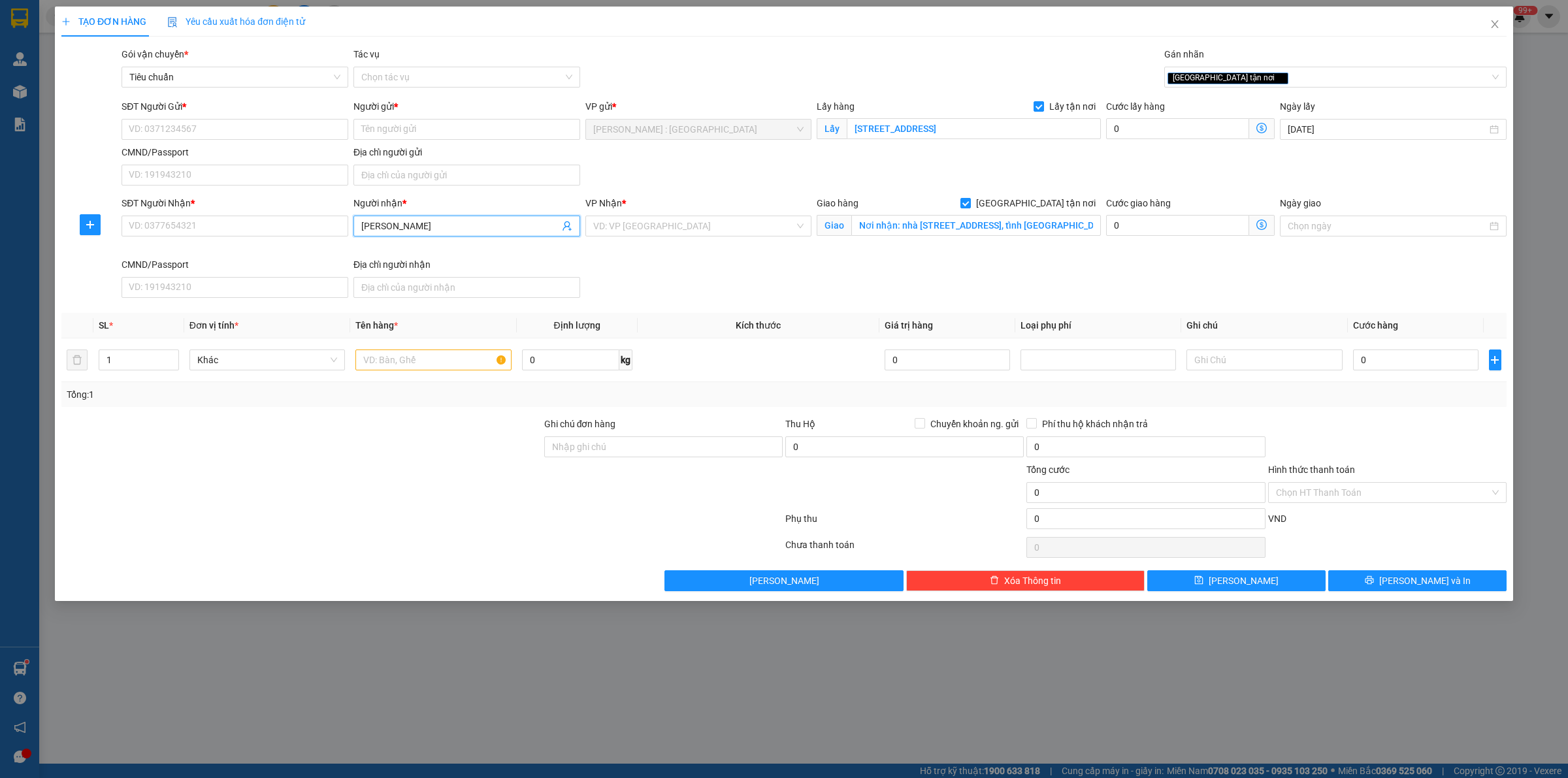
type input "[PERSON_NAME]"
click at [284, 233] on input "SĐT Người Nhận *" at bounding box center [235, 225] width 226 height 20
paste input "0973356567"
type input "0973356567"
click at [505, 478] on div at bounding box center [301, 485] width 483 height 46
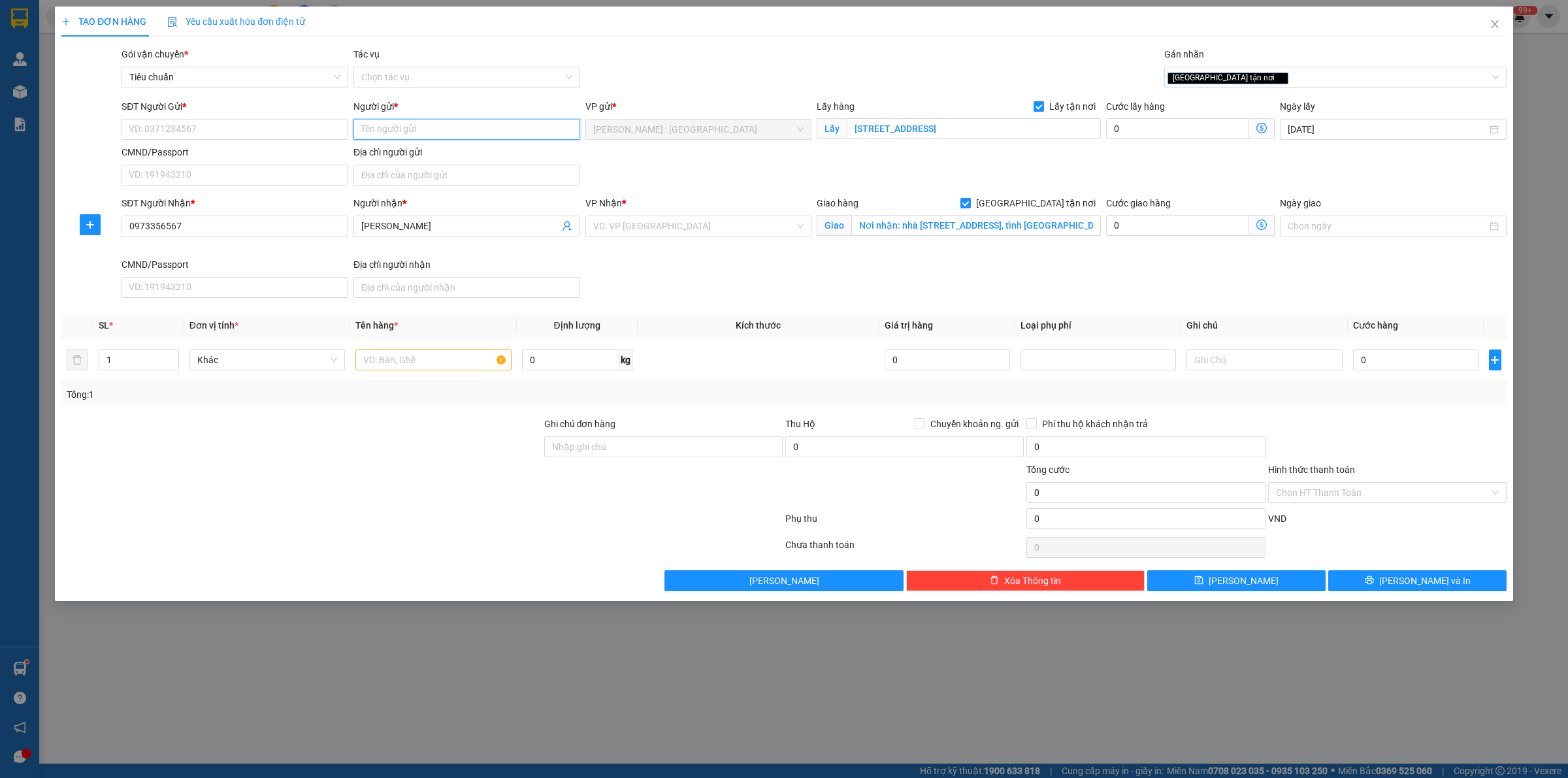
click at [410, 130] on input "Người gửi *" at bounding box center [466, 129] width 226 height 20
paste input "nh Vỹ"
type input "Anh Vỹ"
click at [266, 129] on input "SĐT Người Gửi *" at bounding box center [235, 129] width 226 height 20
paste input "918657338"
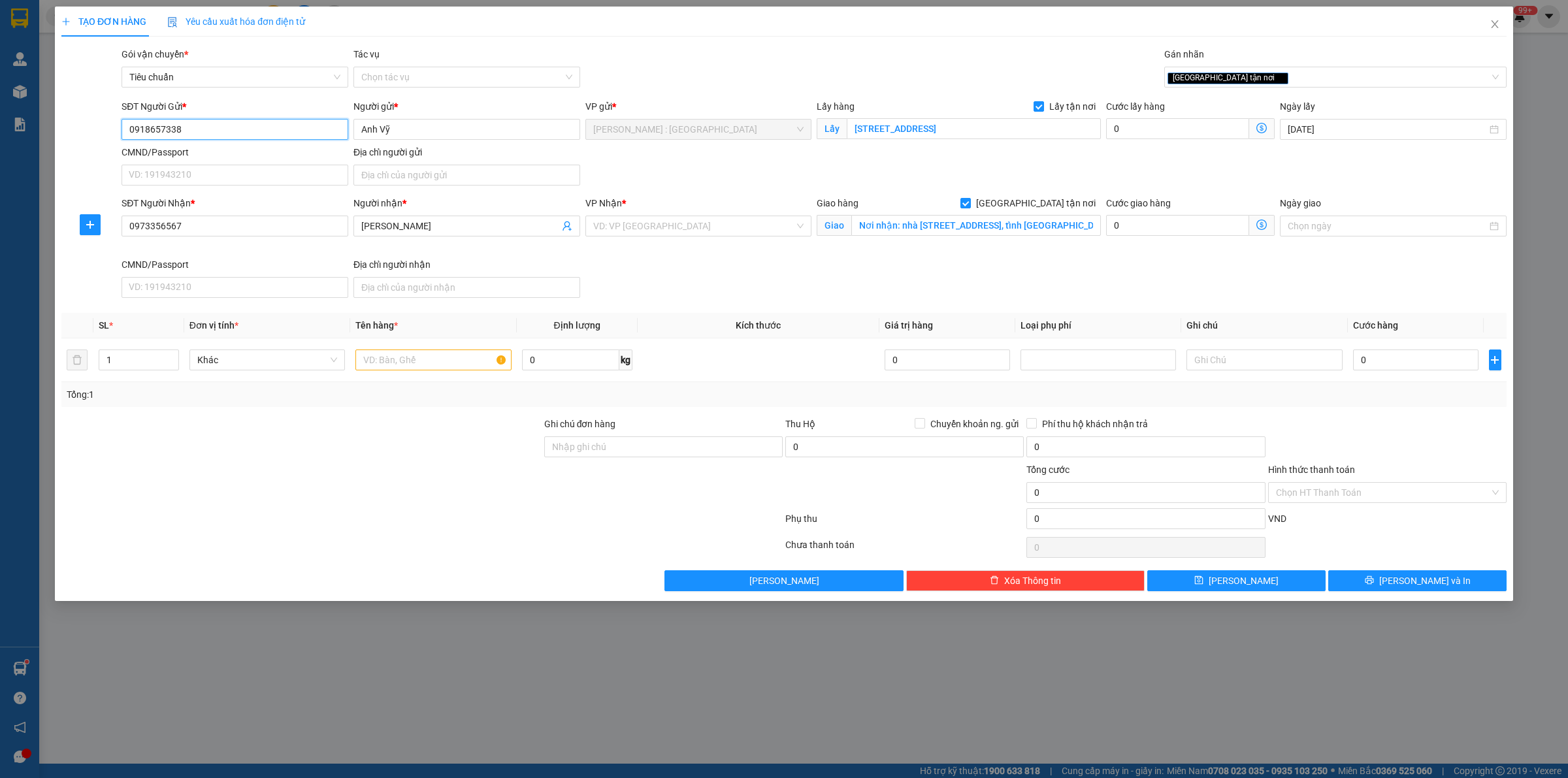
type input "0918657338"
click at [1151, 125] on input "0" at bounding box center [1177, 128] width 143 height 20
type input "1"
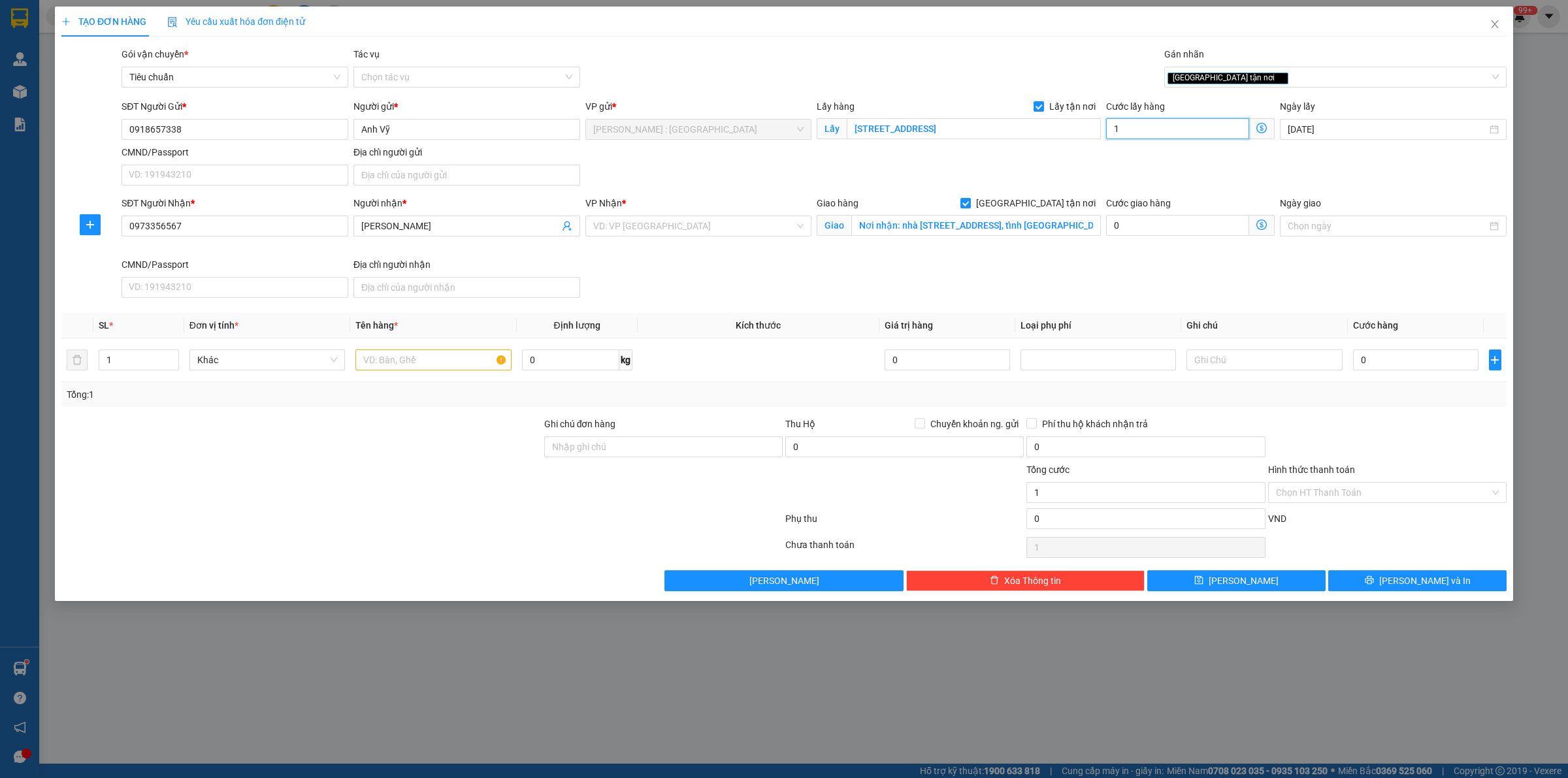
type input "12"
type input "120"
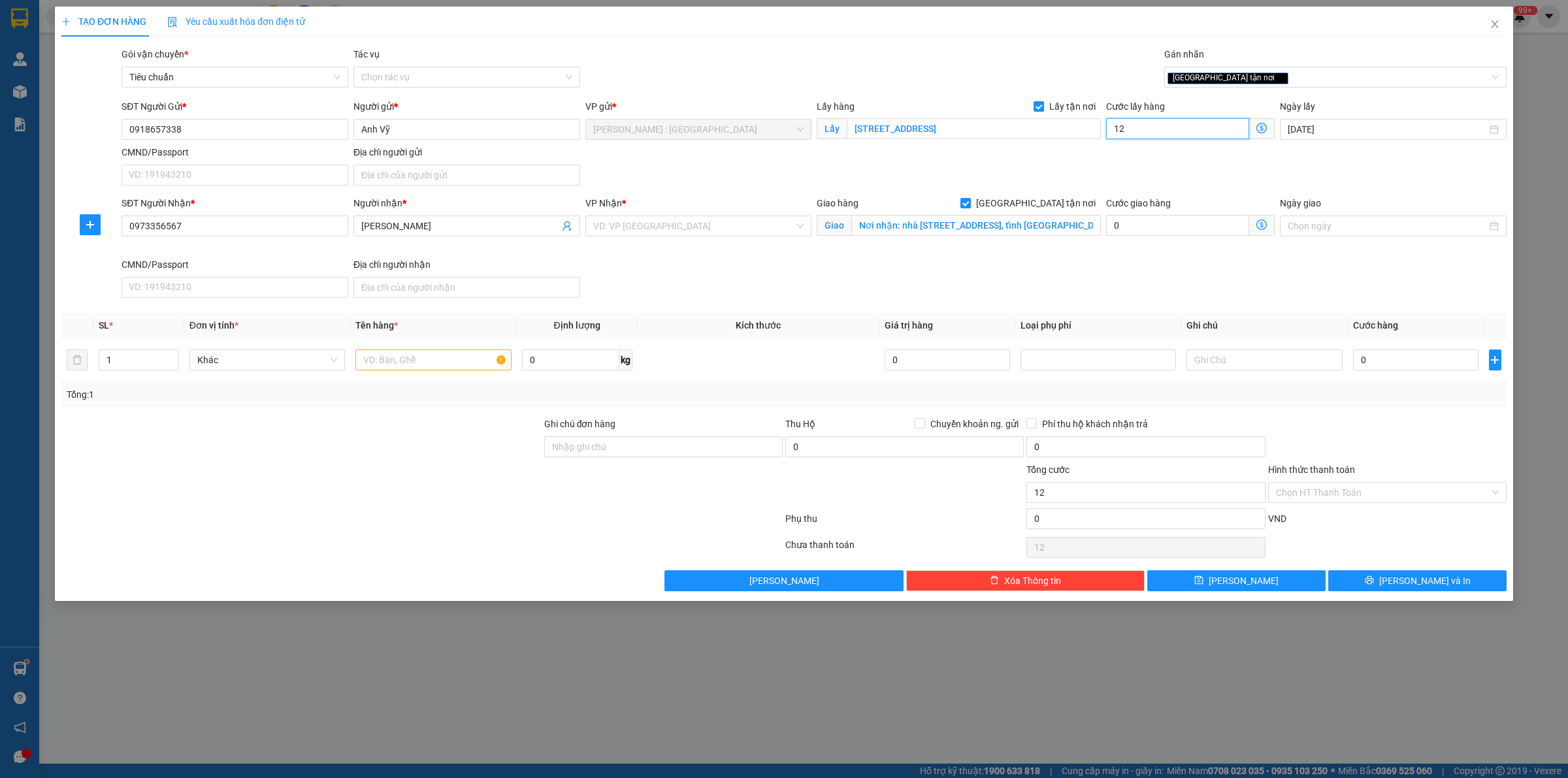
type input "120"
type input "12"
type input "1"
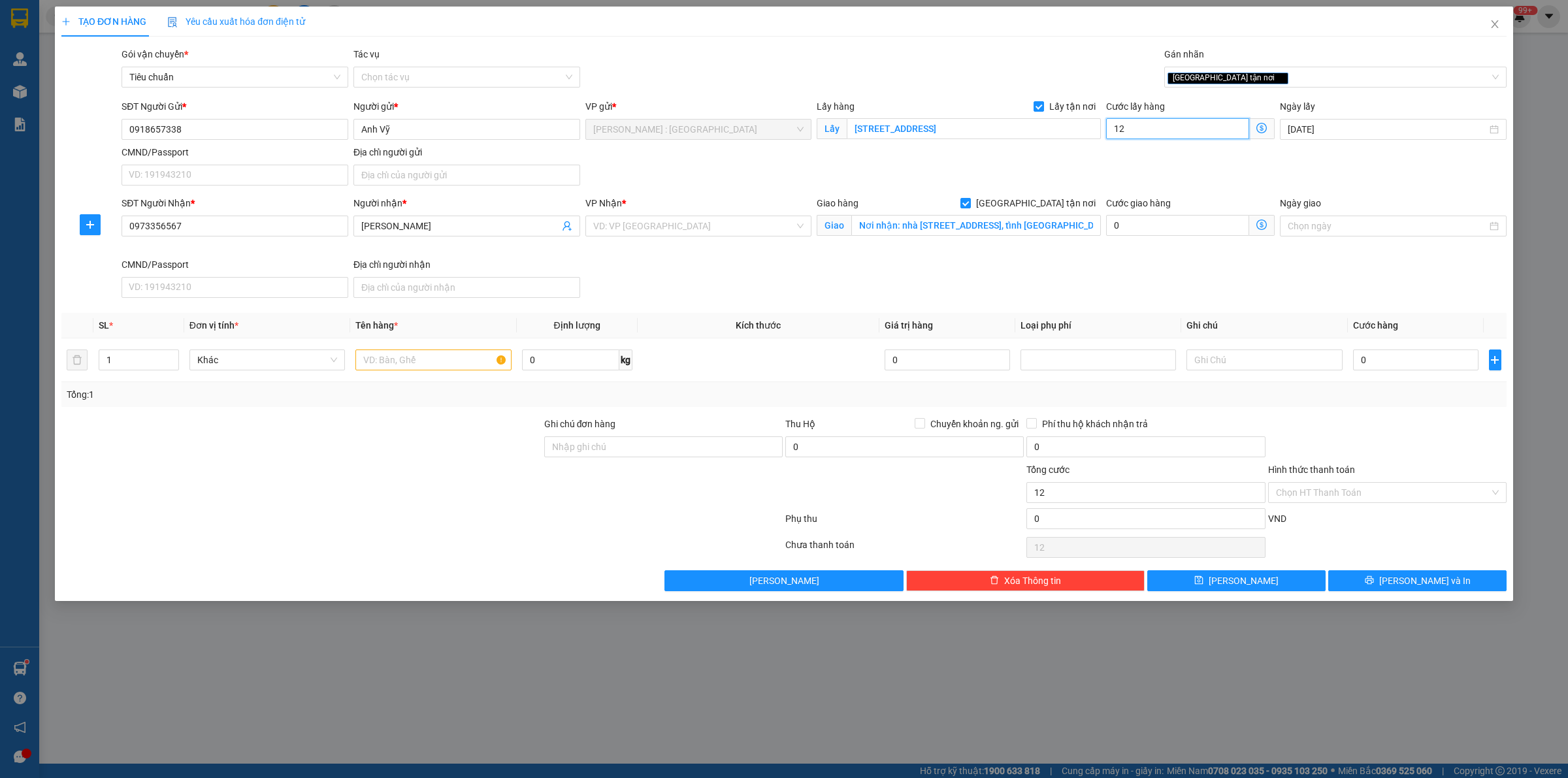
type input "1"
type input "15"
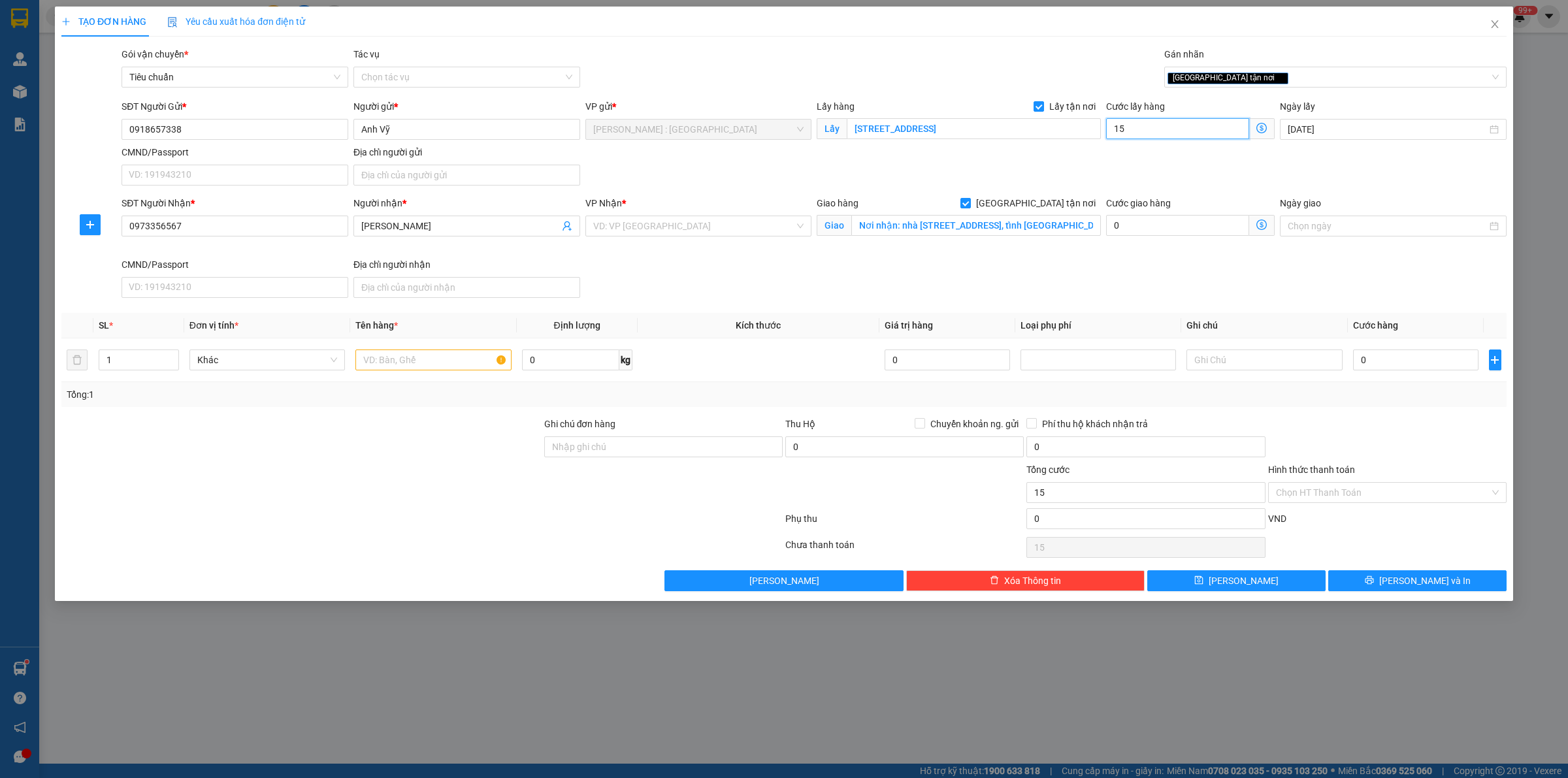
type input "150"
type input "150.000"
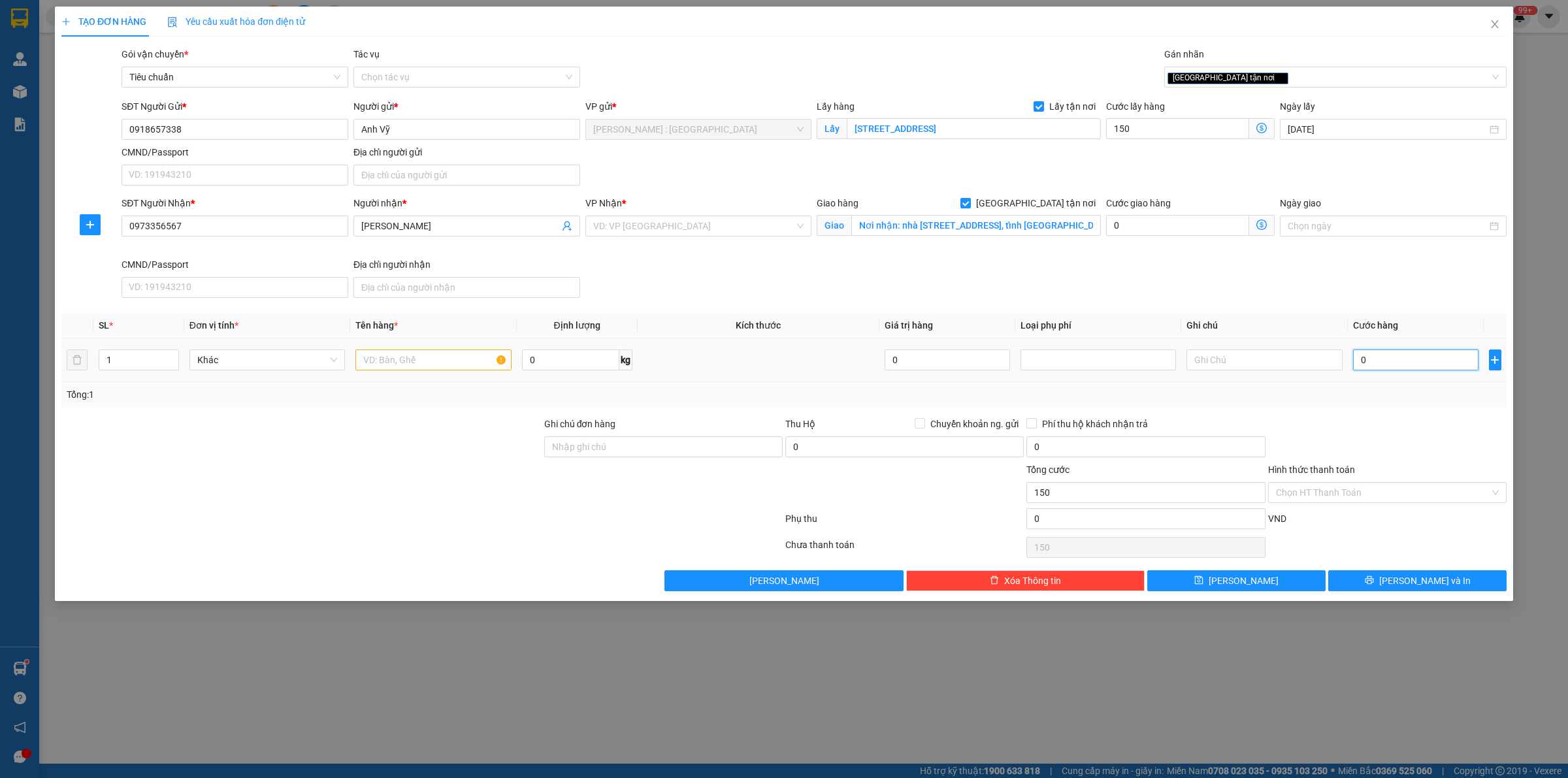
type input "150.000"
click at [1382, 360] on input "0" at bounding box center [1415, 359] width 126 height 20
type input "1"
type input "150.001"
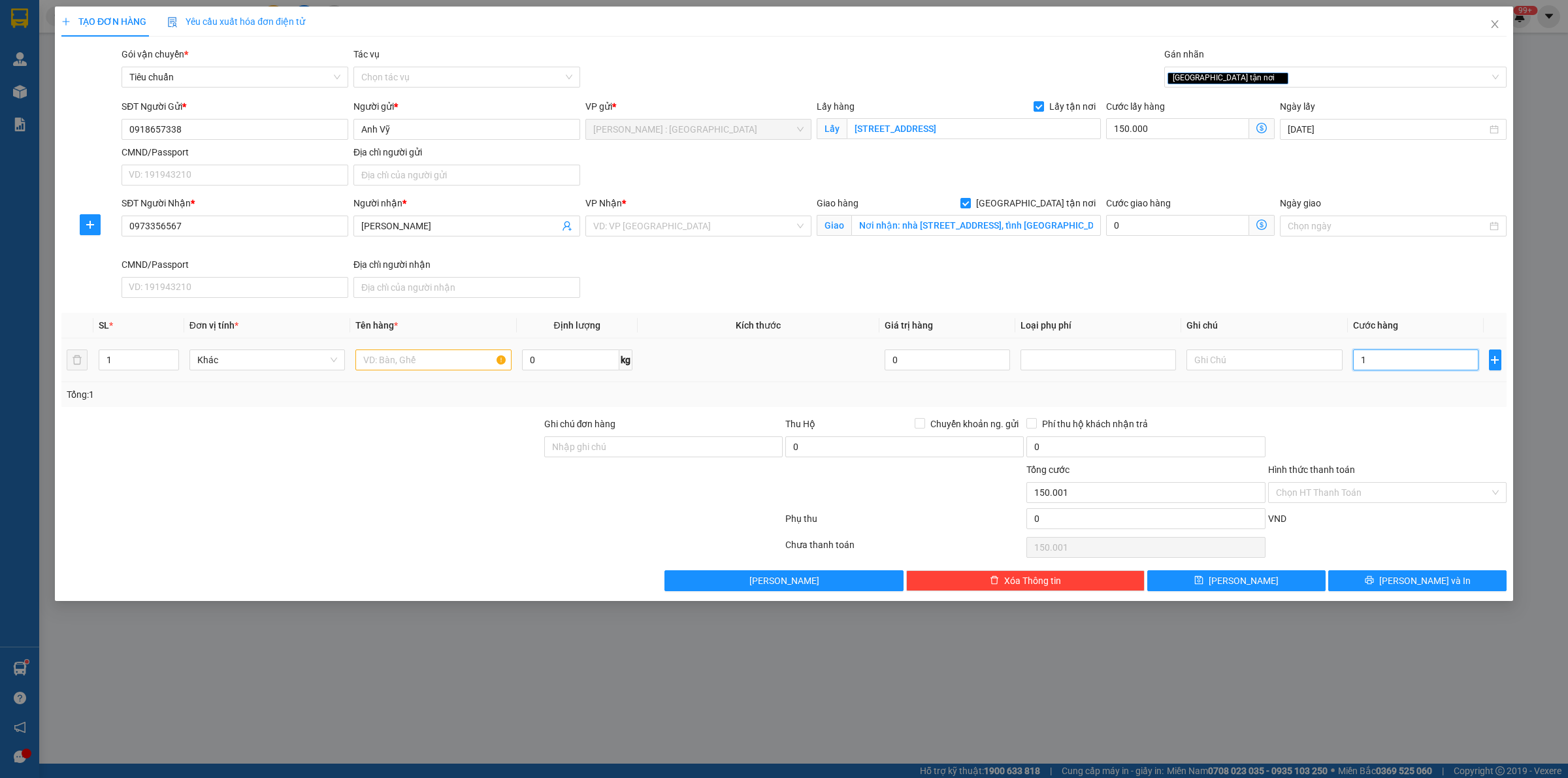
type input "13"
type input "150.013"
type input "132"
type input "150.132"
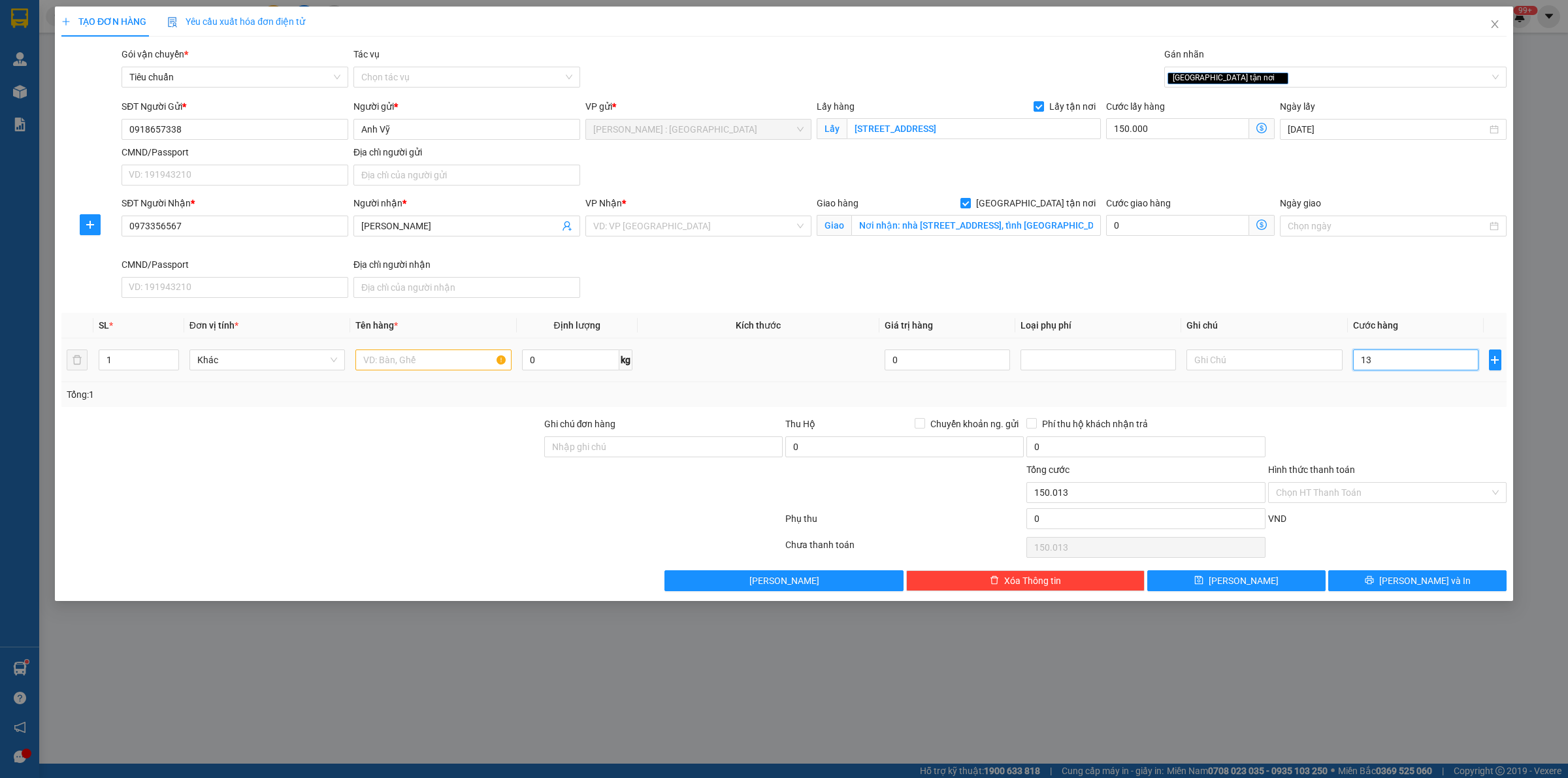
type input "150.132"
type input "1.320"
type input "151.320"
type input "1.320.000"
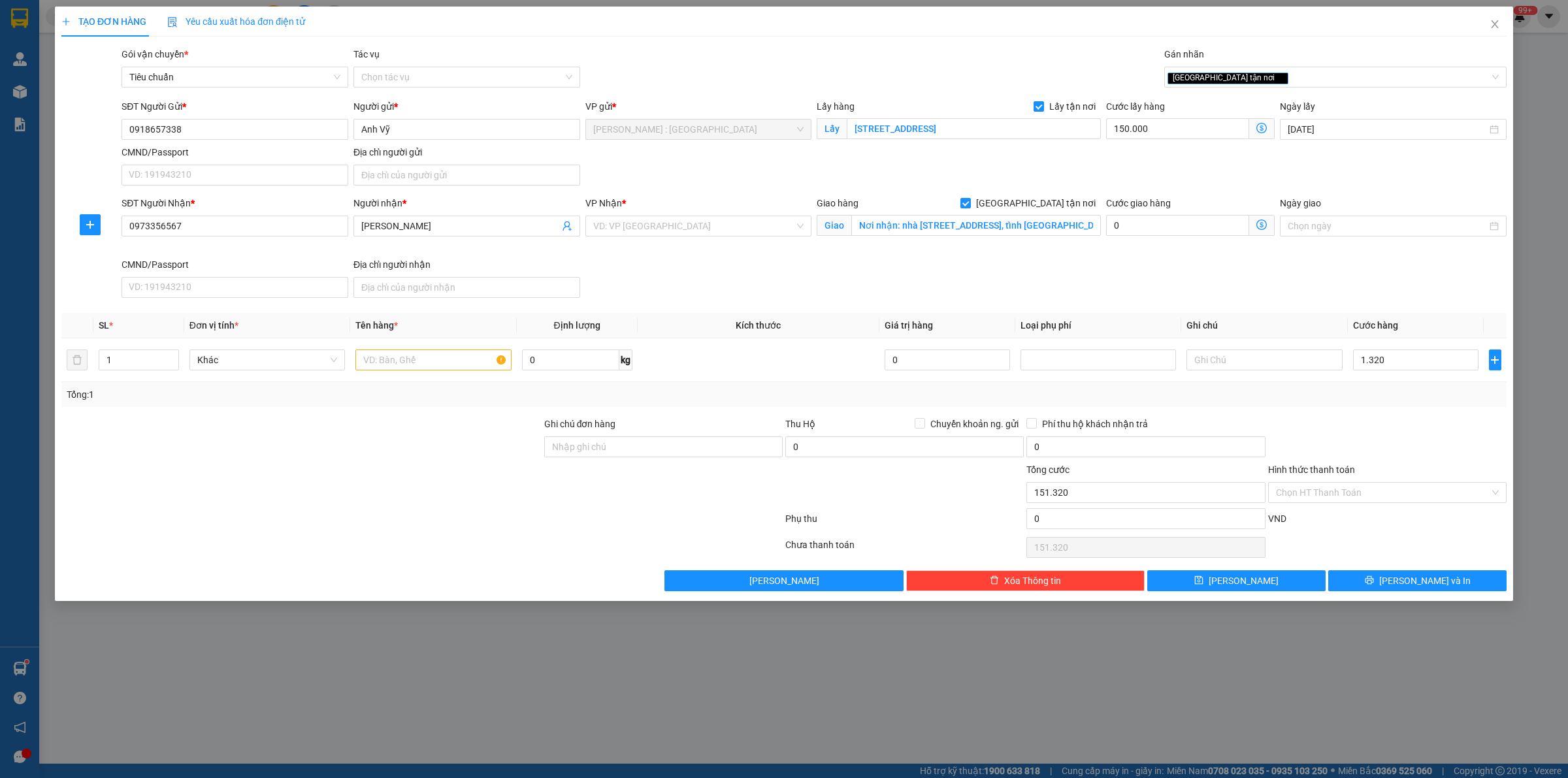
type input "1.470.000"
drag, startPoint x: 1252, startPoint y: 270, endPoint x: 1245, endPoint y: 272, distance: 7.3
click at [1248, 270] on div "SĐT Người Nhận * 0973356567 Người nhận * [PERSON_NAME] * VD: VP [GEOGRAPHIC_DAT…" at bounding box center [814, 250] width 1391 height 107
click at [415, 361] on input "text" at bounding box center [432, 359] width 155 height 20
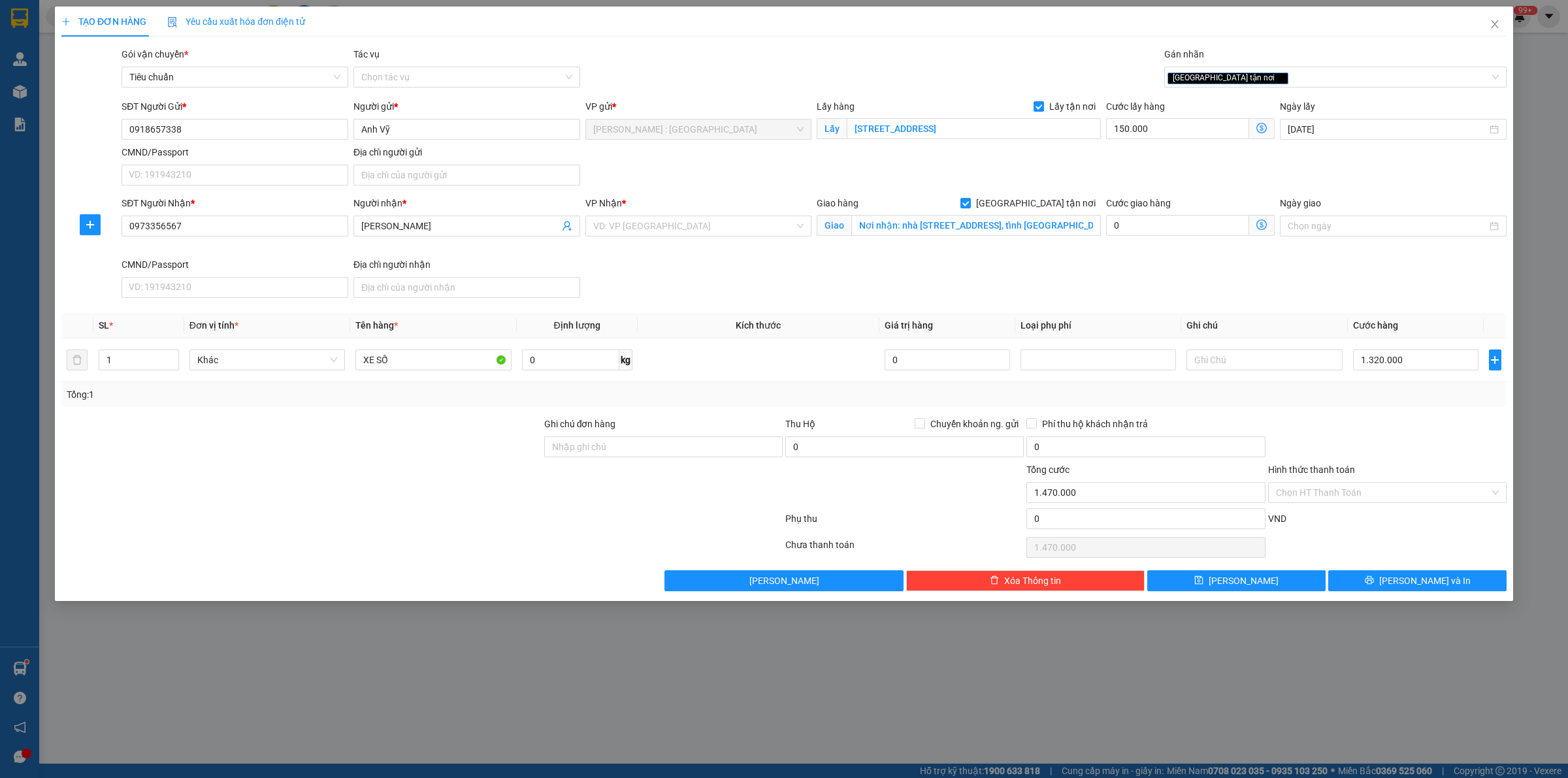
click at [529, 501] on div at bounding box center [301, 485] width 483 height 46
click at [246, 458] on div at bounding box center [301, 439] width 483 height 46
click at [412, 361] on input "XE SỐ" at bounding box center [432, 359] width 155 height 20
type input "XE SỐ ANH NGHĨA"
click at [1242, 577] on span "[PERSON_NAME]" at bounding box center [1243, 580] width 70 height 15
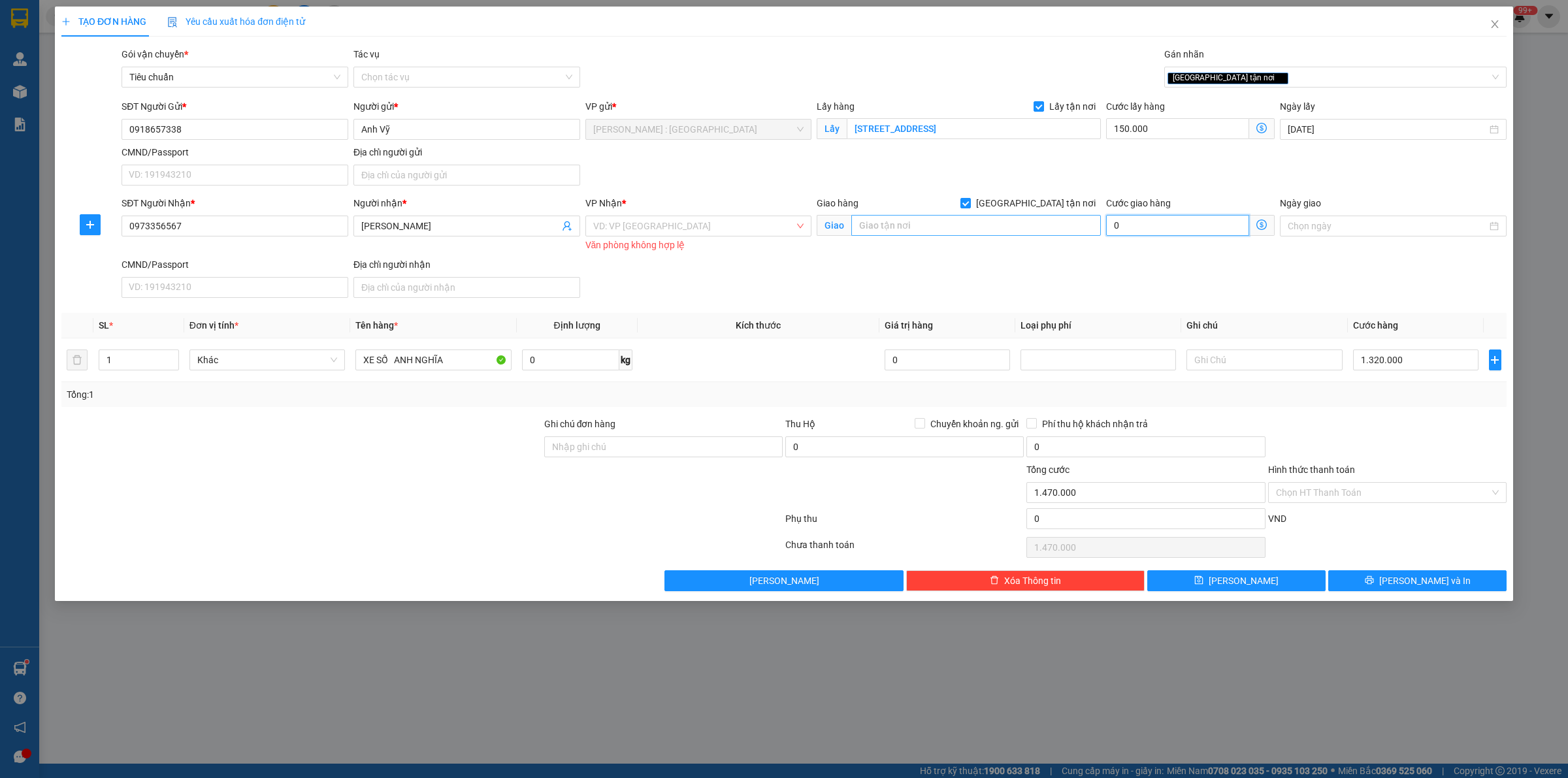
type input "0"
type input "1.470.000"
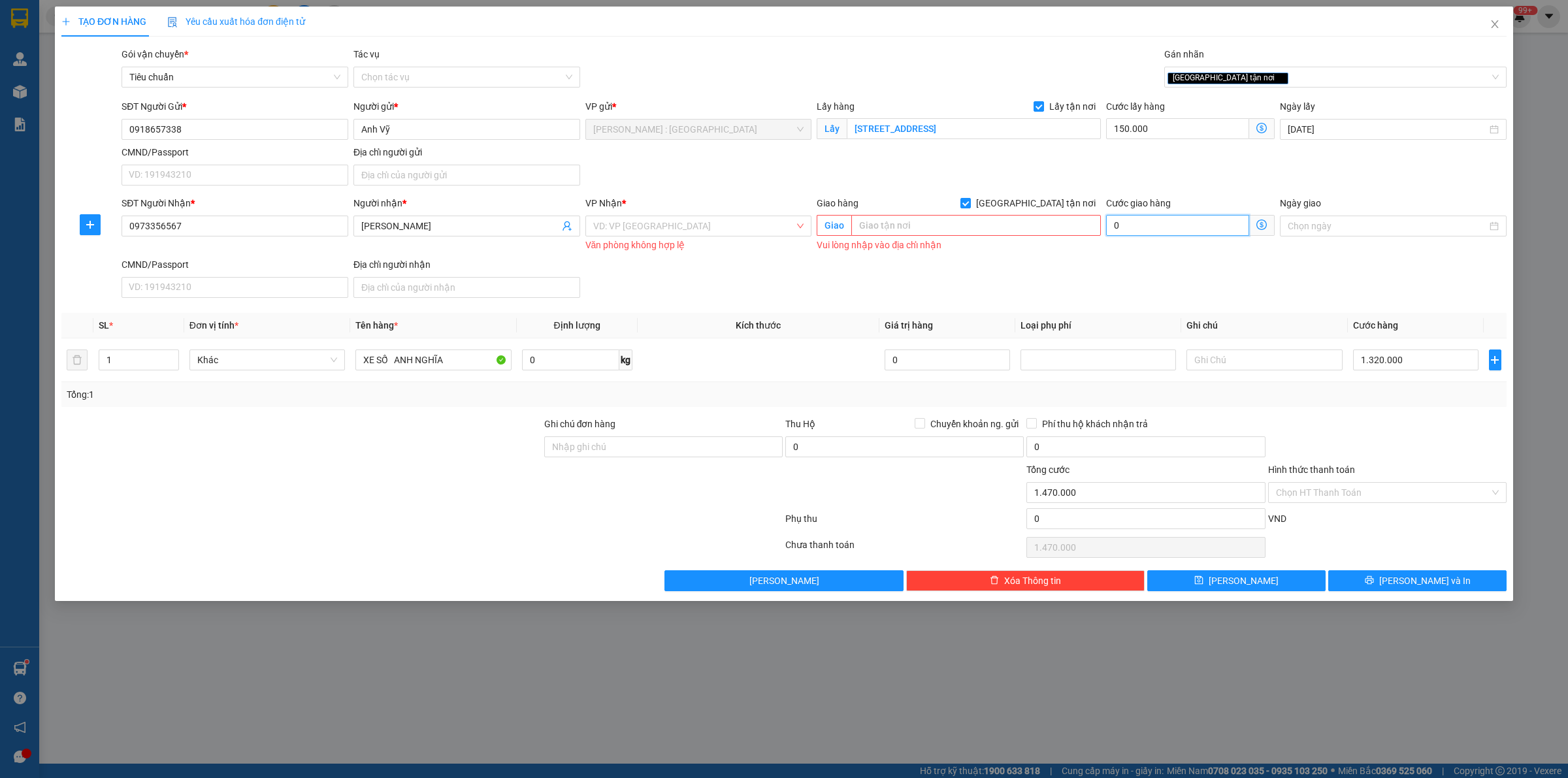
paste input "text"
type input "0"
type input "1.470.000"
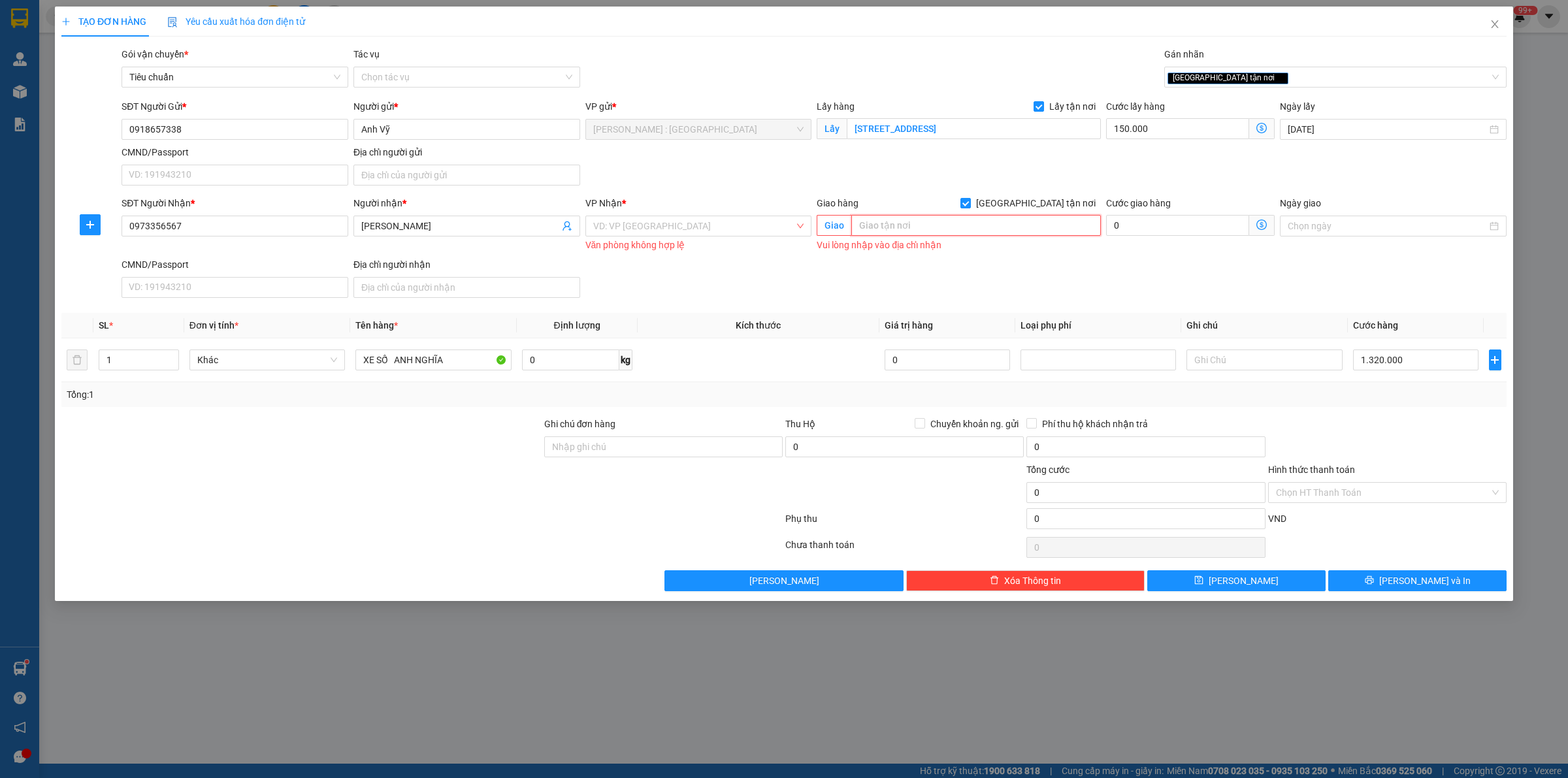
type input "1.470.000"
click at [929, 220] on input "text" at bounding box center [976, 224] width 250 height 20
paste input "Nơi nhận: nhà [STREET_ADDRESS], tỉnh [GEOGRAPHIC_DATA] (gần [GEOGRAPHIC_DATA] c…"
type input "Nơi nhận: nhà [STREET_ADDRESS], tỉnh [GEOGRAPHIC_DATA] (gần [GEOGRAPHIC_DATA] c…"
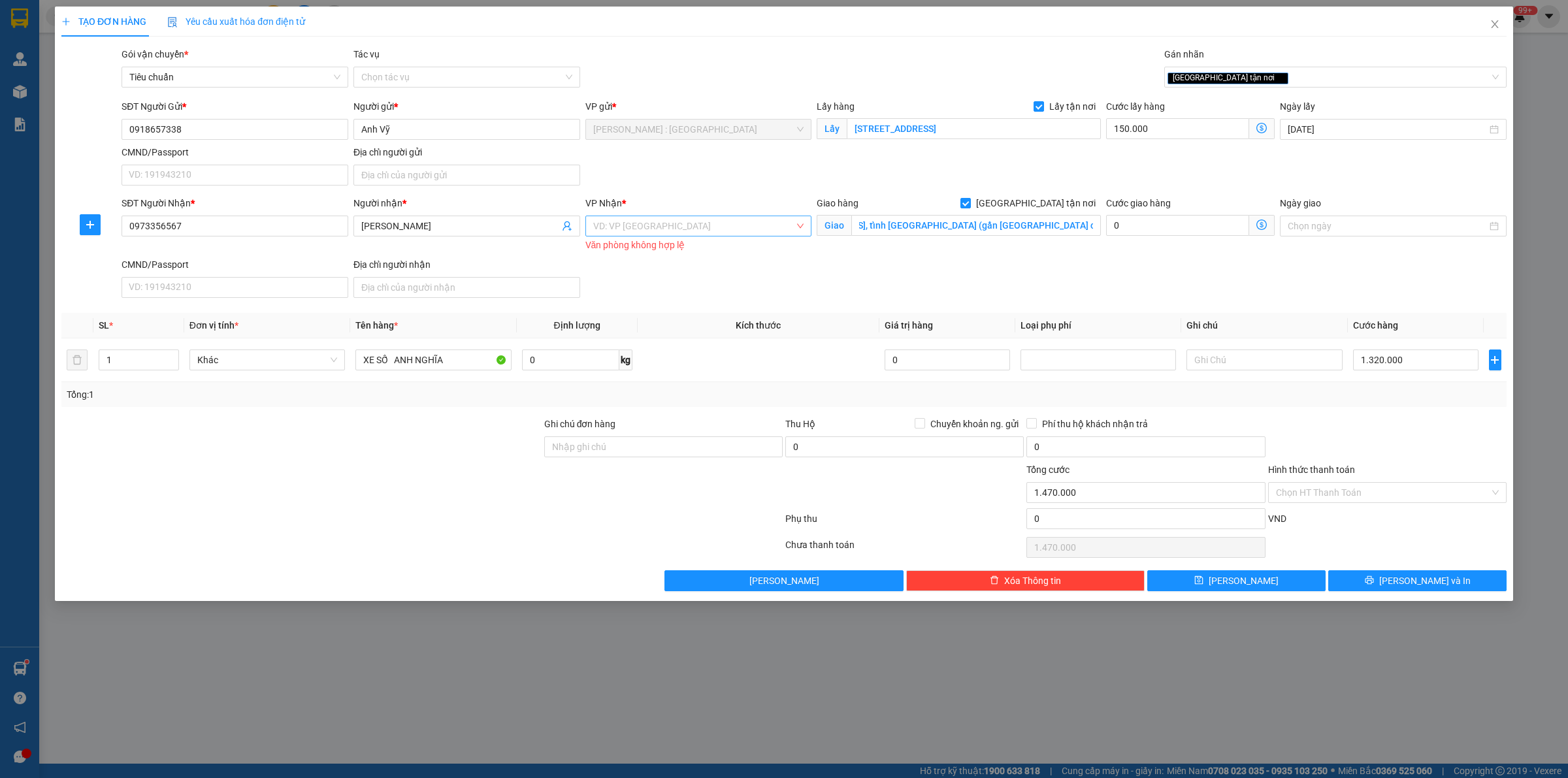
click at [765, 227] on input "search" at bounding box center [693, 226] width 202 height 19
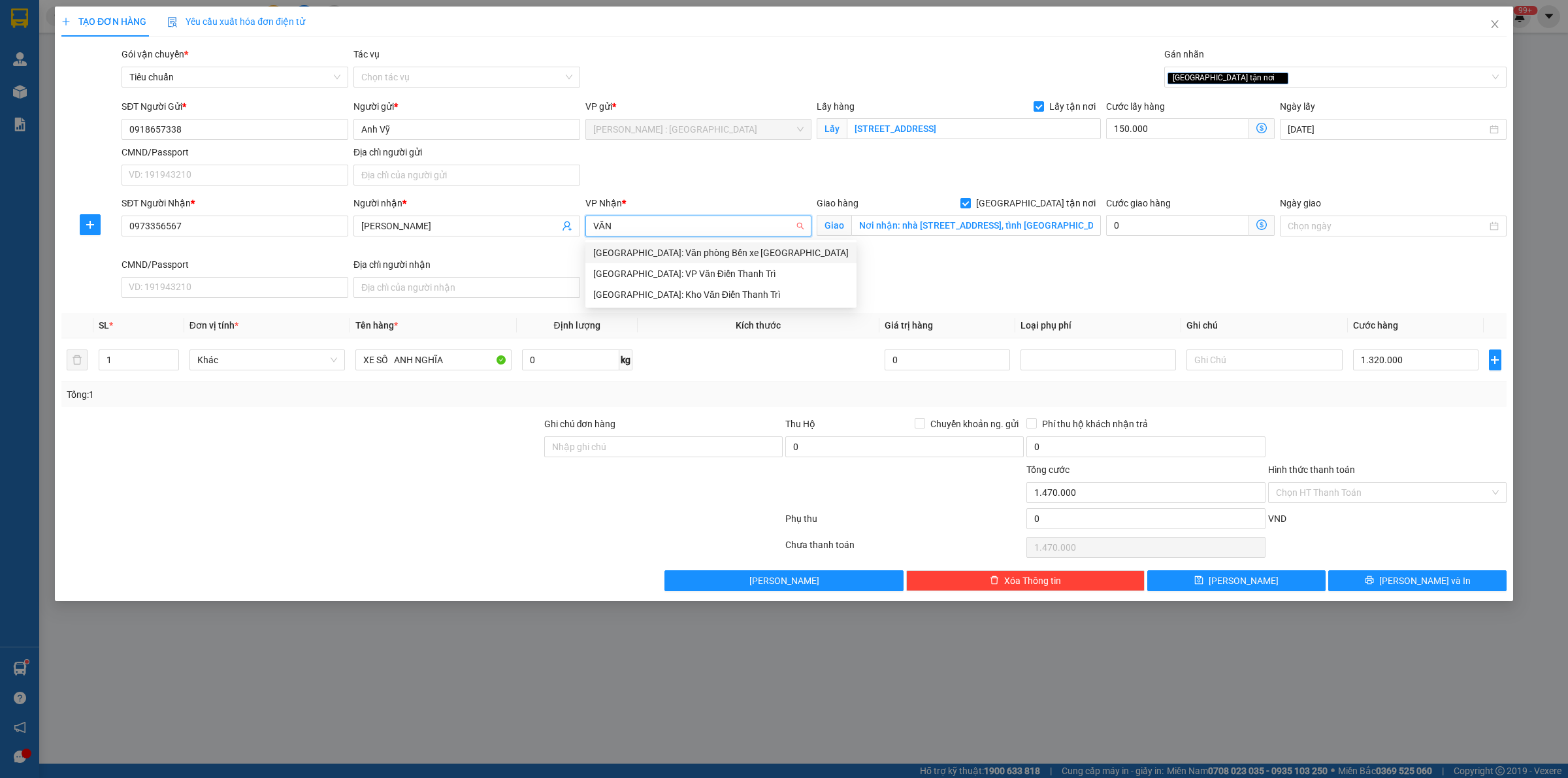
type input "VĂN"
click at [756, 298] on div "[GEOGRAPHIC_DATA]: Kho Văn Điển Thanh Trì" at bounding box center [721, 294] width 255 height 15
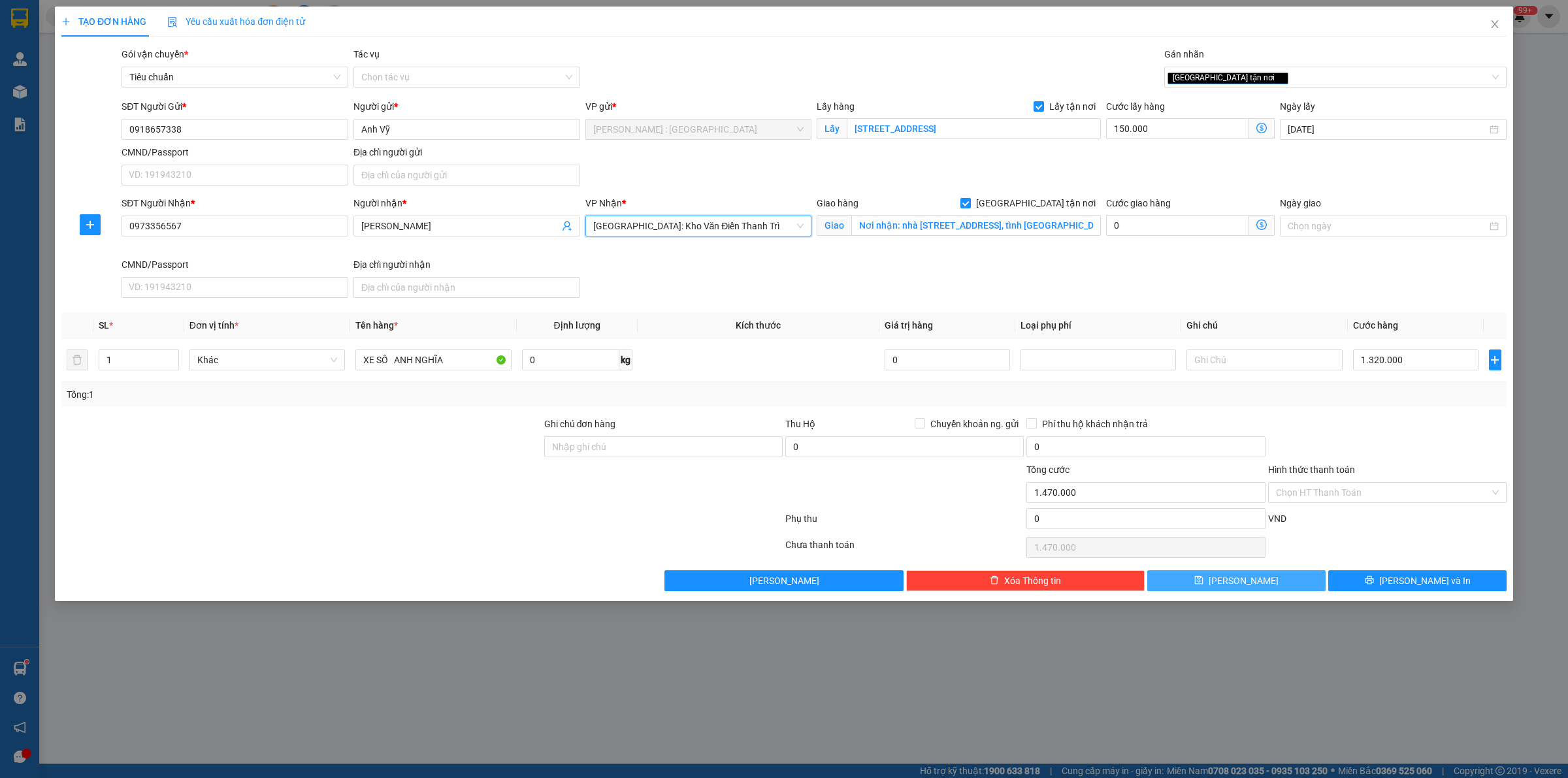
click at [1273, 587] on button "[PERSON_NAME]" at bounding box center [1235, 580] width 178 height 20
checkbox input "false"
type input "0"
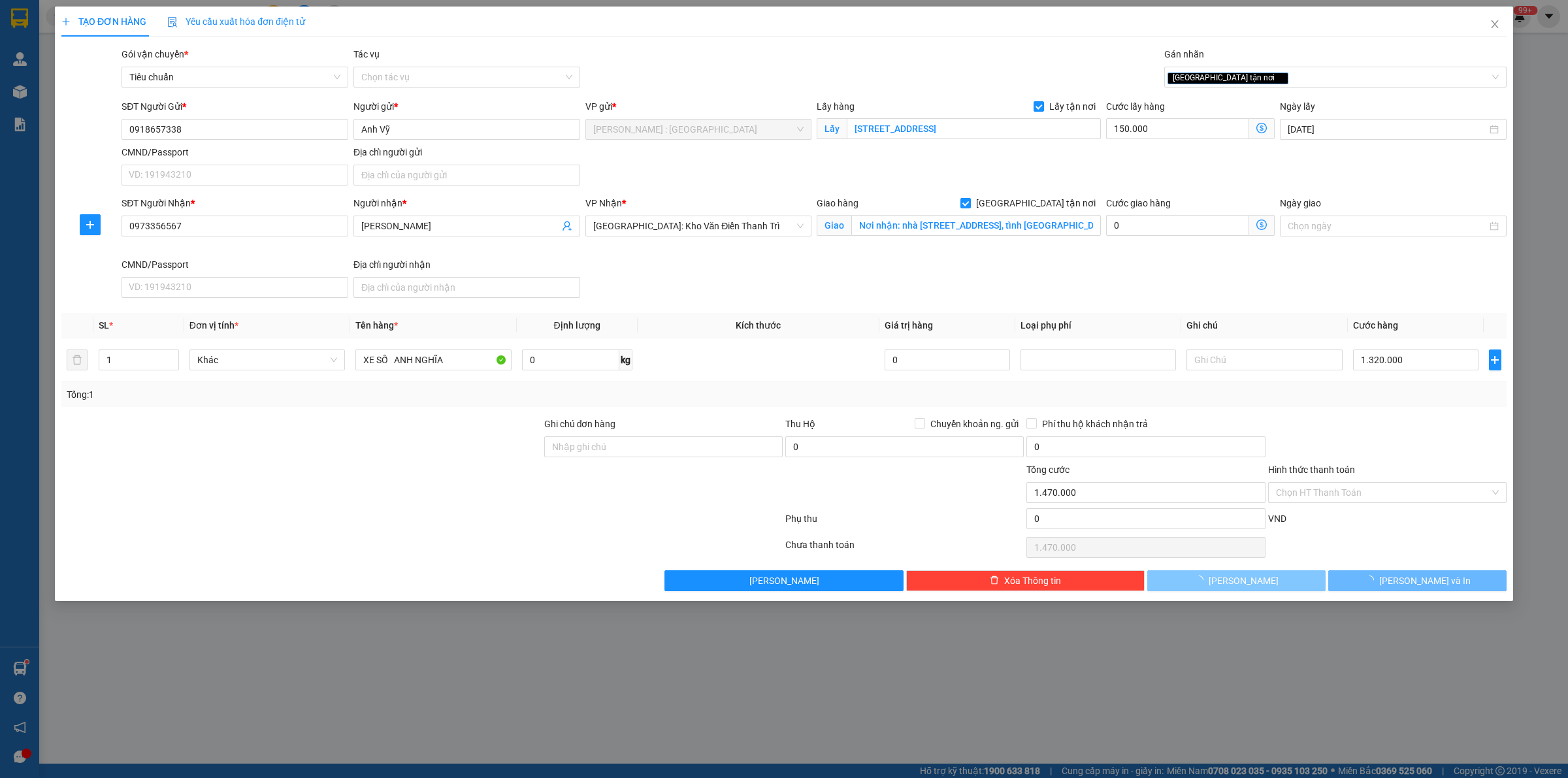
type input "0"
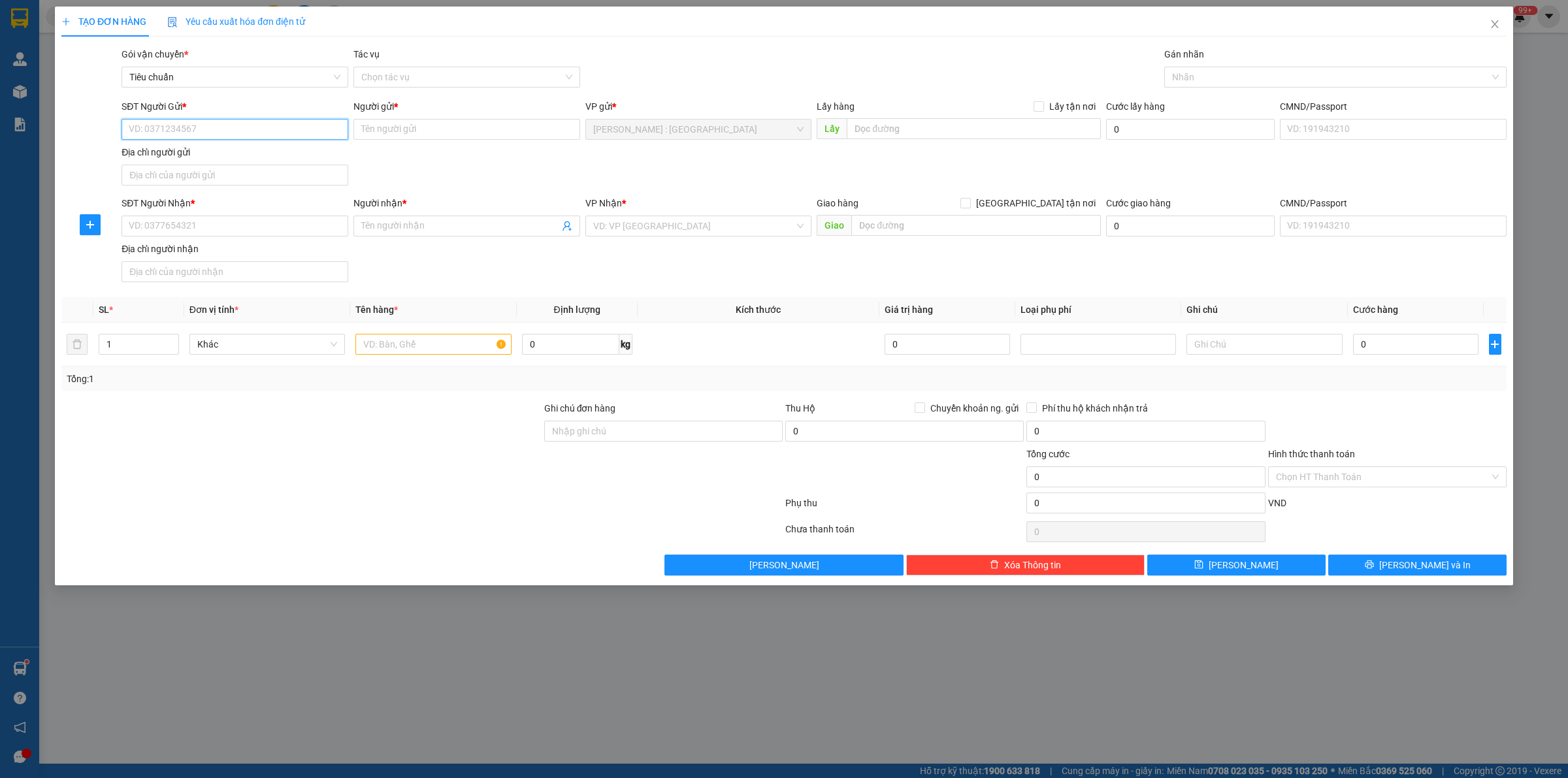
click at [286, 131] on input "SĐT Người Gửi *" at bounding box center [235, 129] width 226 height 20
paste input "0937 222 189"
type input "0937 222 189"
click at [327, 220] on input "SĐT Người Nhận *" at bounding box center [235, 225] width 226 height 20
paste input "0975204637"
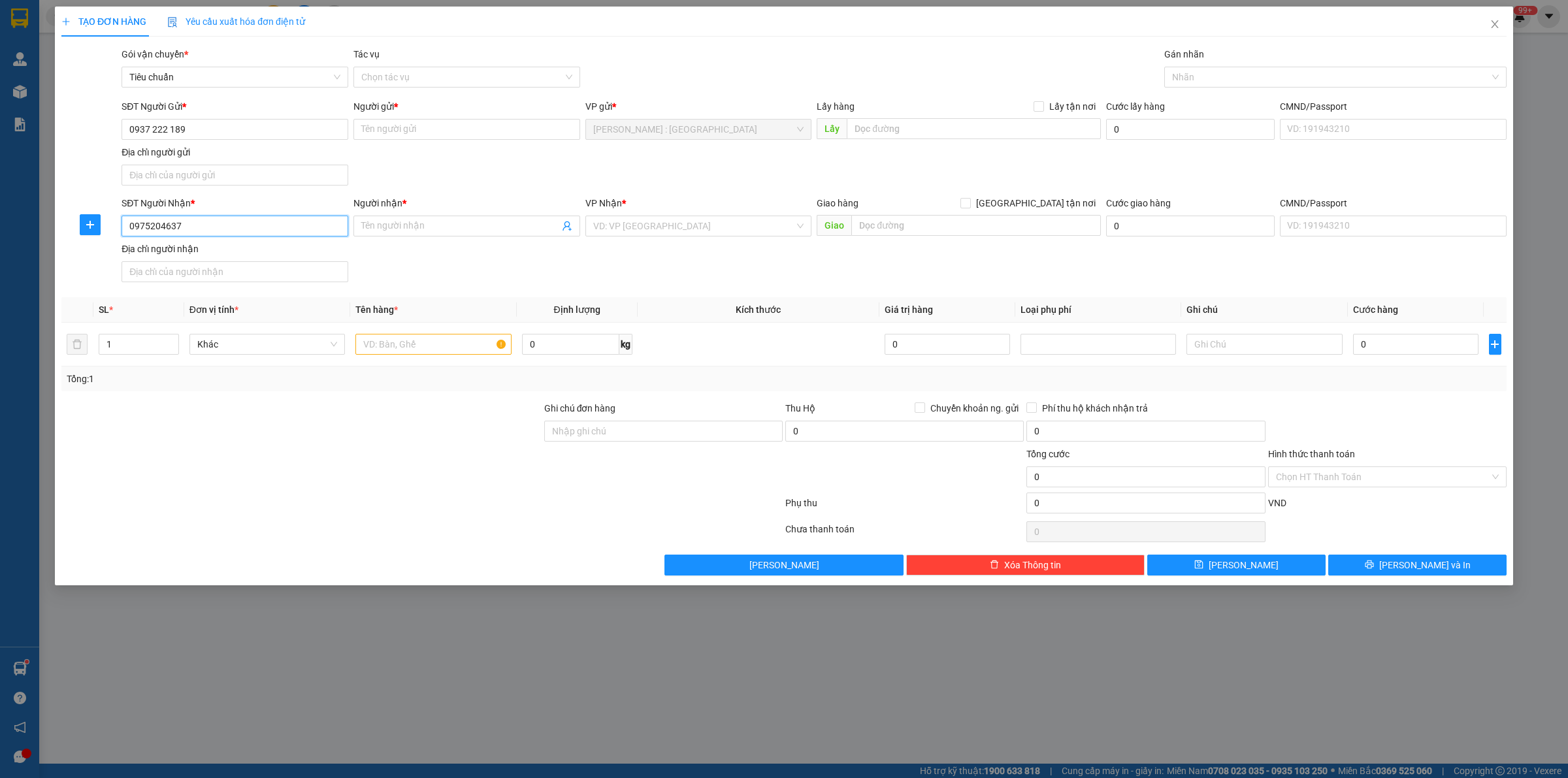
type input "0975204637"
click at [876, 135] on input "text" at bounding box center [973, 128] width 255 height 20
paste input "Địa chỉ : CF Nấm KP2A P. [GEOGRAPHIC_DATA], [GEOGRAPHIC_DATA]. [GEOGRAPHIC_DATA]"
type input "Địa chỉ : CF Nấm KP2A P. [GEOGRAPHIC_DATA], [GEOGRAPHIC_DATA]. [GEOGRAPHIC_DATA]"
click at [921, 226] on input "text" at bounding box center [976, 224] width 250 height 20
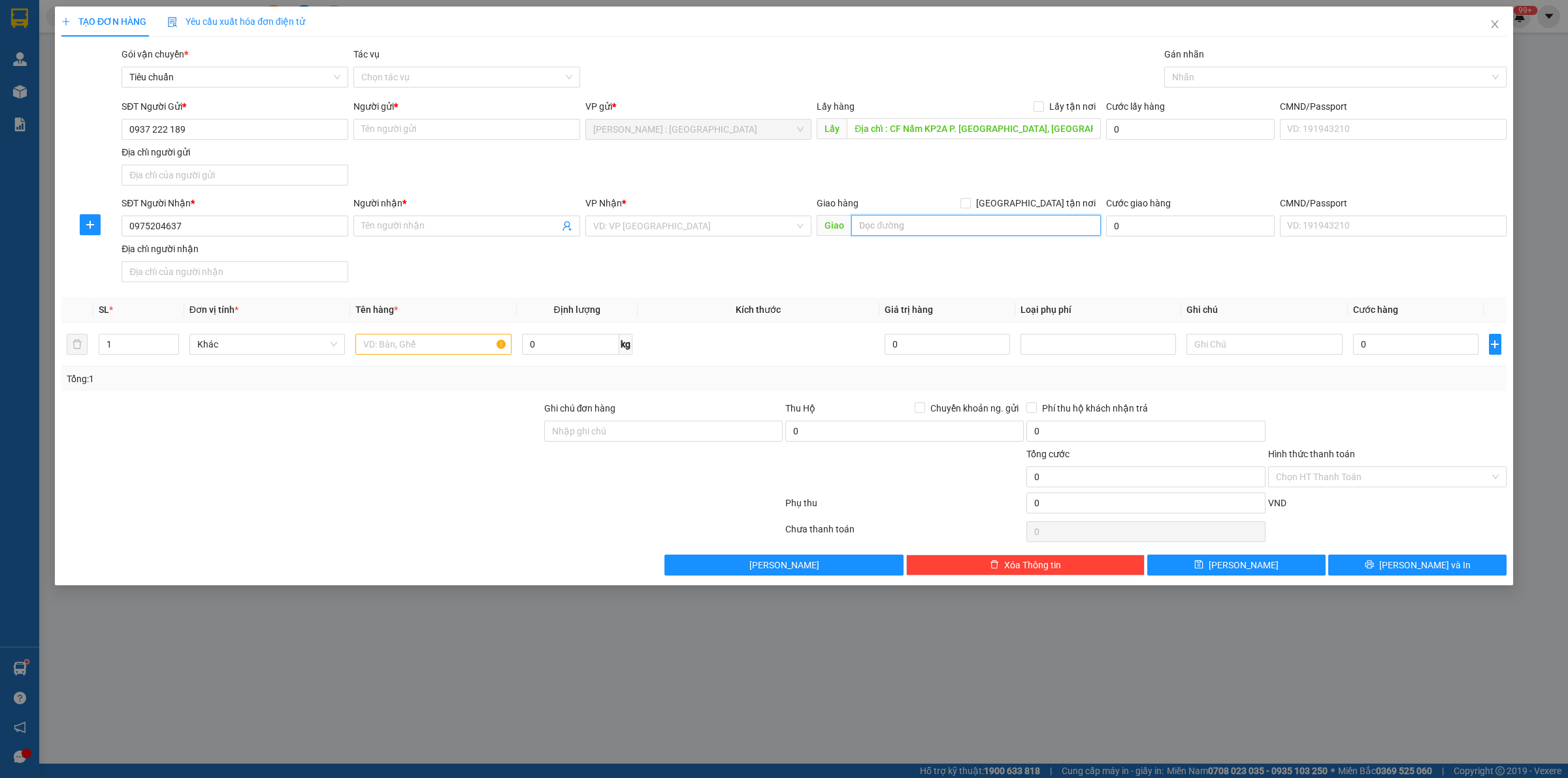
paste input "Địa chỉ: 221 [PERSON_NAME] dương xá gia lâm [GEOGRAPHIC_DATA]"
type input "Địa chỉ: 221 [PERSON_NAME] dương xá gia lâm [GEOGRAPHIC_DATA]"
drag, startPoint x: 1037, startPoint y: 203, endPoint x: 1049, endPoint y: 132, distance: 72.0
click at [969, 203] on input "[GEOGRAPHIC_DATA] tận nơi" at bounding box center [964, 202] width 9 height 9
checkbox input "true"
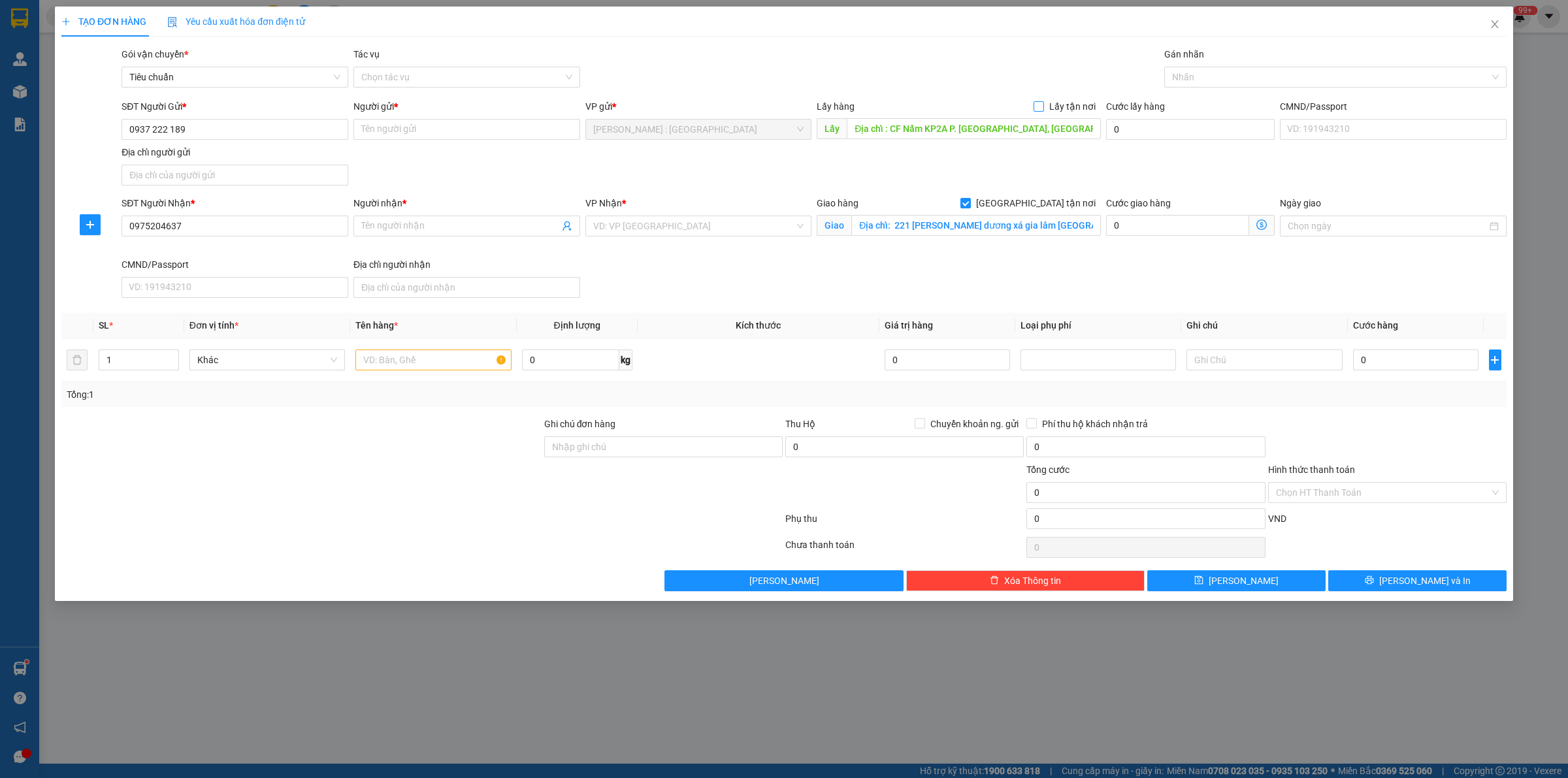
click at [1042, 106] on input "Lấy tận nơi" at bounding box center [1038, 105] width 9 height 9
checkbox input "true"
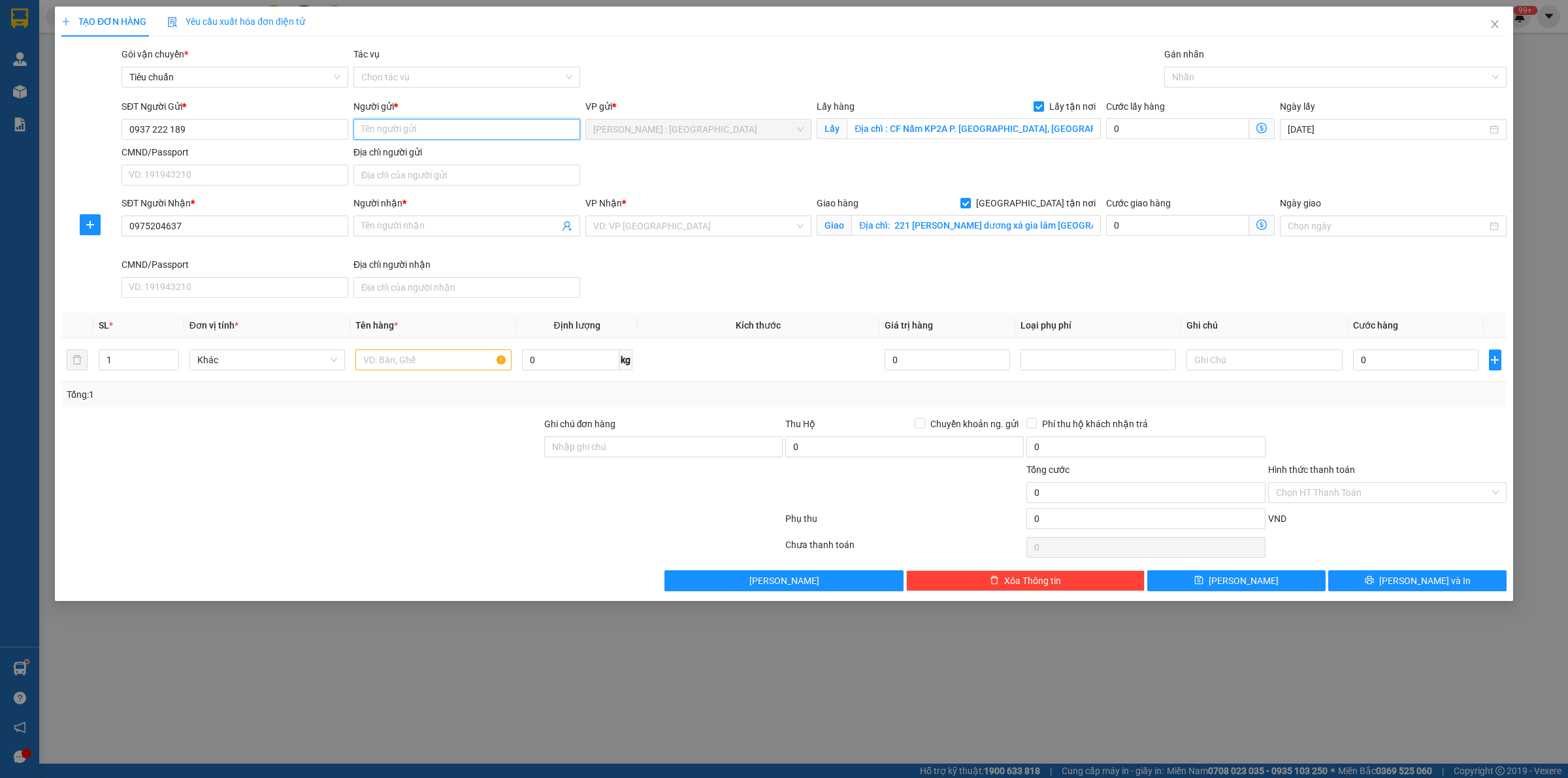
click at [438, 133] on input "Người gửi *" at bounding box center [466, 129] width 226 height 20
paste input "Tuyền - [GEOGRAPHIC_DATA]"
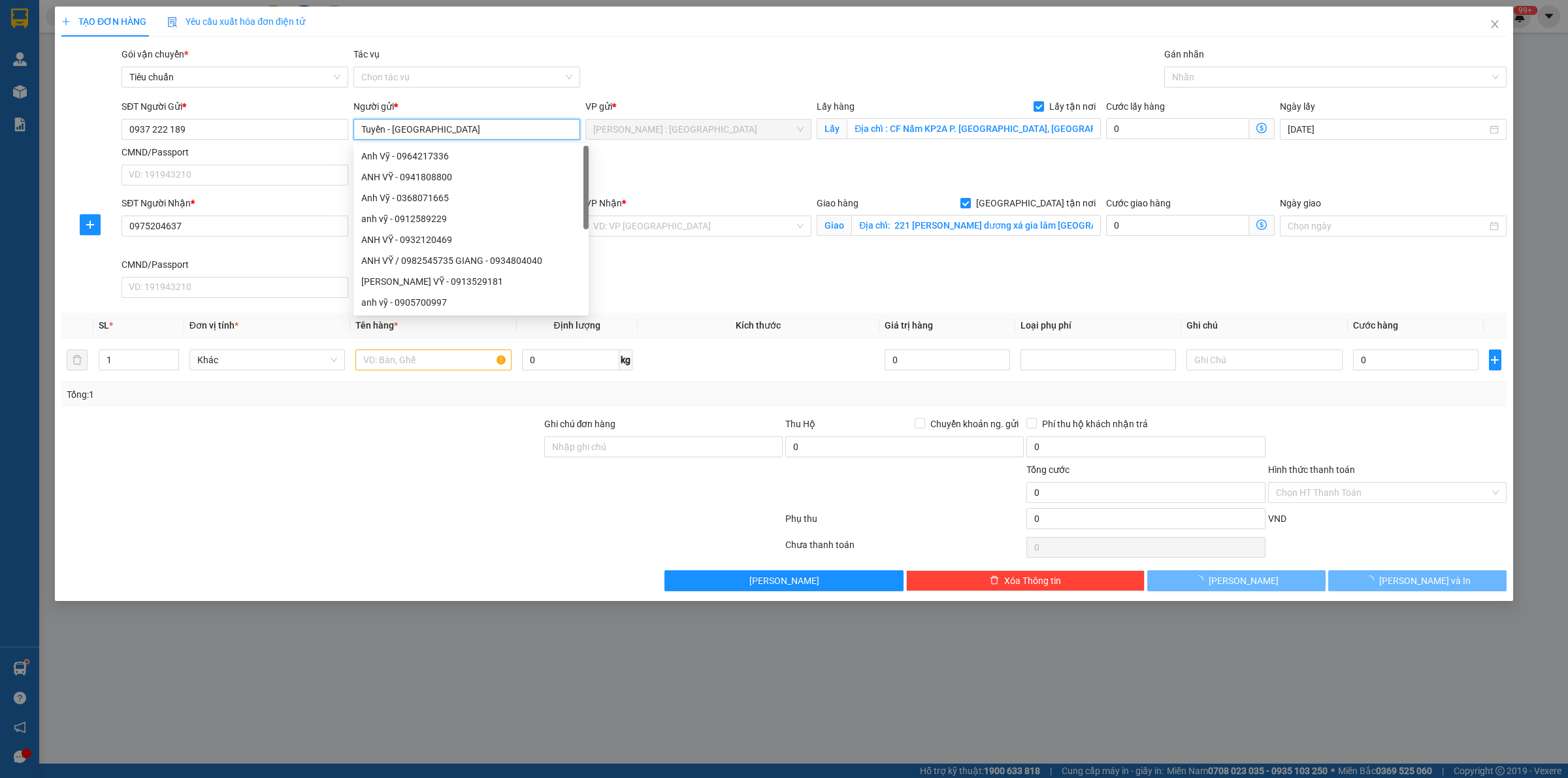
type input "Tuyền - [GEOGRAPHIC_DATA]"
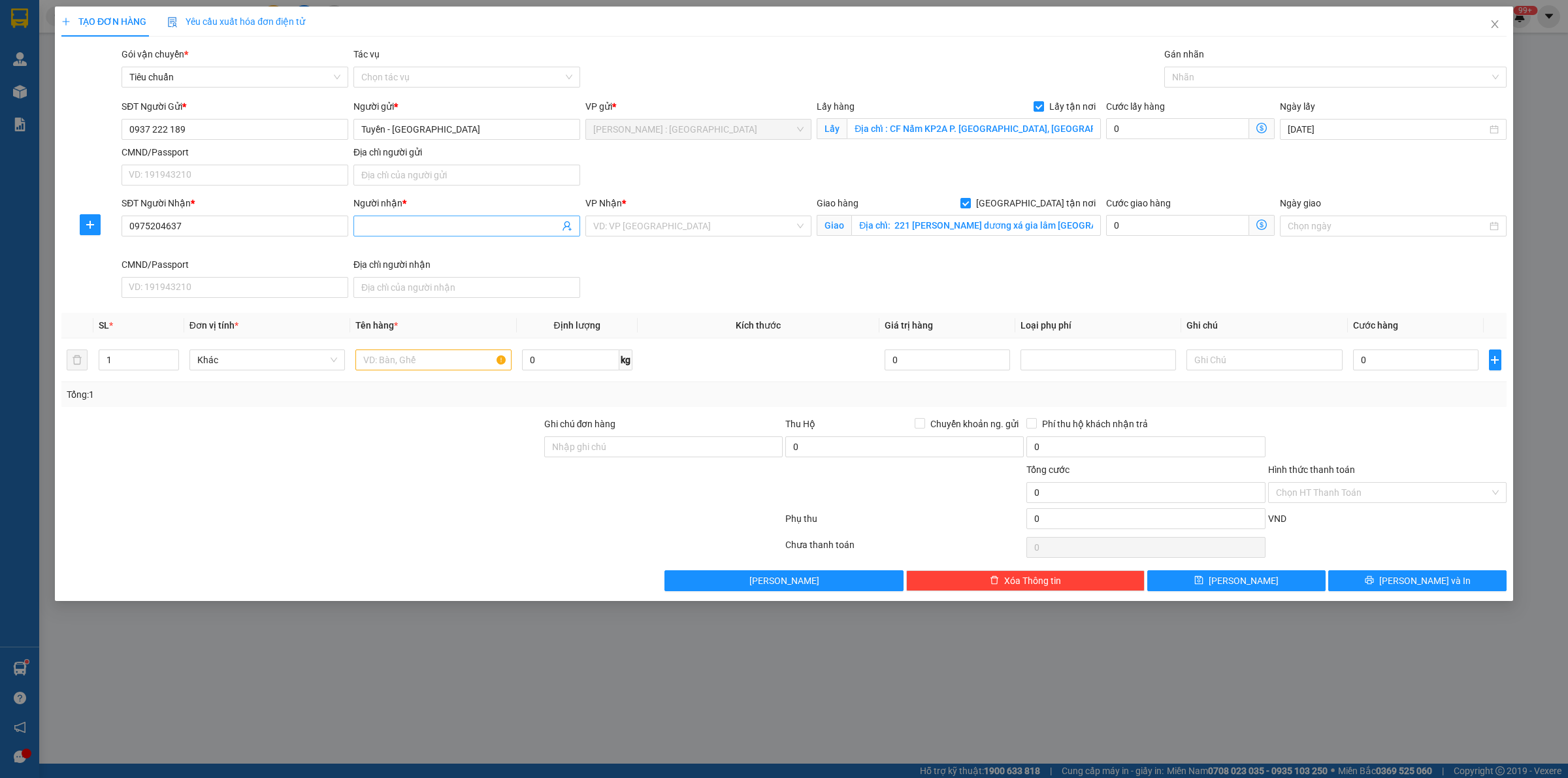
click at [430, 230] on input "Người nhận *" at bounding box center [459, 225] width 198 height 15
paste input "[PERSON_NAME]"
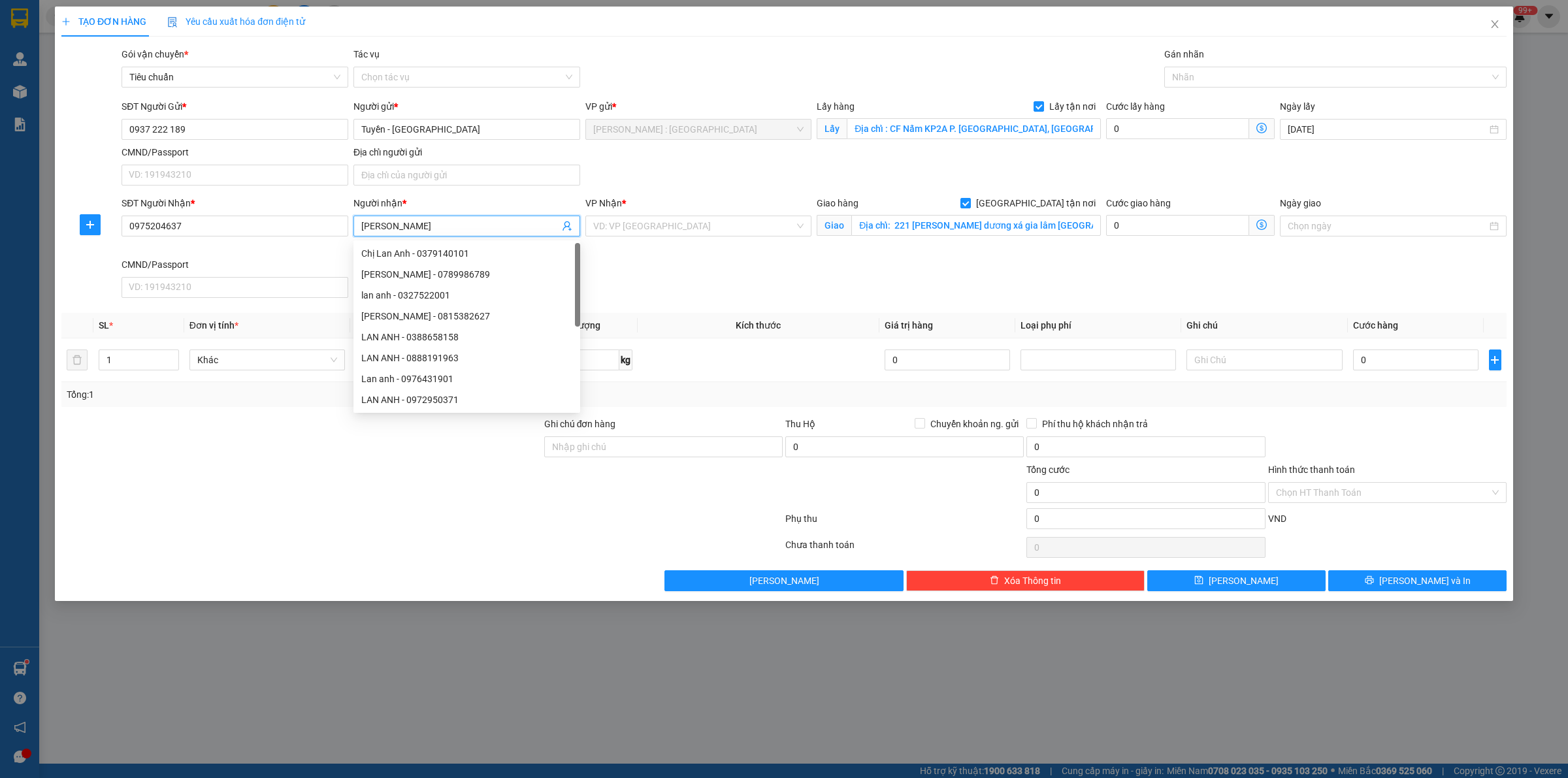
type input "[PERSON_NAME]"
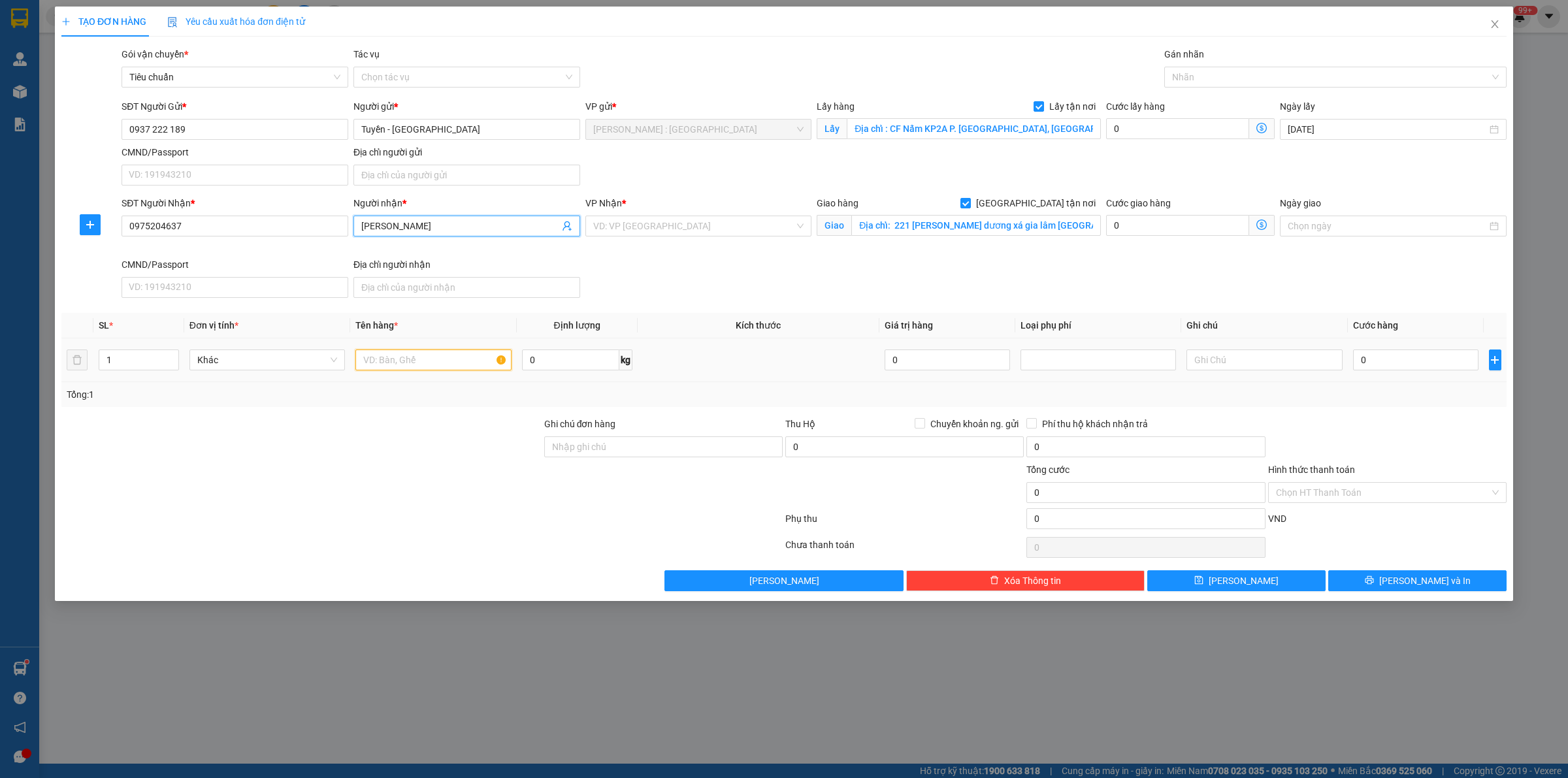
click at [399, 370] on input "text" at bounding box center [432, 359] width 155 height 20
paste input "13 kiện hàng"
click at [1226, 75] on div at bounding box center [1328, 77] width 323 height 16
type input "13 kiện hàng"
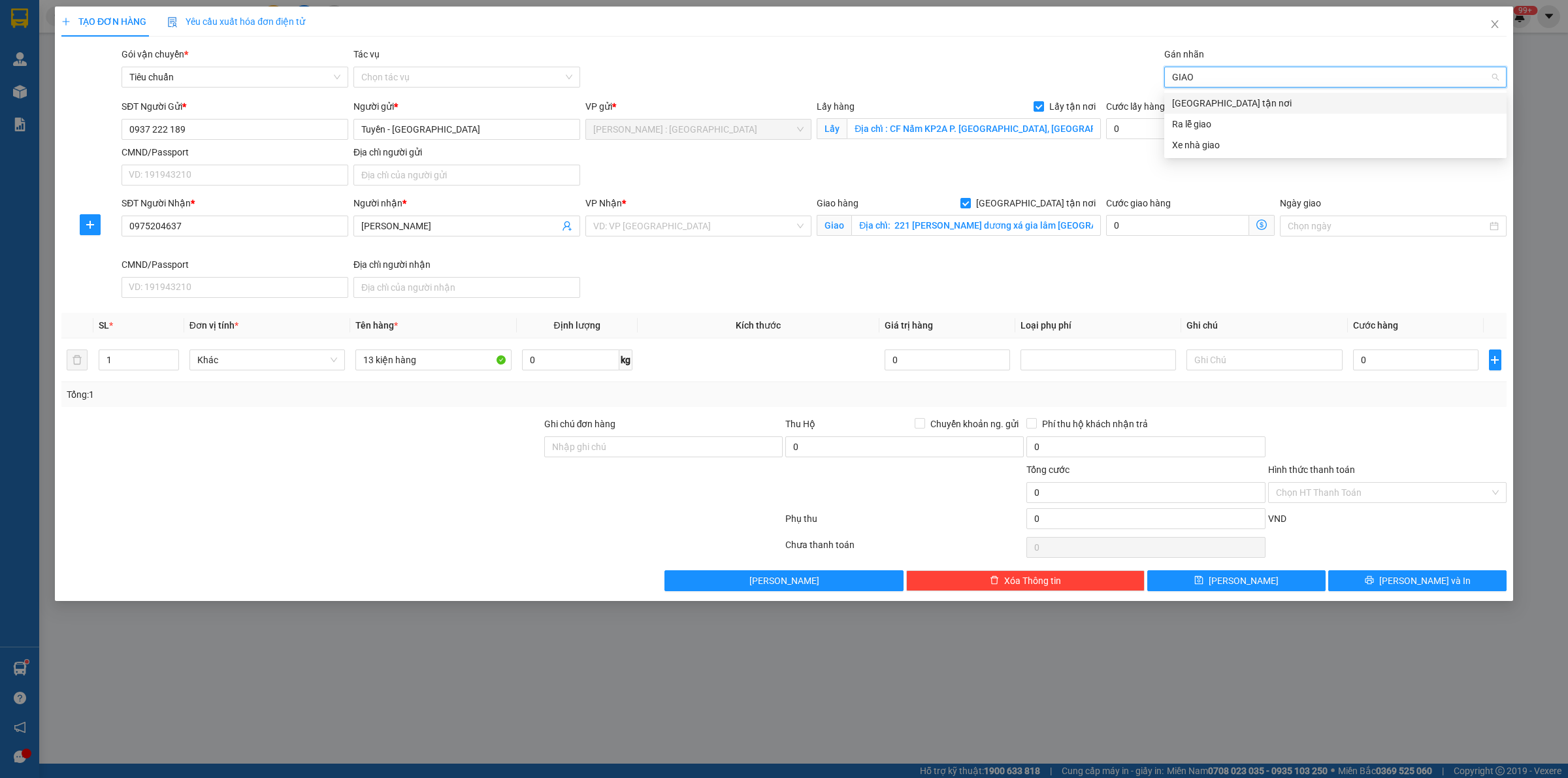
type input "GIAO"
click at [1175, 100] on div "[GEOGRAPHIC_DATA] tận nơi" at bounding box center [1335, 102] width 327 height 15
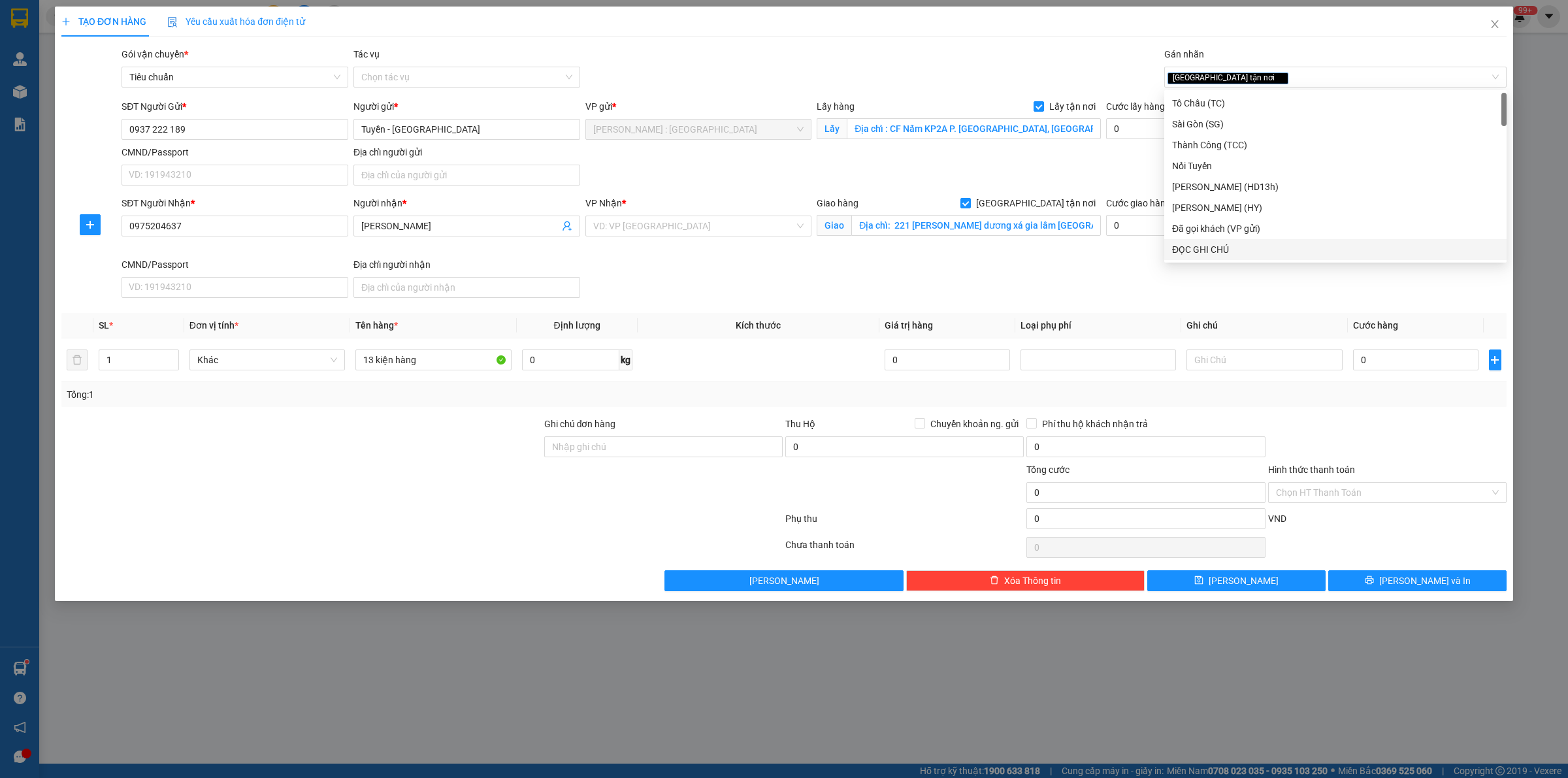
click at [539, 559] on div at bounding box center [422, 547] width 724 height 26
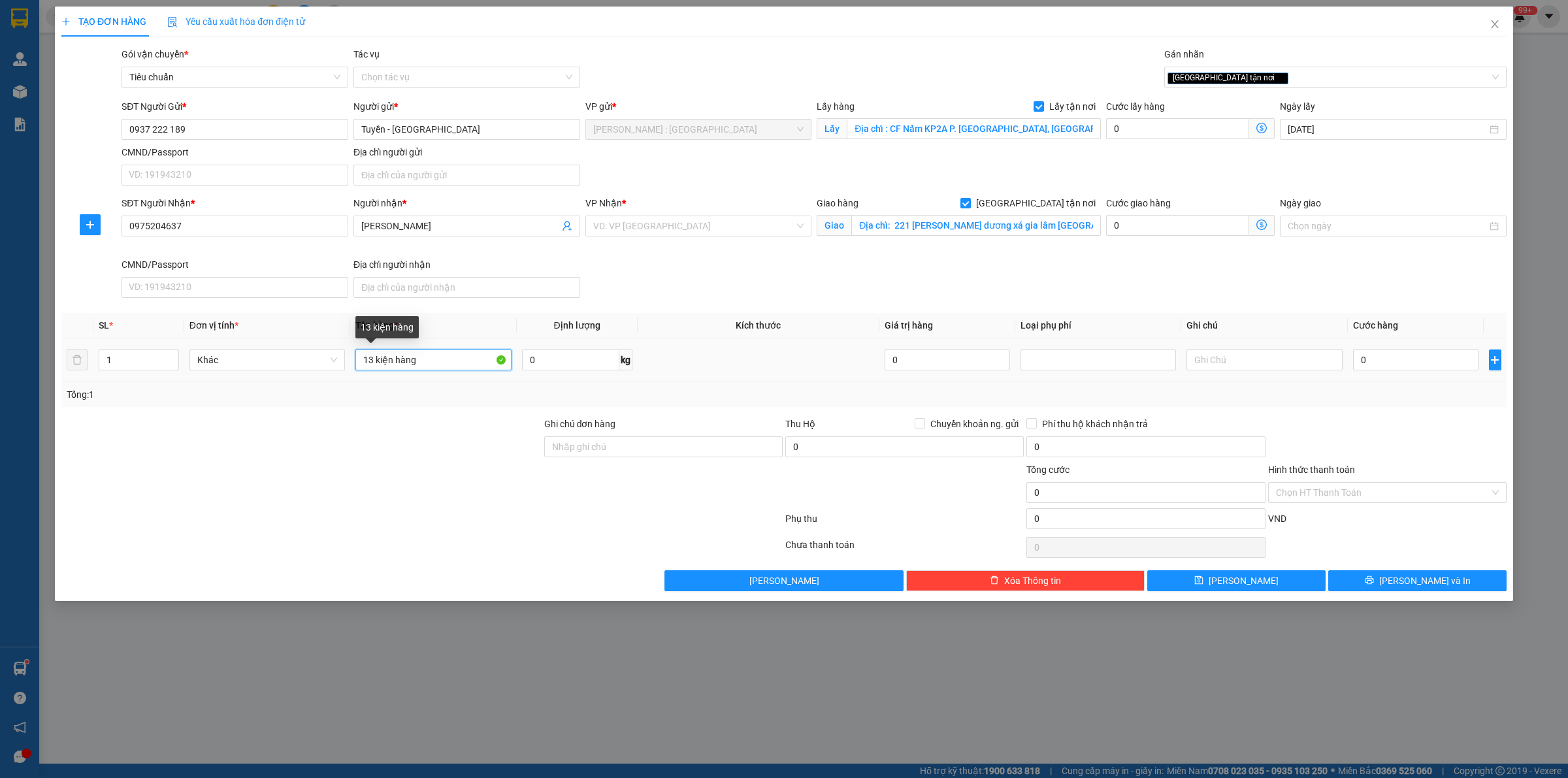
click at [452, 365] on input "13 kiện hàng" at bounding box center [432, 359] width 155 height 20
click at [468, 534] on div at bounding box center [422, 521] width 724 height 26
click at [438, 367] on input "13 kiện hàng" at bounding box center [432, 359] width 155 height 20
type input "13 kiện hàng A XUÂN"
click at [171, 128] on input "0937 222 189" at bounding box center [235, 129] width 226 height 20
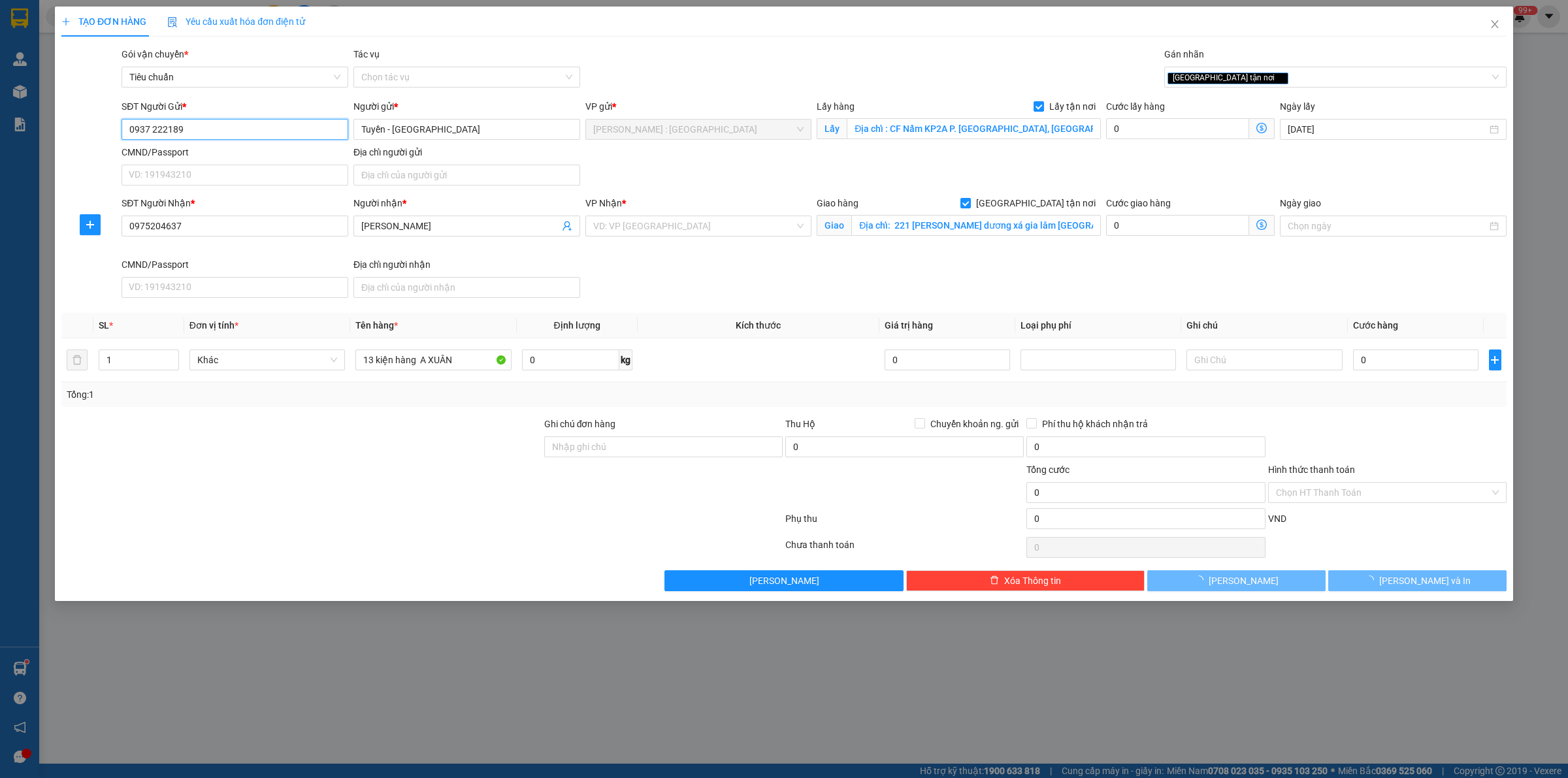
click at [152, 129] on input "0937 222189" at bounding box center [235, 129] width 226 height 20
type input "0937222189"
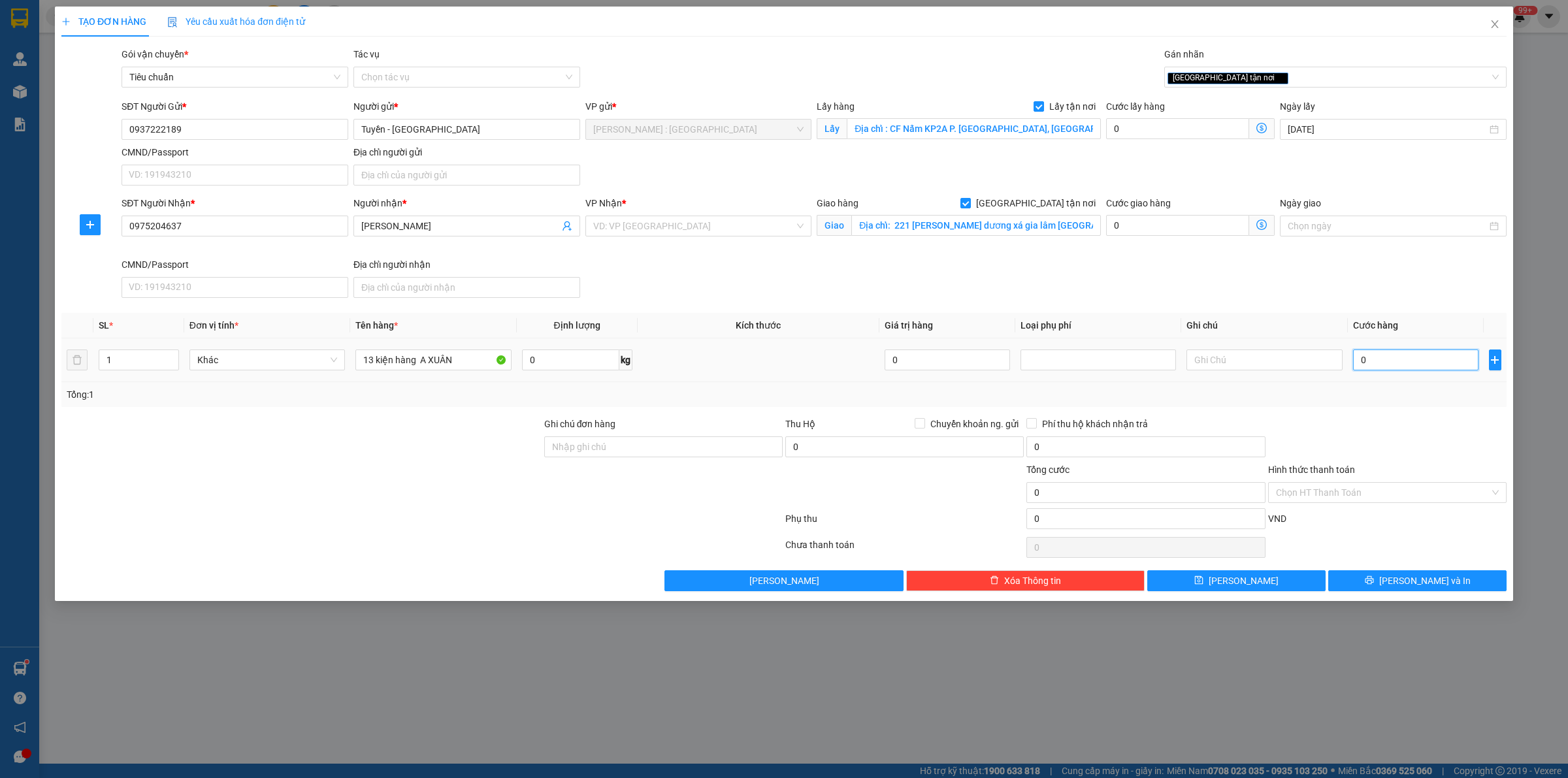
click at [1392, 361] on input "0" at bounding box center [1415, 359] width 126 height 20
type input "1"
type input "16"
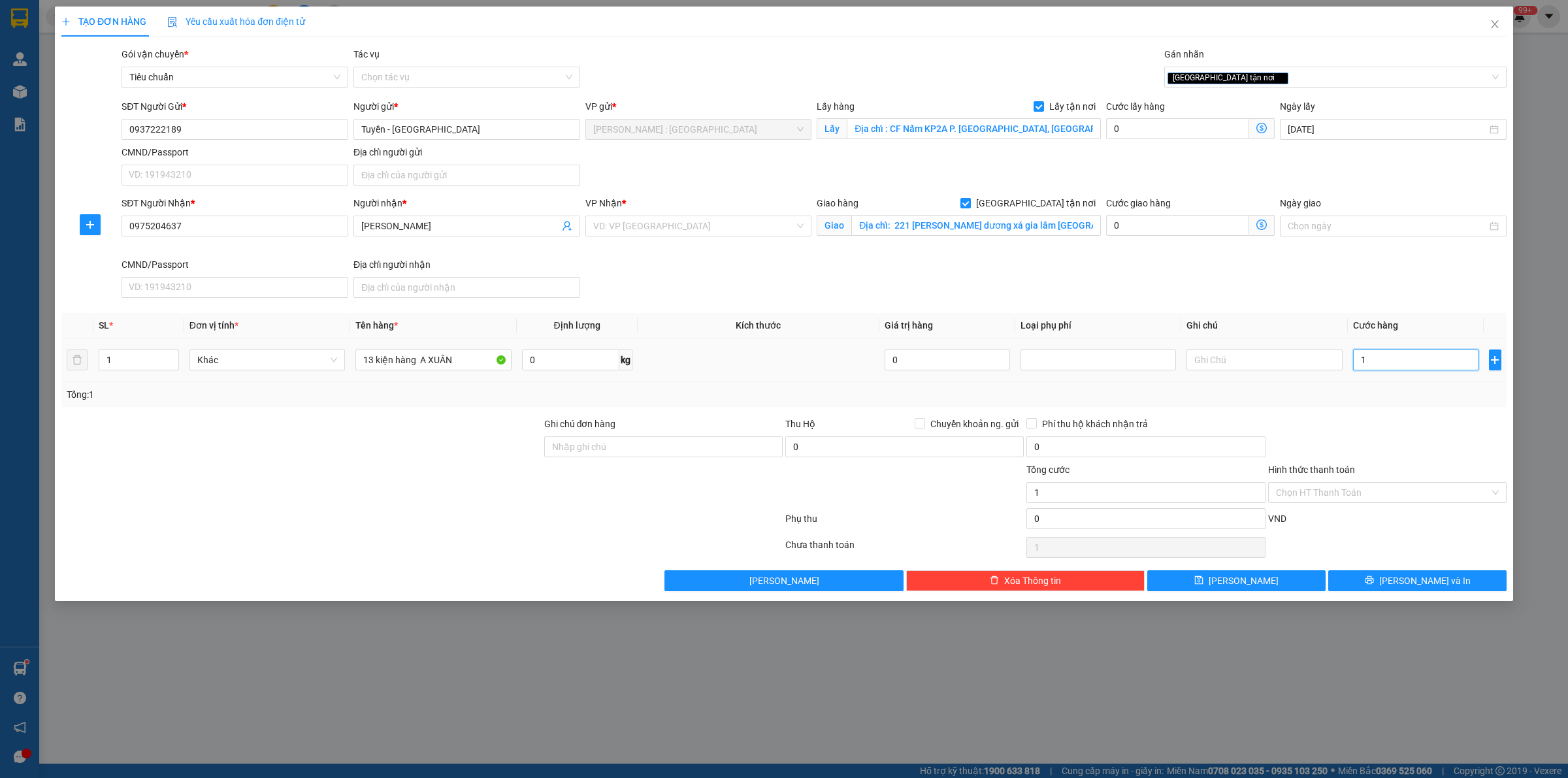
type input "16"
type input "160"
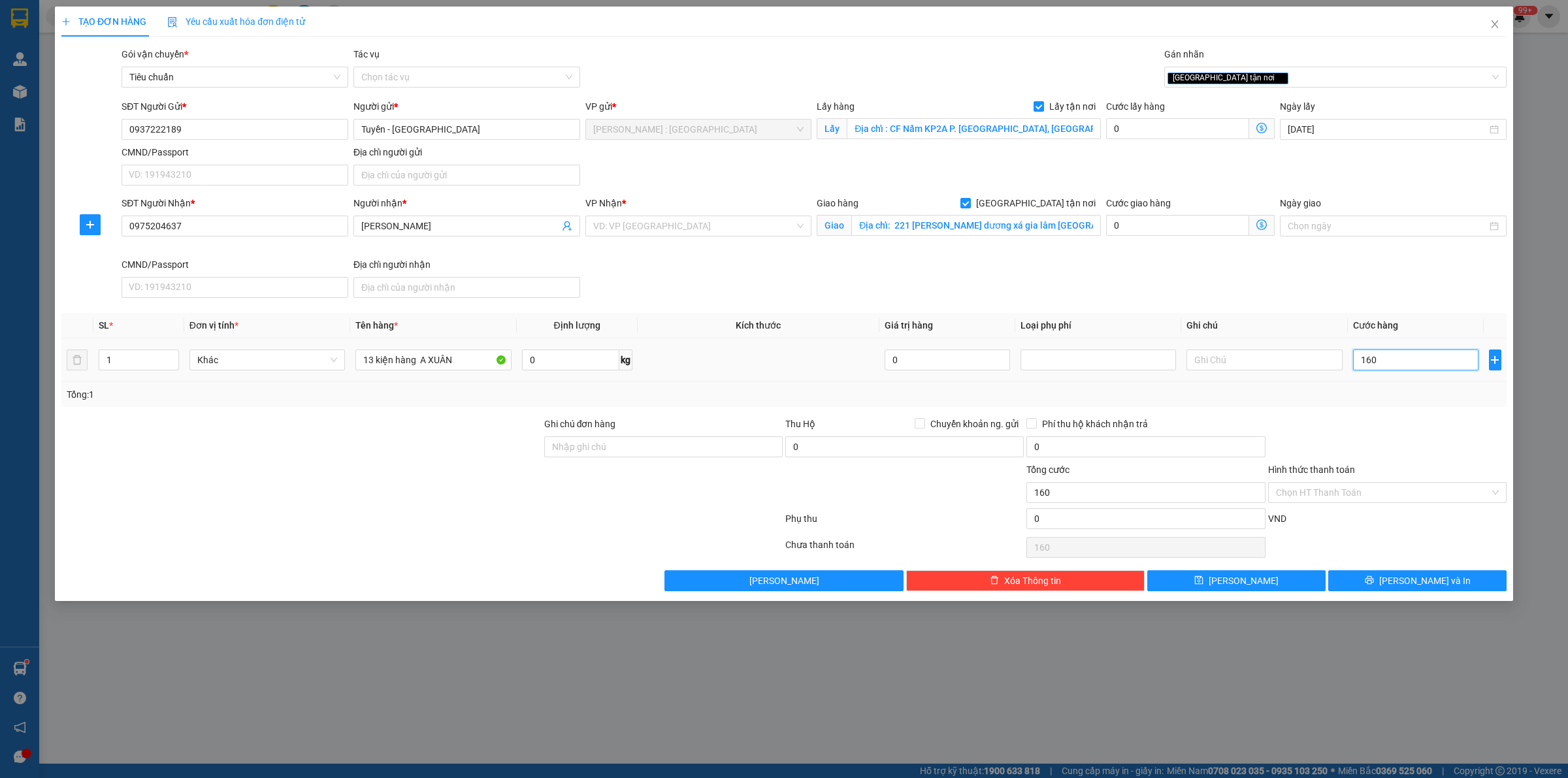
type input "1.600"
type input "1.600.000"
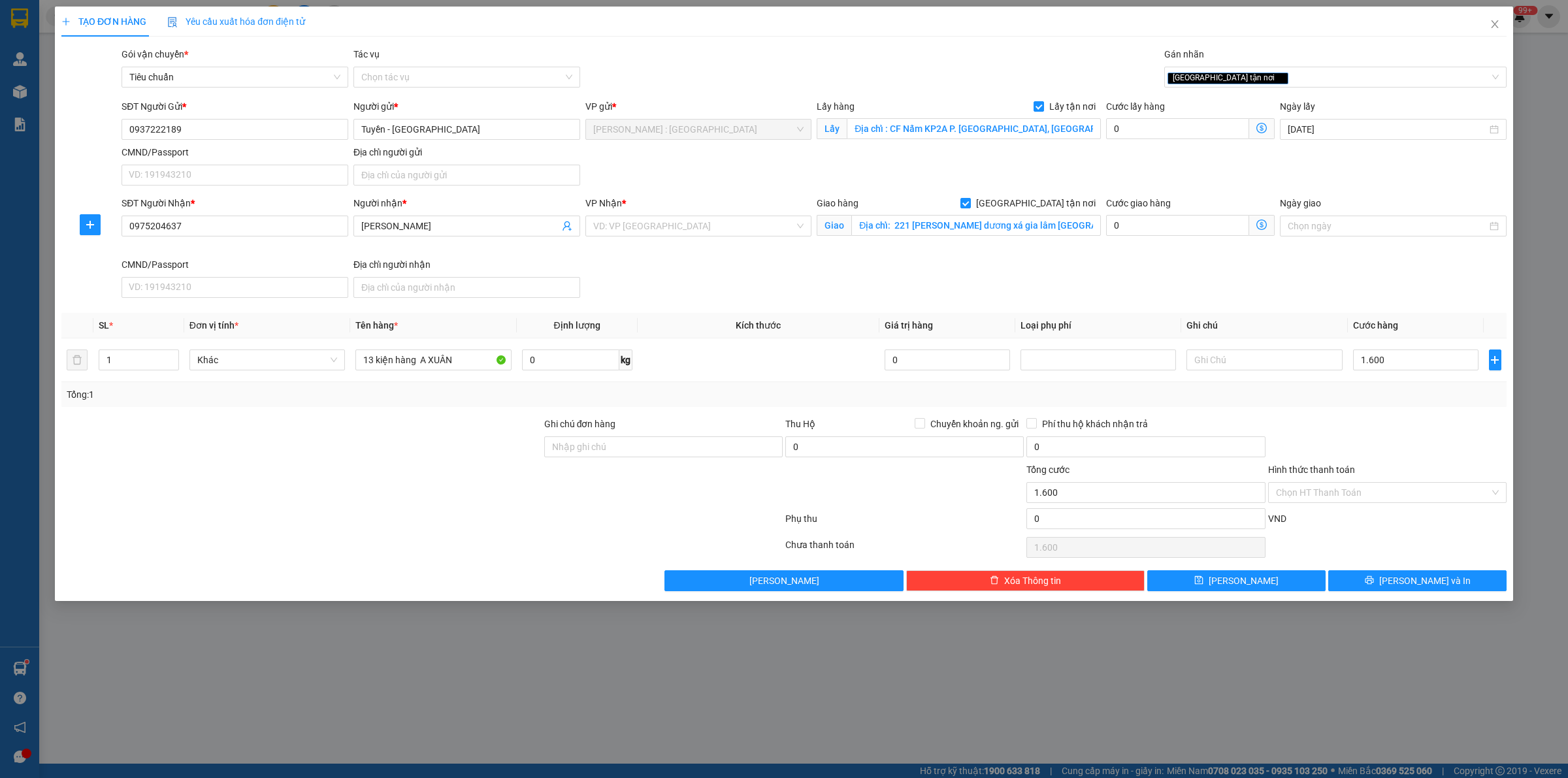
type input "1.600.000"
click at [1442, 454] on div at bounding box center [1387, 439] width 241 height 46
click at [1175, 580] on button "[PERSON_NAME]" at bounding box center [1235, 580] width 178 height 20
click at [668, 226] on input "search" at bounding box center [693, 226] width 202 height 19
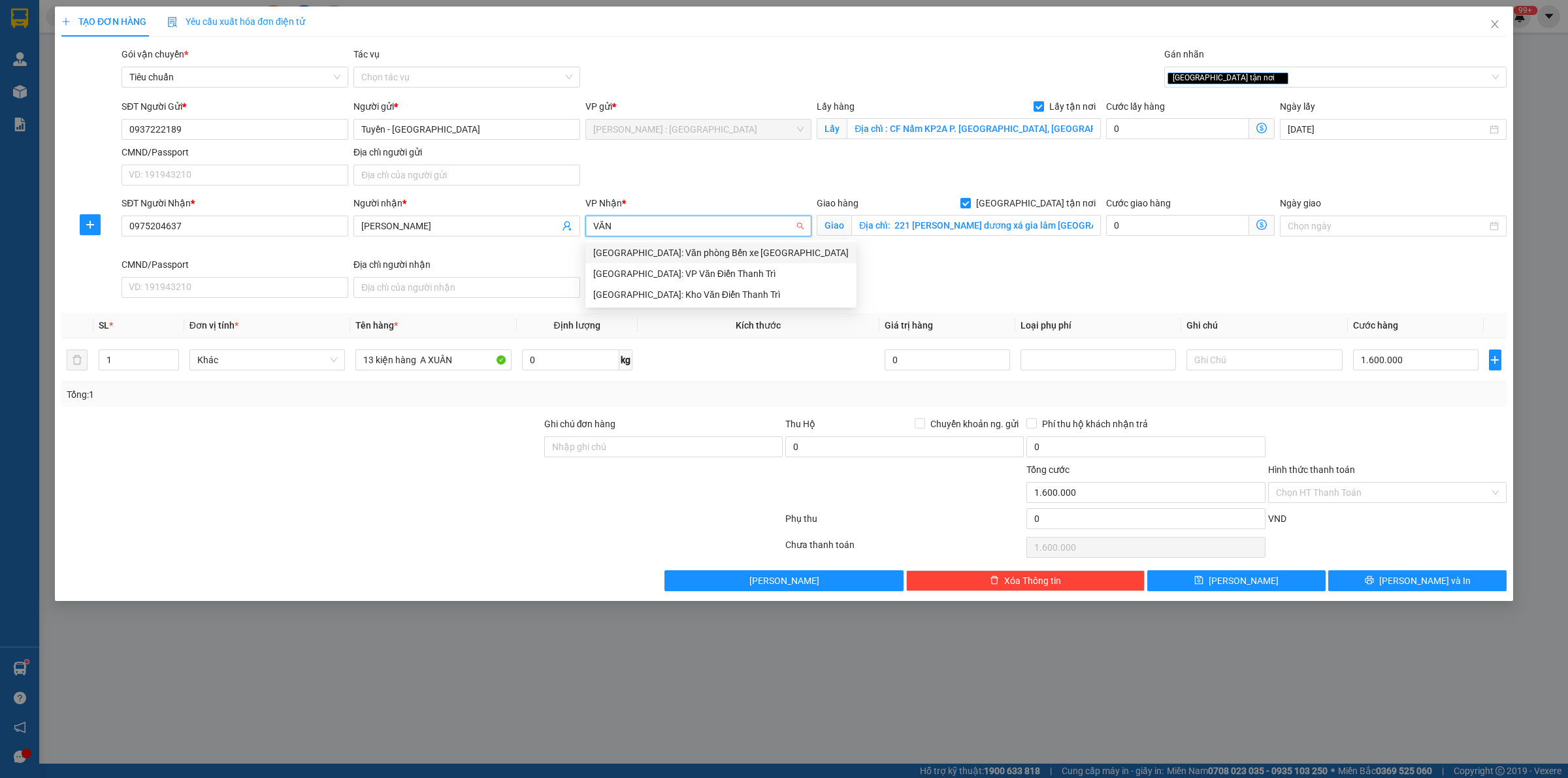
type input "VĂN"
click at [698, 290] on div "[GEOGRAPHIC_DATA]: Kho Văn Điển Thanh Trì" at bounding box center [721, 294] width 255 height 15
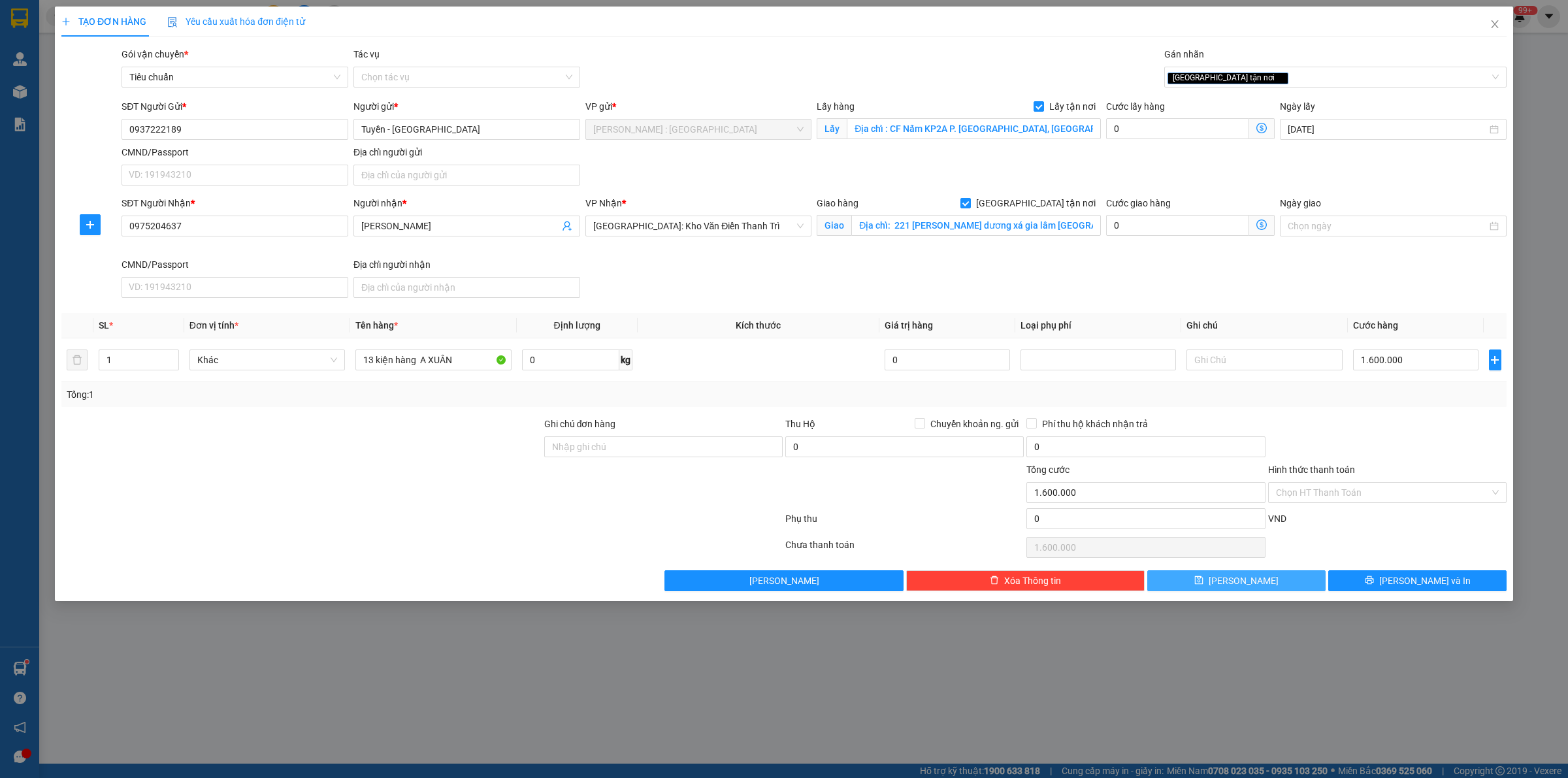
click at [1294, 583] on button "[PERSON_NAME]" at bounding box center [1235, 580] width 178 height 20
checkbox input "false"
type input "0"
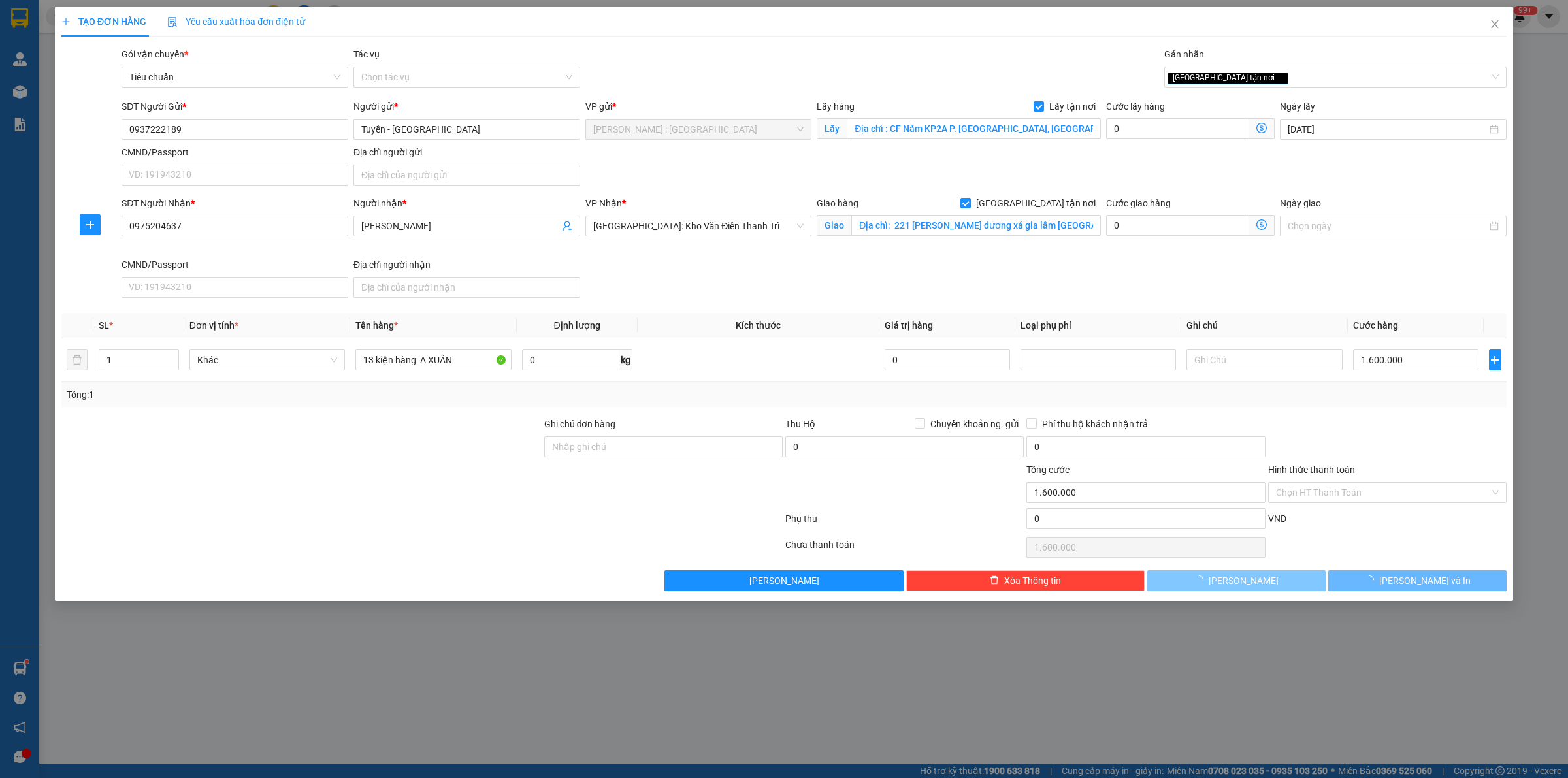
type input "0"
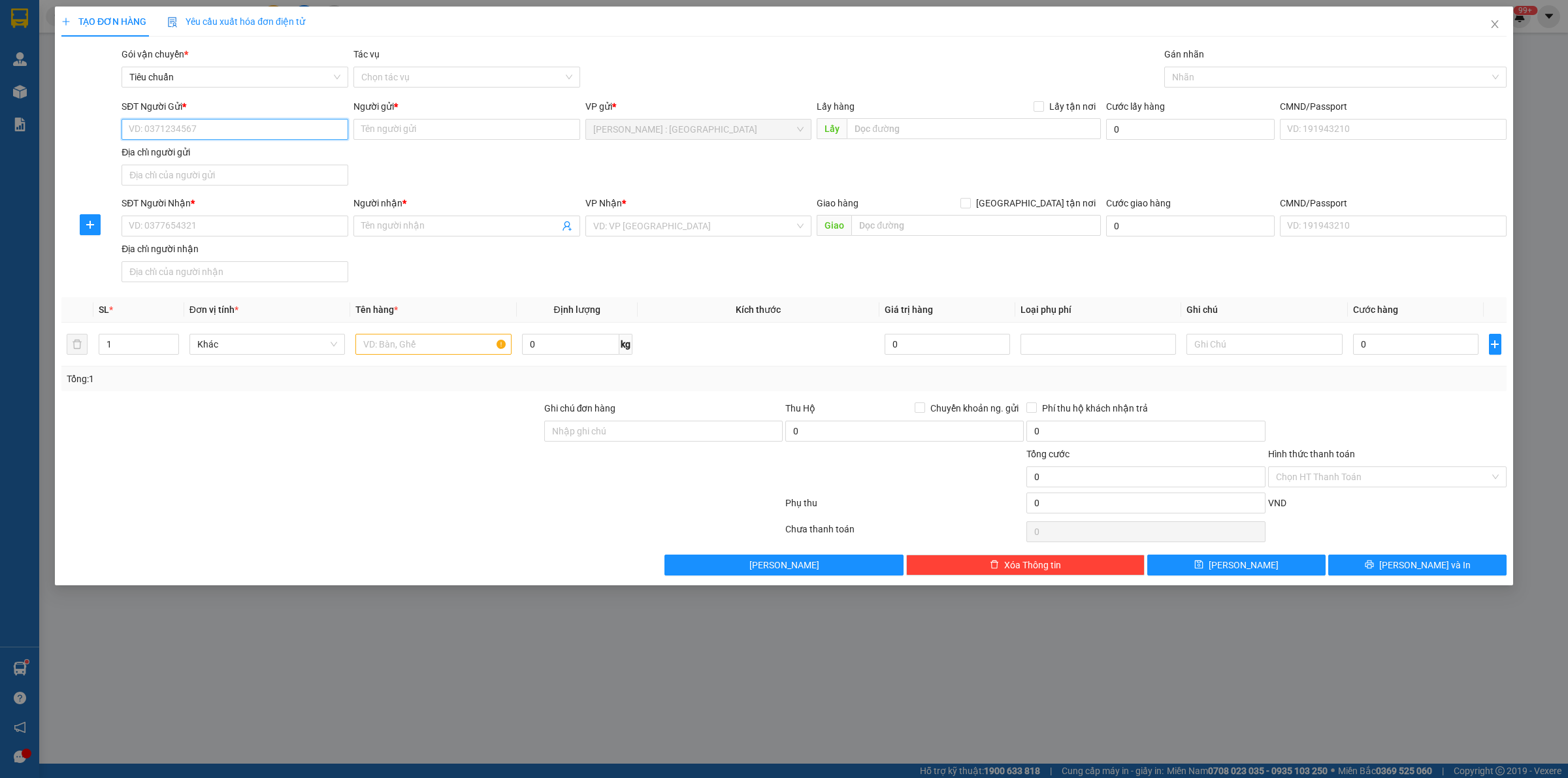
click at [207, 132] on input "SĐT Người Gửi *" at bounding box center [235, 129] width 226 height 20
paste input "0366 879 314"
type input "0366 879 314"
click at [309, 222] on input "SĐT Người Nhận *" at bounding box center [235, 225] width 226 height 20
paste input "0949311822"
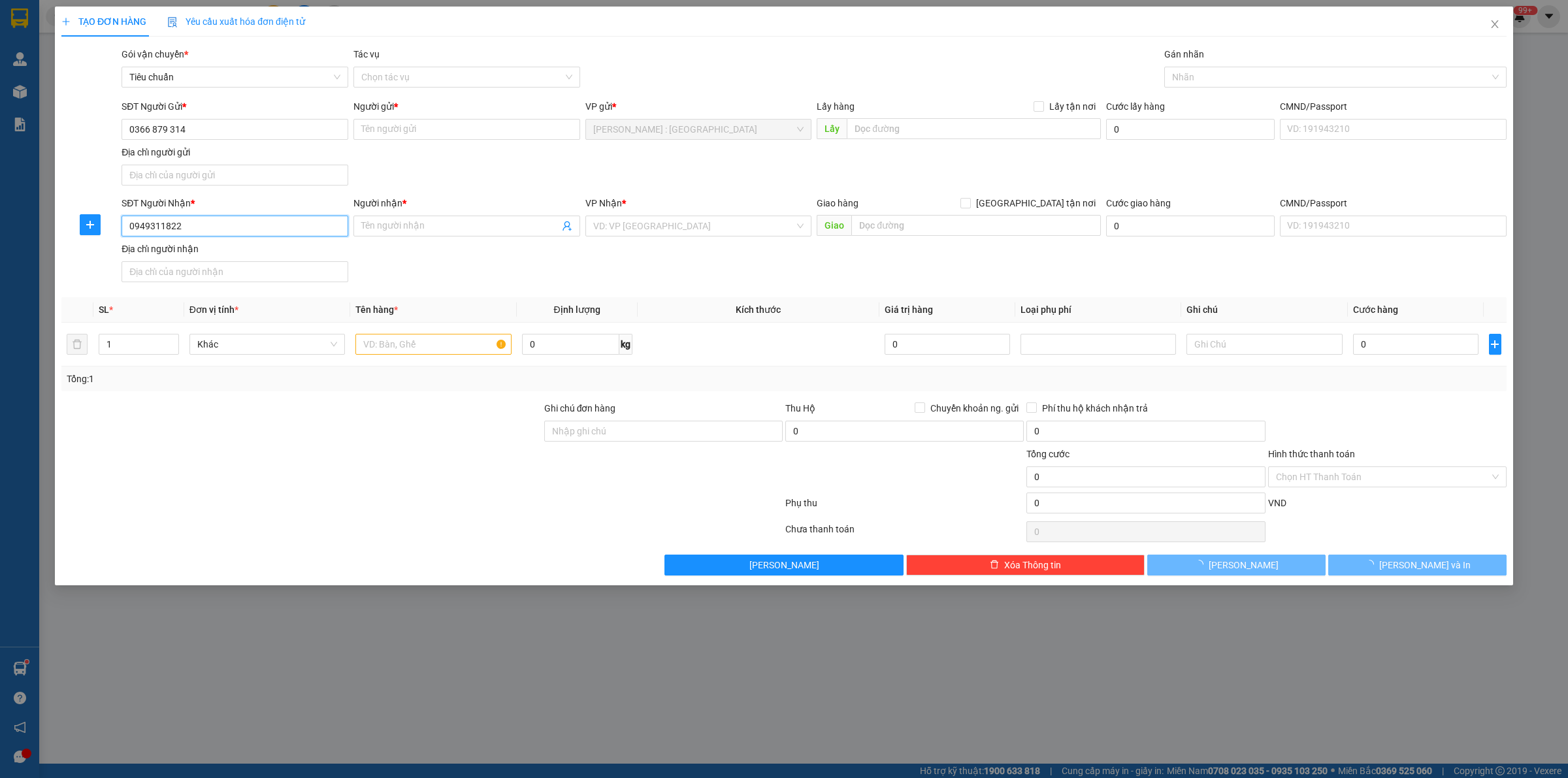
type input "0949311822"
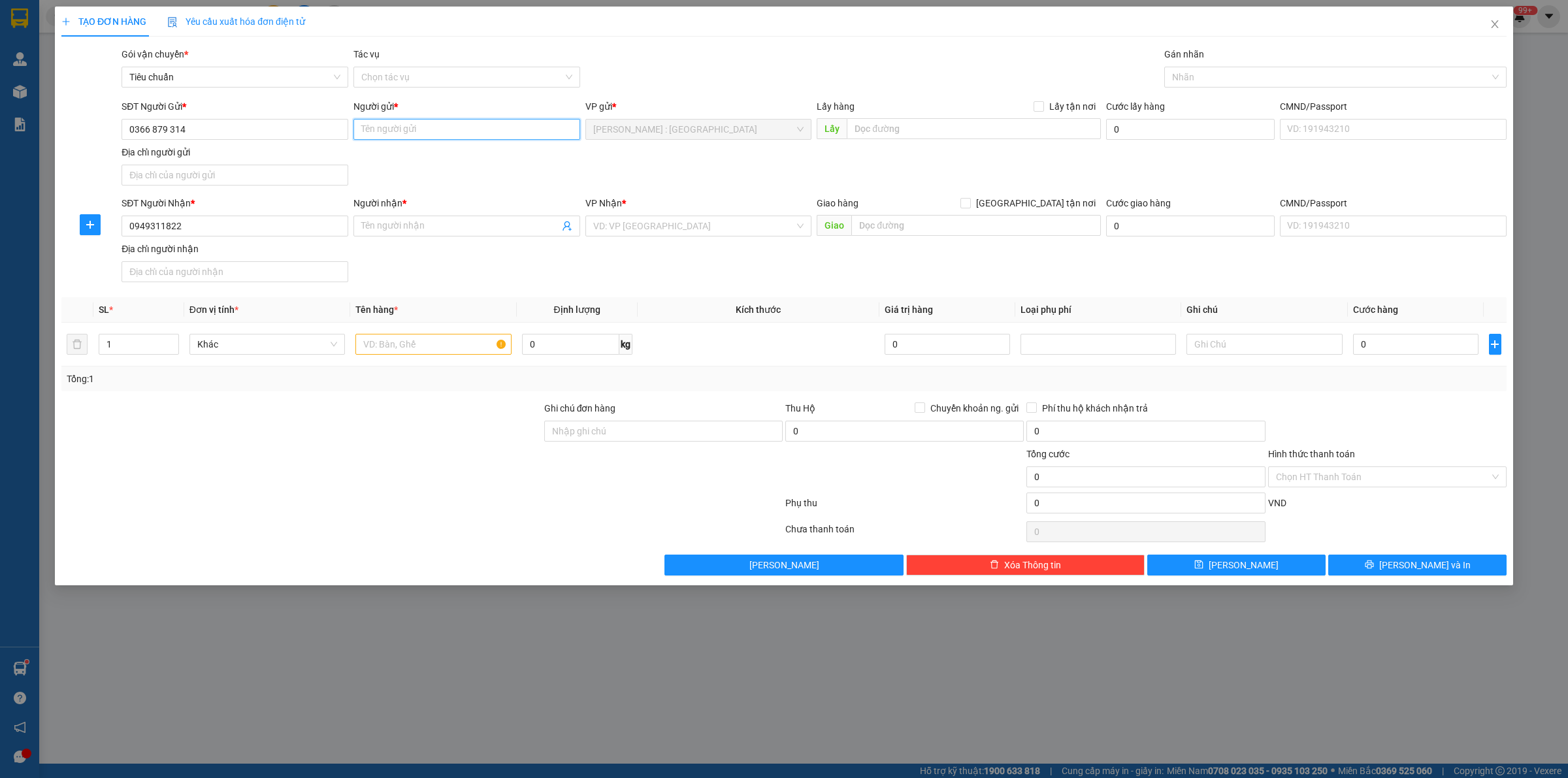
click at [466, 122] on input "Người gửi *" at bounding box center [466, 129] width 226 height 20
paste input "[PERSON_NAME]"
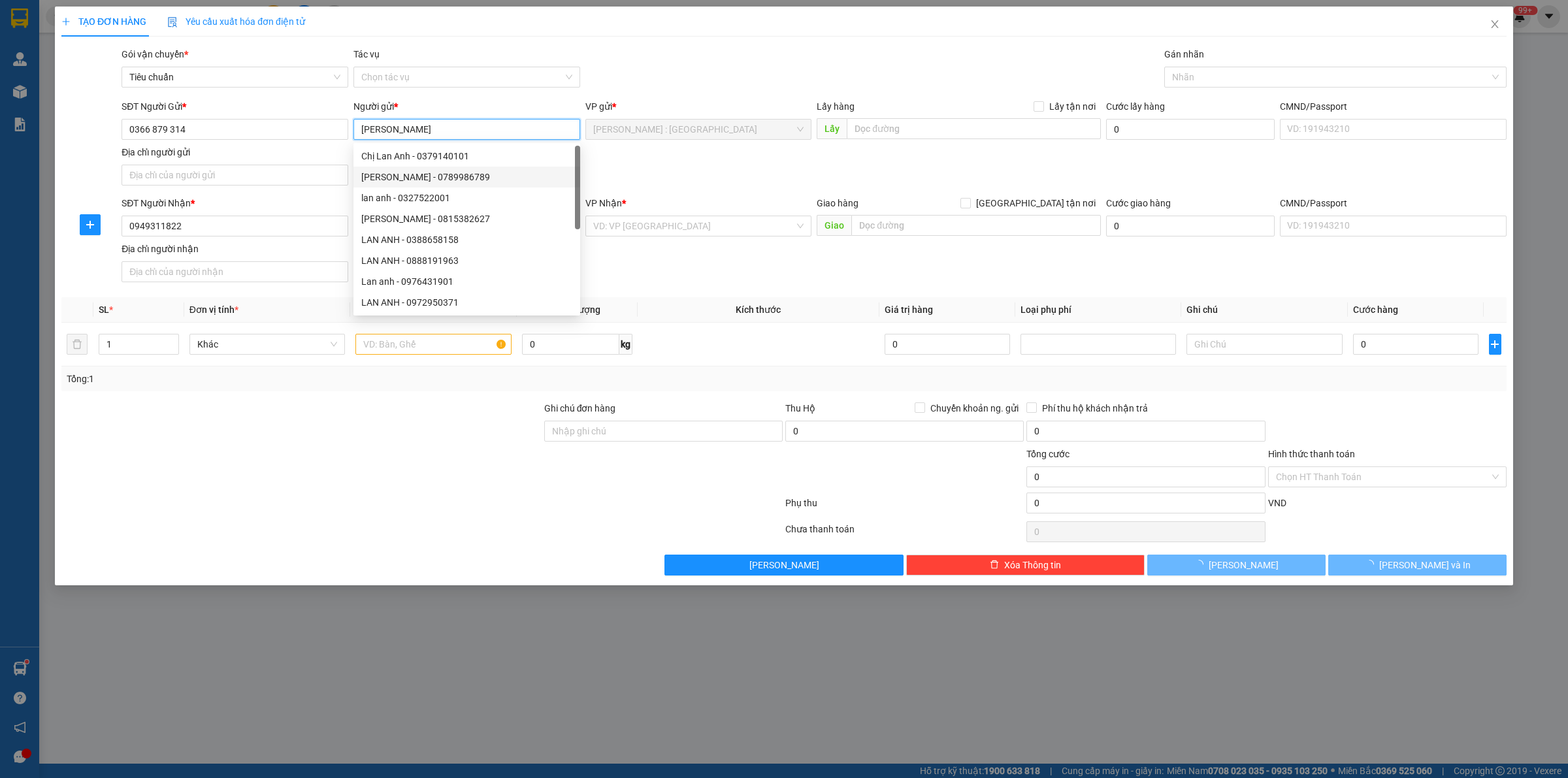
type input "[PERSON_NAME]"
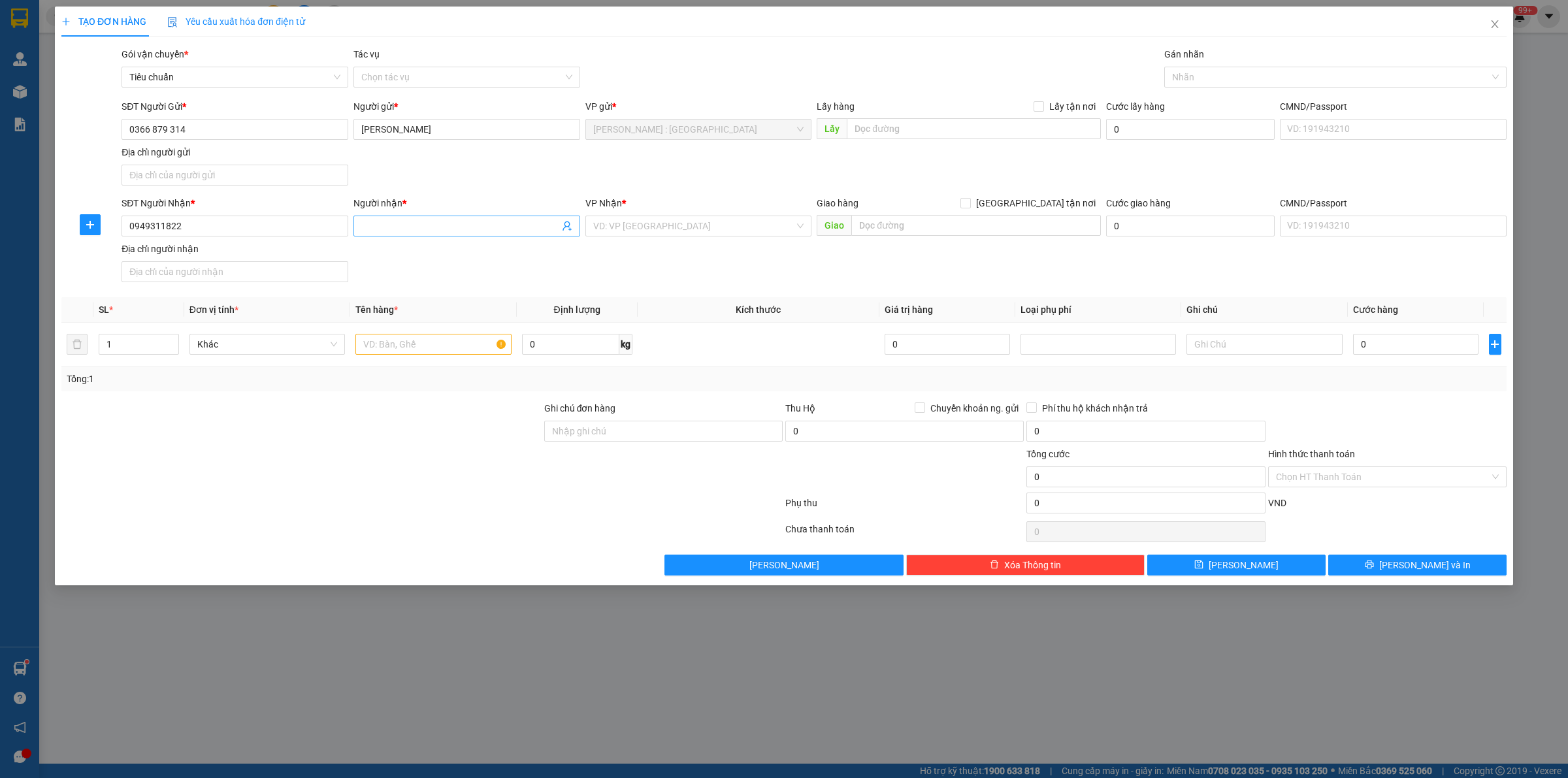
click at [396, 222] on input "Người nhận *" at bounding box center [459, 225] width 198 height 15
paste input "anh Út"
type input "anh Út"
click at [929, 227] on input "text" at bounding box center [976, 224] width 250 height 20
paste input "555 Đ. Tỉnh 787A, [GEOGRAPHIC_DATA], [GEOGRAPHIC_DATA], [GEOGRAPHIC_DATA], [GEO…"
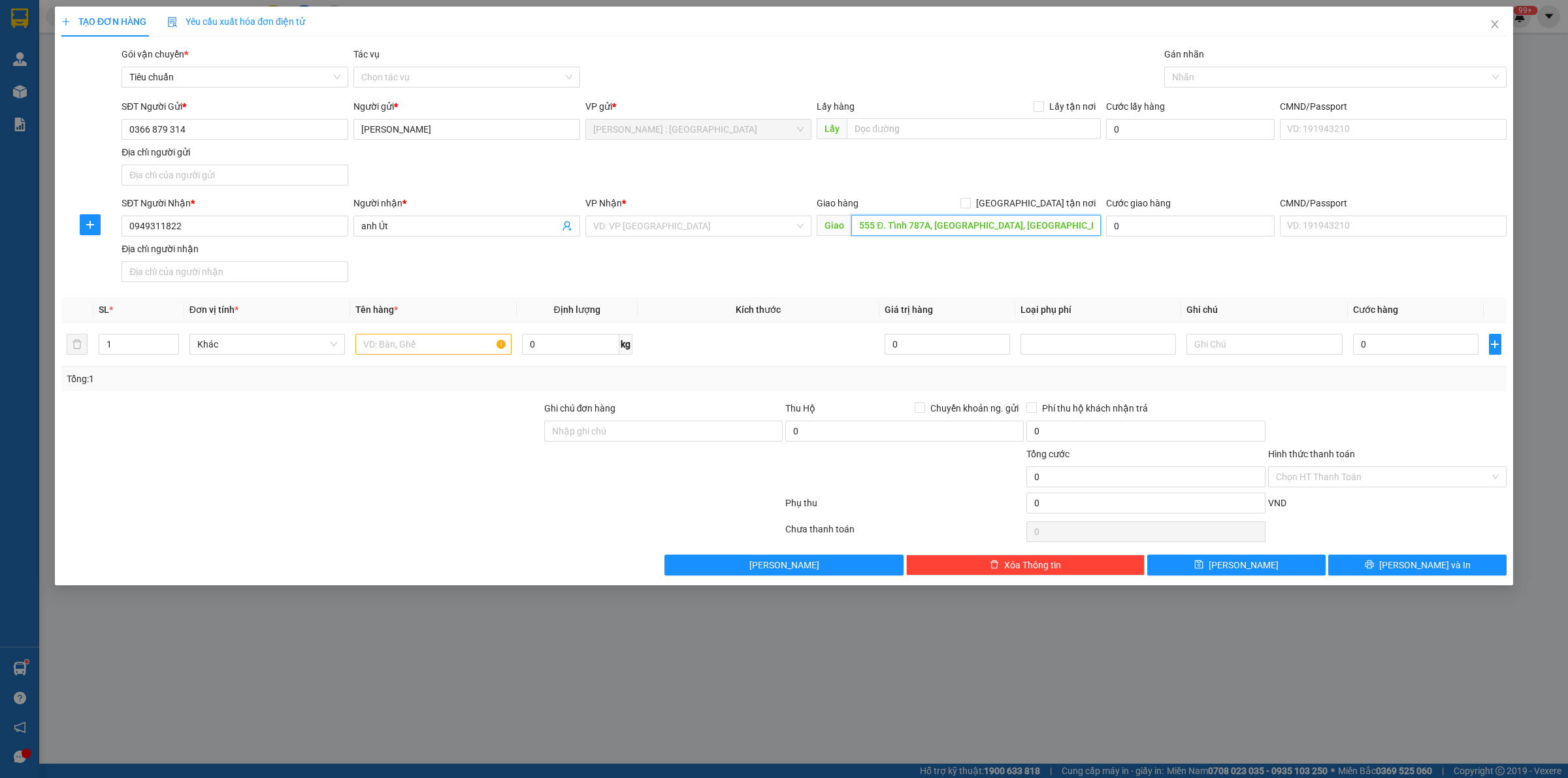
type input "555 Đ. Tỉnh 787A, [GEOGRAPHIC_DATA], [GEOGRAPHIC_DATA], [GEOGRAPHIC_DATA], [GEO…"
click at [910, 118] on div "Lấy hàng Lấy tận nơi" at bounding box center [958, 109] width 284 height 19
click at [975, 137] on input "text" at bounding box center [973, 128] width 255 height 20
paste input "[STREET_ADDRESS]"
type input "[STREET_ADDRESS]"
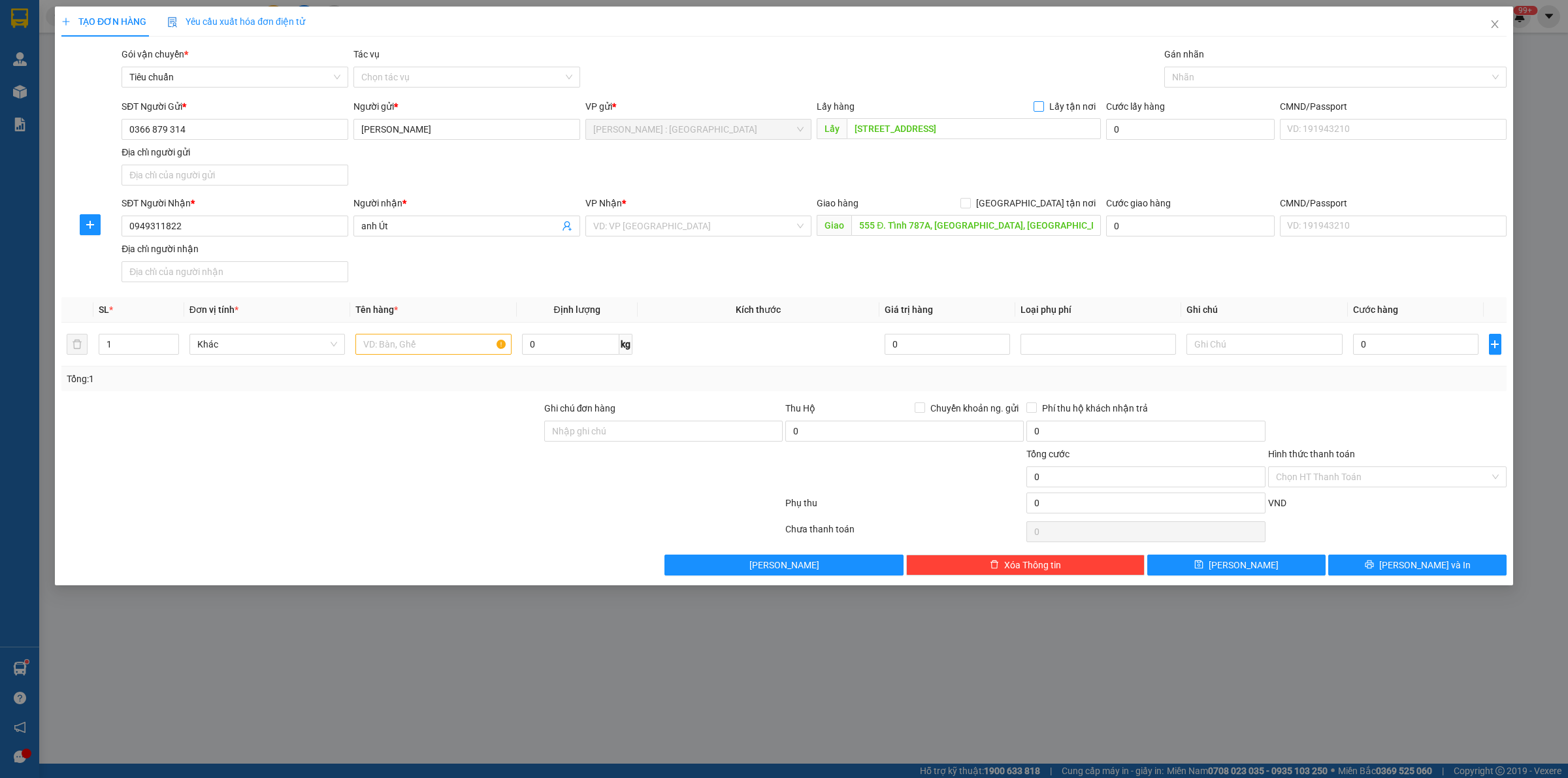
click at [1040, 110] on input "Lấy tận nơi" at bounding box center [1038, 105] width 9 height 9
click at [969, 207] on input "[GEOGRAPHIC_DATA] tận nơi" at bounding box center [964, 202] width 9 height 9
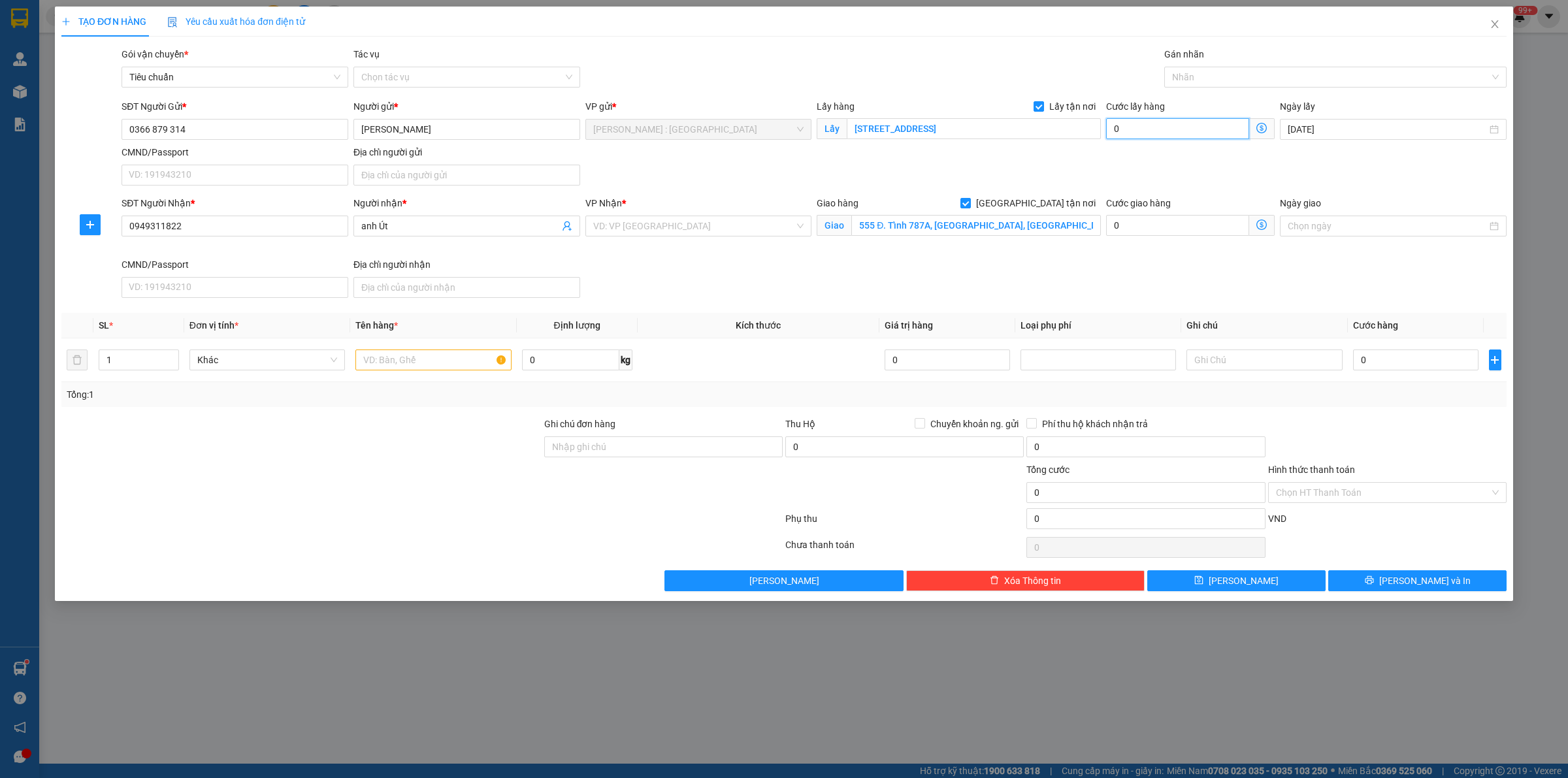
click at [1191, 132] on input "0" at bounding box center [1177, 128] width 143 height 20
click at [1396, 361] on input "0" at bounding box center [1415, 359] width 126 height 20
click at [1290, 263] on div "SĐT Người Nhận * 0949311822 Người nhận * anh Út VP Nhận * VD: VP [GEOGRAPHIC_DA…" at bounding box center [814, 250] width 1391 height 107
click at [1244, 76] on div at bounding box center [1328, 77] width 323 height 16
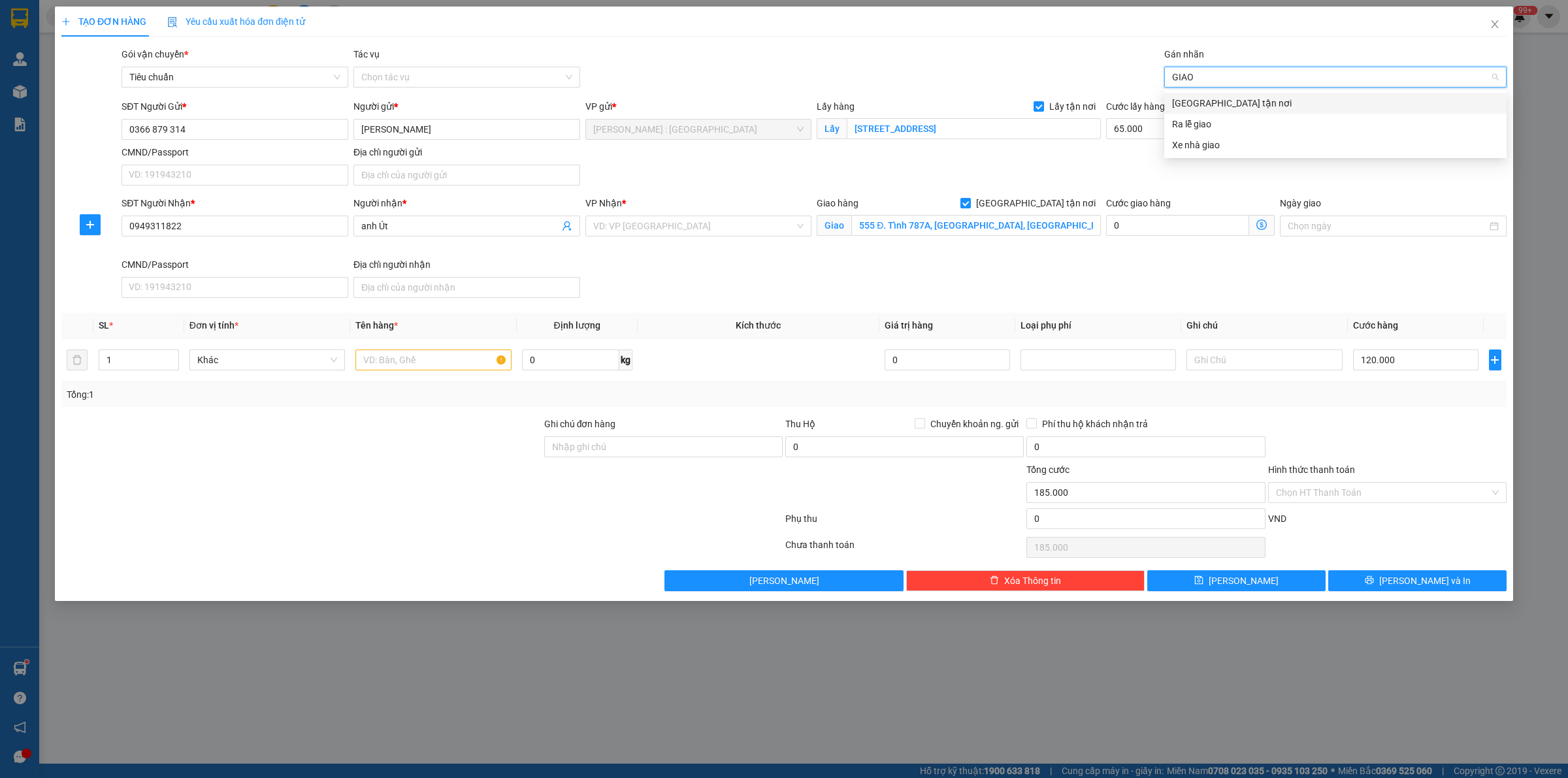
click at [1269, 97] on div "[GEOGRAPHIC_DATA] tận nơi" at bounding box center [1335, 102] width 327 height 15
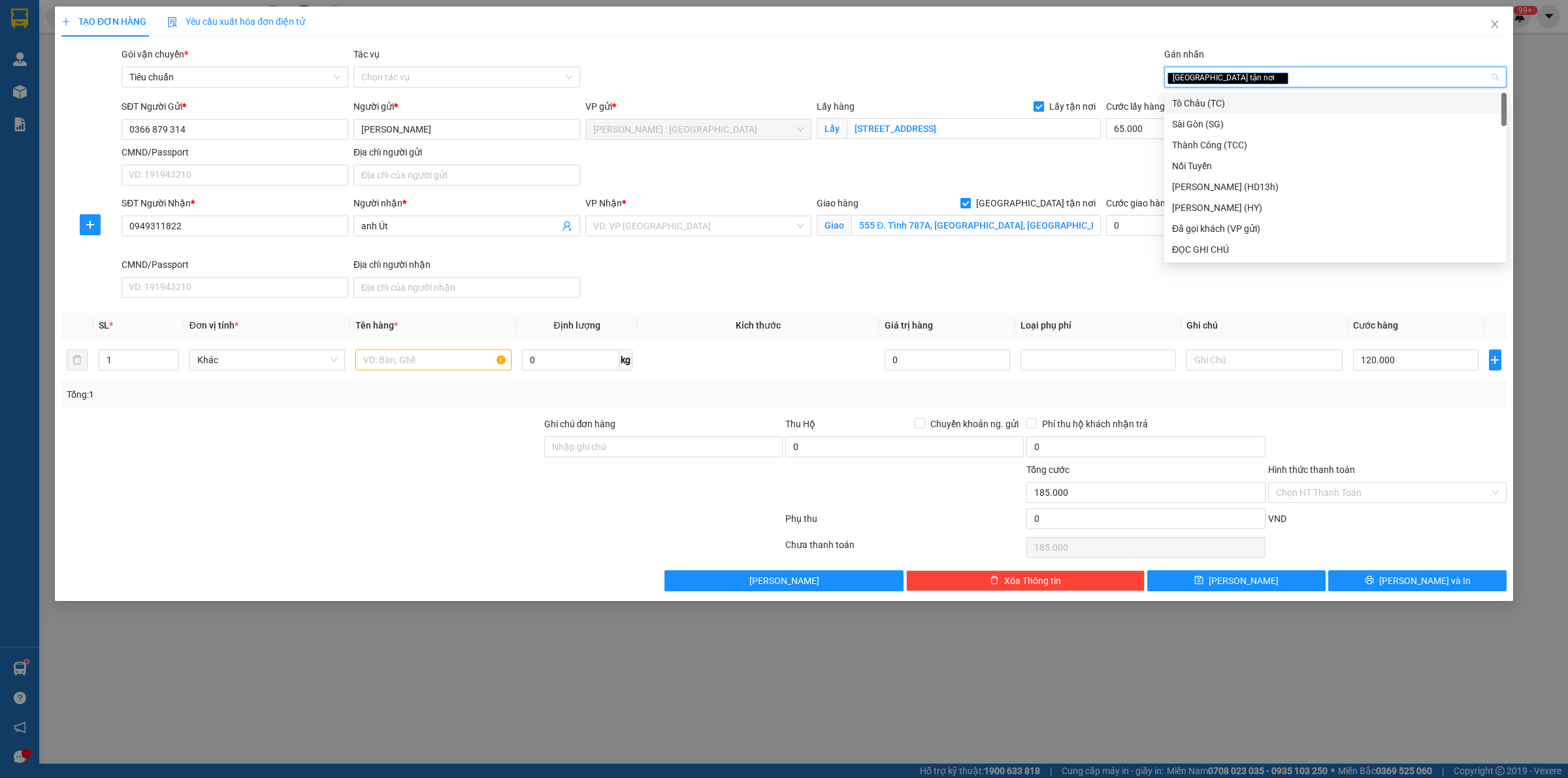
click at [856, 57] on div "Gói vận chuyển * Tiêu chuẩn Tác vụ Chọn tác vụ Gán nhãn Giao tận nơi" at bounding box center [814, 69] width 1391 height 46
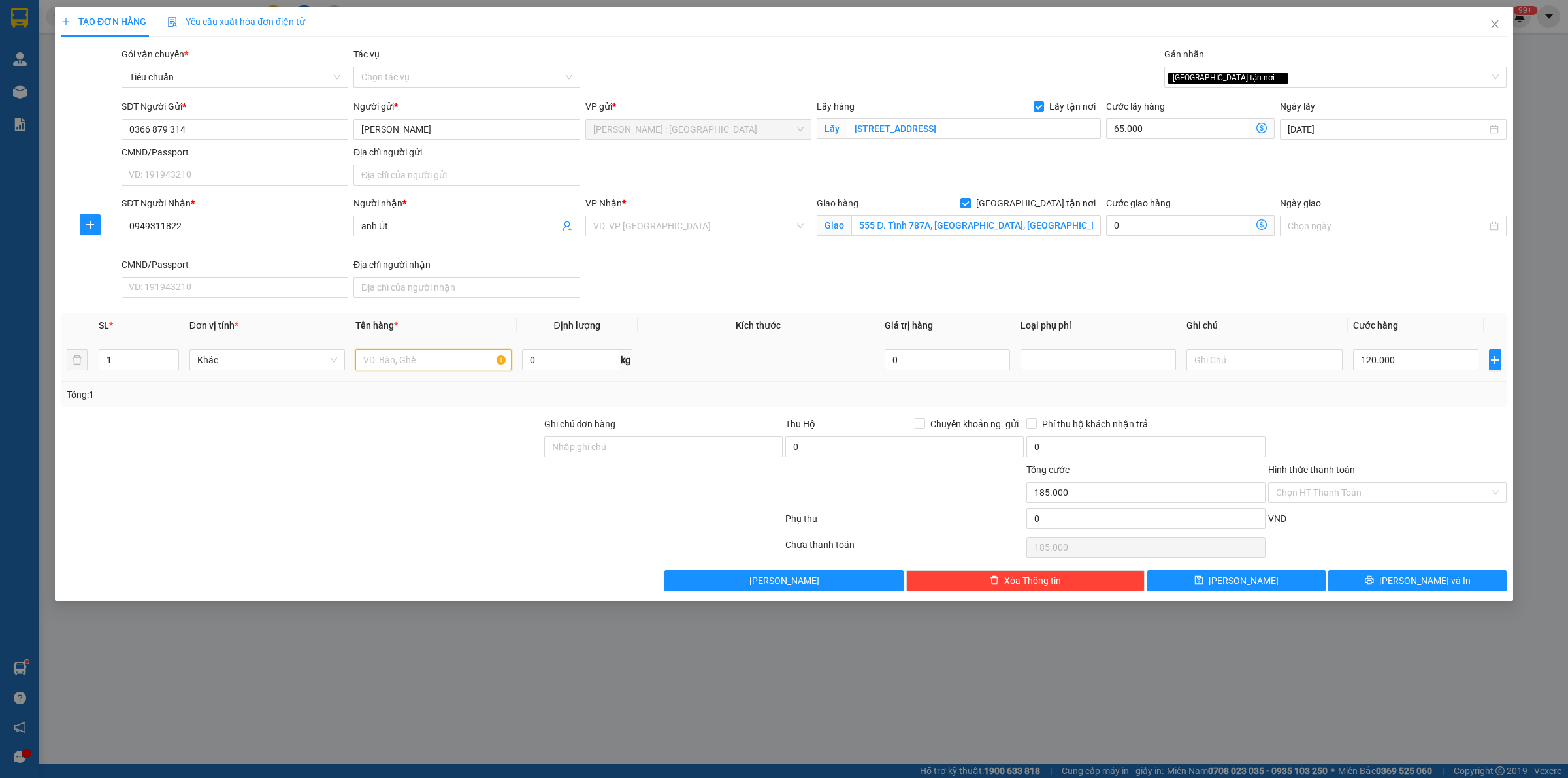
click at [397, 361] on input "text" at bounding box center [432, 359] width 155 height 20
paste input "Nẹp INOX 304"
click at [1241, 582] on span "[PERSON_NAME]" at bounding box center [1243, 580] width 70 height 15
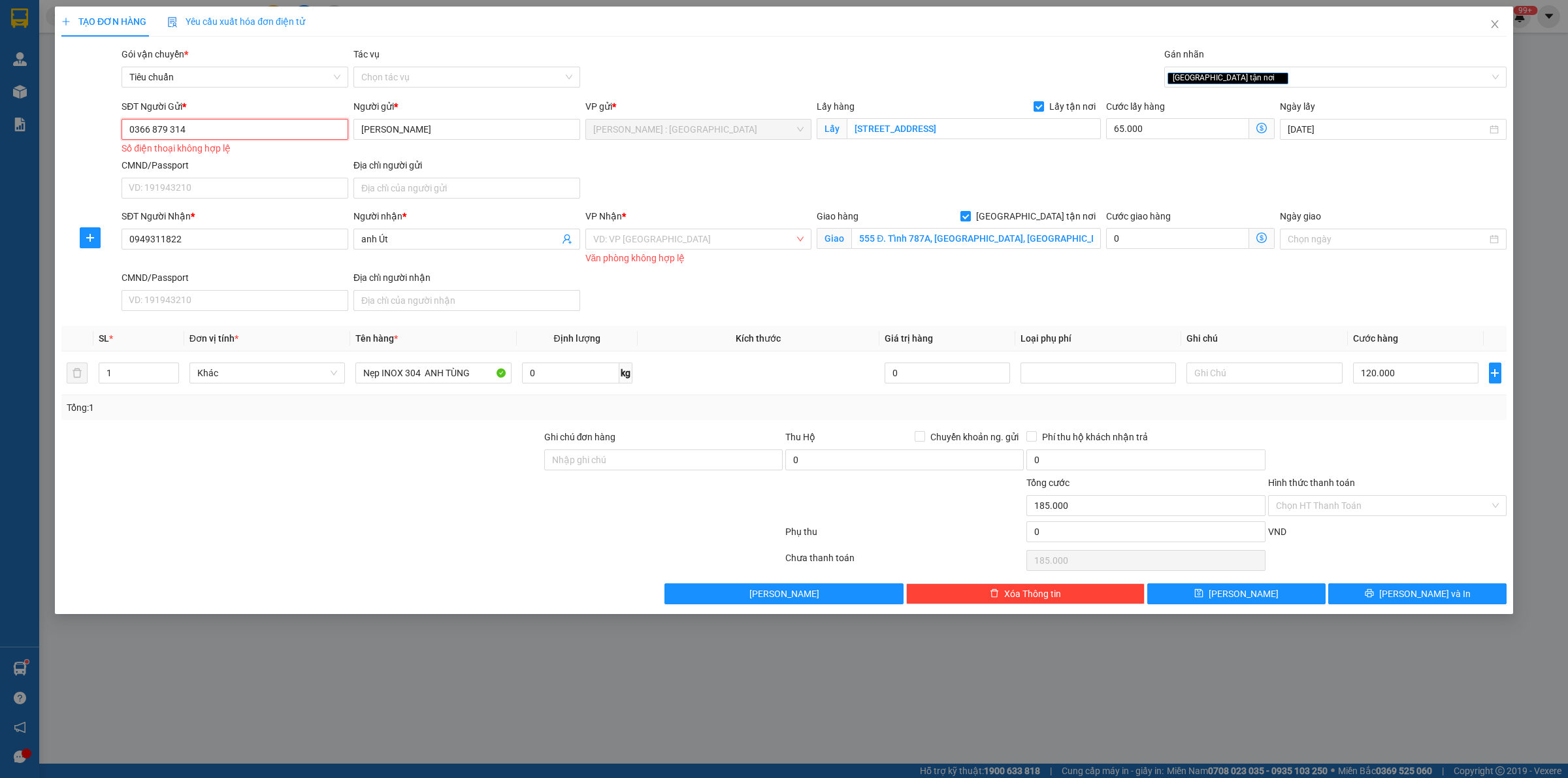
click at [172, 133] on input "0366 879 314" at bounding box center [235, 129] width 226 height 20
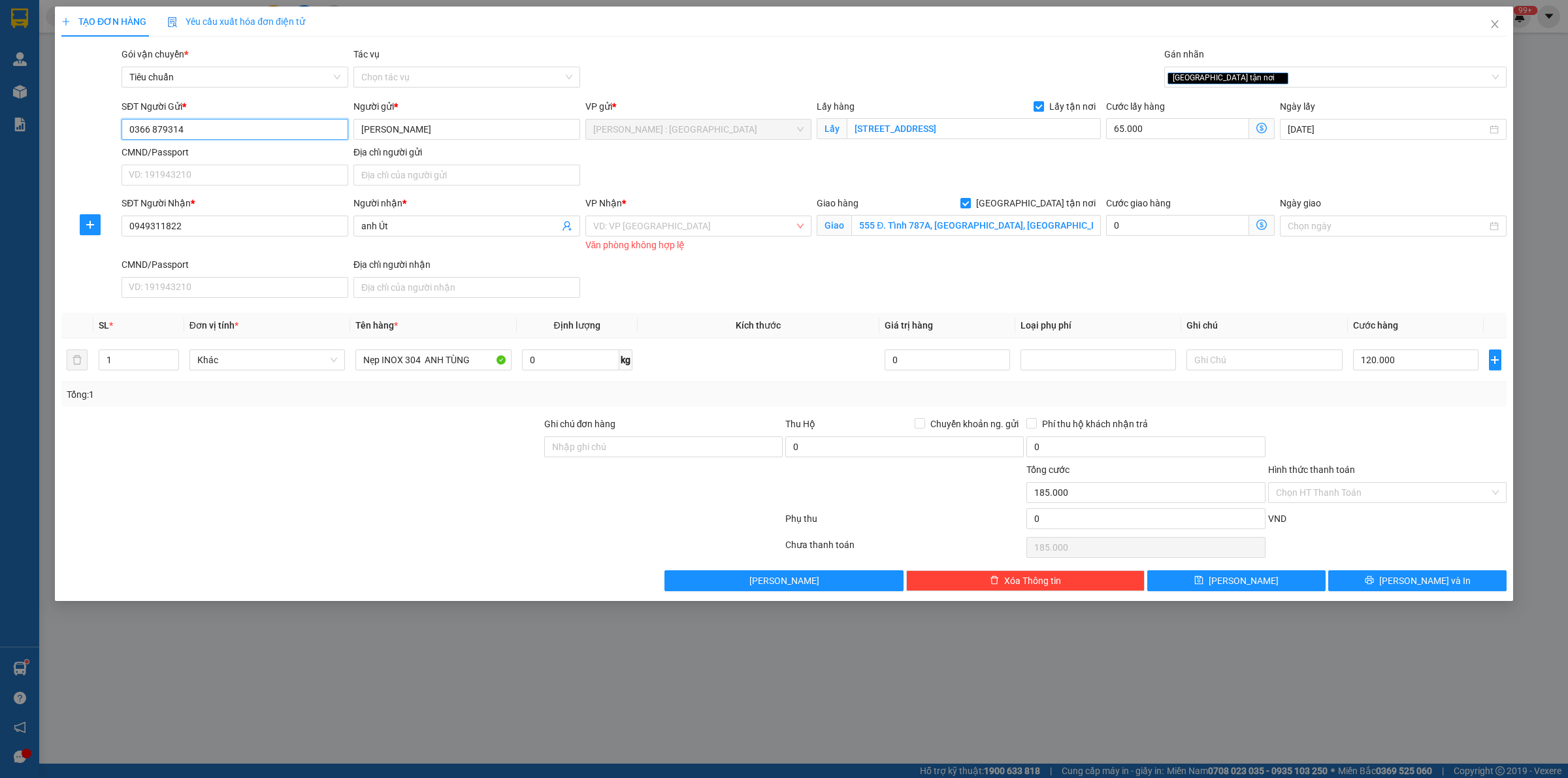
click at [152, 130] on input "0366 879314" at bounding box center [235, 129] width 226 height 20
click at [651, 229] on input "search" at bounding box center [693, 226] width 202 height 19
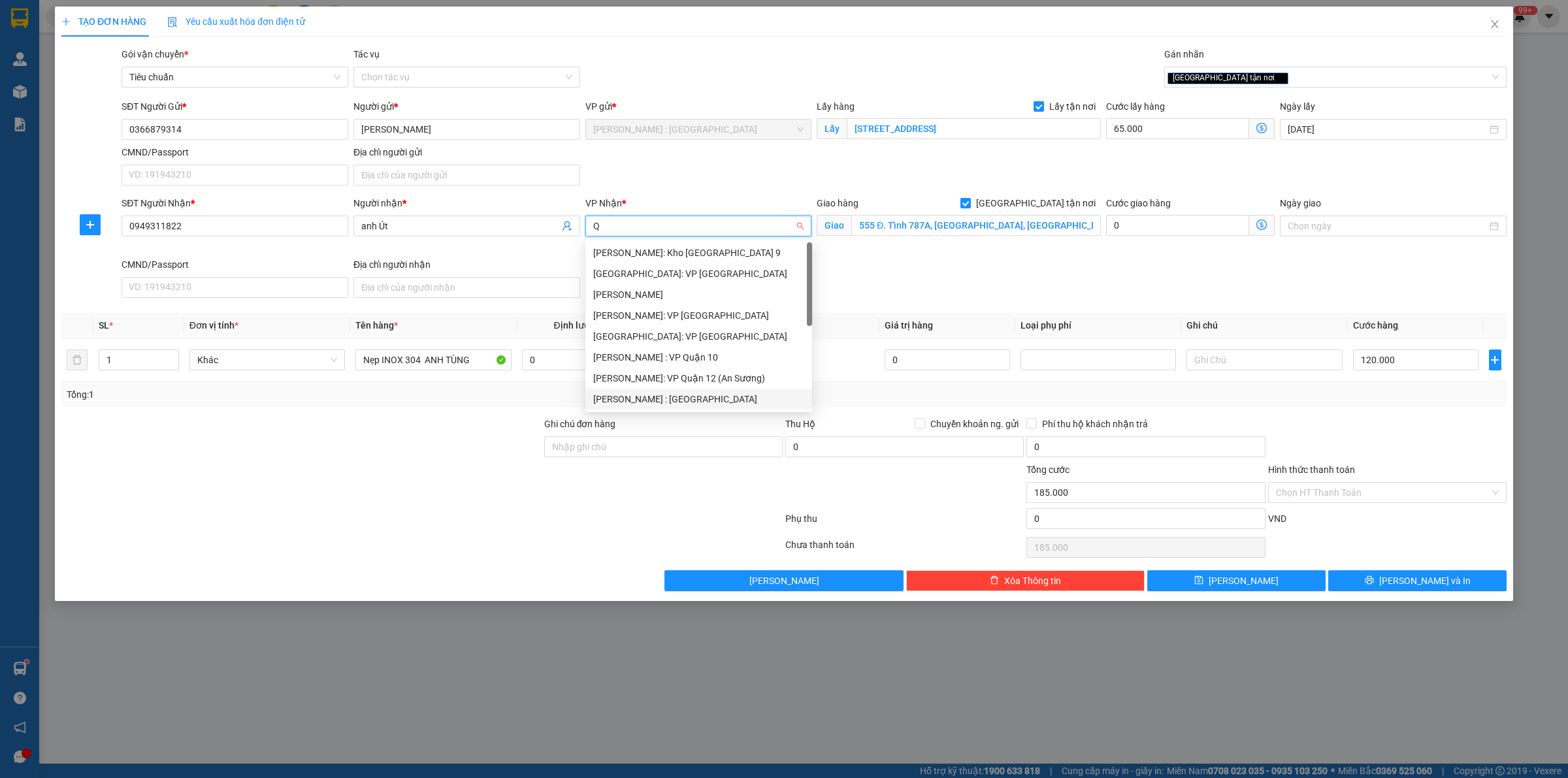
click at [695, 397] on div "[PERSON_NAME] : [GEOGRAPHIC_DATA]" at bounding box center [698, 399] width 211 height 15
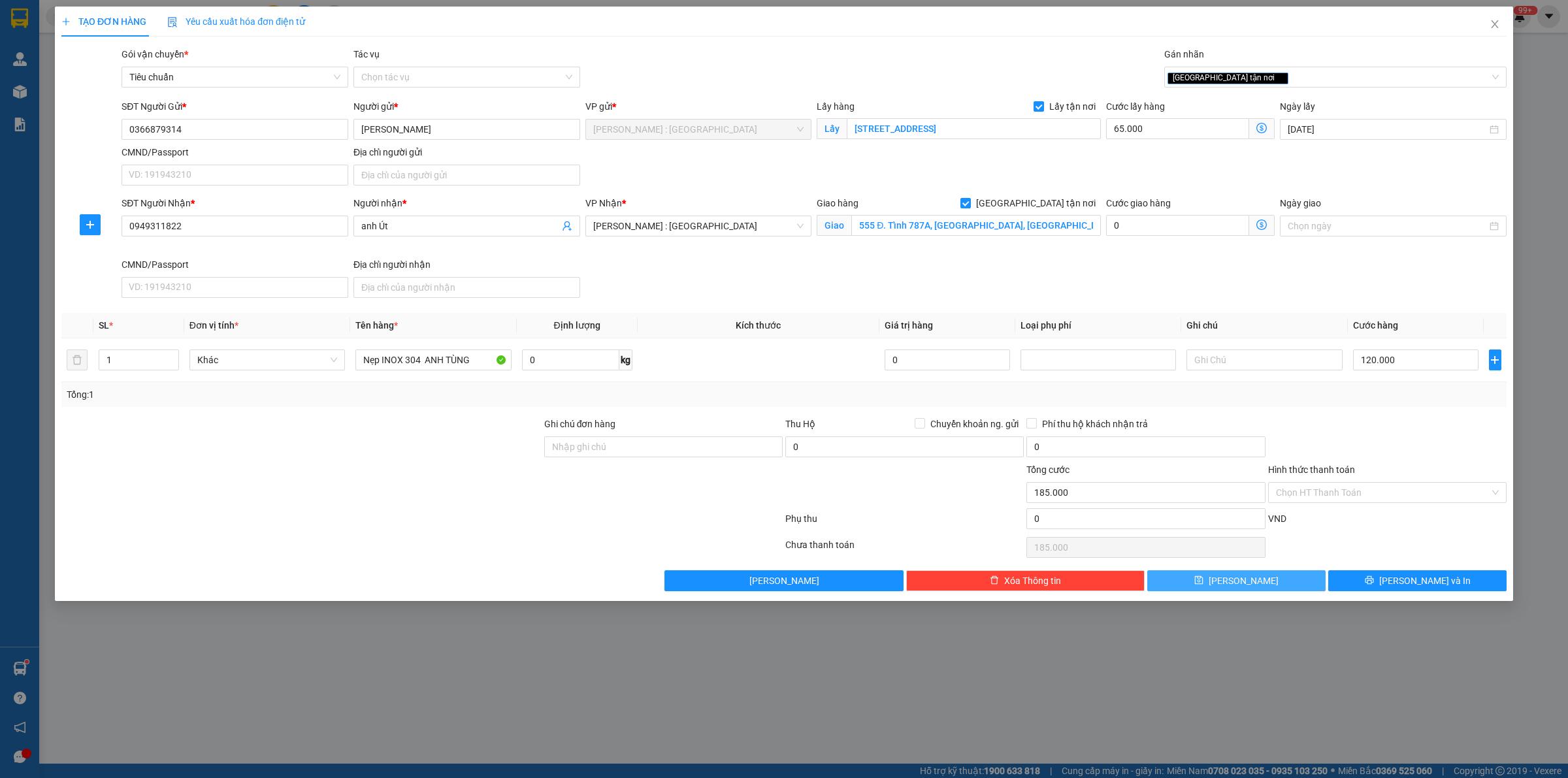
click at [1215, 583] on button "[PERSON_NAME]" at bounding box center [1235, 580] width 178 height 20
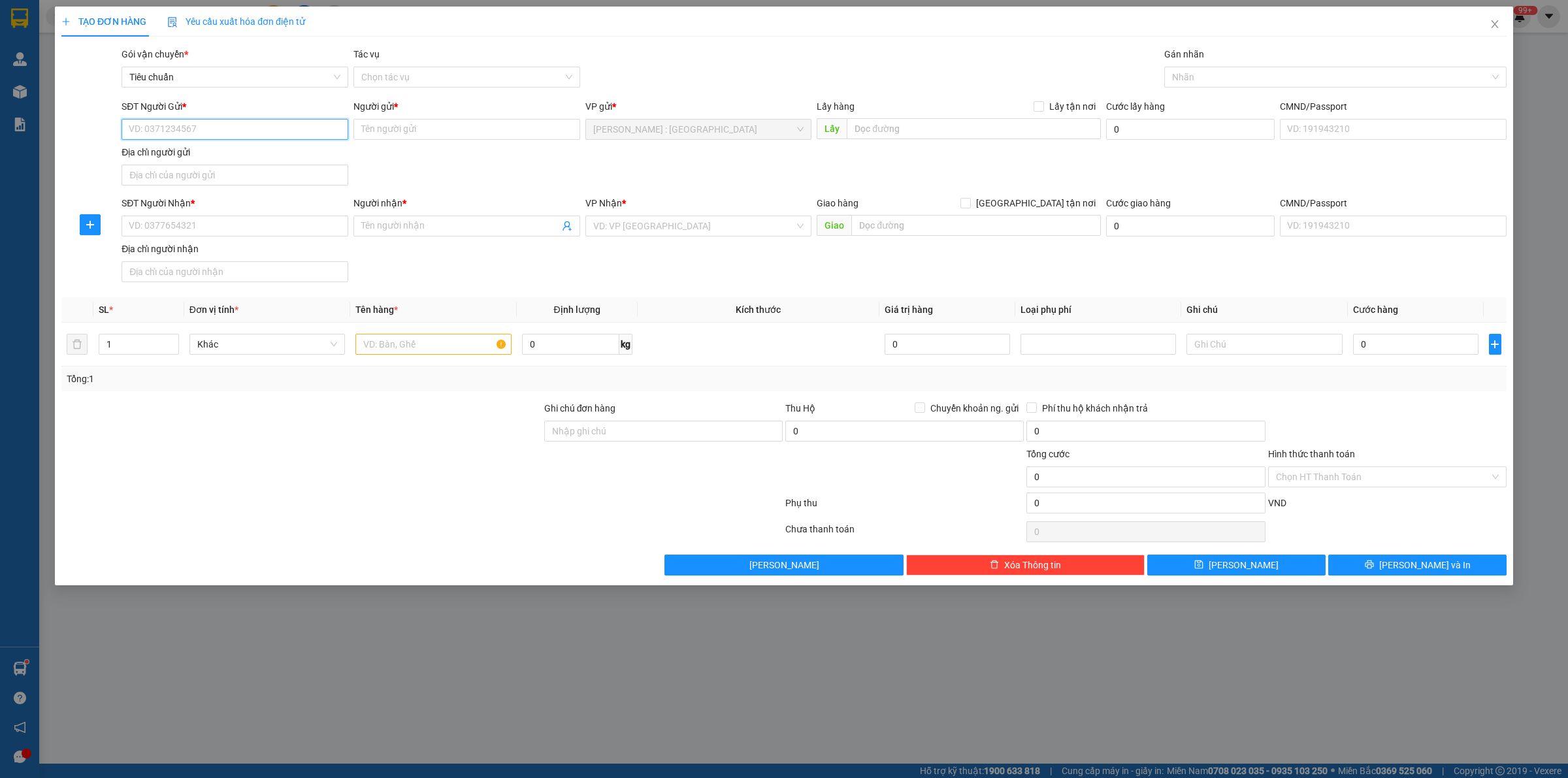
click at [309, 136] on input "SĐT Người Gửi *" at bounding box center [235, 129] width 226 height 20
click at [868, 128] on input "text" at bounding box center [973, 128] width 255 height 20
paste input "hẻm [STREET_ADDRESS][PERSON_NAME] ,hcm"
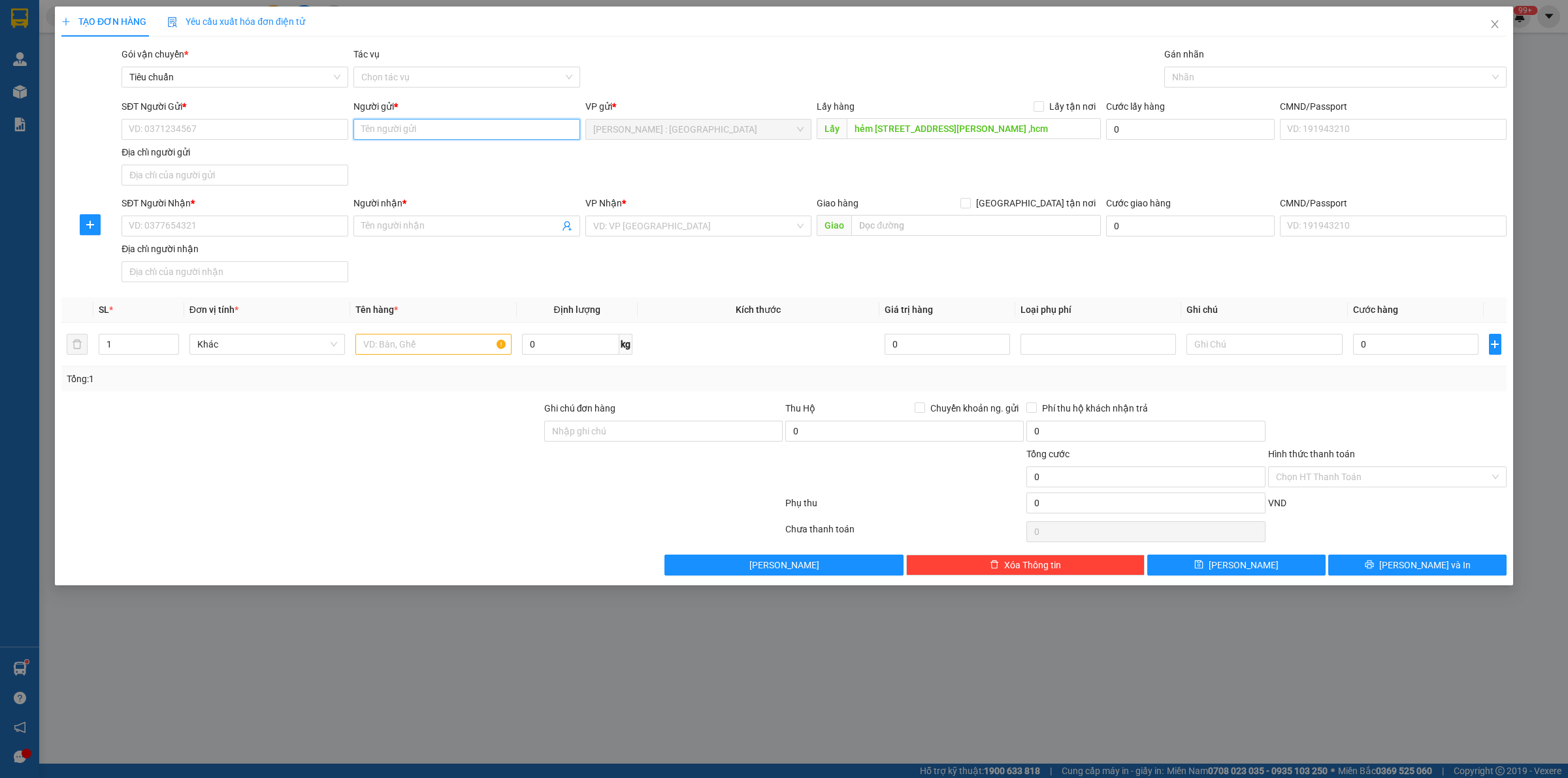
click at [487, 130] on input "Người gửi *" at bounding box center [466, 129] width 226 height 20
paste input "[PERSON_NAME]"
click at [271, 128] on input "SĐT Người Gửi *" at bounding box center [235, 129] width 226 height 20
paste input "0815138638"
click at [1040, 104] on input "Lấy tận nơi" at bounding box center [1038, 105] width 9 height 9
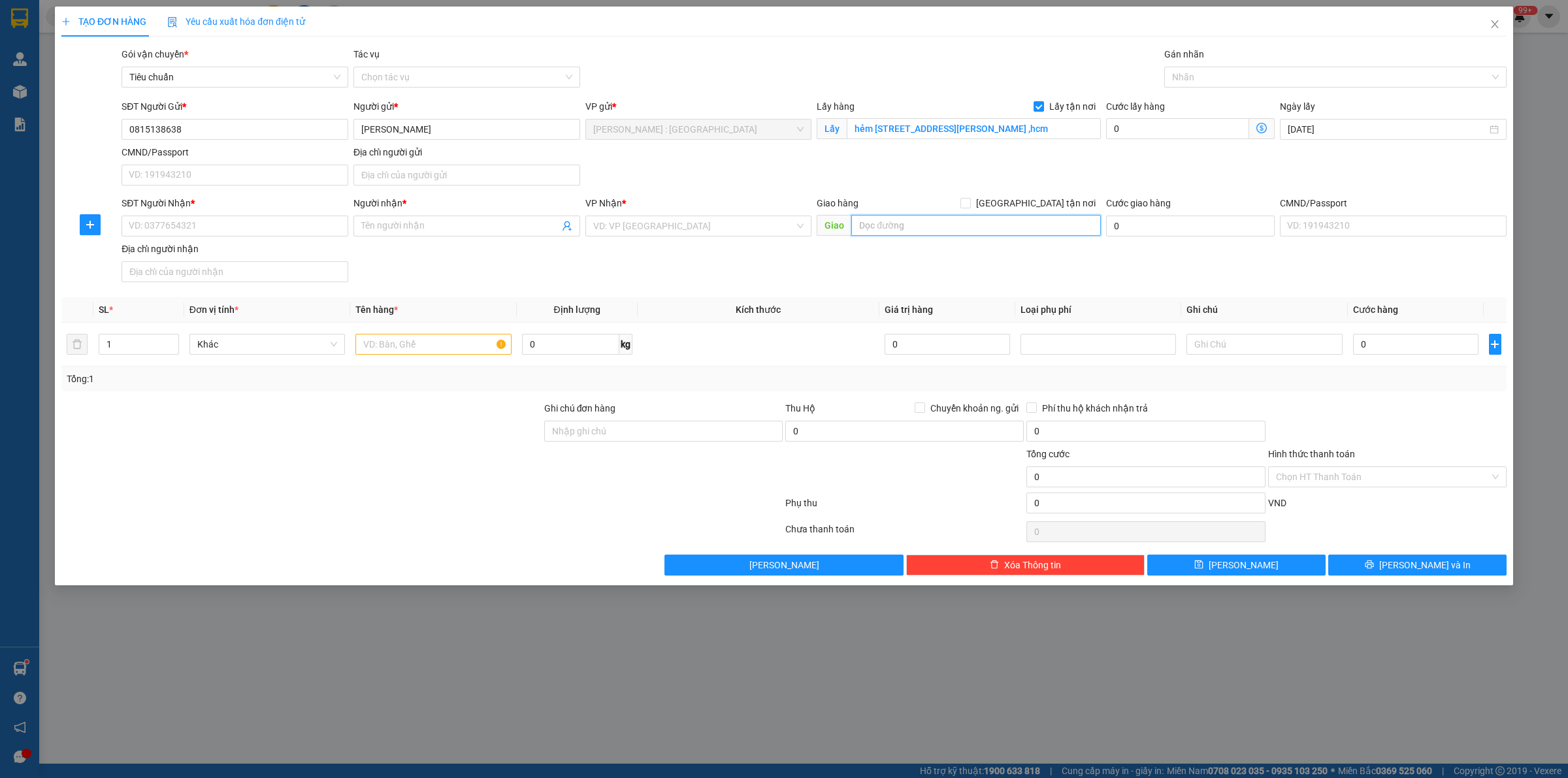
click at [885, 230] on input "text" at bounding box center [976, 224] width 250 height 20
paste input "Tòa nhà văn phòng số [STREET_ADDRESS] [GEOGRAPHIC_DATA]"
click at [454, 233] on input "Người nhận *" at bounding box center [459, 225] width 198 height 15
paste input "CÔNG TY TNHH HIGHTECH [GEOGRAPHIC_DATA]"
click at [310, 220] on input "SĐT Người Nhận *" at bounding box center [235, 225] width 226 height 20
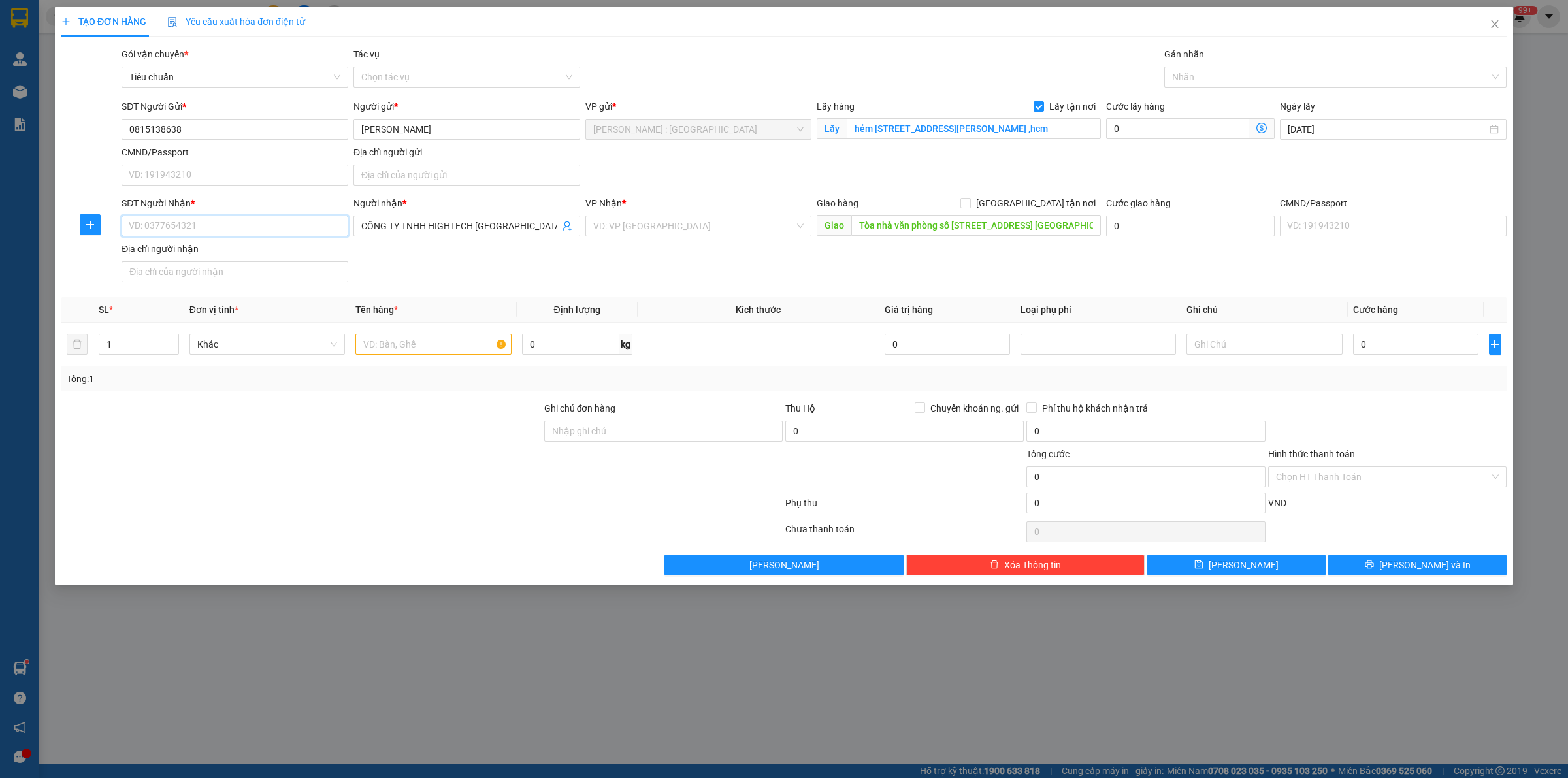
paste input "0338604745"
click at [971, 209] on span at bounding box center [965, 203] width 11 height 11
click at [969, 207] on input "[GEOGRAPHIC_DATA] tận nơi" at bounding box center [964, 202] width 9 height 9
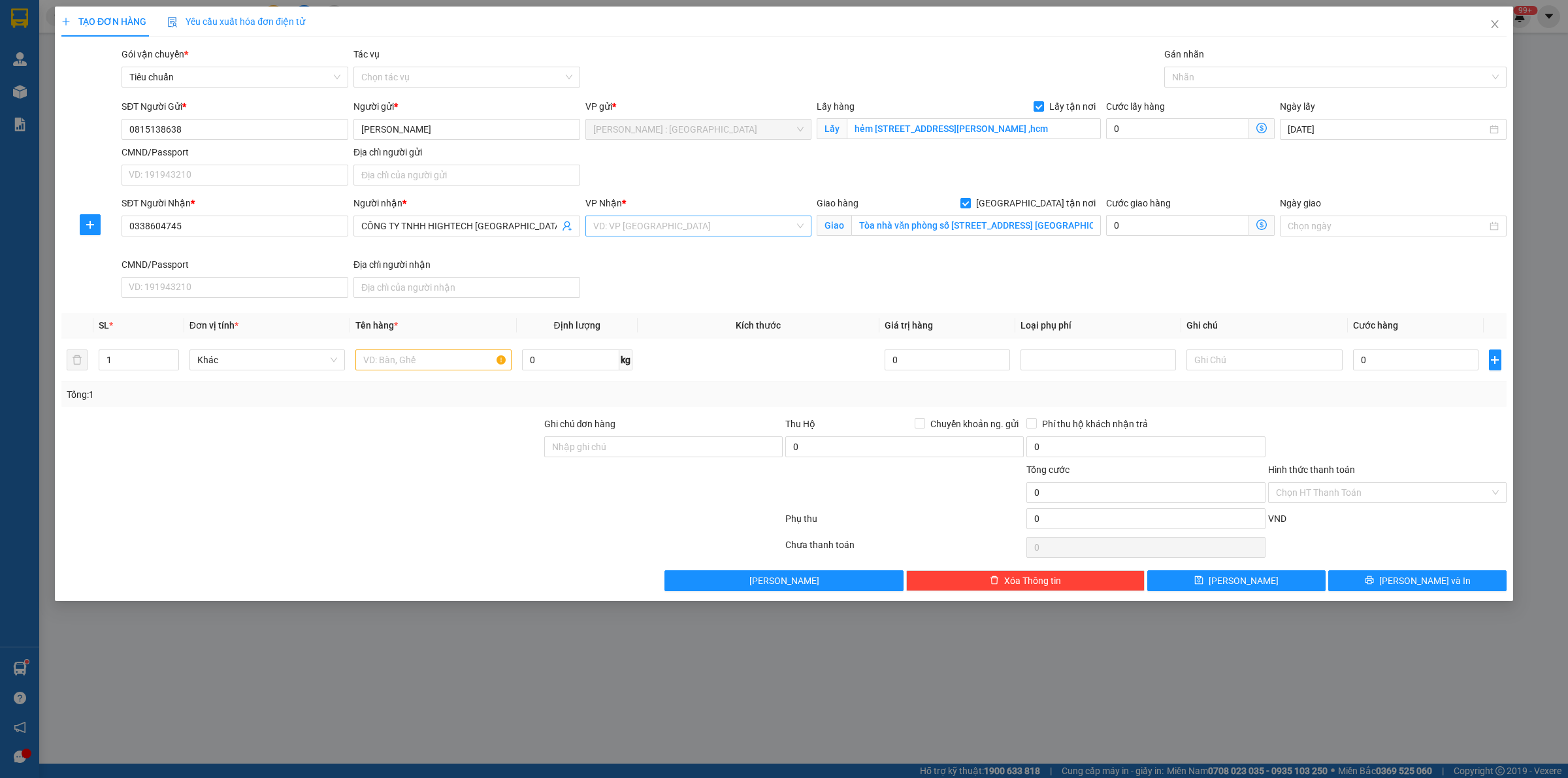
click at [745, 228] on input "search" at bounding box center [693, 226] width 202 height 19
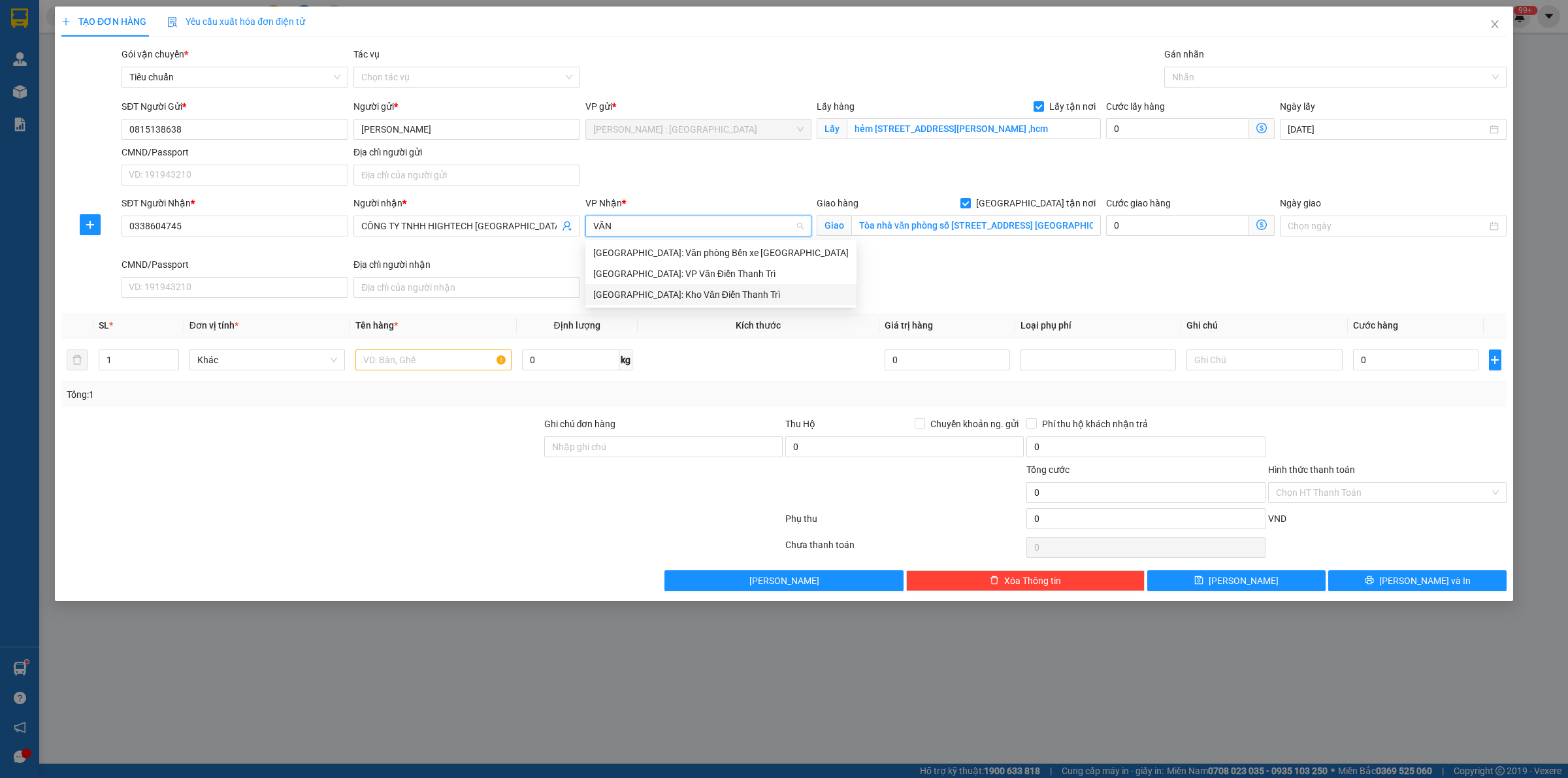
click at [751, 292] on div "[GEOGRAPHIC_DATA]: Kho Văn Điển Thanh Trì" at bounding box center [721, 294] width 255 height 15
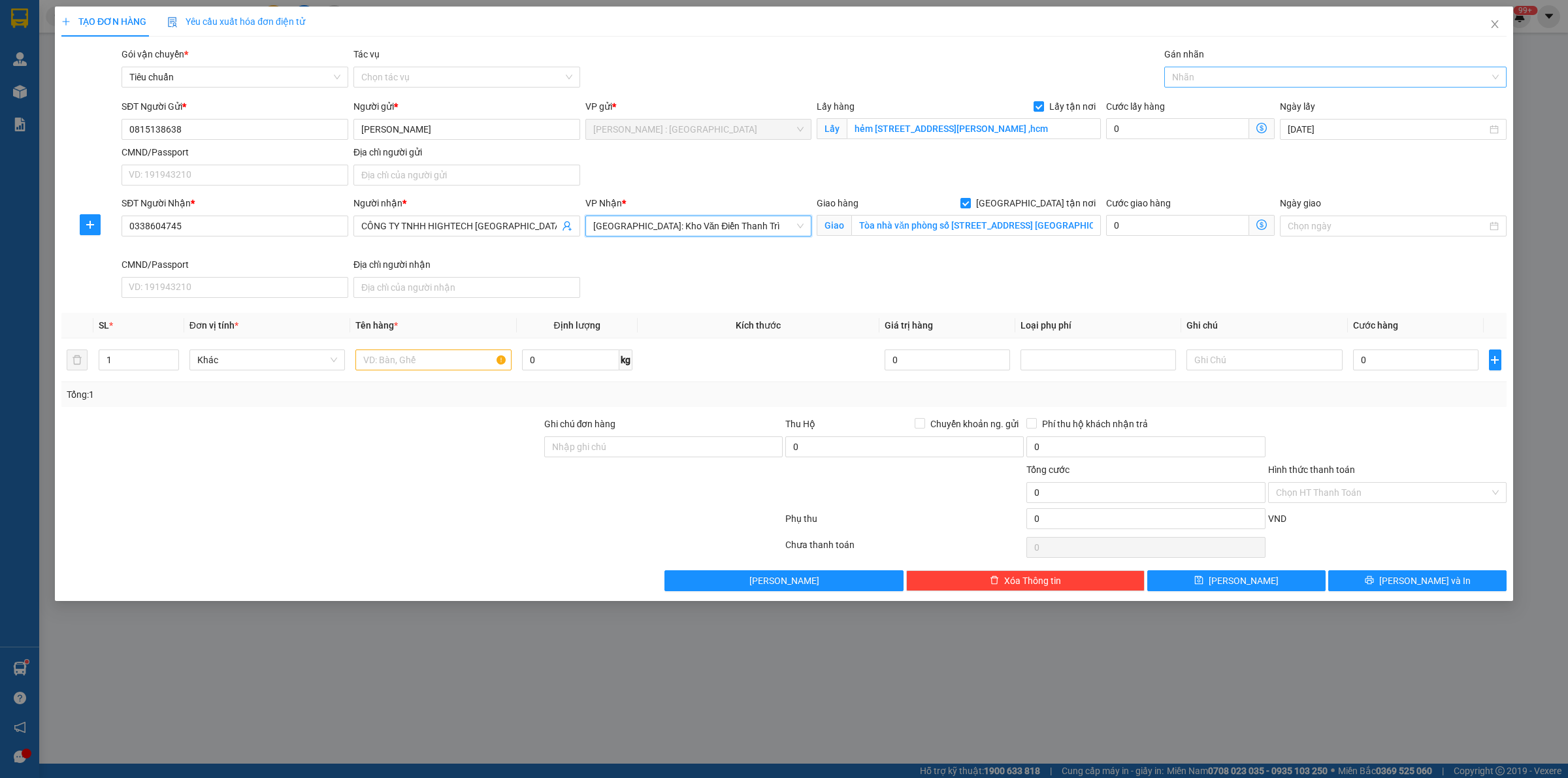
click at [1239, 74] on div at bounding box center [1328, 77] width 323 height 16
click at [1256, 103] on div "[GEOGRAPHIC_DATA] tận nơi" at bounding box center [1335, 102] width 327 height 15
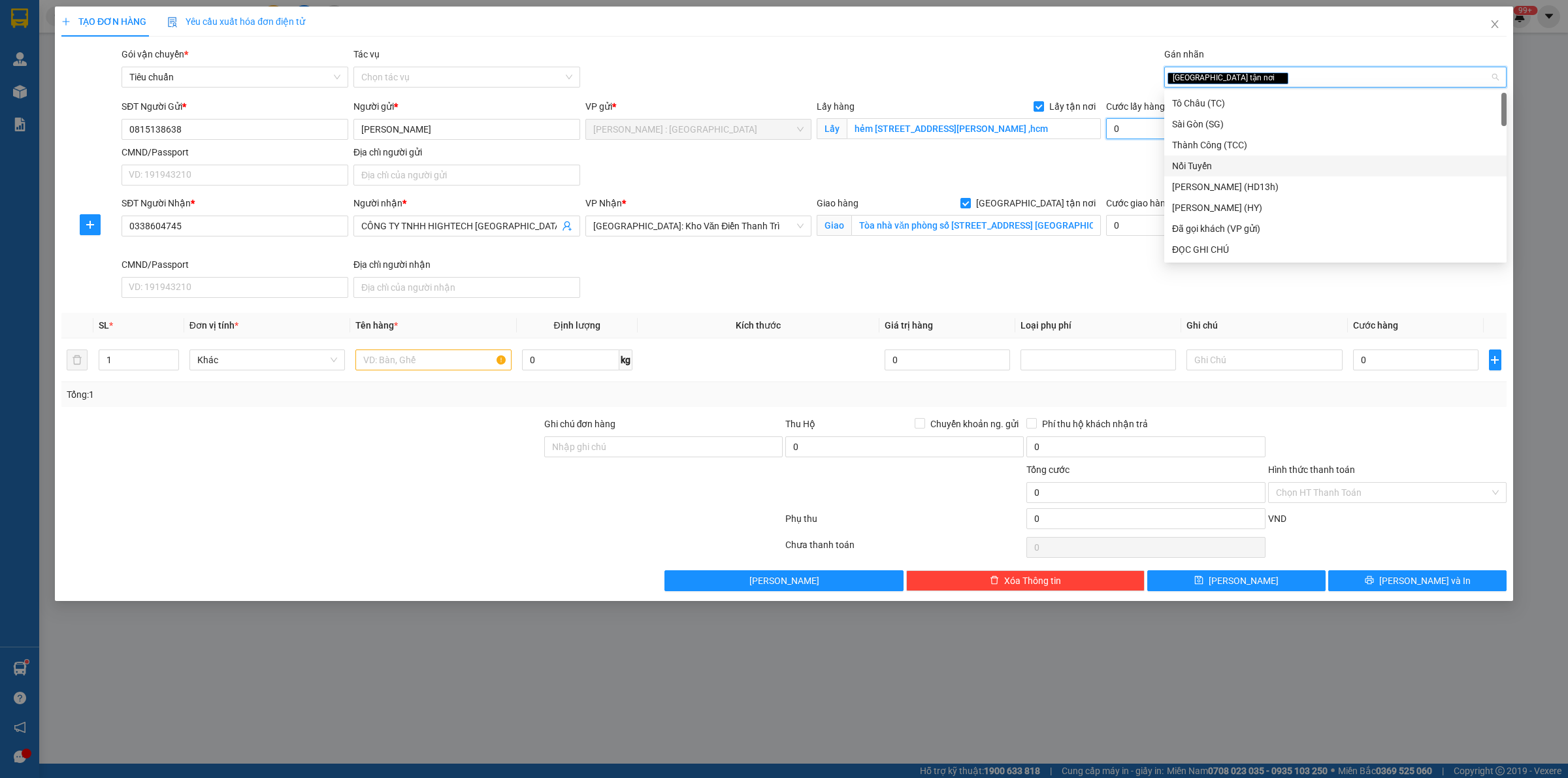
click at [1138, 130] on input "0" at bounding box center [1177, 128] width 143 height 20
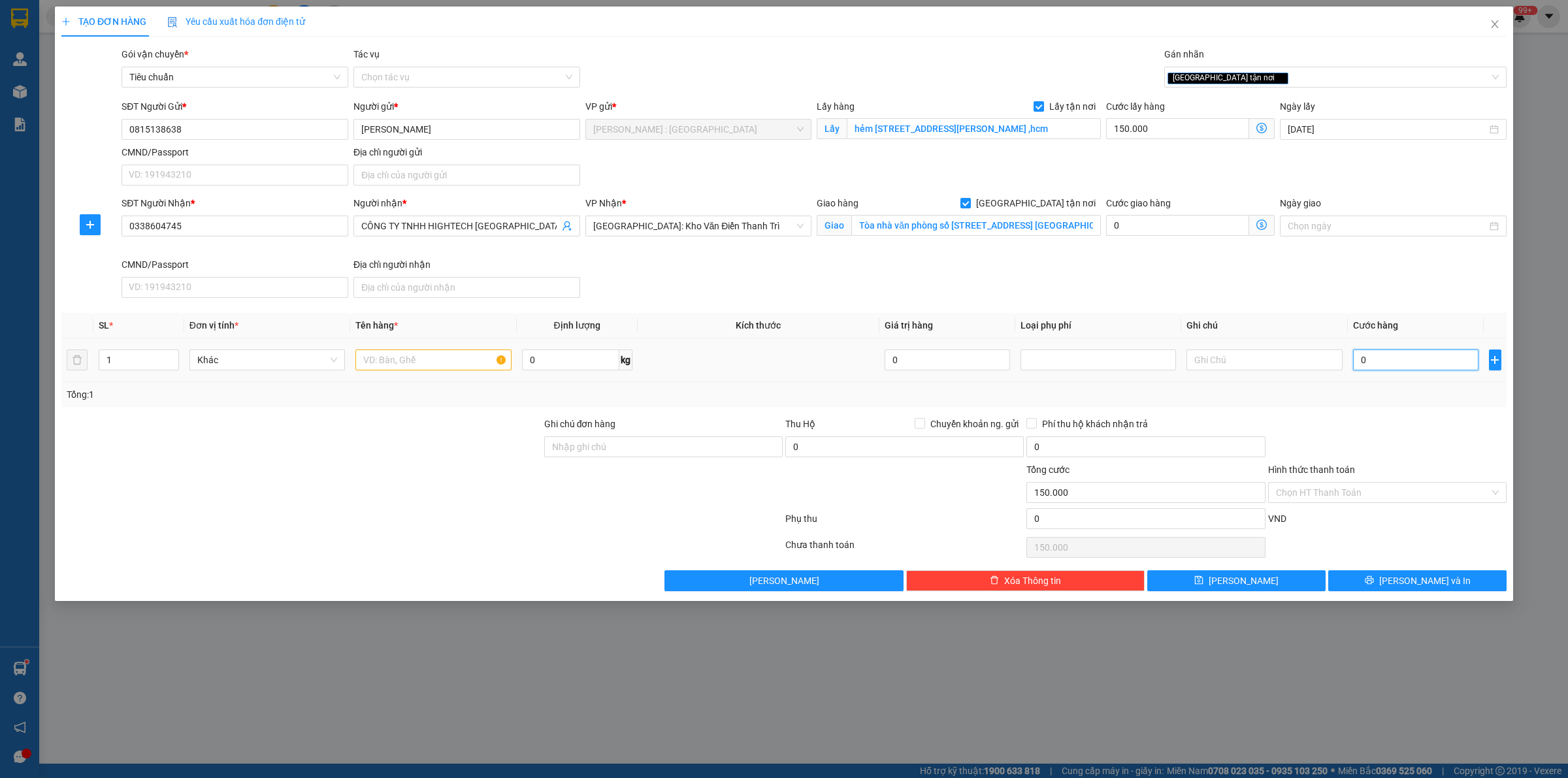
click at [1427, 361] on input "0" at bounding box center [1415, 359] width 126 height 20
click at [1341, 272] on div "SĐT Người Nhận * 0338604745 Người nhận * CÔNG TY TNHH HIGHTECH HẢI NAM VP Nhận …" at bounding box center [814, 250] width 1391 height 107
click at [422, 365] on input "text" at bounding box center [432, 359] width 155 height 20
paste input "12thùng"
click at [1308, 589] on button "[PERSON_NAME]" at bounding box center [1235, 580] width 178 height 20
